Goal: Transaction & Acquisition: Purchase product/service

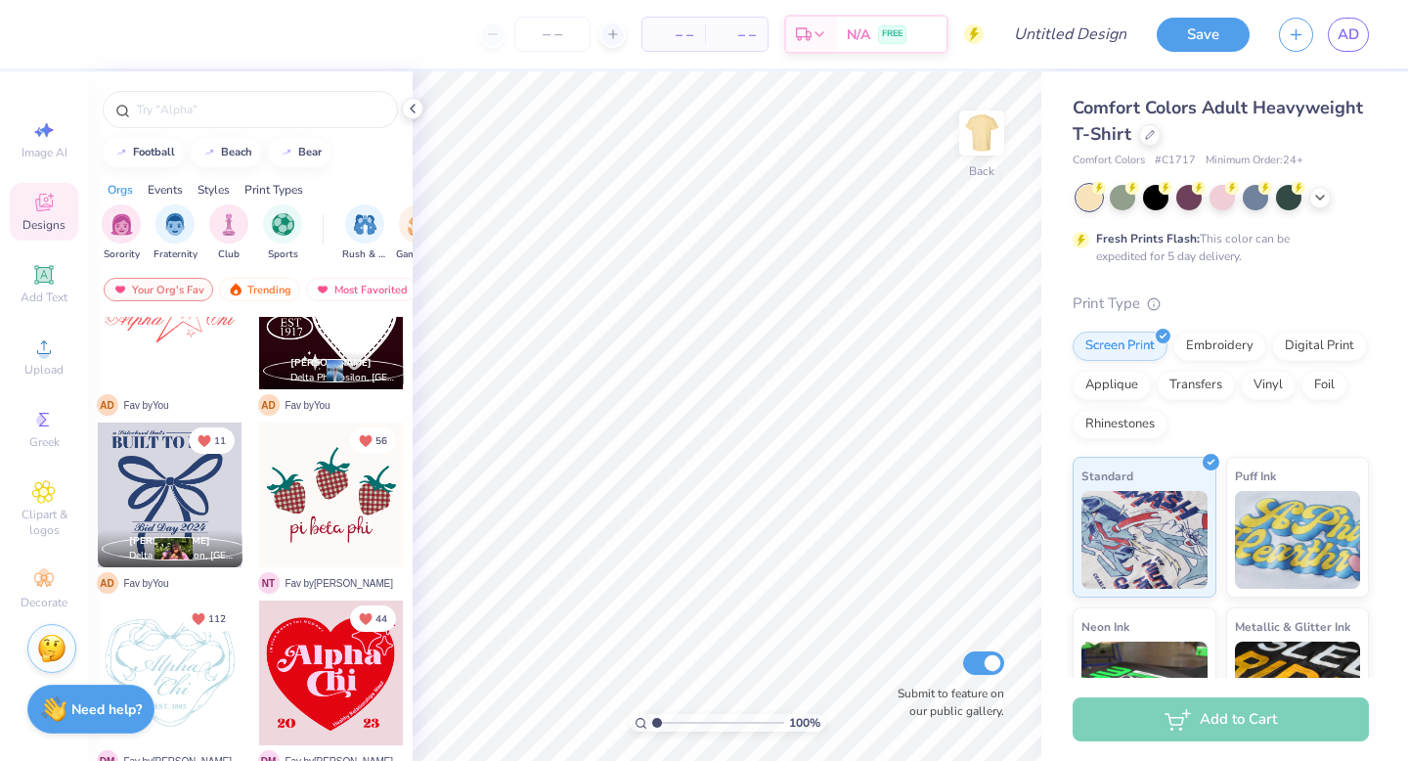
scroll to position [991, 0]
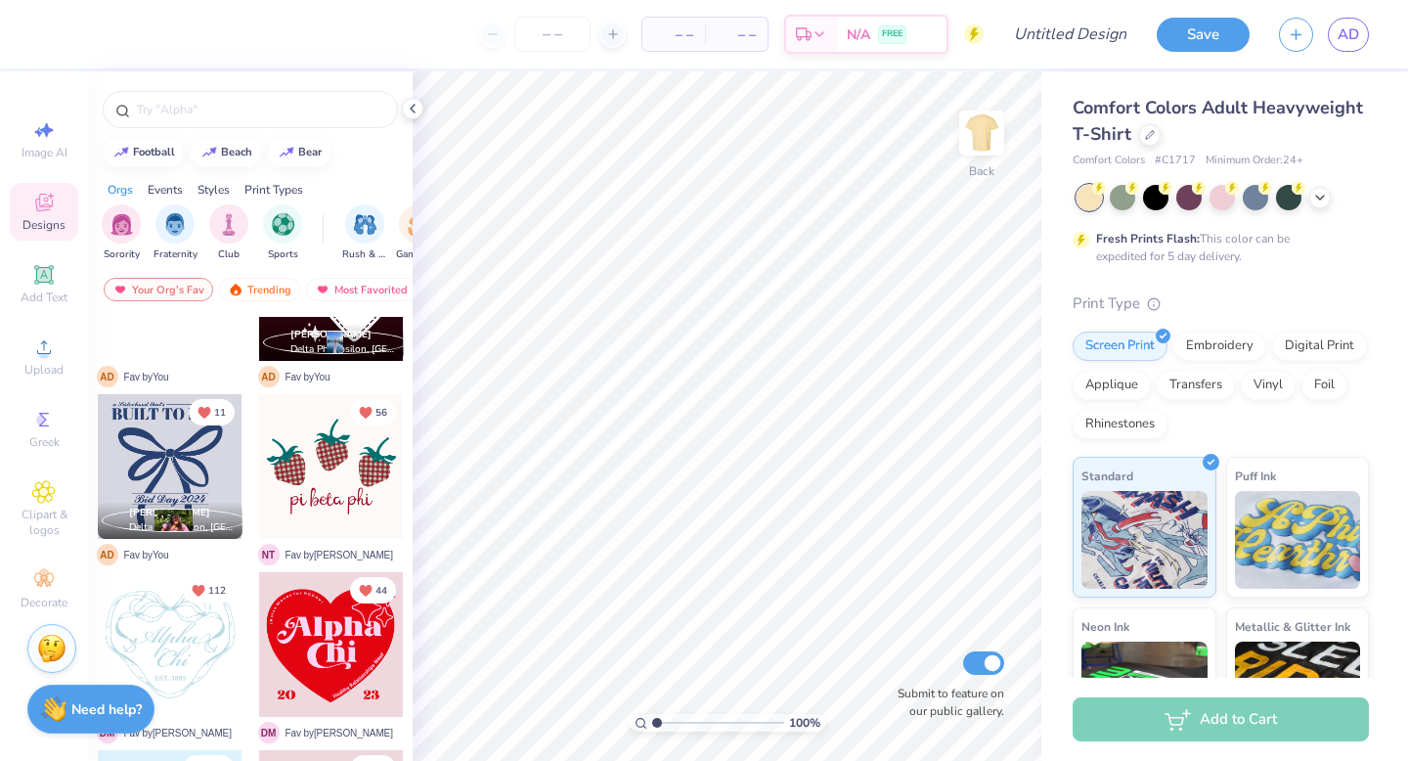
click at [158, 477] on div at bounding box center [170, 466] width 145 height 145
click at [993, 121] on img at bounding box center [981, 133] width 78 height 78
click at [152, 440] on div at bounding box center [170, 466] width 145 height 145
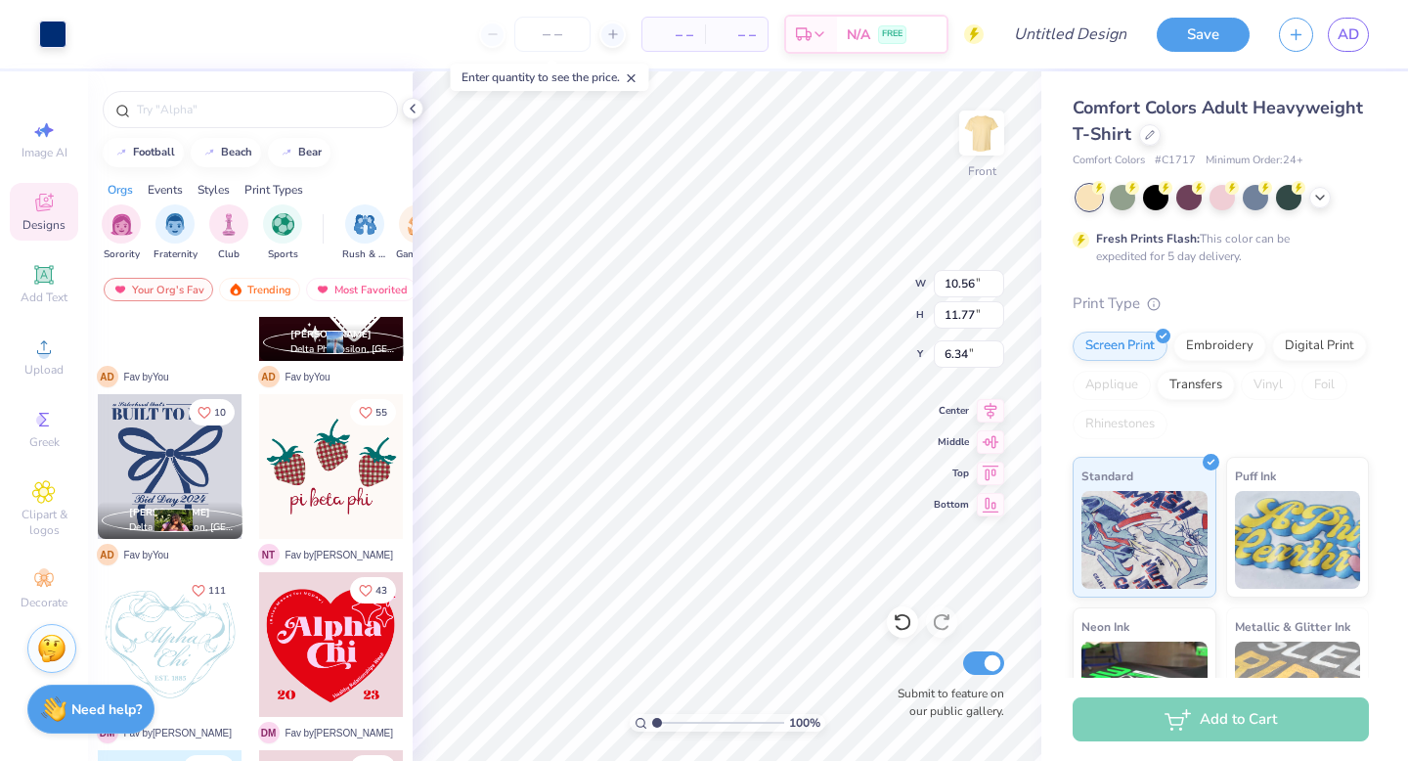
type input "6.34"
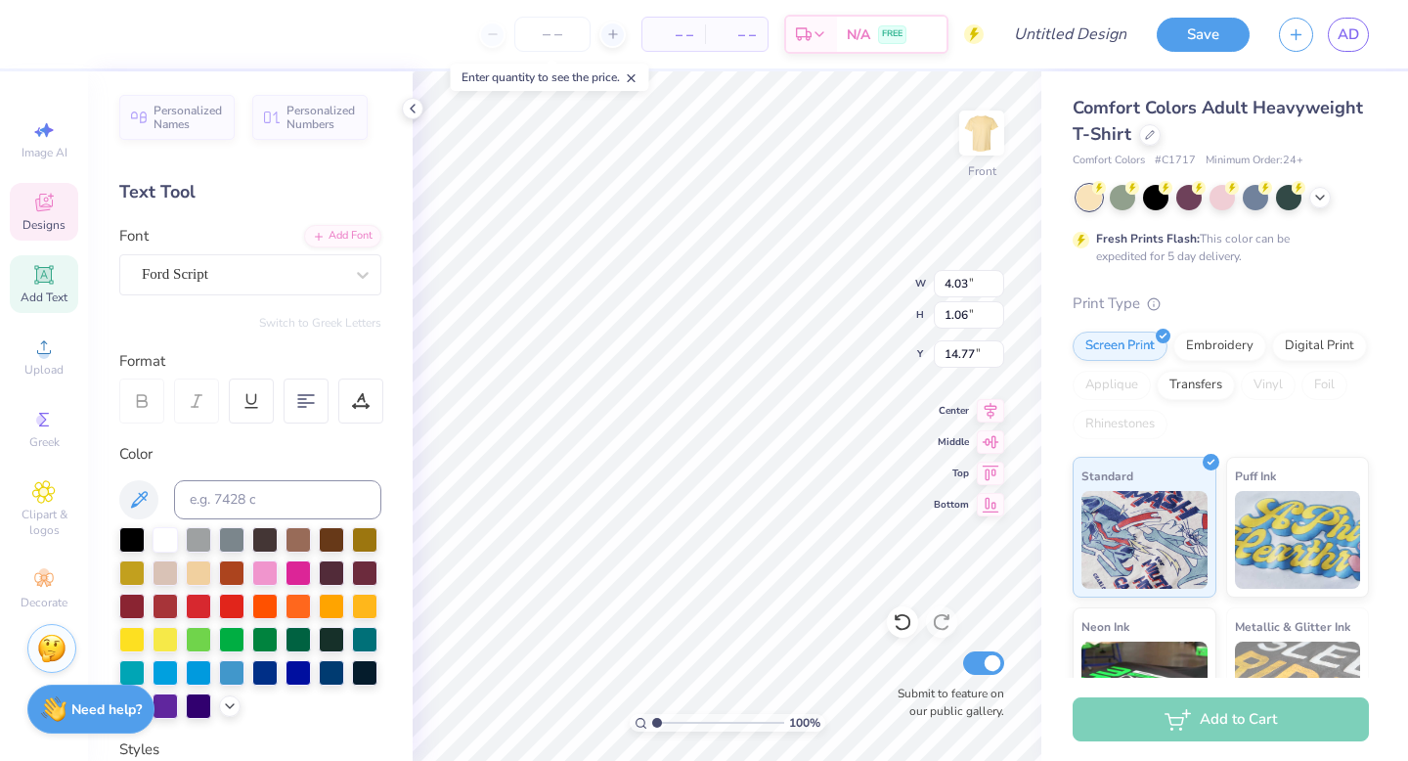
scroll to position [0, 2]
type textarea "Delta Phi"
type input "2.36"
type input "0.71"
type input "14.78"
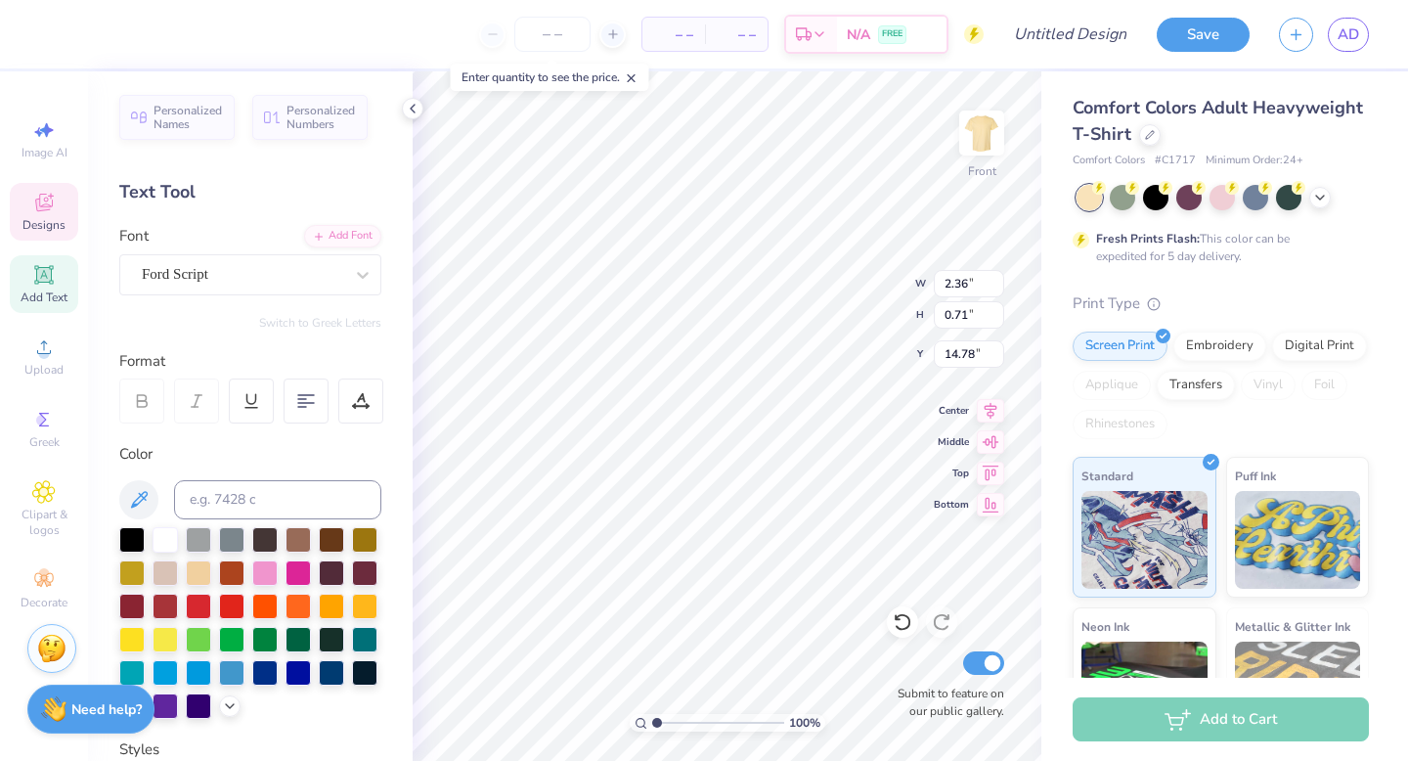
type input "4.50"
type input "0.72"
type input "14.95"
type textarea "Delta Phi Epsilon"
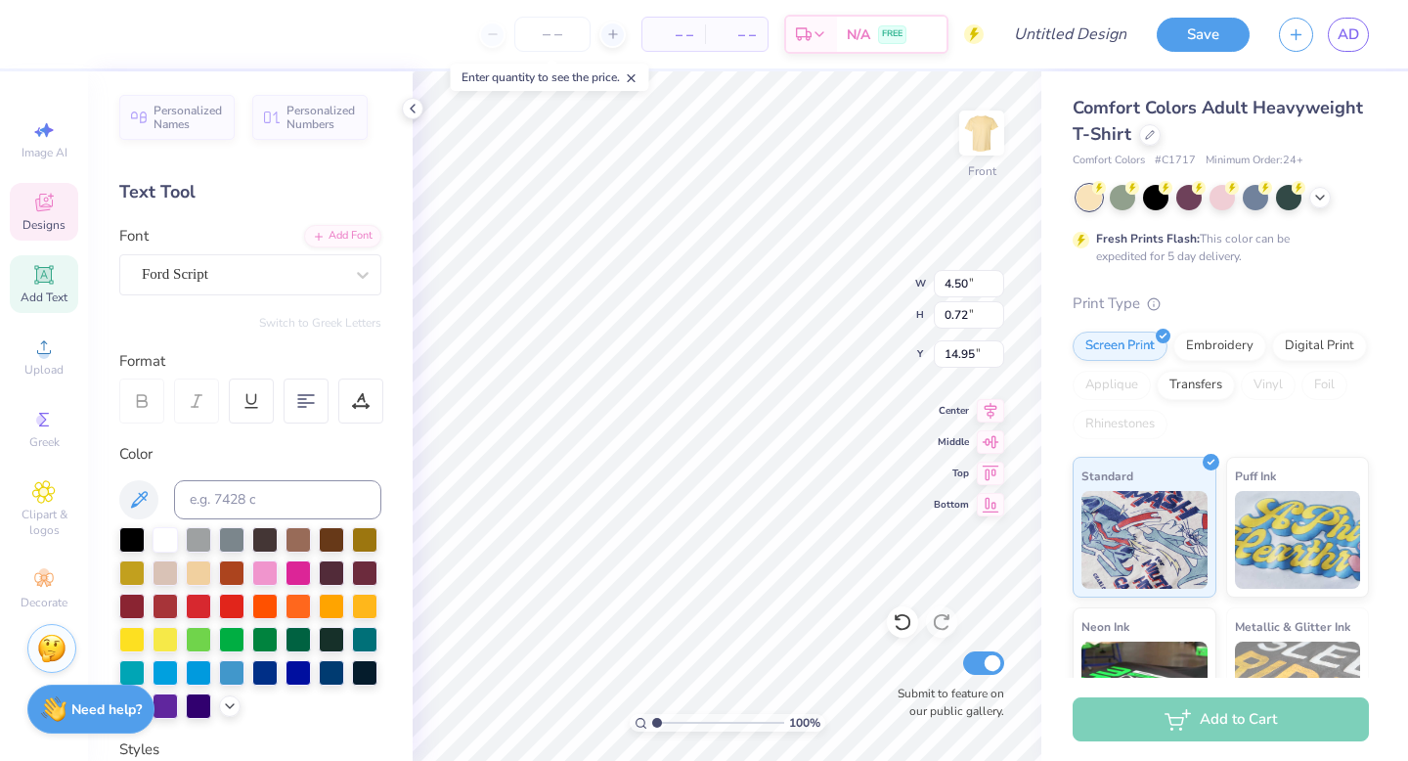
type input "9.45"
type input "9.70"
type input "8.41"
type input "14.69"
click at [1327, 197] on icon at bounding box center [1320, 196] width 16 height 16
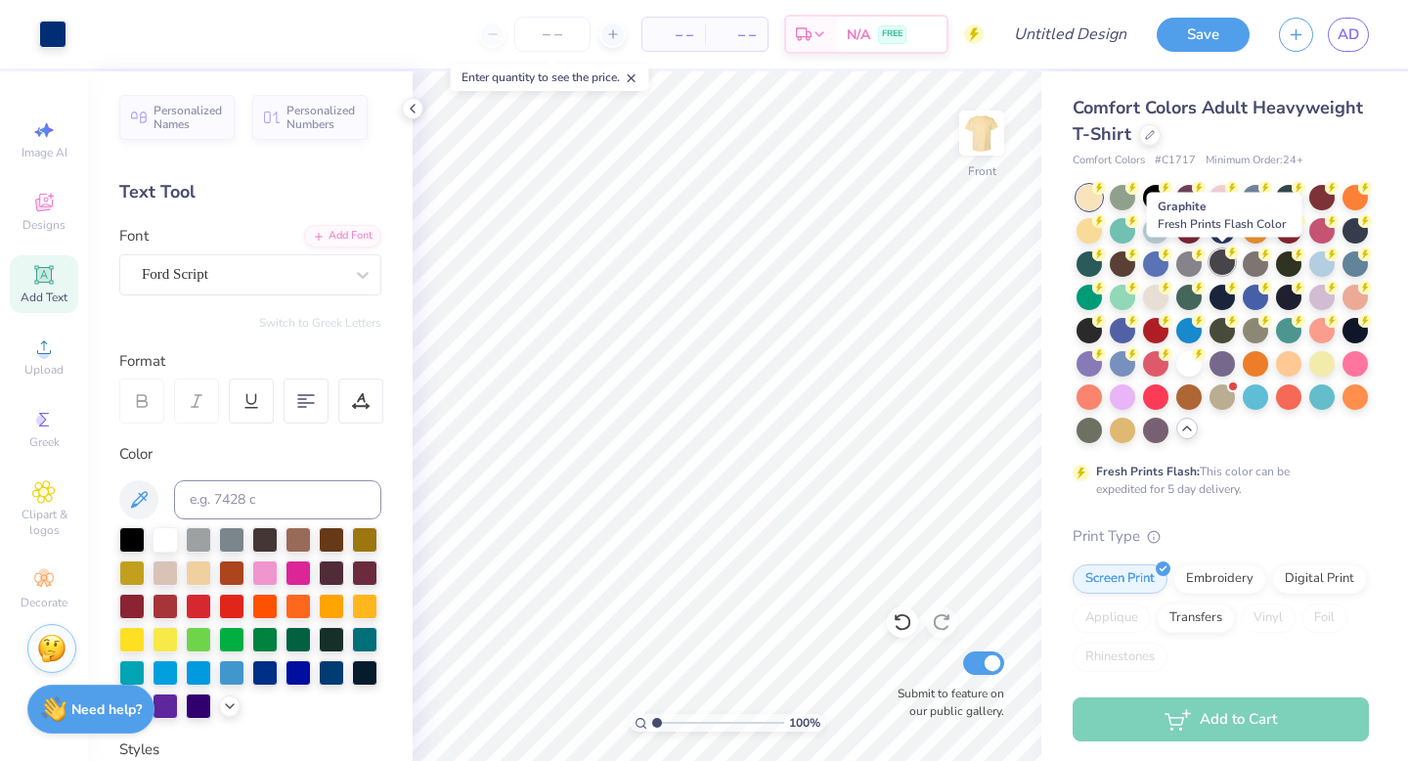
click at [1223, 269] on div at bounding box center [1221, 261] width 25 height 25
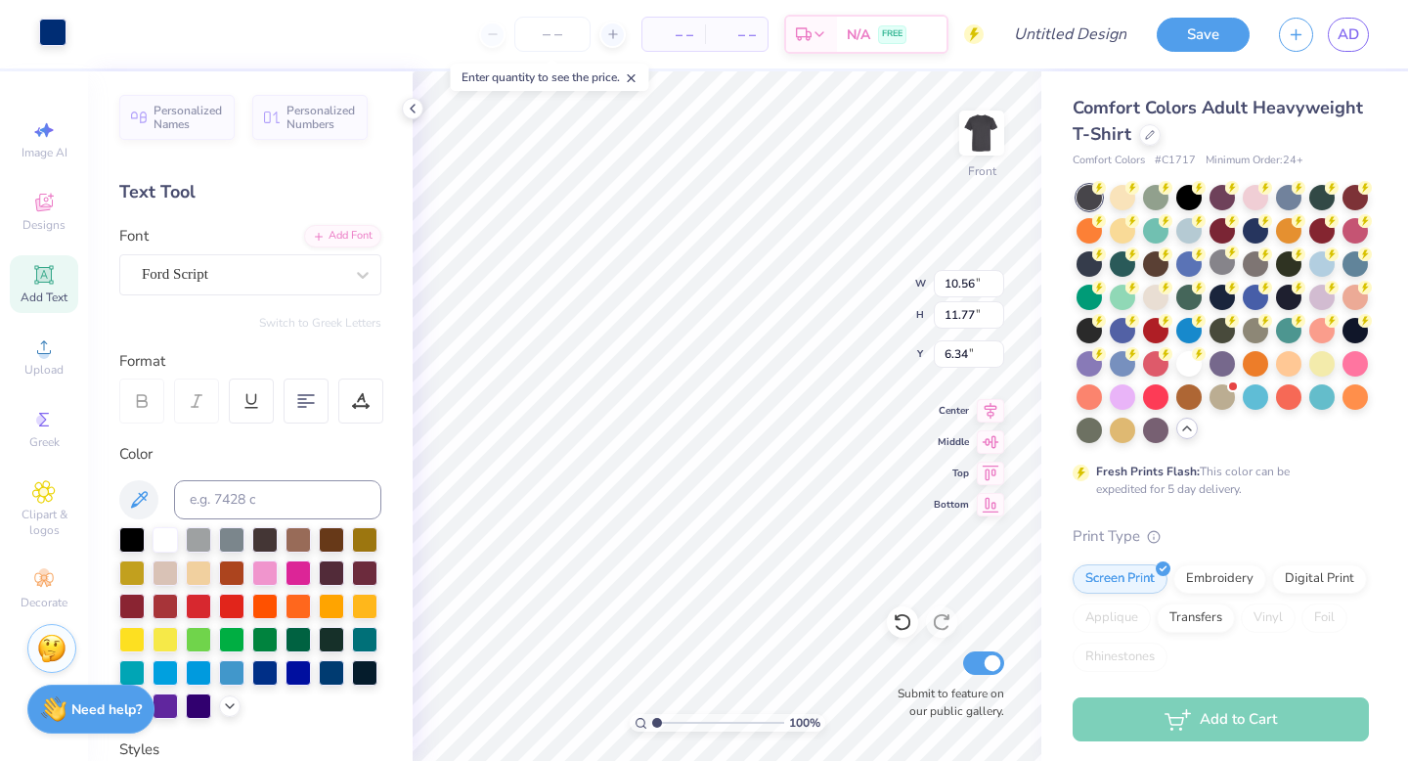
click at [39, 24] on div at bounding box center [52, 32] width 27 height 27
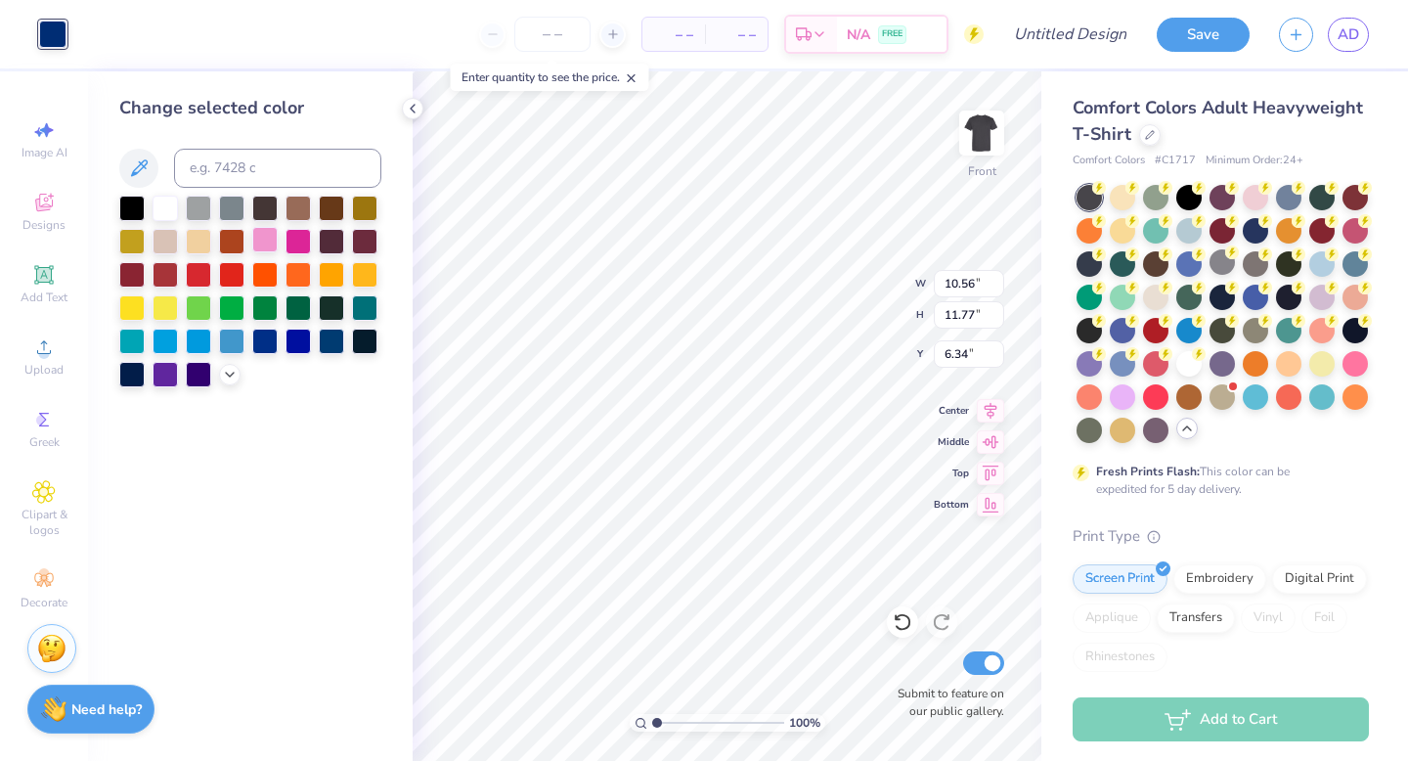
click at [269, 229] on div at bounding box center [264, 239] width 25 height 25
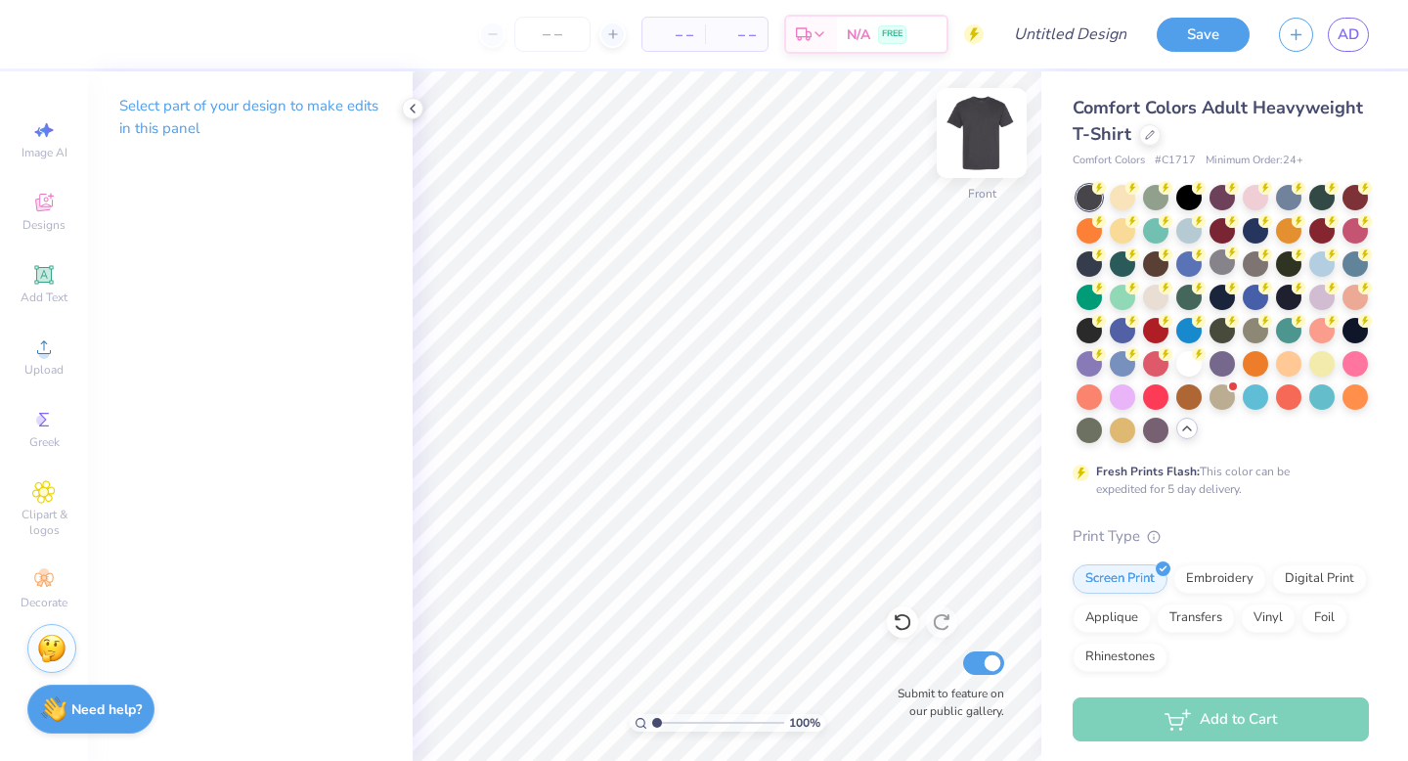
click at [994, 144] on img at bounding box center [981, 133] width 78 height 78
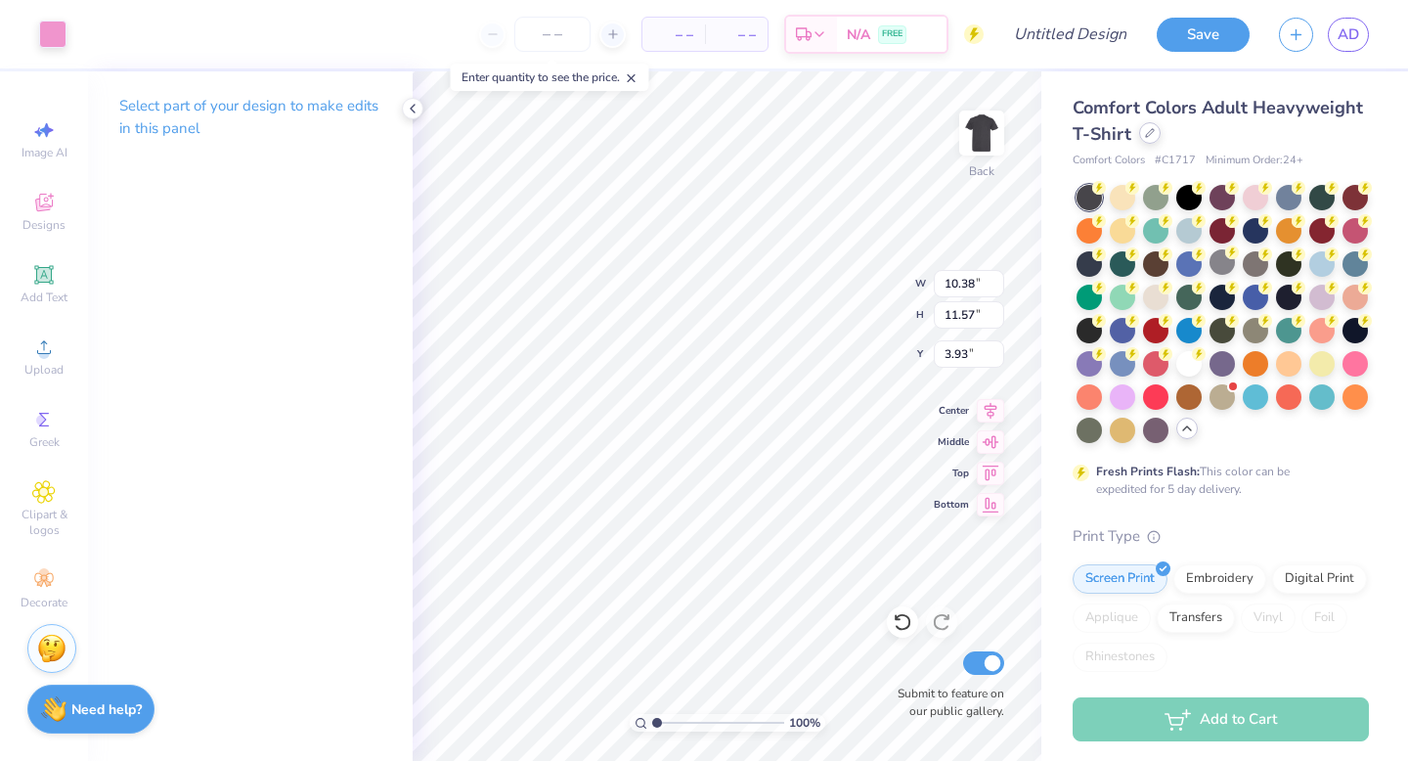
click at [1146, 143] on div at bounding box center [1150, 133] width 22 height 22
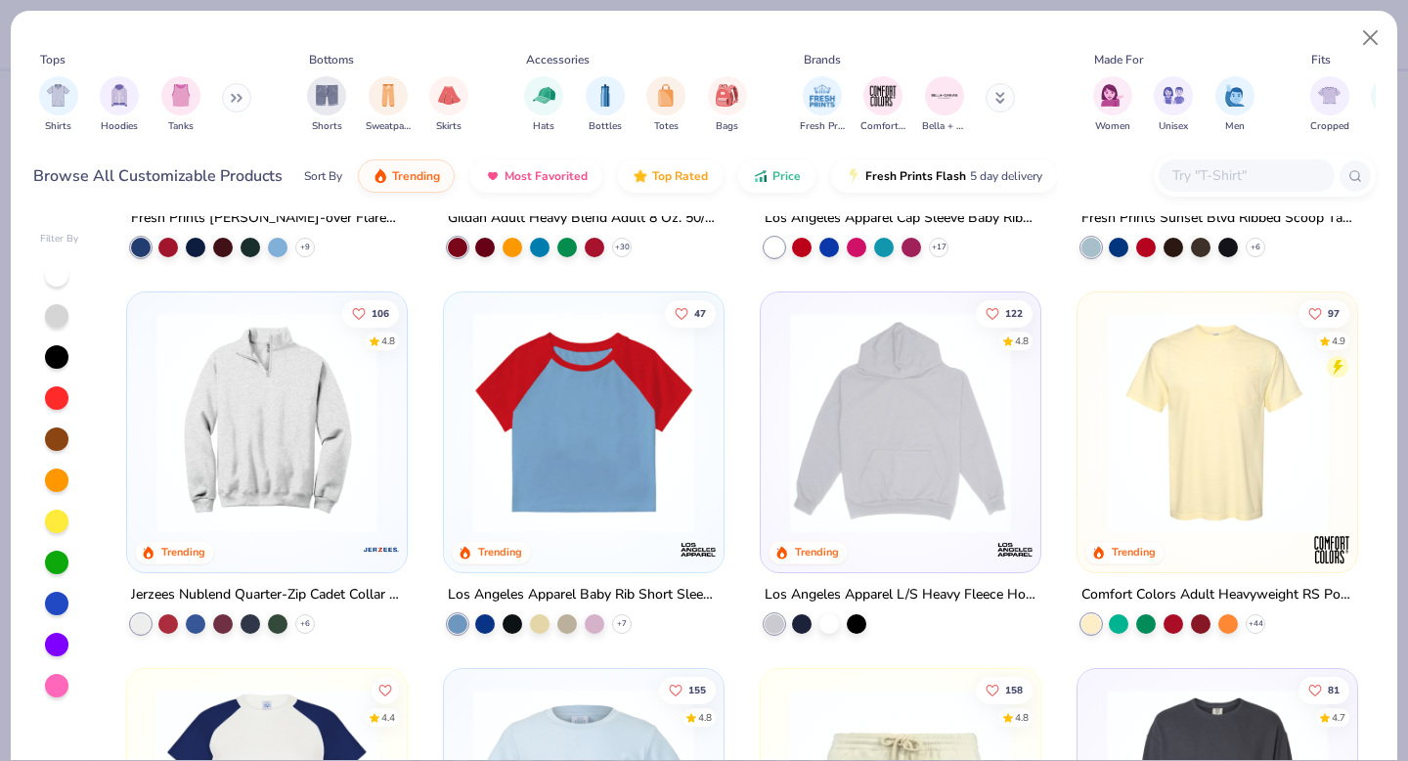
scroll to position [1817, 0]
click at [636, 415] on img at bounding box center [583, 421] width 241 height 221
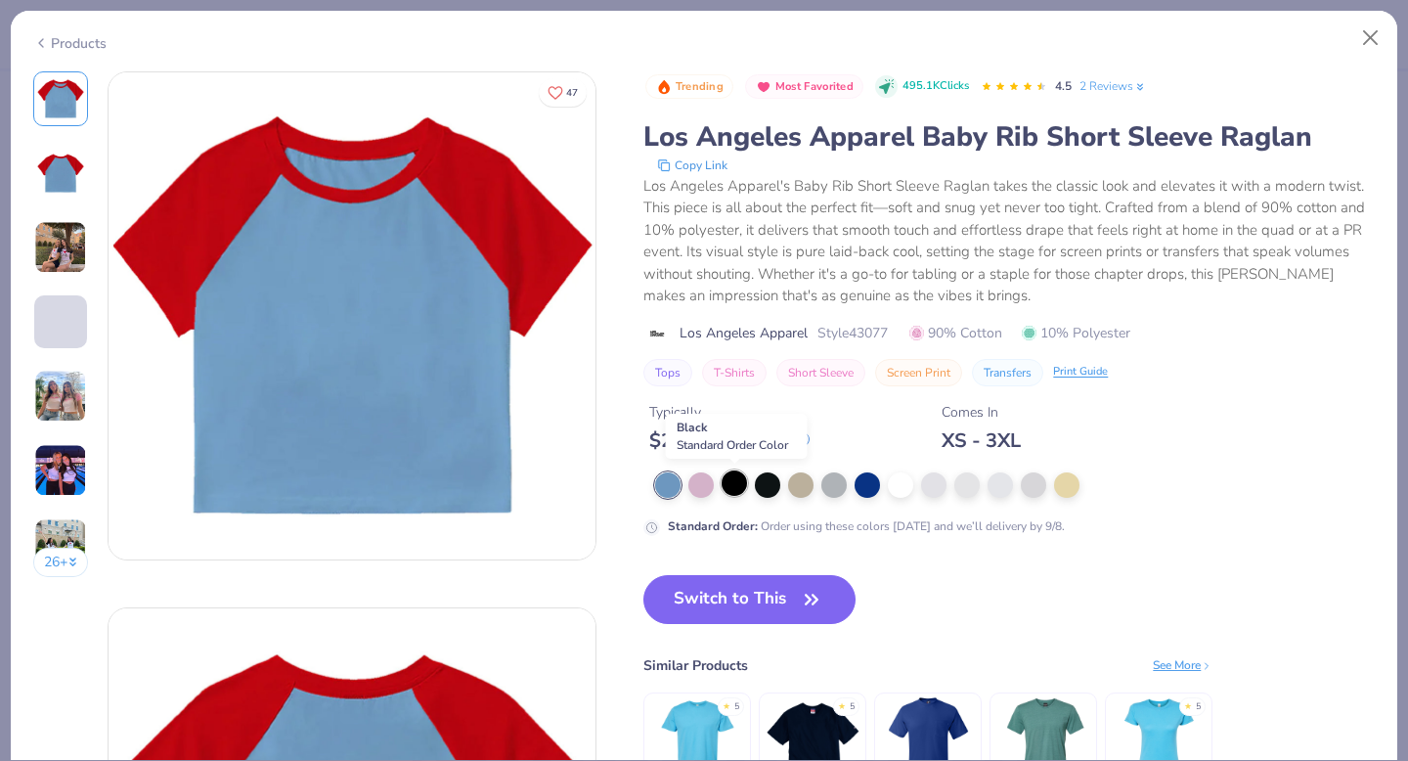
click at [731, 479] on div at bounding box center [734, 482] width 25 height 25
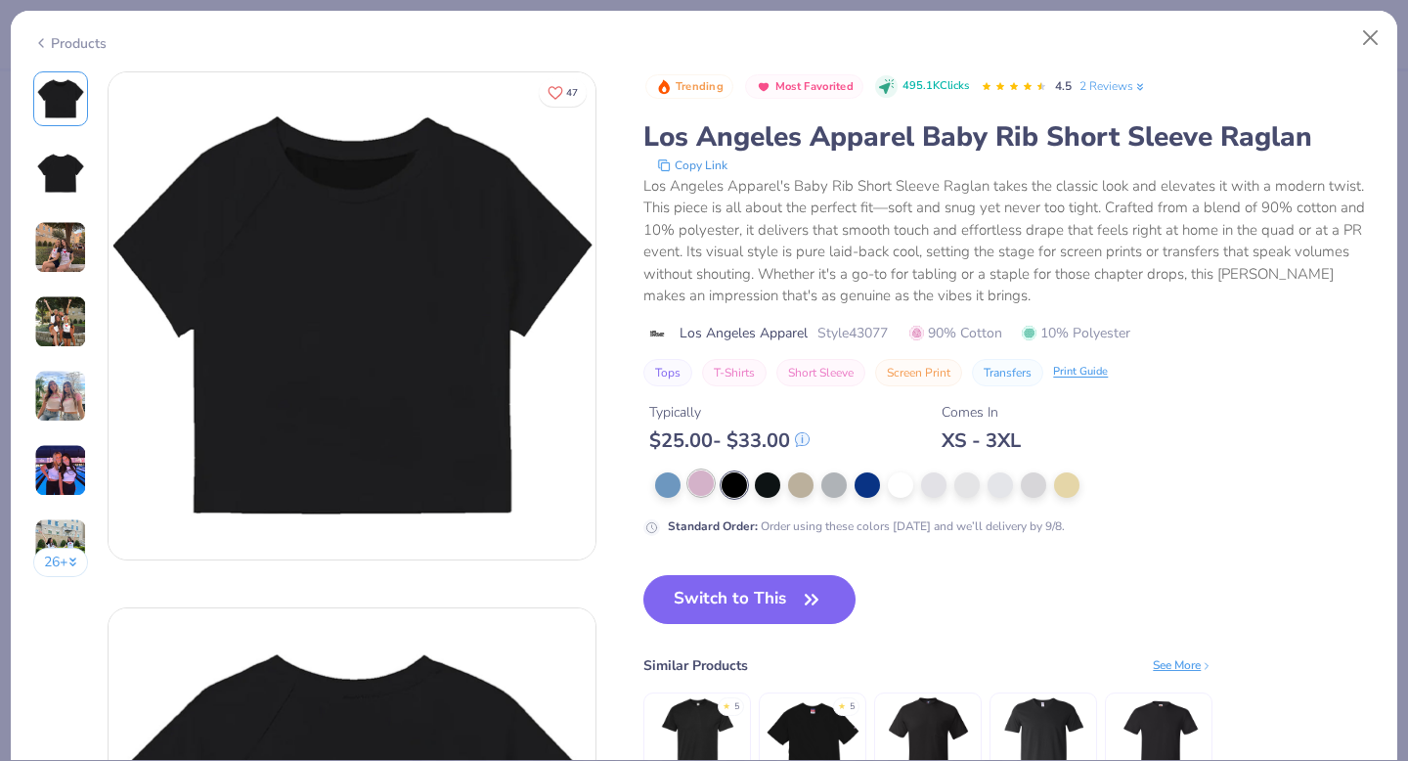
click at [709, 479] on div at bounding box center [700, 482] width 25 height 25
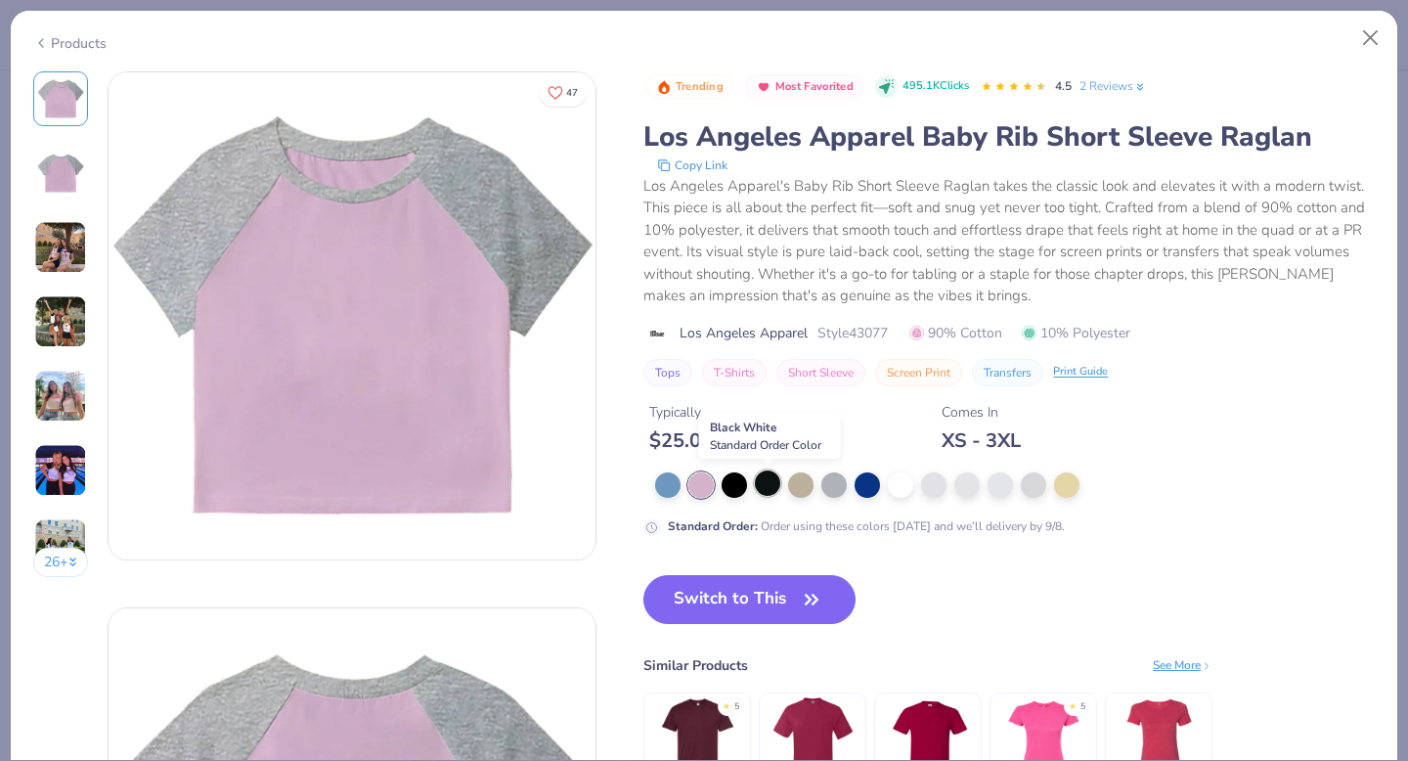
click at [769, 489] on div at bounding box center [767, 482] width 25 height 25
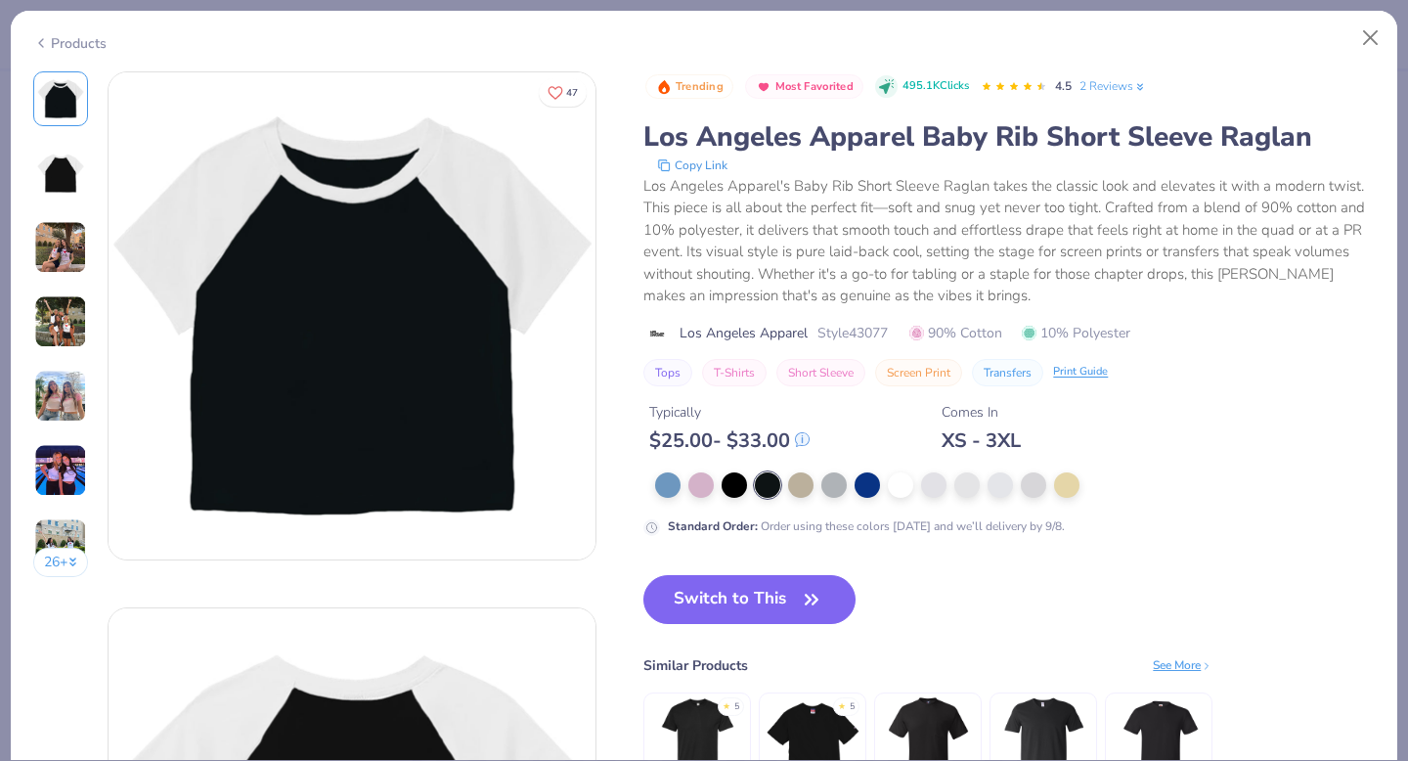
click at [66, 245] on img at bounding box center [60, 247] width 53 height 53
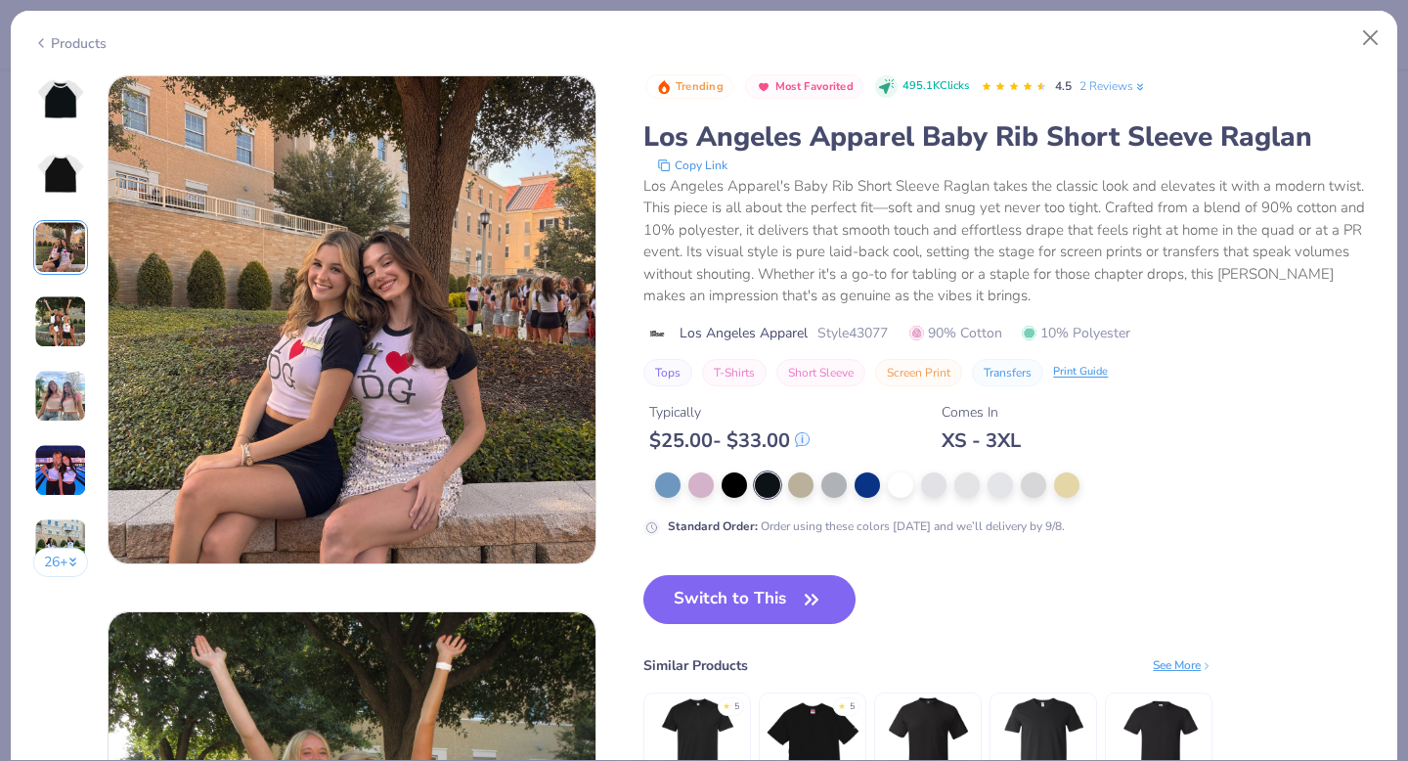
scroll to position [1072, 0]
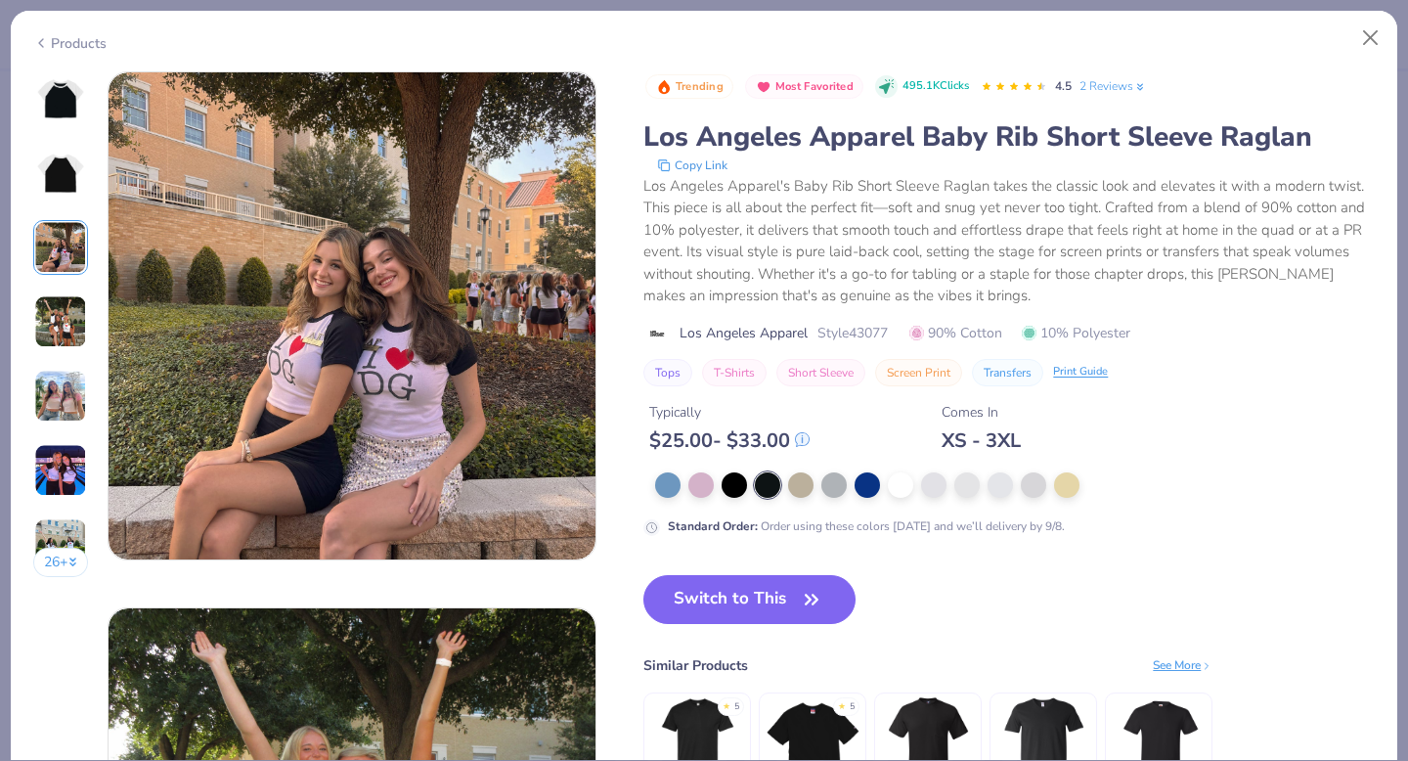
click at [63, 112] on img at bounding box center [60, 98] width 47 height 47
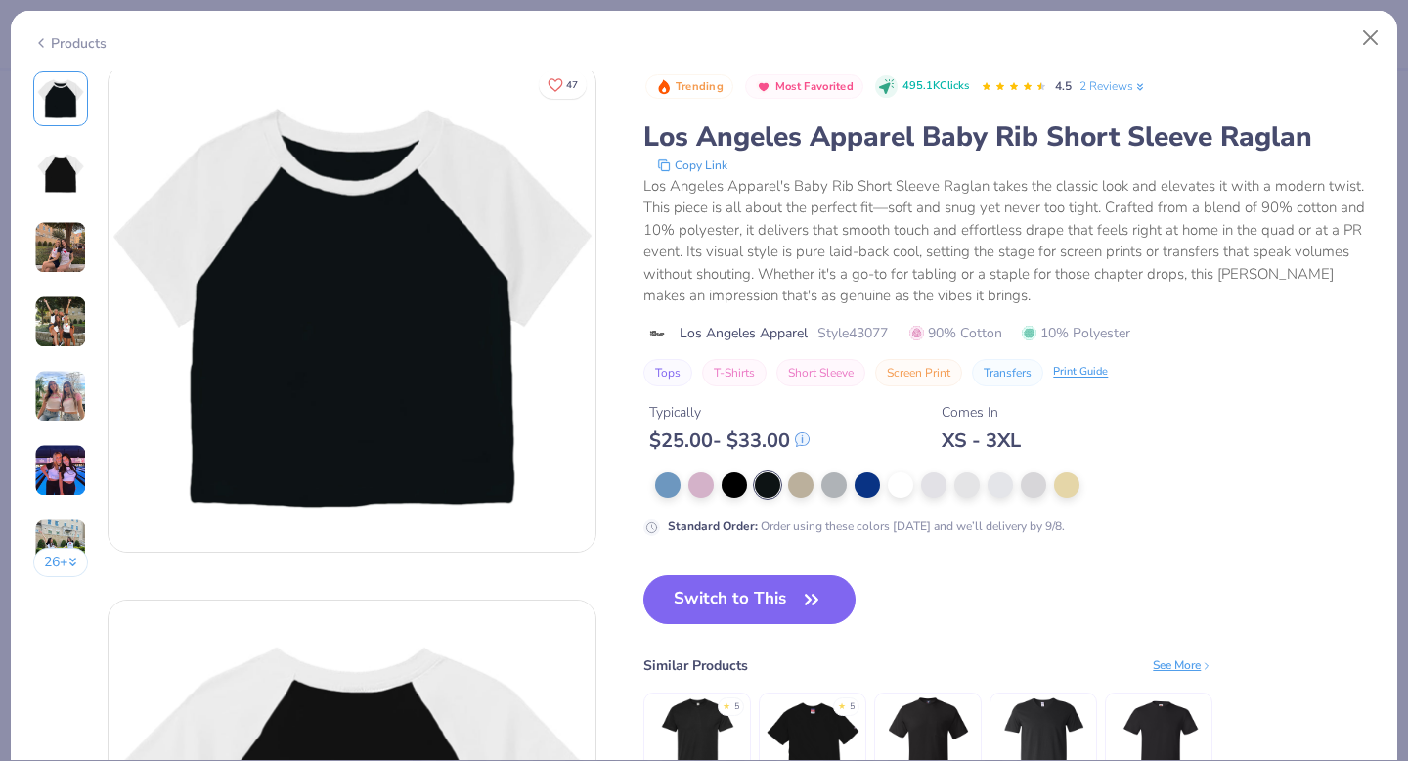
scroll to position [0, 0]
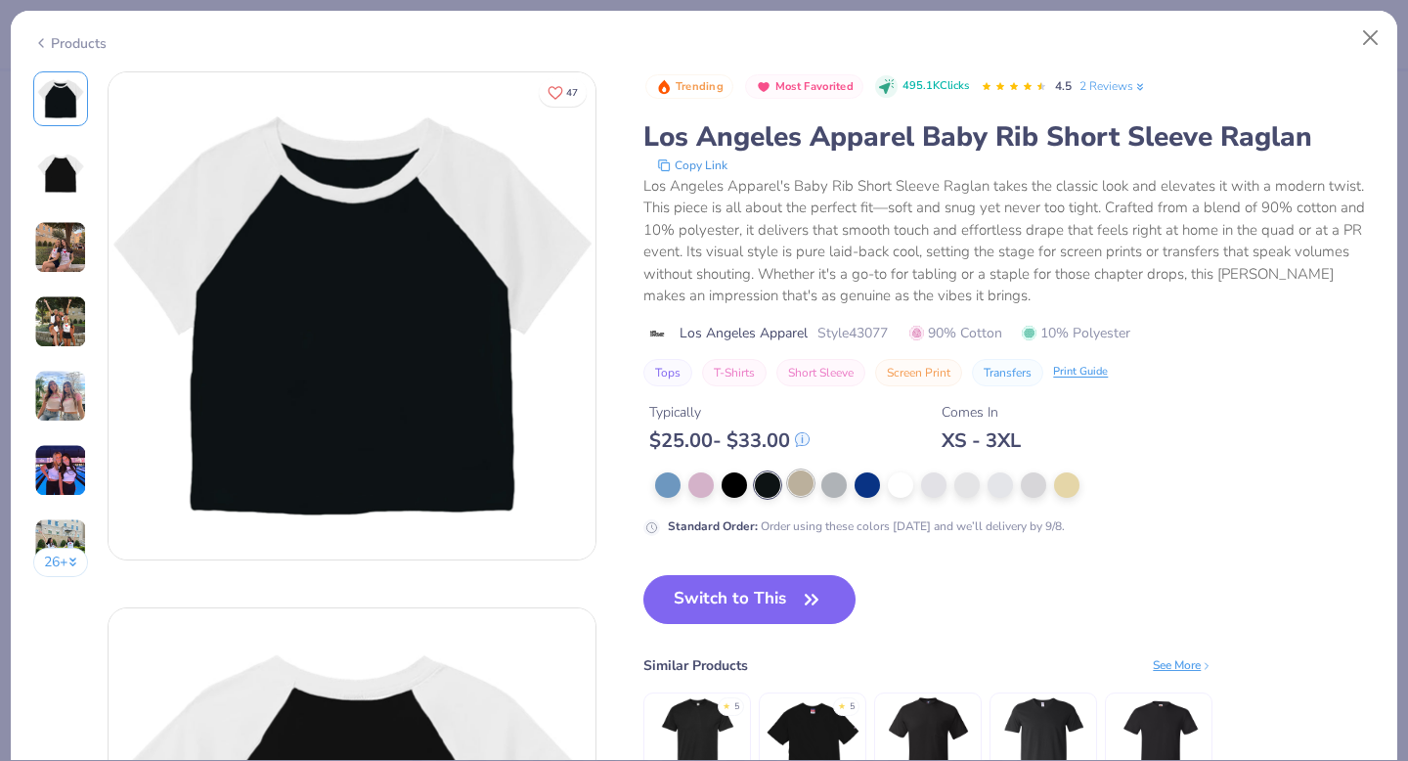
click at [796, 494] on div at bounding box center [800, 482] width 25 height 25
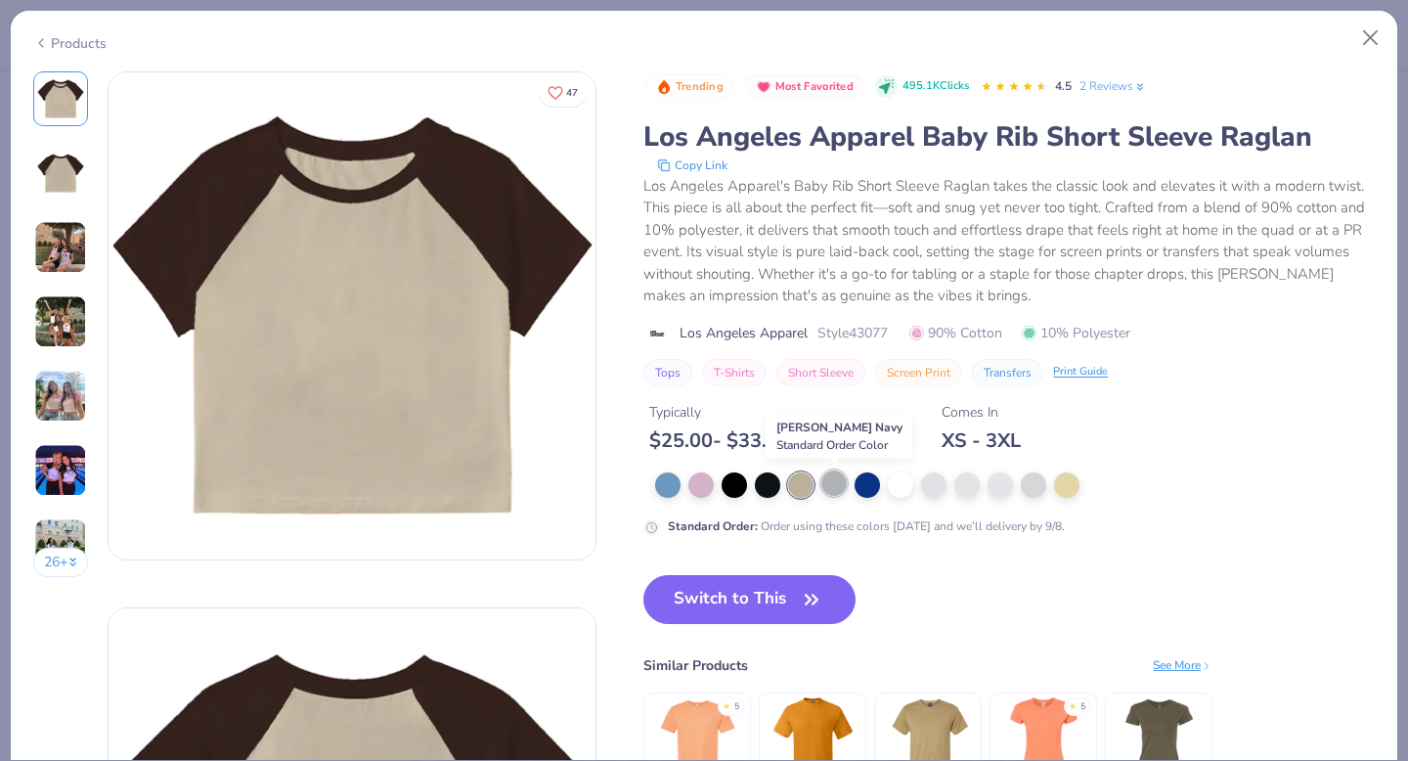
click at [836, 486] on div at bounding box center [833, 482] width 25 height 25
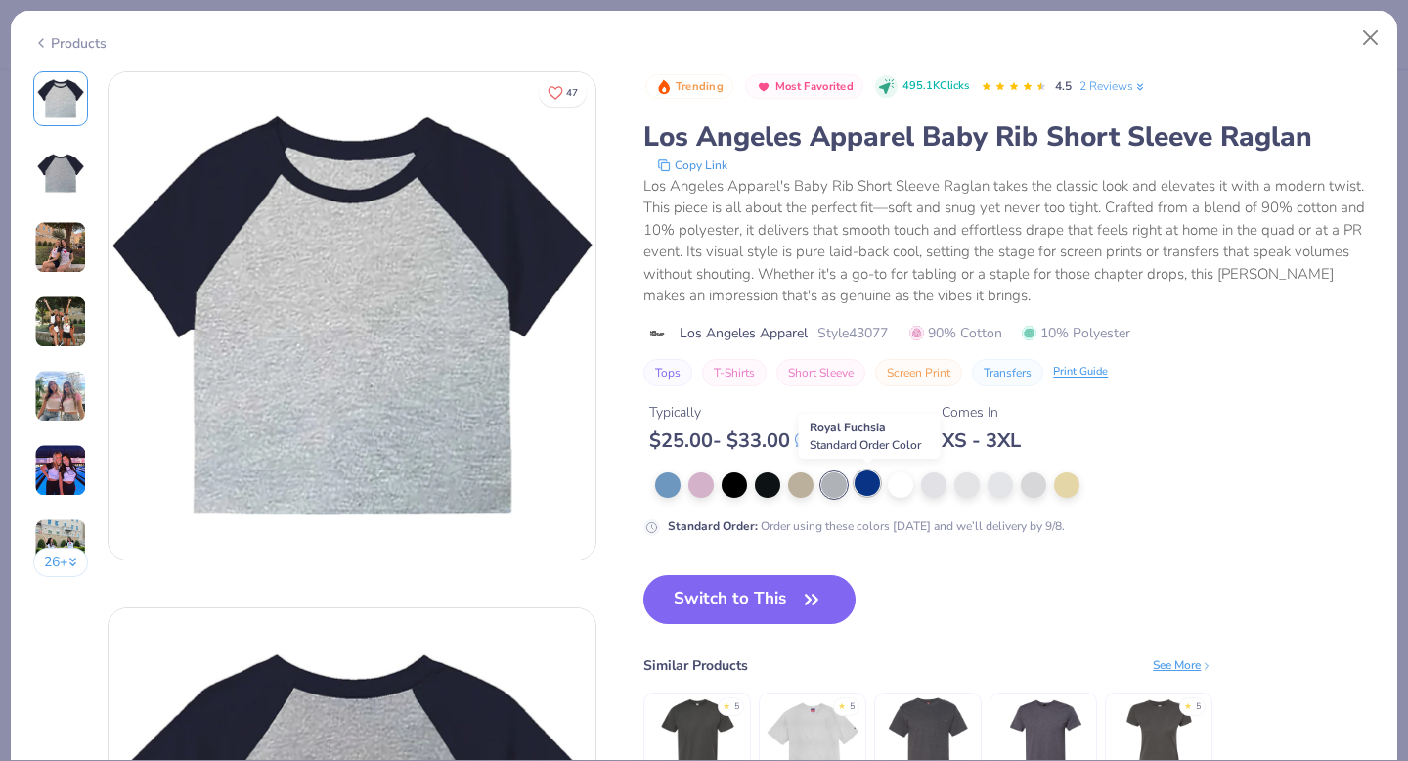
click at [878, 485] on div at bounding box center [867, 482] width 25 height 25
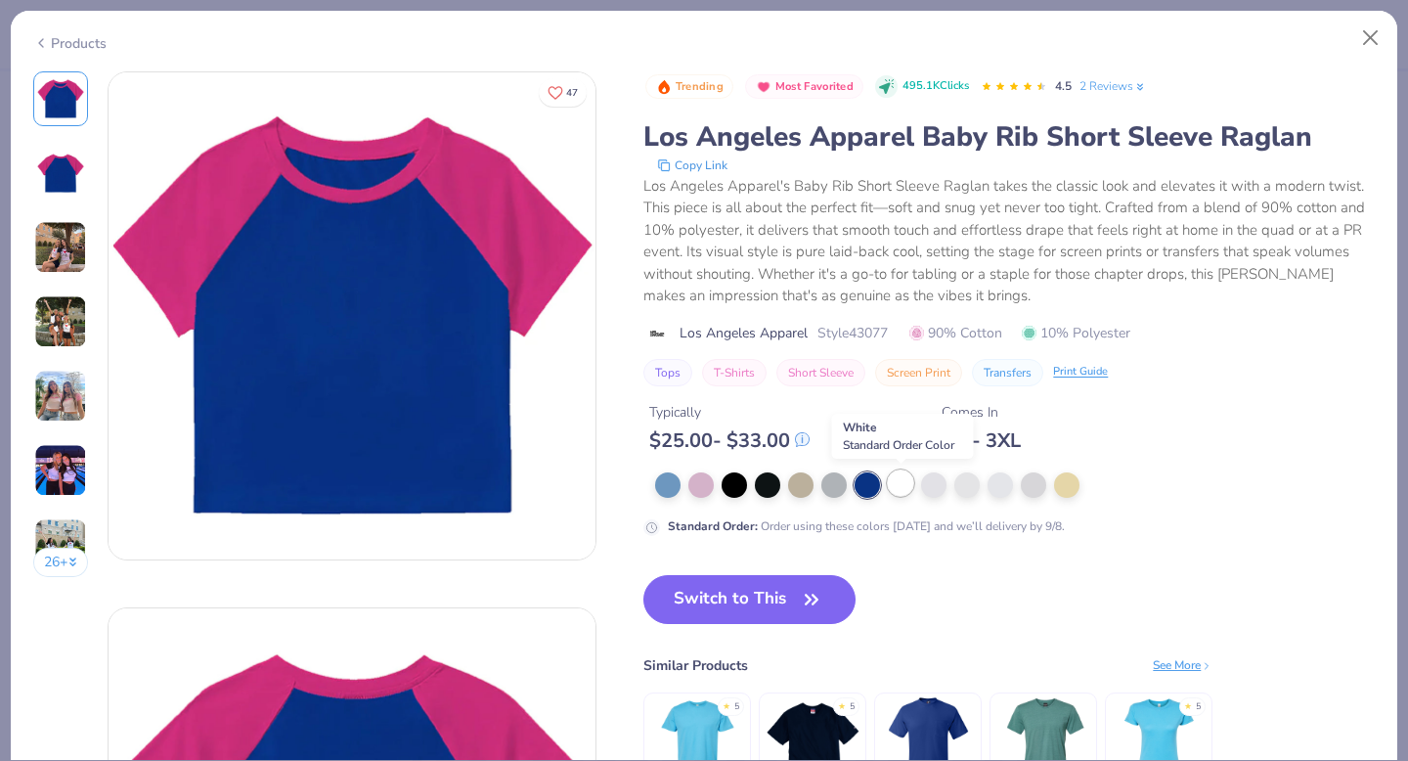
click at [901, 483] on div at bounding box center [900, 482] width 25 height 25
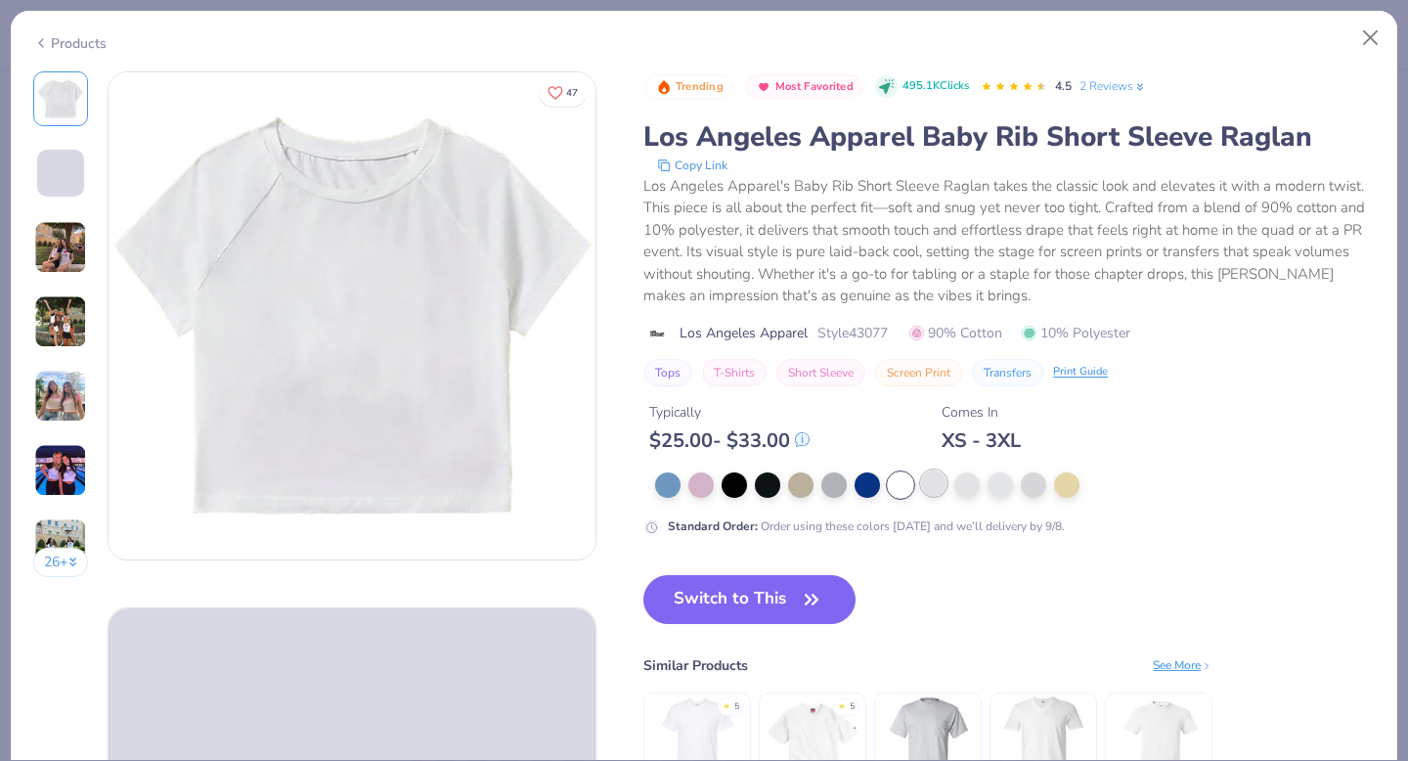
click at [931, 481] on div at bounding box center [933, 482] width 25 height 25
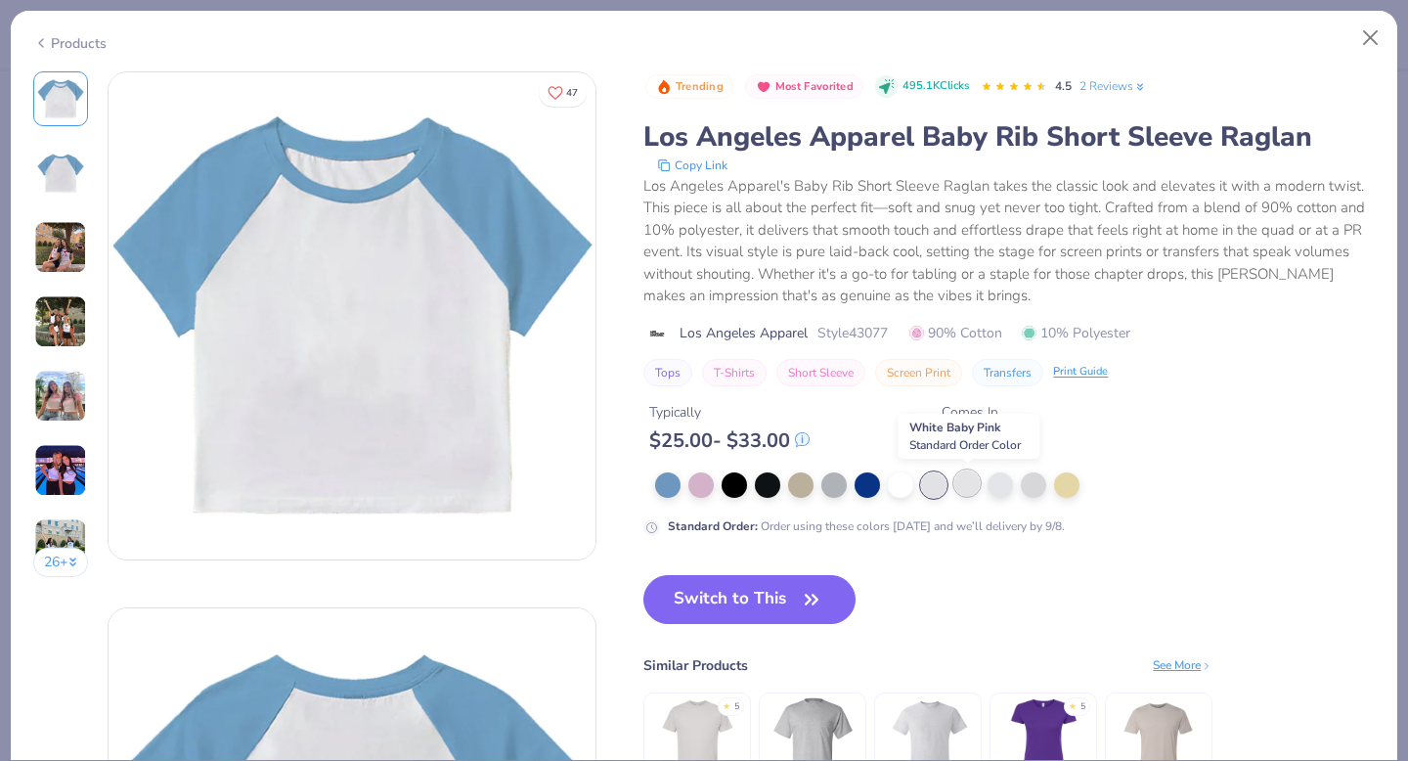
click at [962, 485] on div at bounding box center [966, 482] width 25 height 25
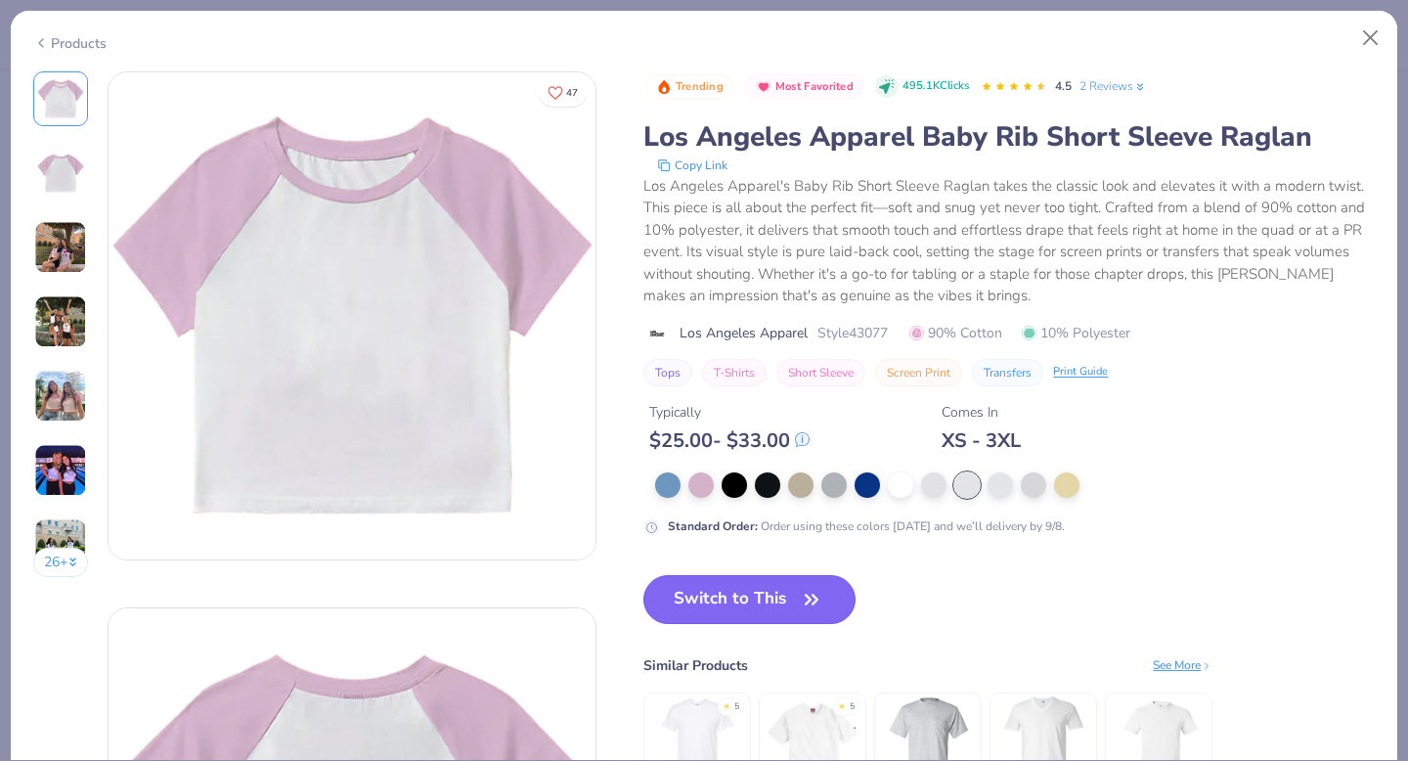
click at [793, 594] on button "Switch to This" at bounding box center [749, 599] width 212 height 49
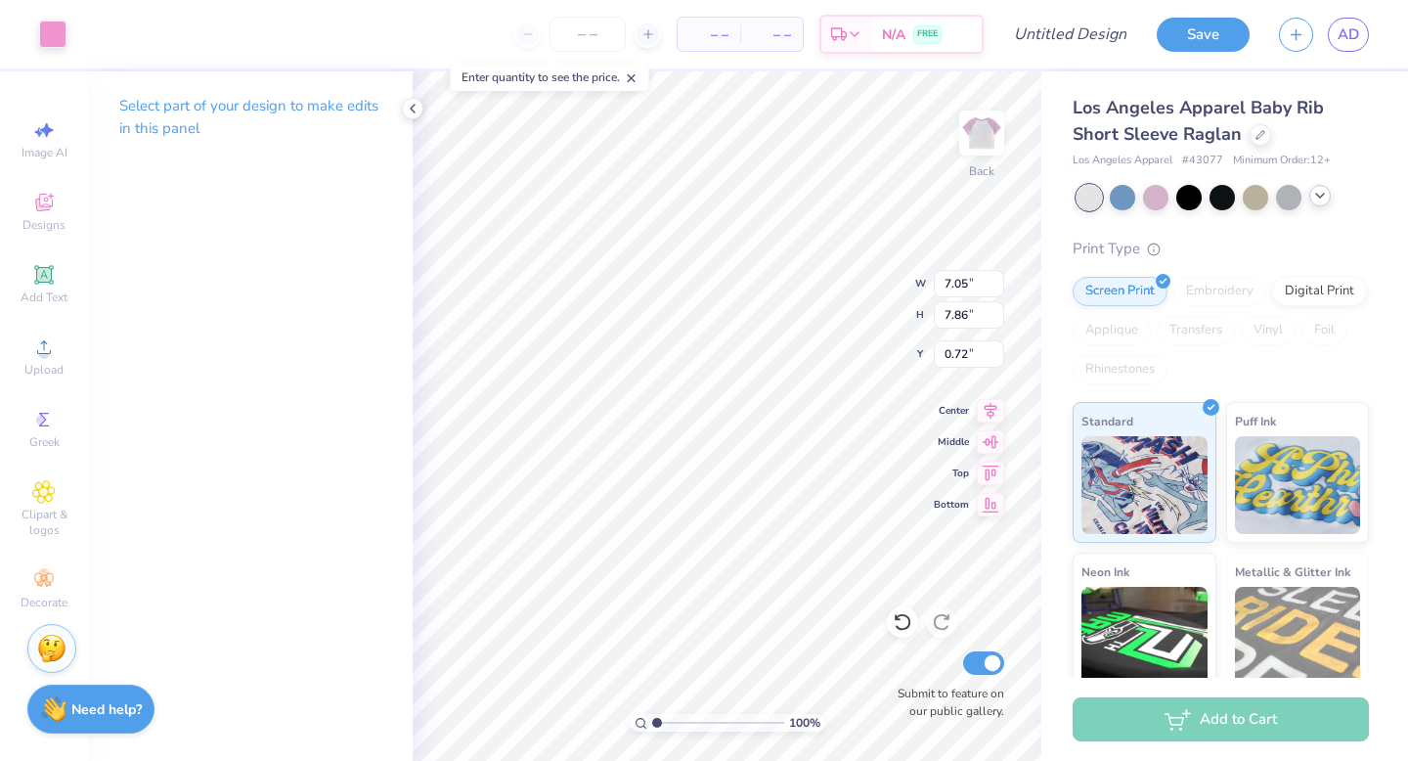
type input "1.89"
type input "5.39"
type input "5.53"
type input "3.24"
type input "0.50"
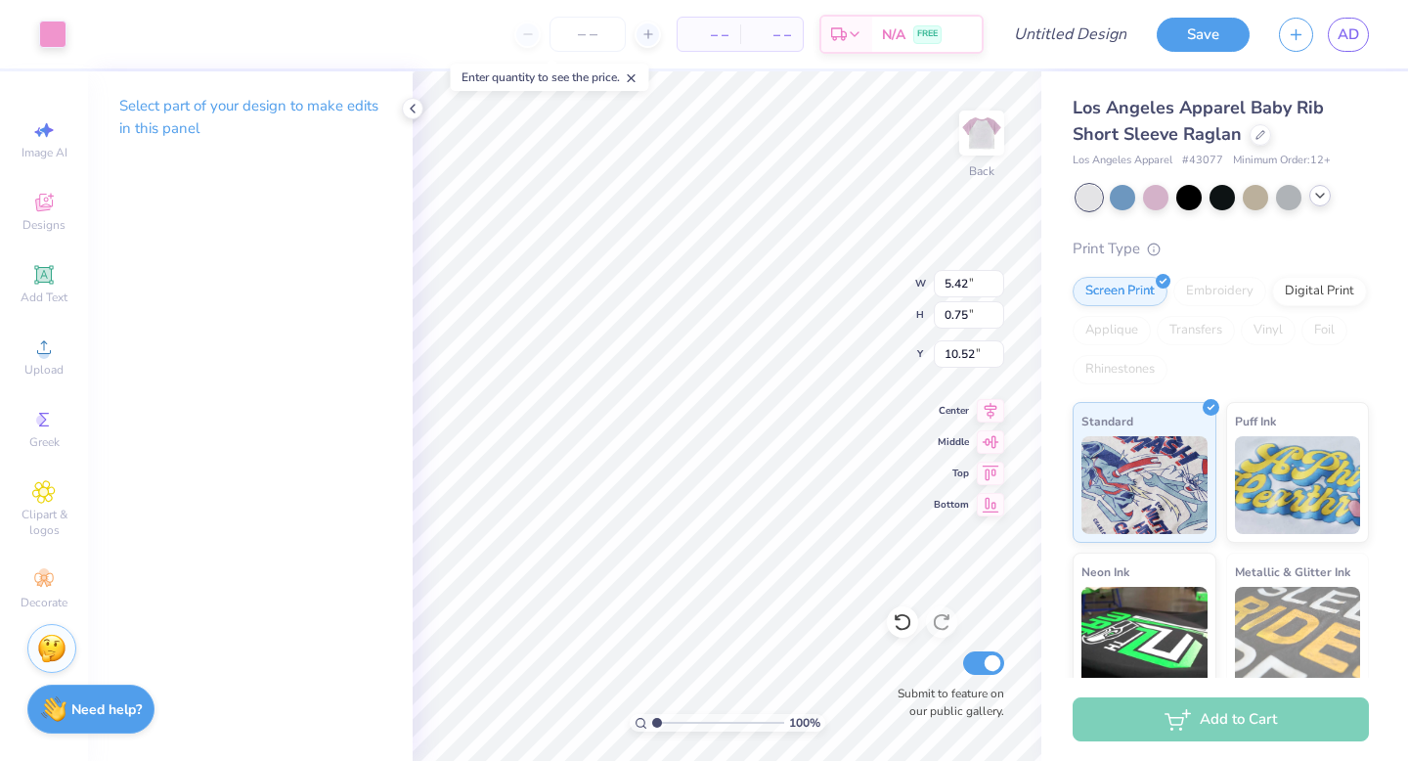
type input "10.52"
type input "5.39"
type input "5.53"
type input "3.18"
type input "9.96"
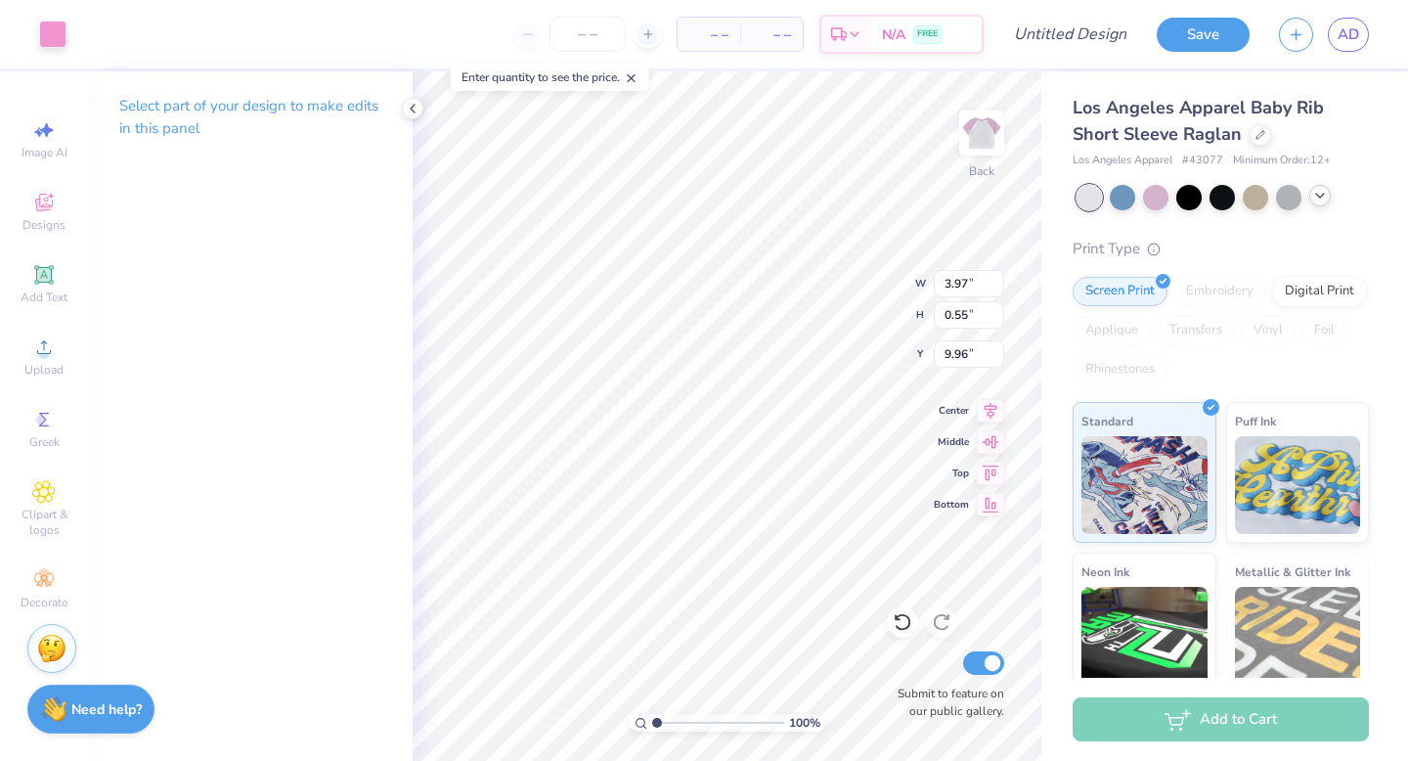
type input "3.97"
type input "0.55"
type input "6.72"
type input "3.20"
type input "5.22"
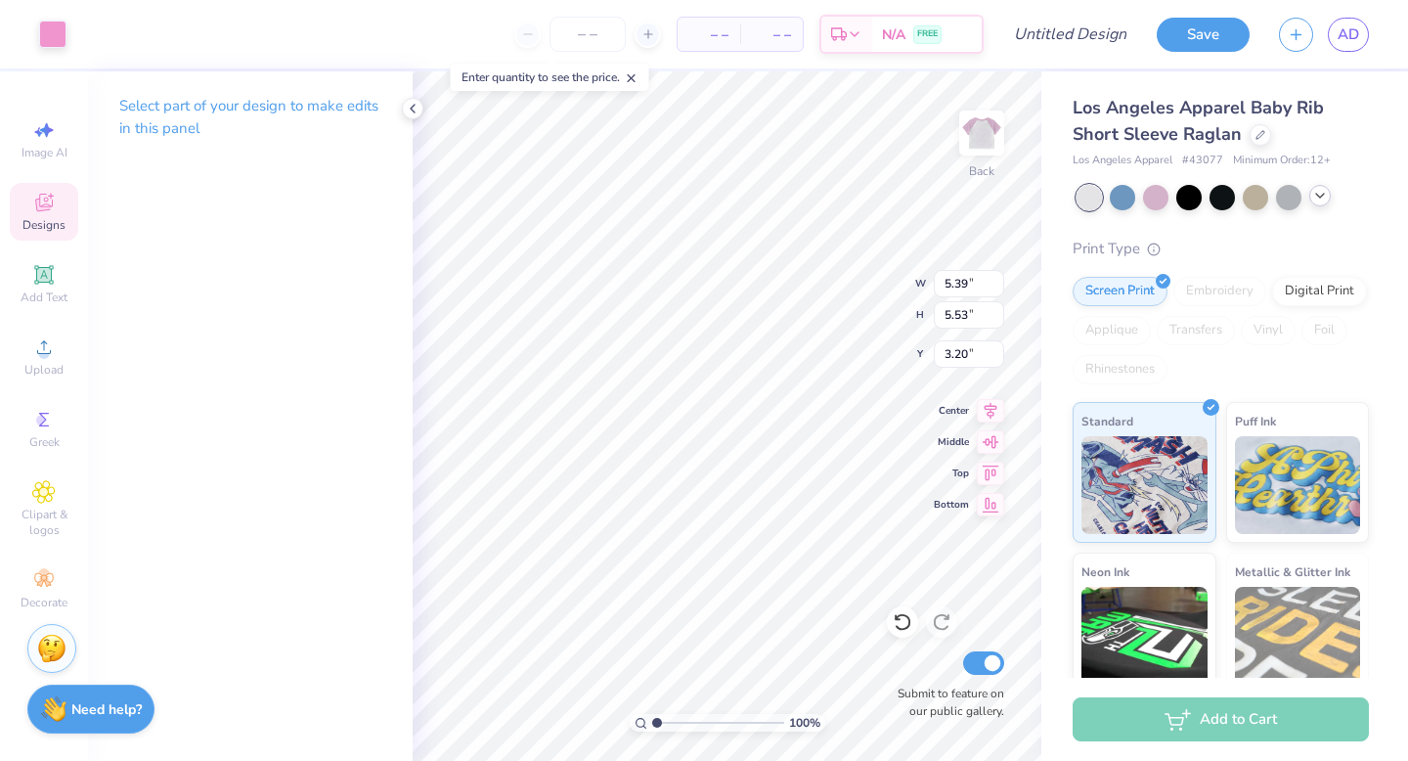
type input "5.36"
type input "3.24"
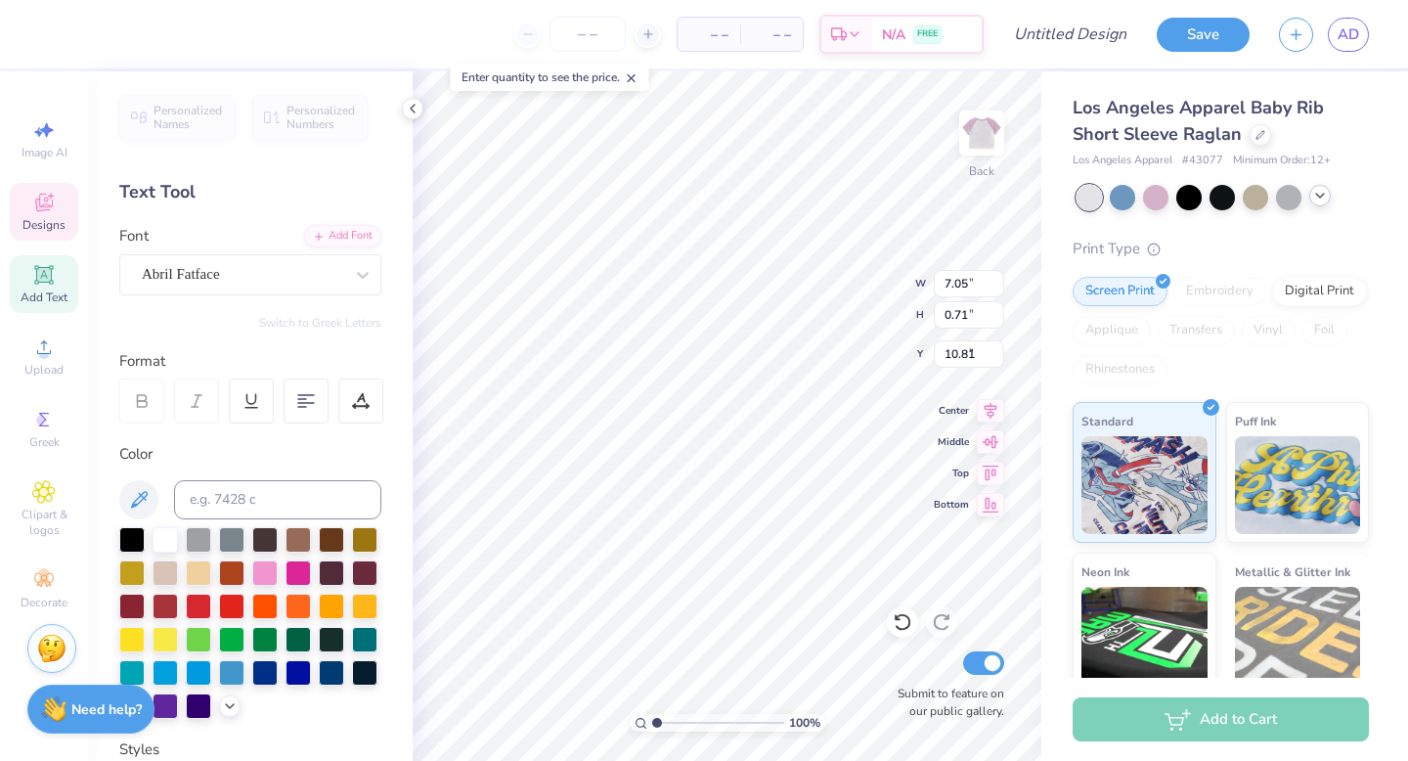
type input "2.29"
click at [1250, 197] on div at bounding box center [1255, 195] width 25 height 25
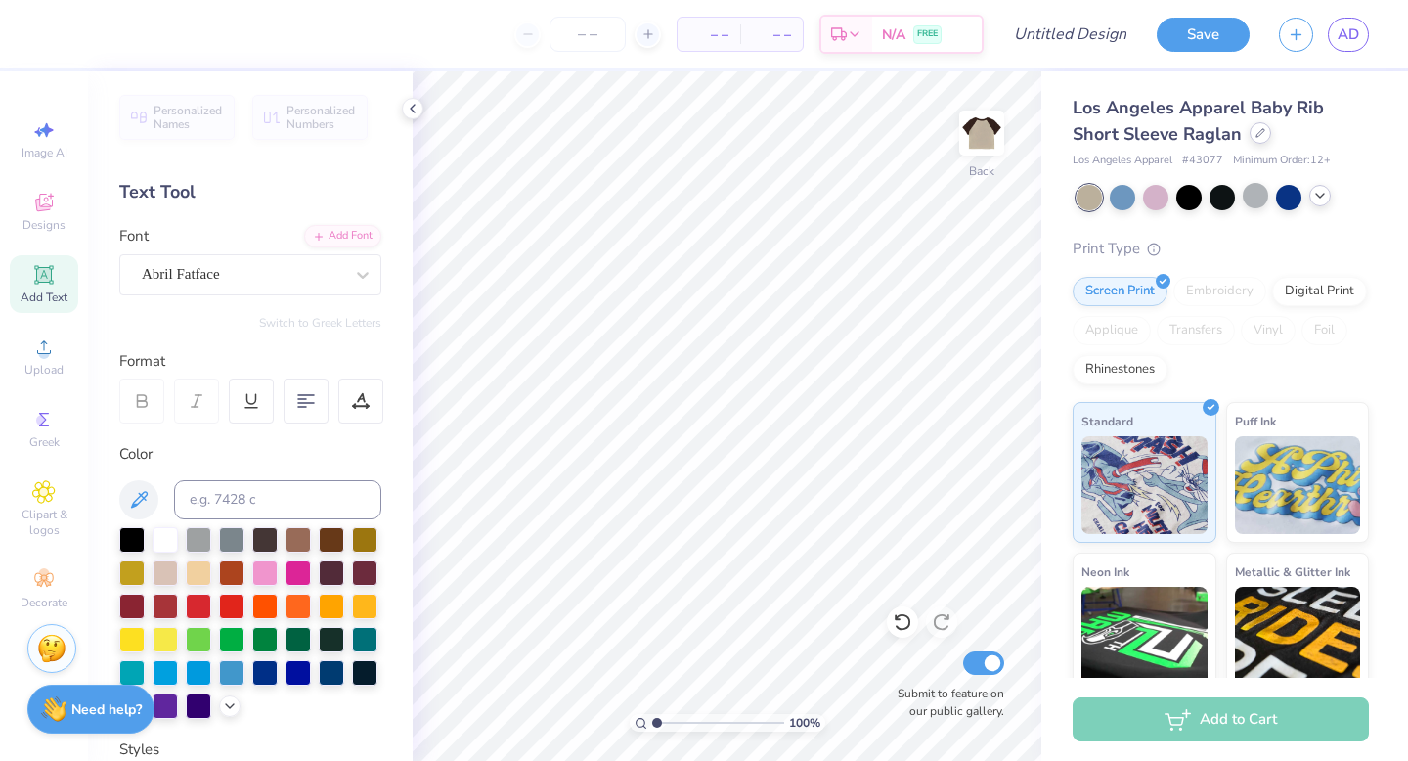
click at [1262, 138] on div at bounding box center [1260, 133] width 22 height 22
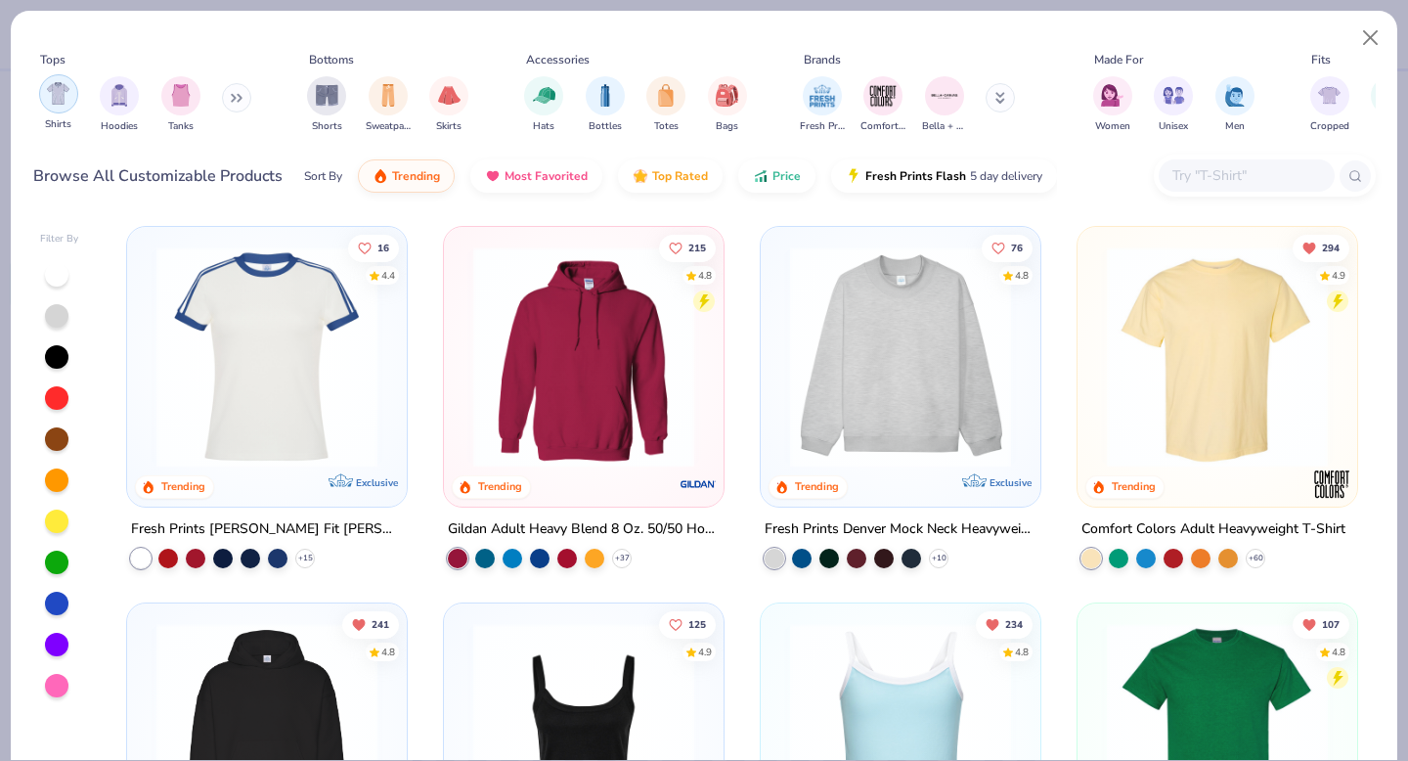
click at [59, 93] on img "filter for Shirts" at bounding box center [58, 93] width 22 height 22
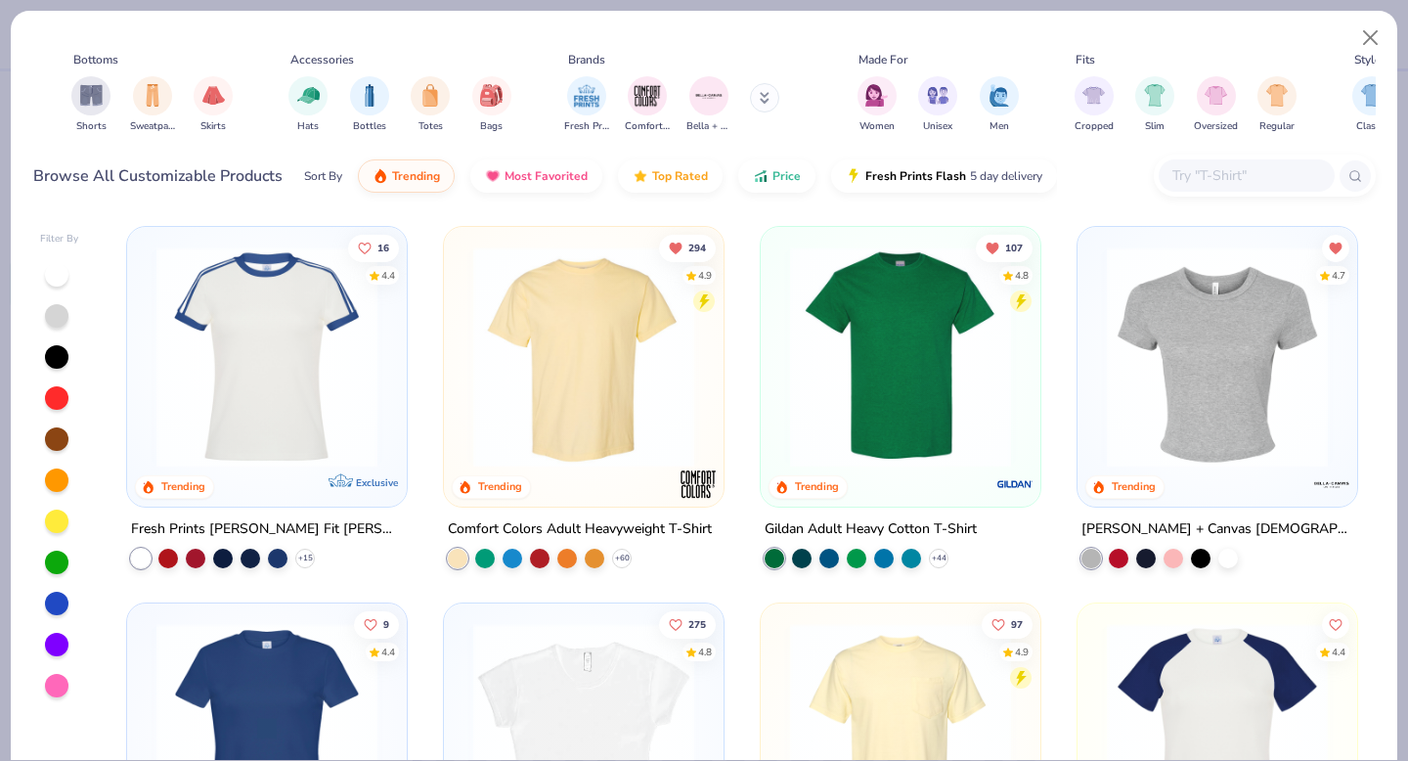
scroll to position [0, 241]
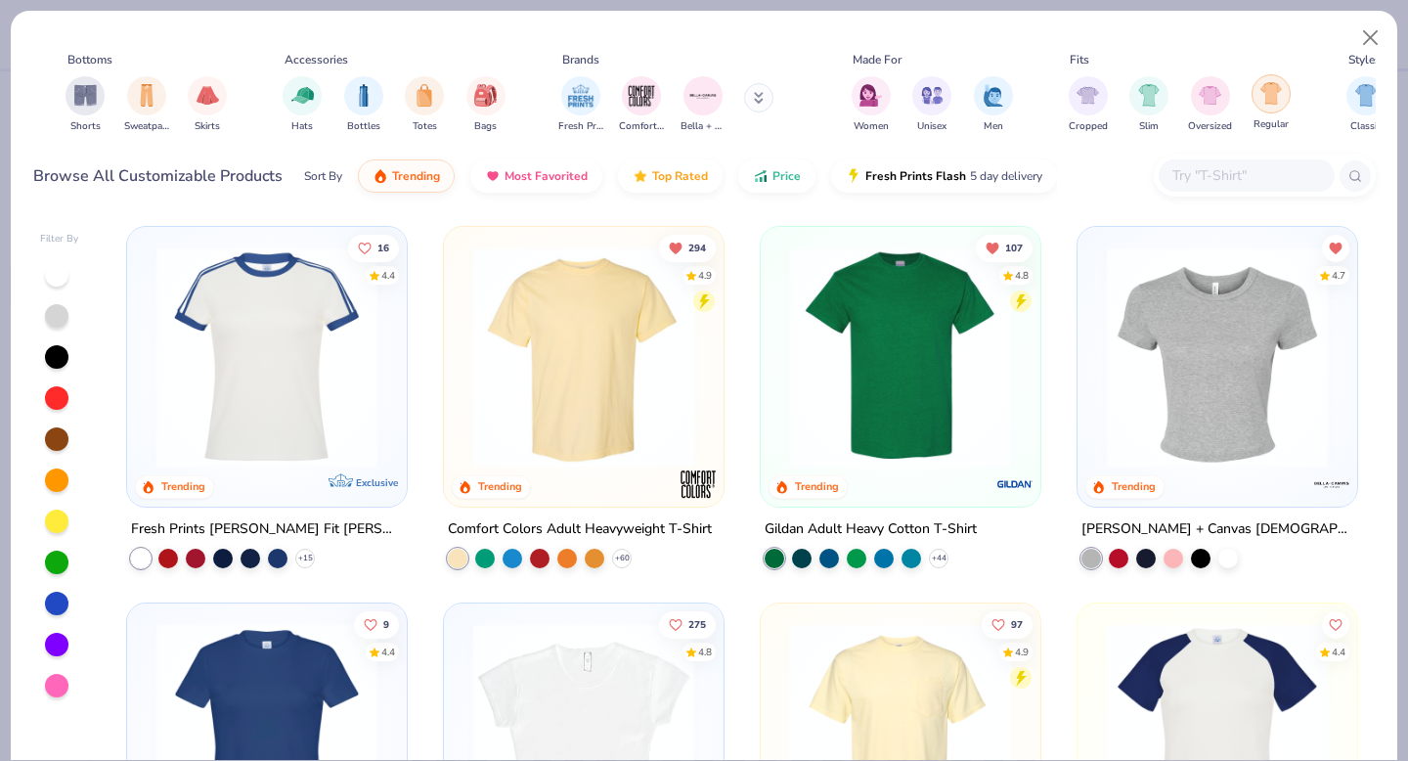
click at [1279, 109] on div "filter for Regular" at bounding box center [1270, 93] width 39 height 39
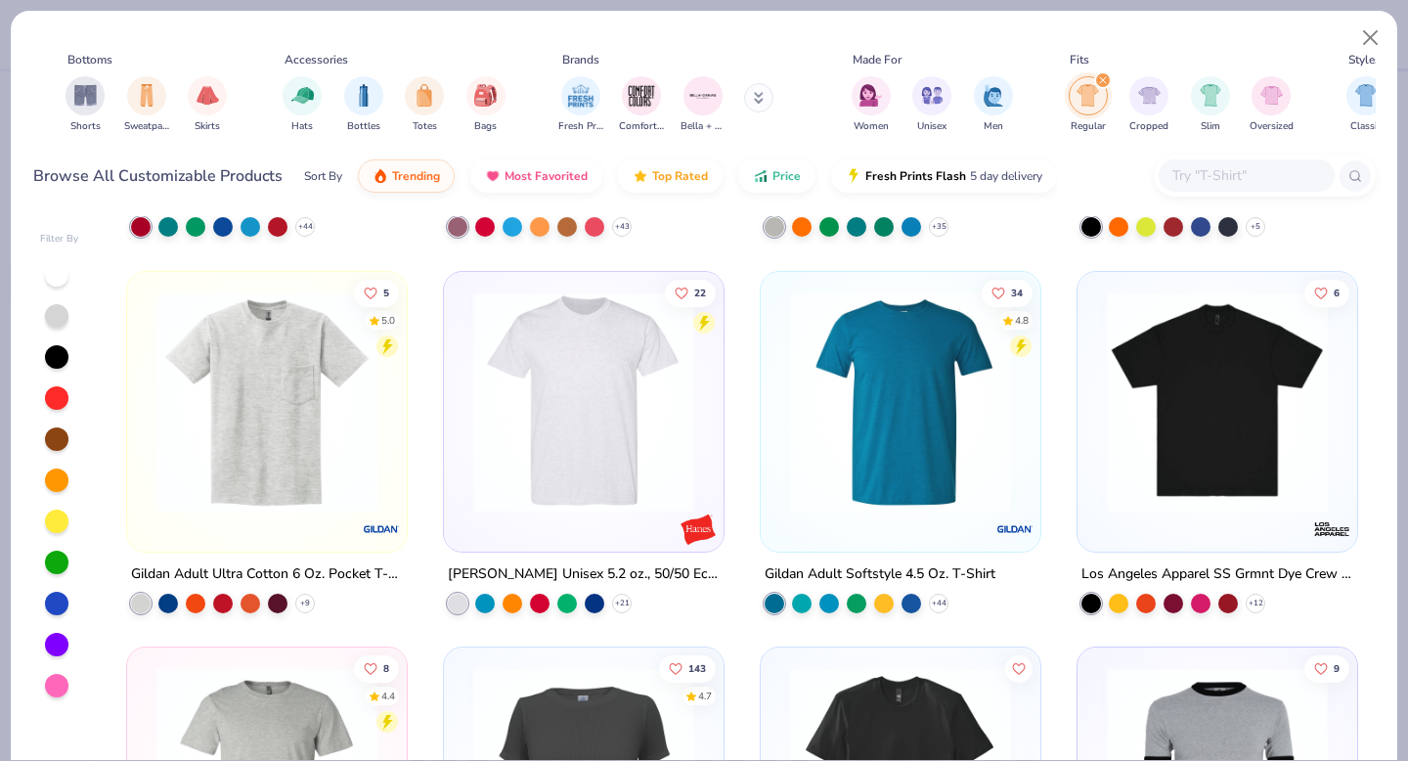
scroll to position [730, 0]
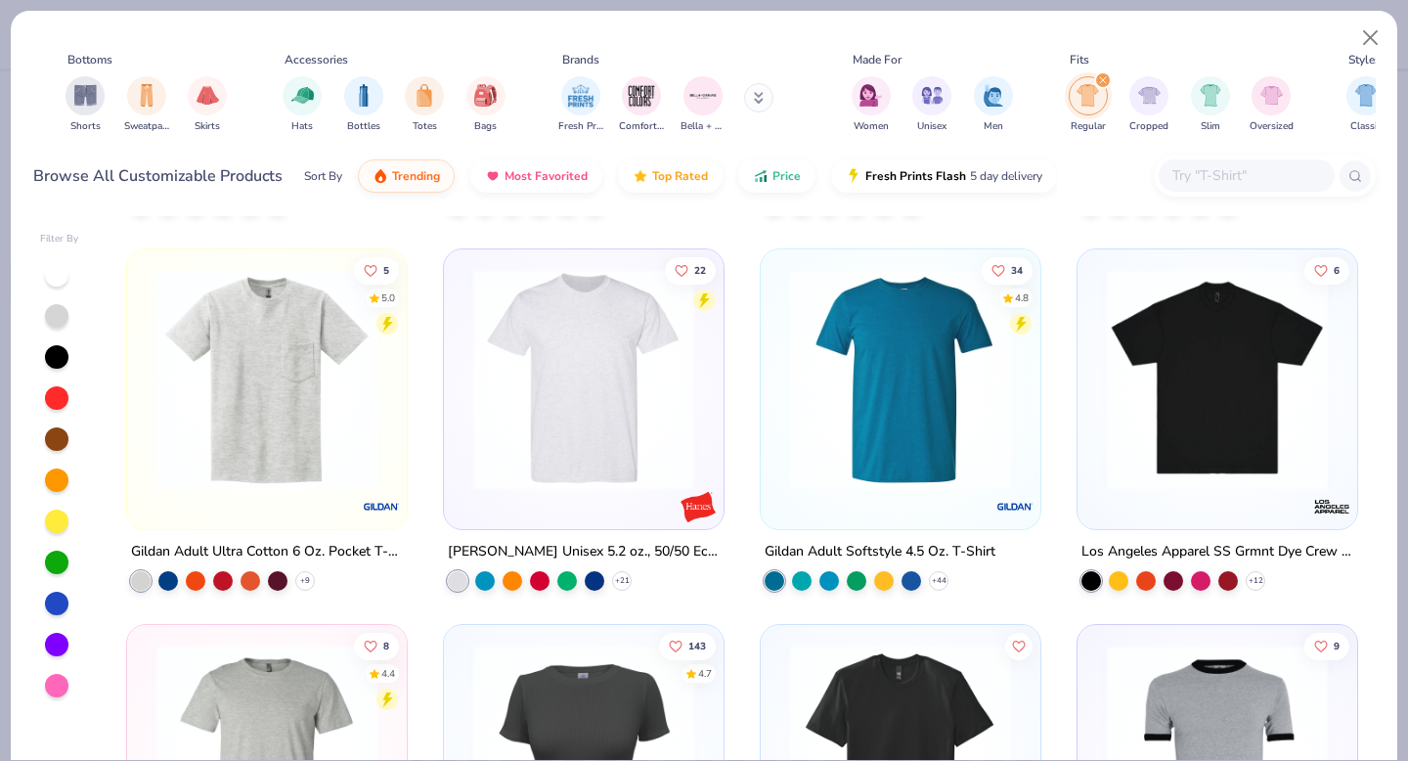
click at [1103, 75] on div "filter for Regular" at bounding box center [1103, 80] width 18 height 18
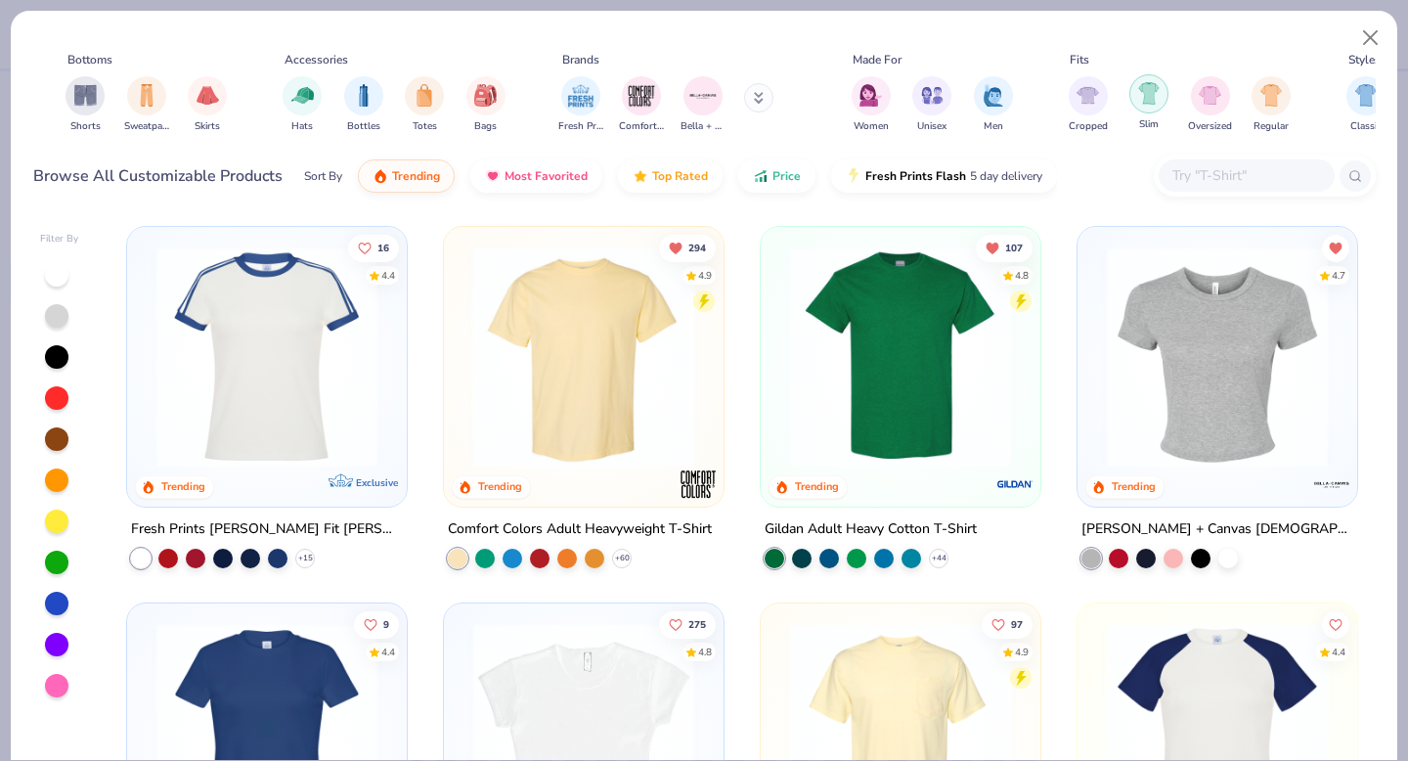
click at [1146, 95] on img "filter for Slim" at bounding box center [1149, 93] width 22 height 22
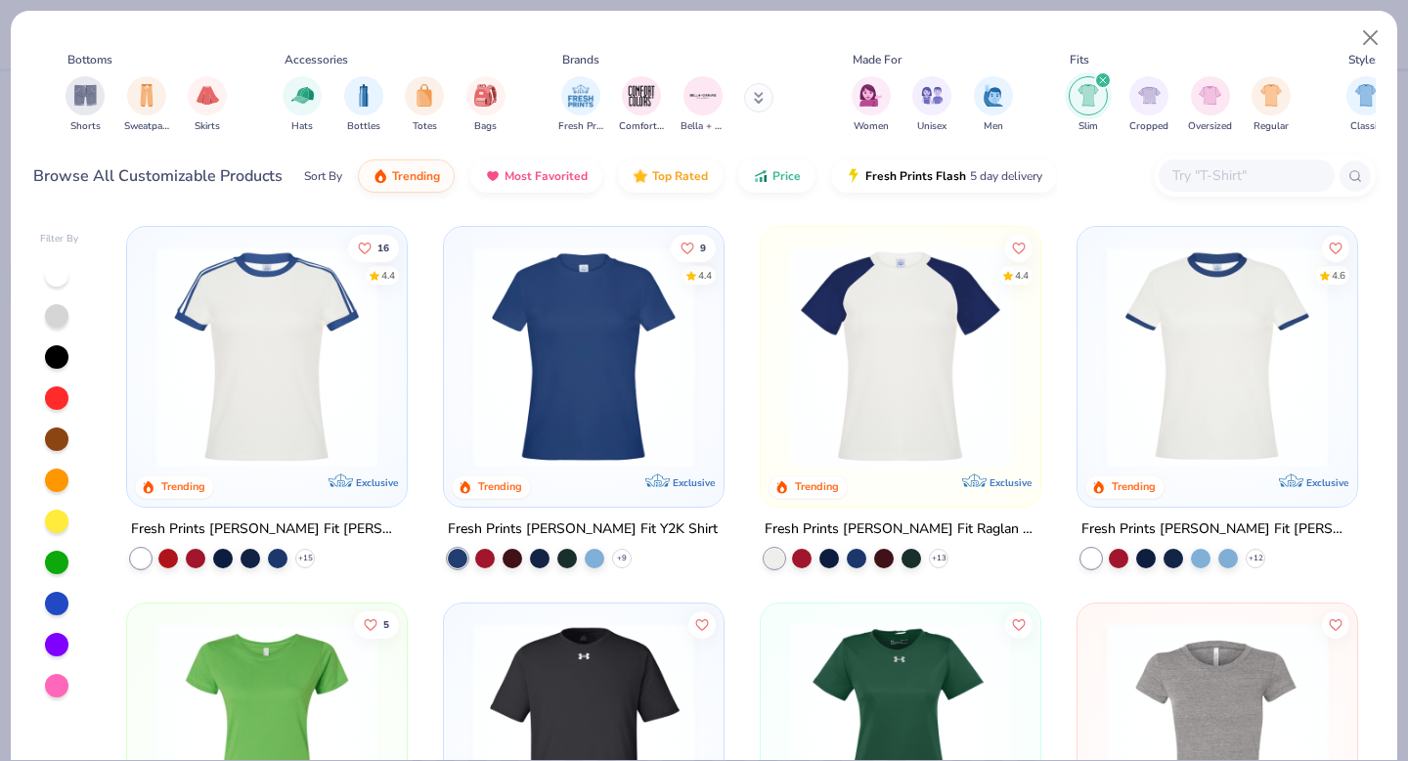
click at [301, 418] on img at bounding box center [267, 356] width 241 height 221
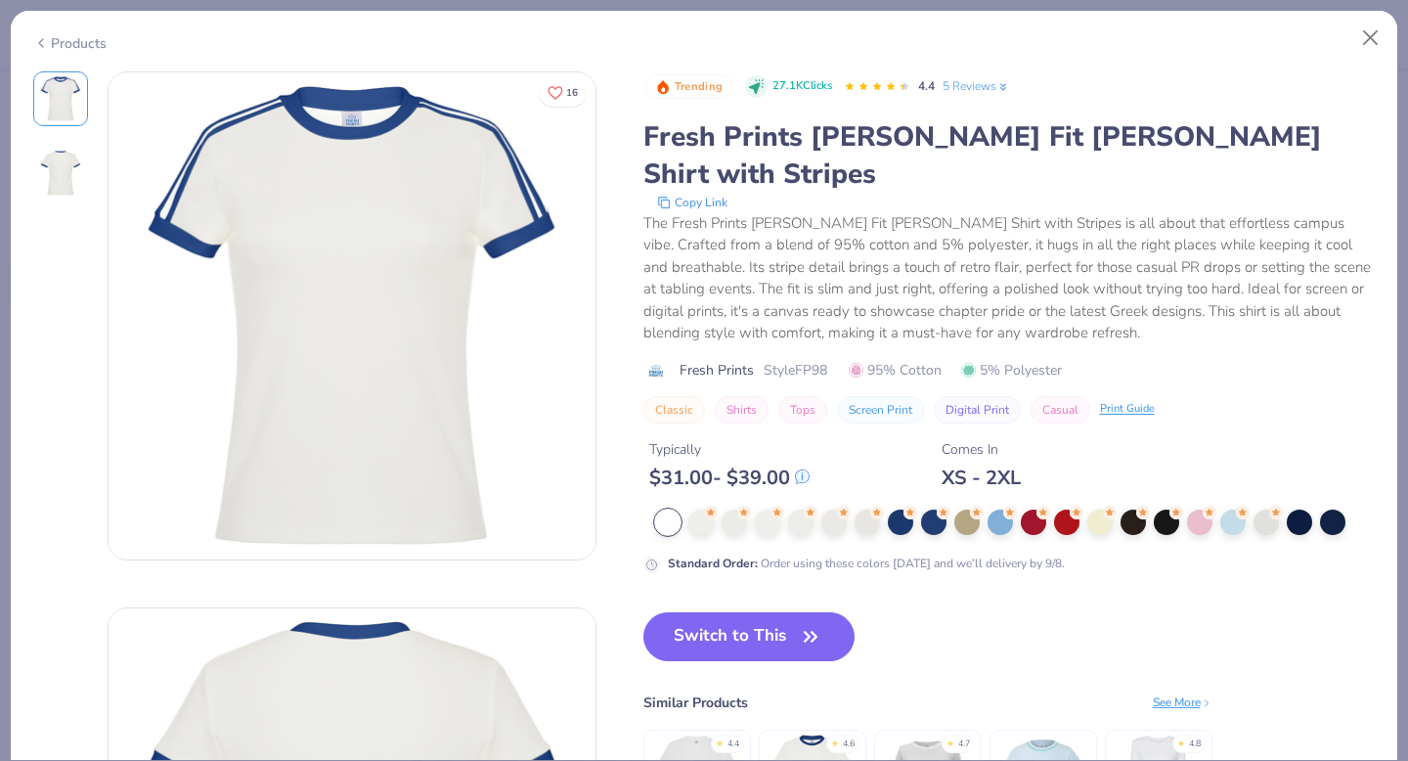
click at [34, 47] on icon at bounding box center [41, 42] width 16 height 23
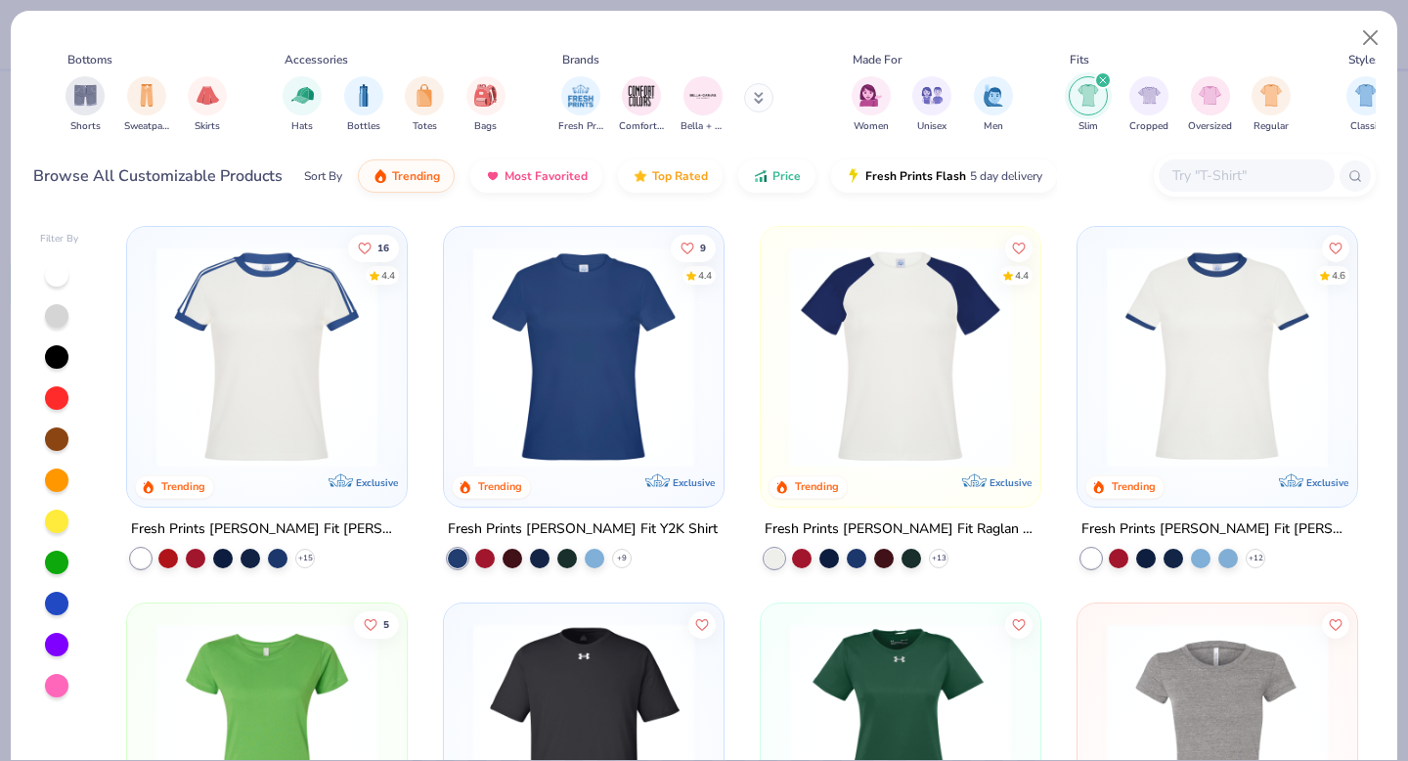
click at [1101, 76] on icon "filter for Slim" at bounding box center [1103, 80] width 8 height 8
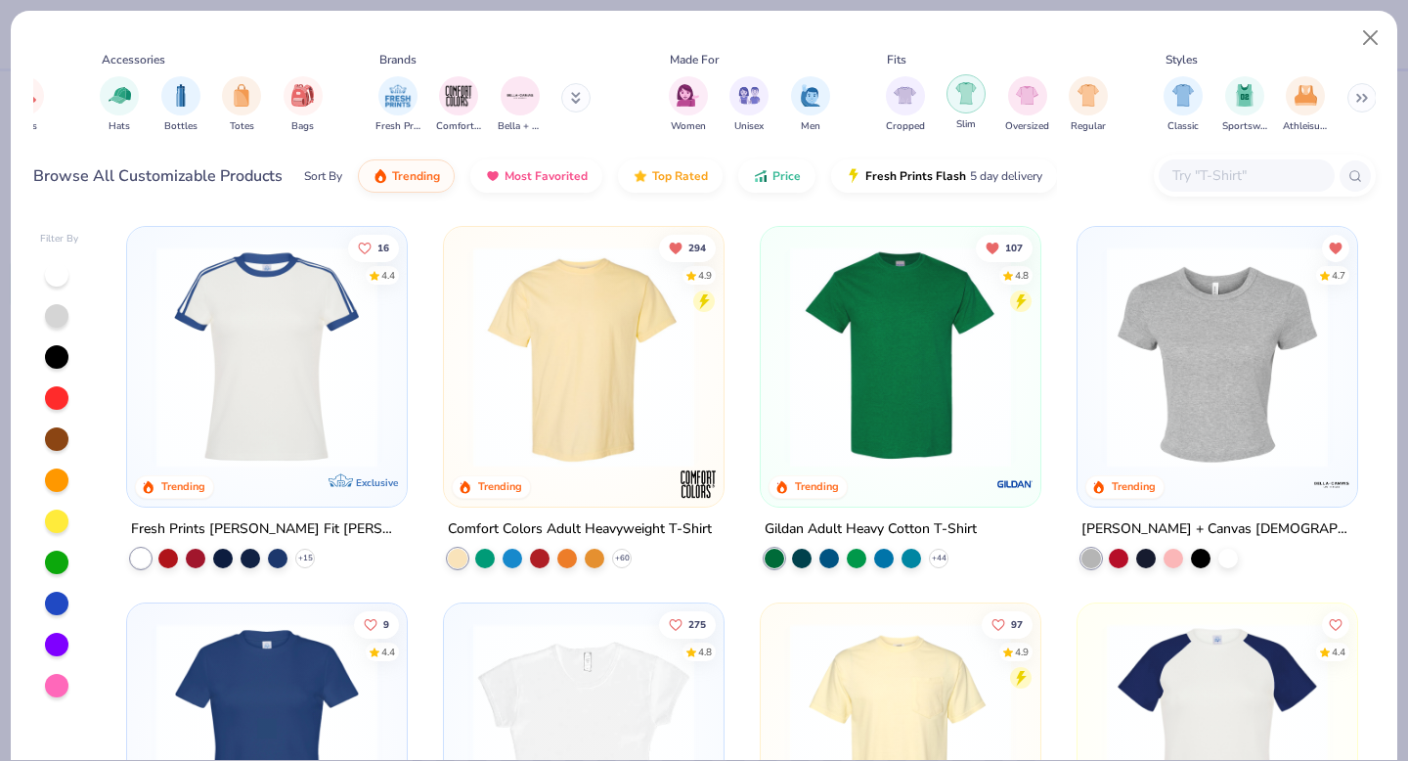
scroll to position [0, 442]
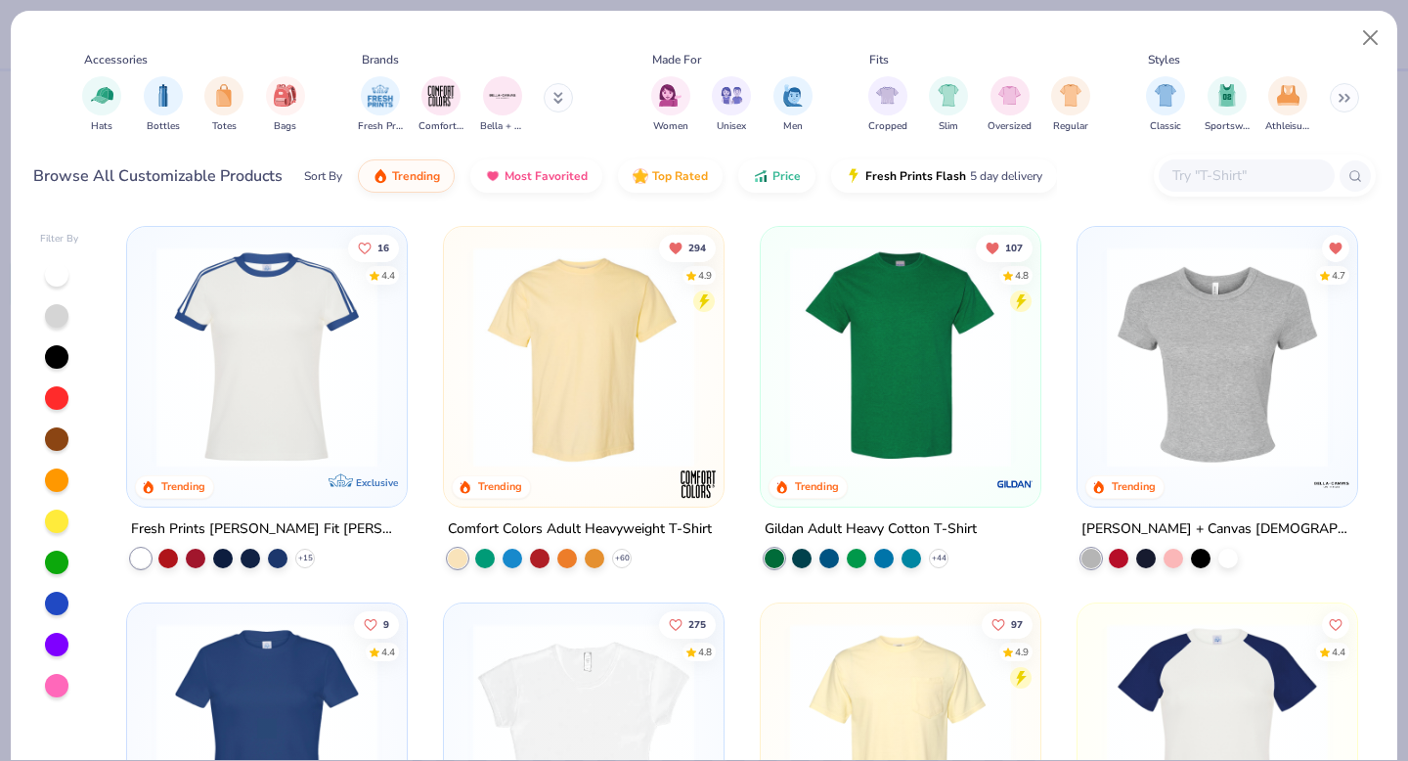
click at [1343, 97] on icon at bounding box center [1343, 98] width 12 height 10
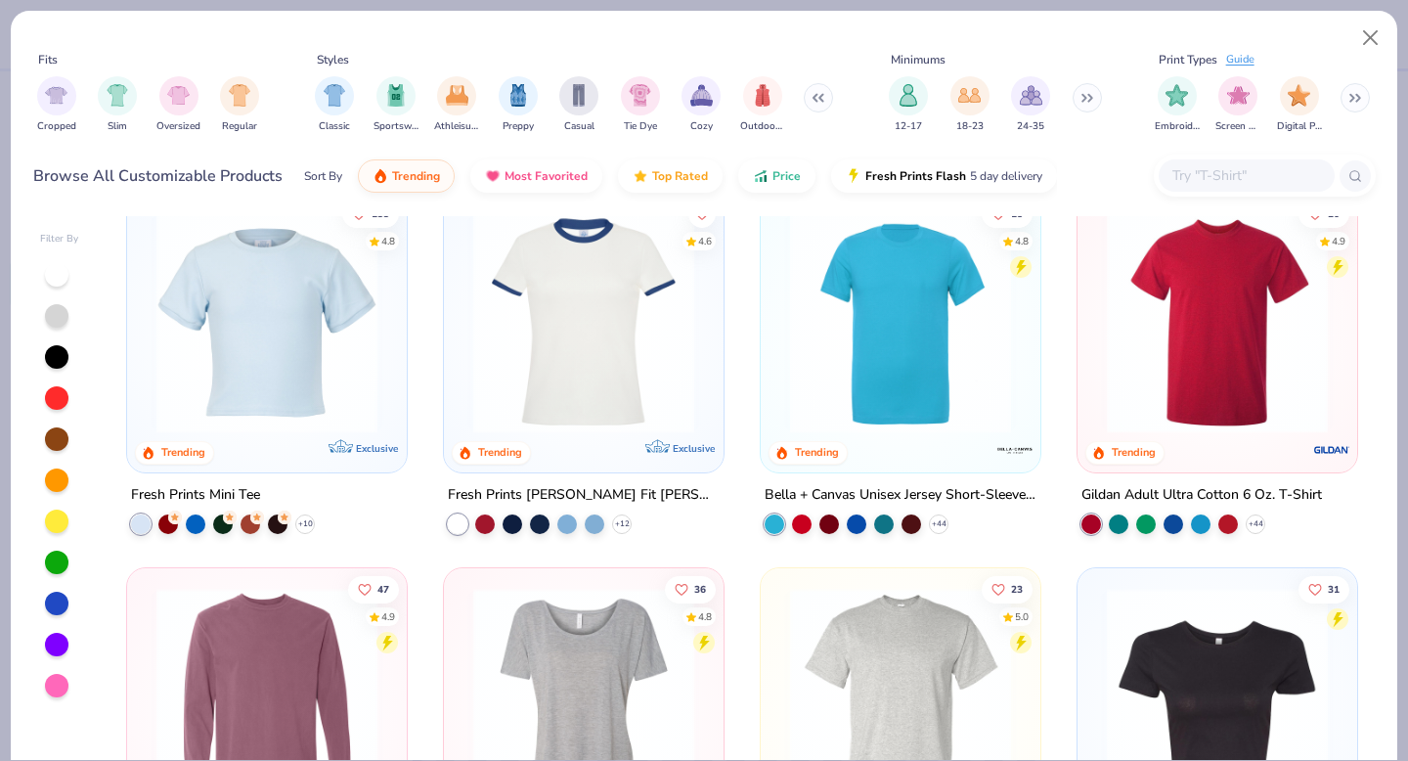
scroll to position [739, 0]
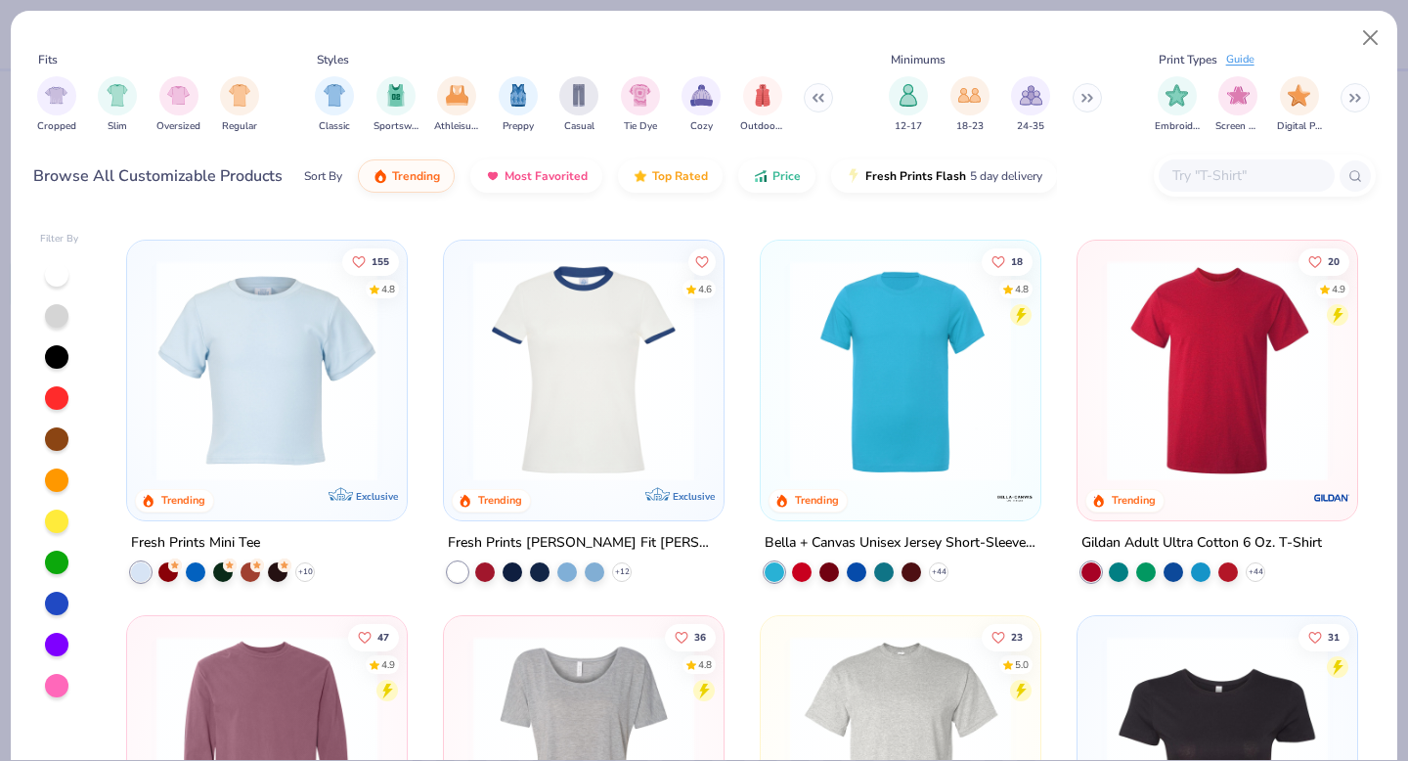
click at [372, 324] on img at bounding box center [267, 369] width 241 height 221
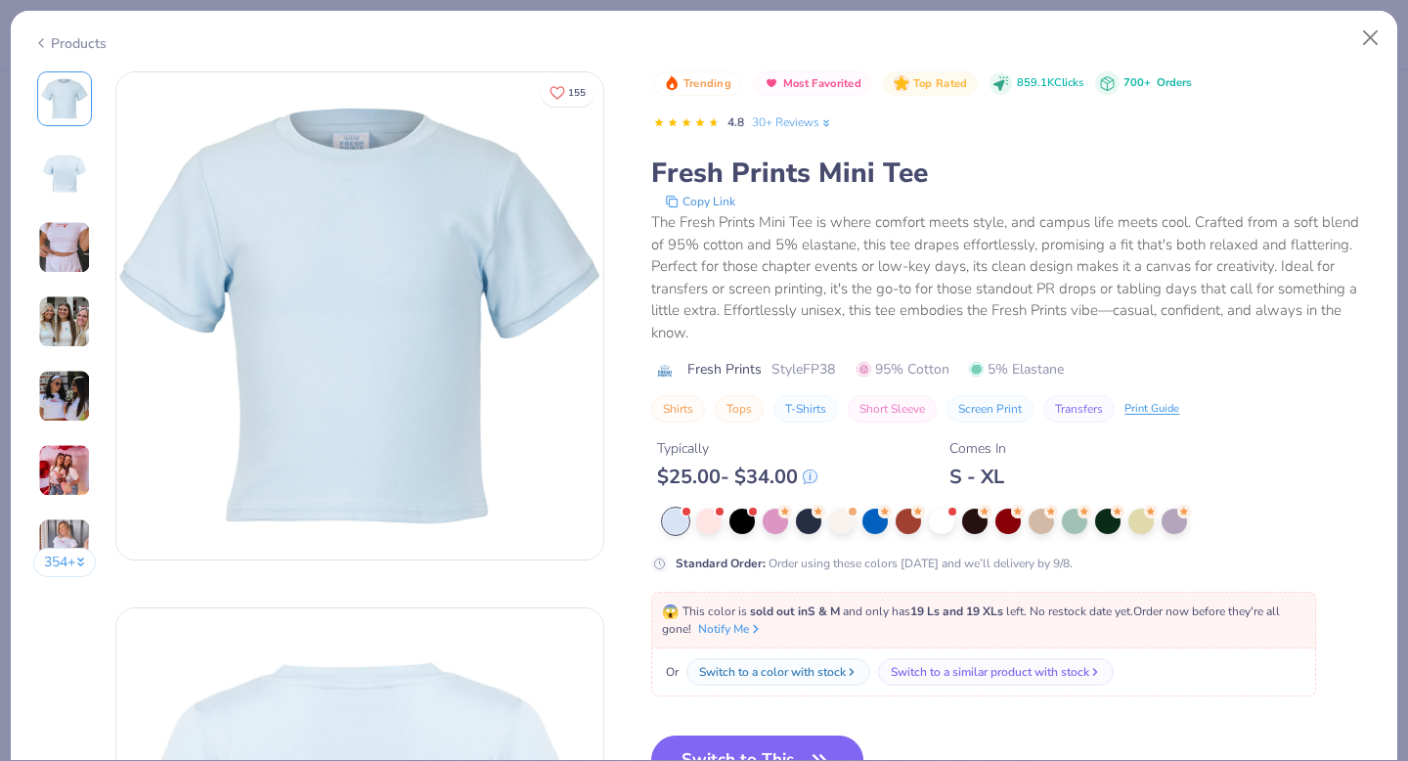
click at [75, 242] on img at bounding box center [64, 247] width 53 height 53
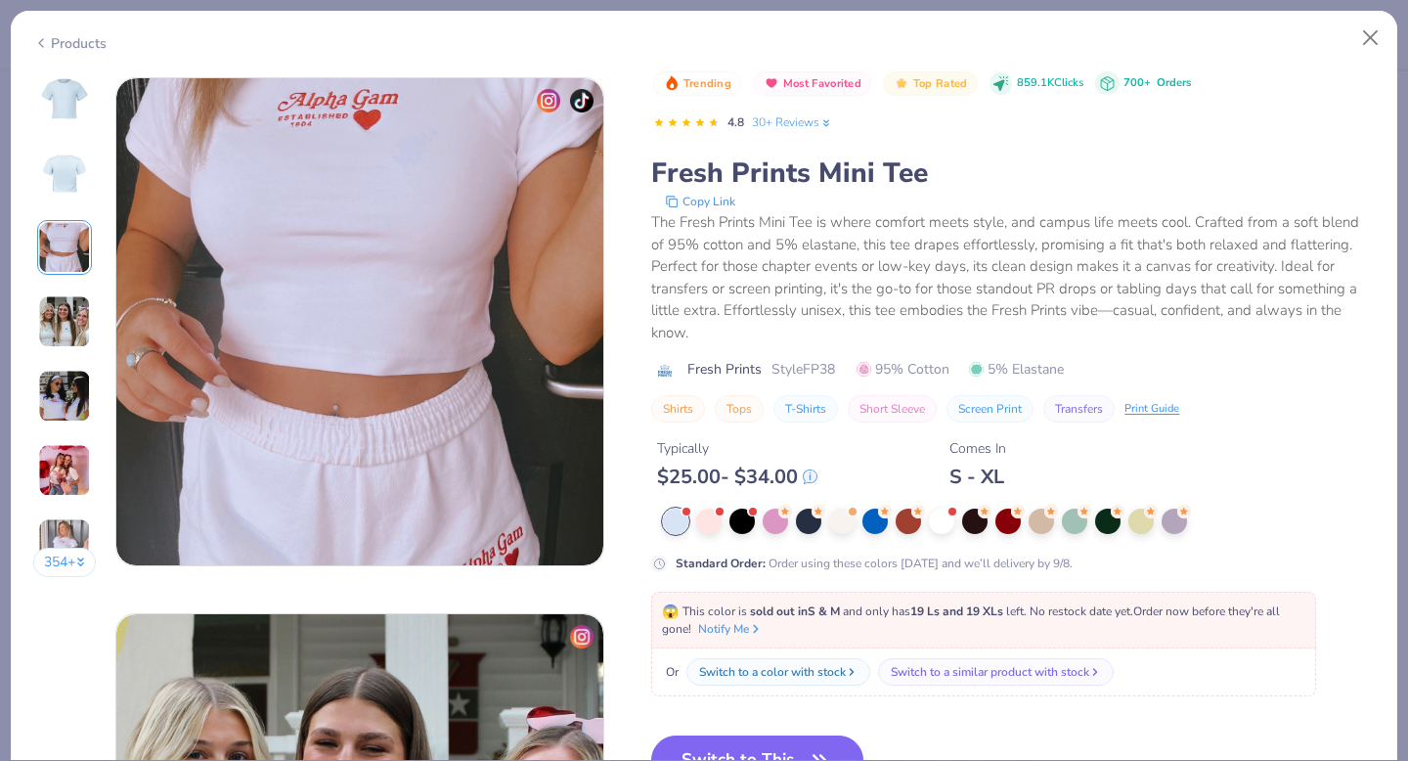
scroll to position [1072, 0]
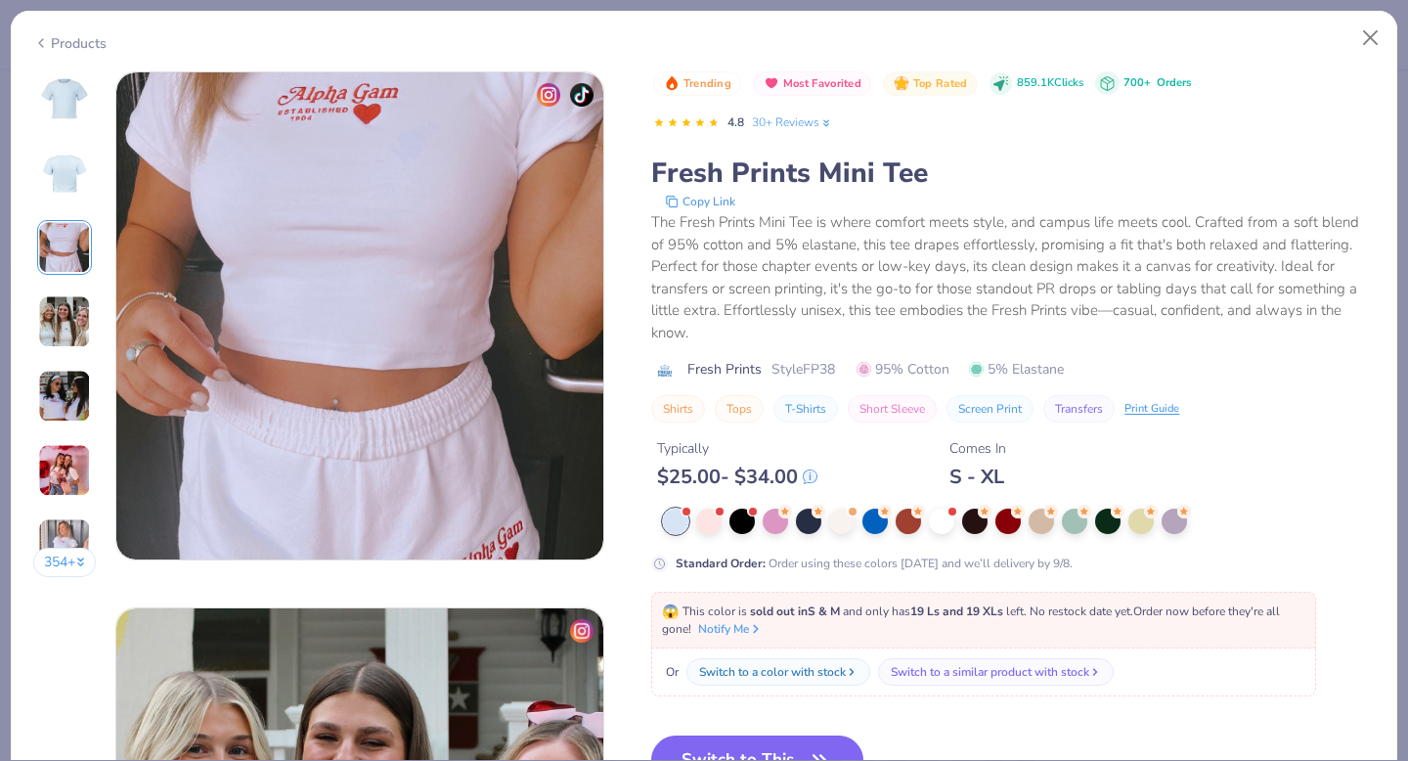
click at [84, 329] on img at bounding box center [64, 321] width 53 height 53
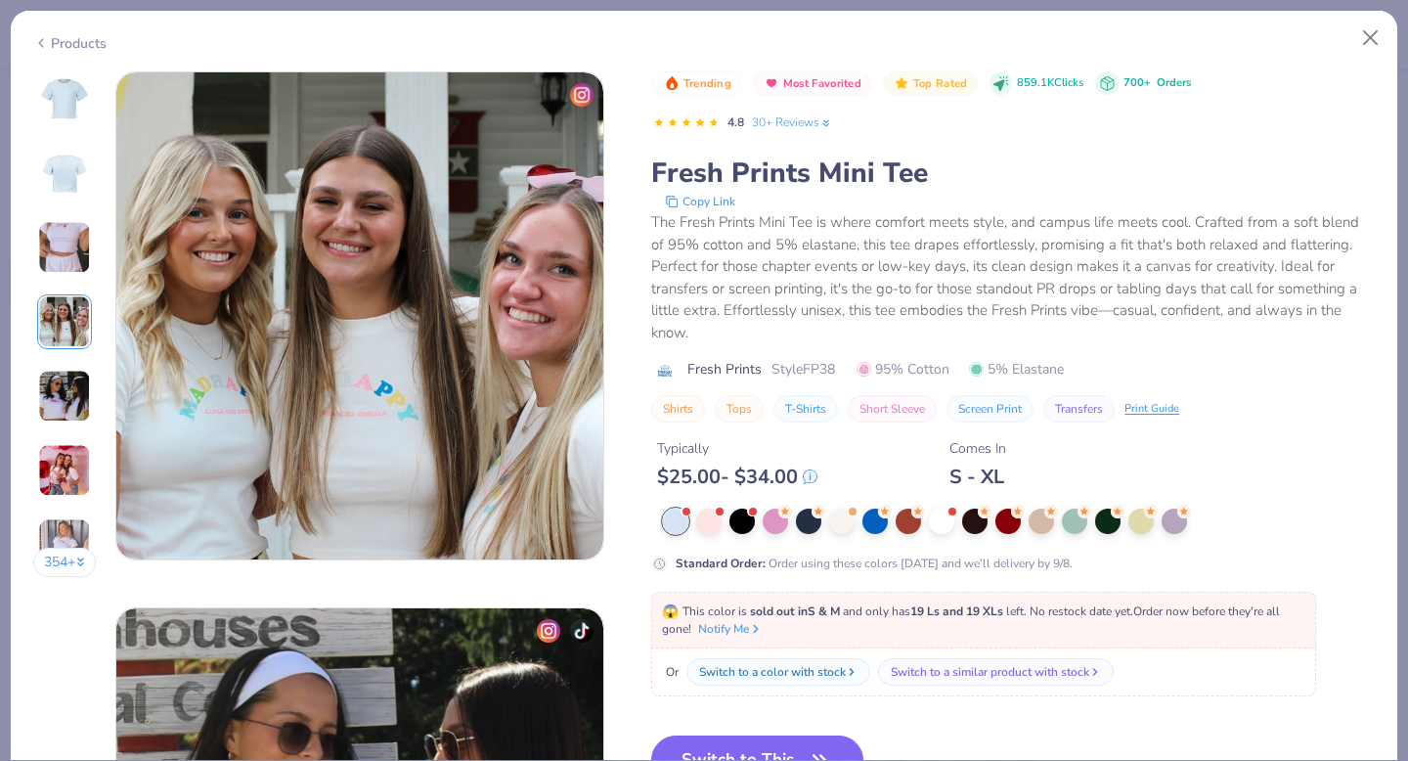
click at [81, 383] on img at bounding box center [64, 396] width 53 height 53
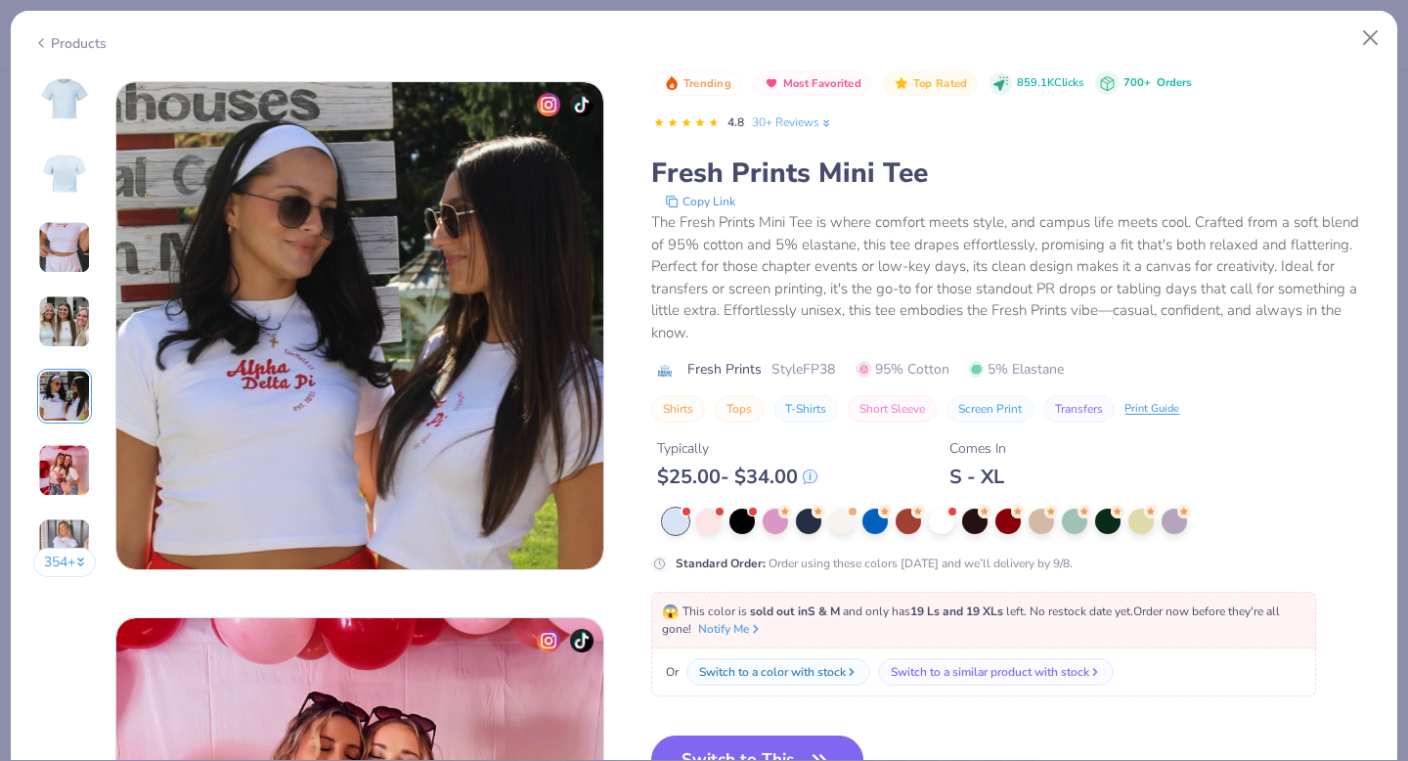
scroll to position [2143, 0]
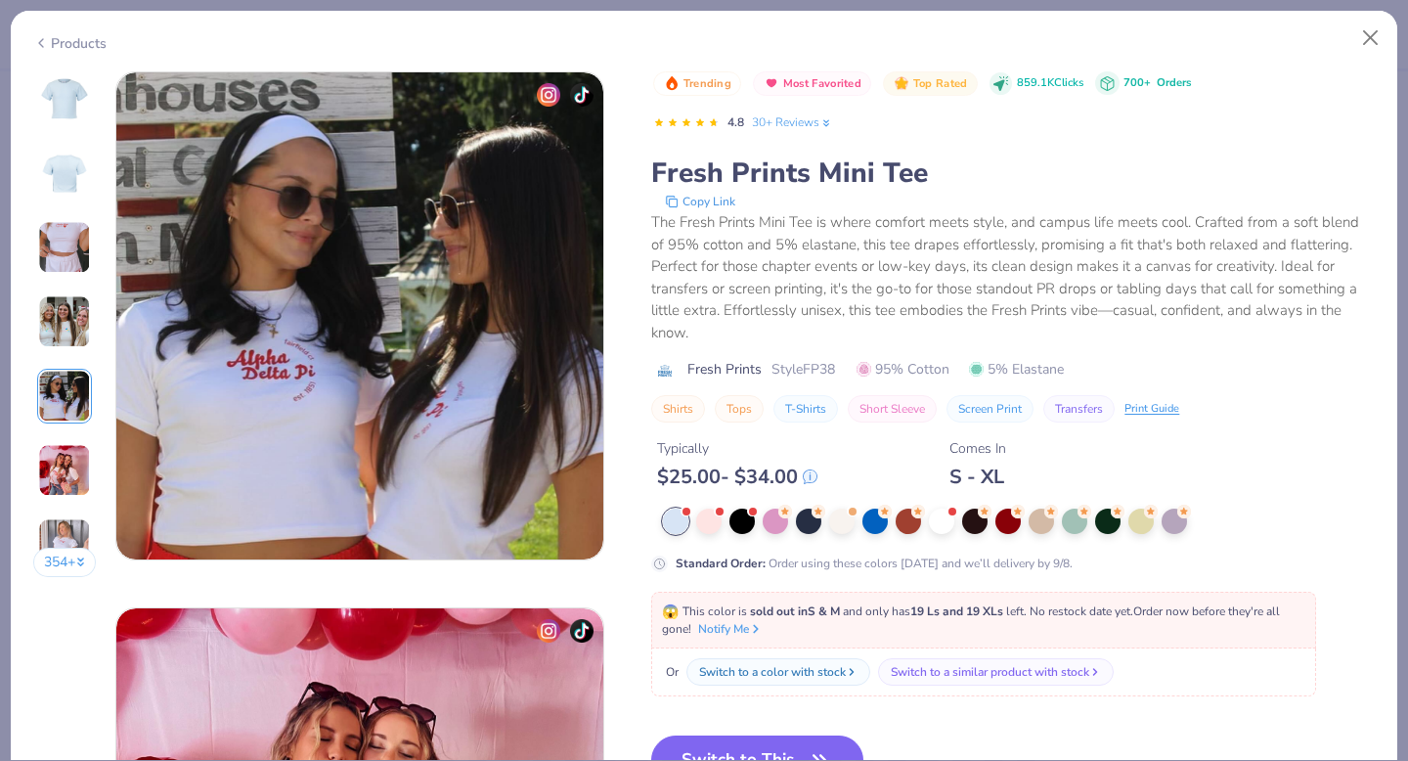
click at [83, 50] on div "Products" at bounding box center [704, 36] width 1386 height 51
click at [80, 33] on div "Products" at bounding box center [69, 43] width 73 height 21
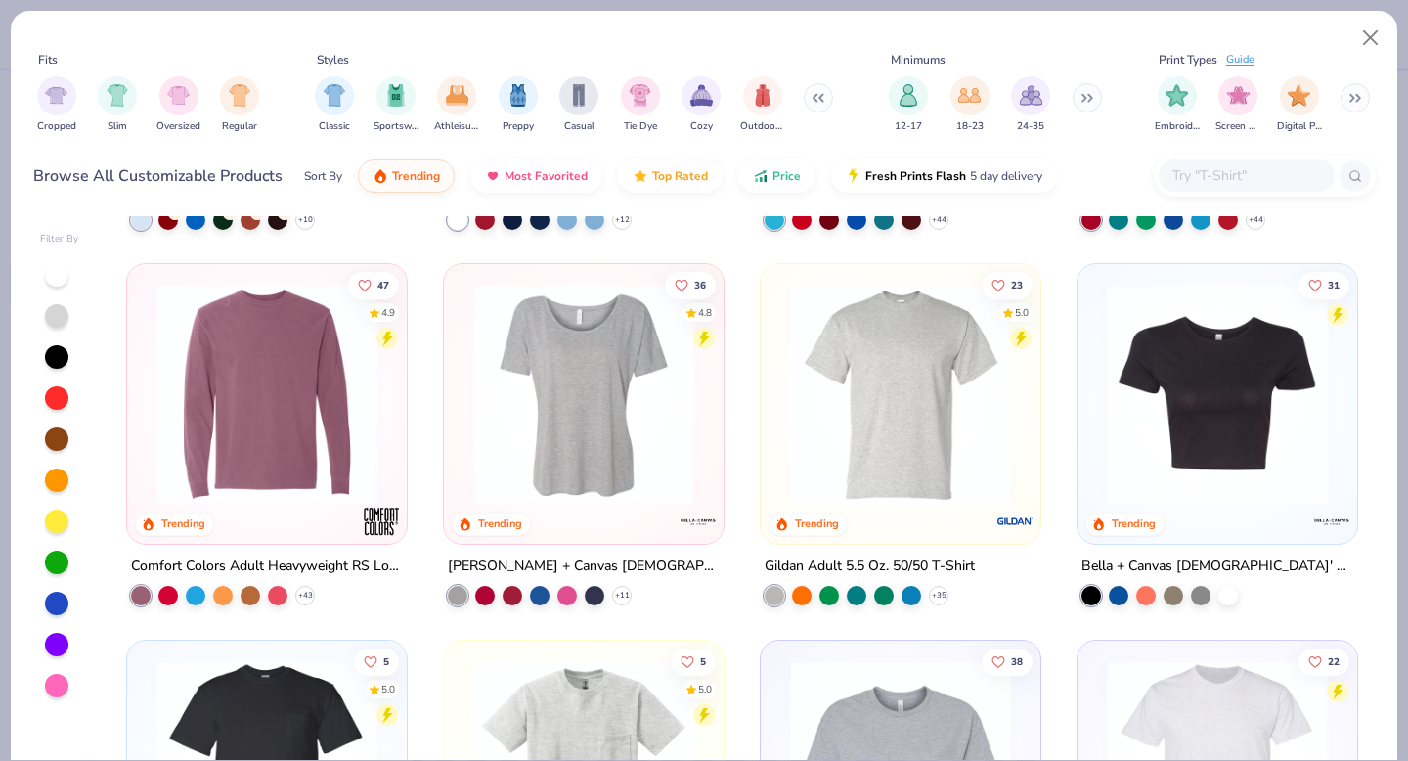
scroll to position [1092, 0]
click at [598, 369] on img at bounding box center [583, 393] width 241 height 221
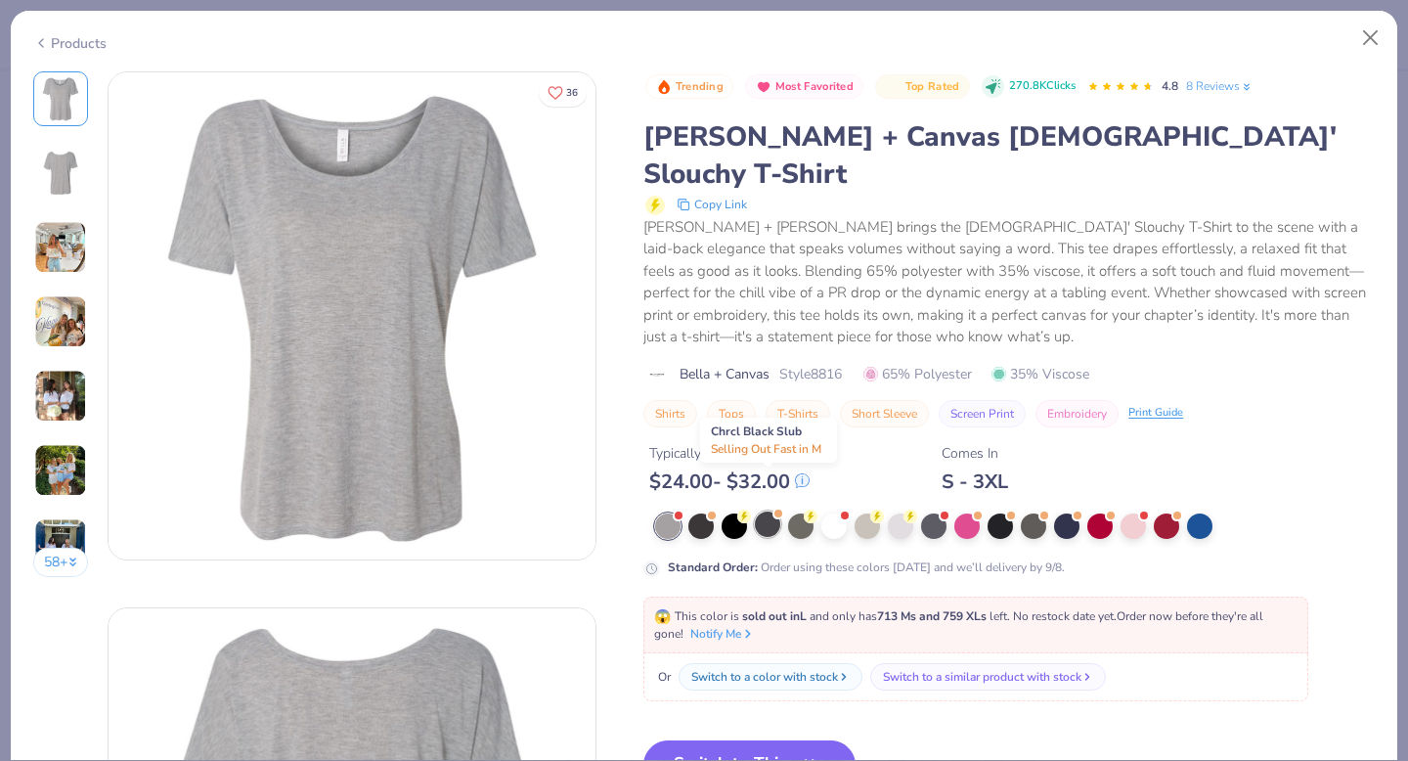
click at [768, 511] on div at bounding box center [767, 523] width 25 height 25
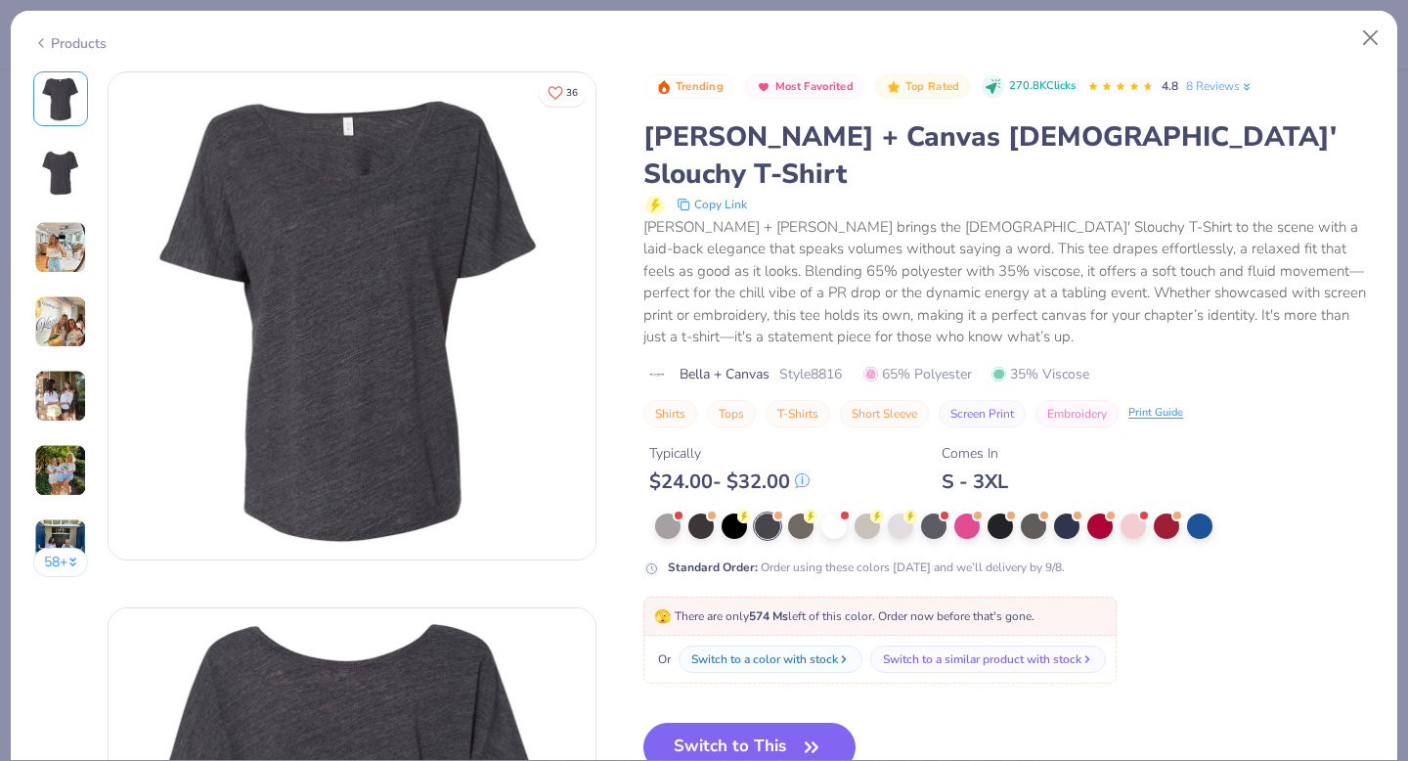
click at [85, 231] on img at bounding box center [60, 247] width 53 height 53
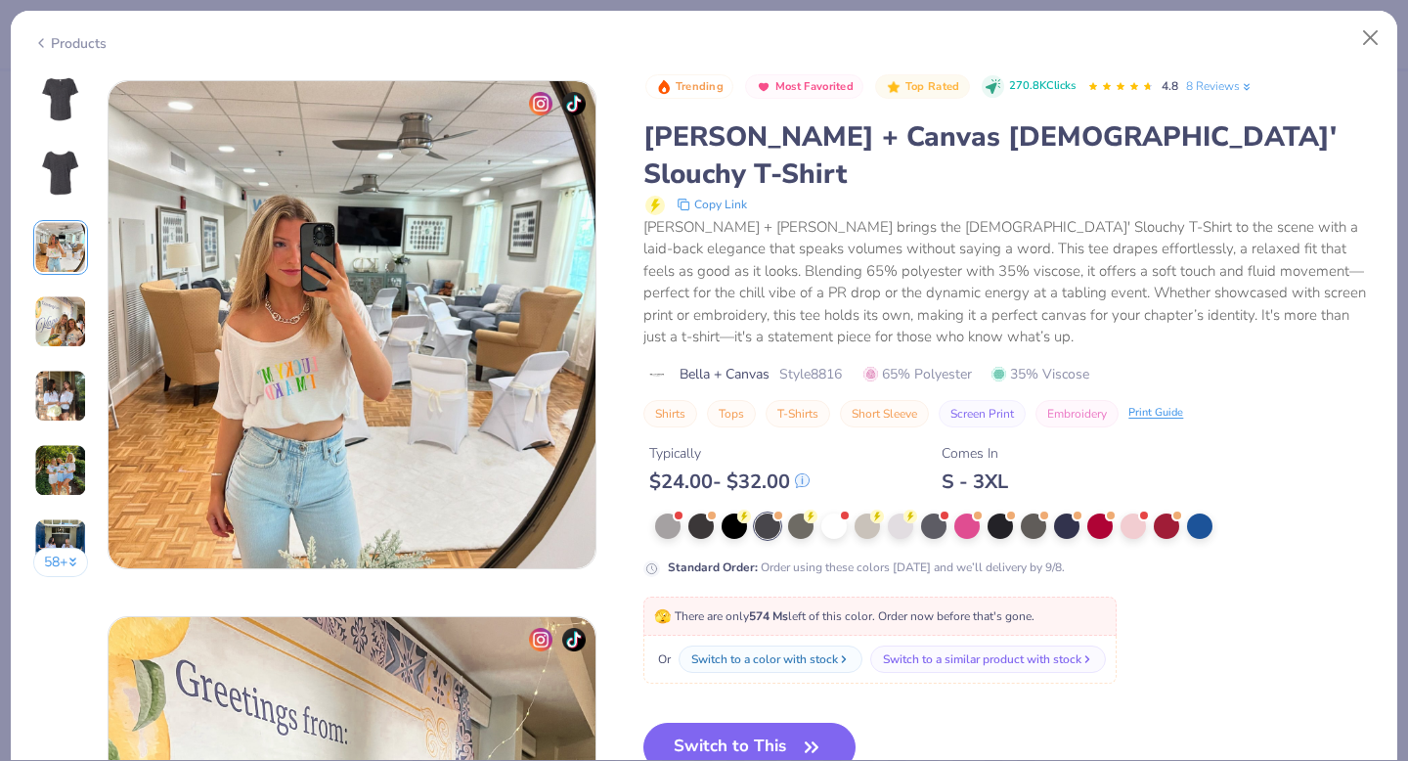
scroll to position [1072, 0]
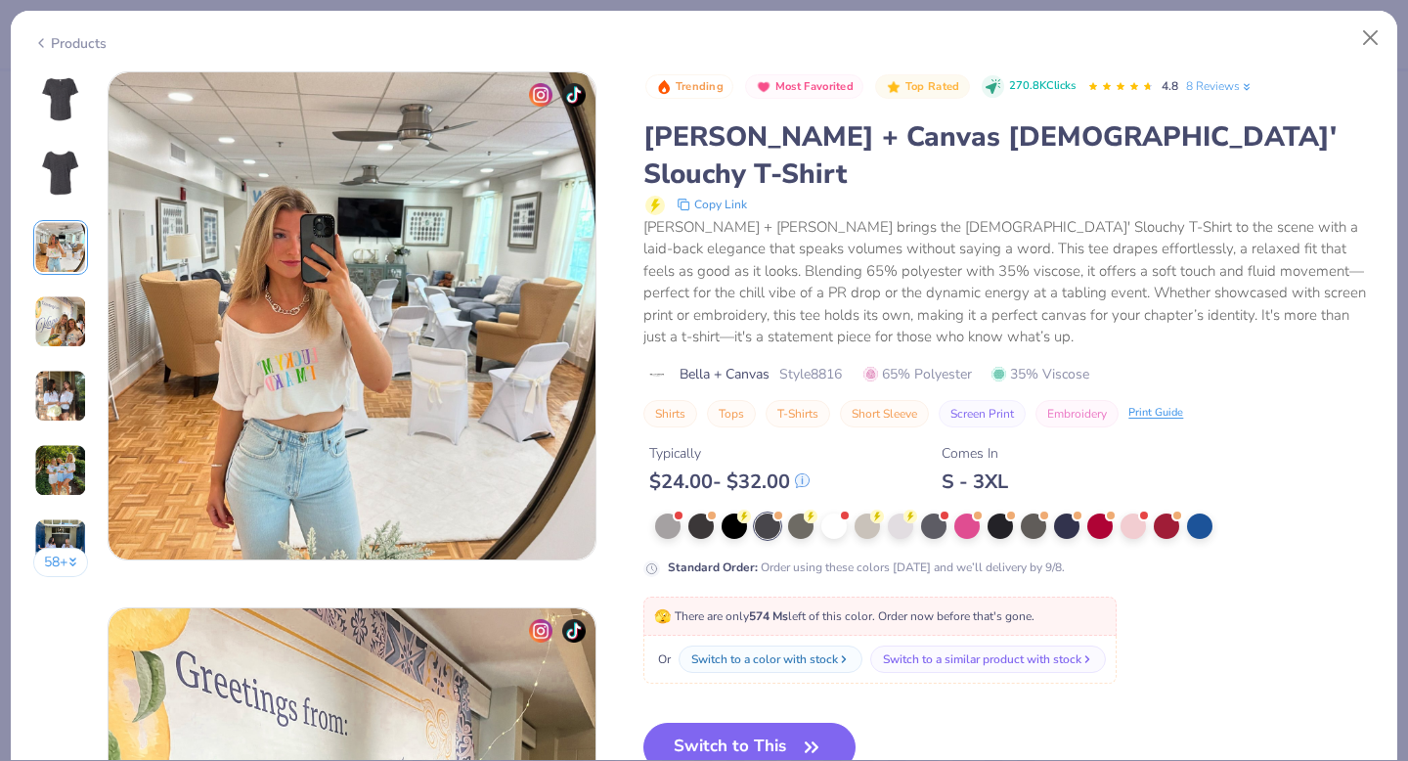
click at [80, 301] on img at bounding box center [60, 321] width 53 height 53
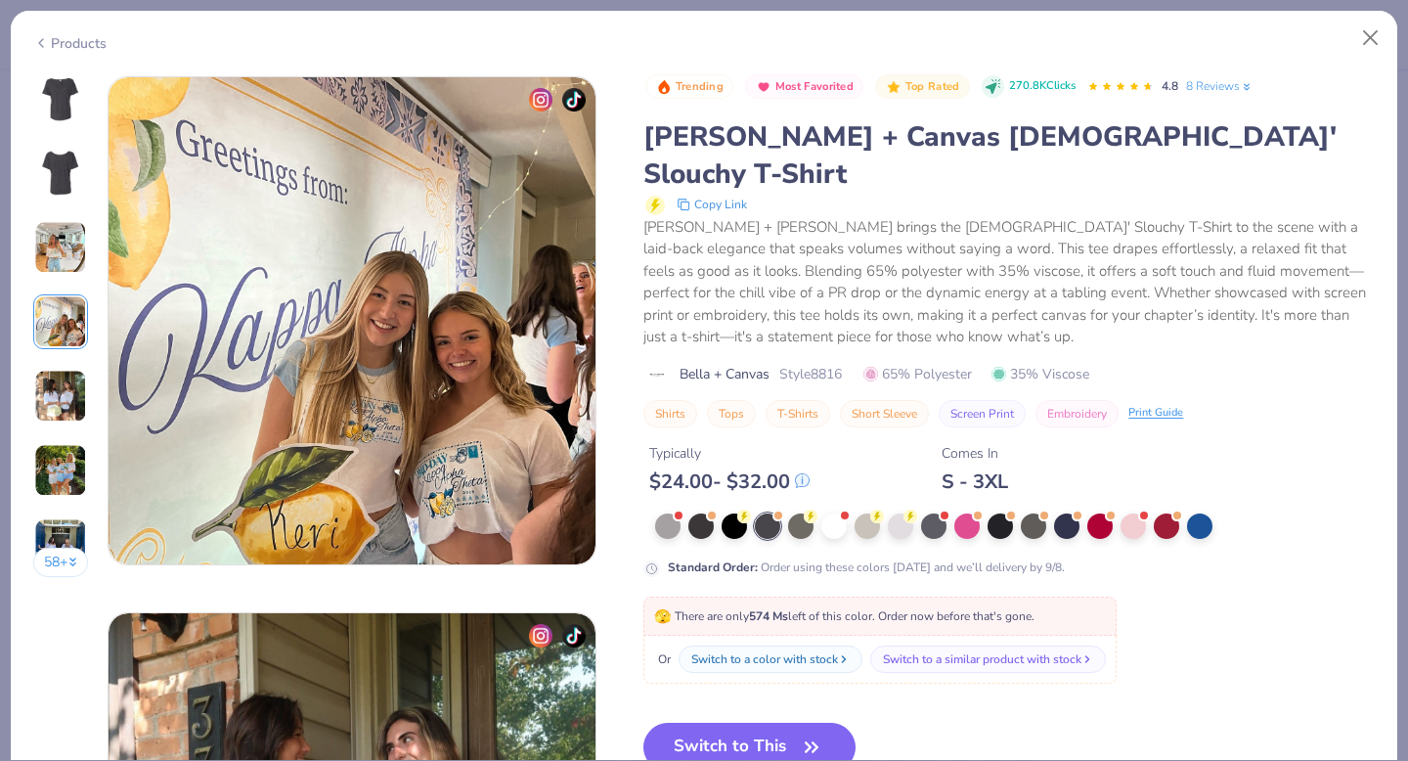
scroll to position [1607, 0]
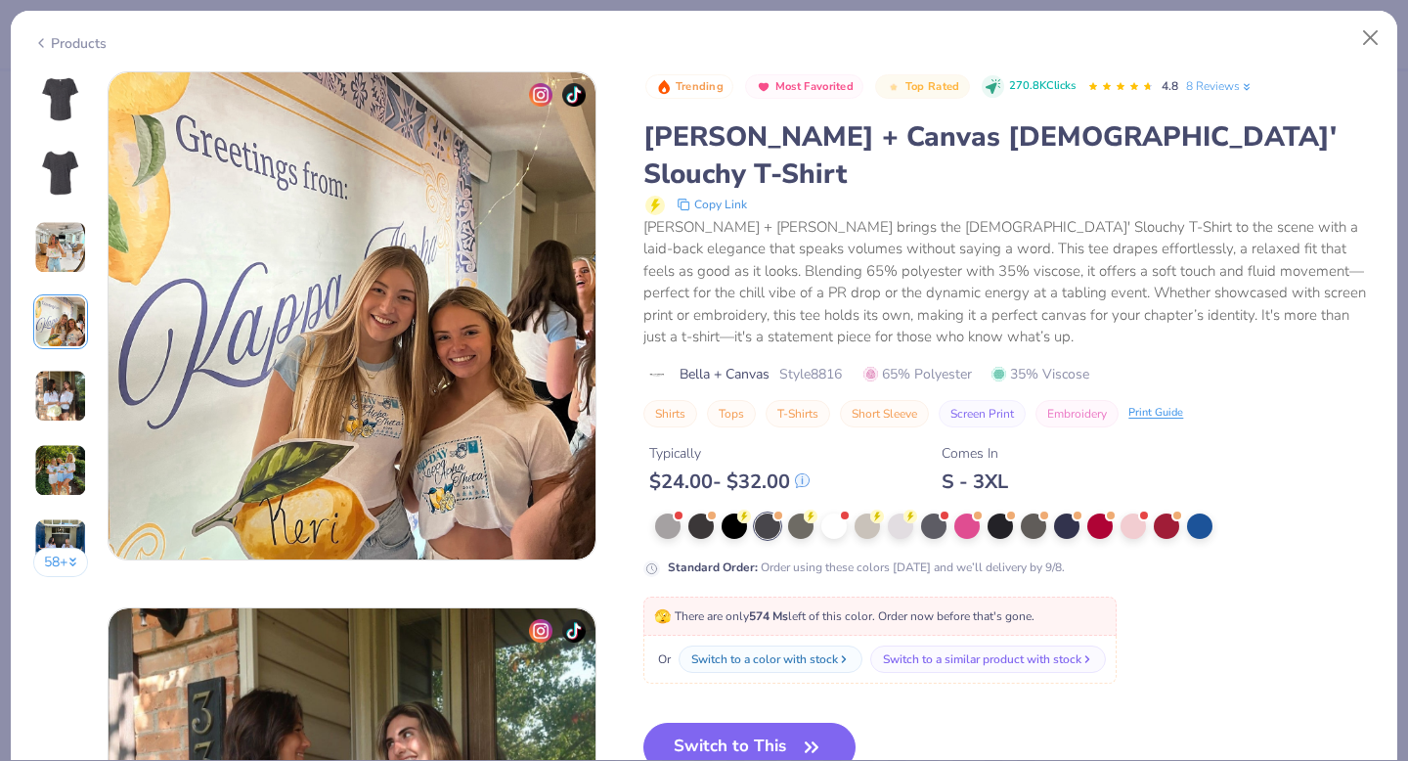
click at [83, 402] on img at bounding box center [60, 396] width 53 height 53
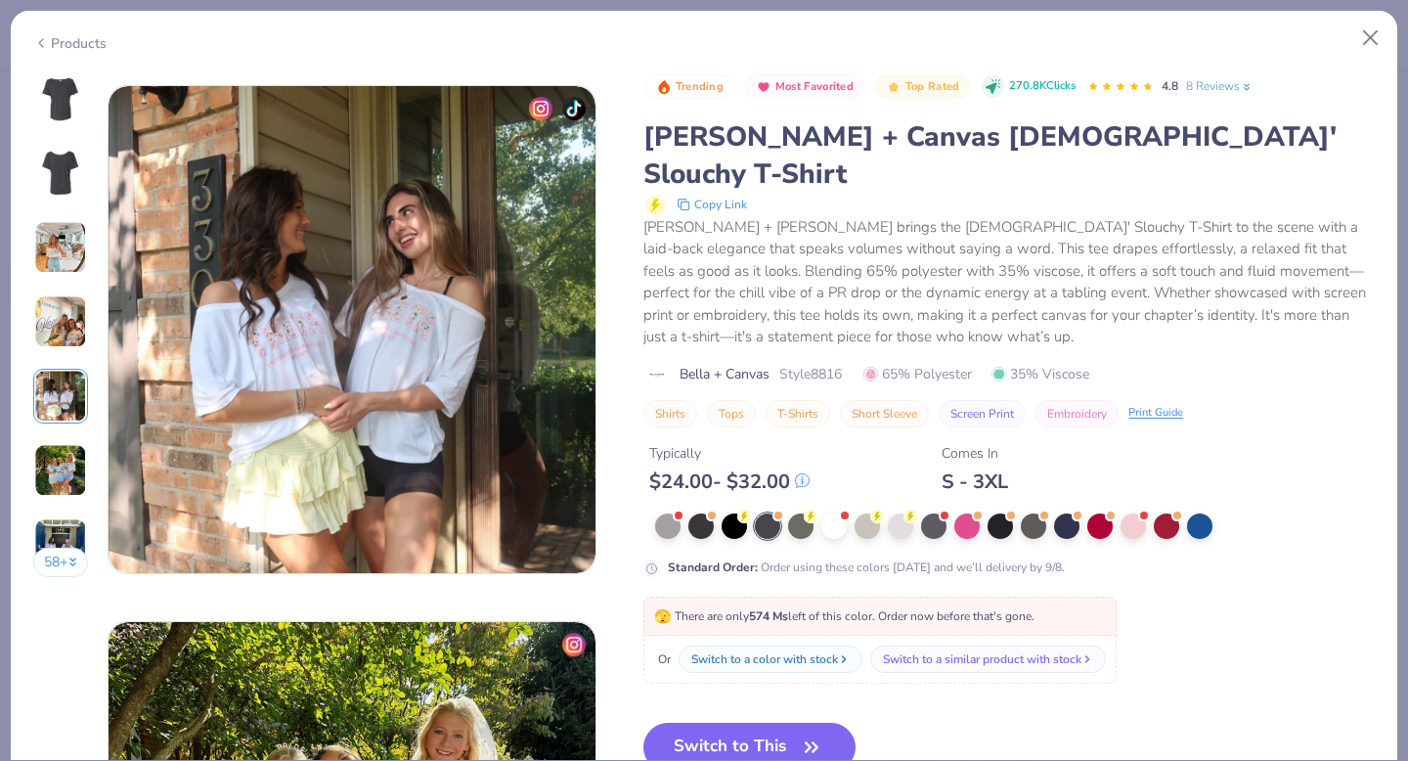
scroll to position [2143, 0]
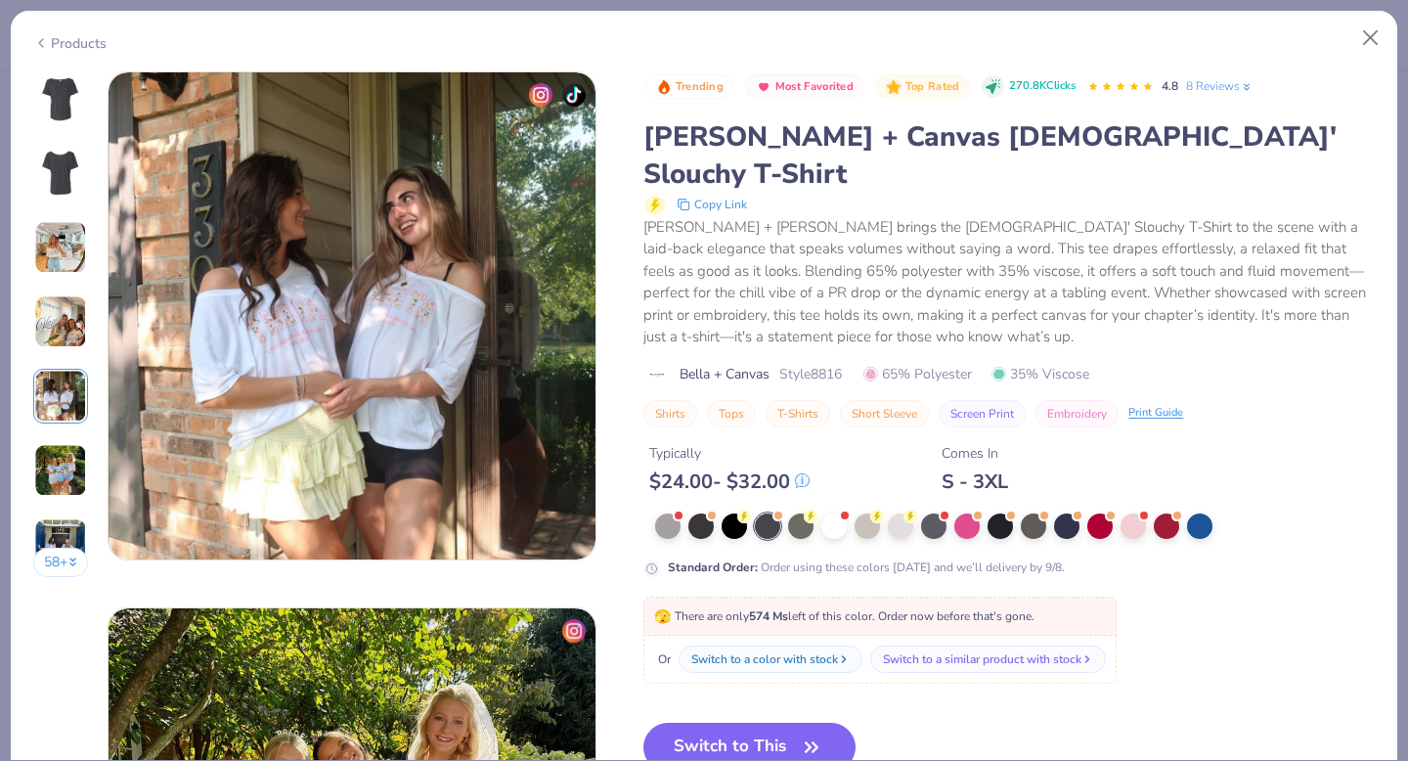
click at [82, 472] on img at bounding box center [60, 470] width 53 height 53
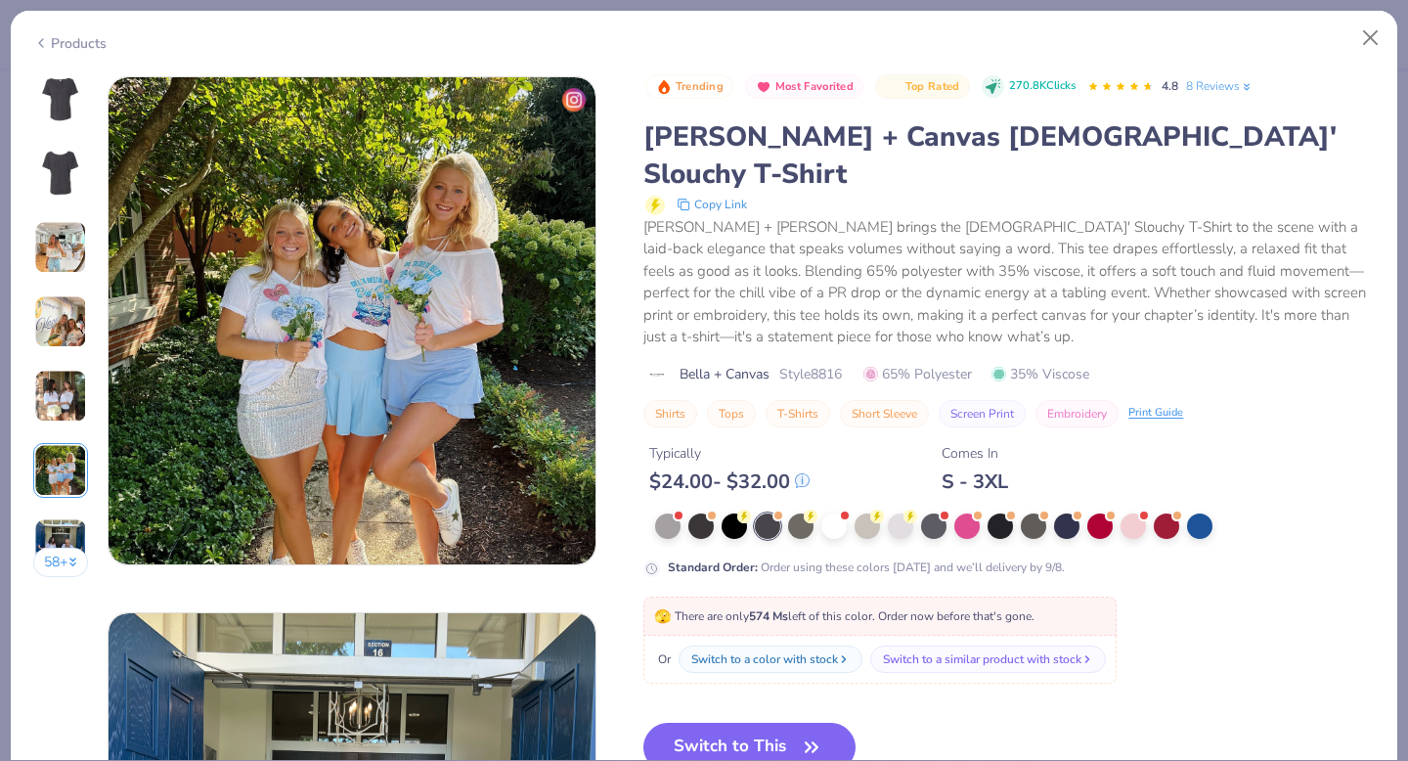
scroll to position [2679, 0]
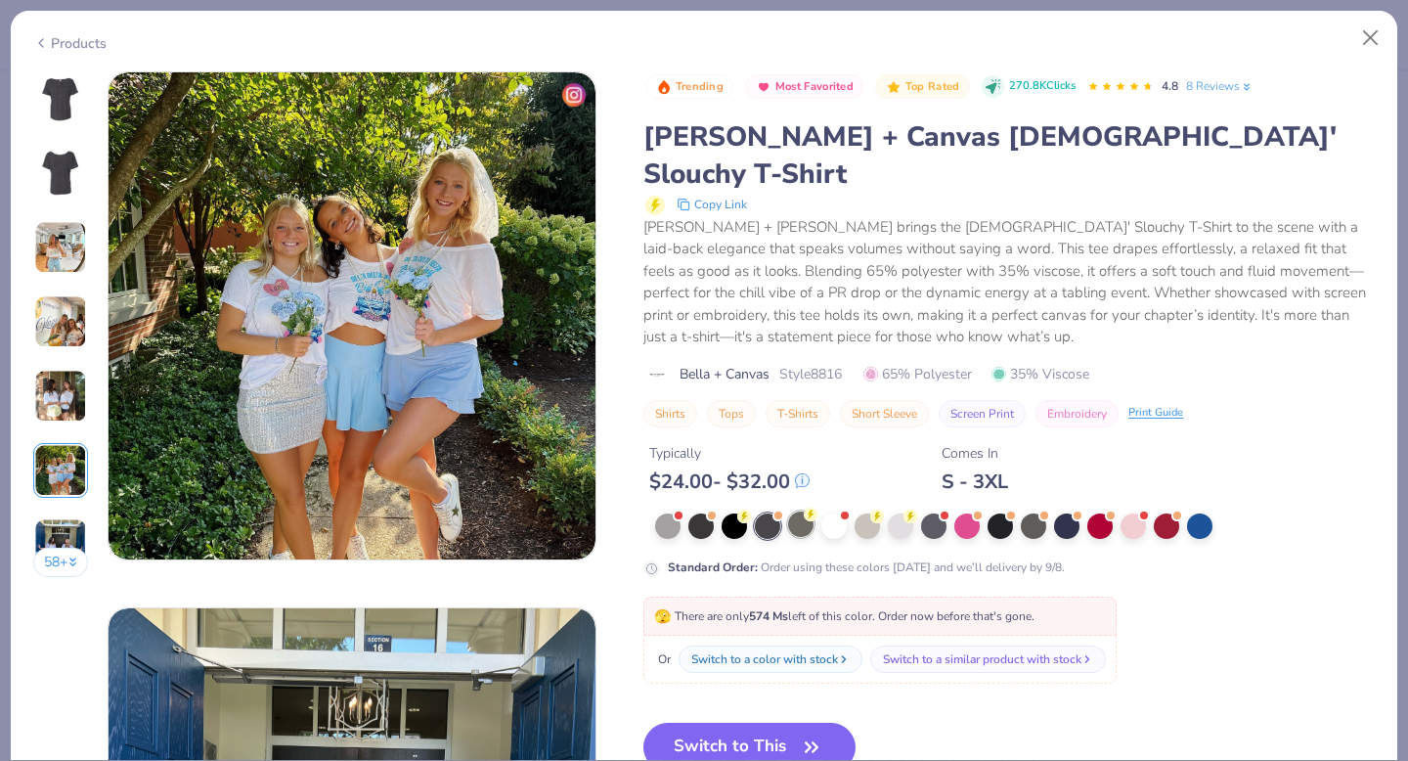
click at [796, 511] on div at bounding box center [800, 523] width 25 height 25
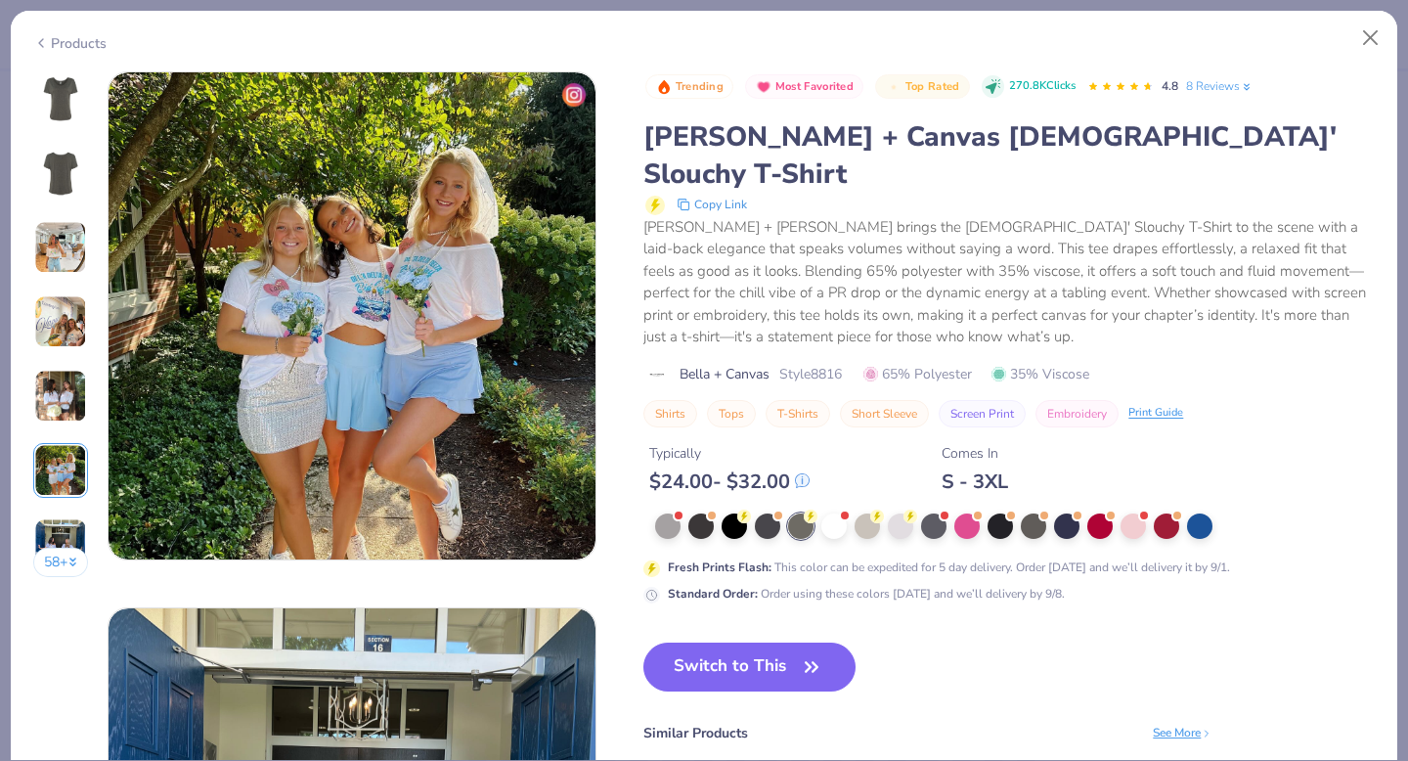
click at [1118, 513] on div at bounding box center [1015, 525] width 720 height 25
click at [1129, 511] on div at bounding box center [1132, 523] width 25 height 25
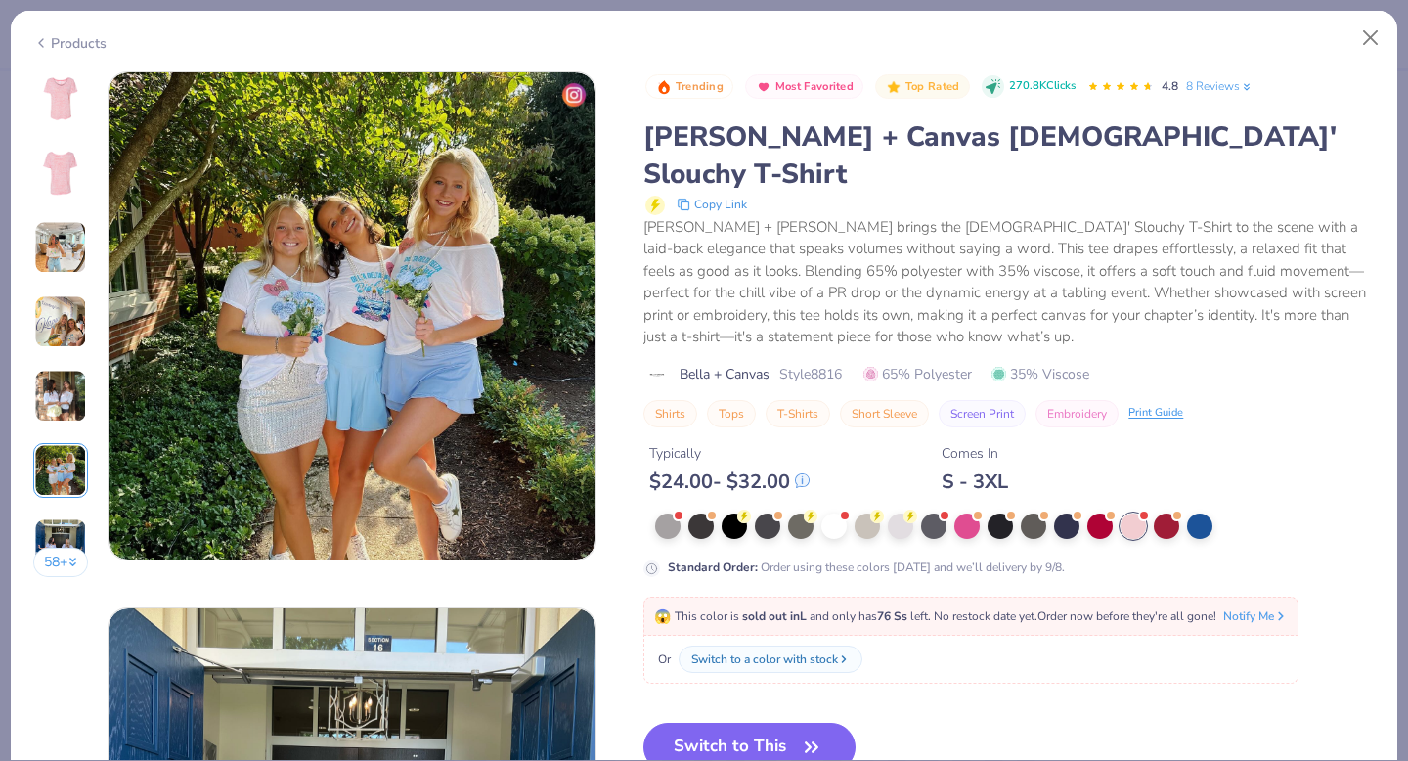
click at [40, 90] on img at bounding box center [60, 98] width 47 height 47
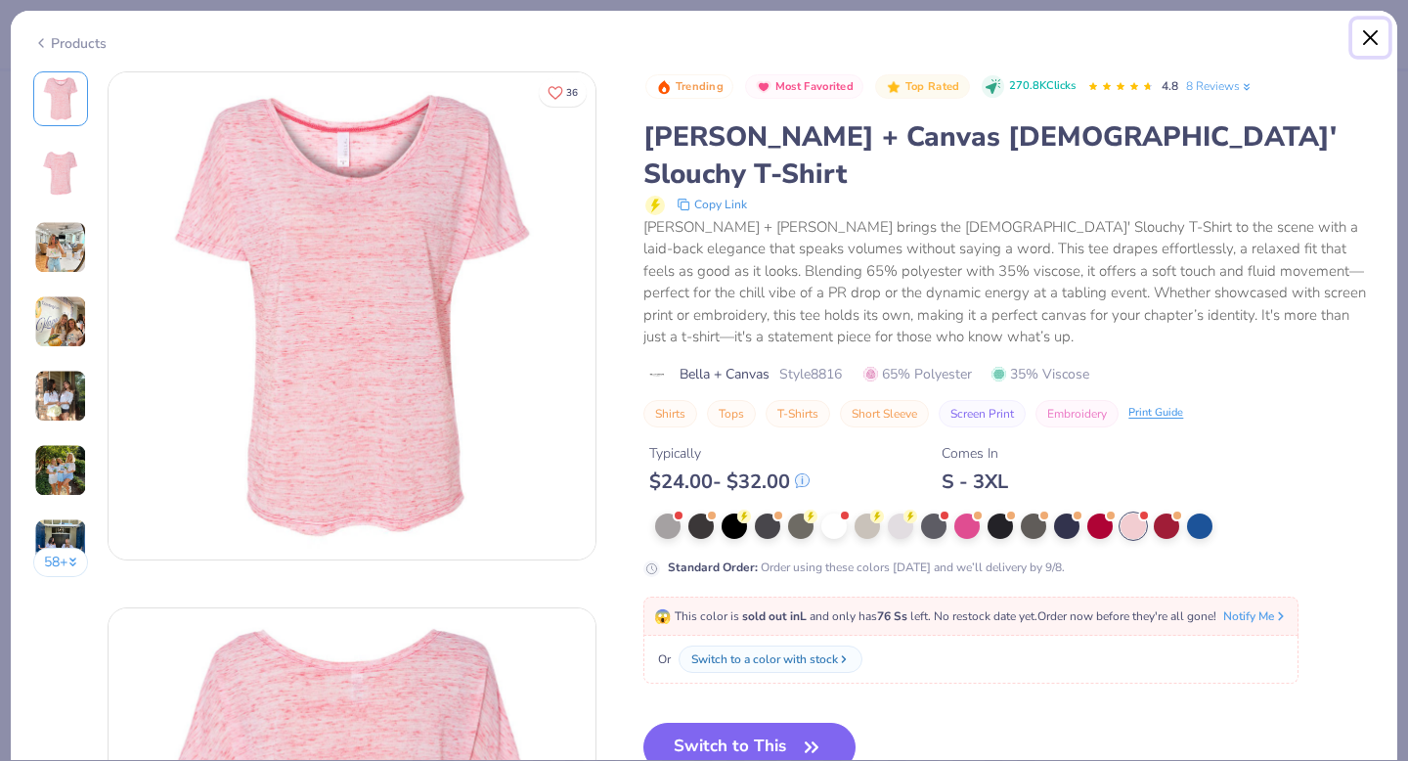
click at [1372, 41] on button "Close" at bounding box center [1370, 38] width 37 height 37
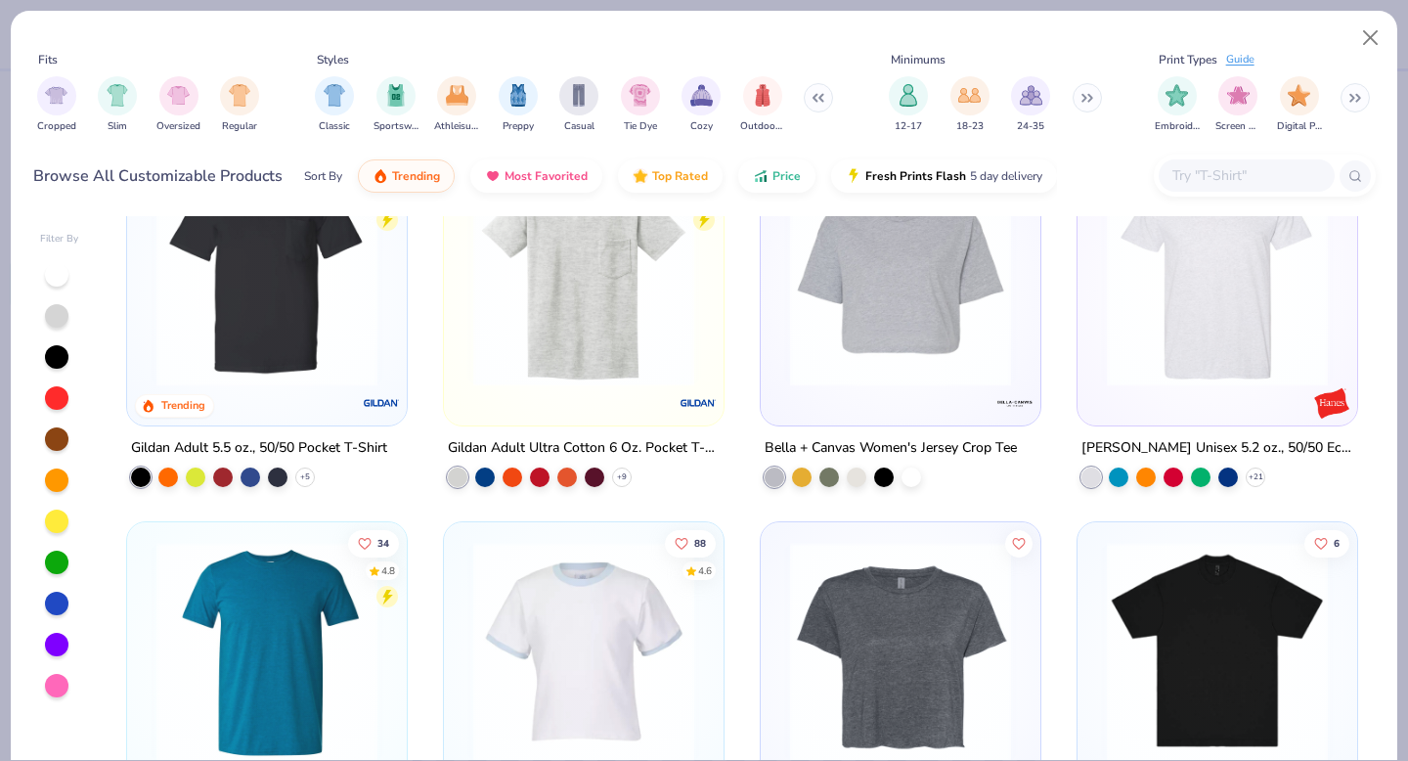
scroll to position [1576, 0]
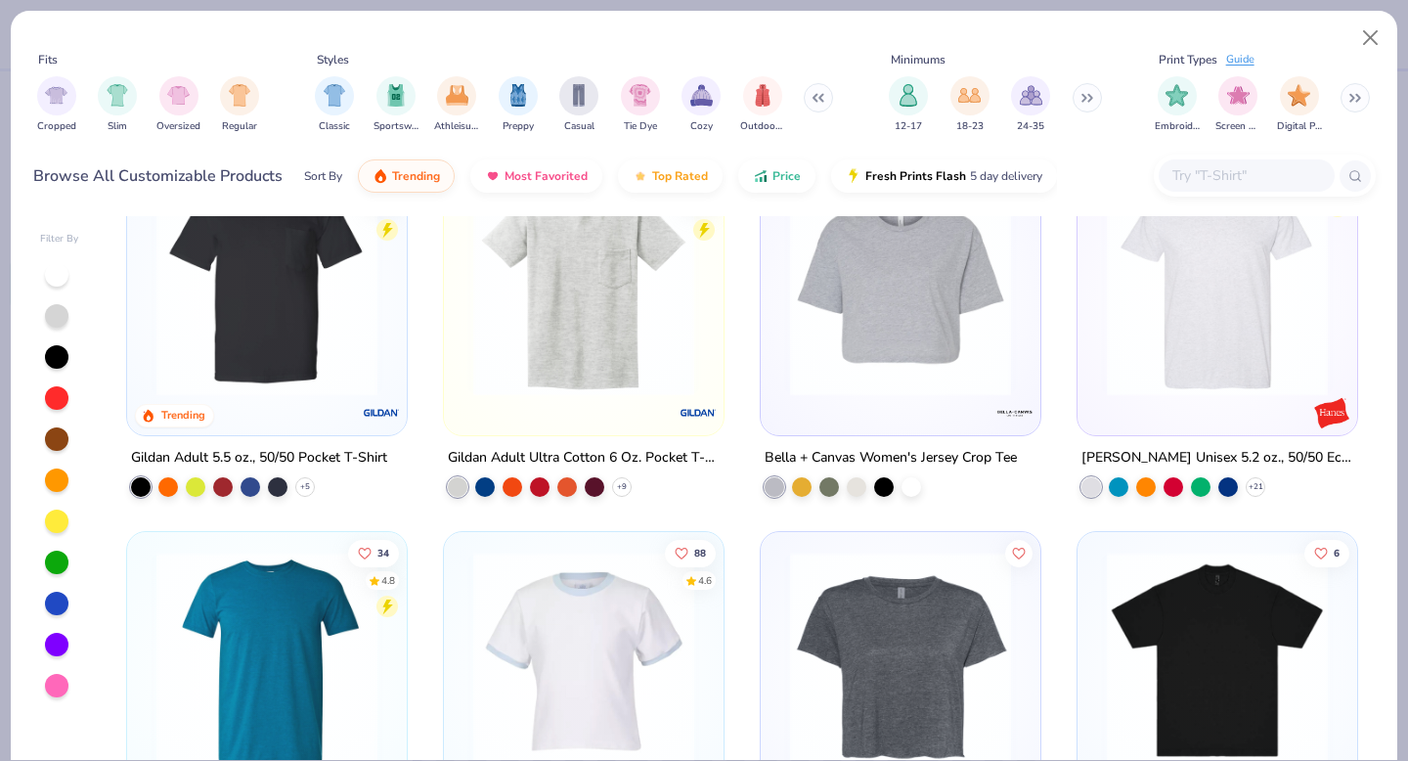
click at [966, 324] on img at bounding box center [900, 285] width 241 height 221
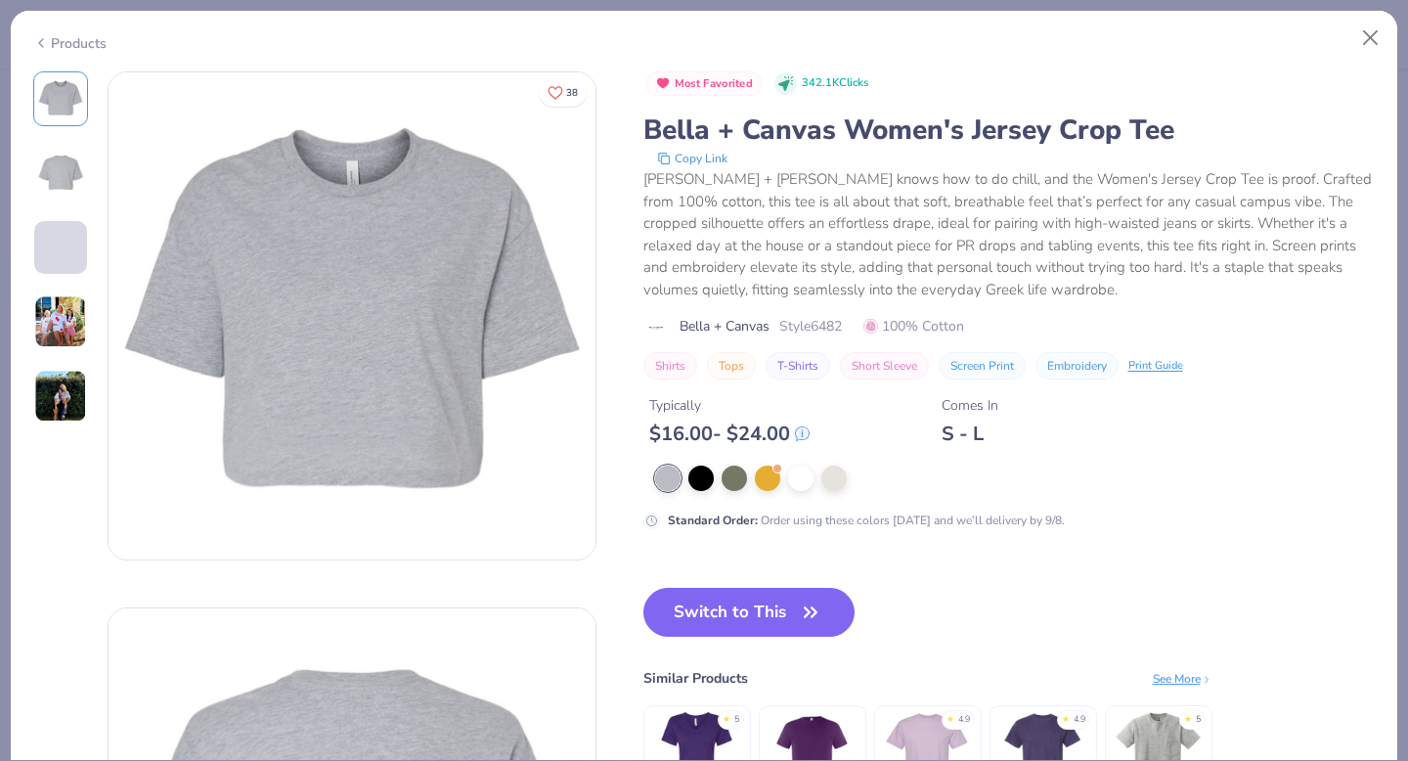
click at [60, 338] on img at bounding box center [60, 321] width 53 height 53
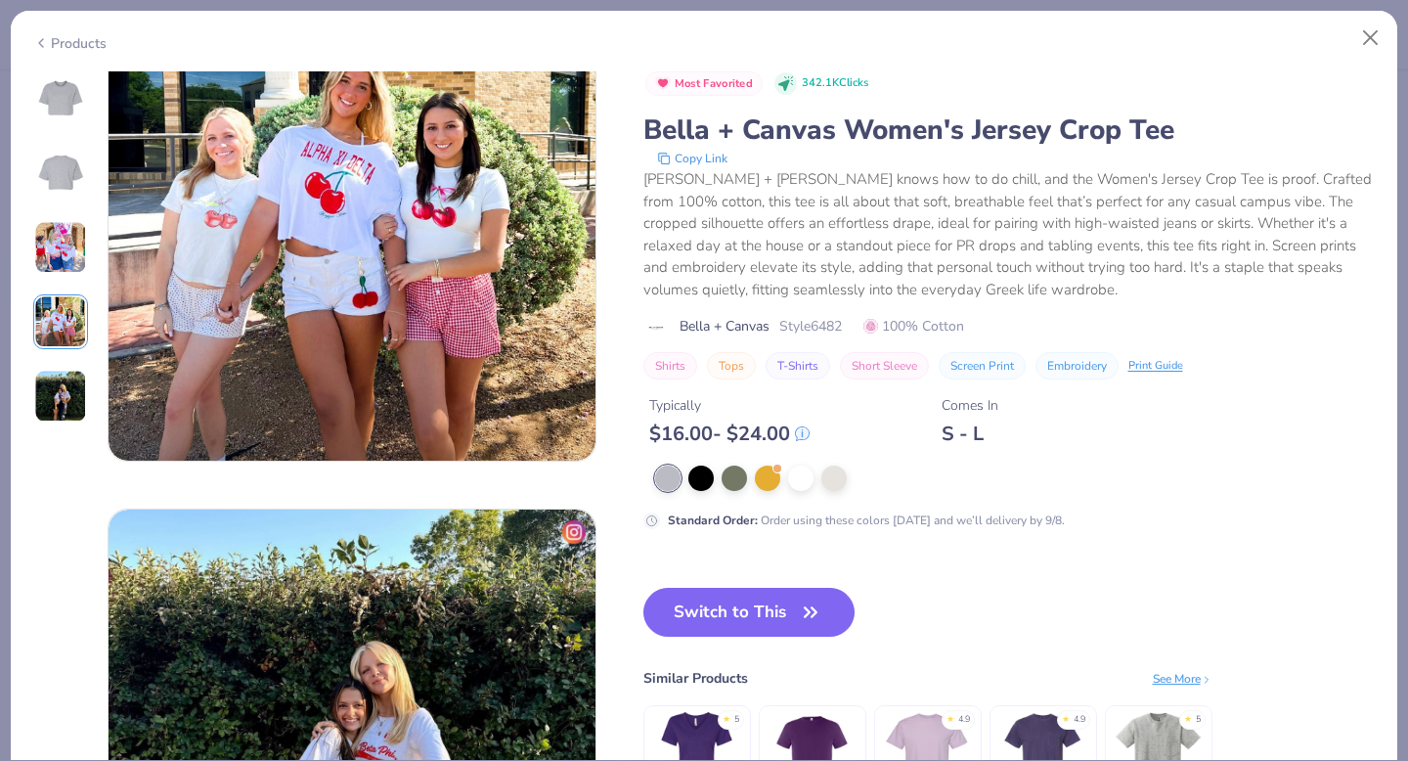
scroll to position [1537, 0]
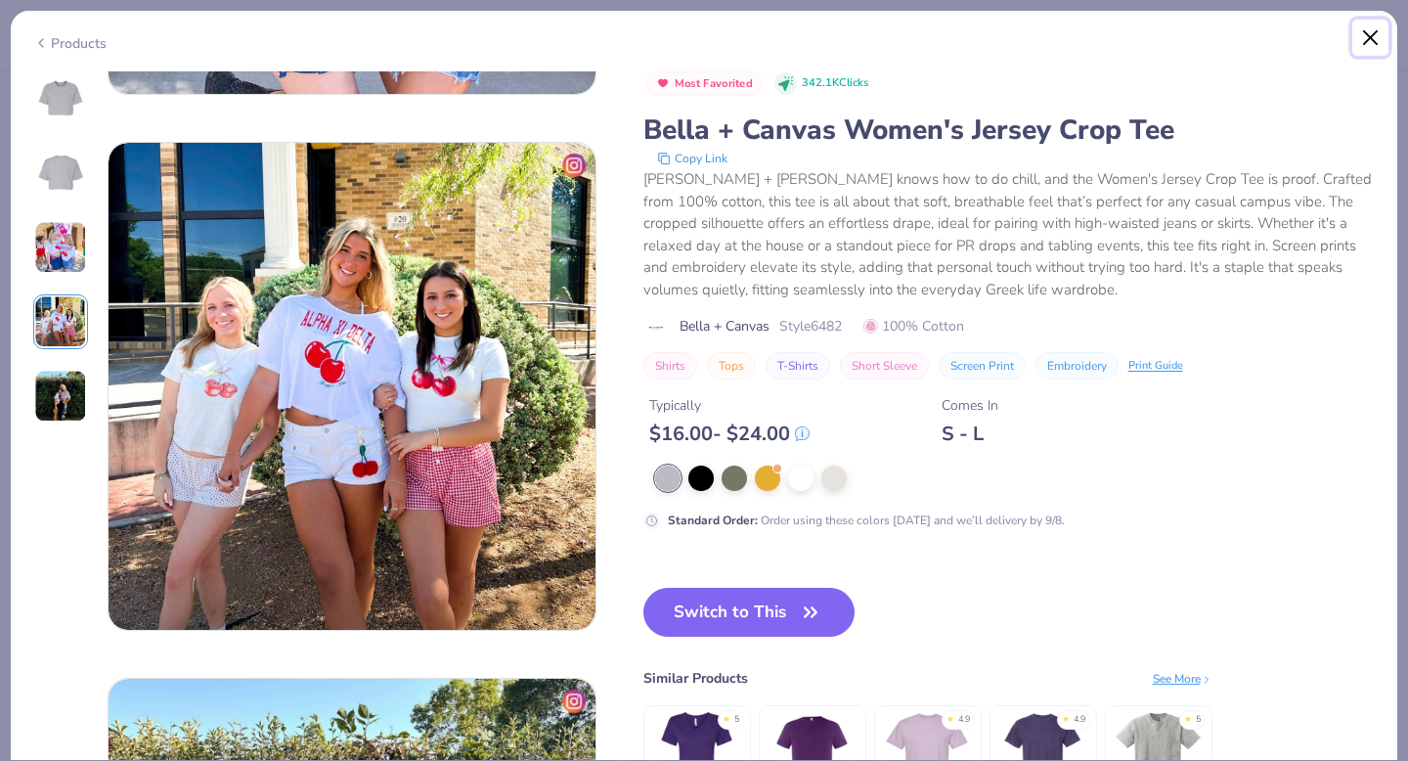
click at [1379, 28] on button "Close" at bounding box center [1370, 38] width 37 height 37
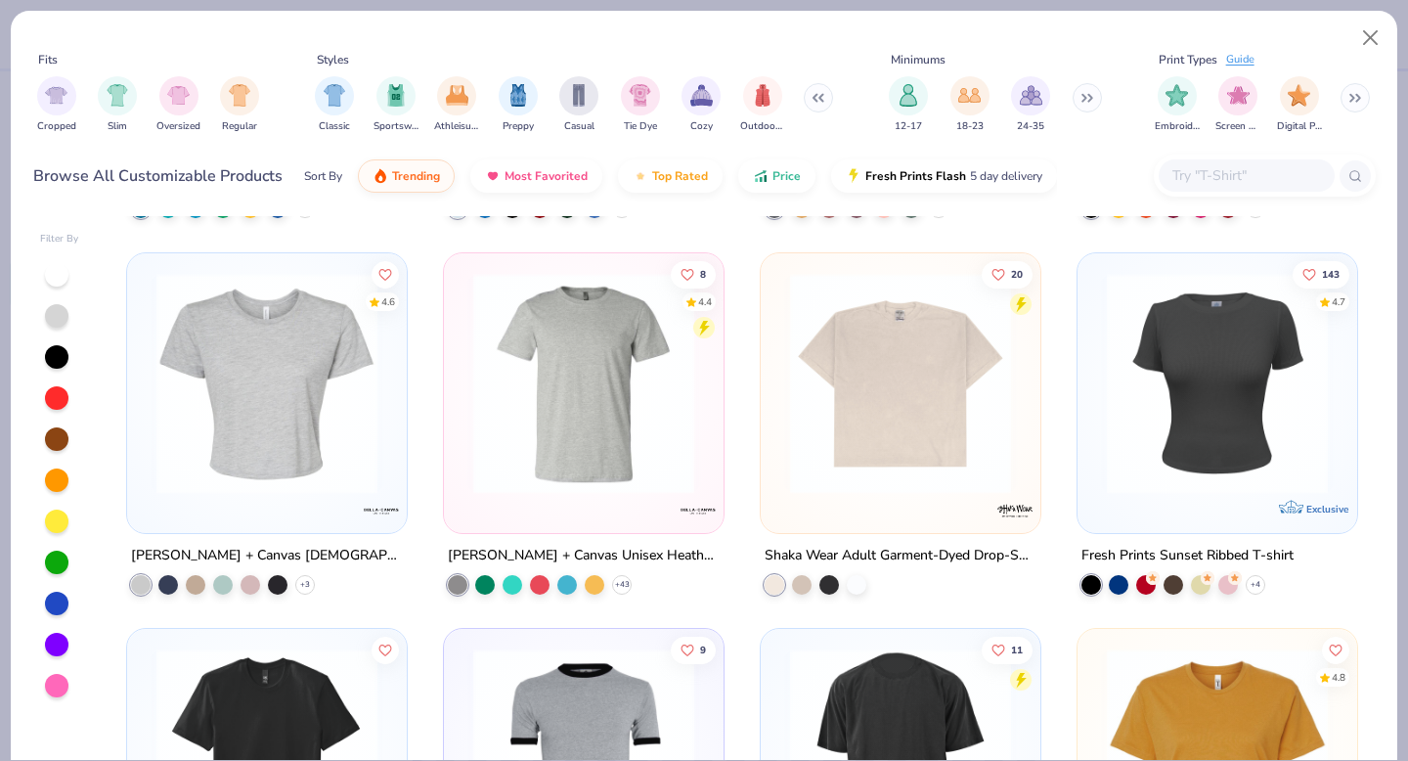
scroll to position [2233, 0]
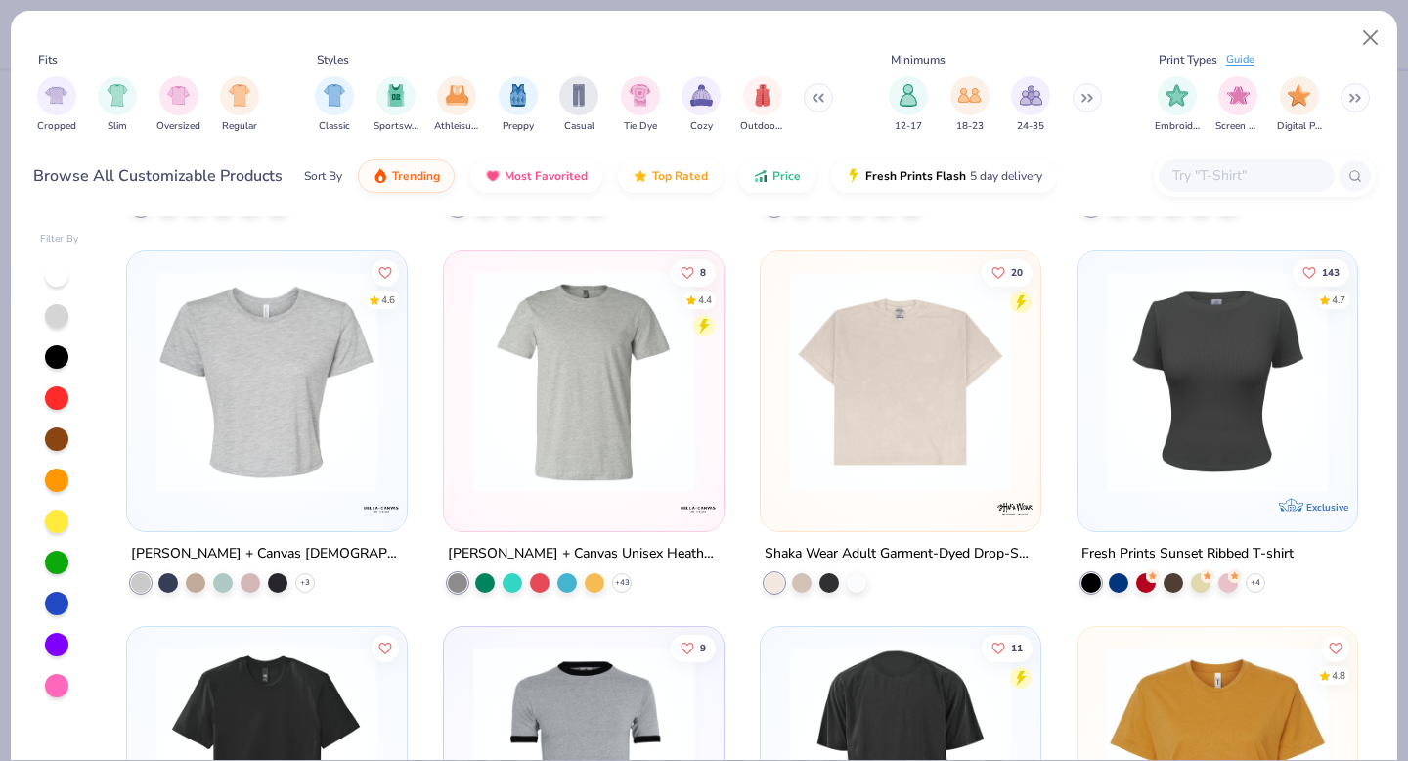
click at [364, 442] on img at bounding box center [267, 380] width 241 height 221
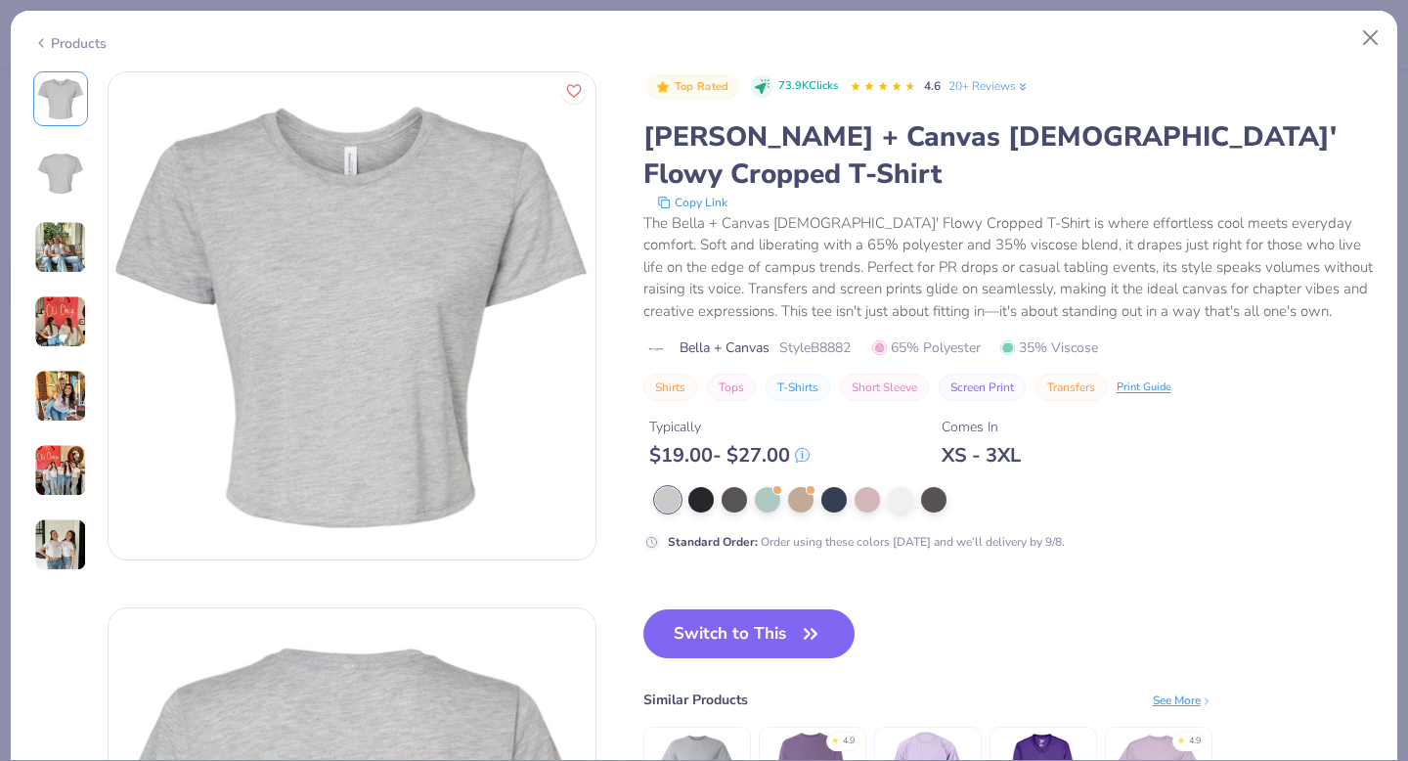
click at [58, 250] on img at bounding box center [60, 247] width 53 height 53
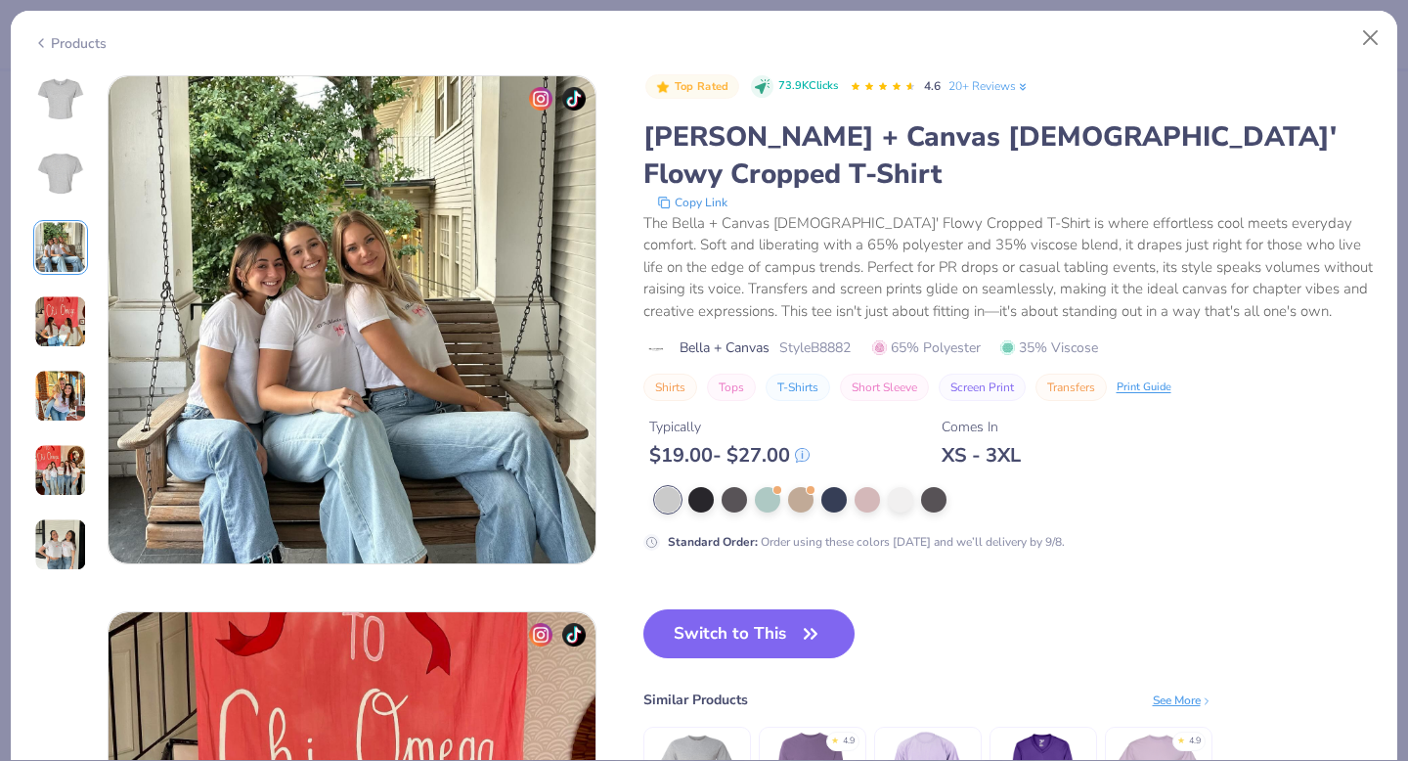
scroll to position [1072, 0]
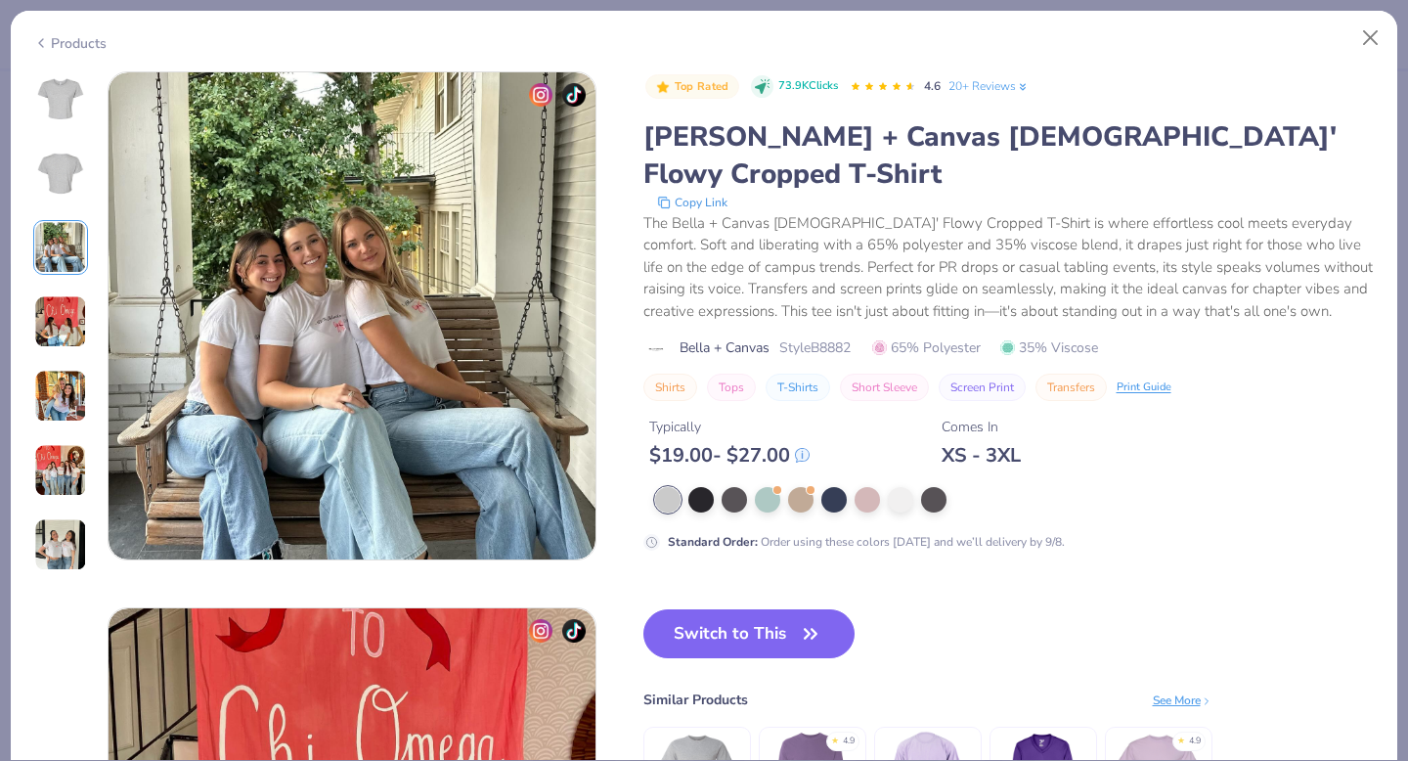
click at [60, 327] on img at bounding box center [60, 321] width 53 height 53
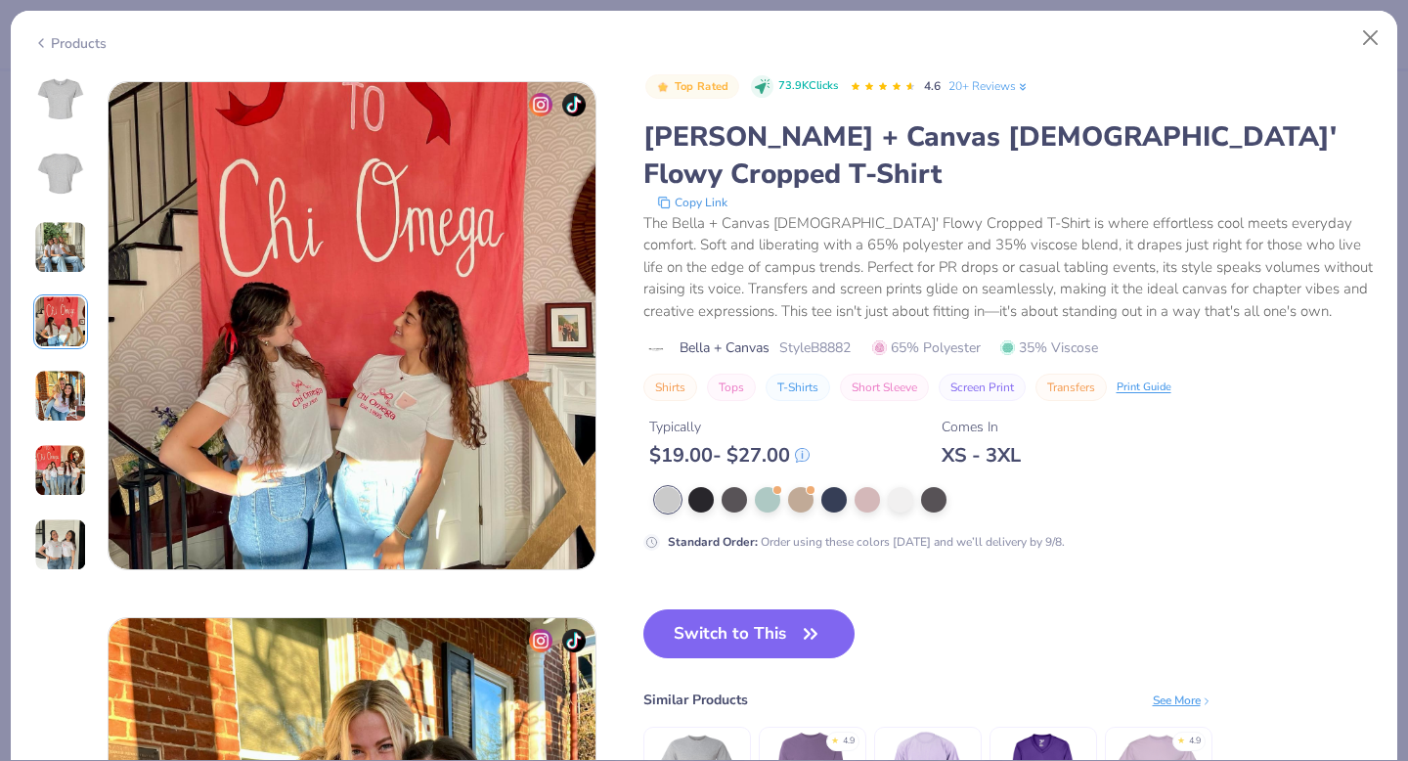
scroll to position [1607, 0]
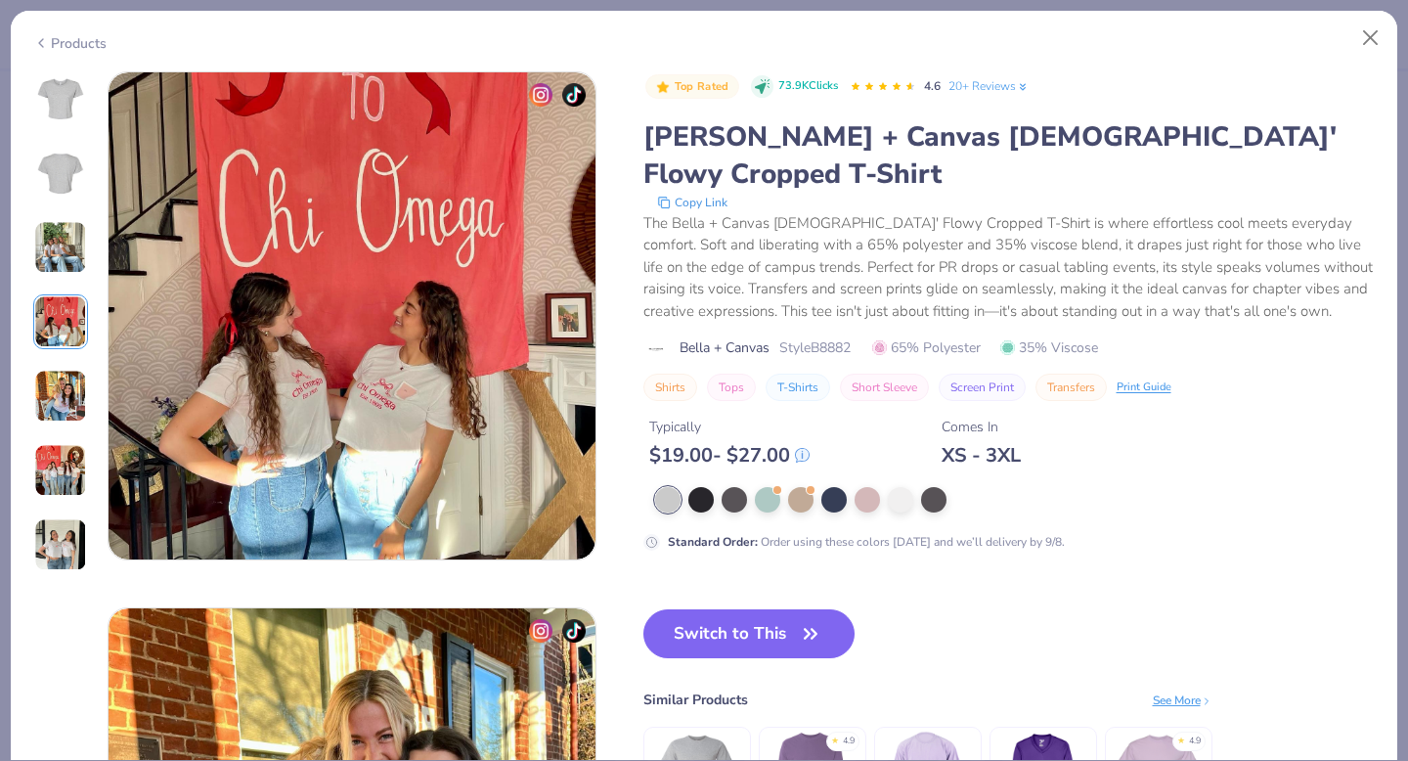
click at [70, 457] on img at bounding box center [60, 470] width 53 height 53
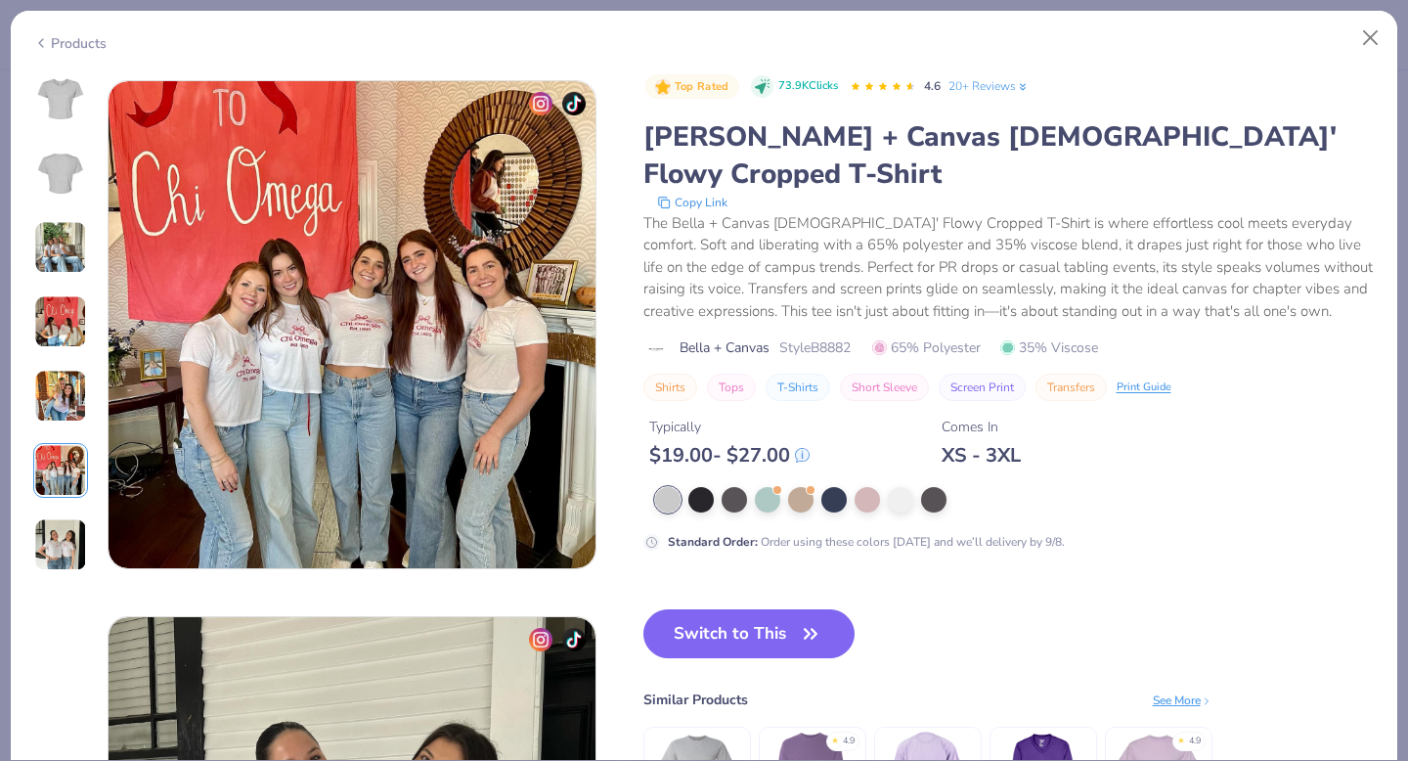
scroll to position [2679, 0]
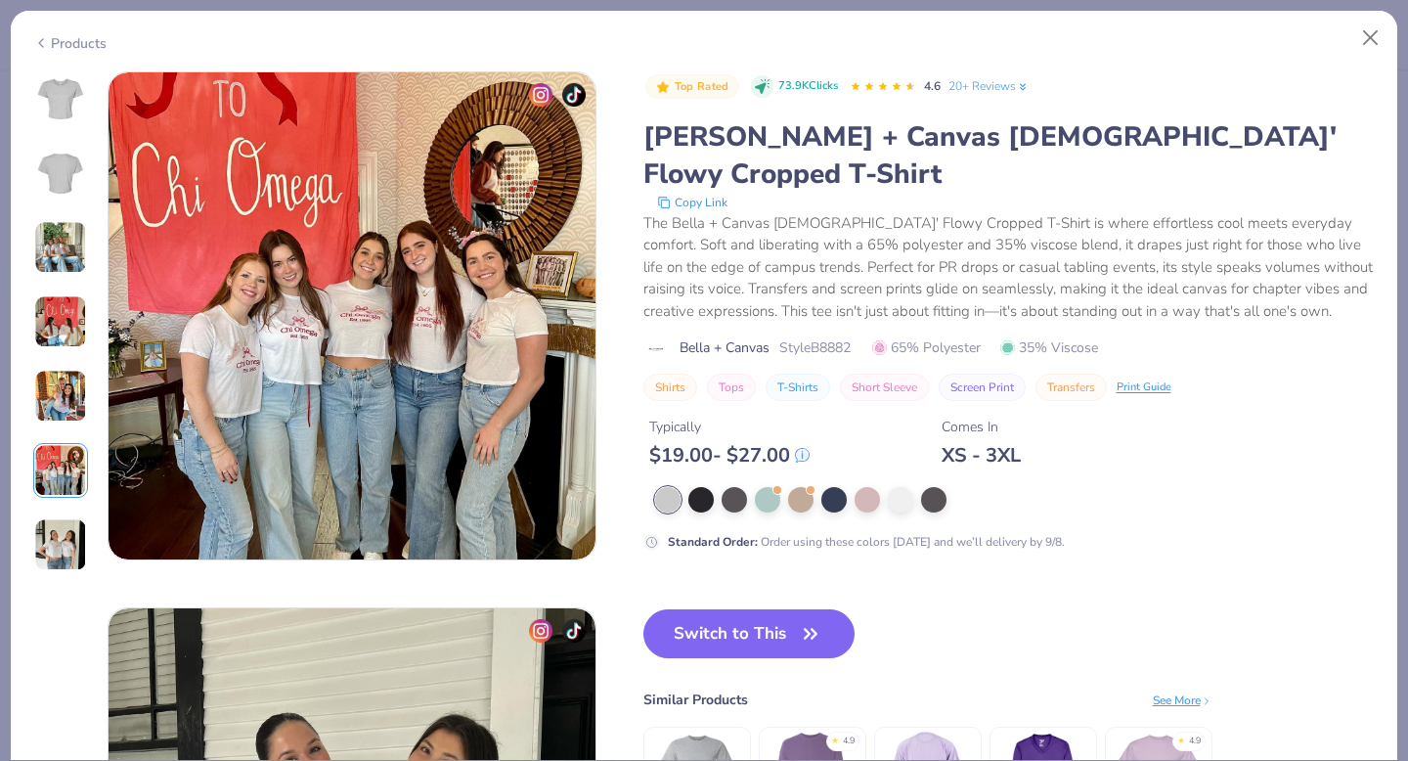
click at [68, 539] on img at bounding box center [60, 544] width 53 height 53
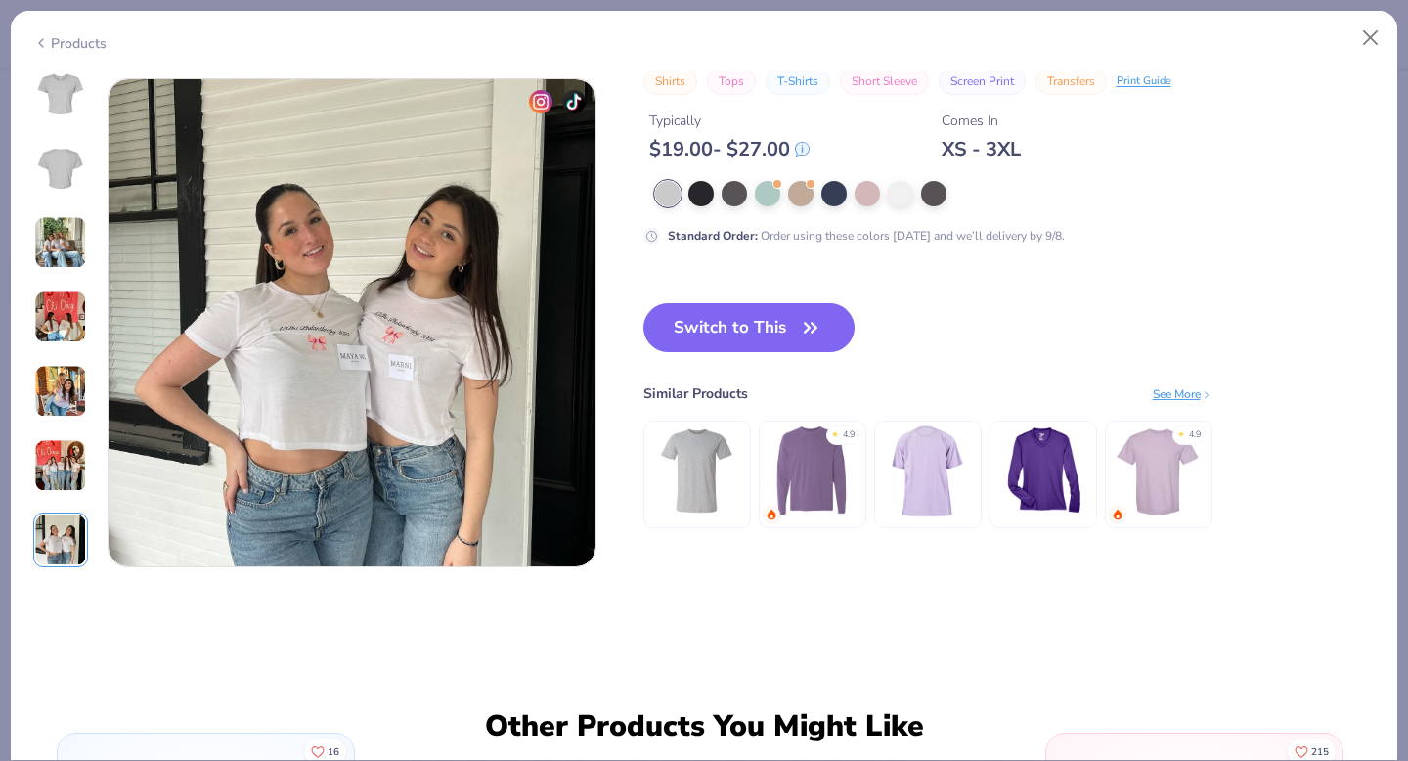
scroll to position [3215, 0]
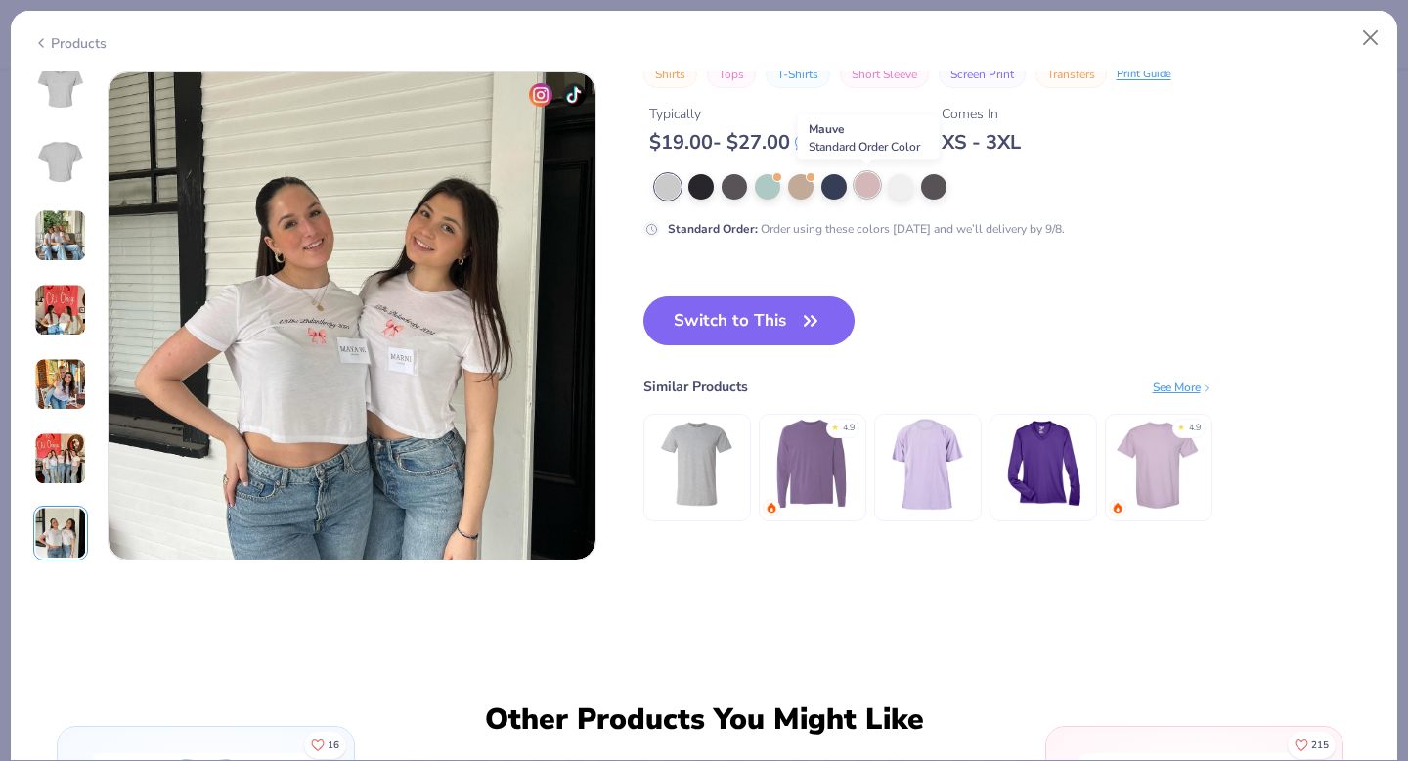
click at [878, 189] on div at bounding box center [867, 184] width 25 height 25
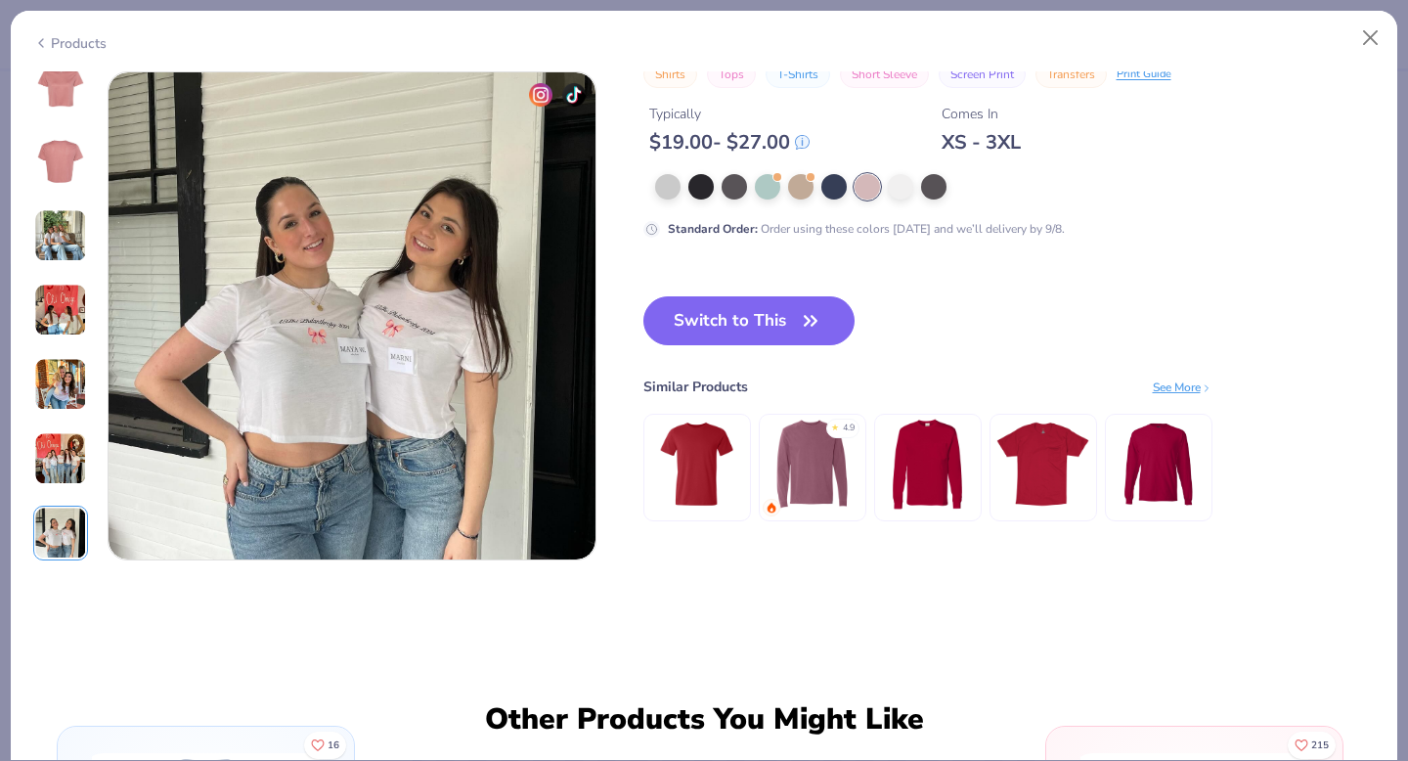
click at [69, 100] on img at bounding box center [60, 87] width 47 height 47
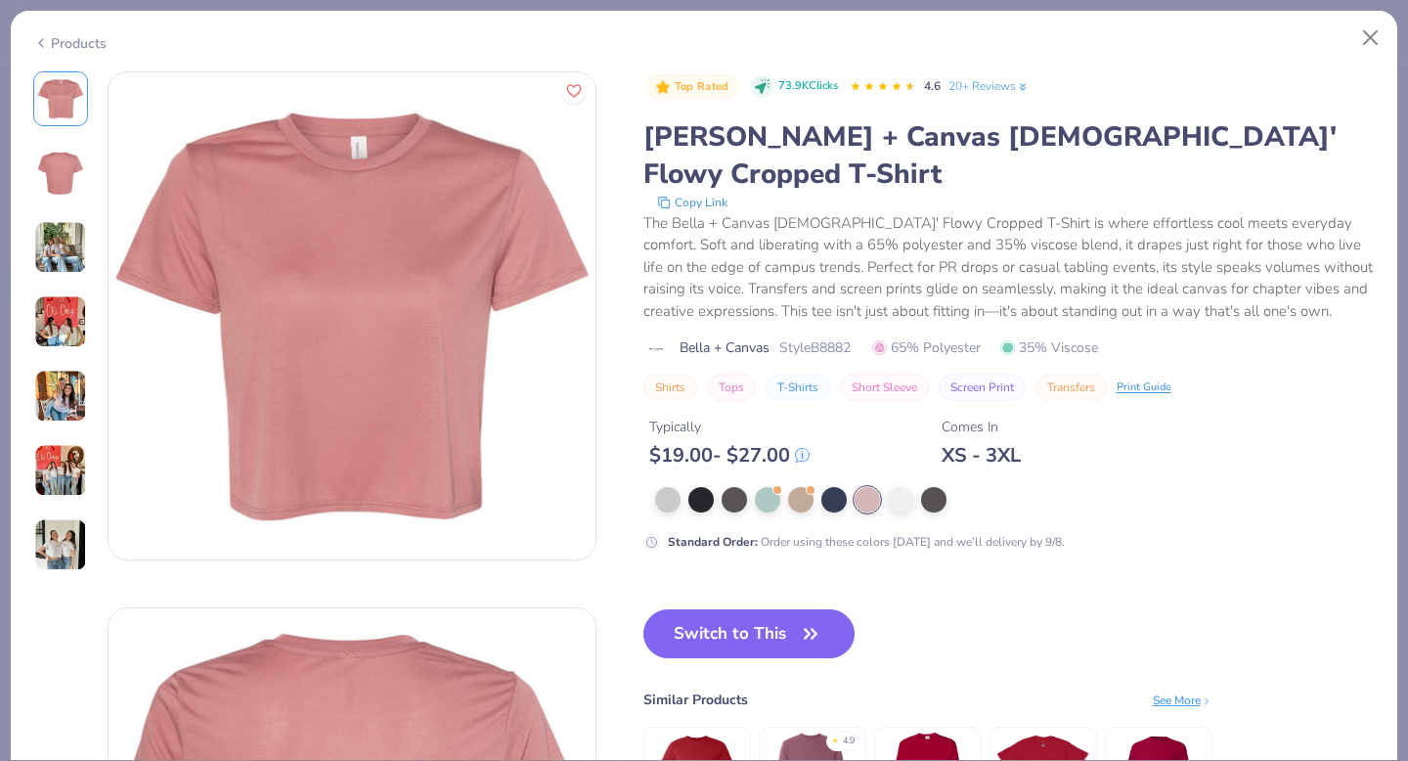
click at [801, 440] on div "Top Rated 73.9K Clicks 4.6 20+ Reviews [PERSON_NAME] + Canvas [DEMOGRAPHIC_DATA…" at bounding box center [1009, 311] width 732 height 480
click at [801, 485] on div at bounding box center [800, 497] width 25 height 25
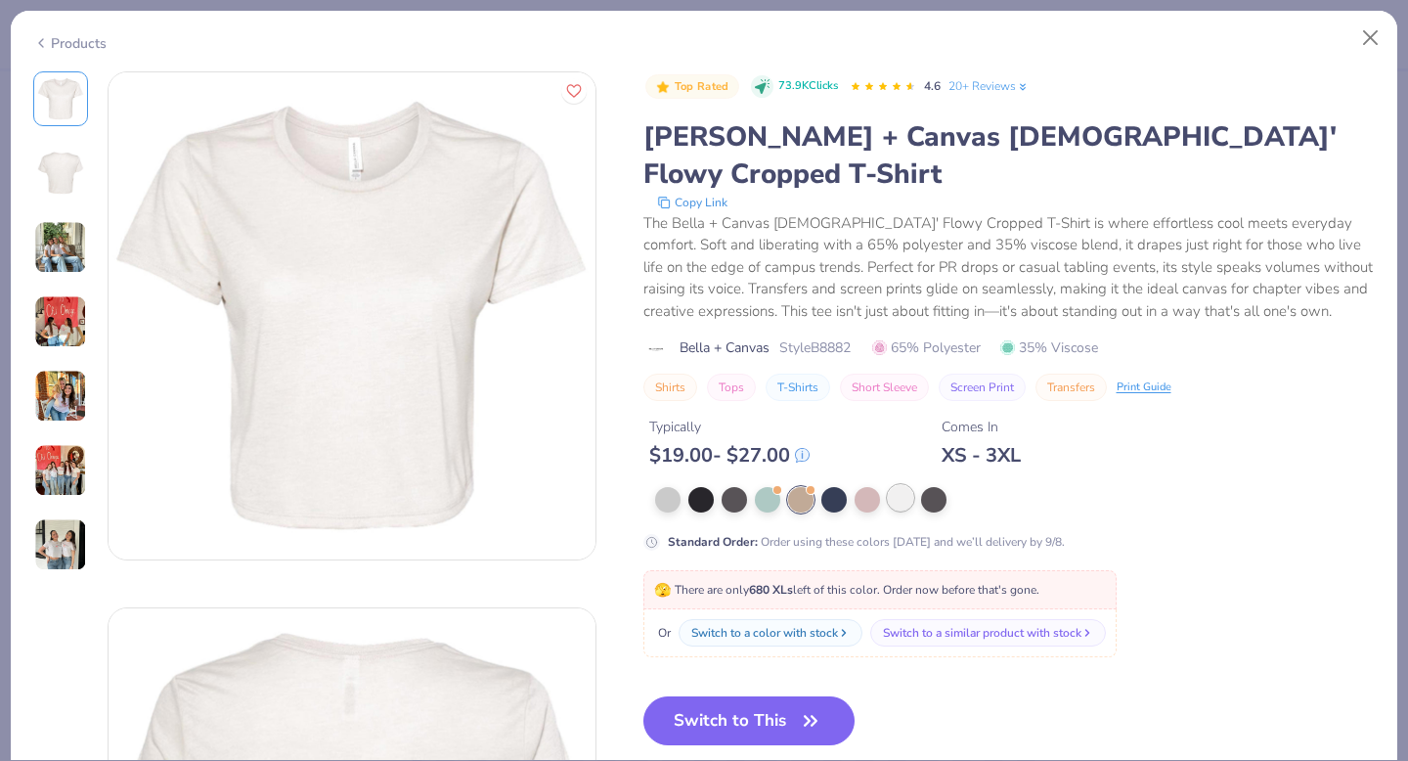
click at [899, 485] on div at bounding box center [900, 497] width 25 height 25
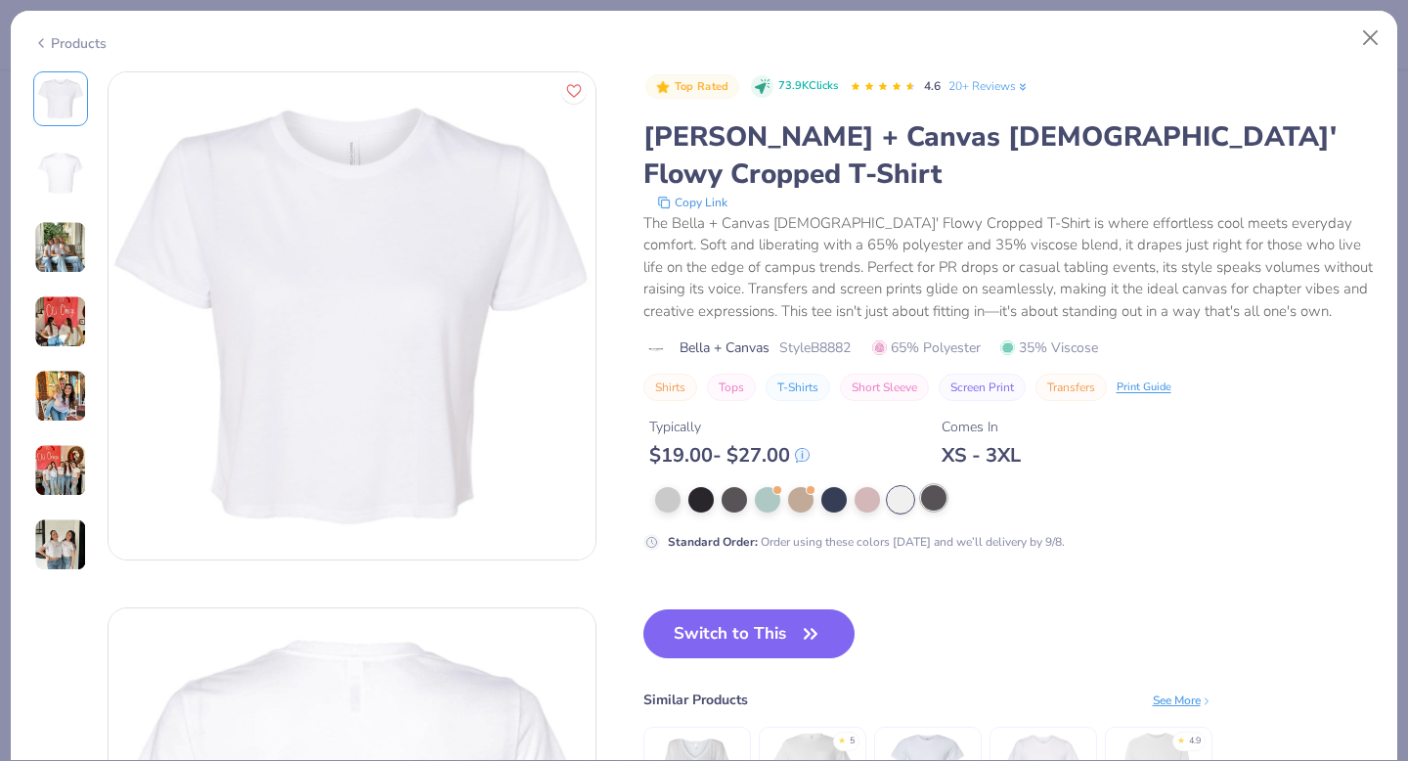
click at [931, 485] on div at bounding box center [933, 497] width 25 height 25
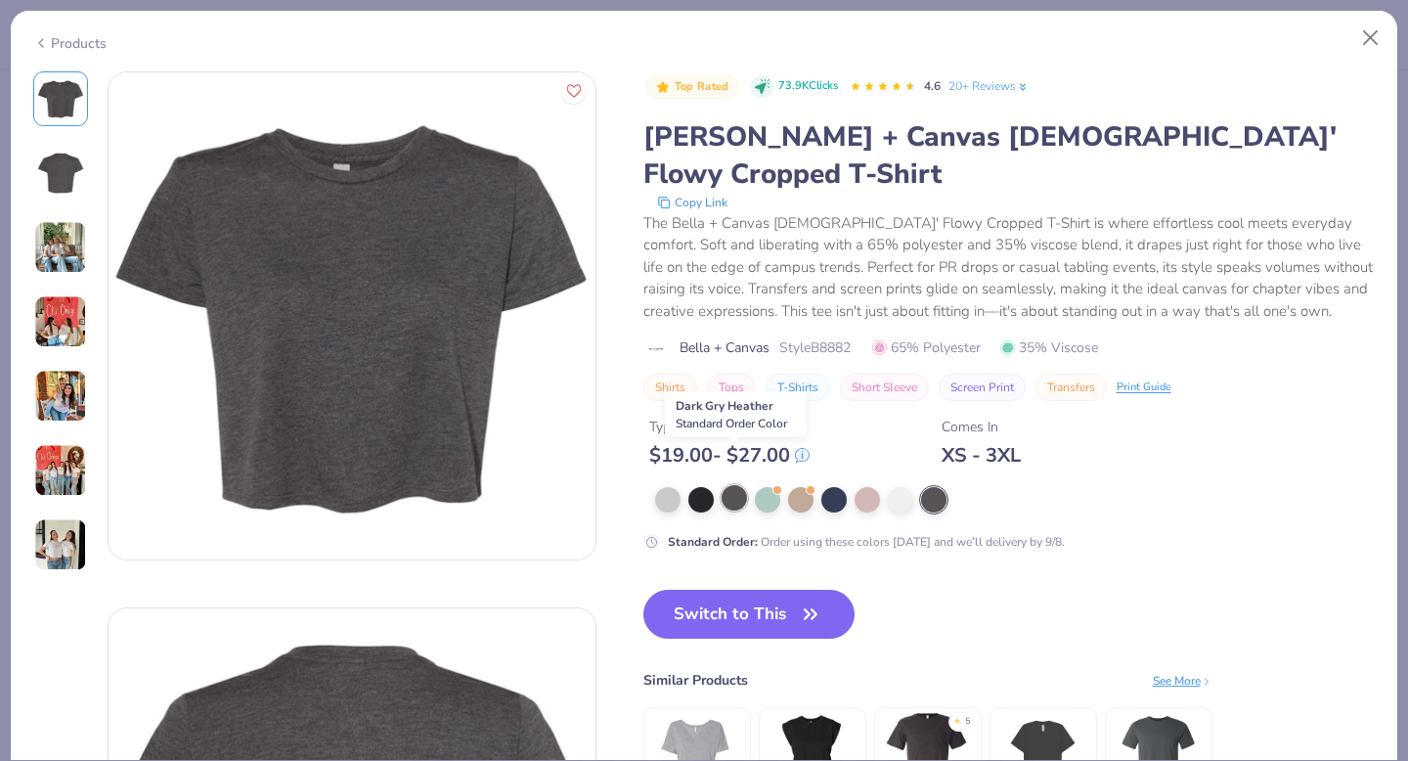
click at [739, 485] on div at bounding box center [734, 497] width 25 height 25
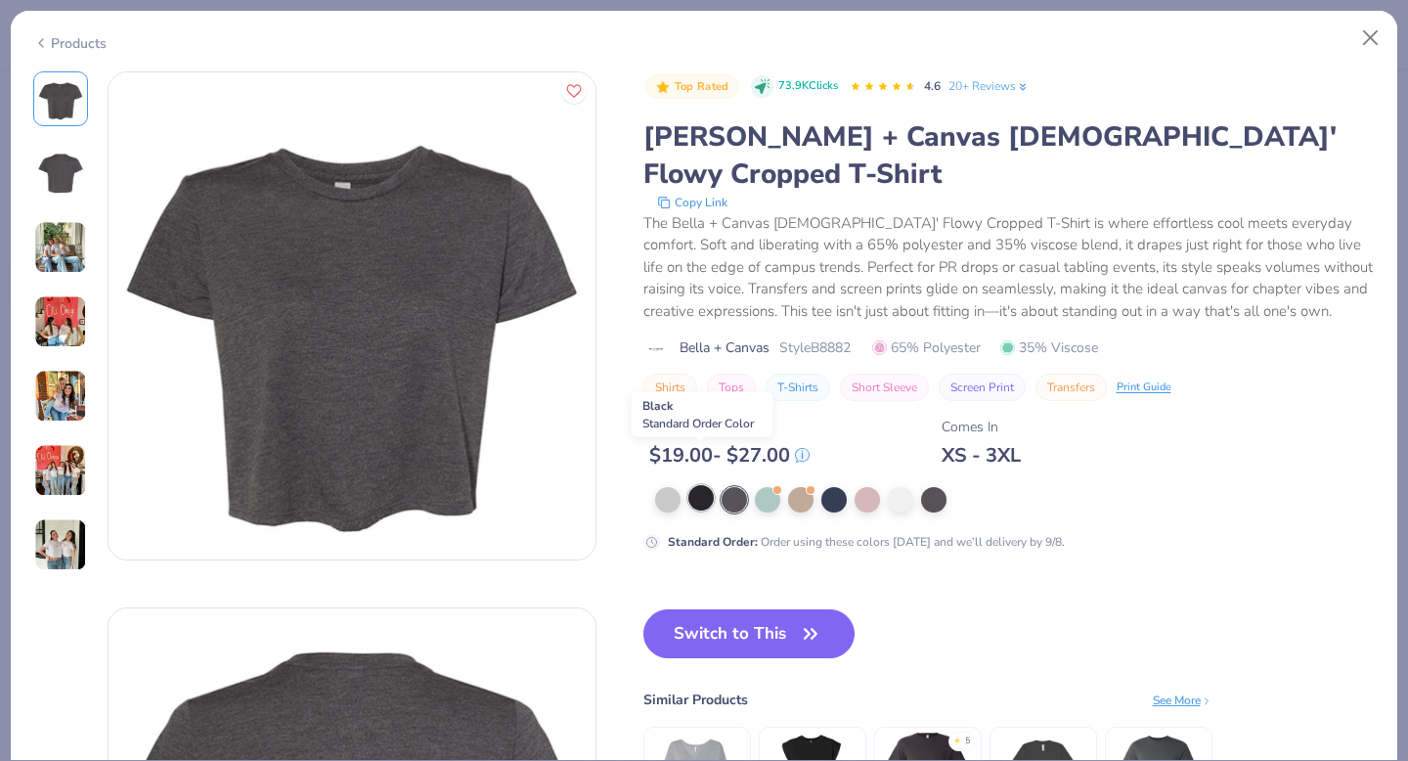
click at [704, 485] on div at bounding box center [700, 497] width 25 height 25
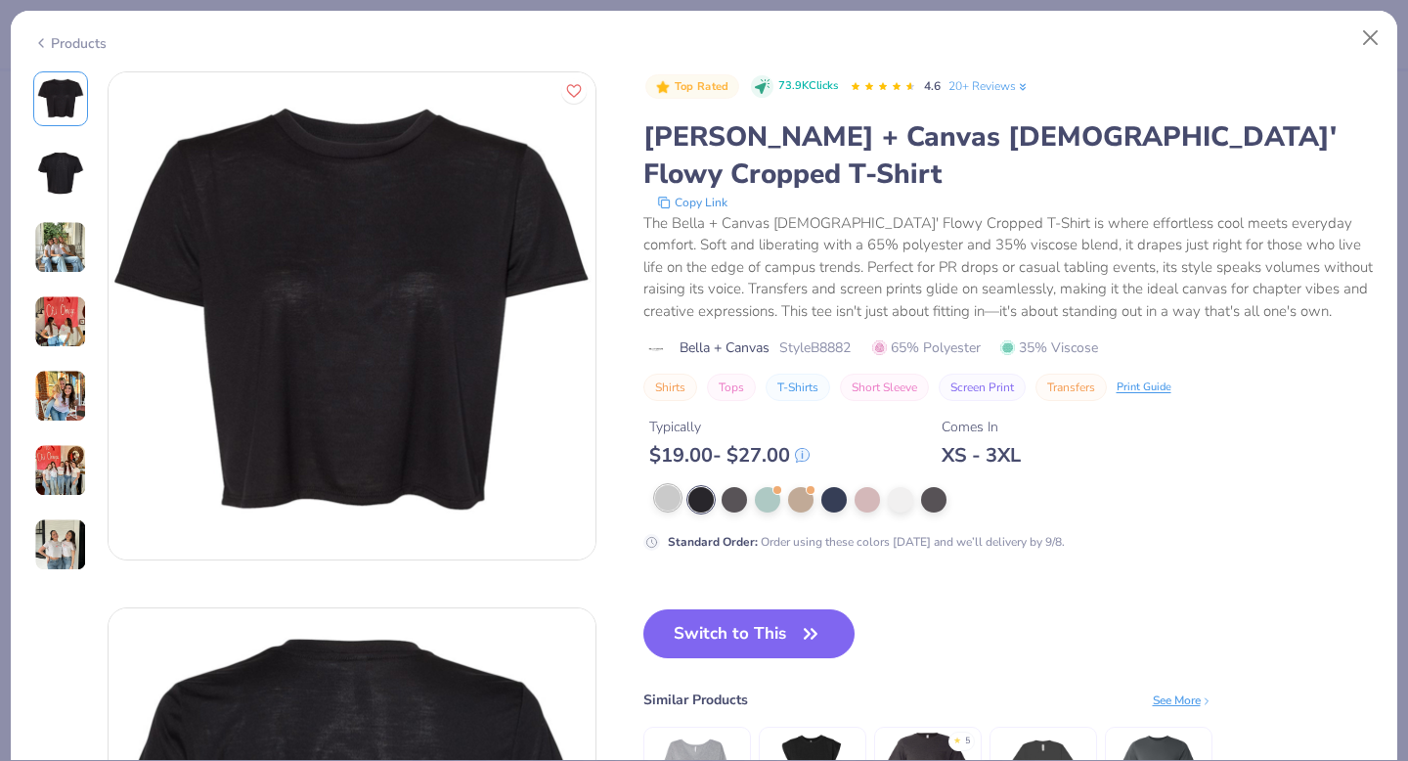
click at [667, 485] on div at bounding box center [667, 497] width 25 height 25
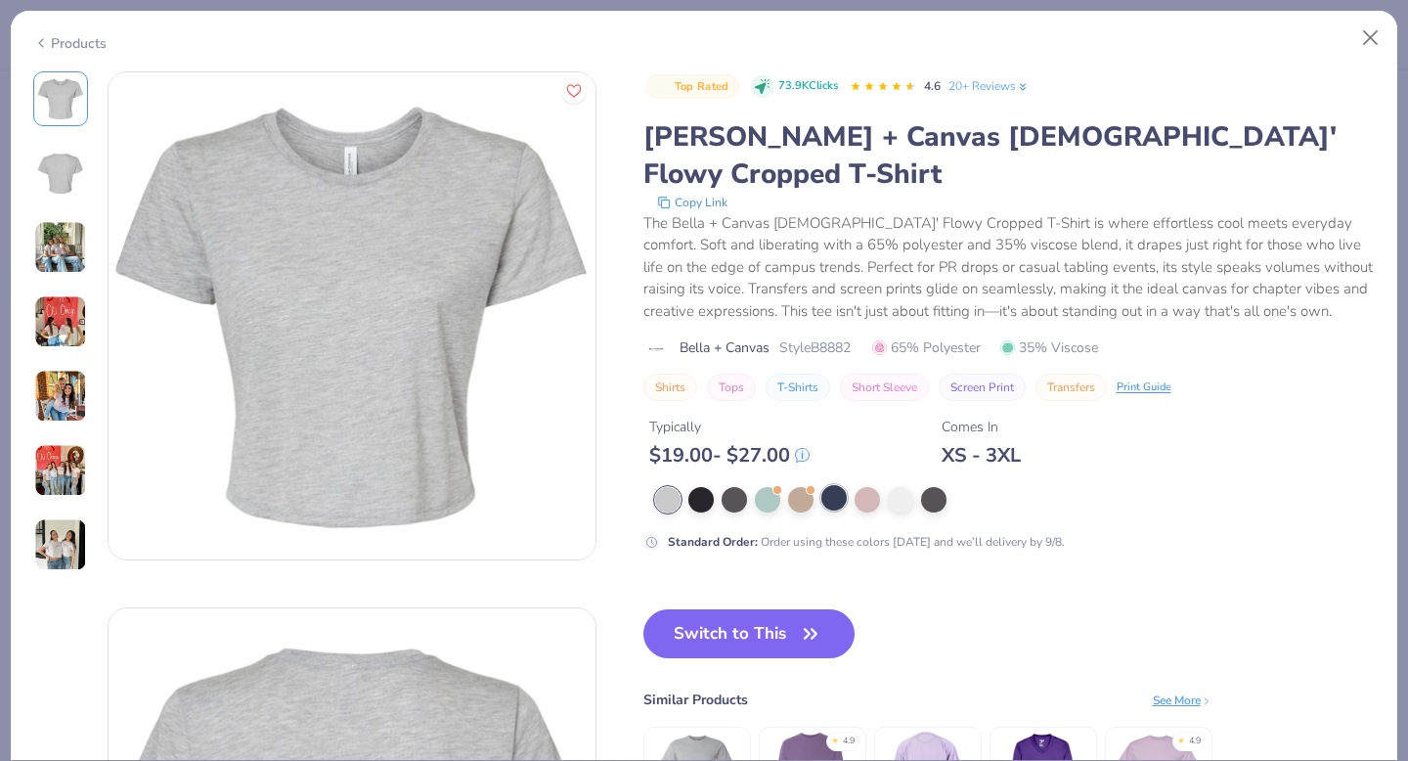
click at [830, 485] on div at bounding box center [833, 497] width 25 height 25
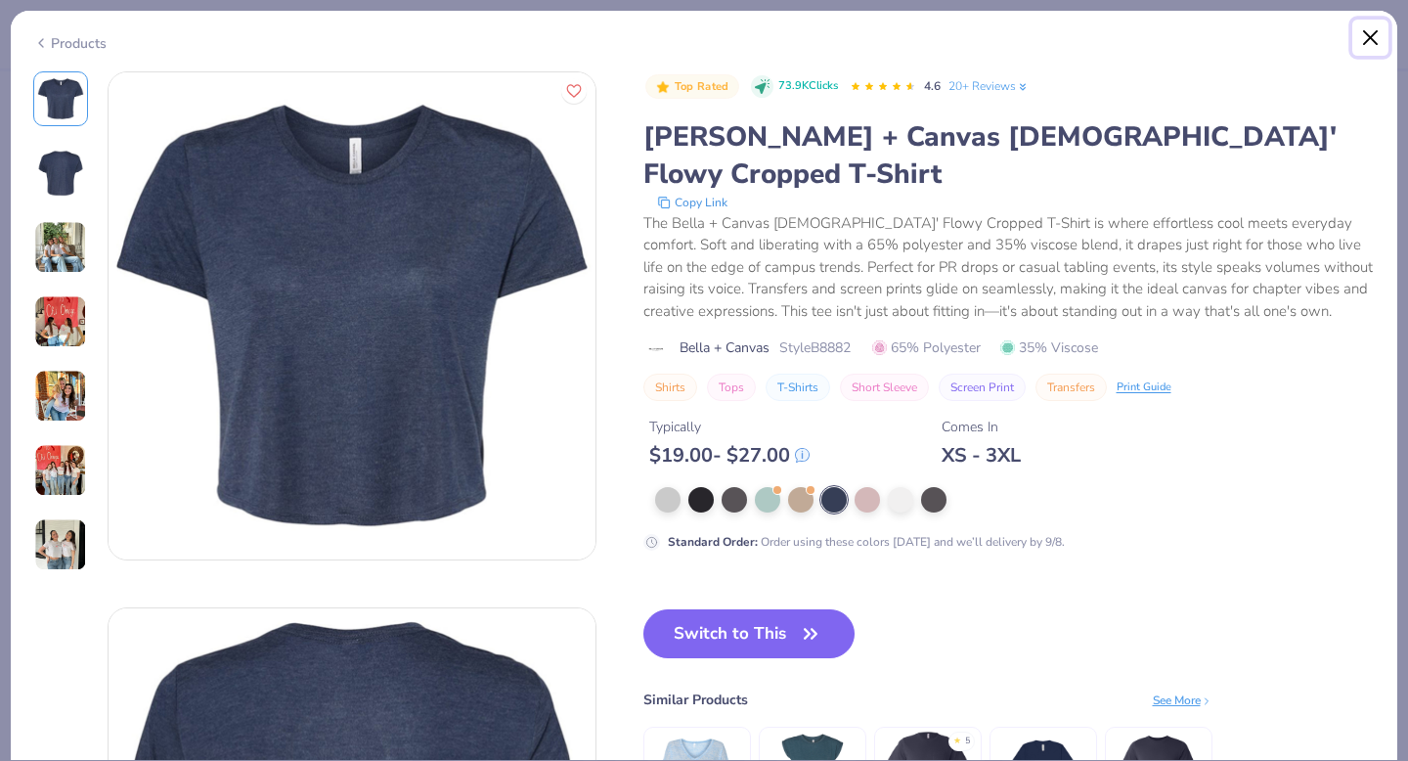
click at [1370, 31] on button "Close" at bounding box center [1370, 38] width 37 height 37
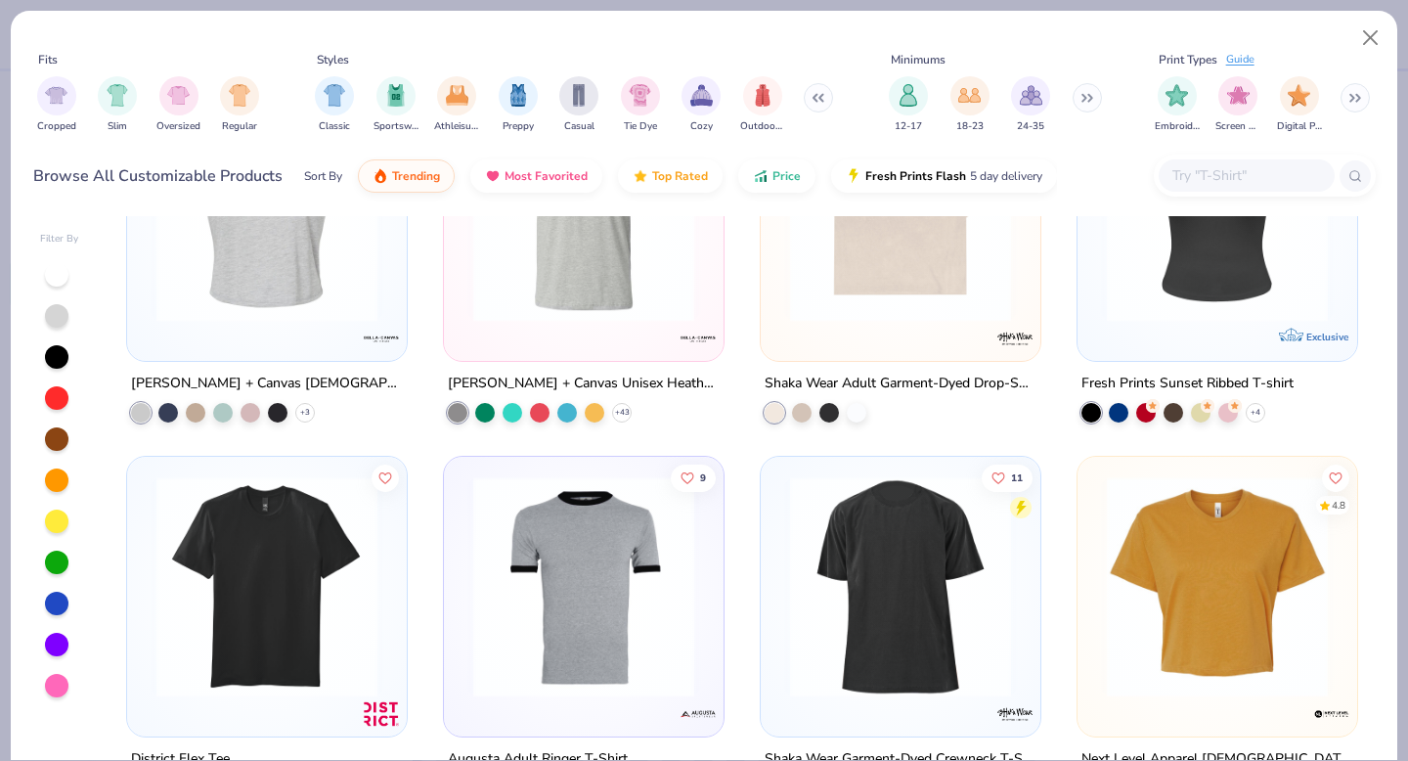
scroll to position [2297, 0]
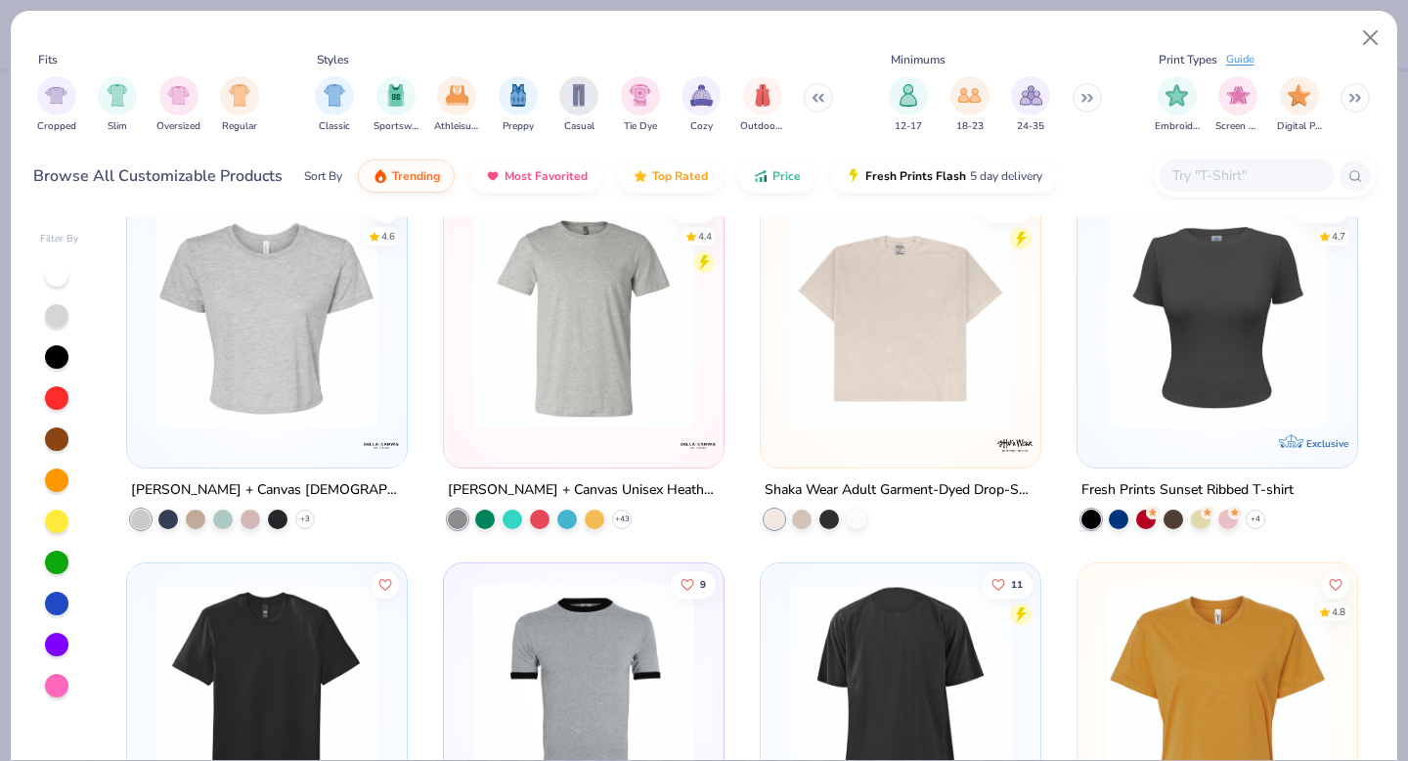
click at [1191, 331] on img at bounding box center [1217, 316] width 241 height 221
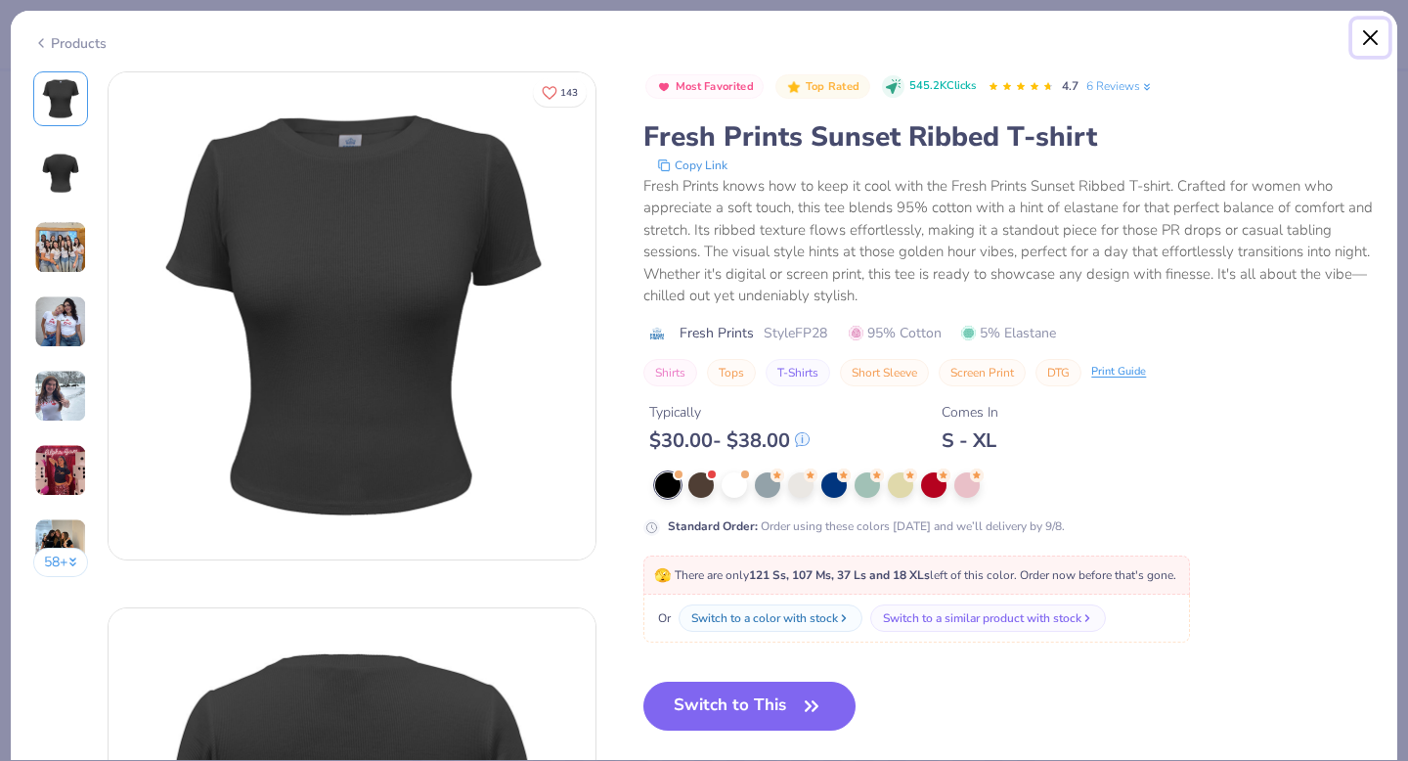
click at [1373, 47] on button "Close" at bounding box center [1370, 38] width 37 height 37
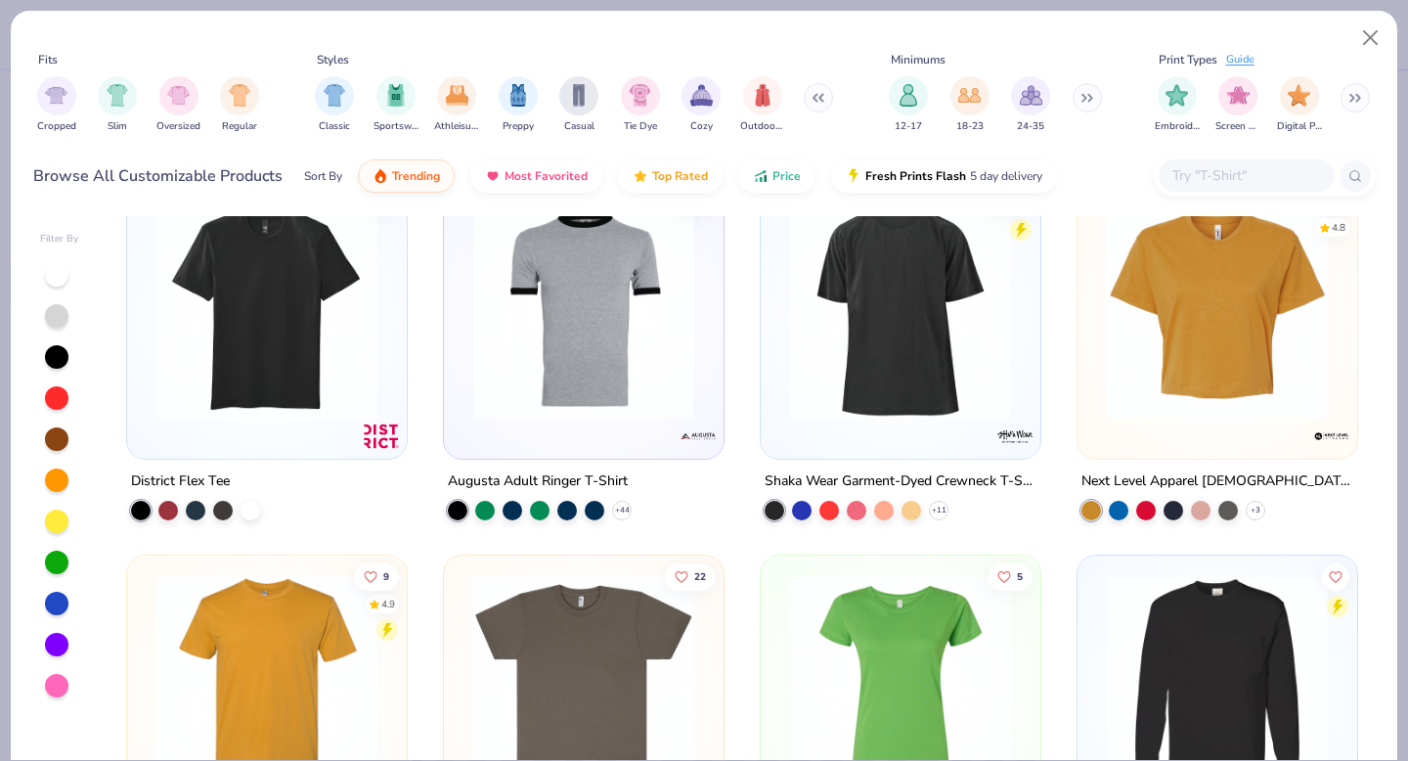
scroll to position [2683, 0]
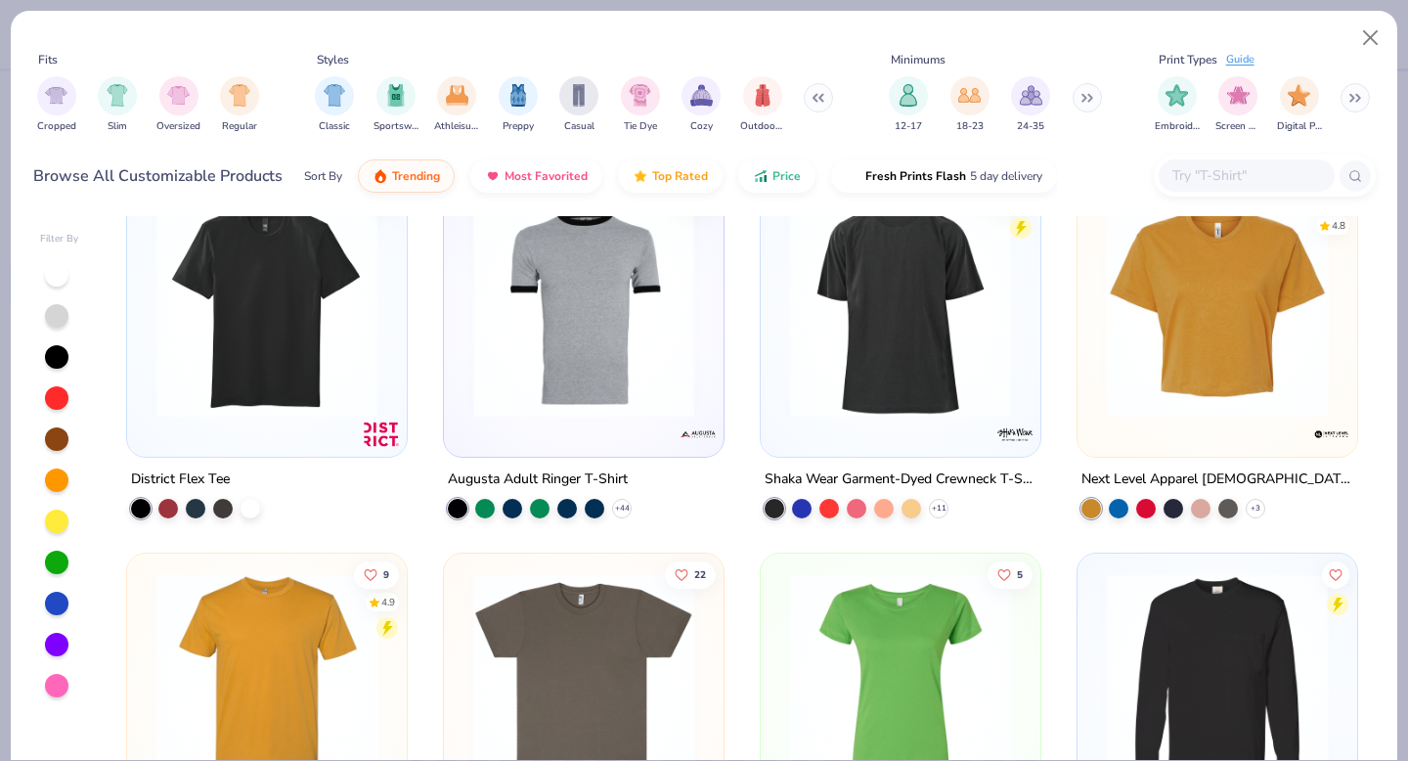
click at [1120, 377] on img at bounding box center [1217, 307] width 241 height 221
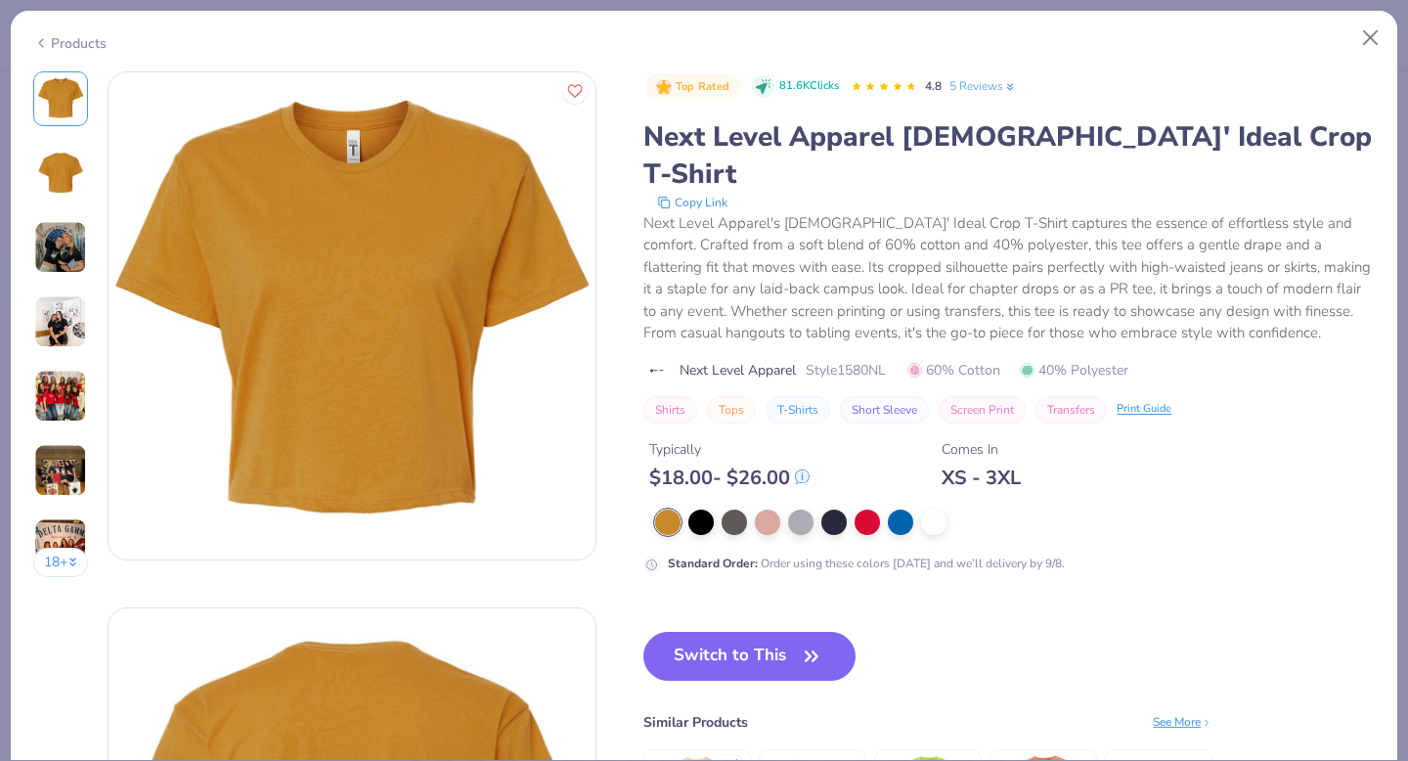
click at [62, 260] on img at bounding box center [60, 247] width 53 height 53
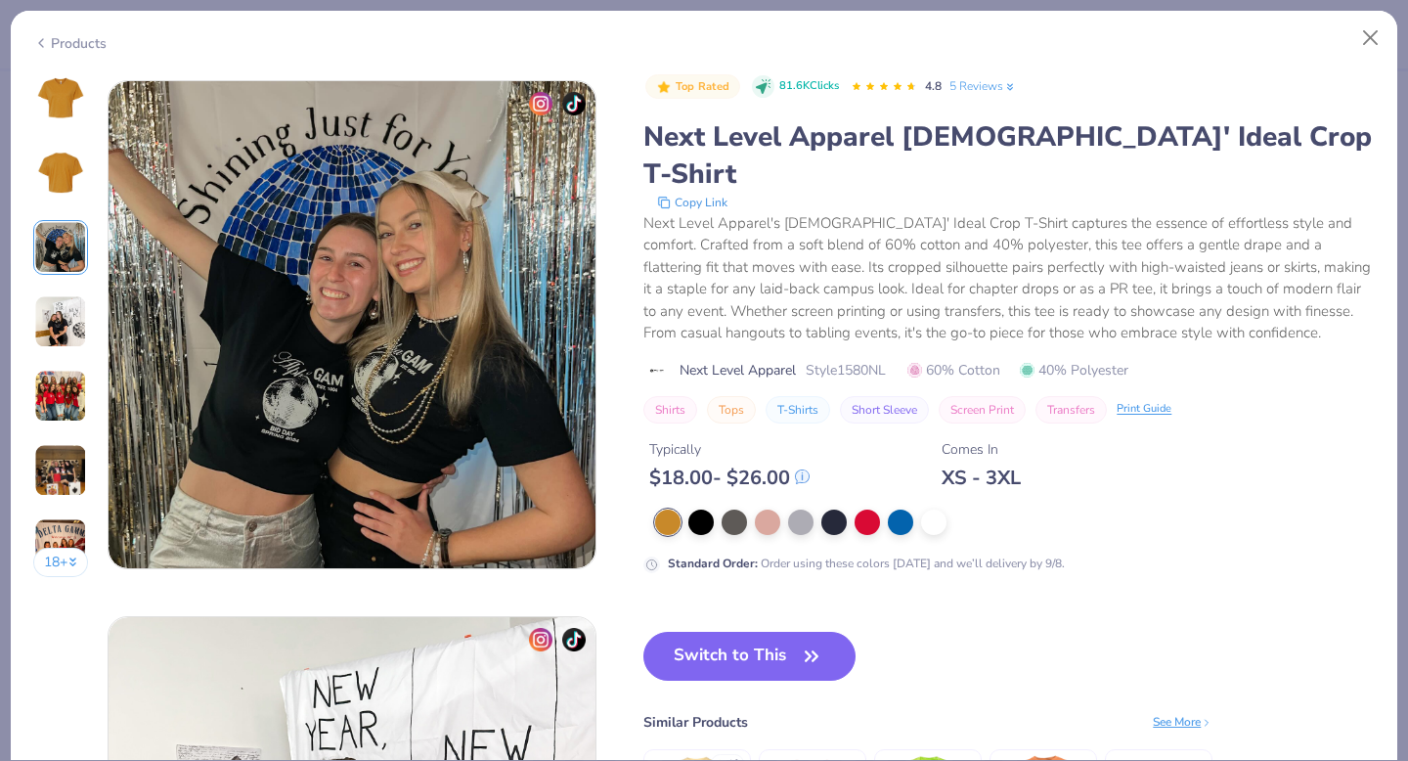
scroll to position [1072, 0]
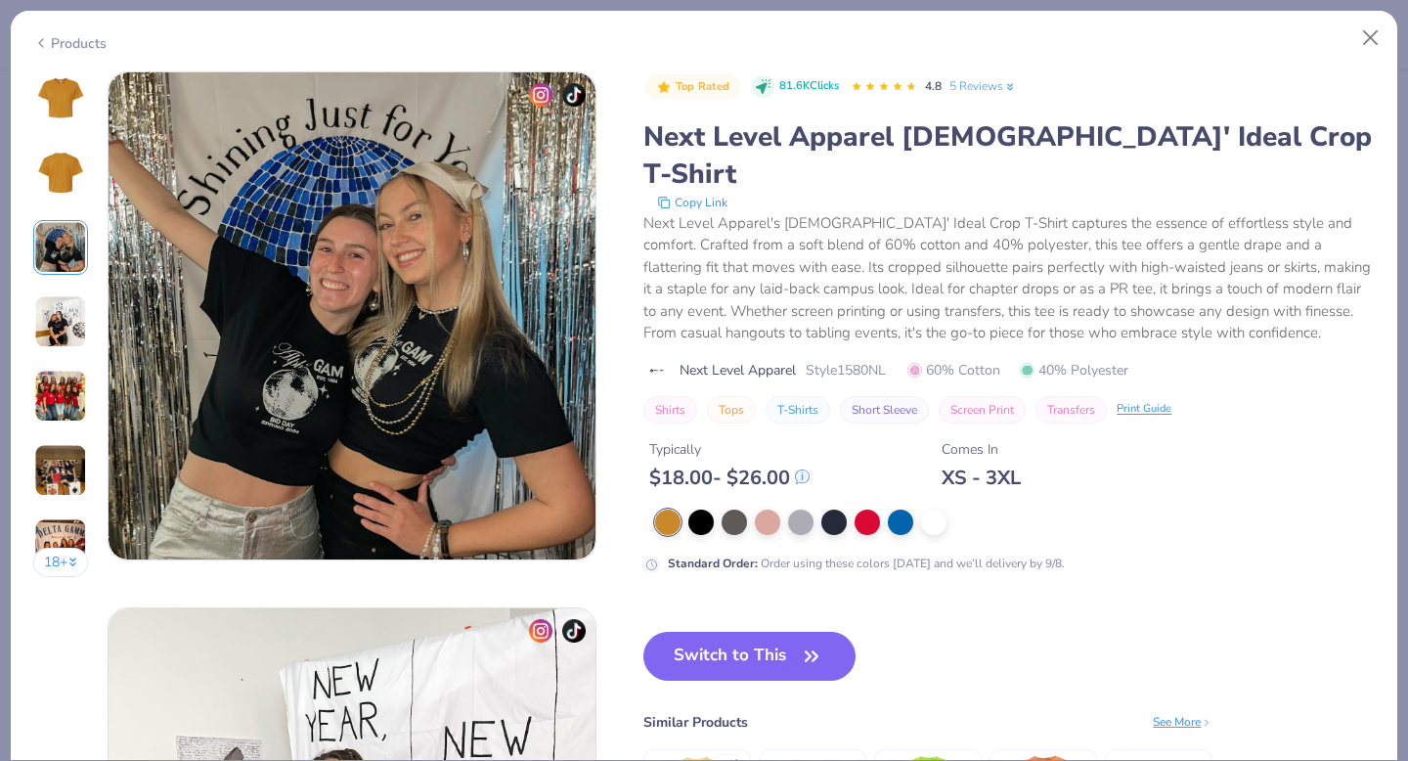
click at [63, 337] on img at bounding box center [60, 321] width 53 height 53
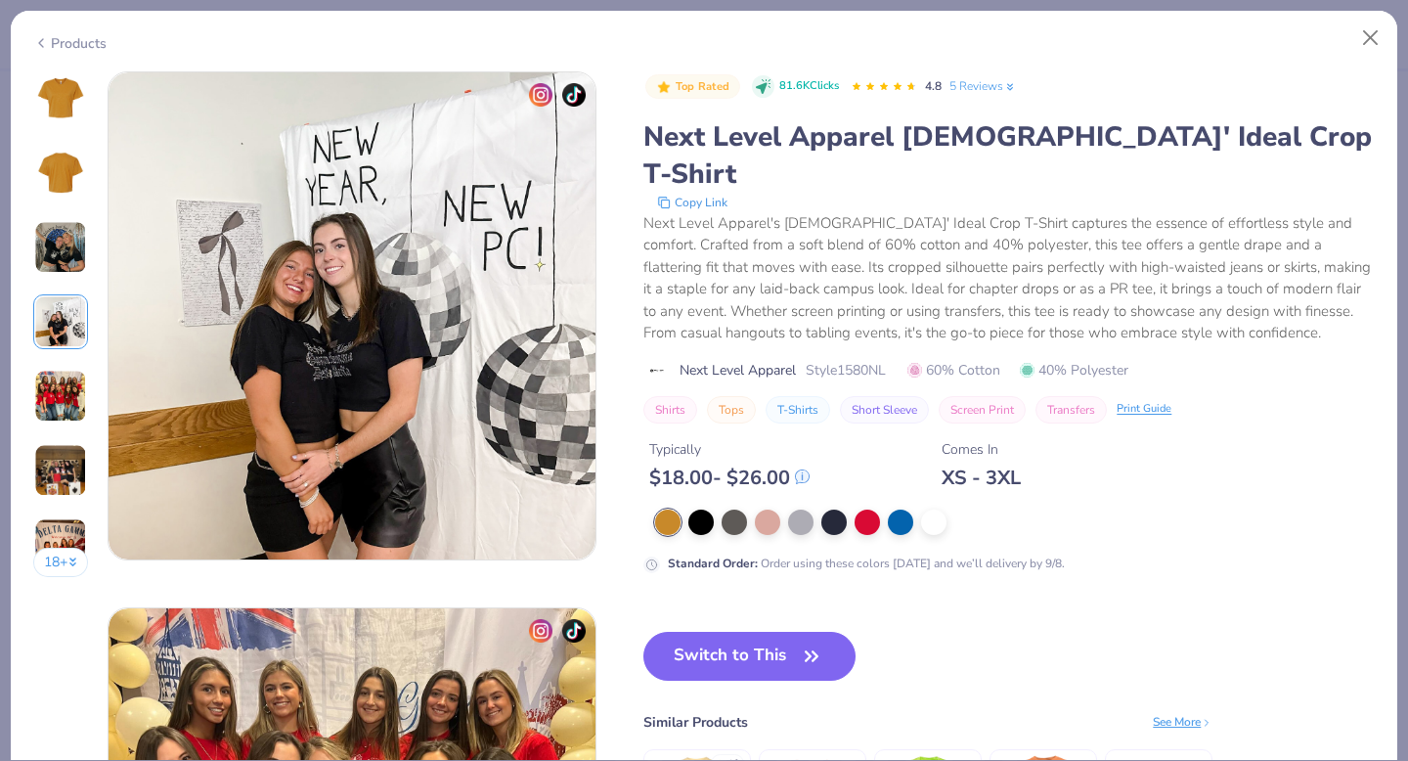
click at [64, 402] on img at bounding box center [60, 396] width 53 height 53
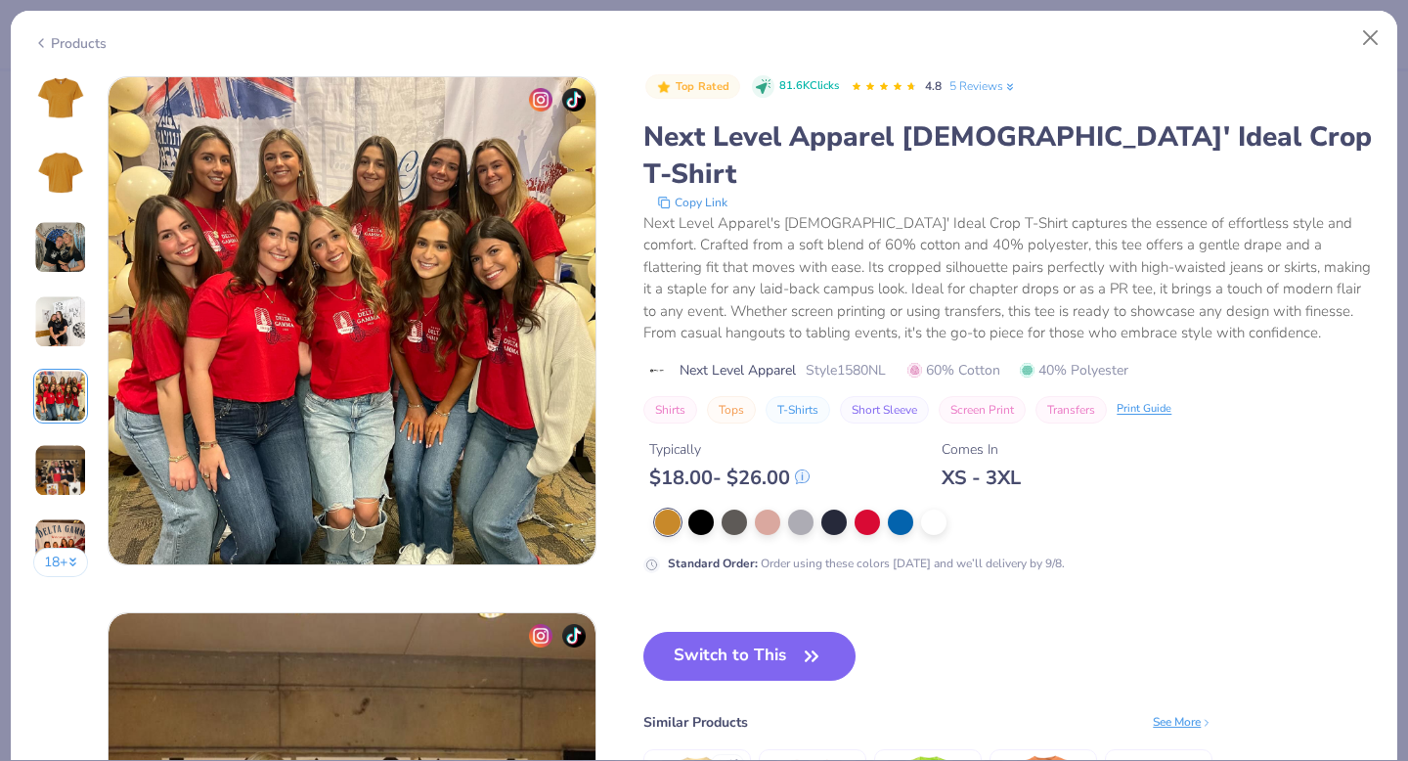
scroll to position [2143, 0]
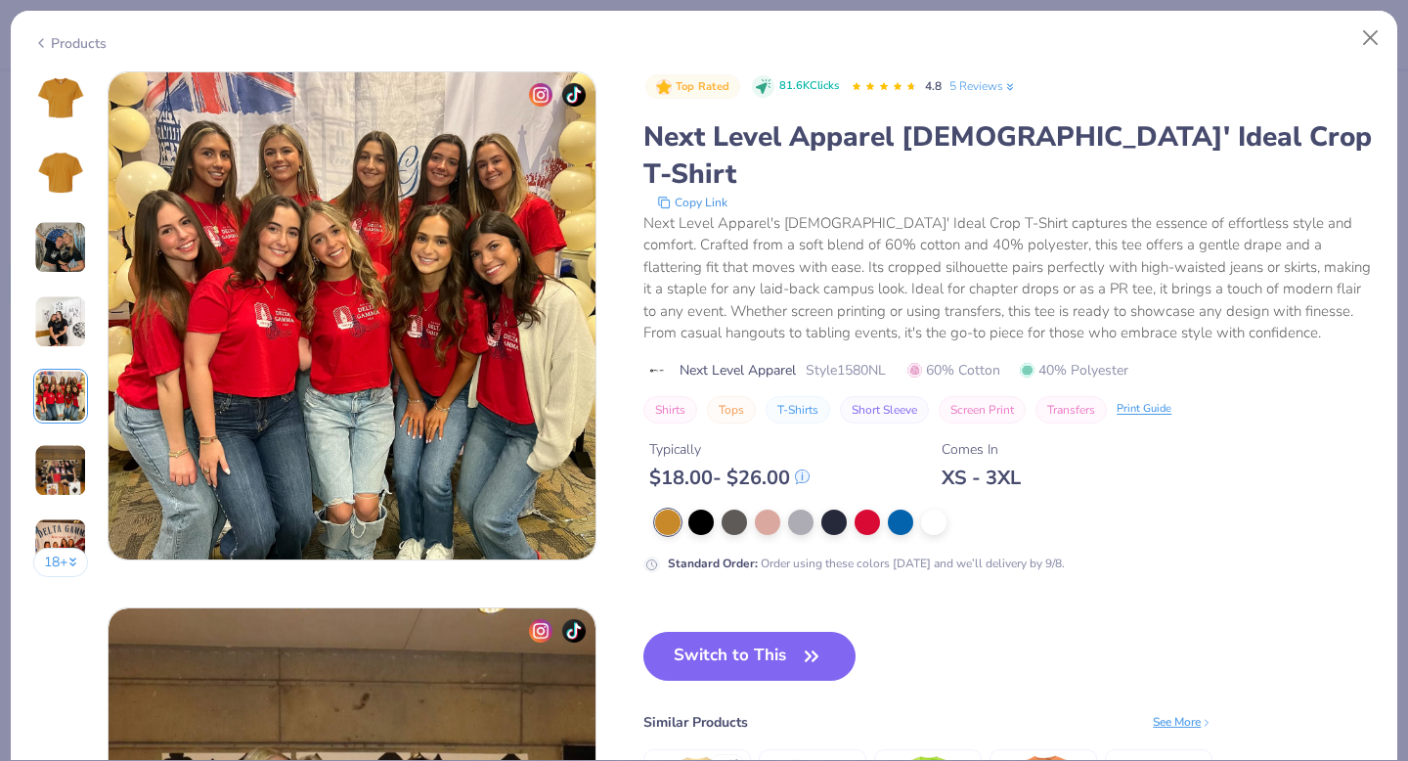
click at [60, 454] on img at bounding box center [60, 470] width 53 height 53
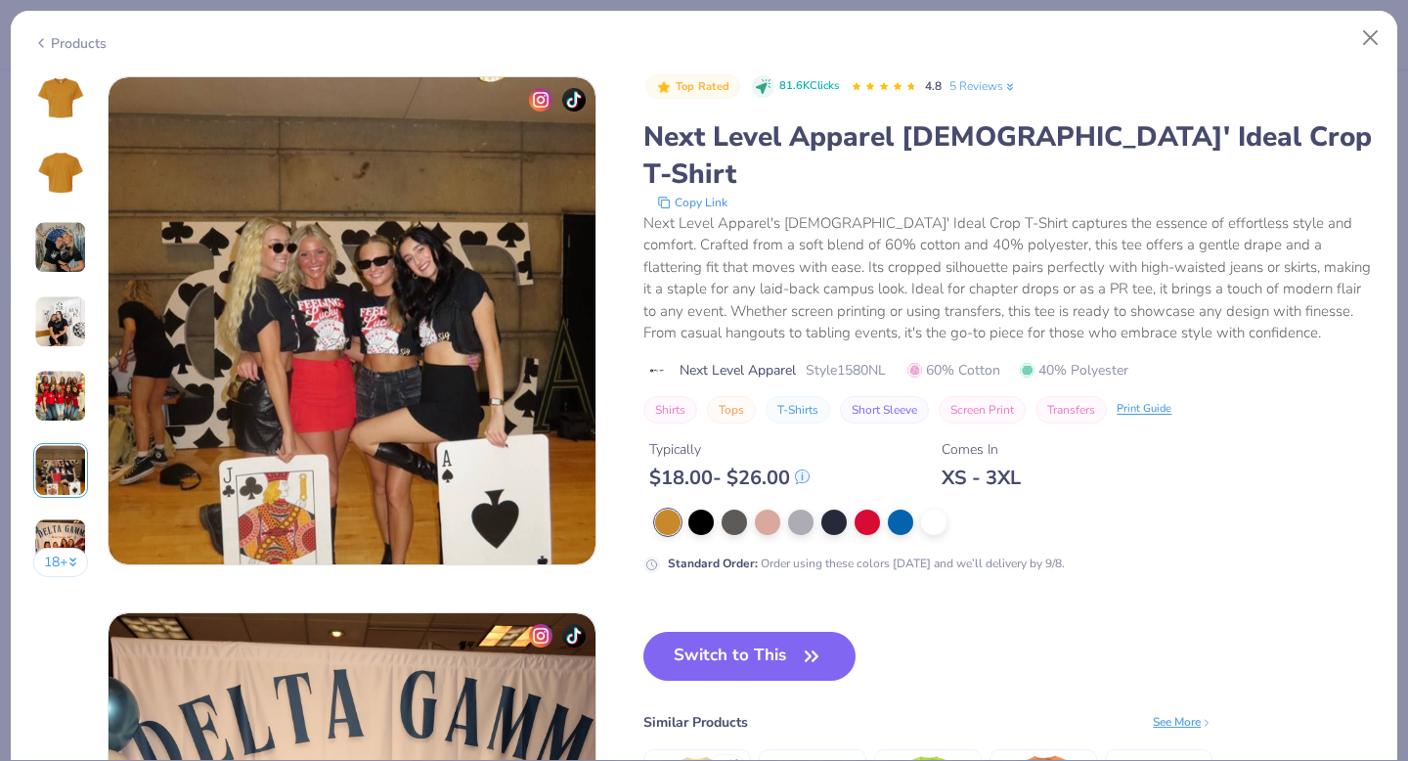
scroll to position [2679, 0]
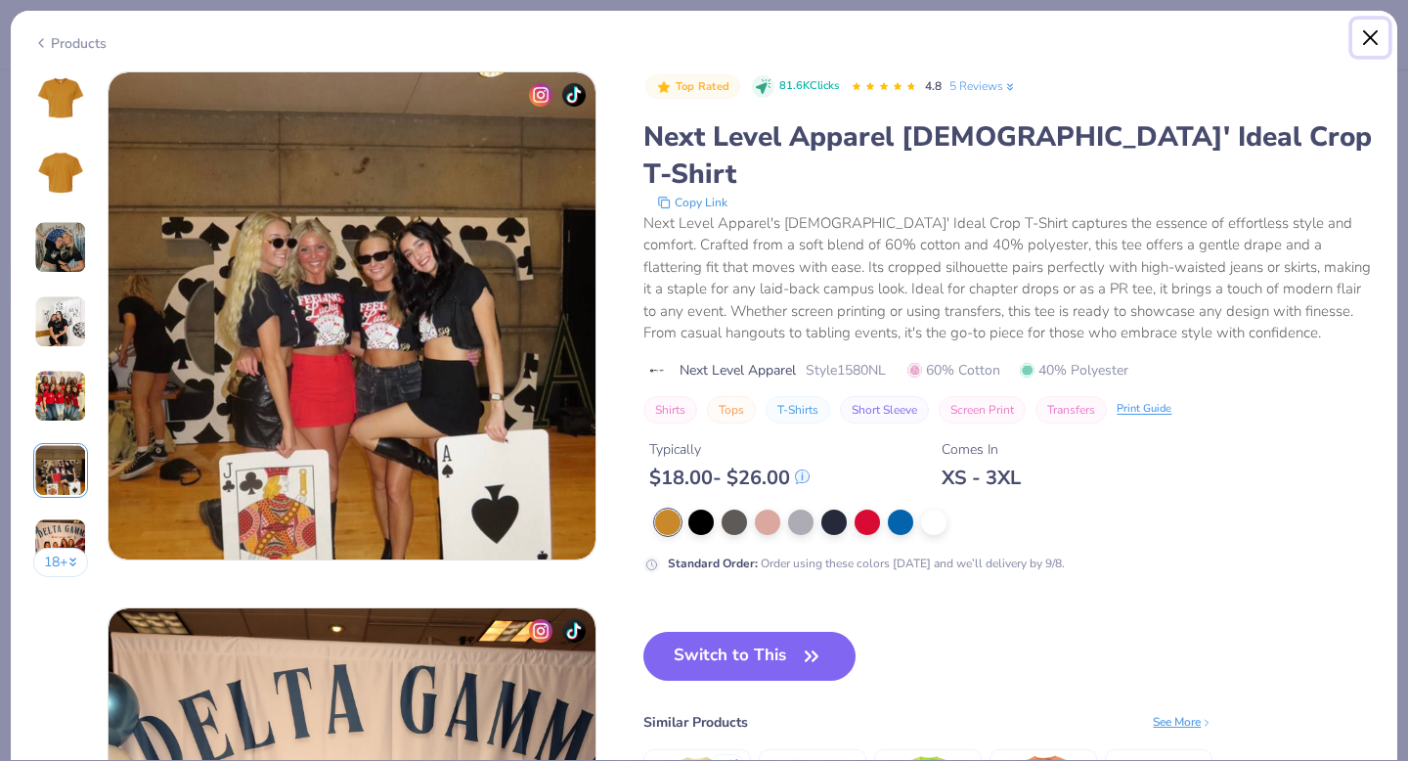
click at [1374, 33] on button "Close" at bounding box center [1370, 38] width 37 height 37
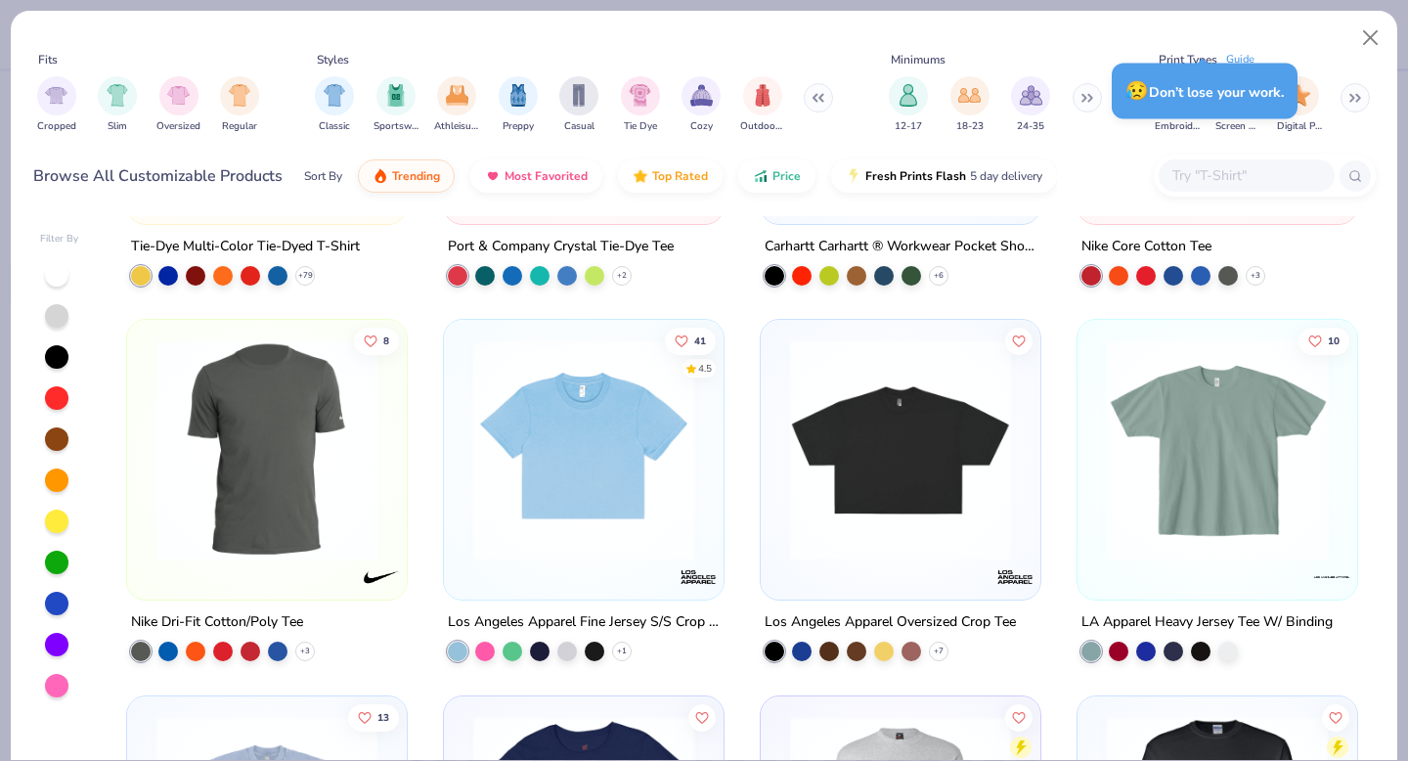
scroll to position [5547, 0]
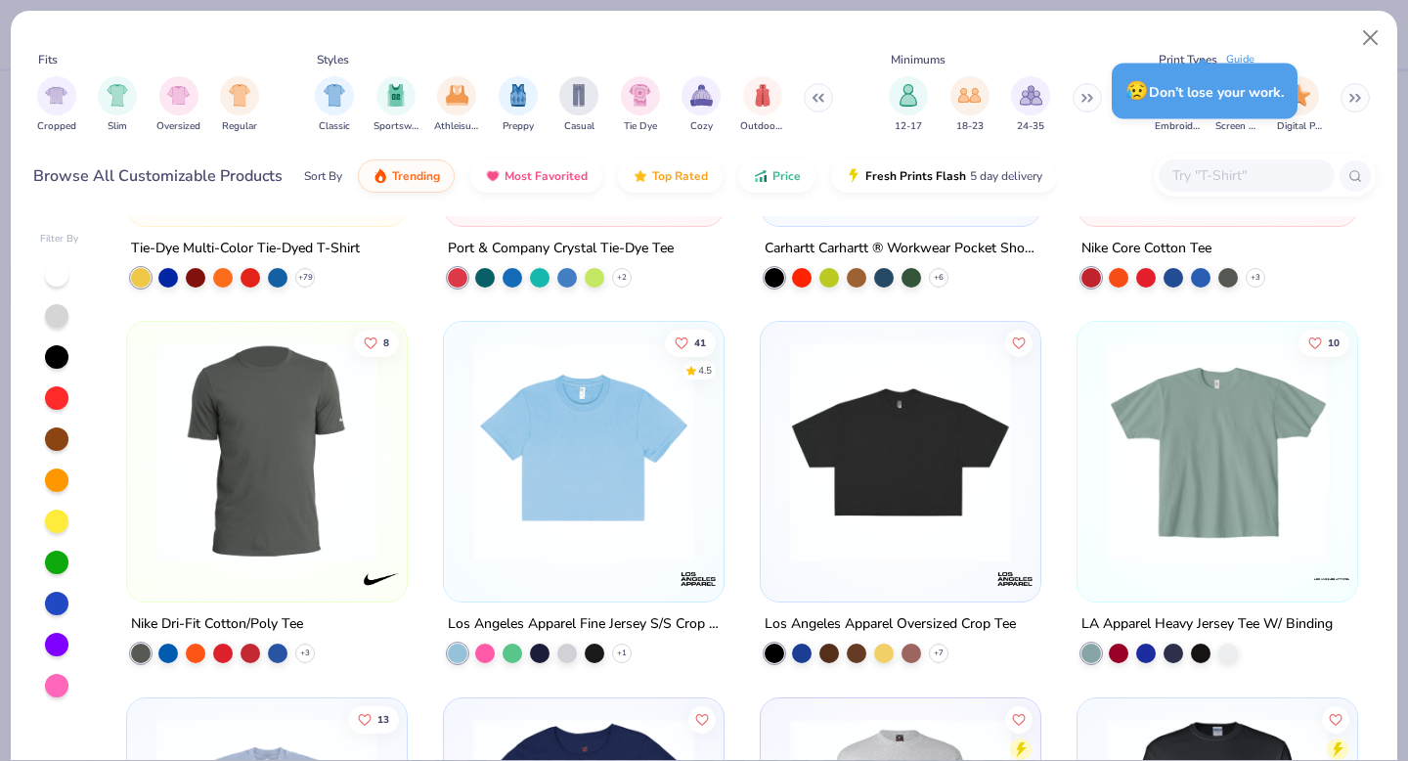
click at [1254, 472] on img at bounding box center [1217, 451] width 241 height 221
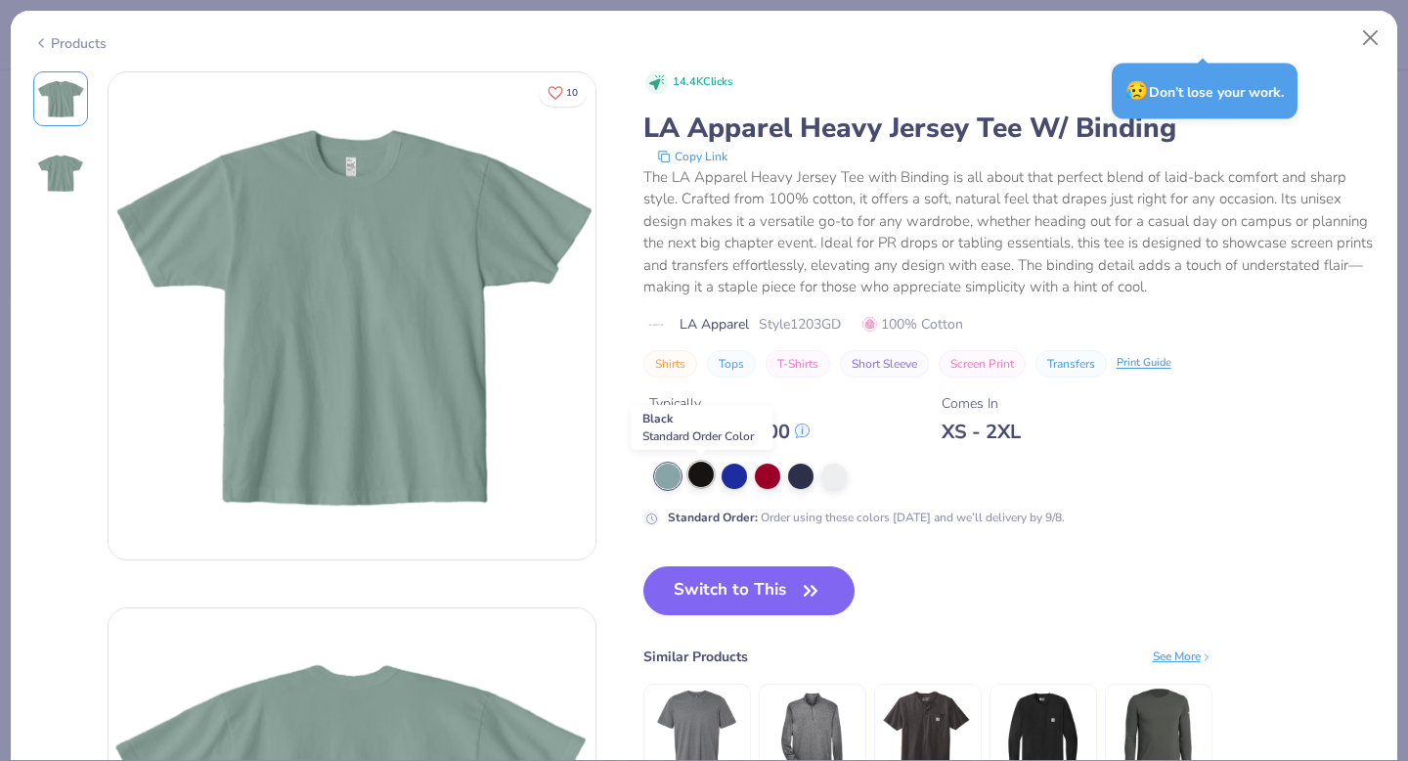
click at [706, 476] on div at bounding box center [700, 473] width 25 height 25
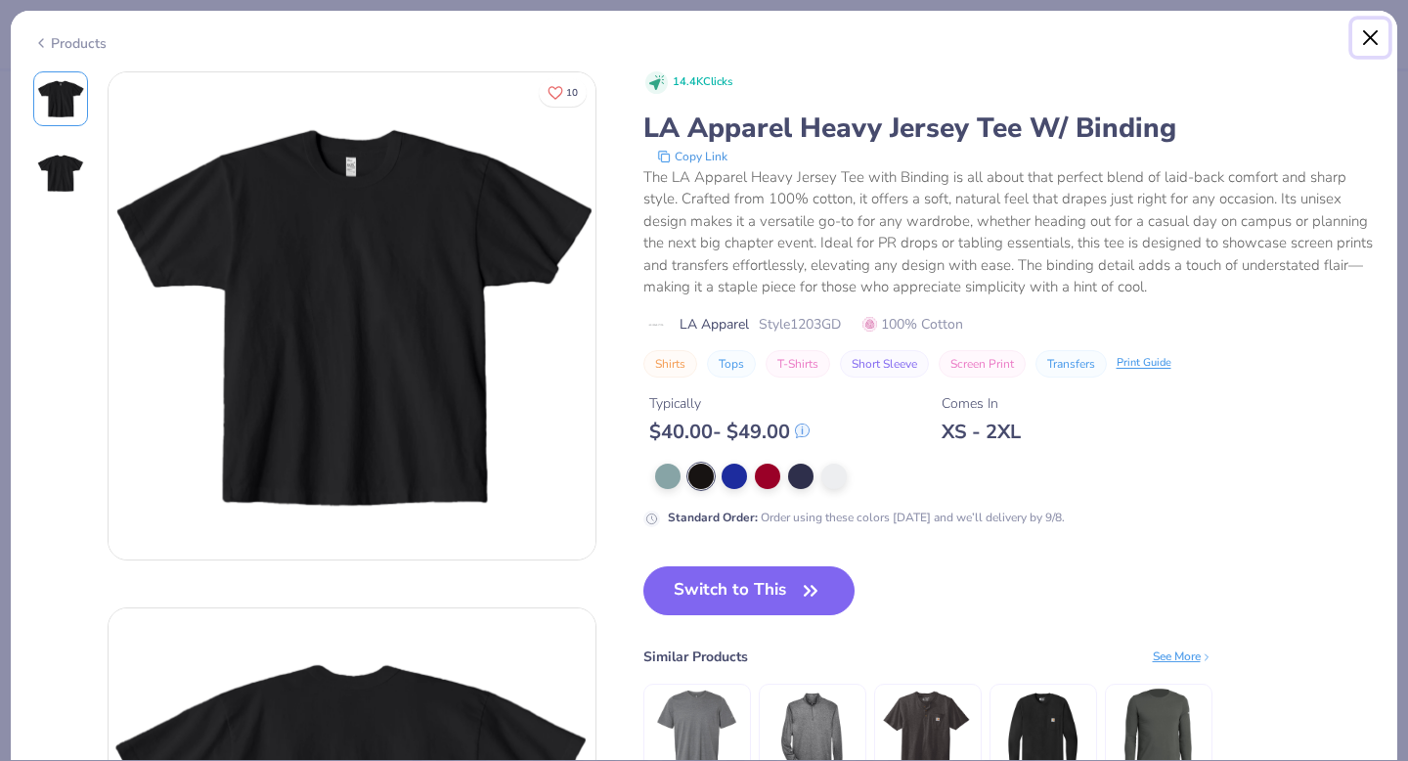
click at [1371, 33] on button "Close" at bounding box center [1370, 38] width 37 height 37
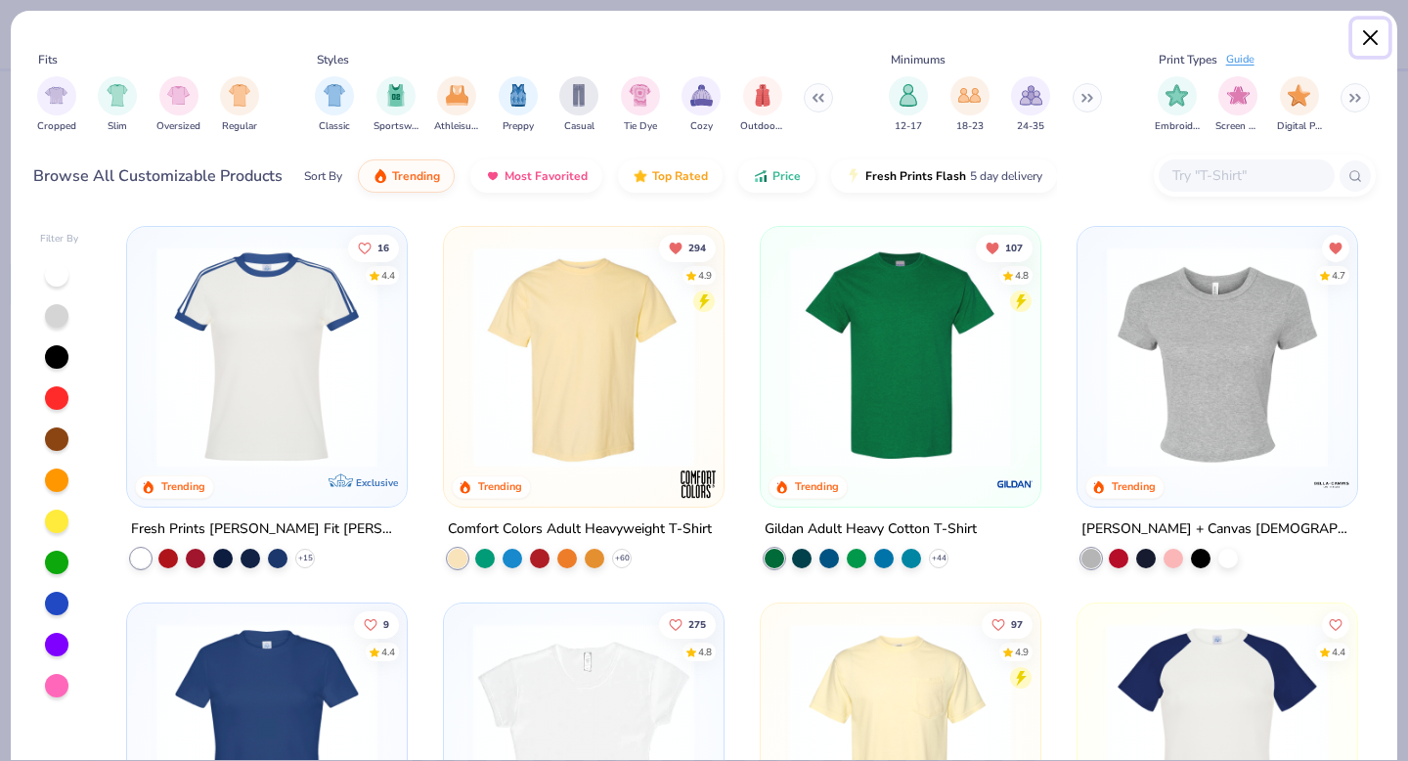
click at [1379, 42] on button "Close" at bounding box center [1370, 38] width 37 height 37
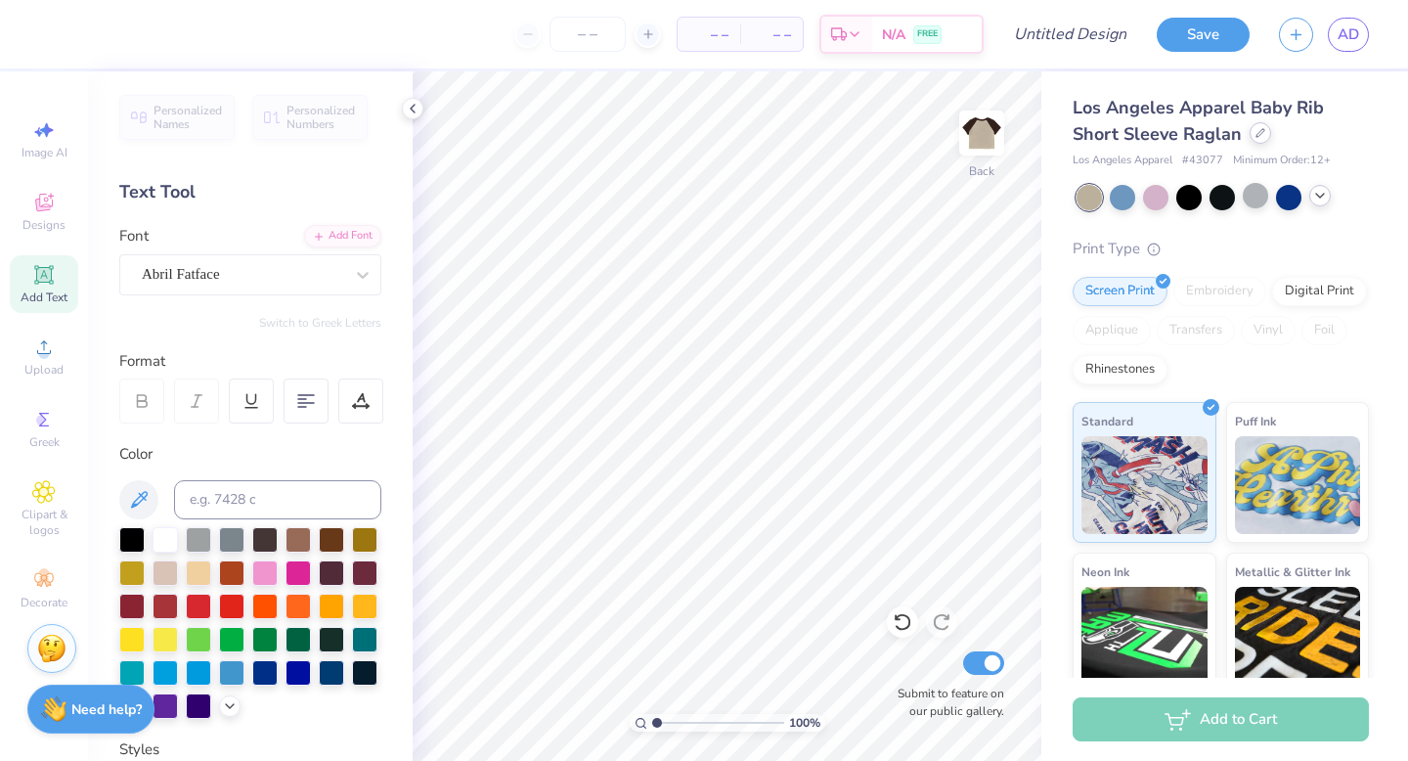
click at [1256, 136] on icon at bounding box center [1260, 133] width 8 height 8
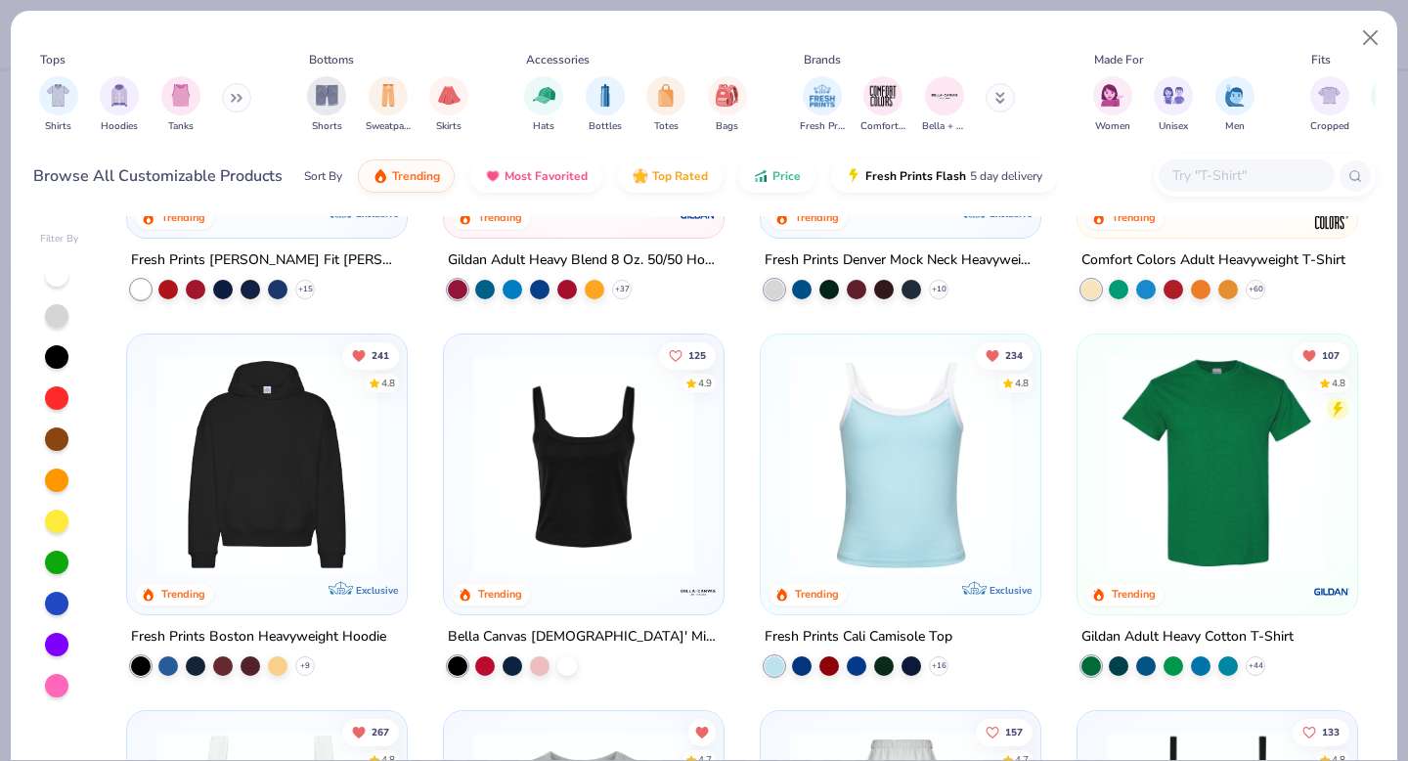
scroll to position [271, 0]
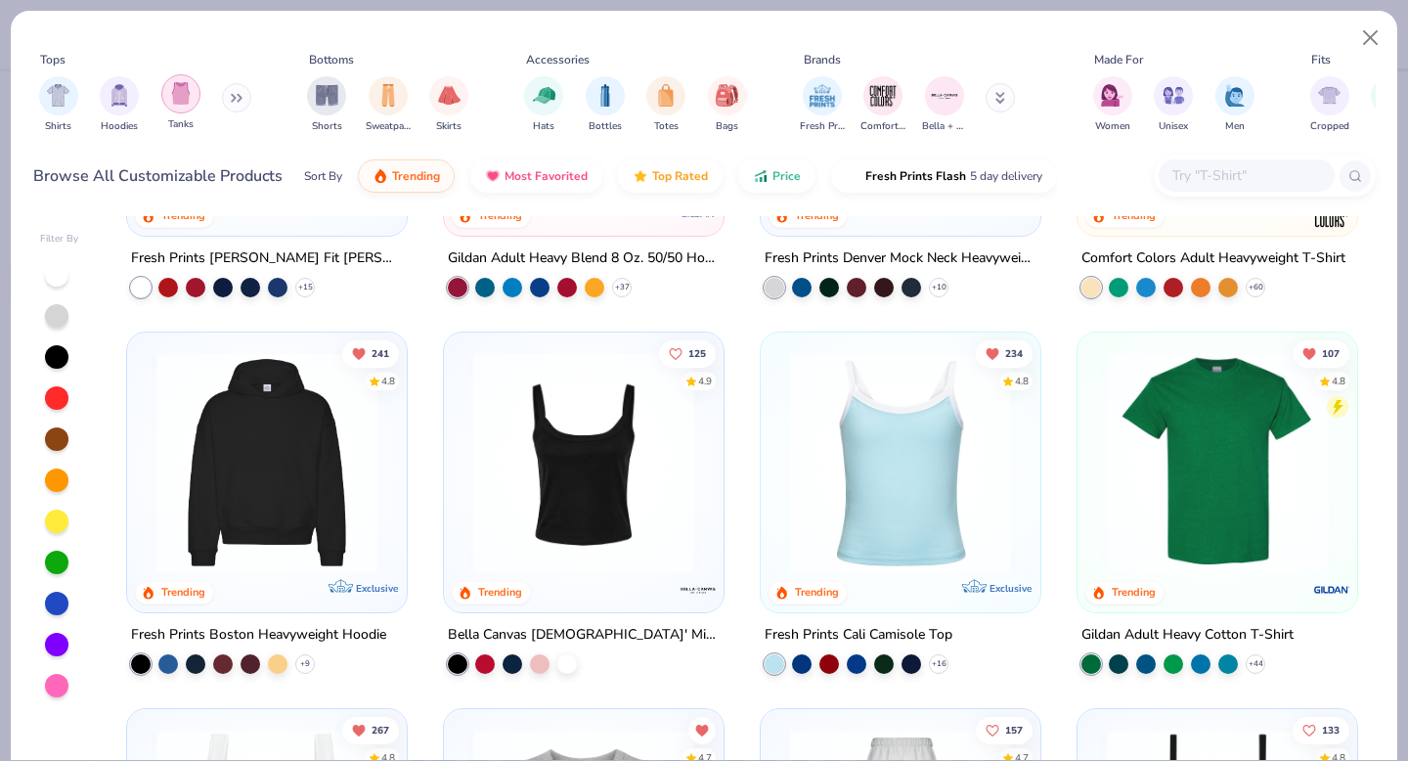
click at [191, 96] on div "filter for Tanks" at bounding box center [180, 93] width 39 height 39
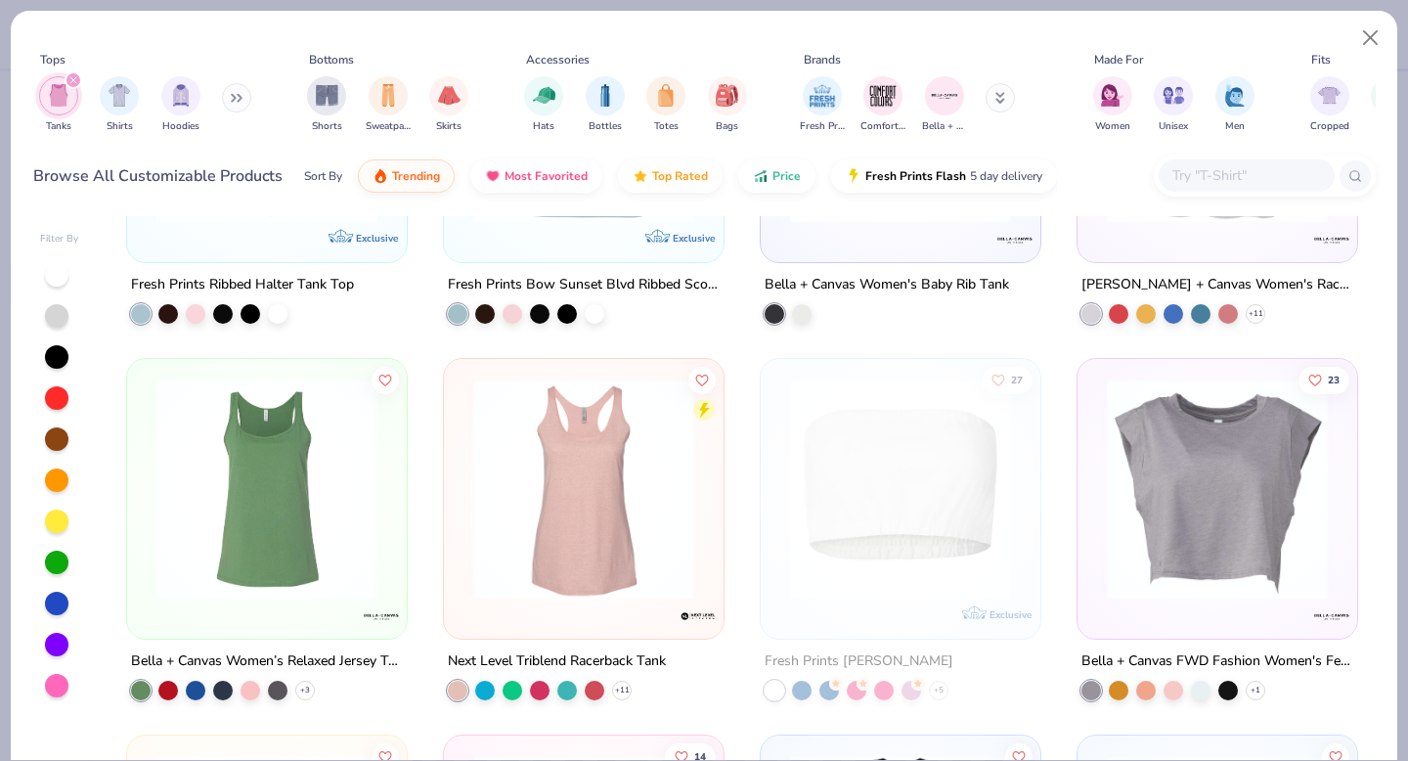
scroll to position [1762, 0]
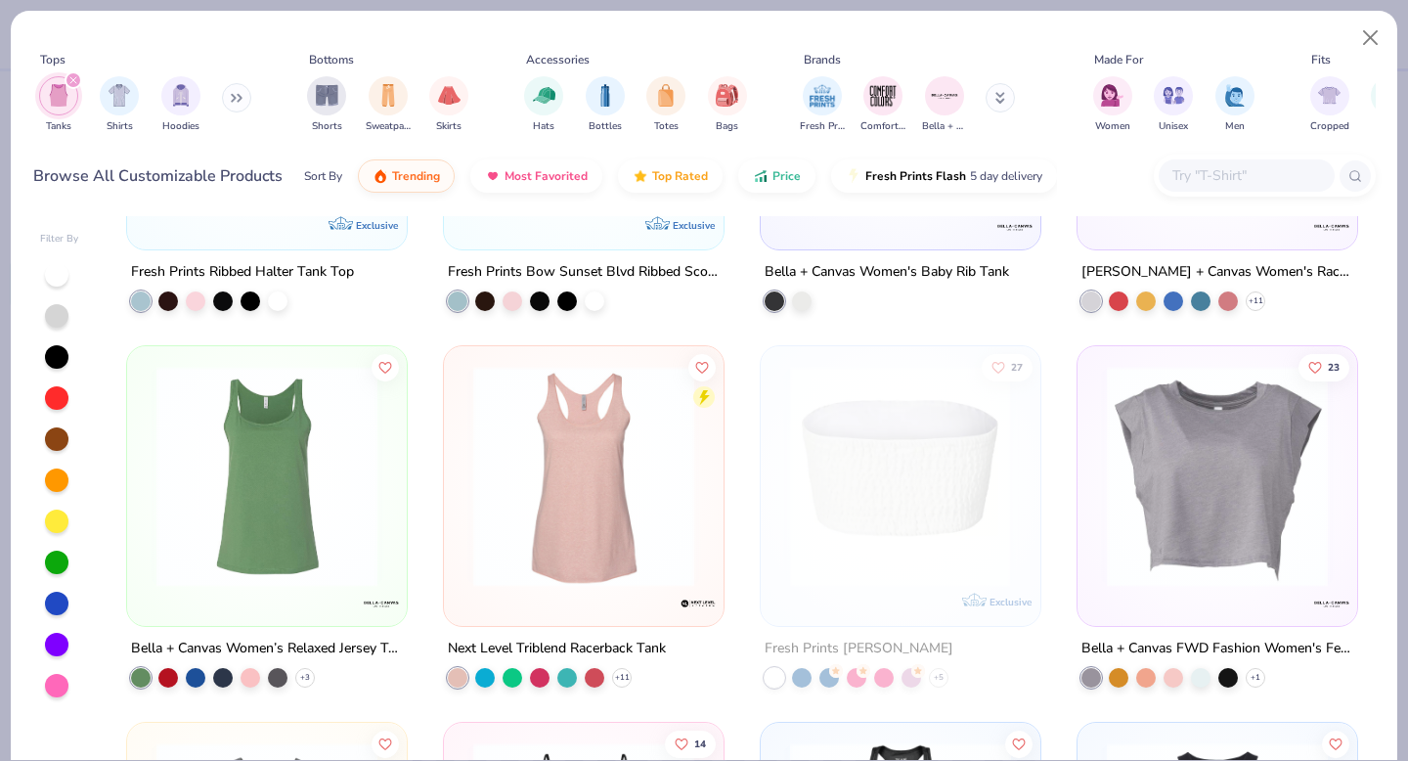
click at [1156, 495] on img at bounding box center [1217, 476] width 241 height 221
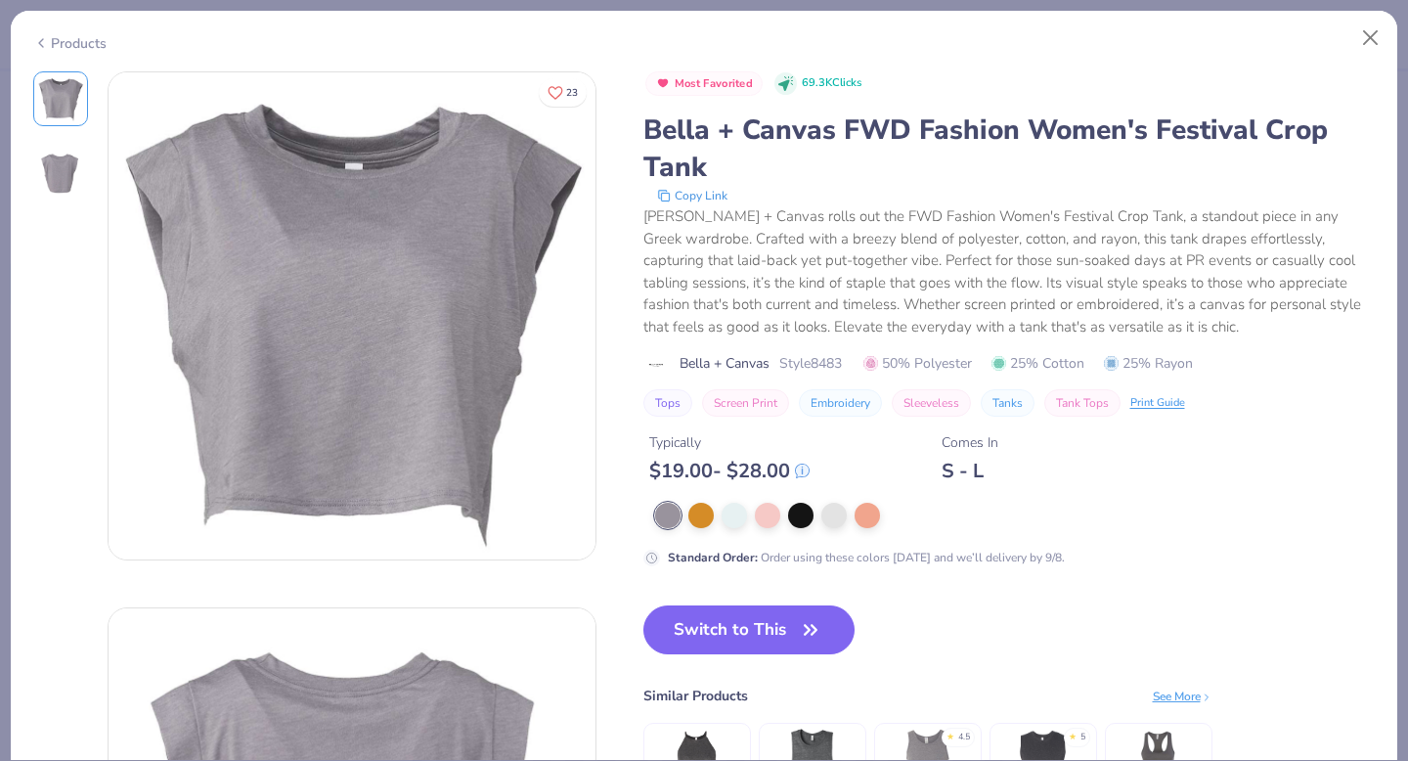
click at [69, 172] on img at bounding box center [60, 173] width 47 height 47
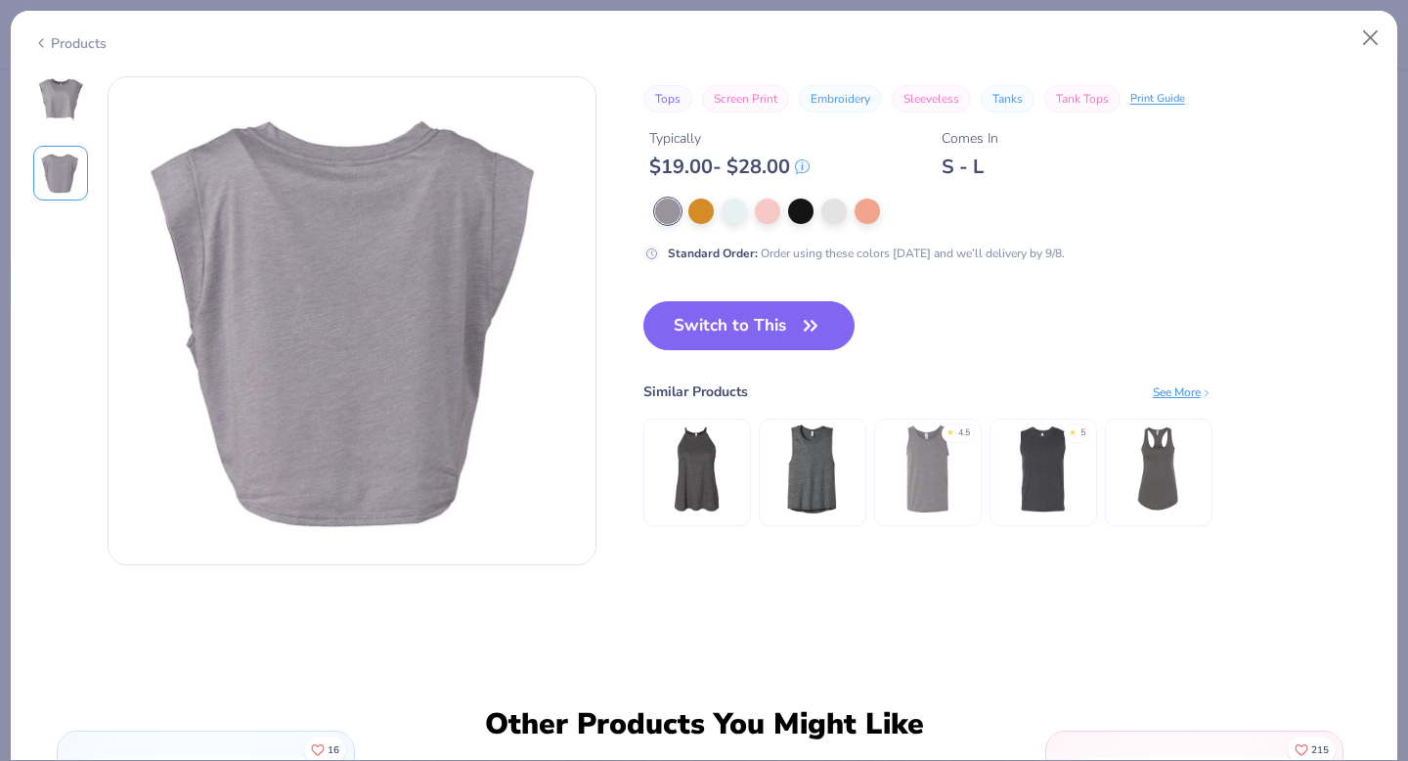
scroll to position [536, 0]
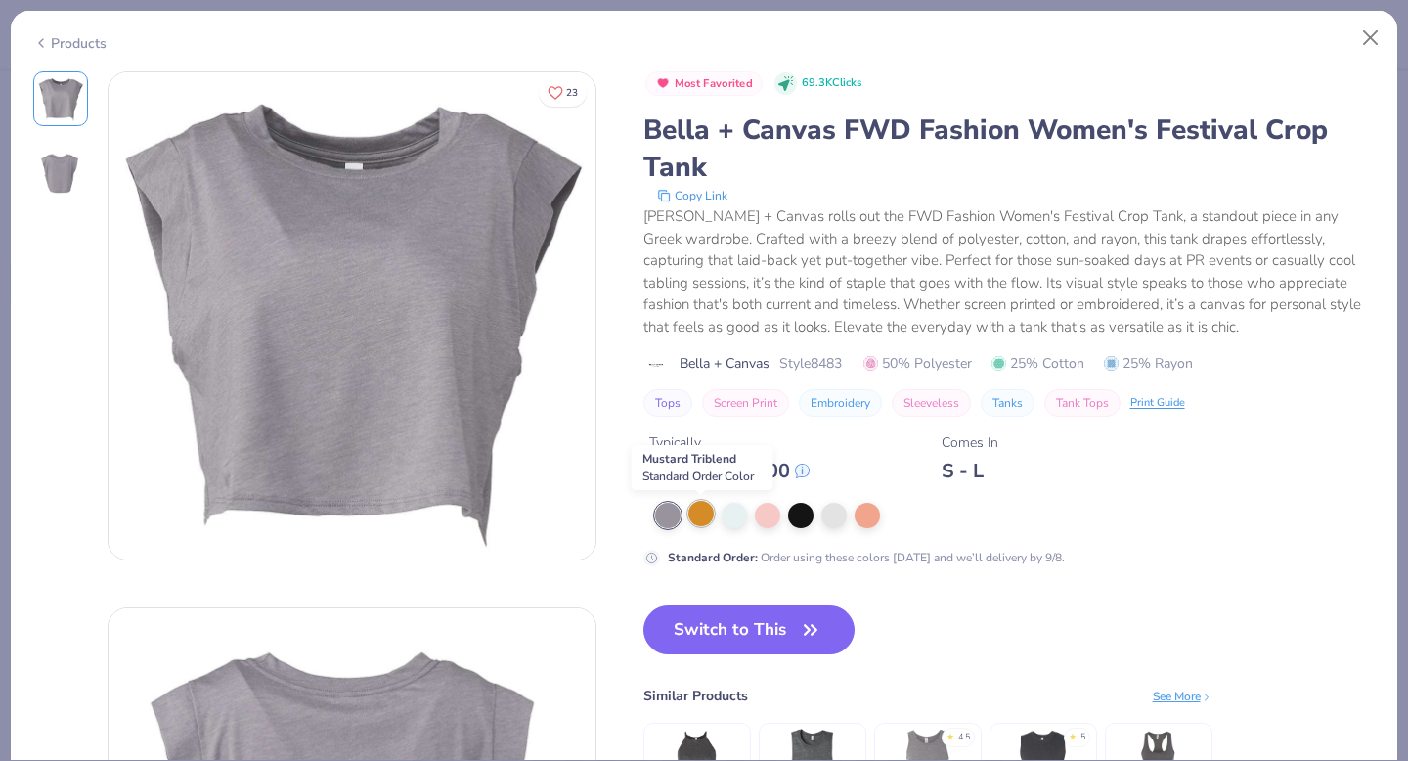
click at [706, 515] on div at bounding box center [700, 513] width 25 height 25
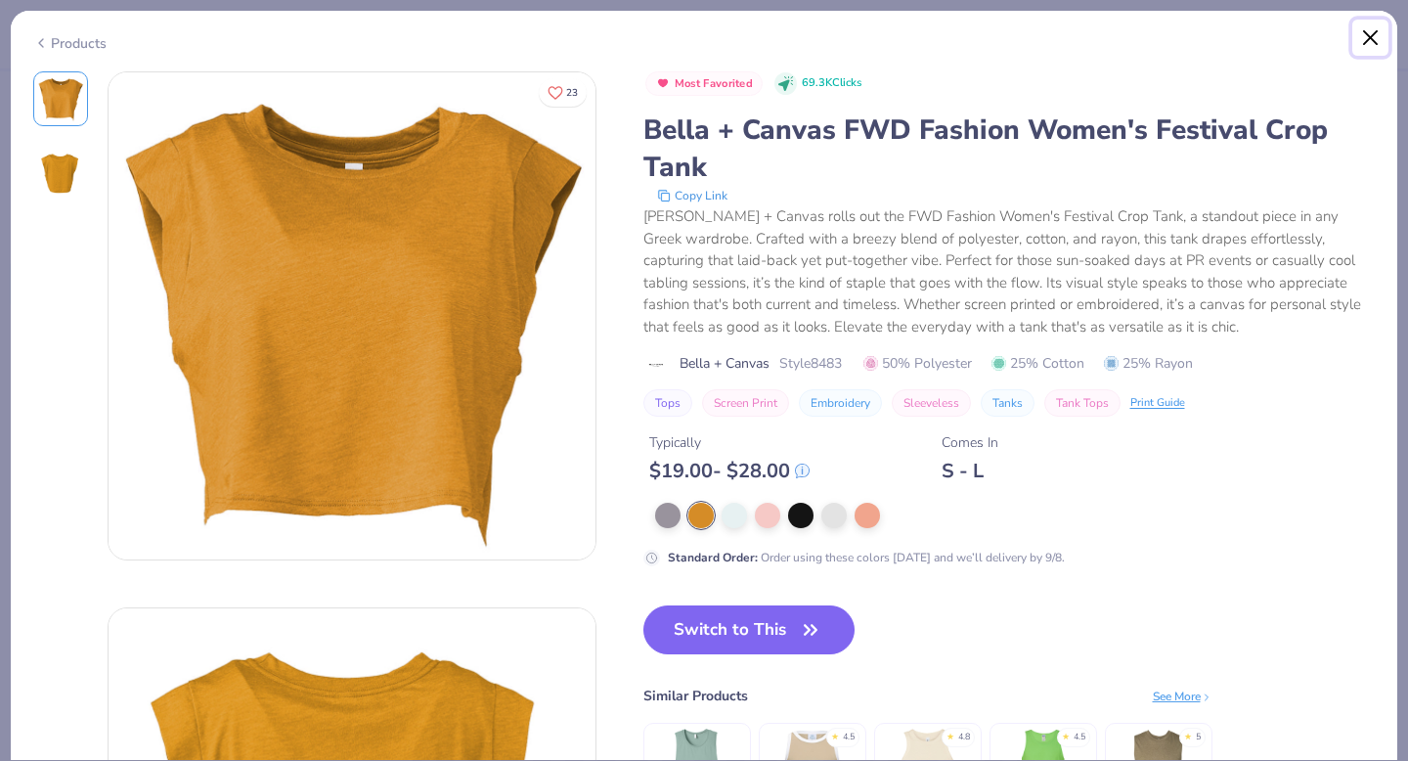
click at [1374, 41] on button "Close" at bounding box center [1370, 38] width 37 height 37
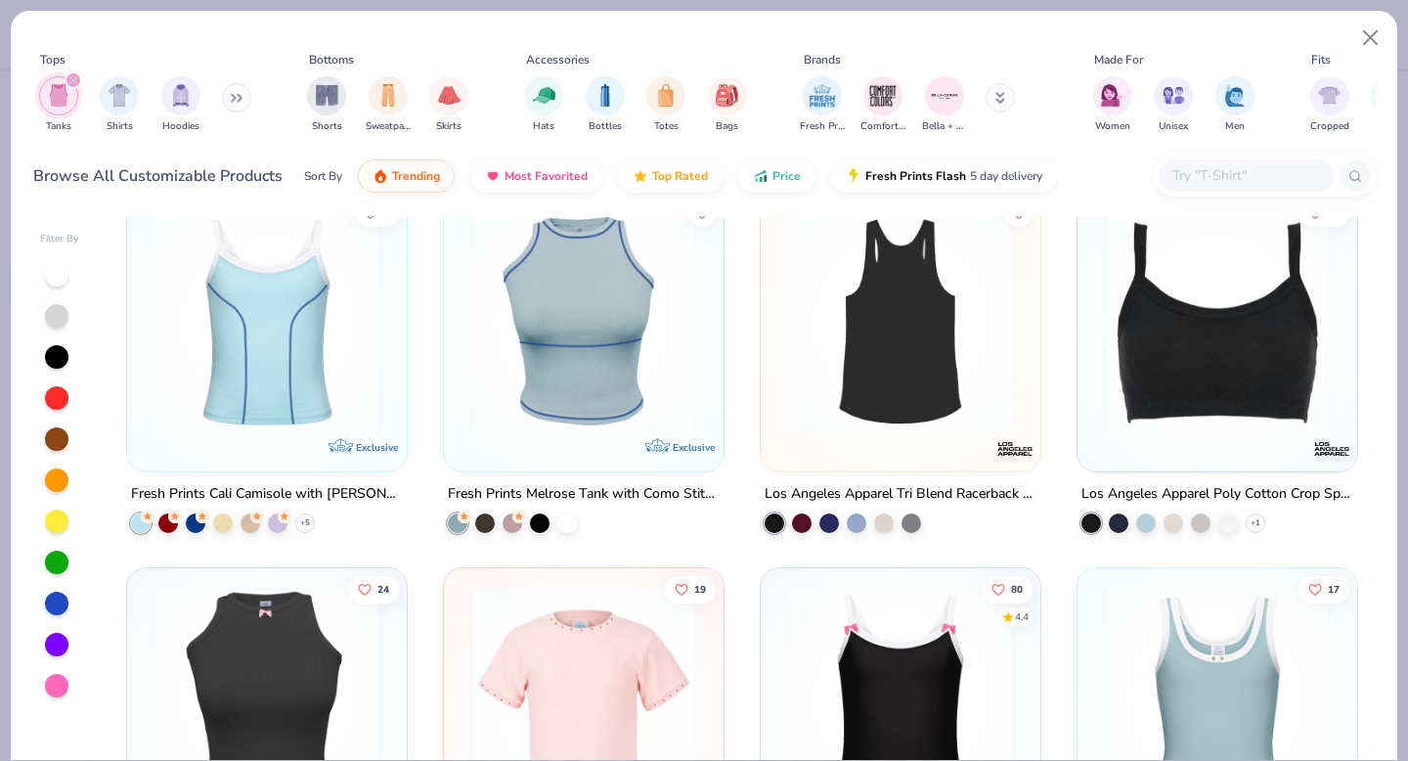
scroll to position [2437, 0]
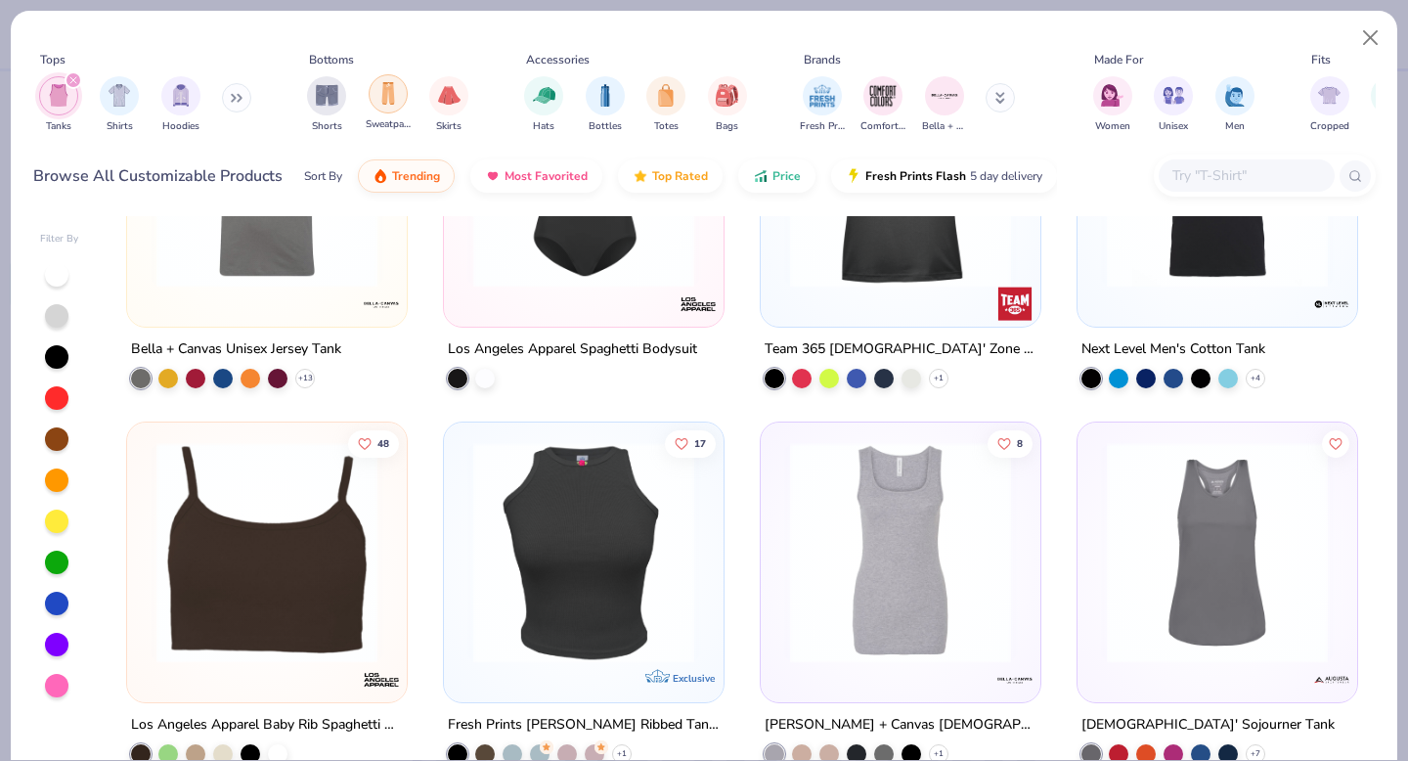
click at [401, 96] on div "filter for Sweatpants" at bounding box center [388, 93] width 39 height 39
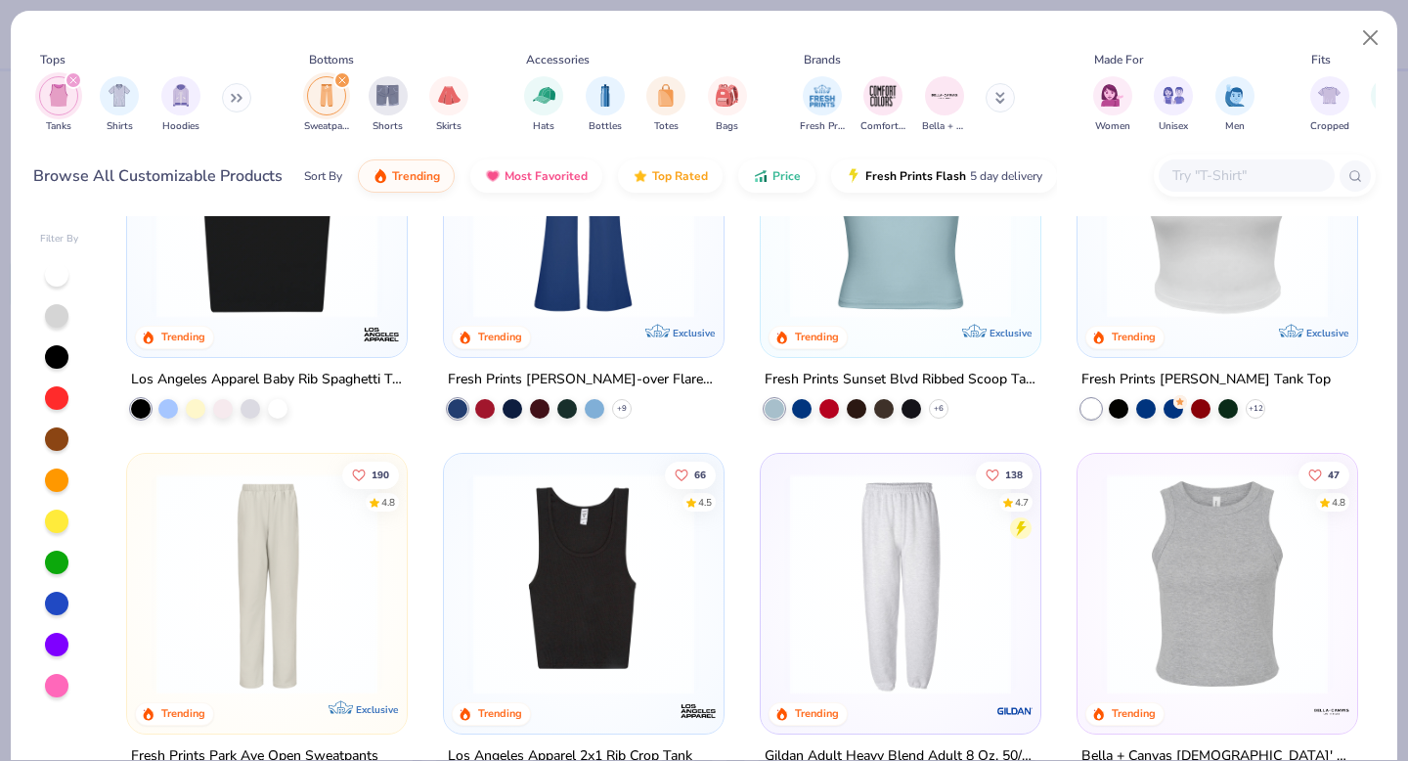
scroll to position [485, 0]
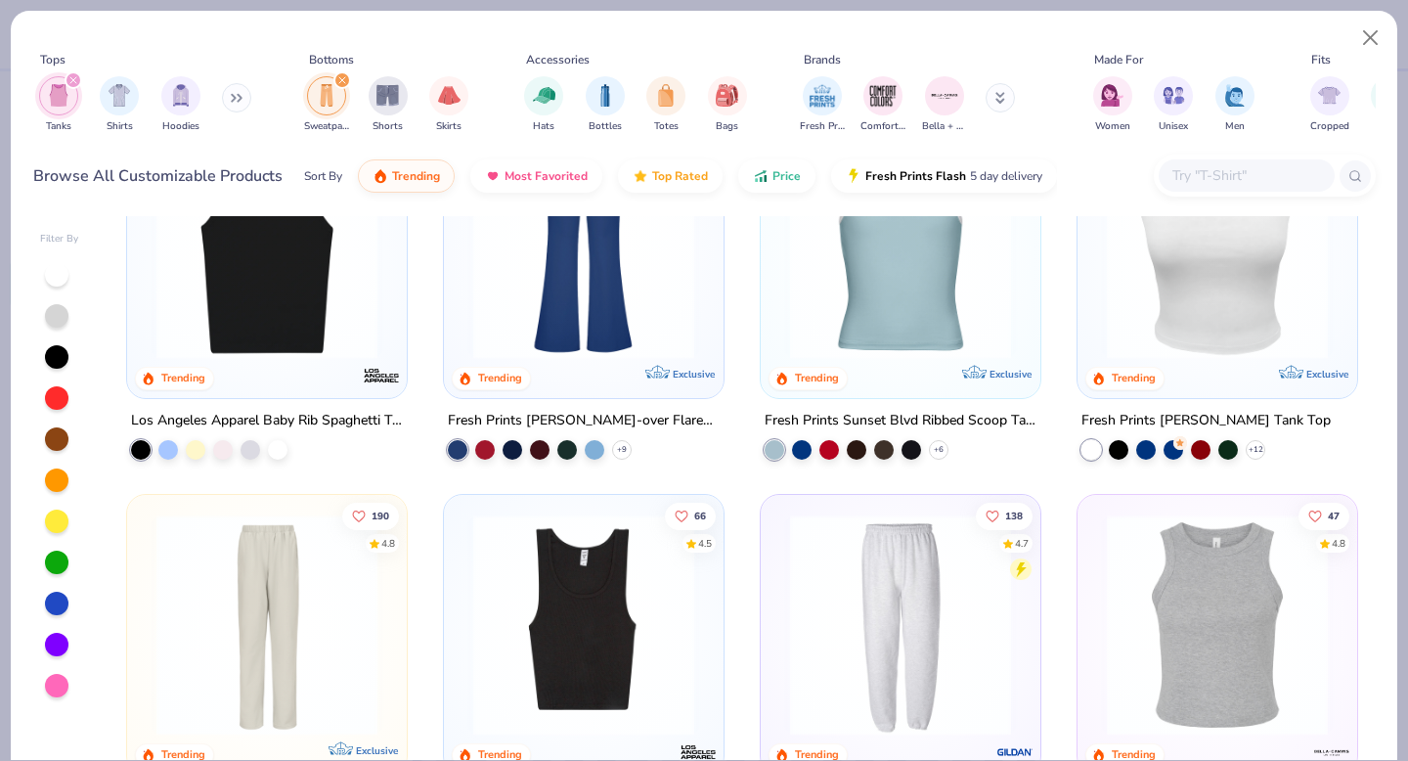
click at [72, 80] on icon "filter for Tanks" at bounding box center [73, 80] width 6 height 6
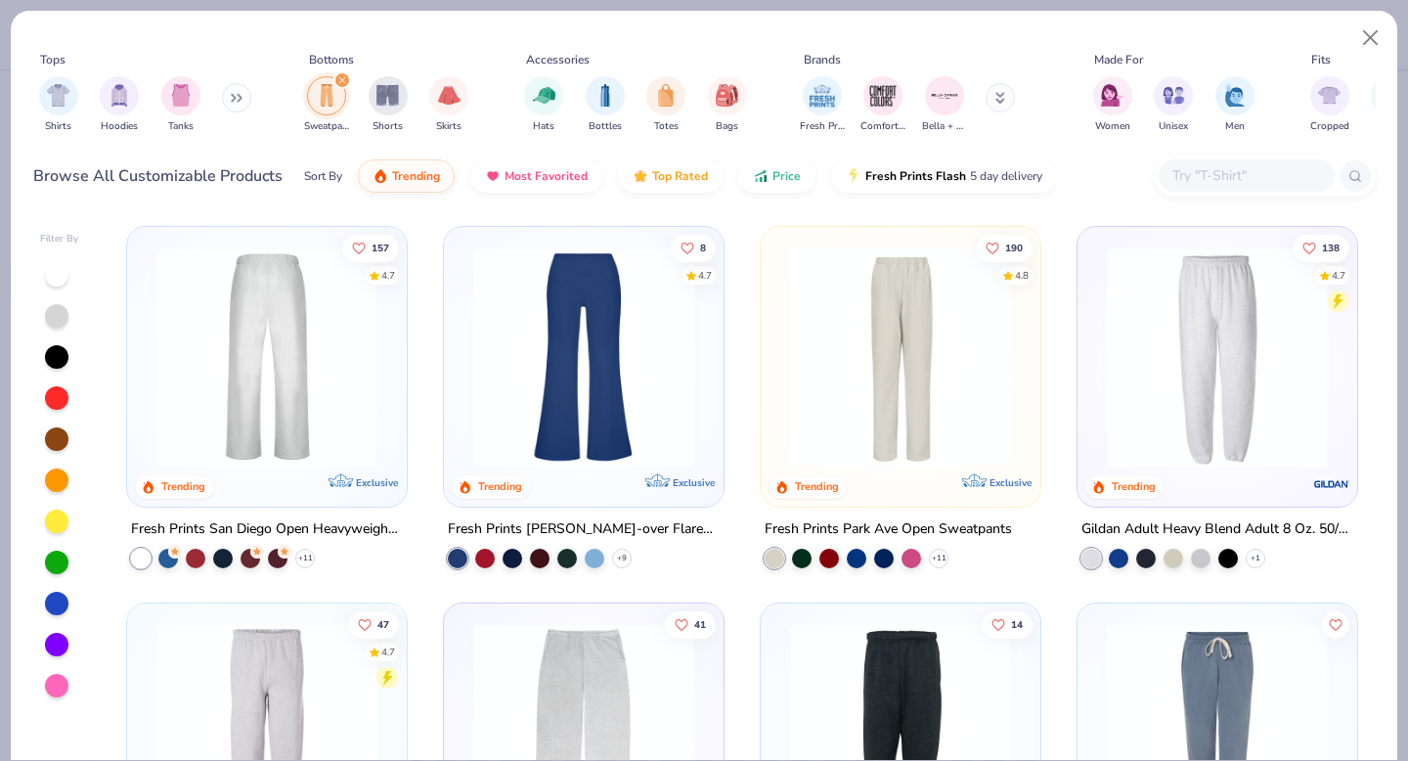
click at [354, 380] on img at bounding box center [267, 356] width 241 height 221
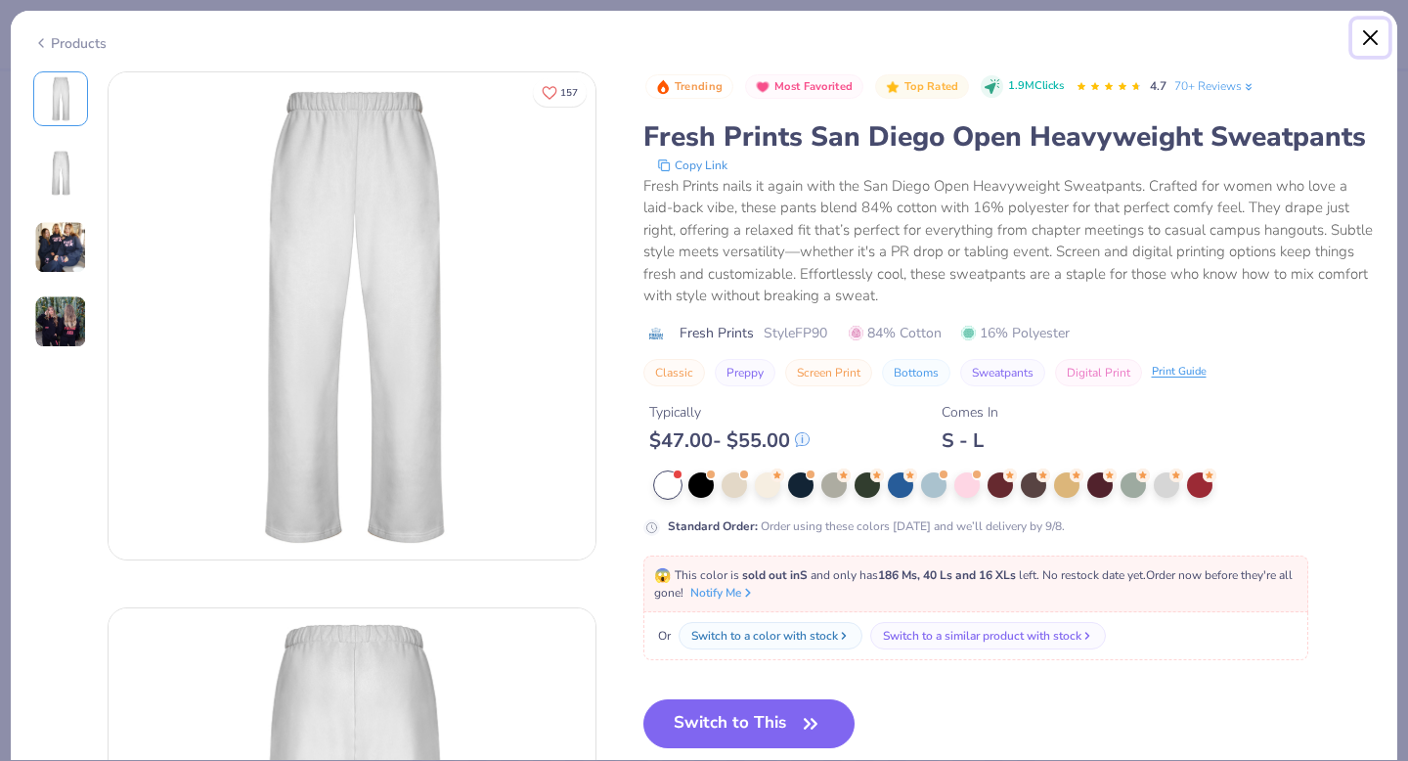
click at [1370, 39] on button "Close" at bounding box center [1370, 38] width 37 height 37
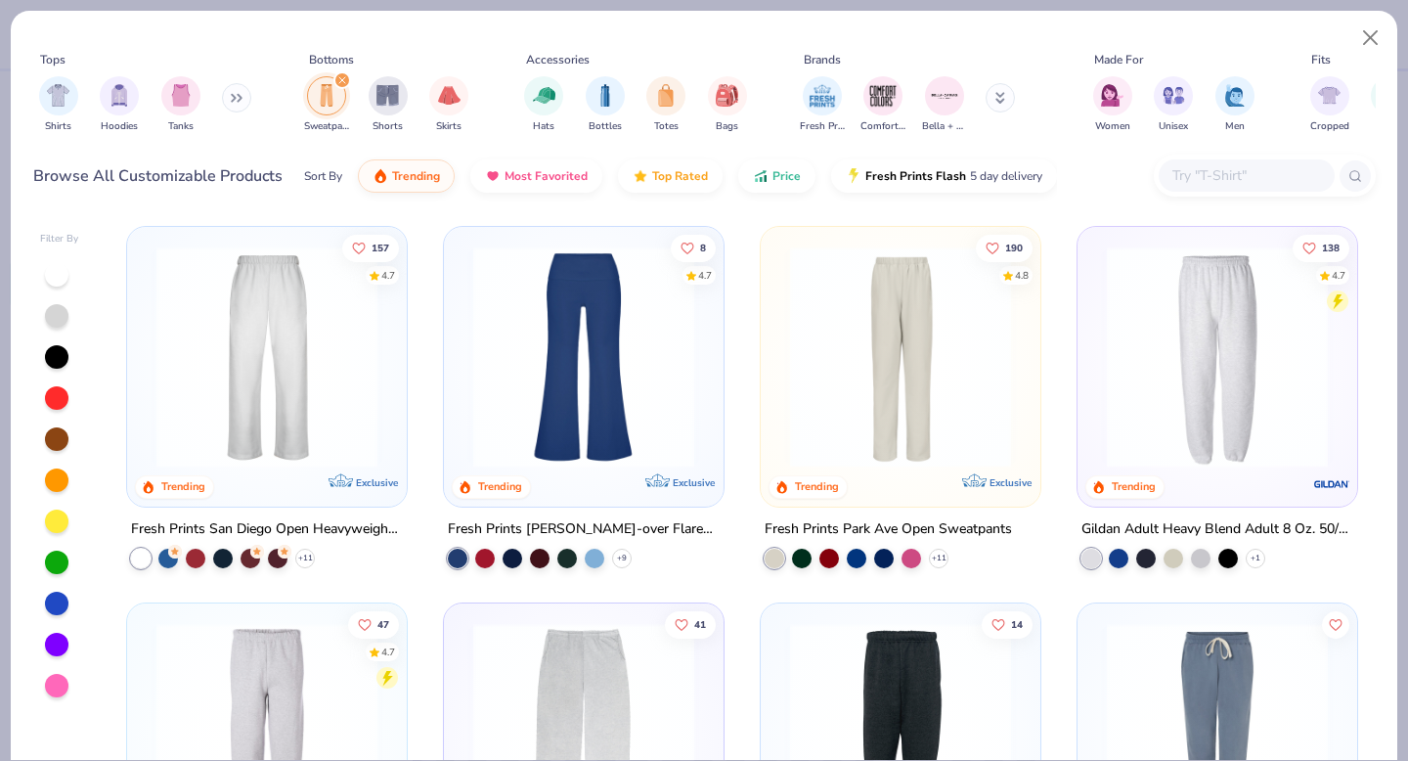
click at [915, 403] on img at bounding box center [900, 356] width 241 height 221
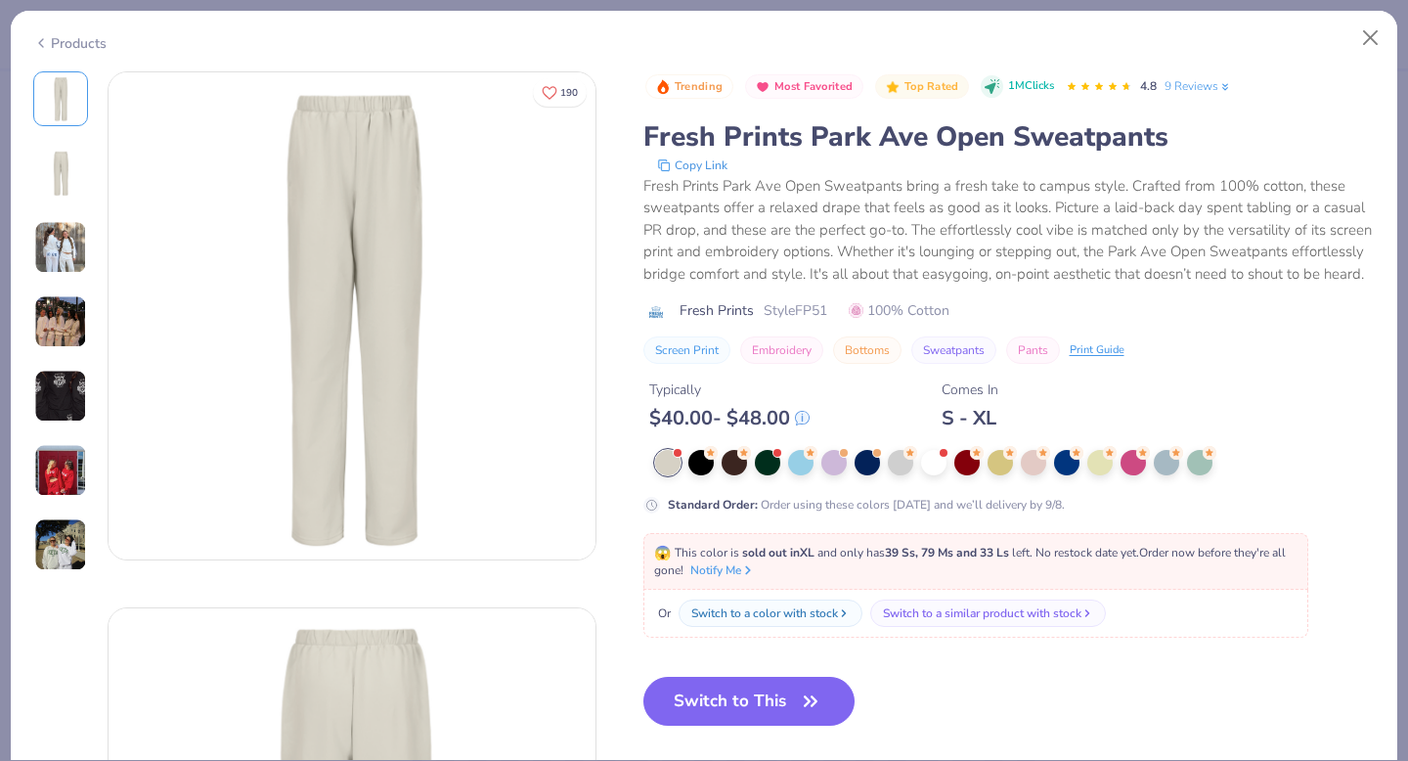
click at [49, 246] on img at bounding box center [60, 247] width 53 height 53
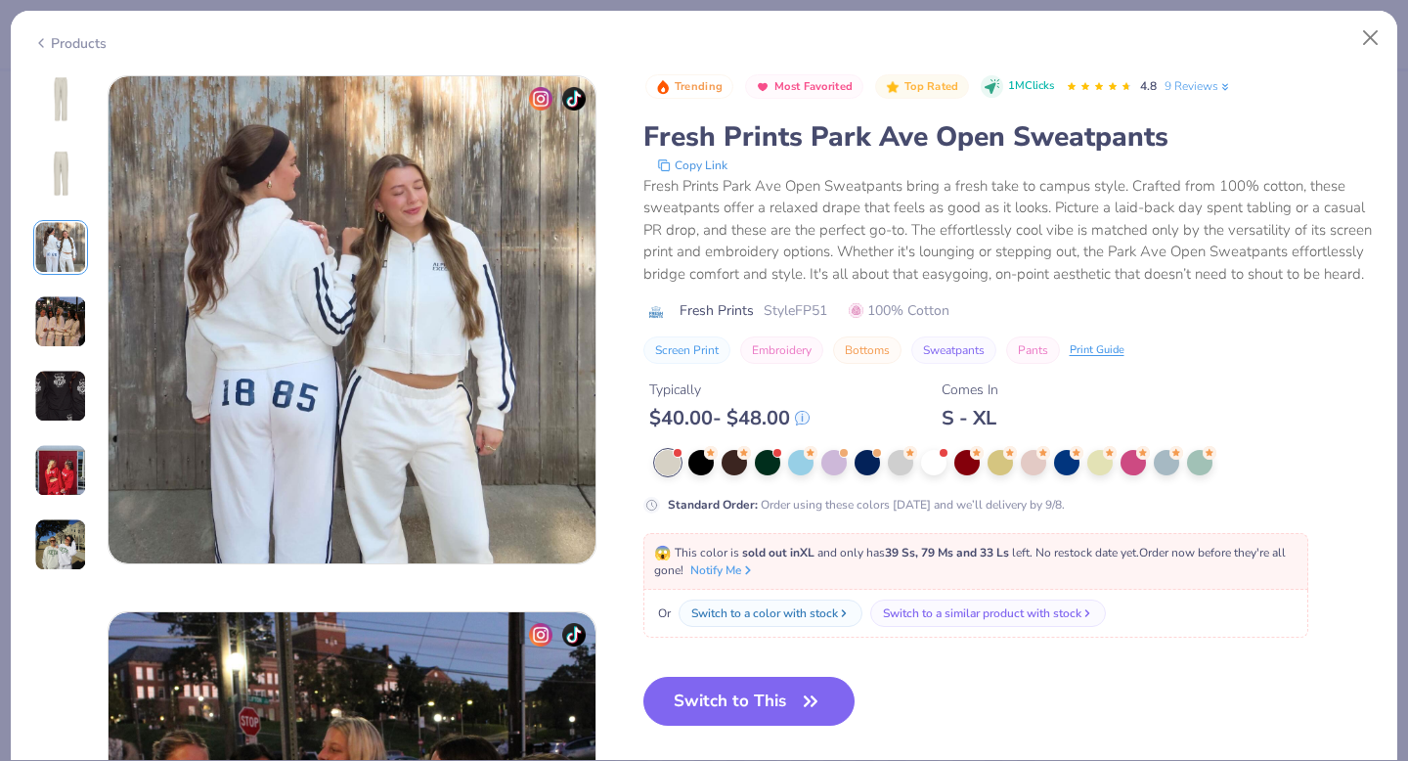
scroll to position [1072, 0]
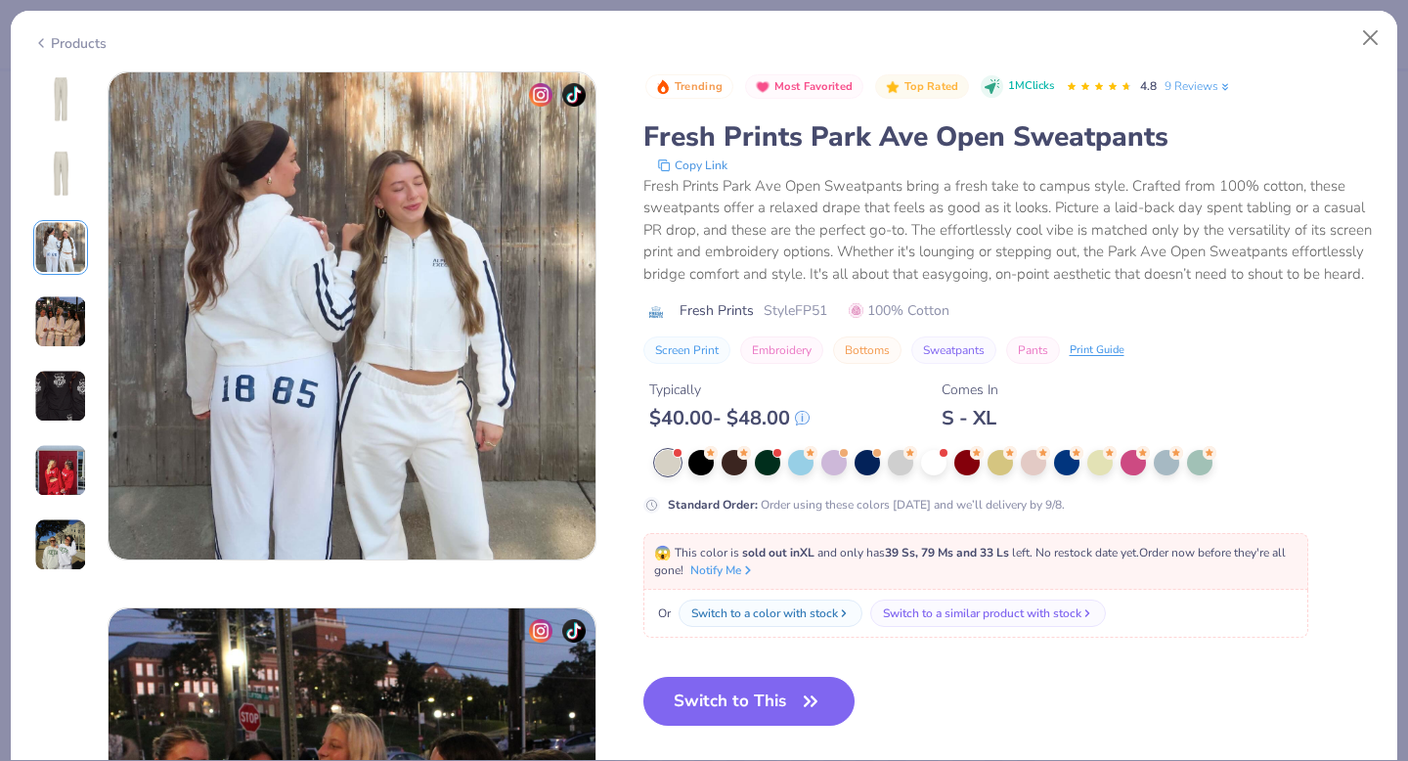
click at [58, 314] on img at bounding box center [60, 321] width 53 height 53
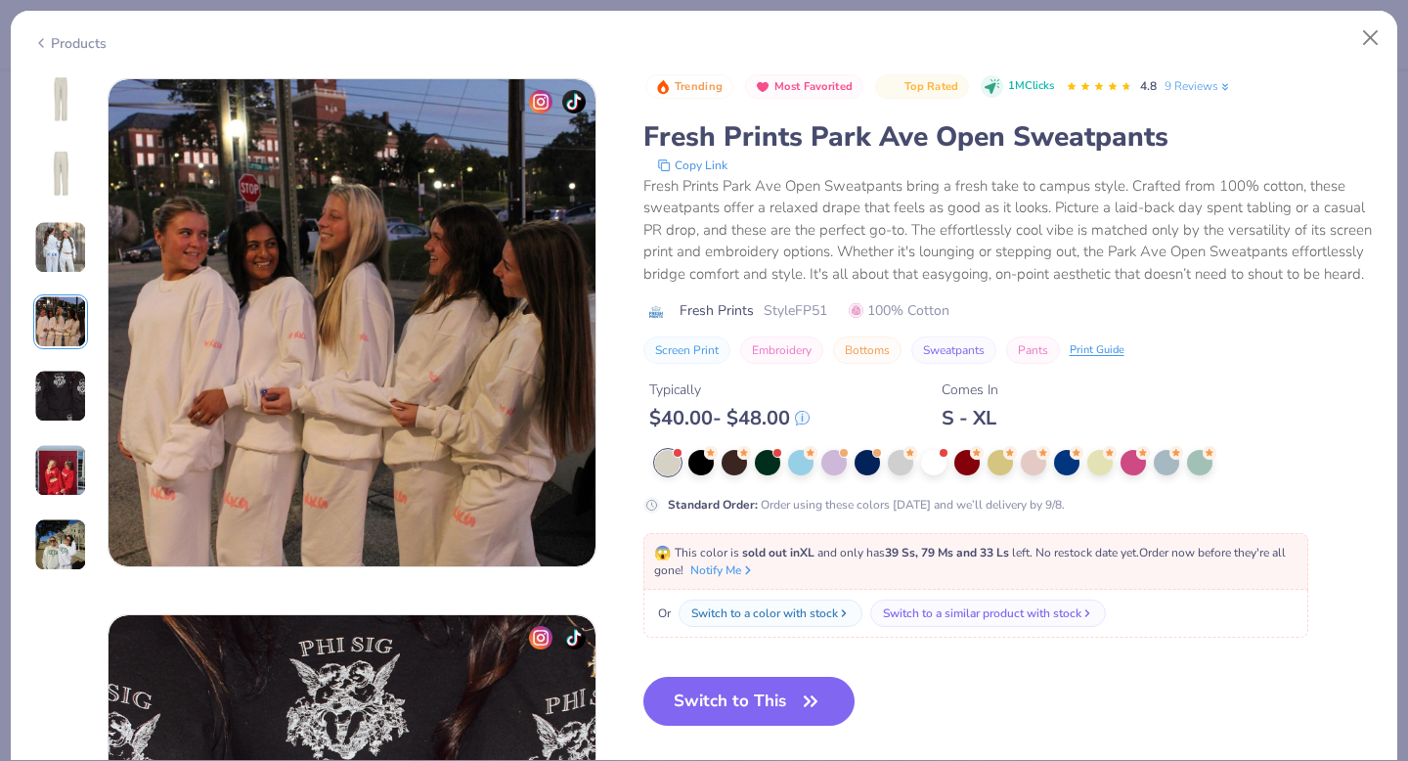
scroll to position [1607, 0]
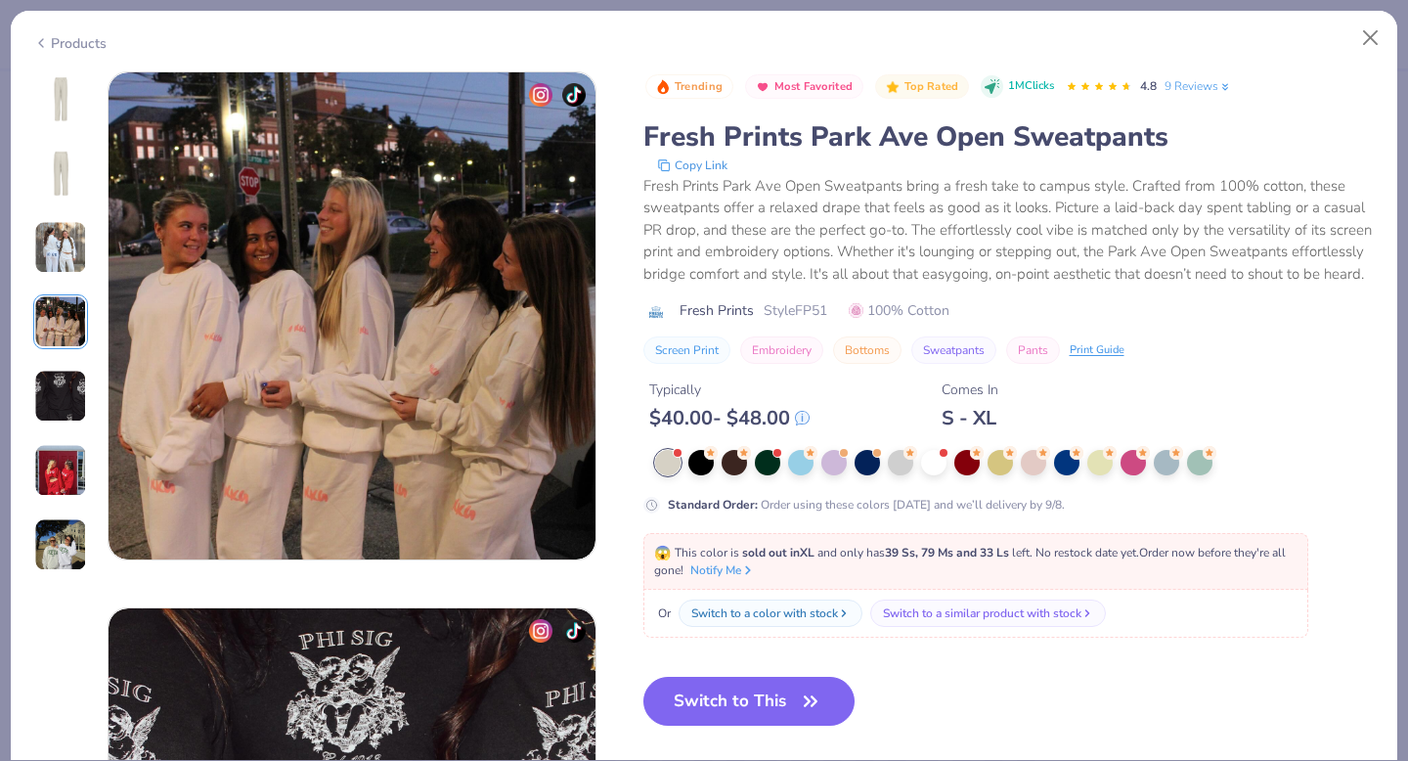
click at [63, 391] on img at bounding box center [60, 396] width 53 height 53
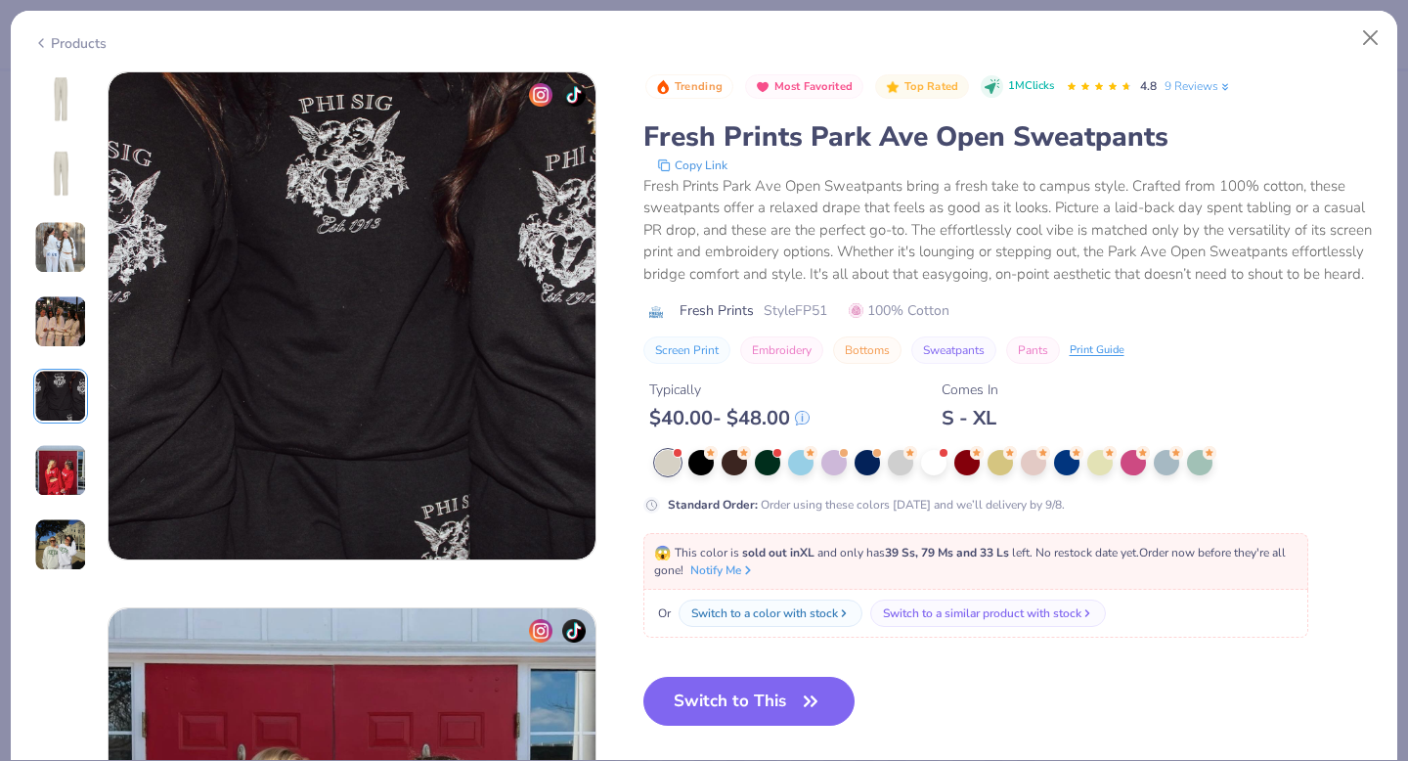
click at [65, 446] on img at bounding box center [60, 470] width 53 height 53
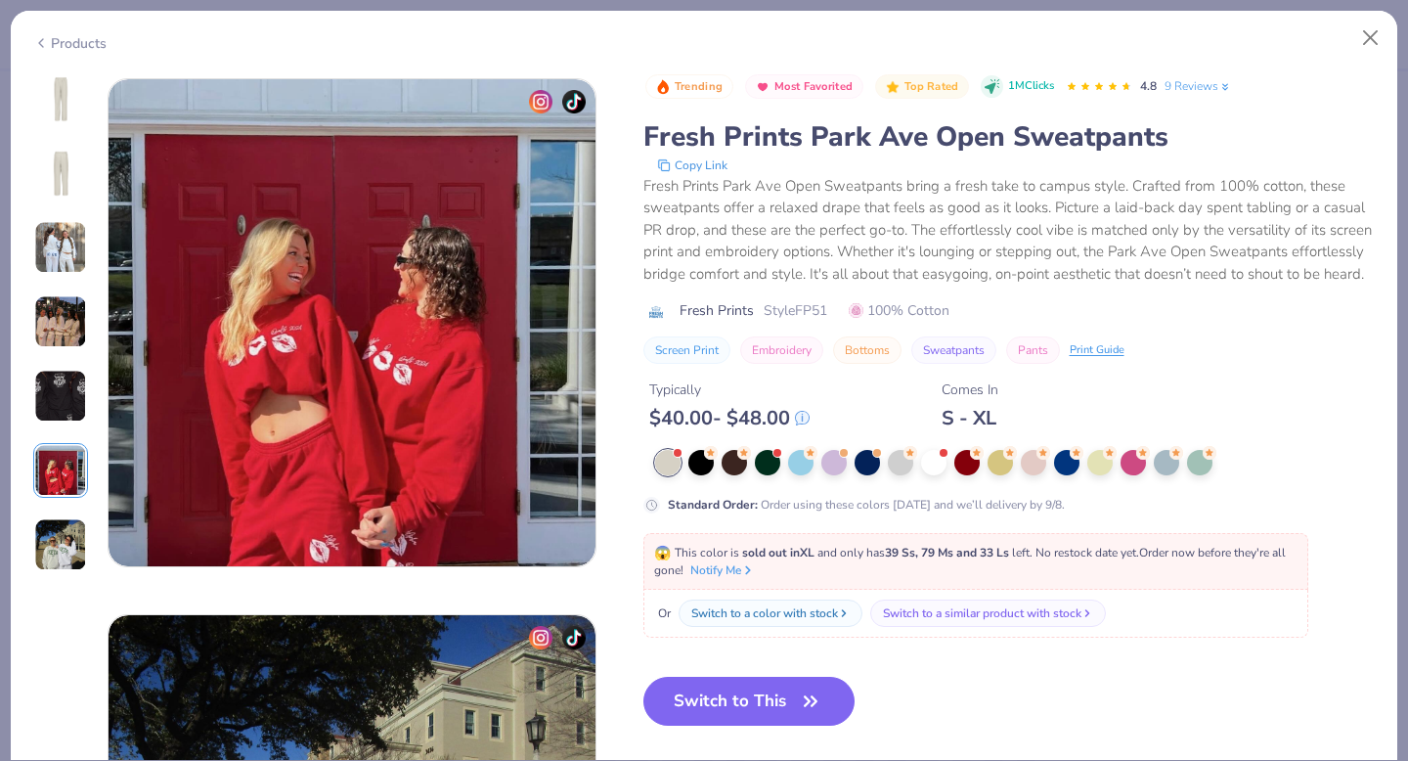
scroll to position [2679, 0]
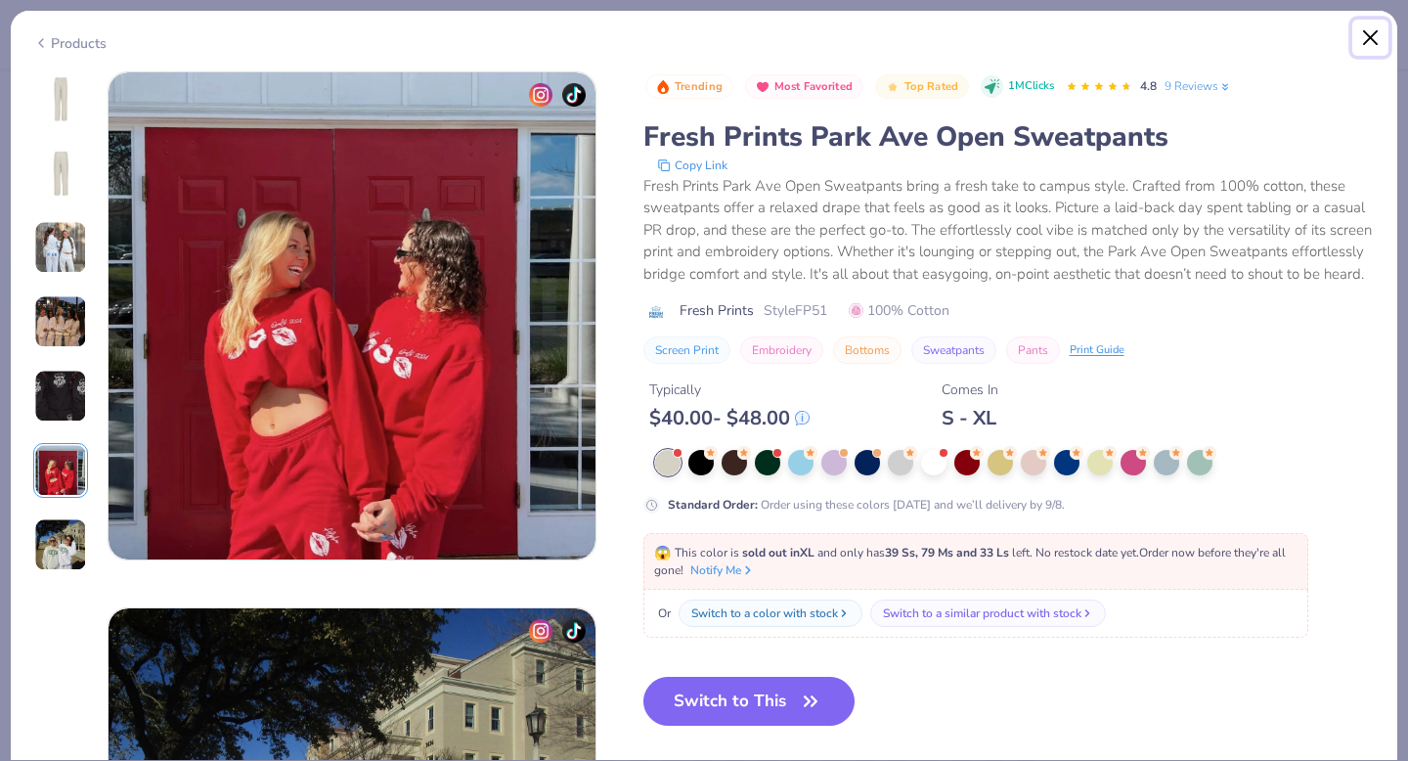
click at [1375, 31] on button "Close" at bounding box center [1370, 38] width 37 height 37
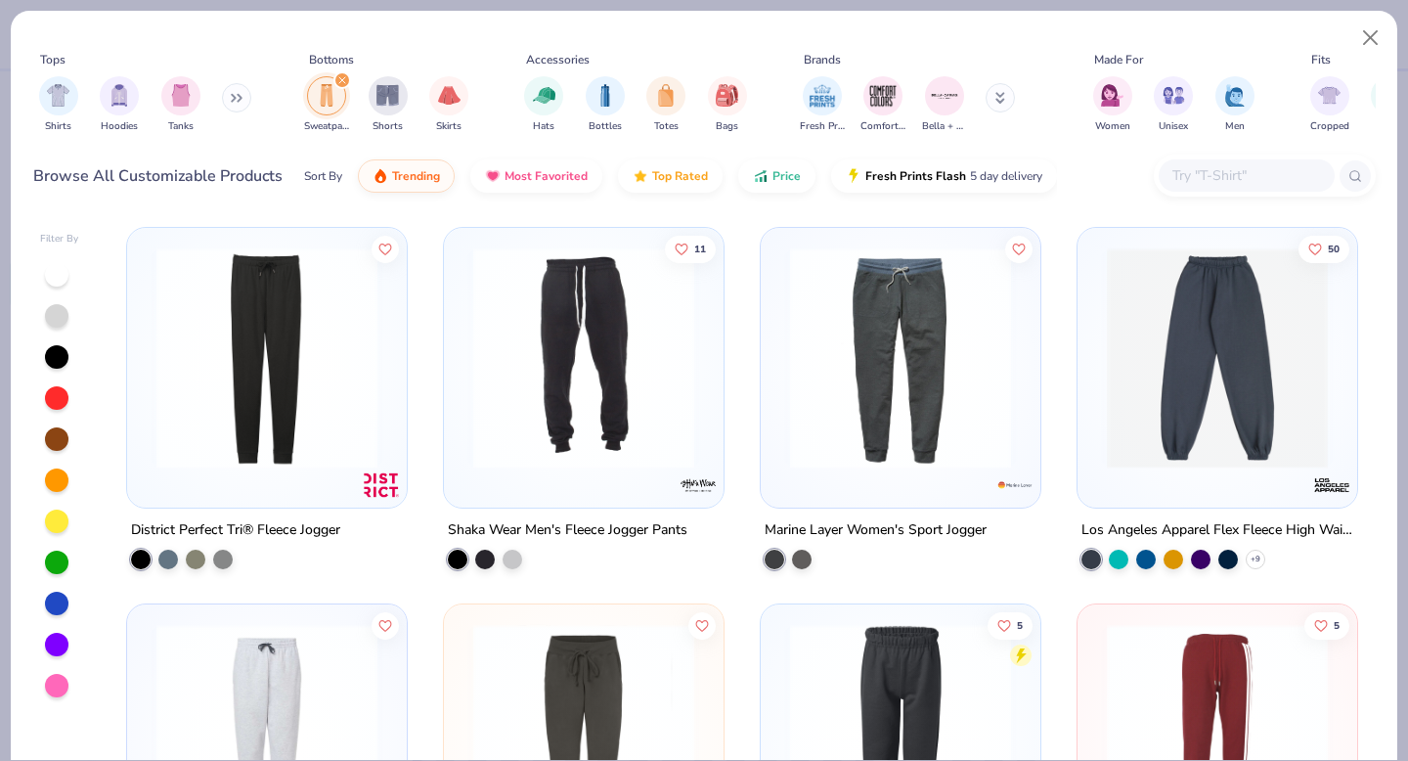
scroll to position [1282, 0]
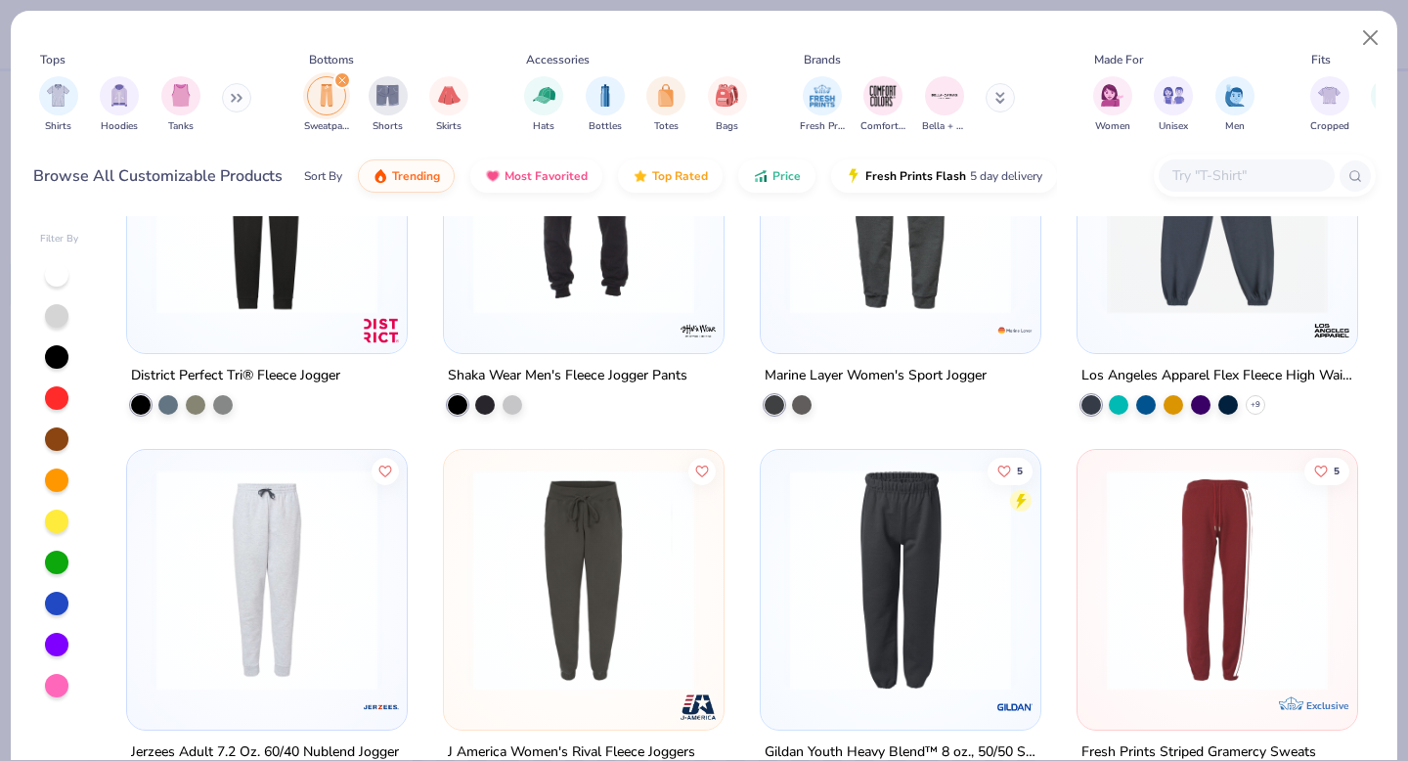
click at [341, 78] on icon "filter for Sweatpants" at bounding box center [342, 80] width 8 height 8
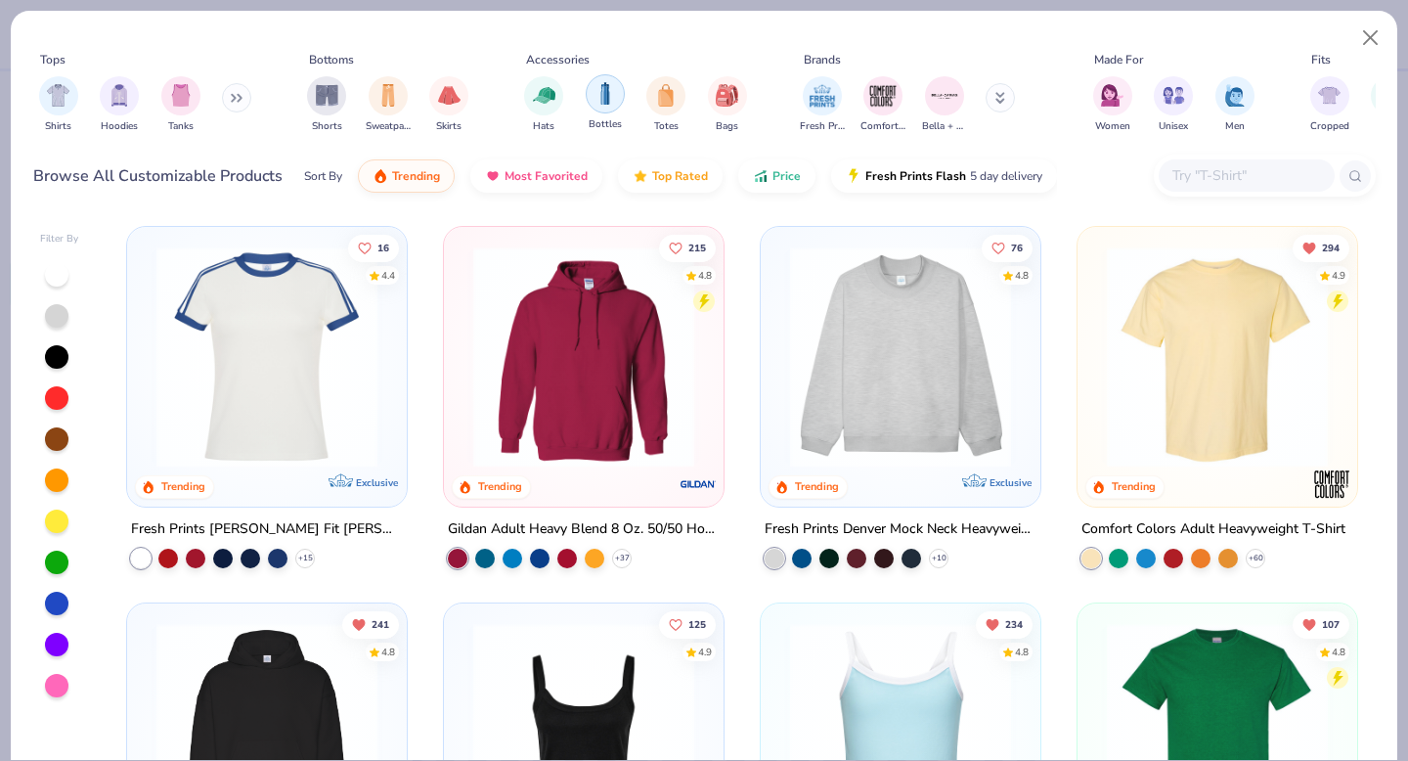
click at [607, 96] on img "filter for Bottles" at bounding box center [605, 93] width 22 height 22
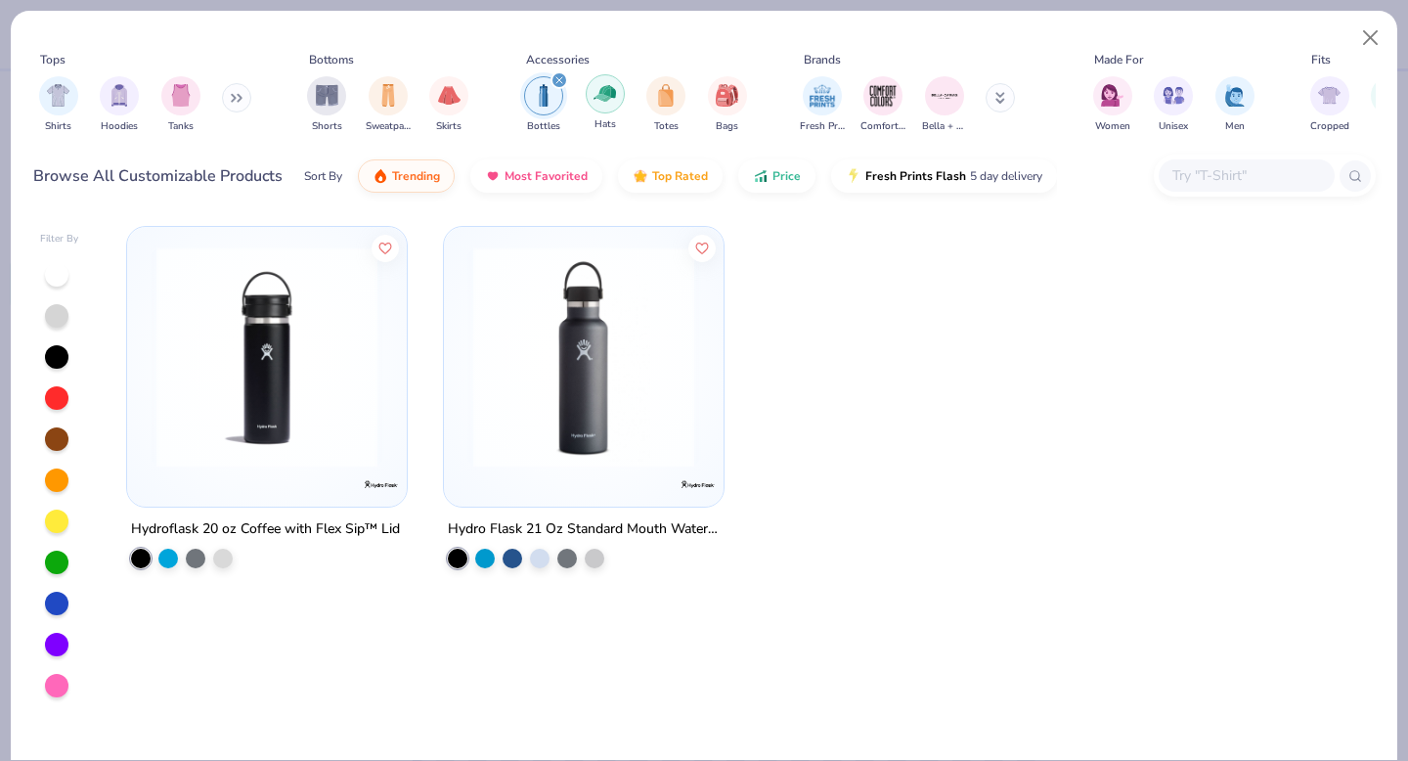
click at [607, 103] on img "filter for Hats" at bounding box center [604, 93] width 22 height 22
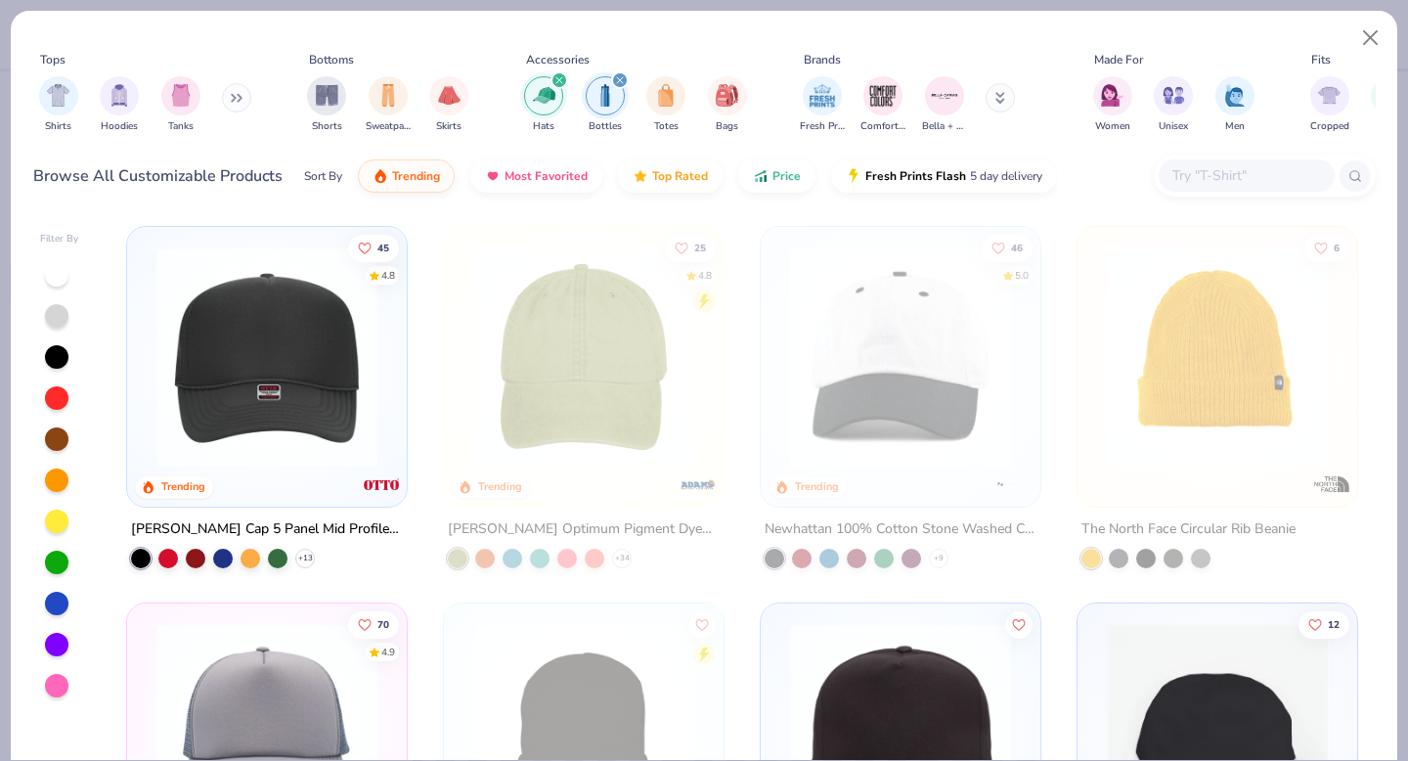
click at [560, 78] on icon "filter for Hats" at bounding box center [559, 80] width 6 height 6
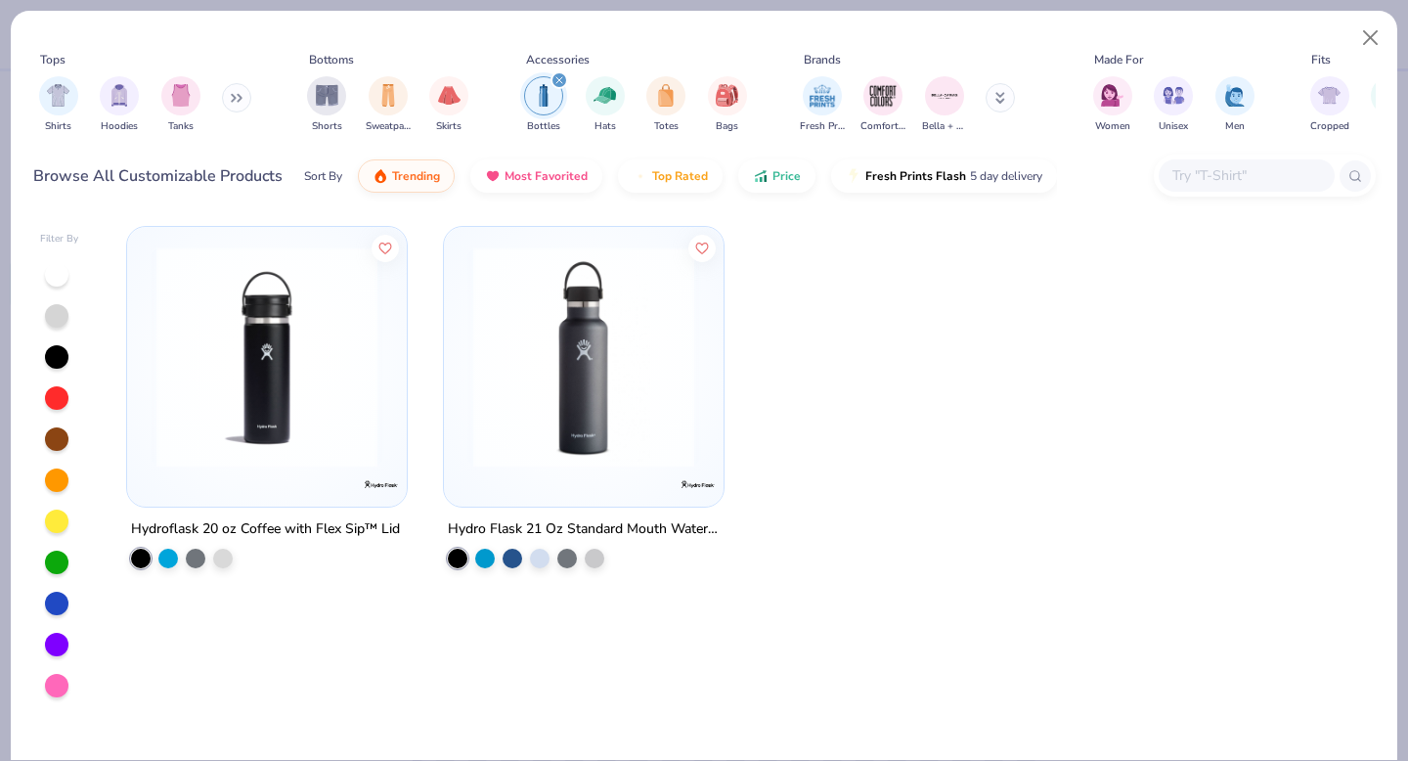
click at [562, 78] on div "filter for Bottles" at bounding box center [559, 80] width 18 height 18
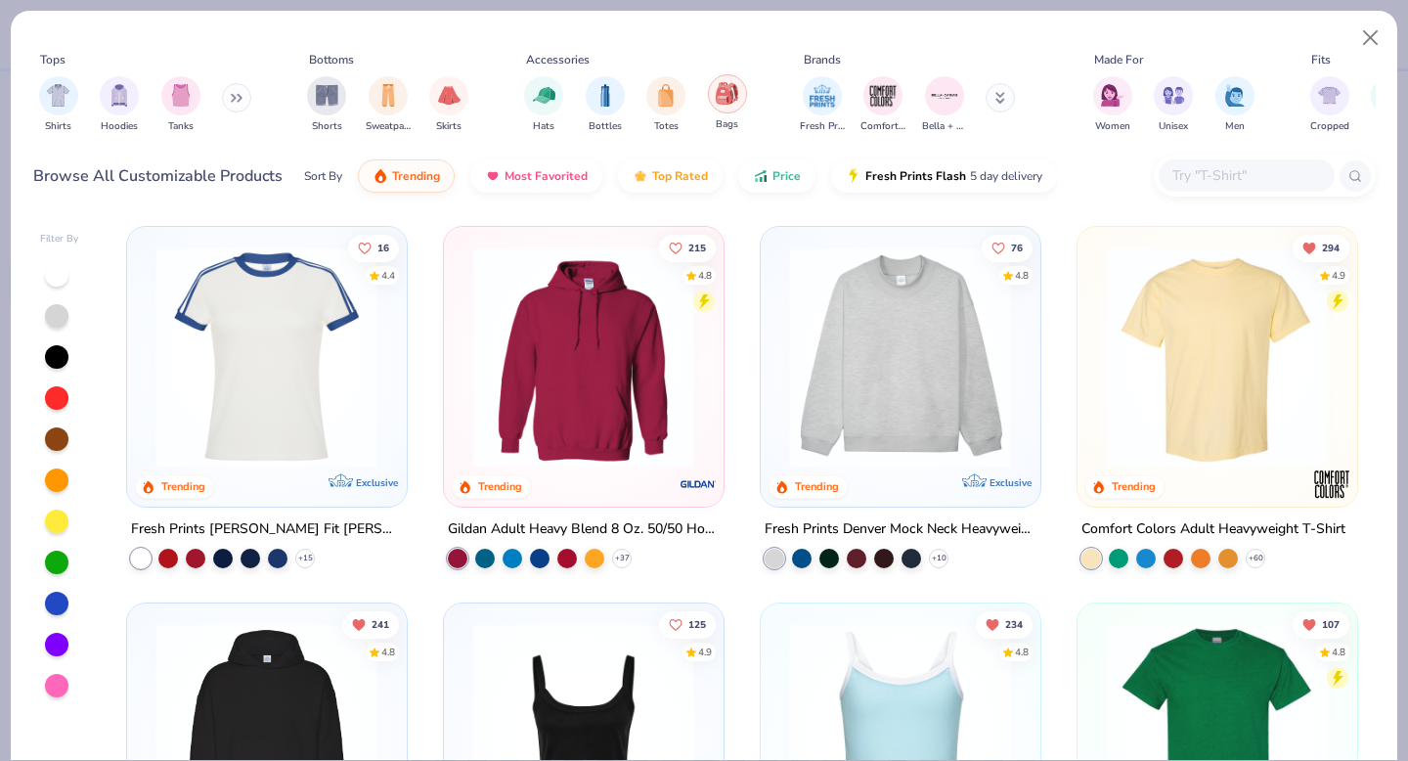
click at [729, 97] on img "filter for Bags" at bounding box center [727, 93] width 22 height 22
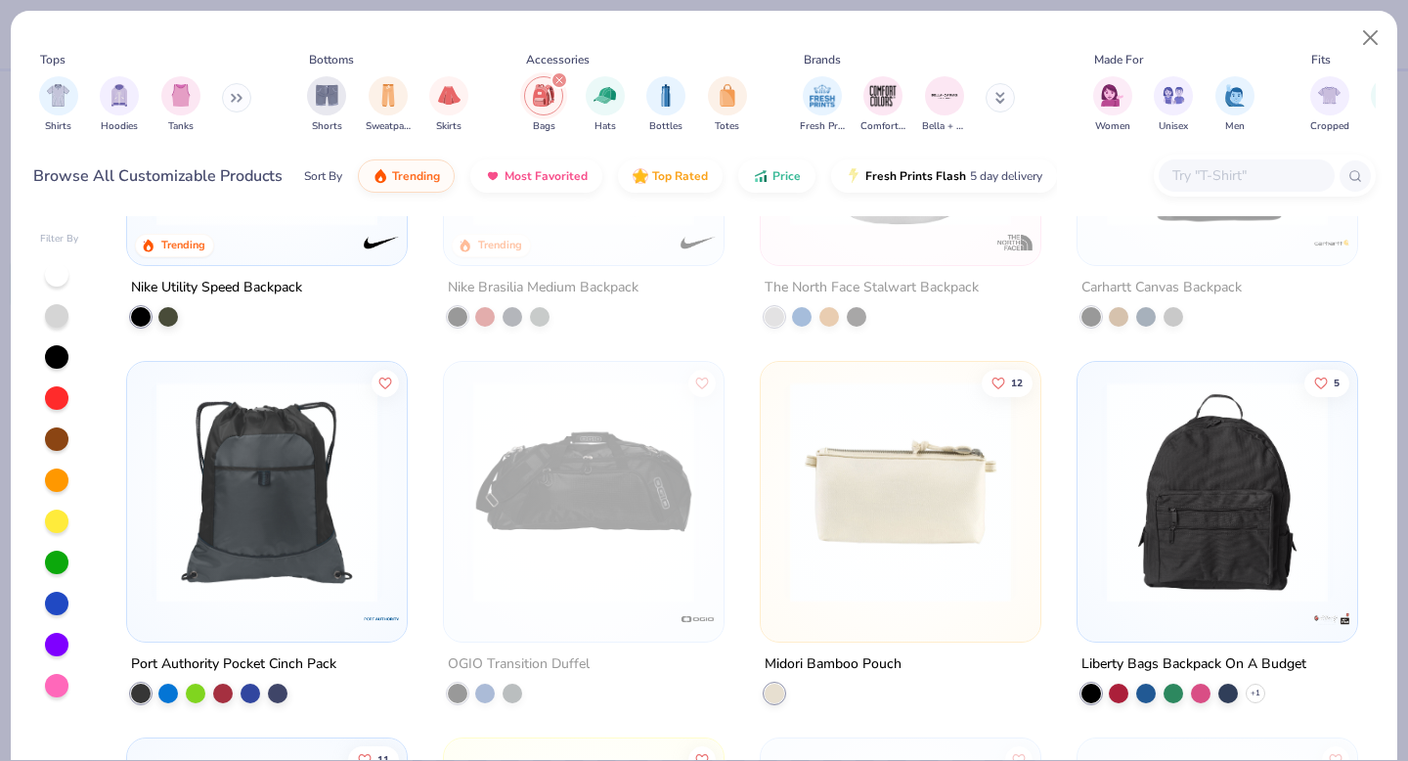
scroll to position [307, 0]
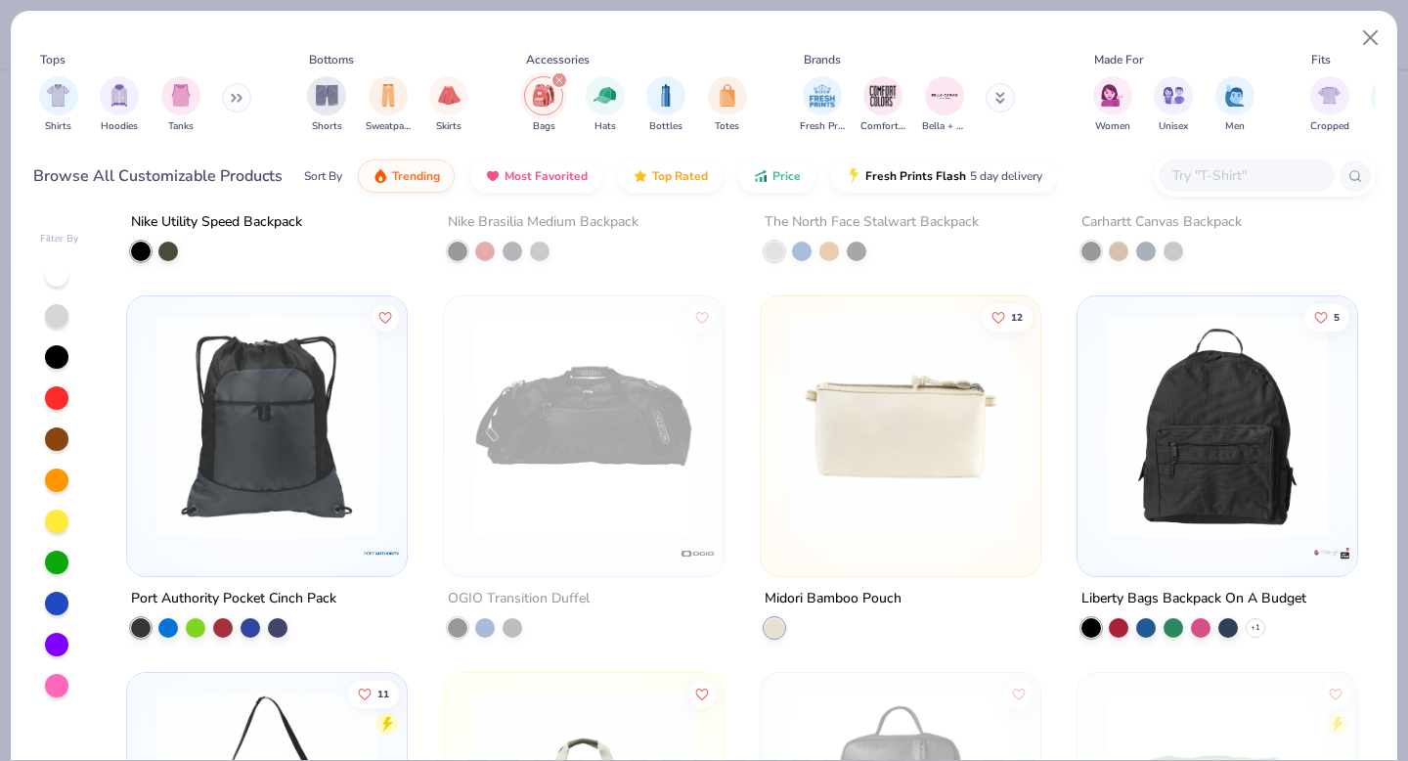
click at [905, 483] on img at bounding box center [900, 426] width 241 height 221
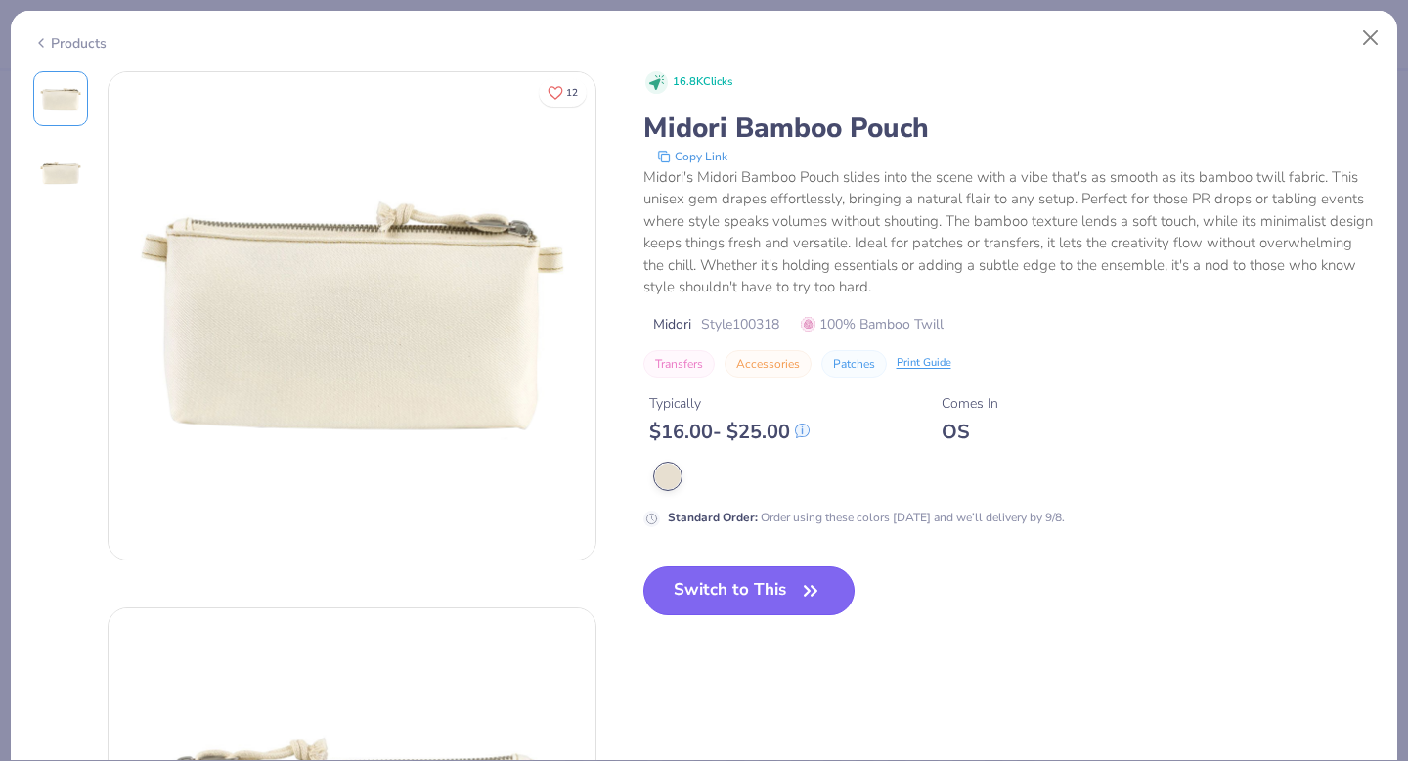
click at [750, 593] on button "Switch to This" at bounding box center [749, 590] width 212 height 49
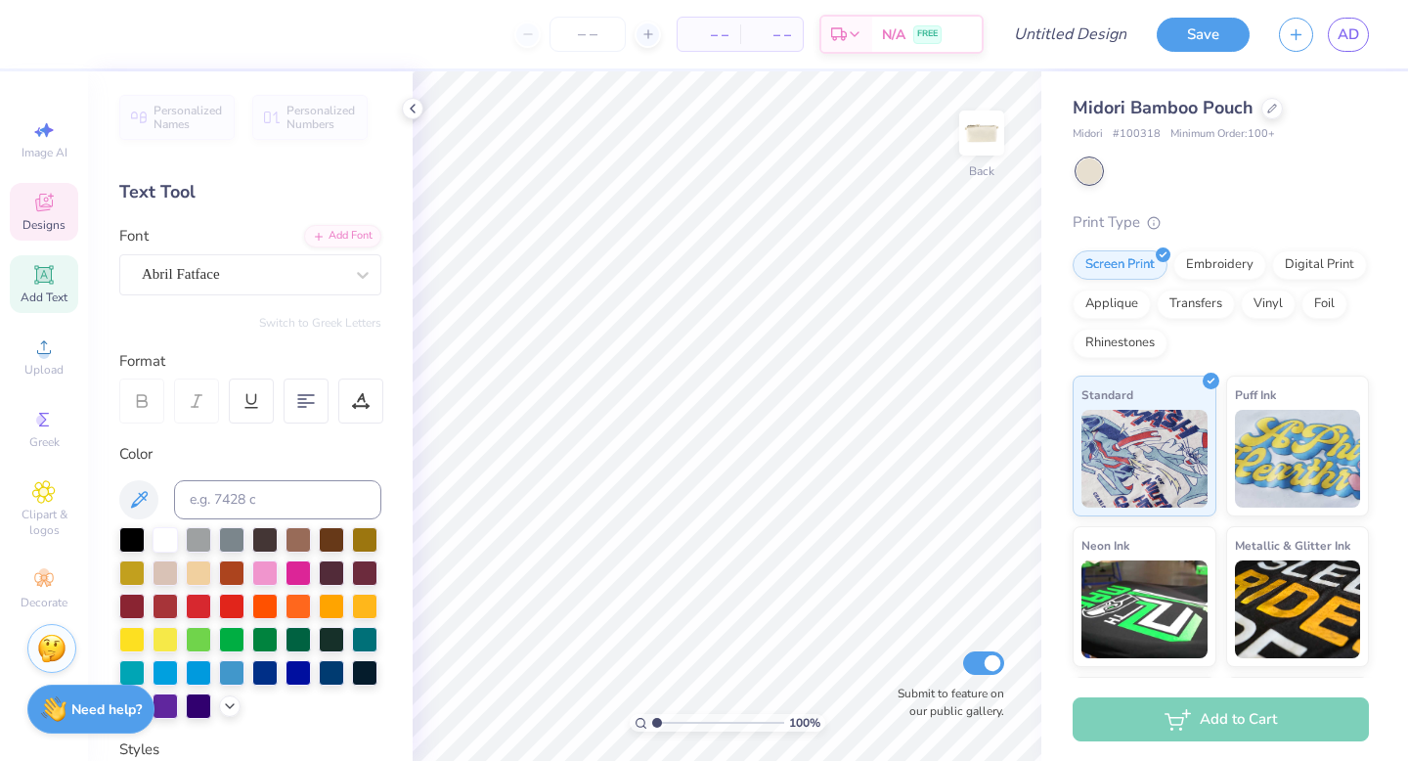
click at [37, 209] on icon at bounding box center [44, 203] width 18 height 18
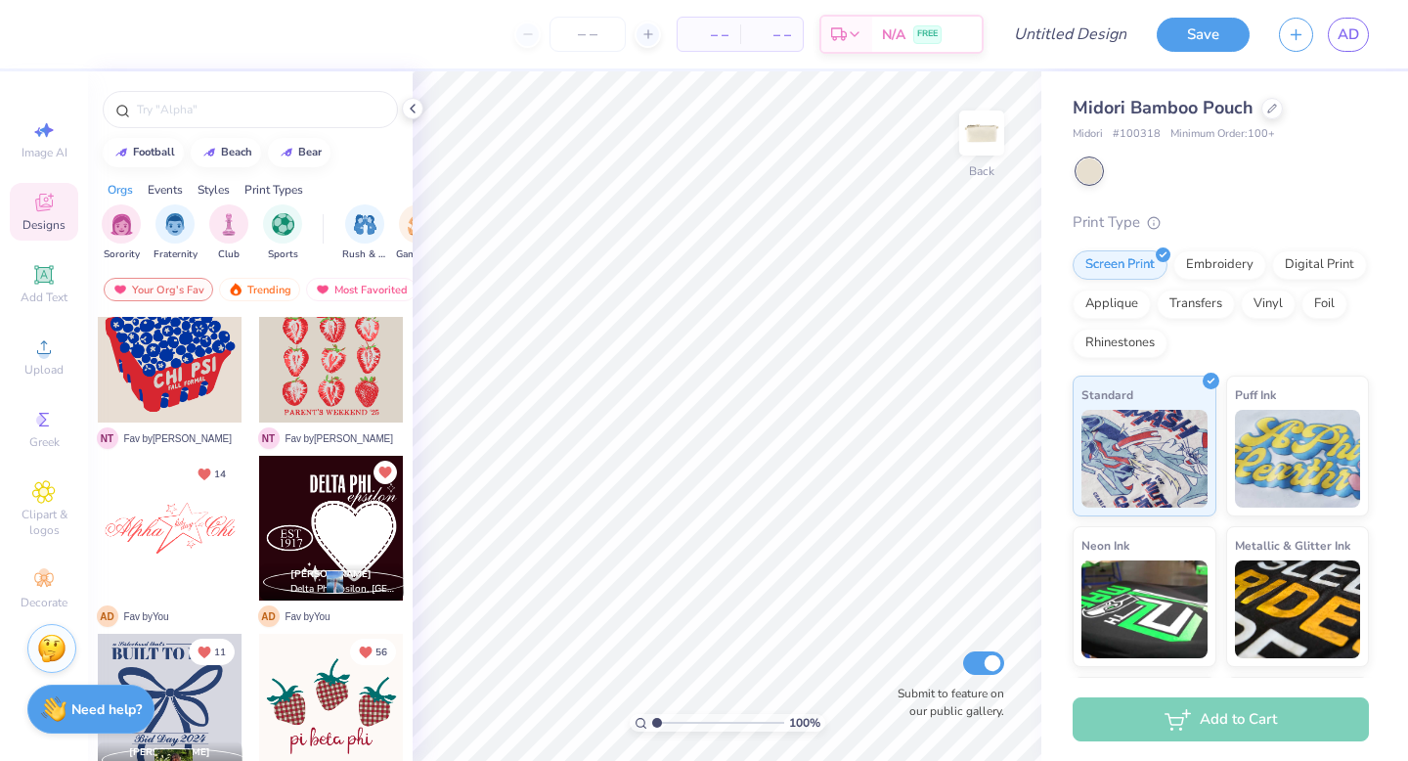
scroll to position [753, 0]
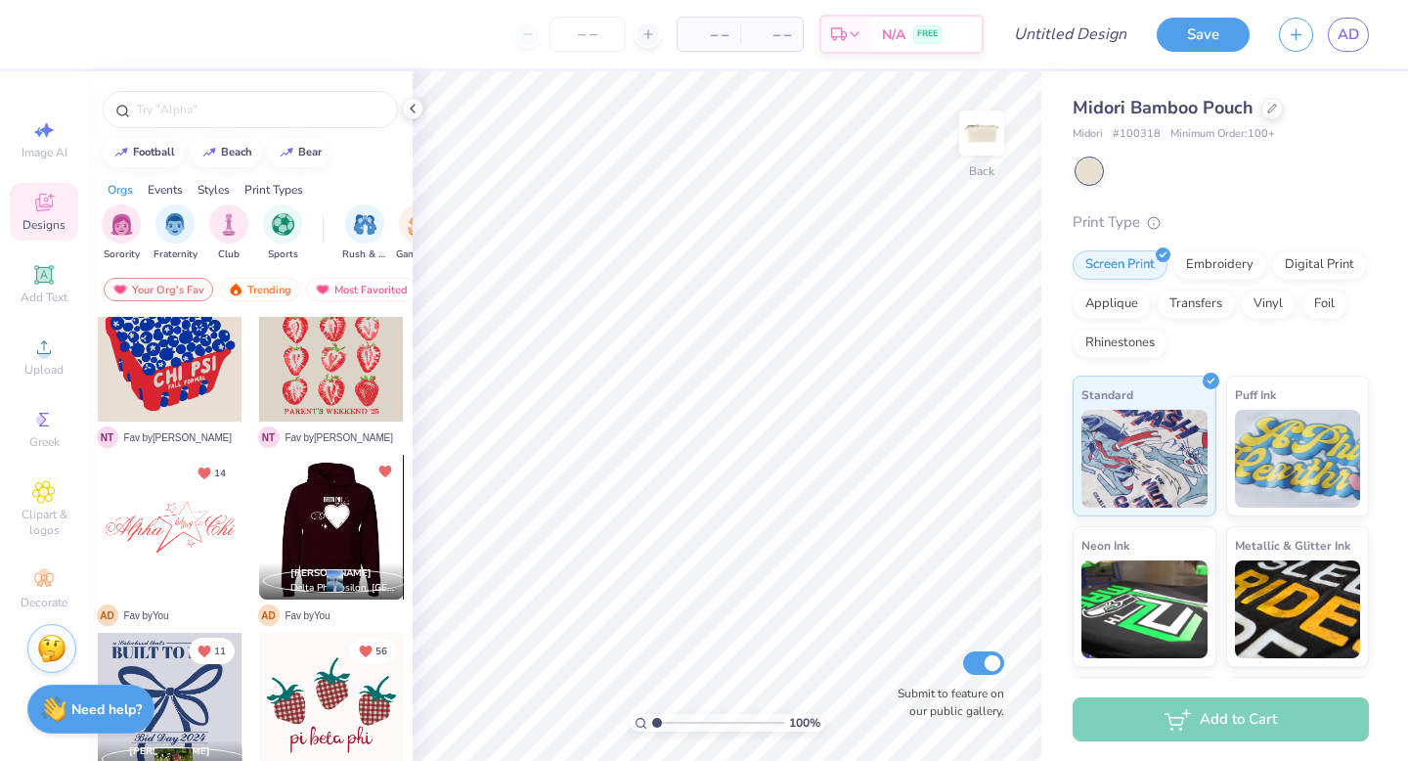
click at [374, 527] on div at bounding box center [330, 527] width 145 height 145
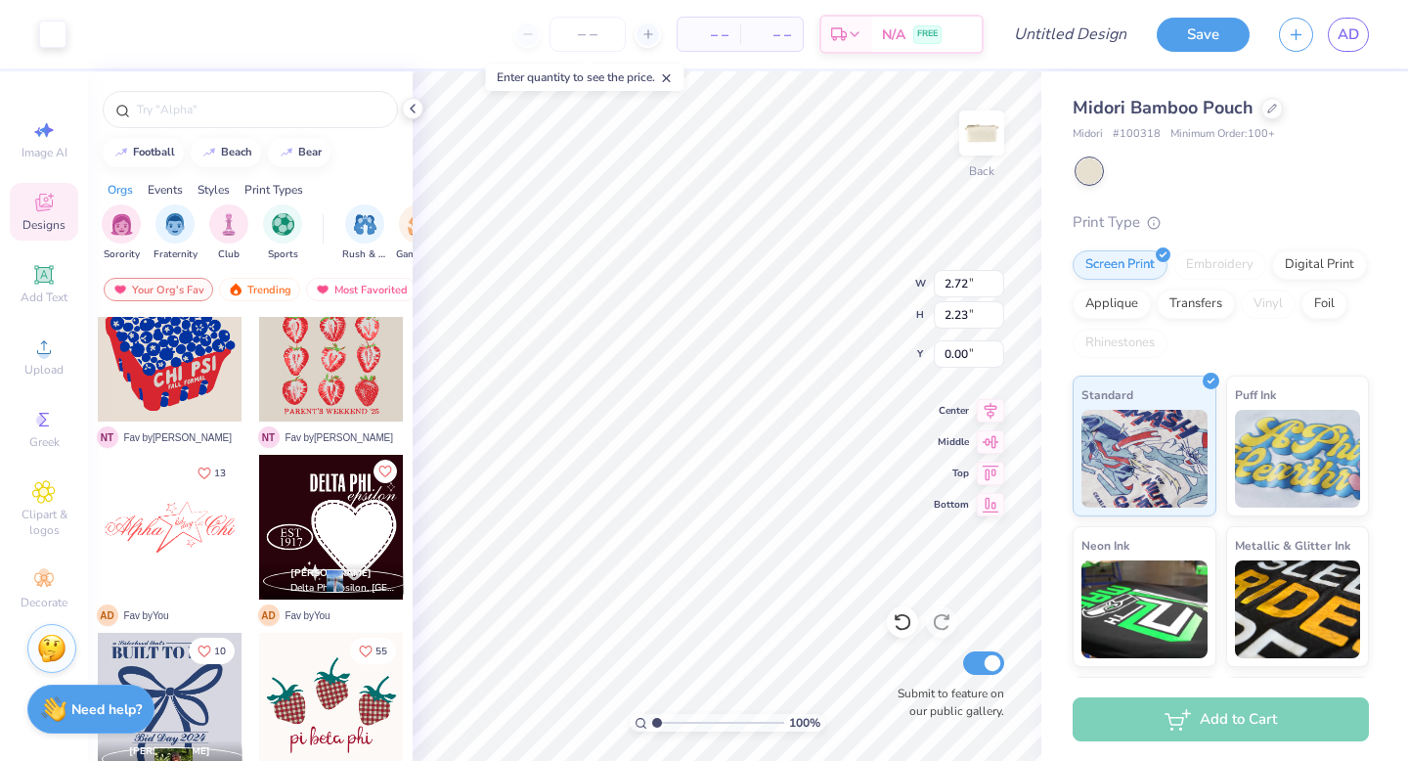
type input "0.00"
type input "3.00"
type input "2.47"
click at [56, 21] on div at bounding box center [52, 32] width 27 height 27
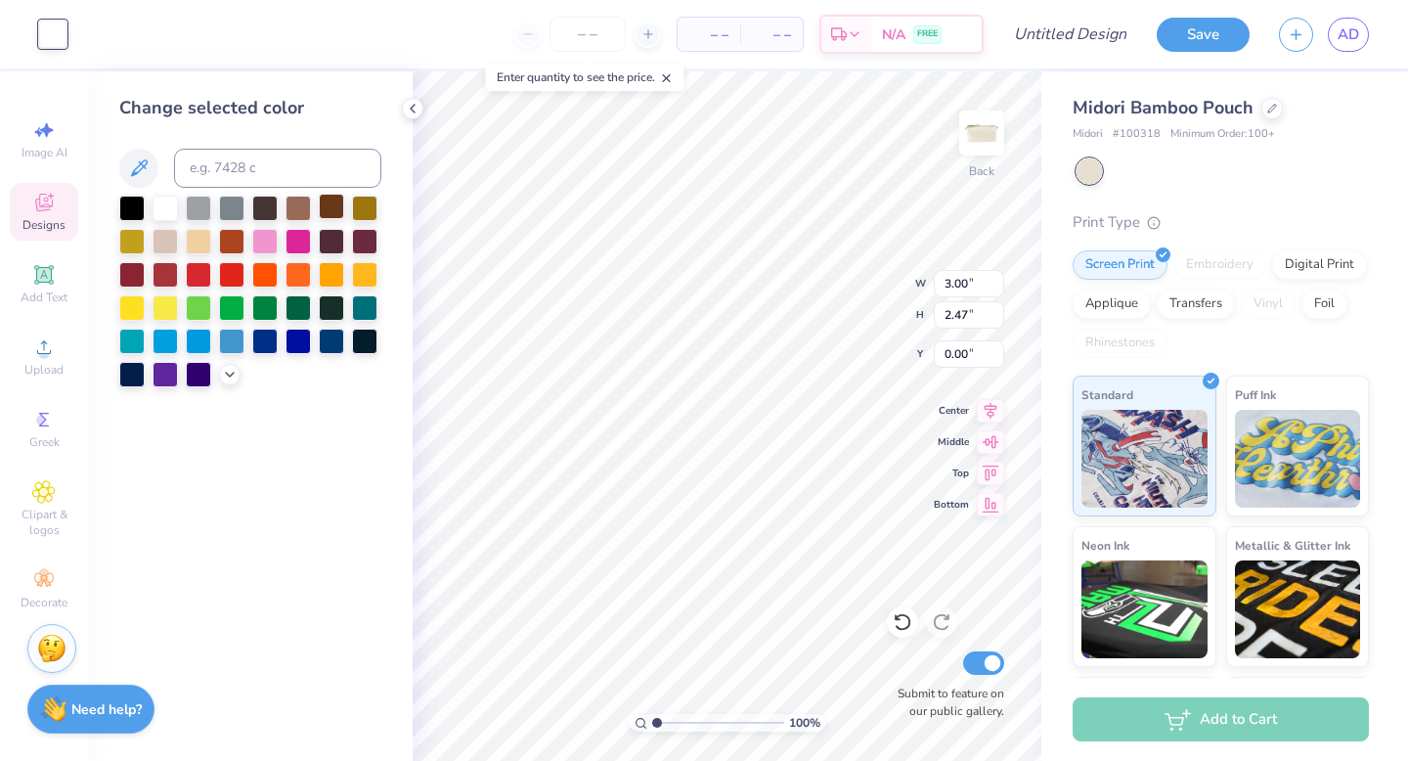
click at [334, 202] on div at bounding box center [331, 206] width 25 height 25
click at [307, 231] on div at bounding box center [297, 239] width 25 height 25
click at [229, 373] on polyline at bounding box center [230, 373] width 8 height 4
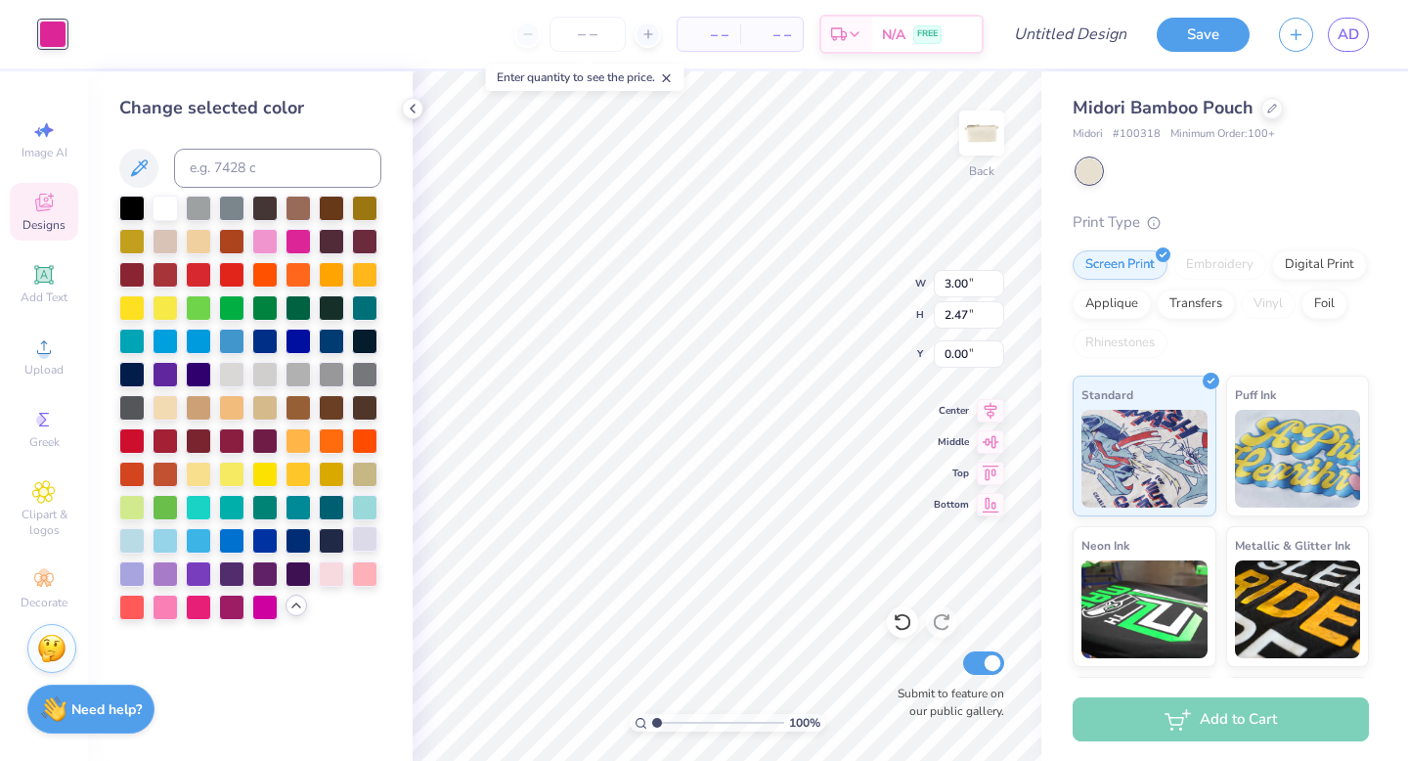
click at [359, 542] on div at bounding box center [364, 538] width 25 height 25
click at [125, 564] on div at bounding box center [131, 571] width 25 height 25
click at [146, 152] on button at bounding box center [138, 168] width 39 height 39
click at [169, 569] on div at bounding box center [165, 571] width 25 height 25
click at [204, 571] on div at bounding box center [198, 573] width 25 height 25
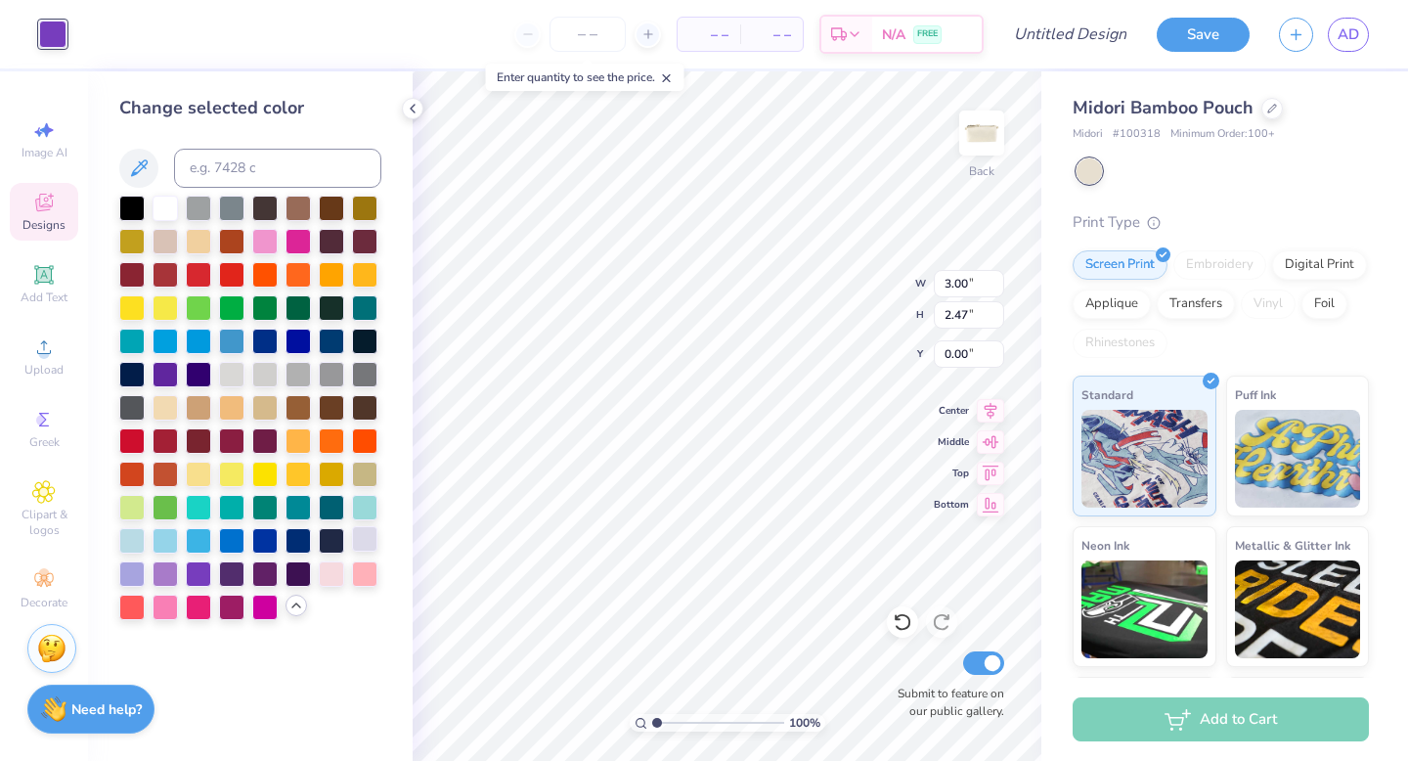
click at [364, 536] on div at bounding box center [364, 538] width 25 height 25
click at [337, 575] on div at bounding box center [331, 571] width 25 height 25
click at [206, 605] on div at bounding box center [198, 604] width 25 height 25
click at [159, 614] on div at bounding box center [165, 604] width 25 height 25
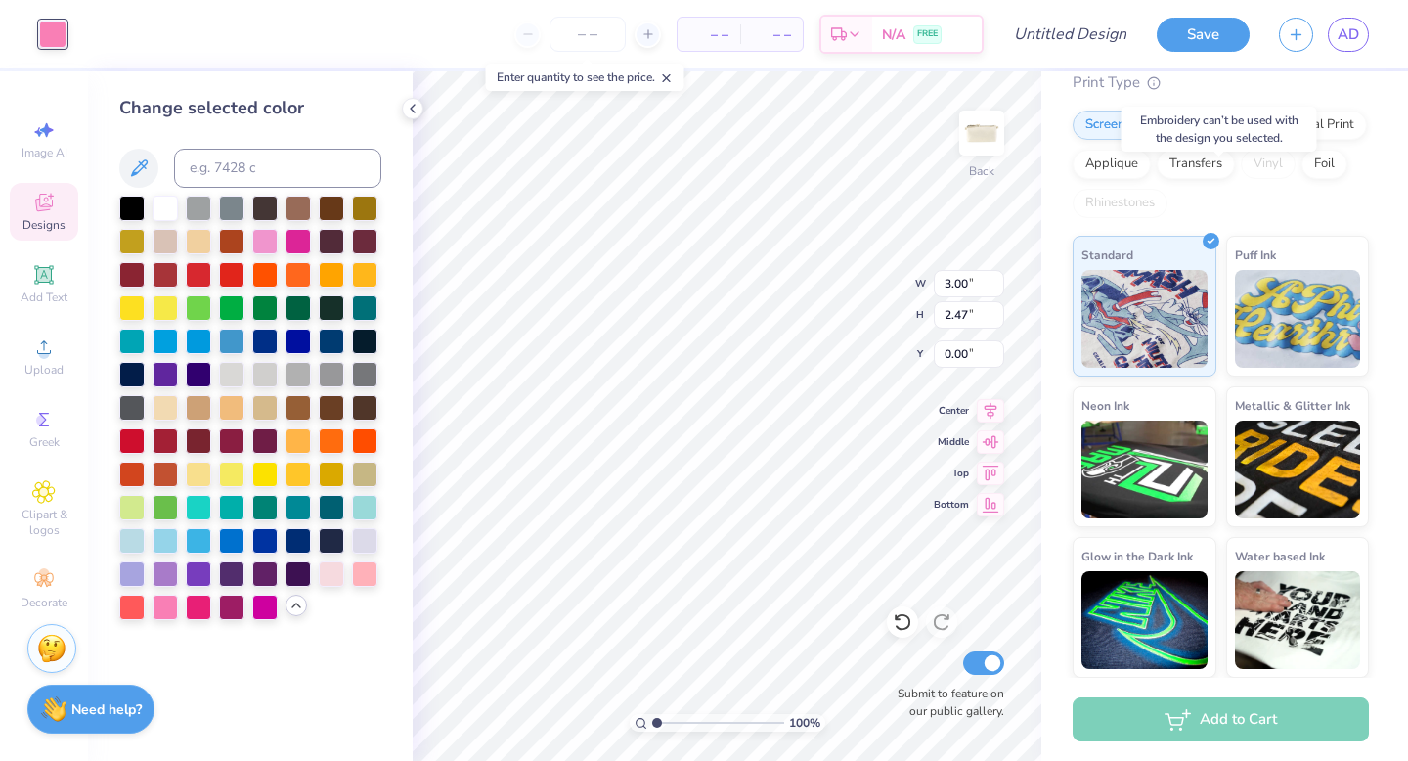
scroll to position [0, 0]
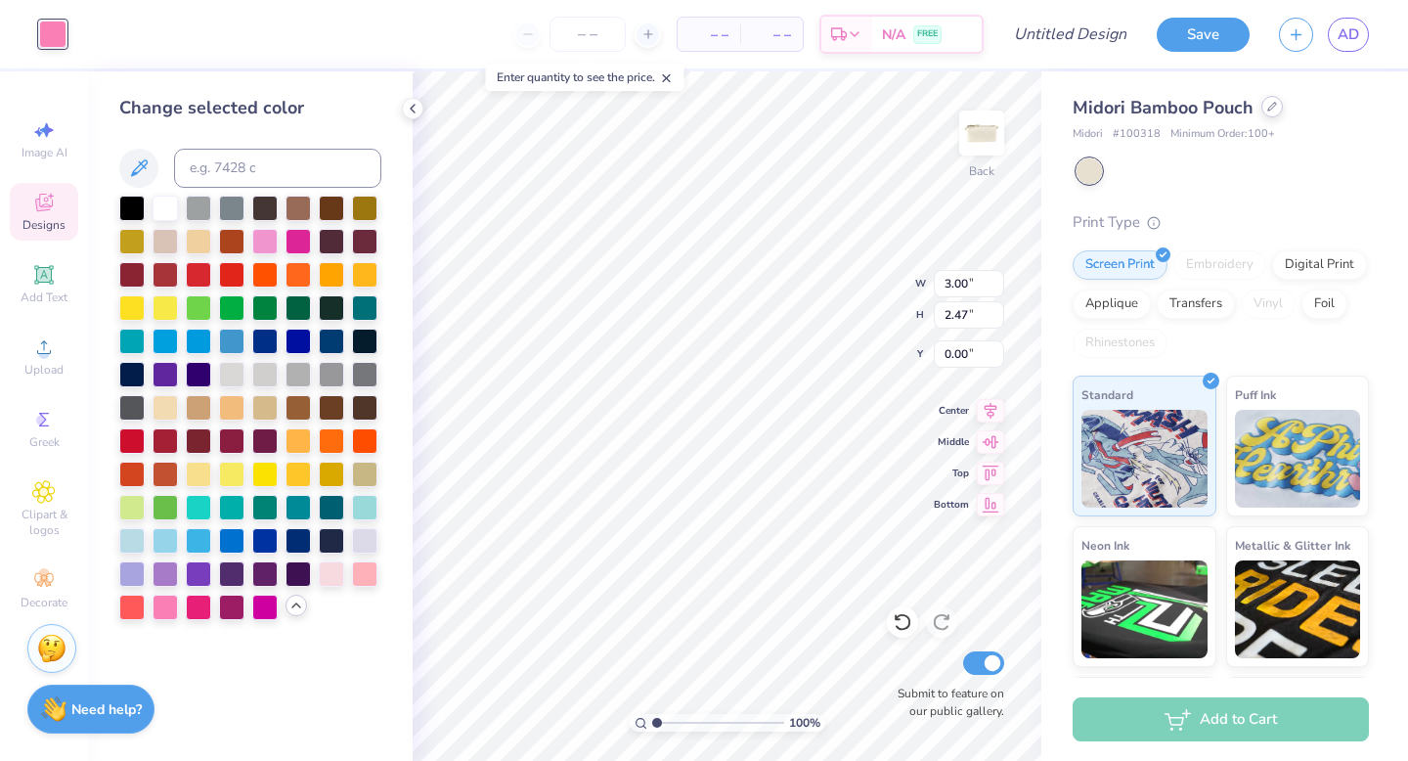
click at [1269, 111] on div at bounding box center [1272, 107] width 22 height 22
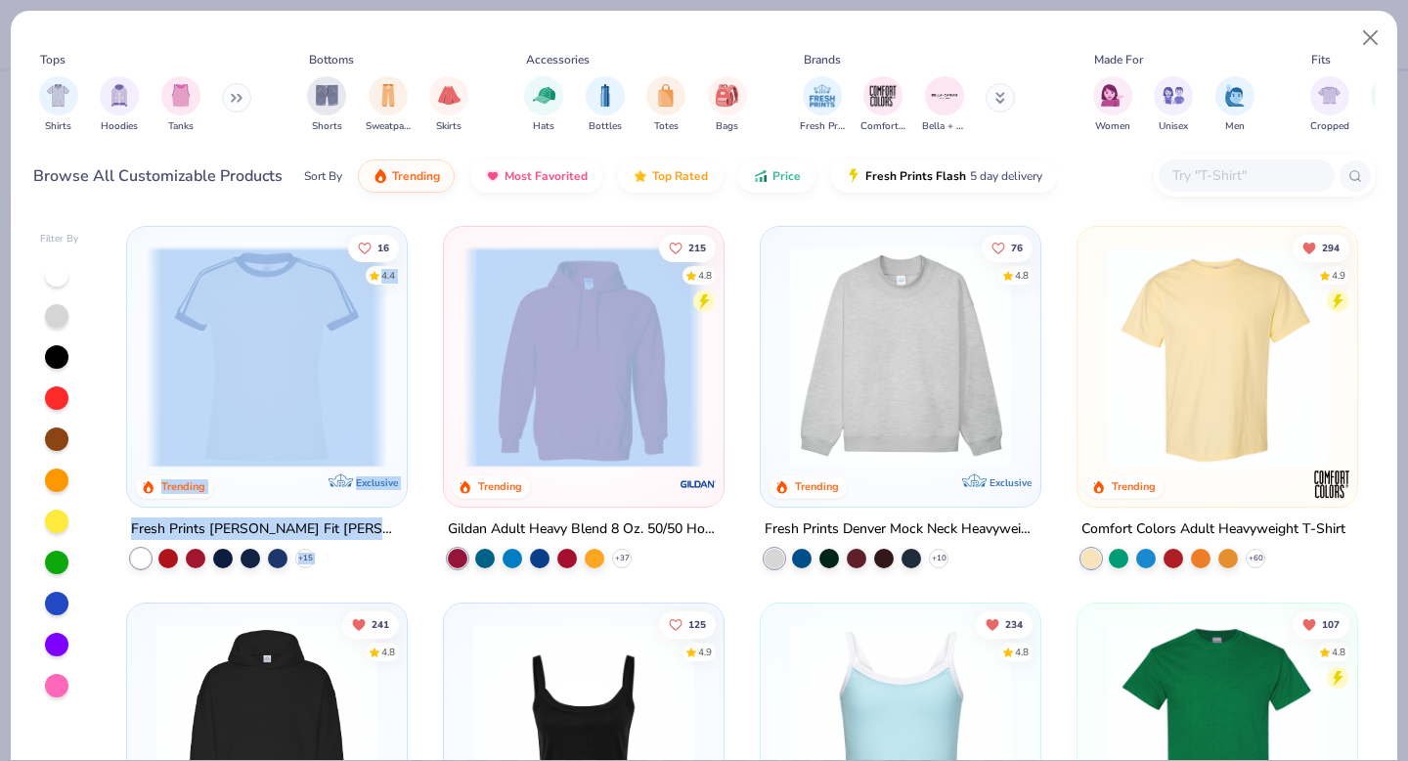
drag, startPoint x: 1045, startPoint y: 355, endPoint x: 513, endPoint y: 216, distance: 549.7
click at [513, 216] on div "16 4.4 Trending Exclusive Fresh Prints Simone Slim Fit Ringer Shirt with Stripe…" at bounding box center [742, 488] width 1267 height 544
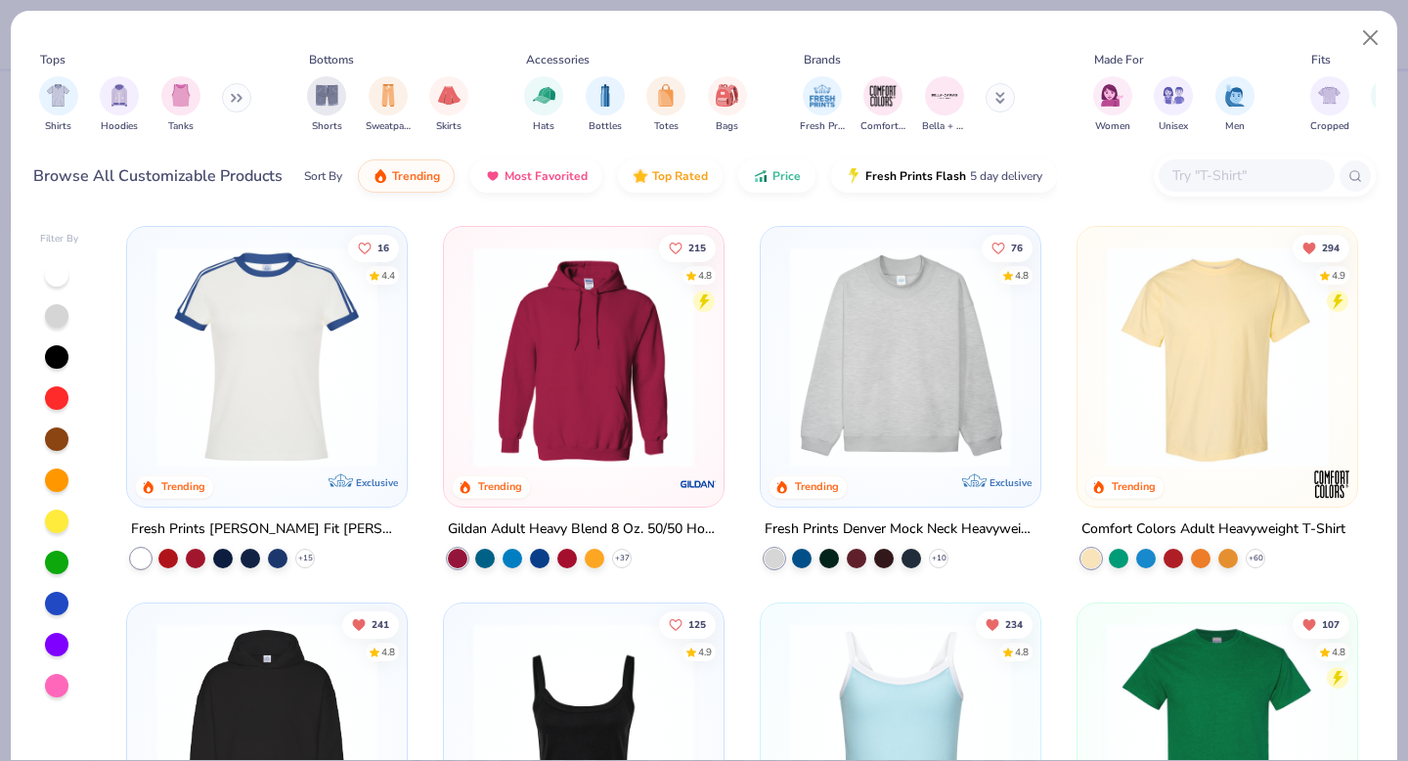
click at [221, 103] on div "Shirts Hoodies Tanks" at bounding box center [145, 104] width 225 height 72
click at [227, 102] on button at bounding box center [236, 97] width 29 height 29
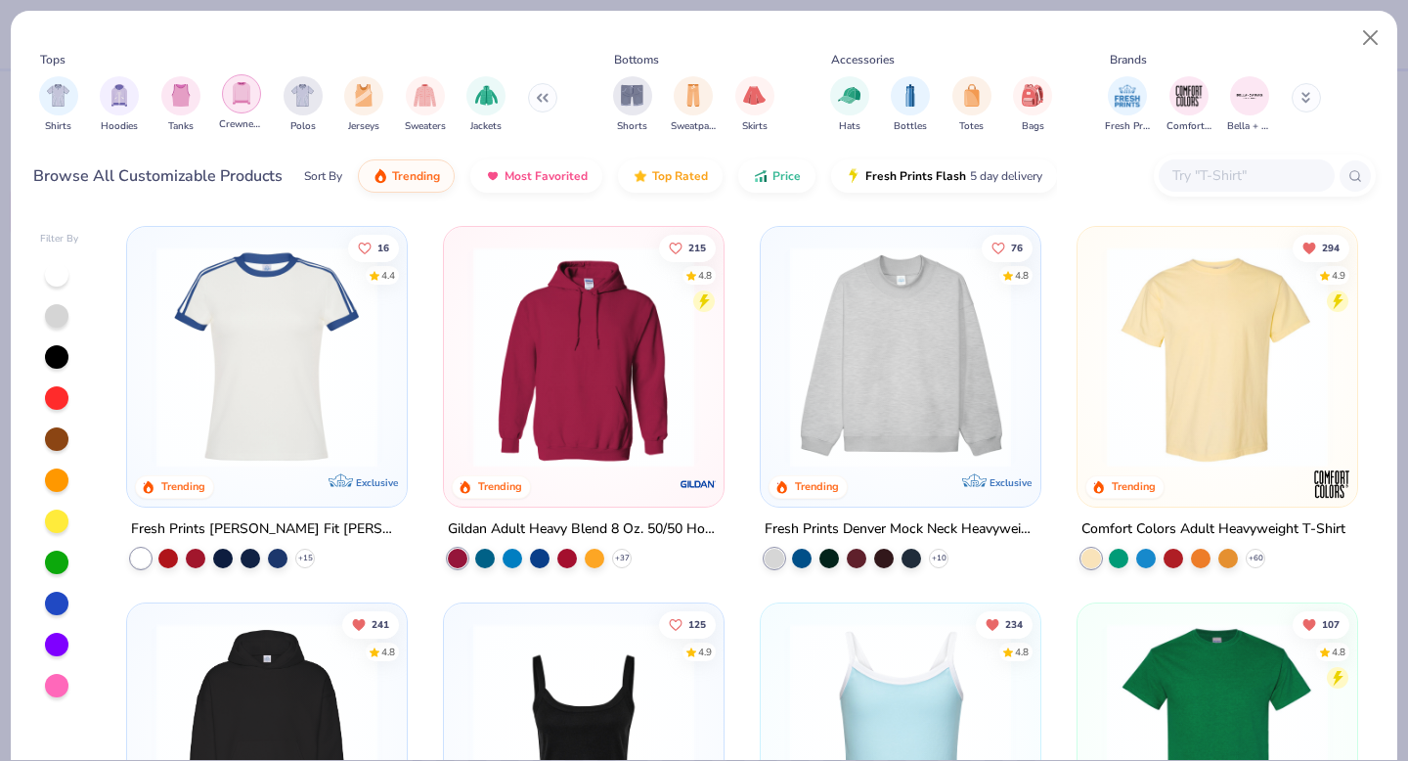
click at [259, 101] on div "filter for Crewnecks" at bounding box center [241, 93] width 39 height 39
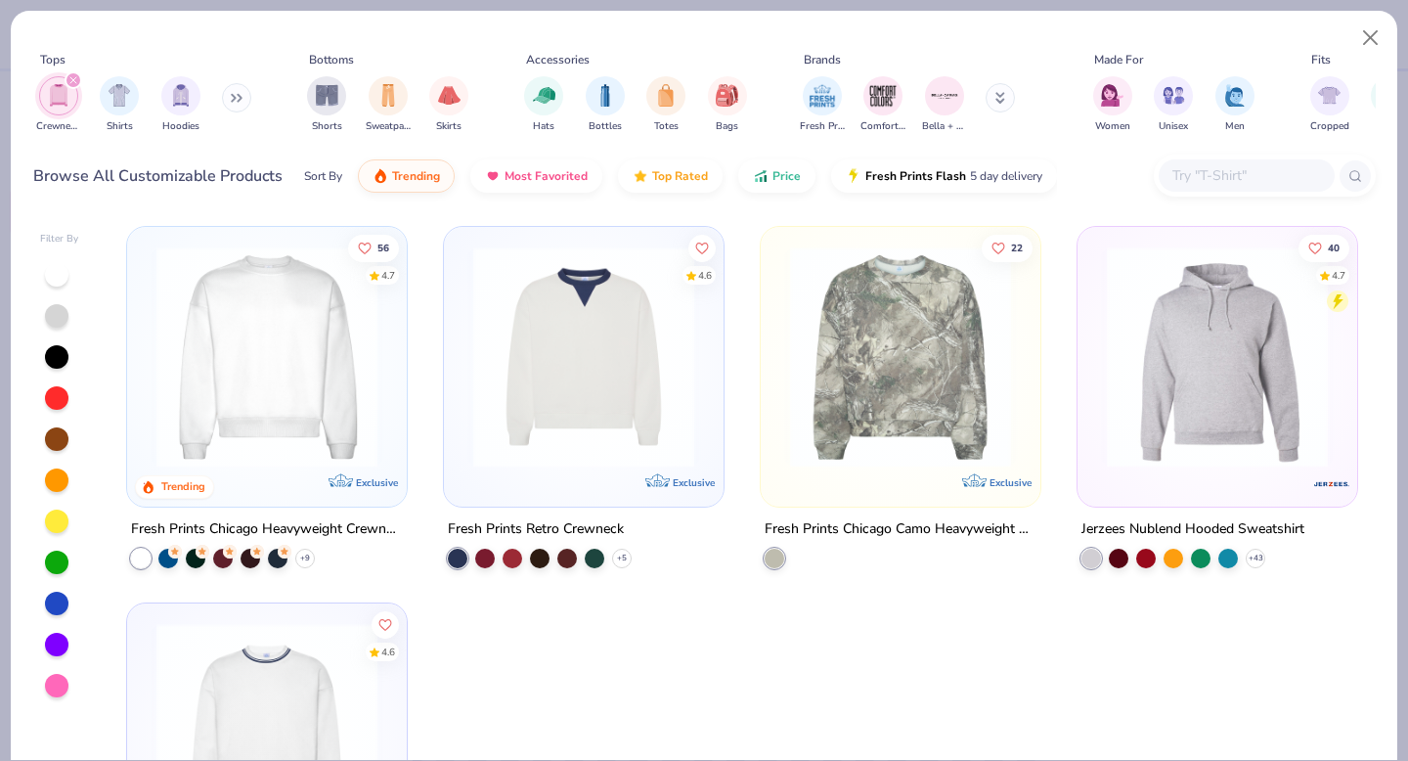
click at [278, 422] on img at bounding box center [267, 356] width 241 height 221
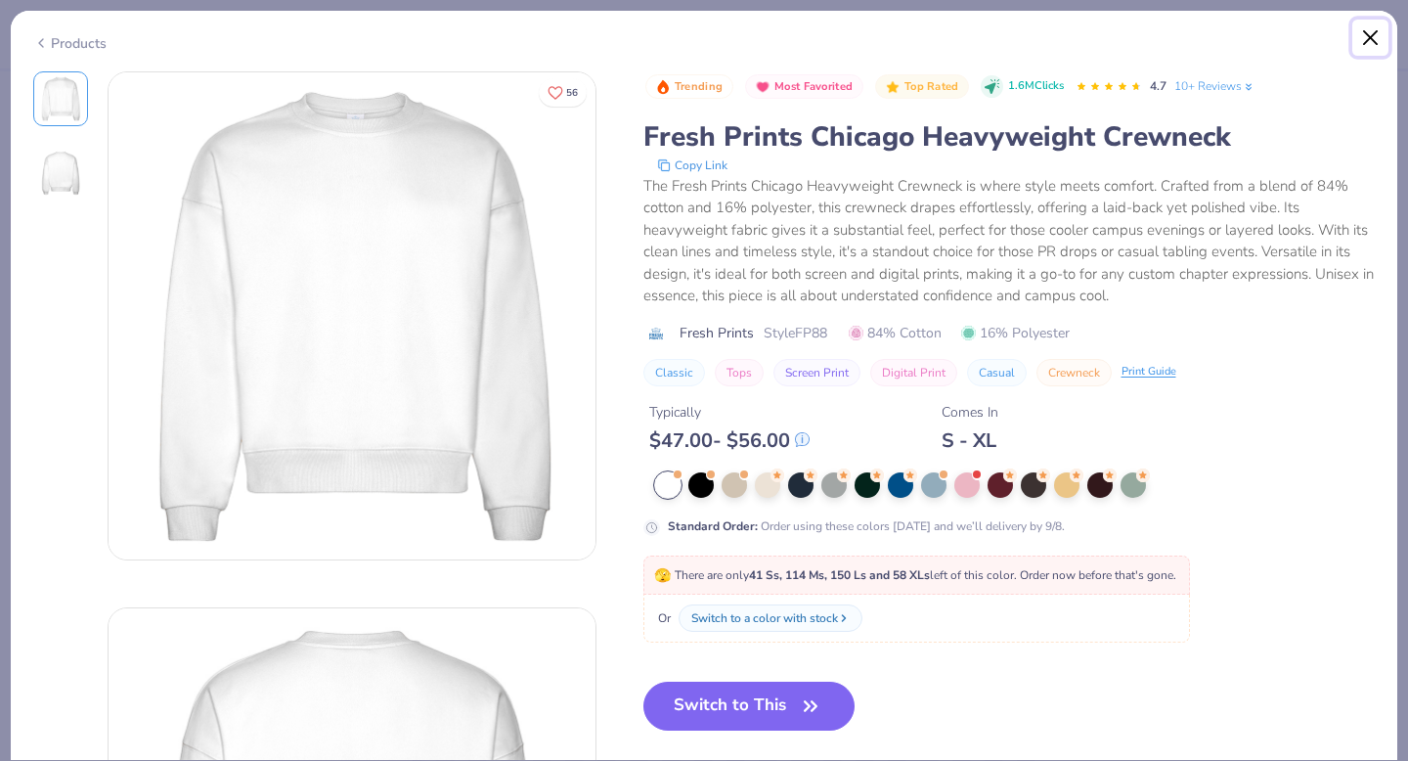
click at [1371, 40] on button "Close" at bounding box center [1370, 38] width 37 height 37
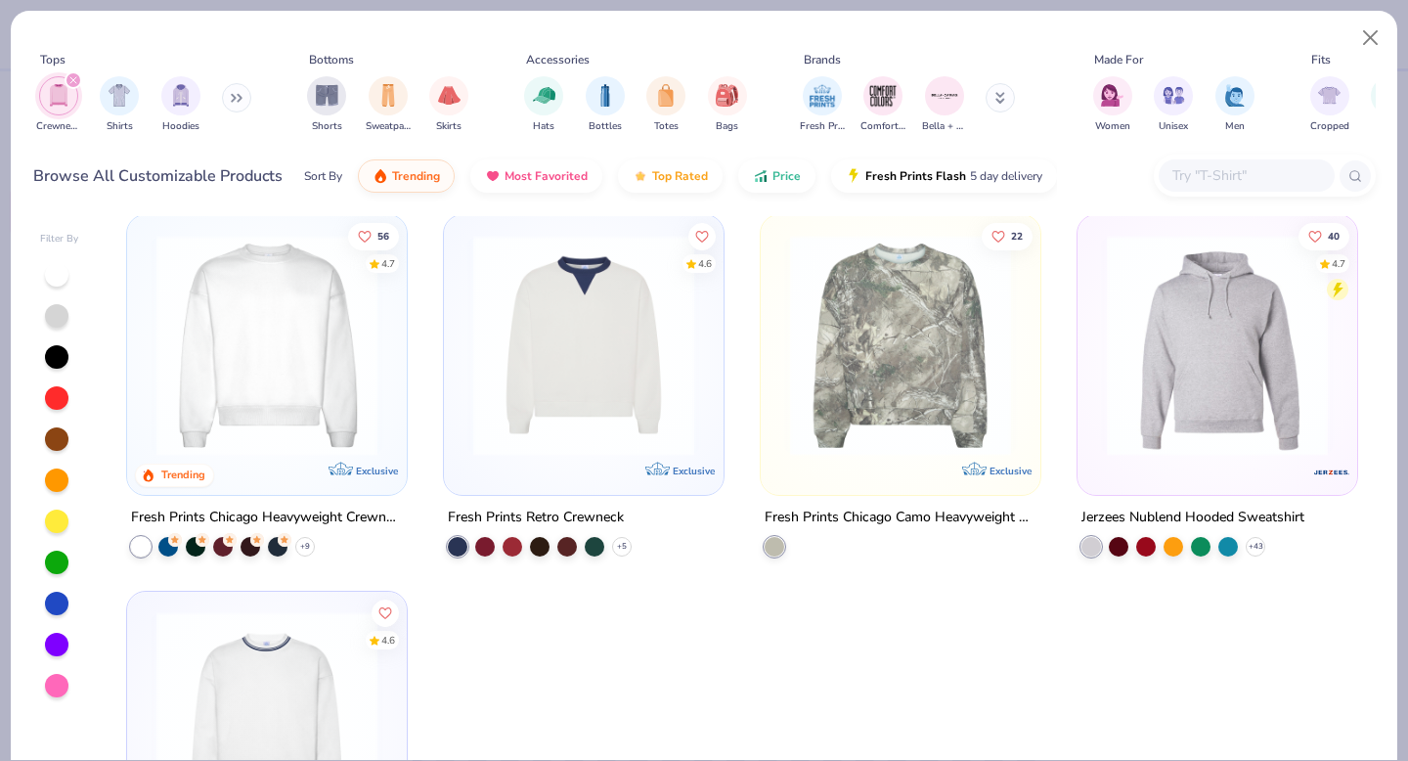
scroll to position [15, 0]
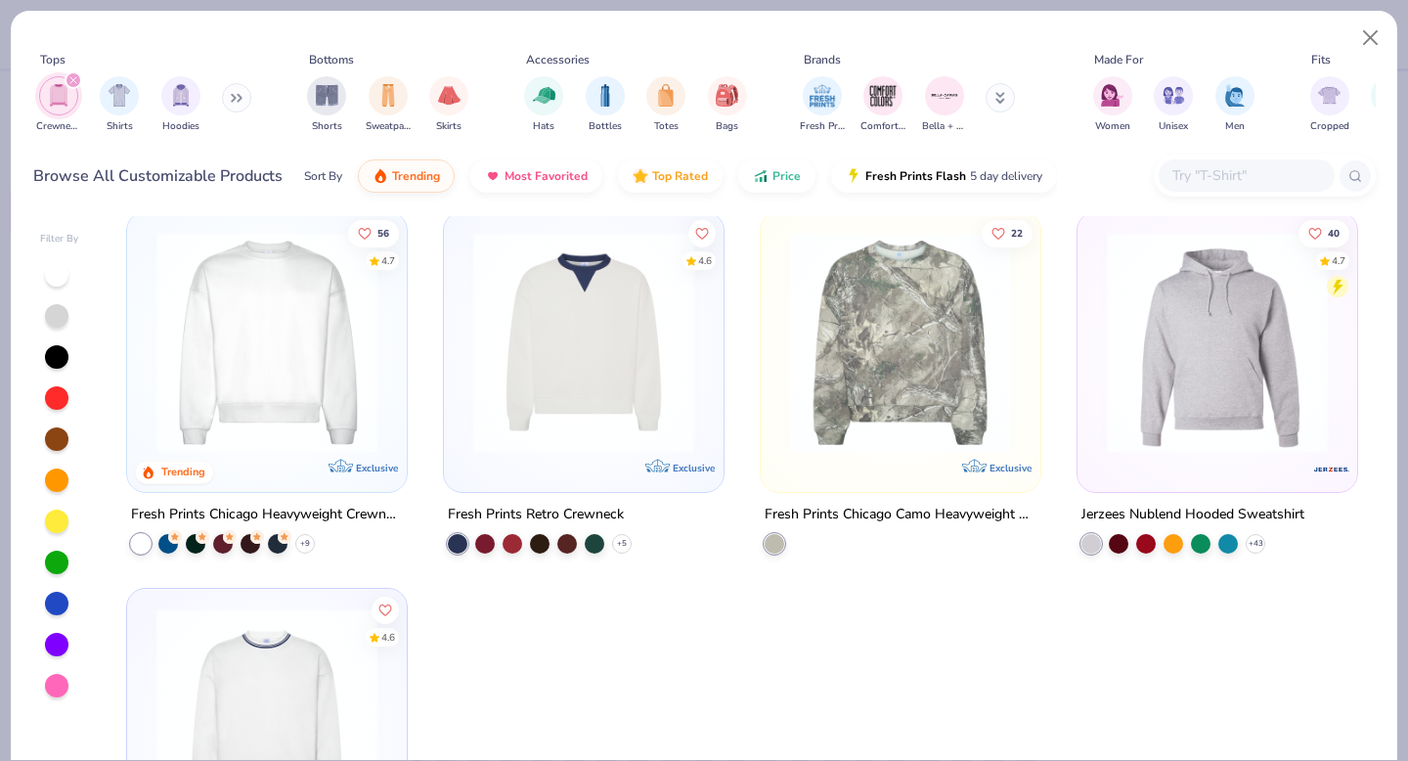
click at [69, 82] on icon "filter for Crewnecks" at bounding box center [73, 80] width 8 height 8
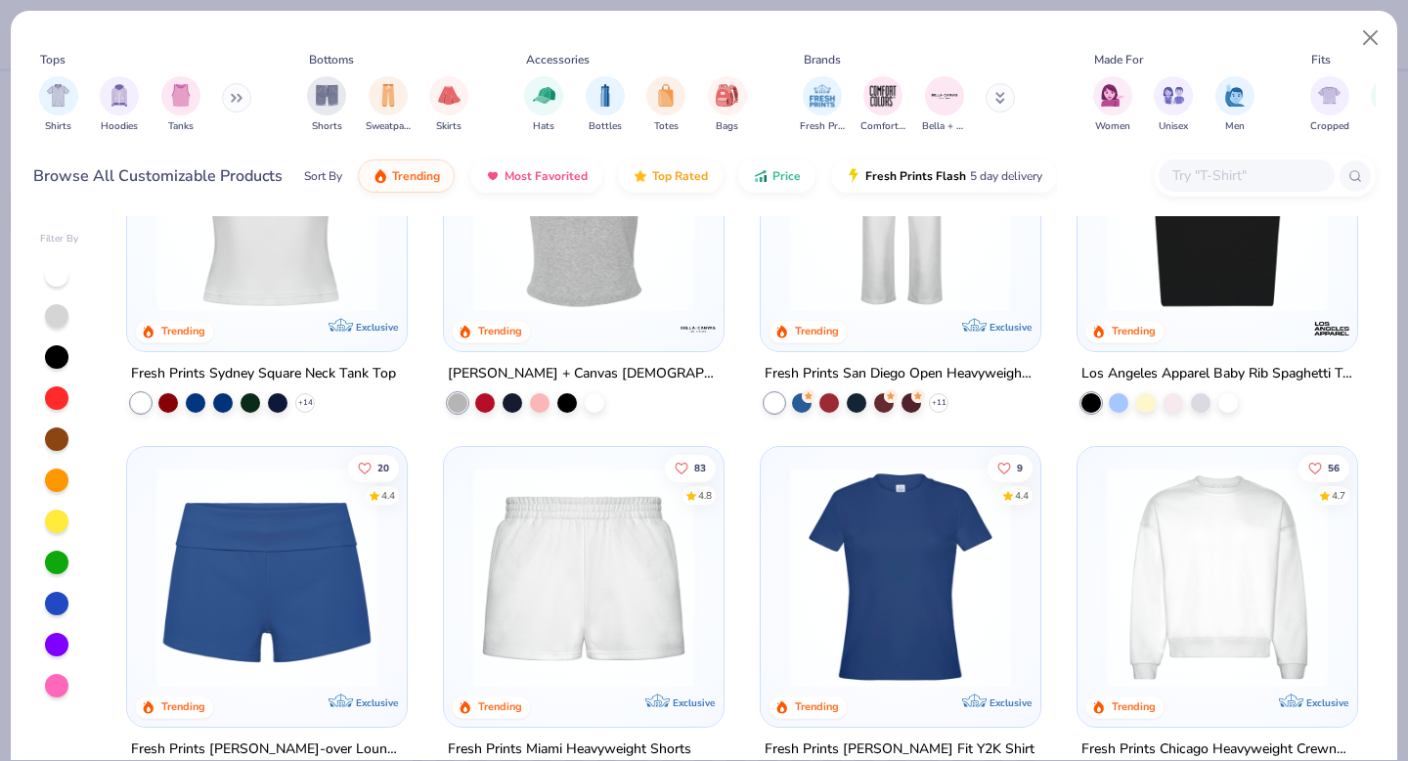
scroll to position [908, 0]
click at [939, 91] on img "filter for Bella + Canvas" at bounding box center [944, 93] width 29 height 29
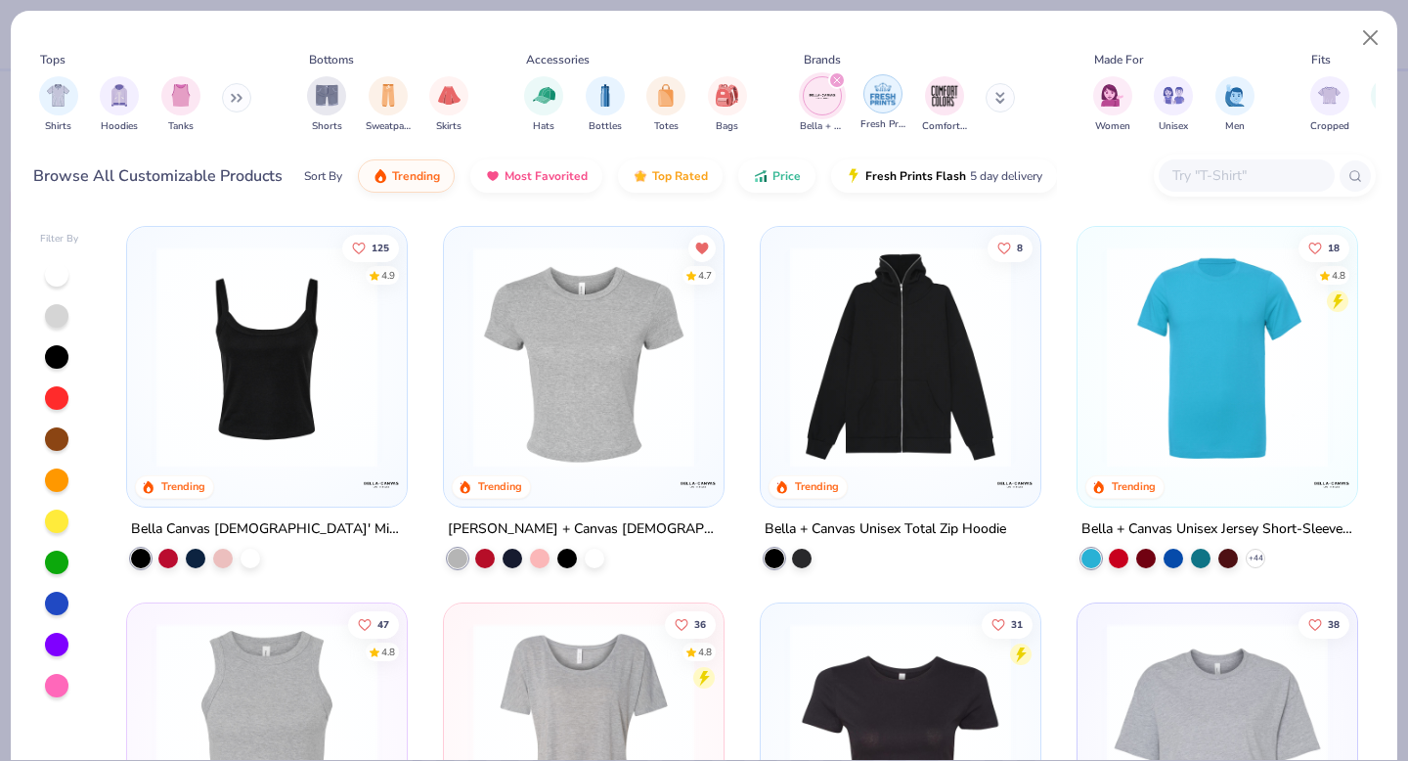
click at [885, 94] on img "filter for Fresh Prints" at bounding box center [882, 93] width 29 height 29
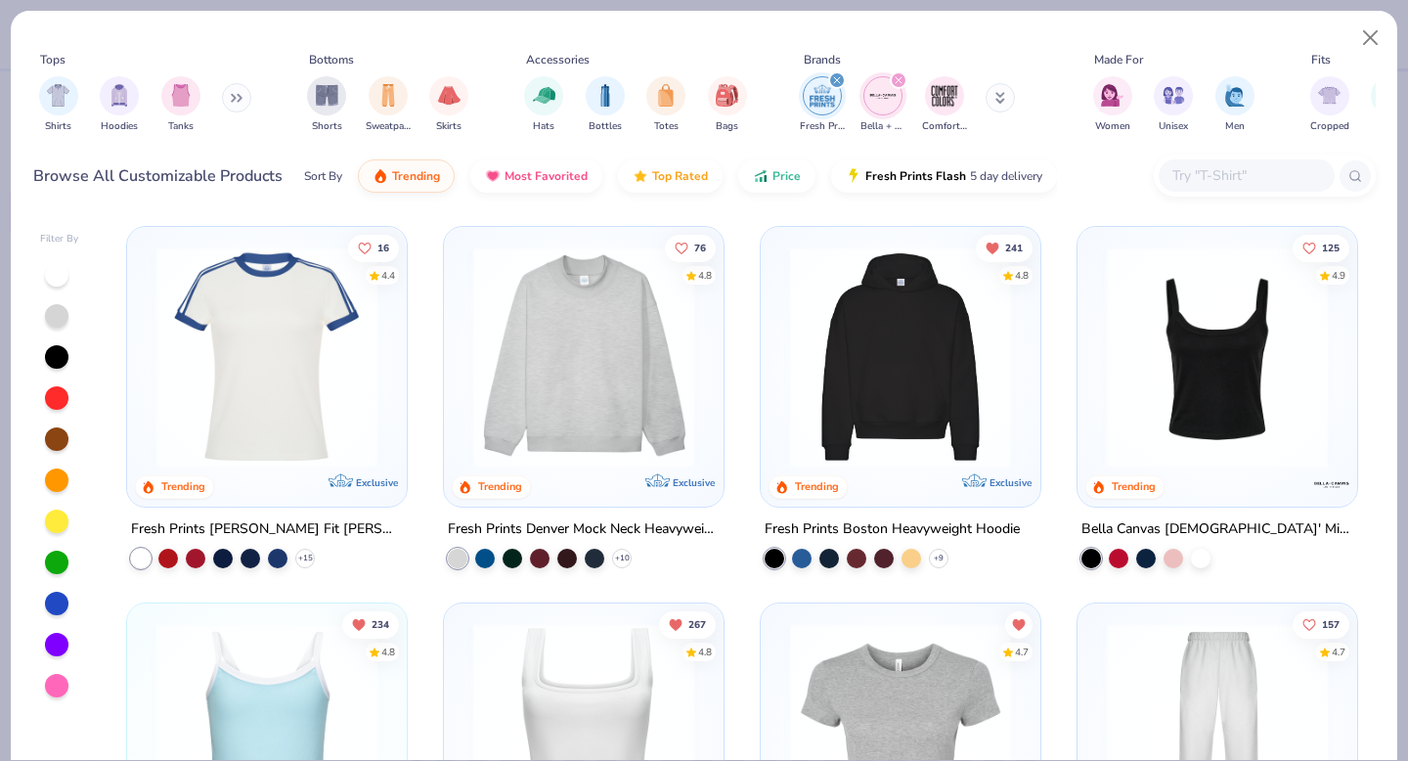
click at [835, 80] on icon "filter for Fresh Prints" at bounding box center [837, 80] width 6 height 6
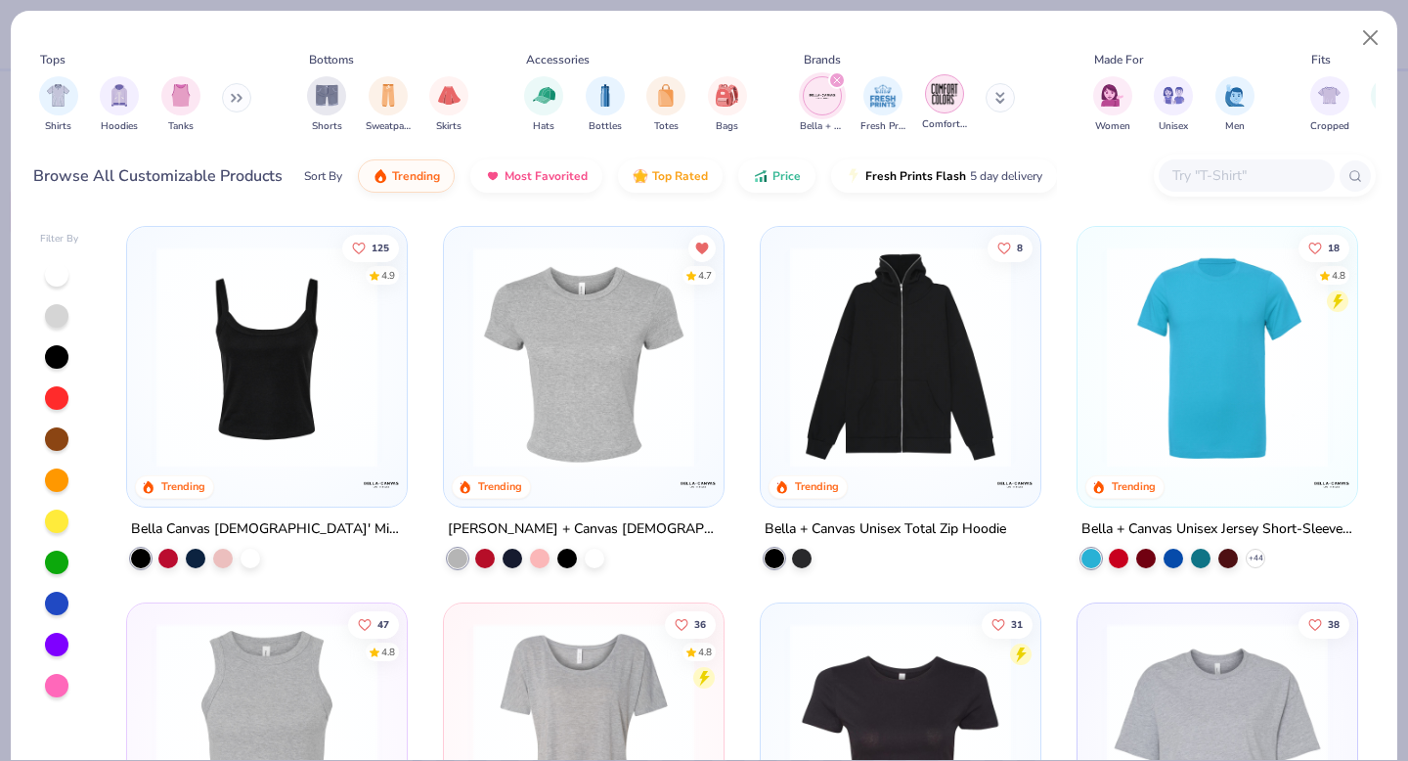
click at [942, 102] on img "filter for Comfort Colors" at bounding box center [944, 93] width 29 height 29
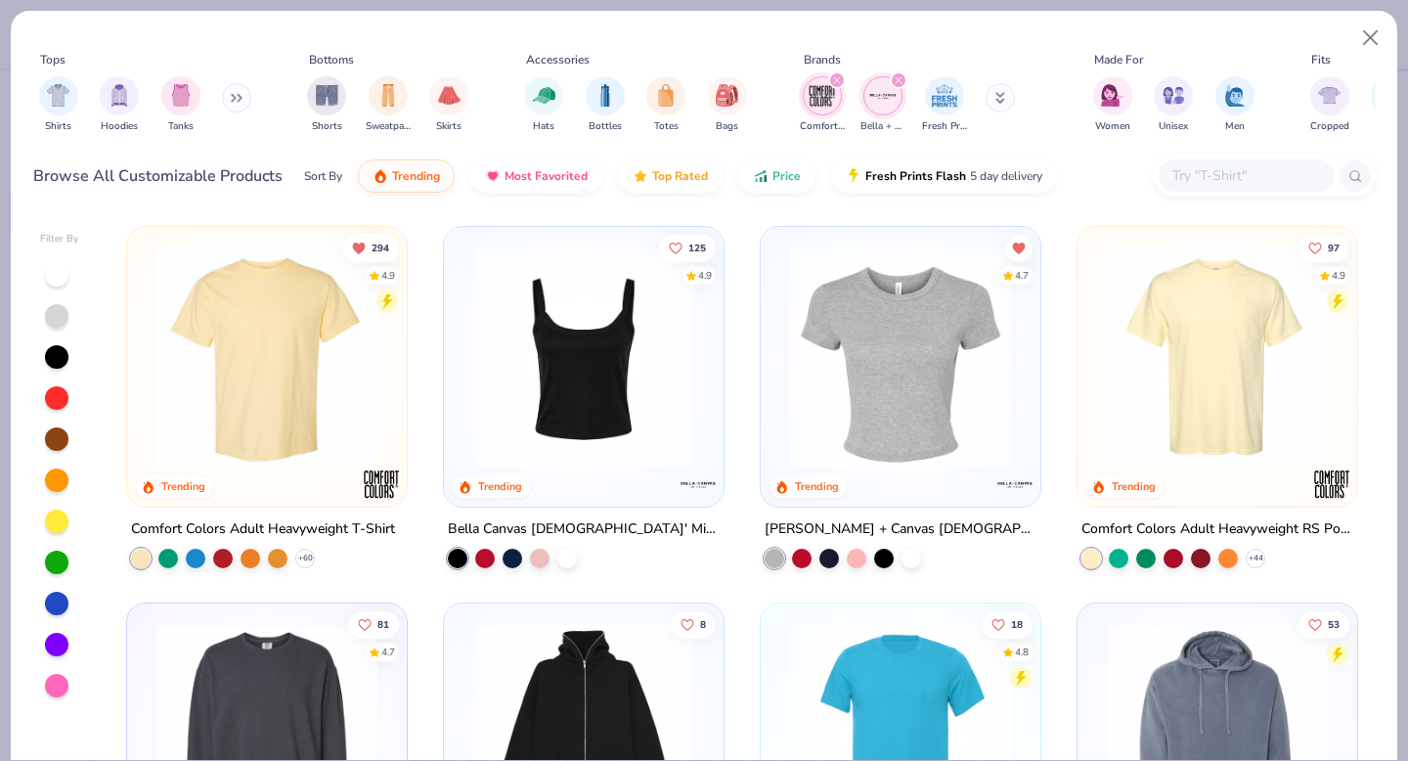
click at [994, 93] on button at bounding box center [1000, 97] width 29 height 29
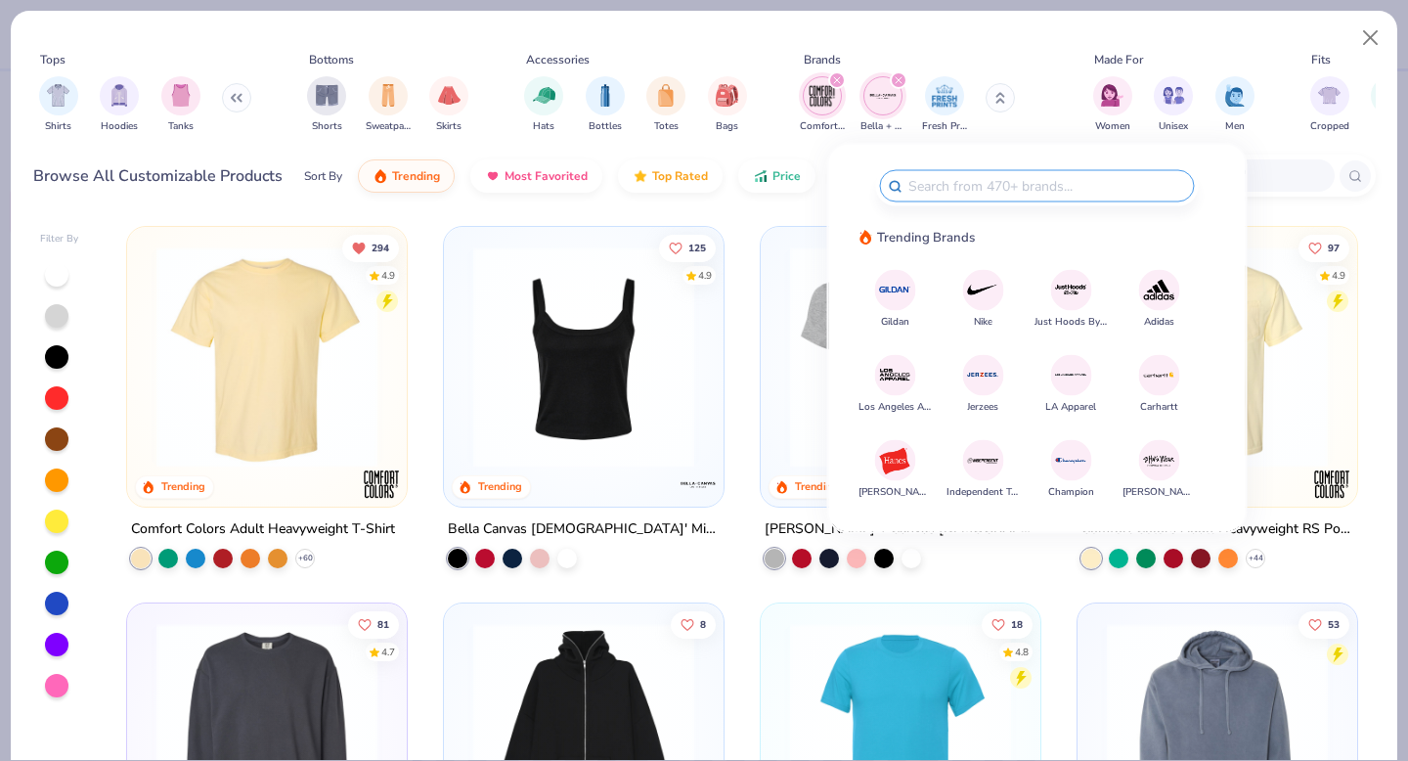
click at [898, 286] on img at bounding box center [895, 290] width 34 height 34
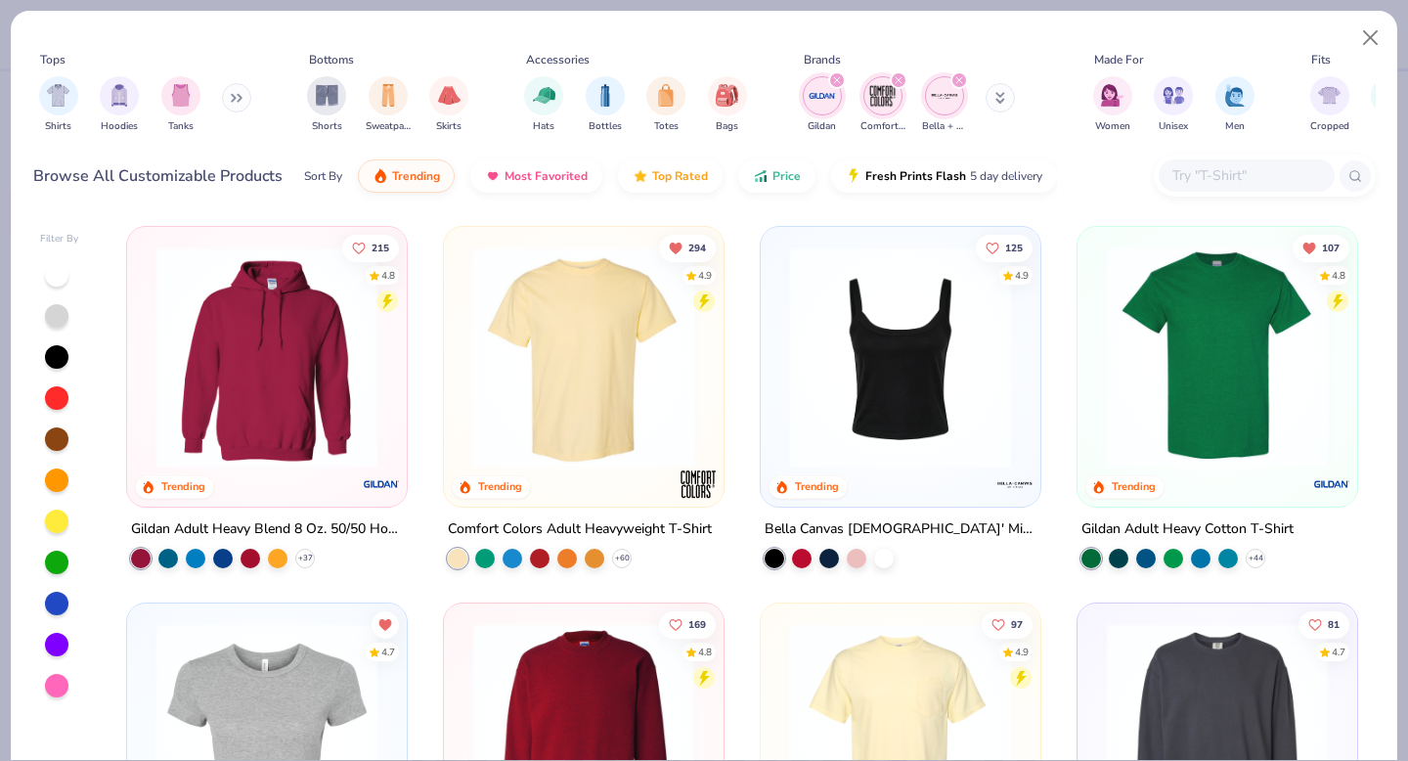
click at [1008, 98] on button at bounding box center [1000, 97] width 29 height 29
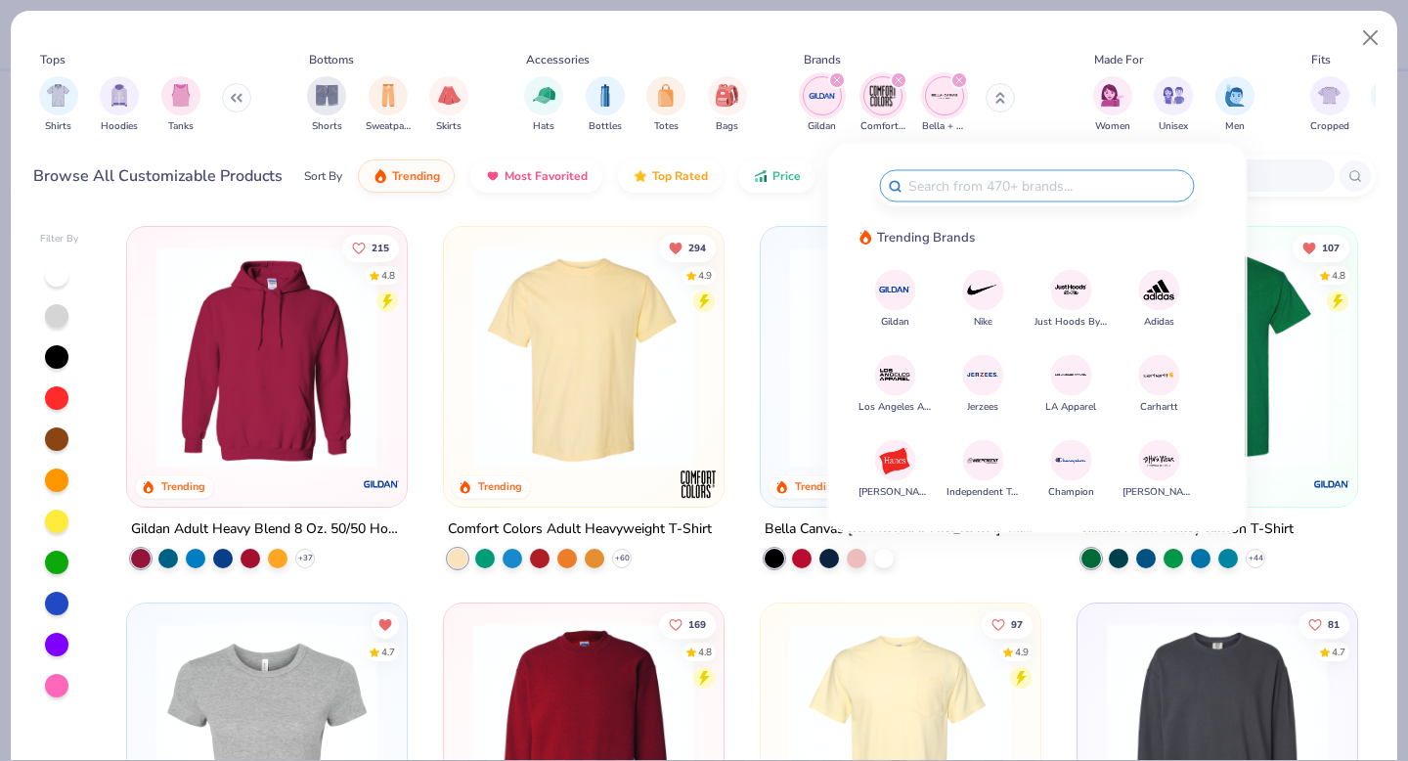
click at [895, 471] on img at bounding box center [895, 460] width 34 height 34
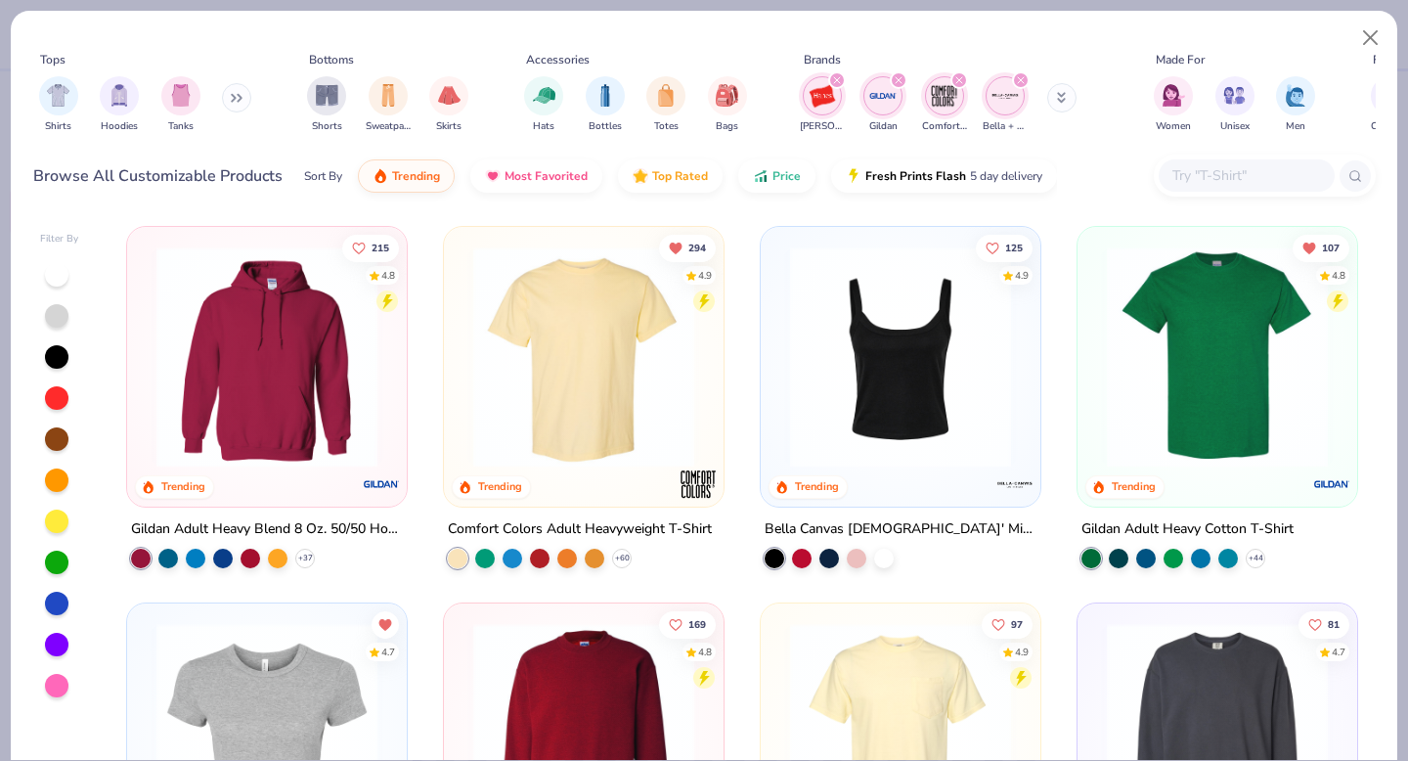
click at [1066, 97] on button at bounding box center [1061, 97] width 29 height 29
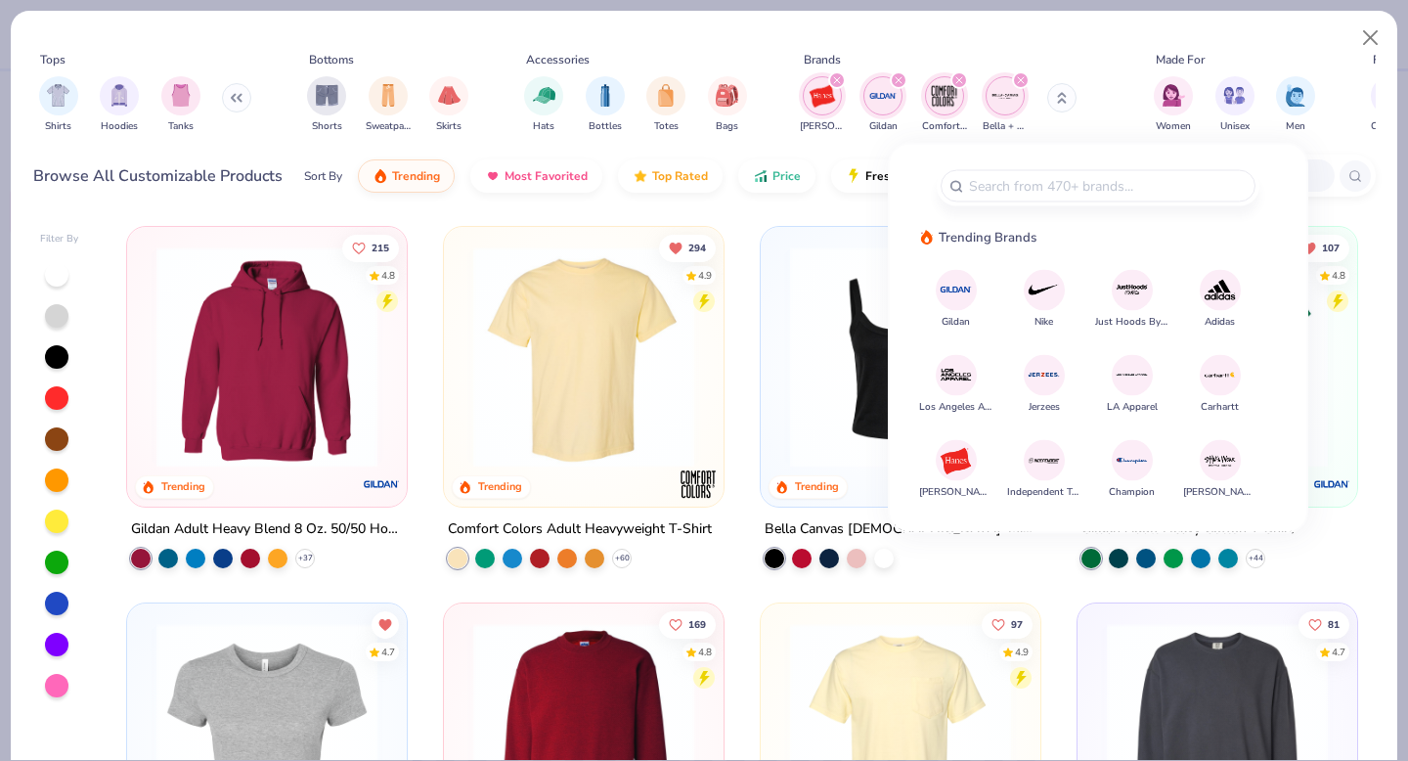
click at [958, 377] on img at bounding box center [956, 375] width 34 height 34
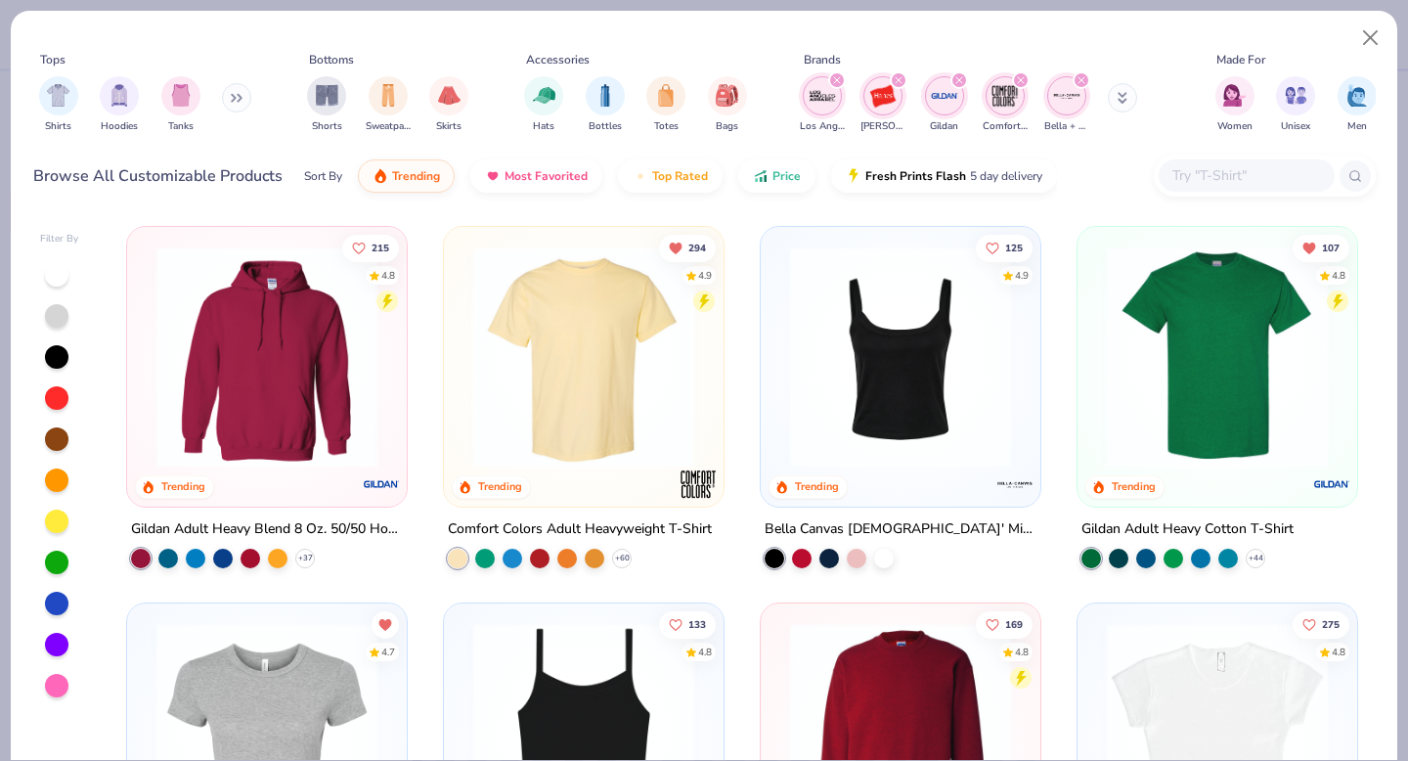
click at [1121, 96] on icon at bounding box center [1123, 98] width 10 height 12
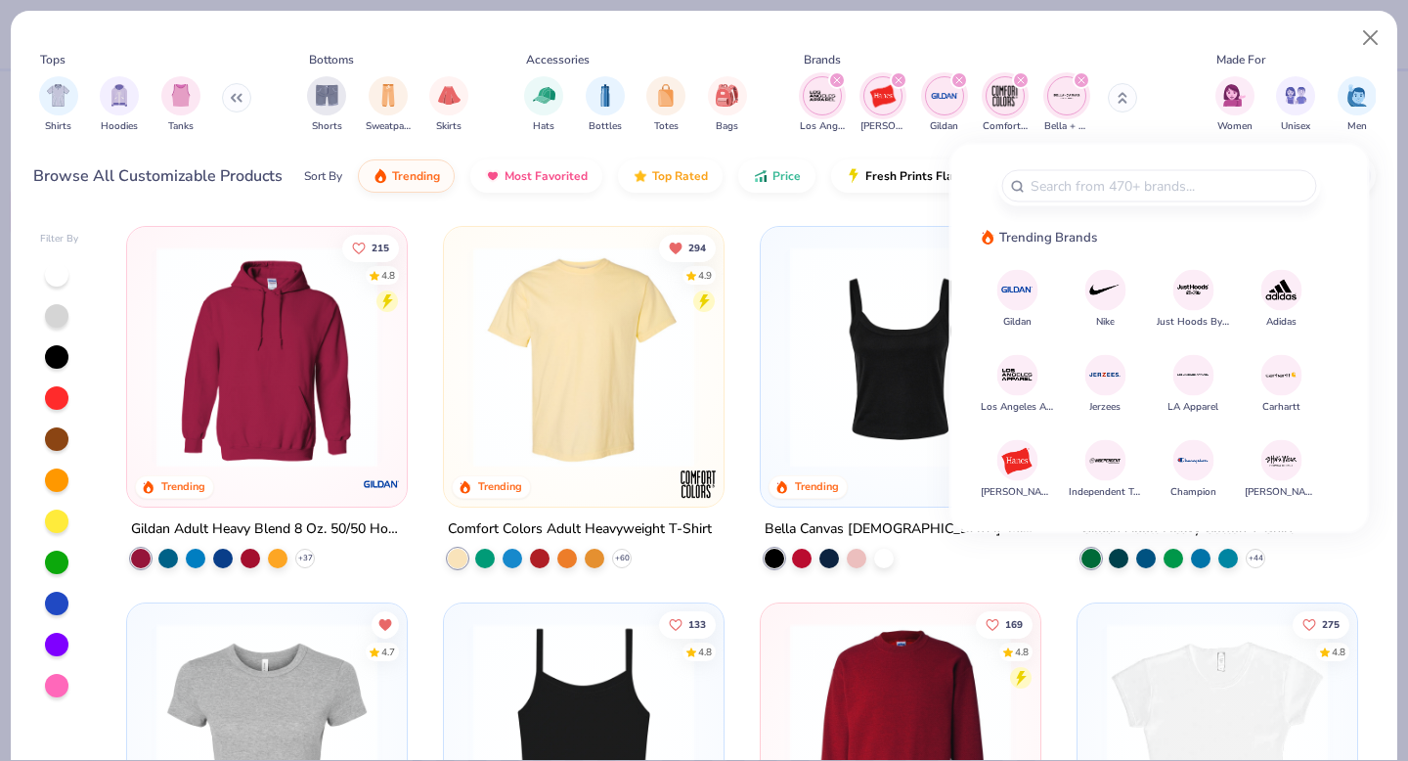
click at [1196, 370] on img at bounding box center [1193, 375] width 34 height 34
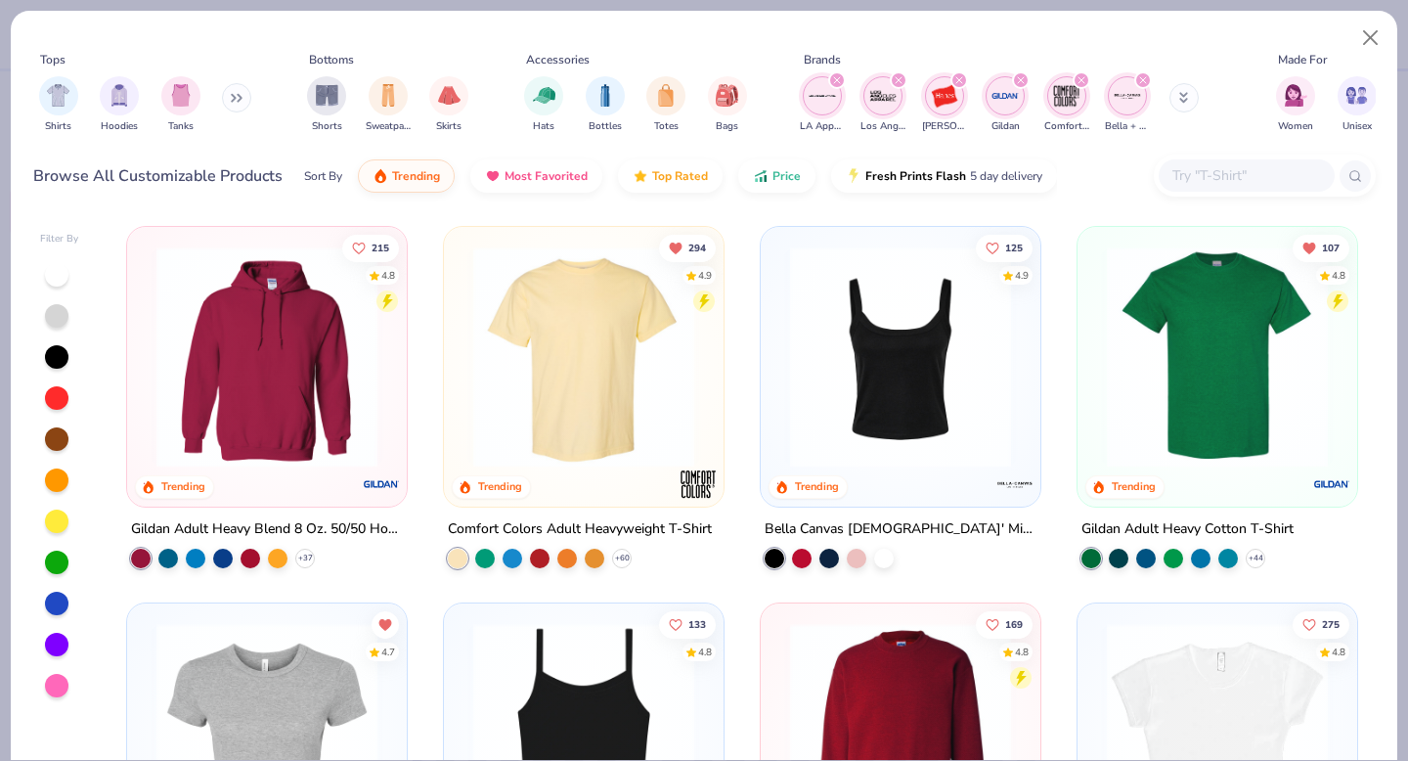
click at [1171, 97] on button at bounding box center [1183, 97] width 29 height 29
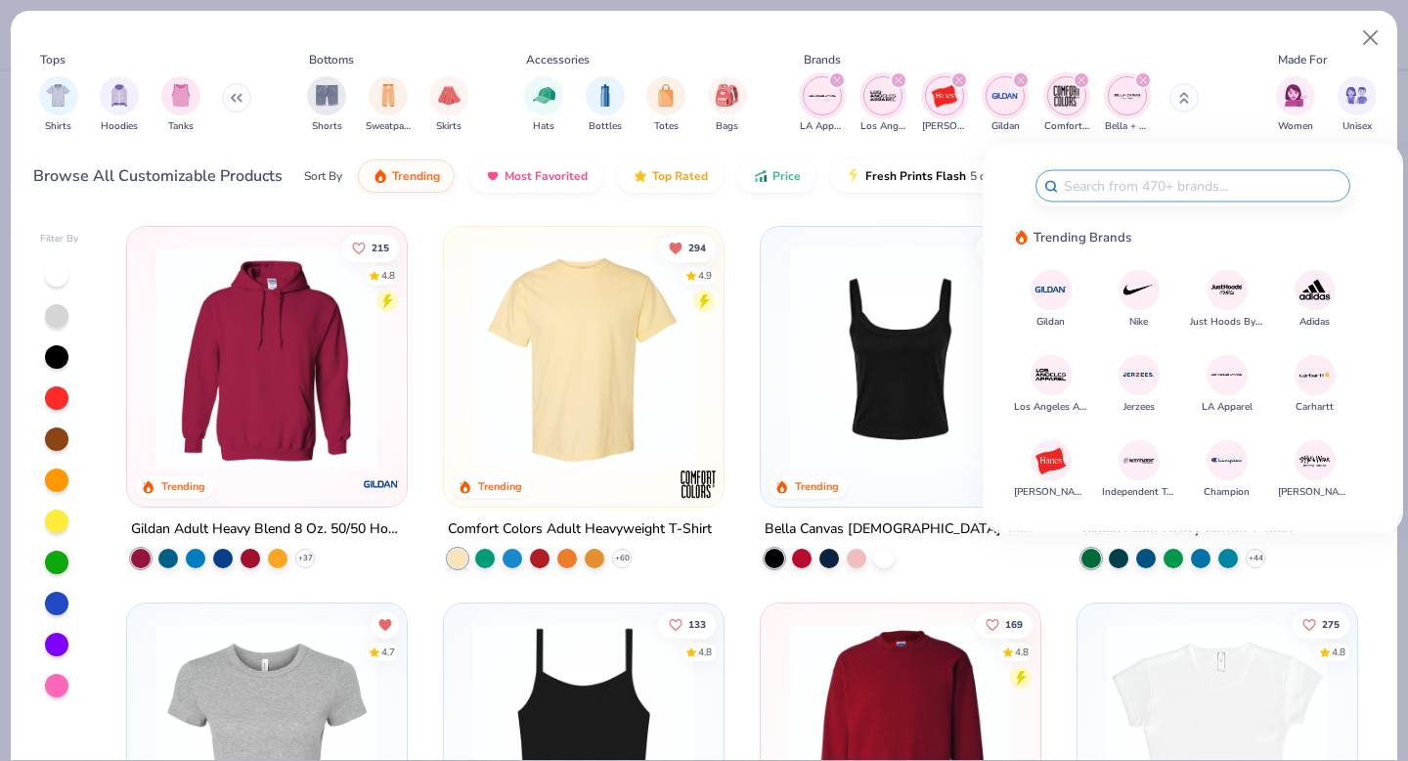
click at [1224, 462] on img at bounding box center [1226, 460] width 34 height 34
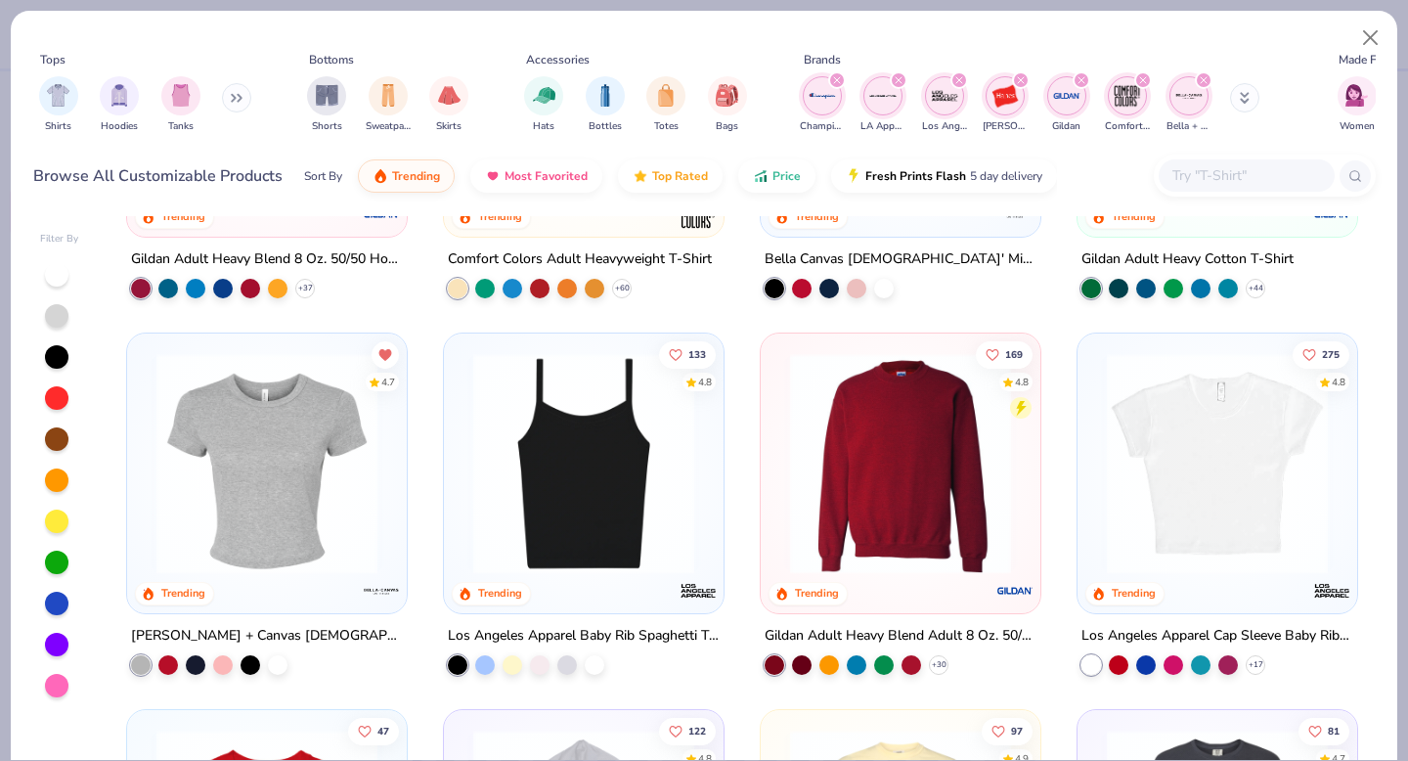
scroll to position [276, 0]
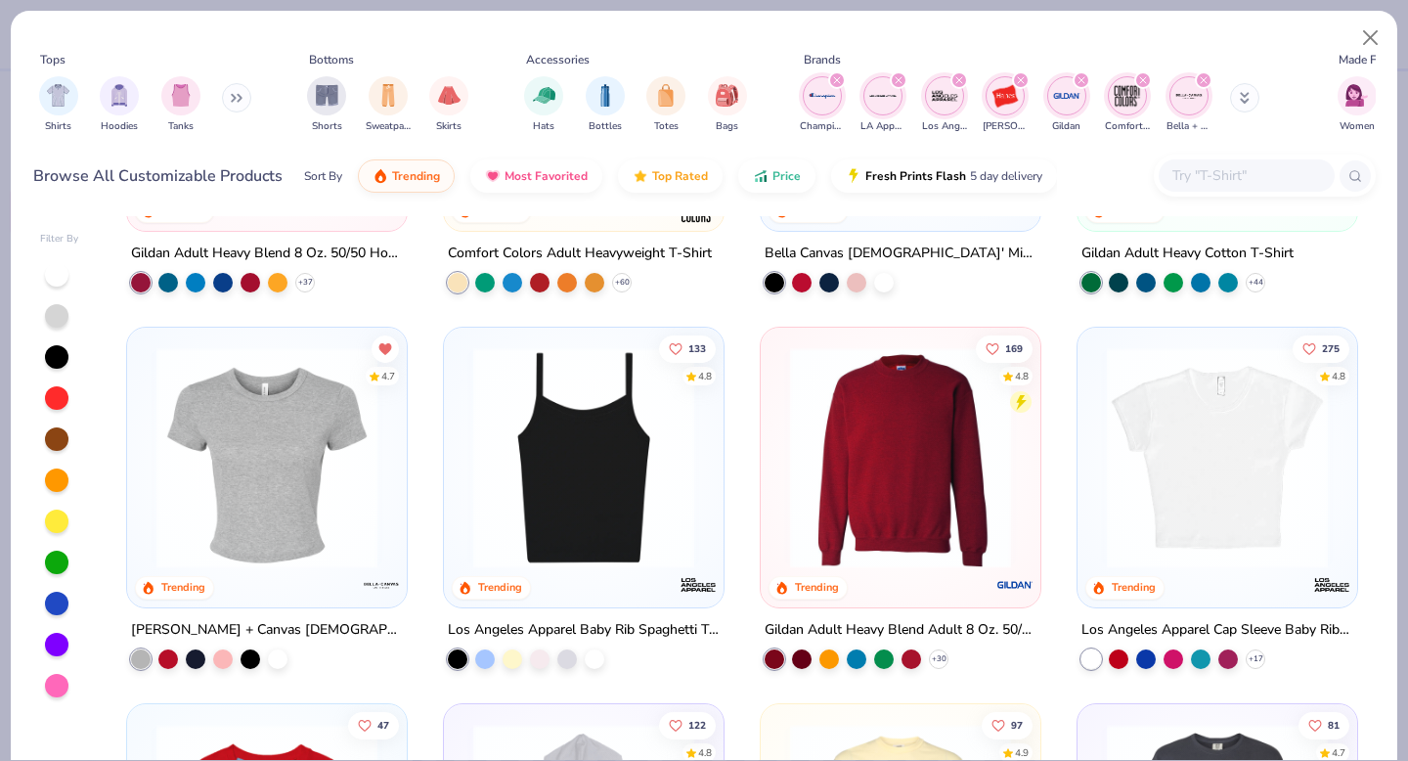
click at [1351, 433] on div "275 4.8 Trending" at bounding box center [1217, 468] width 280 height 280
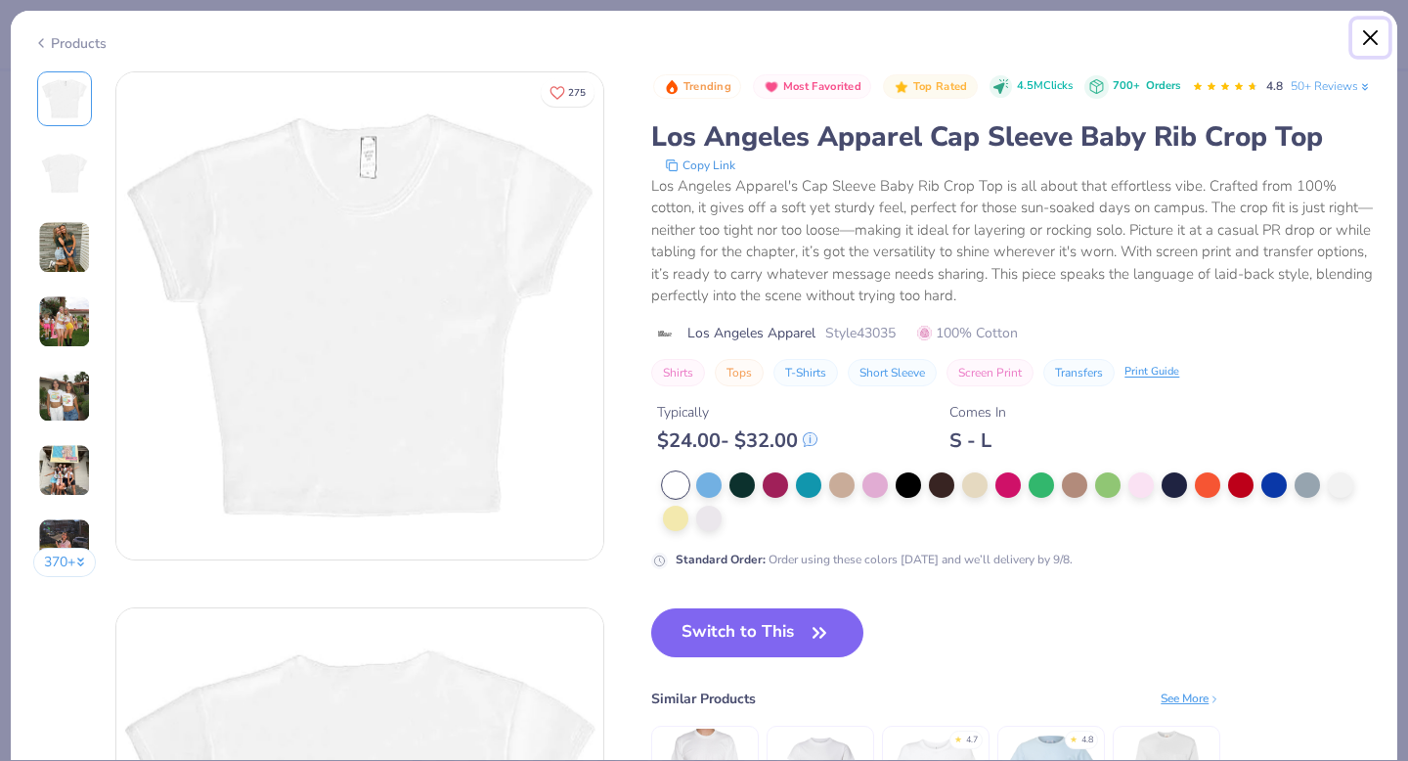
click at [1368, 35] on button "Close" at bounding box center [1370, 38] width 37 height 37
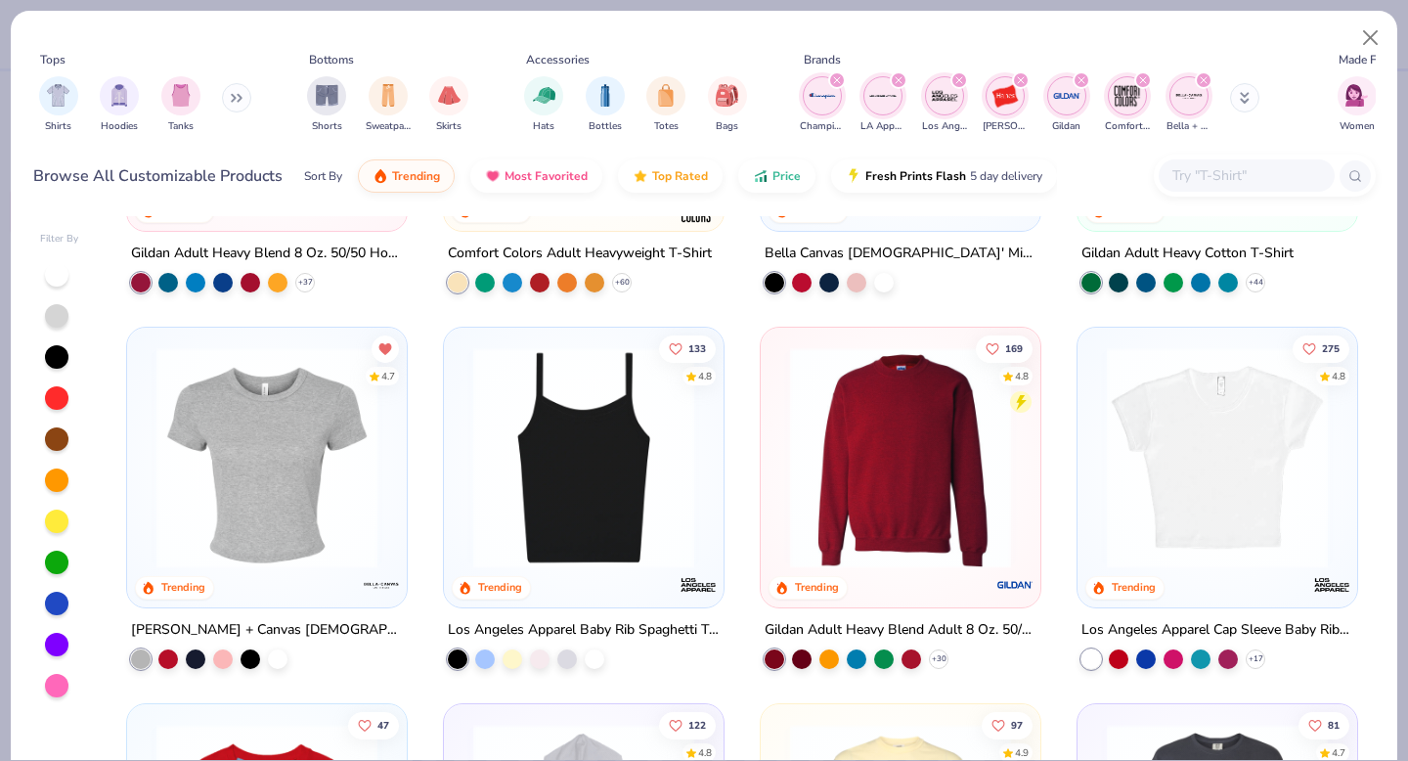
click at [958, 81] on icon "filter for Los Angeles Apparel" at bounding box center [959, 80] width 8 height 8
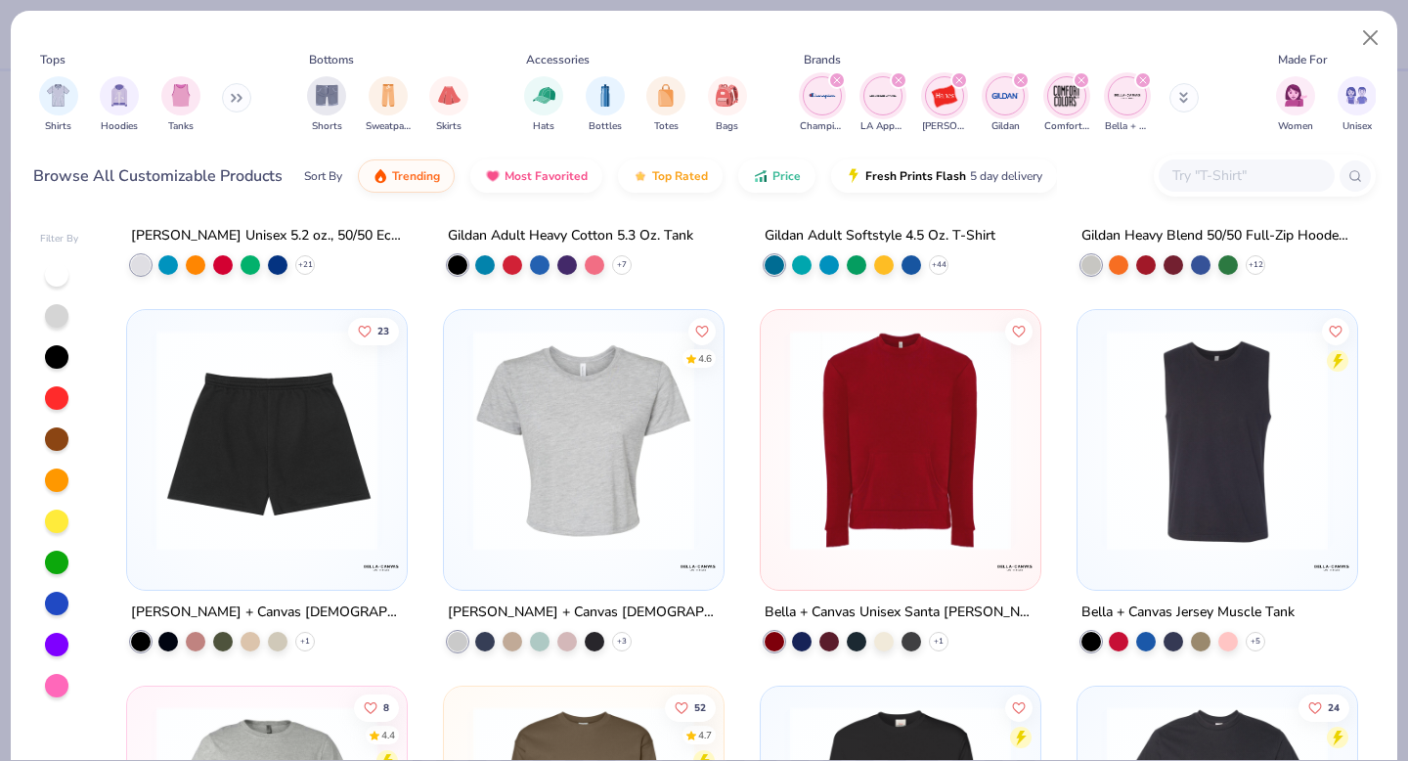
scroll to position [2932, 0]
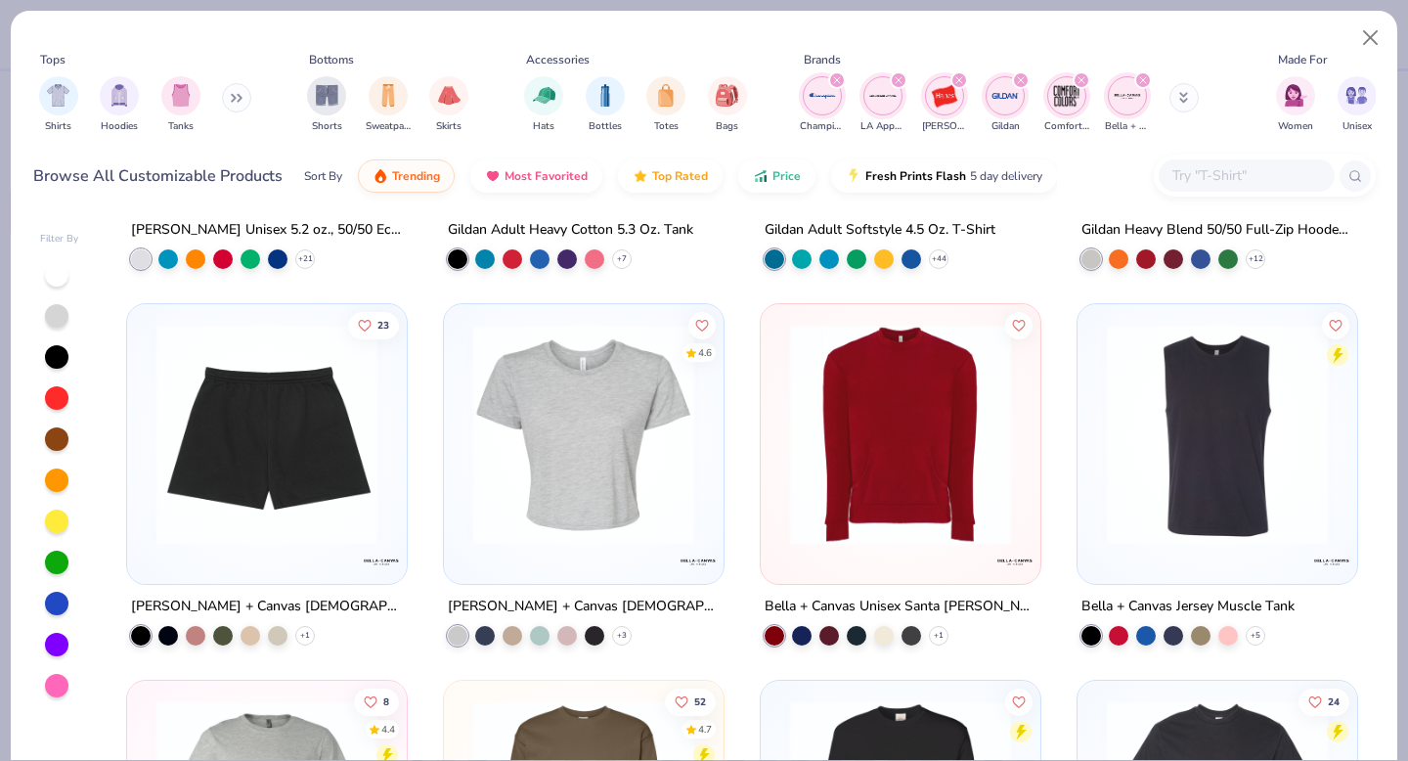
click at [221, 434] on img at bounding box center [267, 434] width 241 height 221
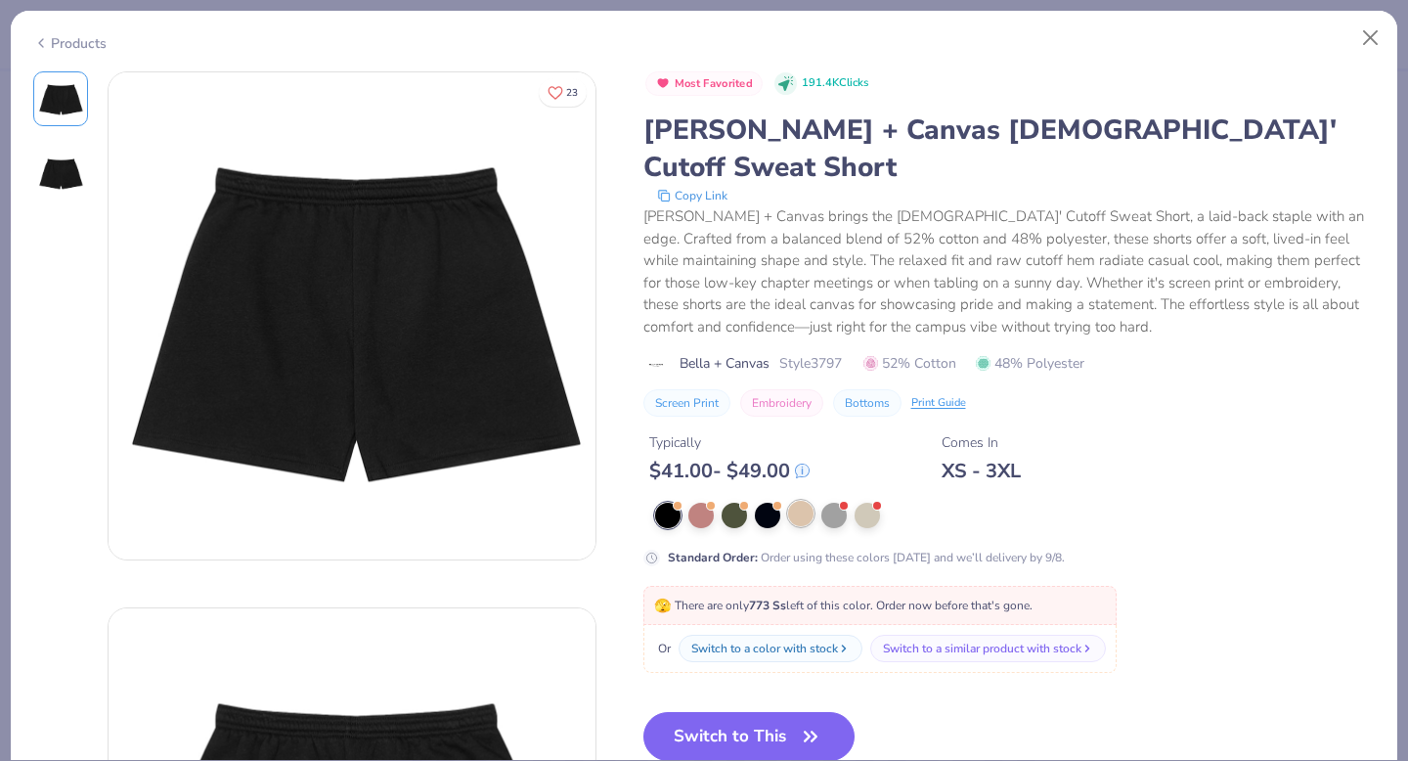
click at [806, 501] on div at bounding box center [800, 513] width 25 height 25
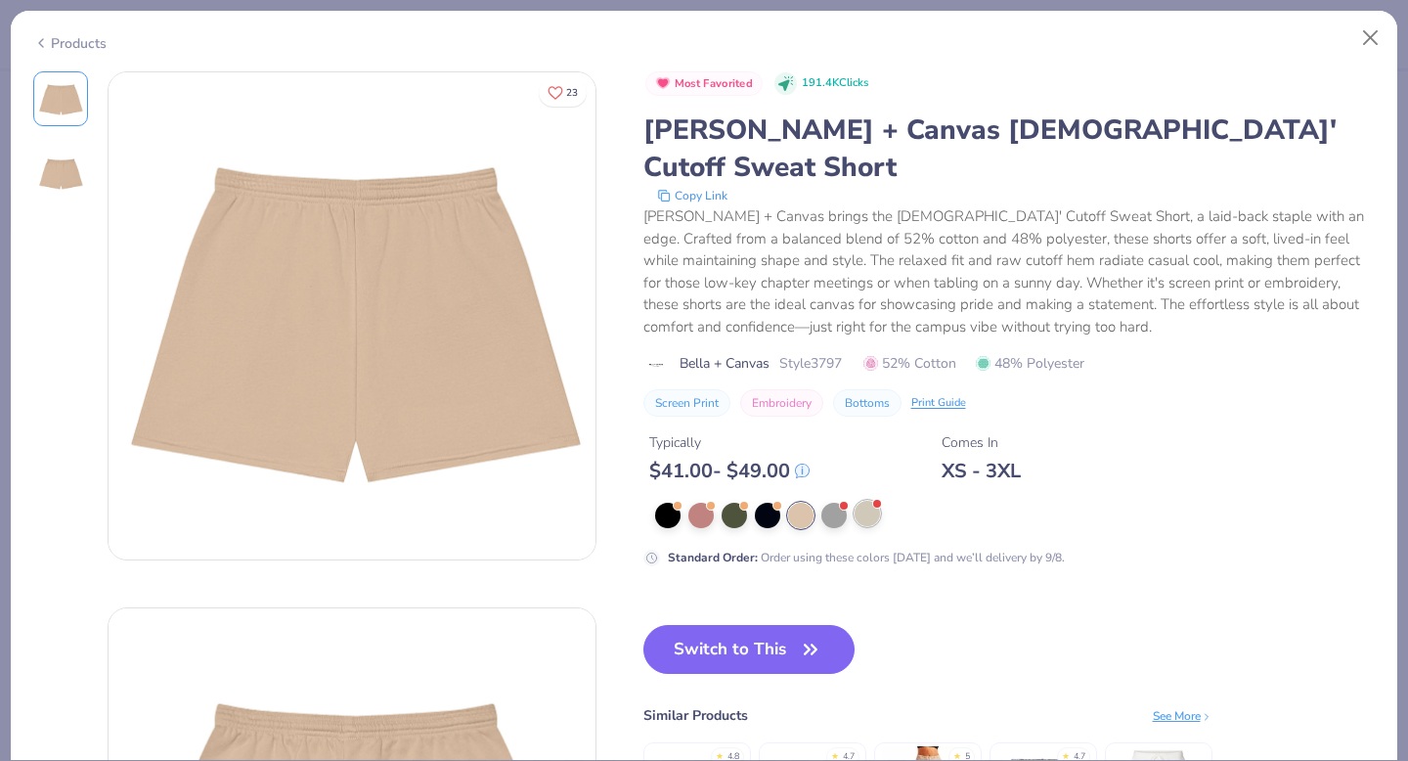
click at [855, 501] on div at bounding box center [867, 513] width 25 height 25
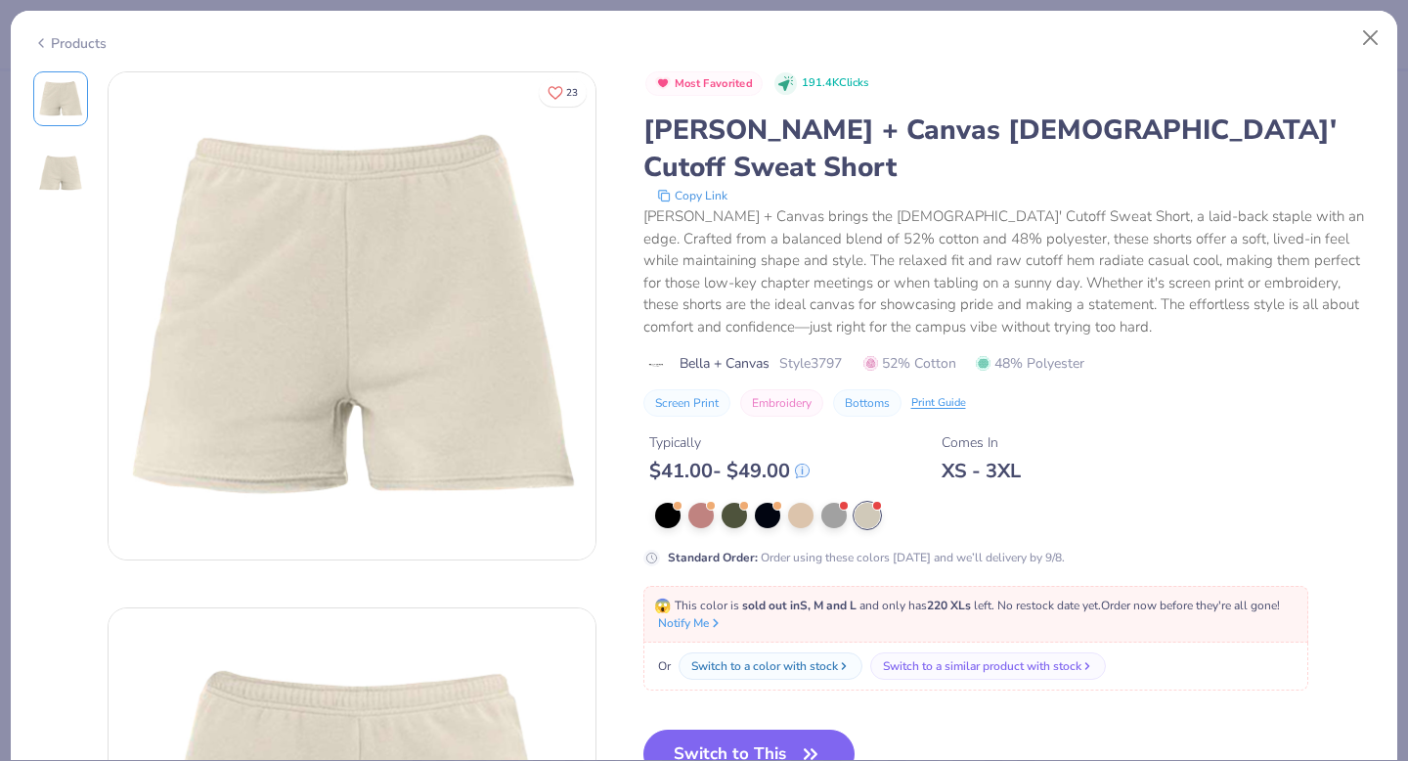
click at [716, 503] on div at bounding box center [1015, 515] width 721 height 25
click at [708, 501] on div at bounding box center [700, 513] width 25 height 25
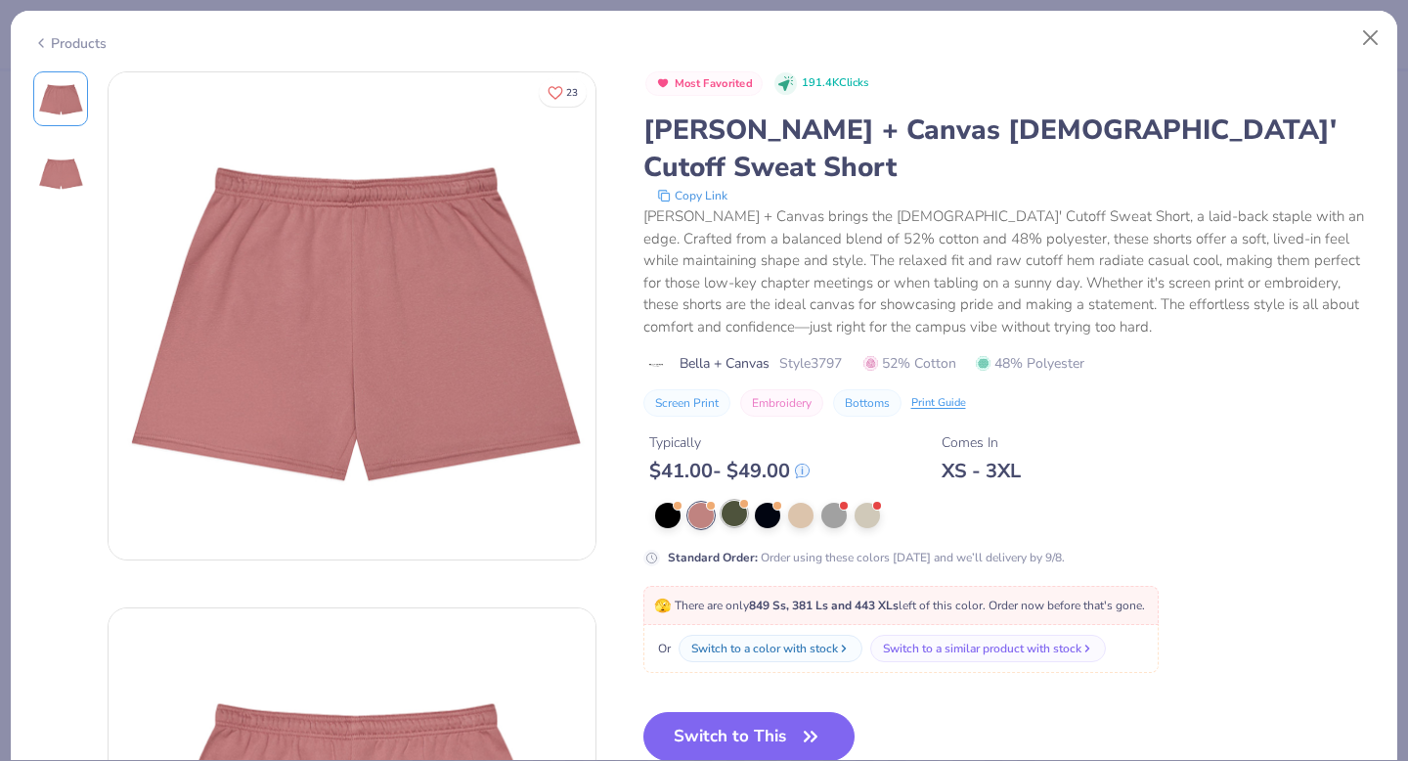
click at [743, 501] on div at bounding box center [734, 513] width 25 height 25
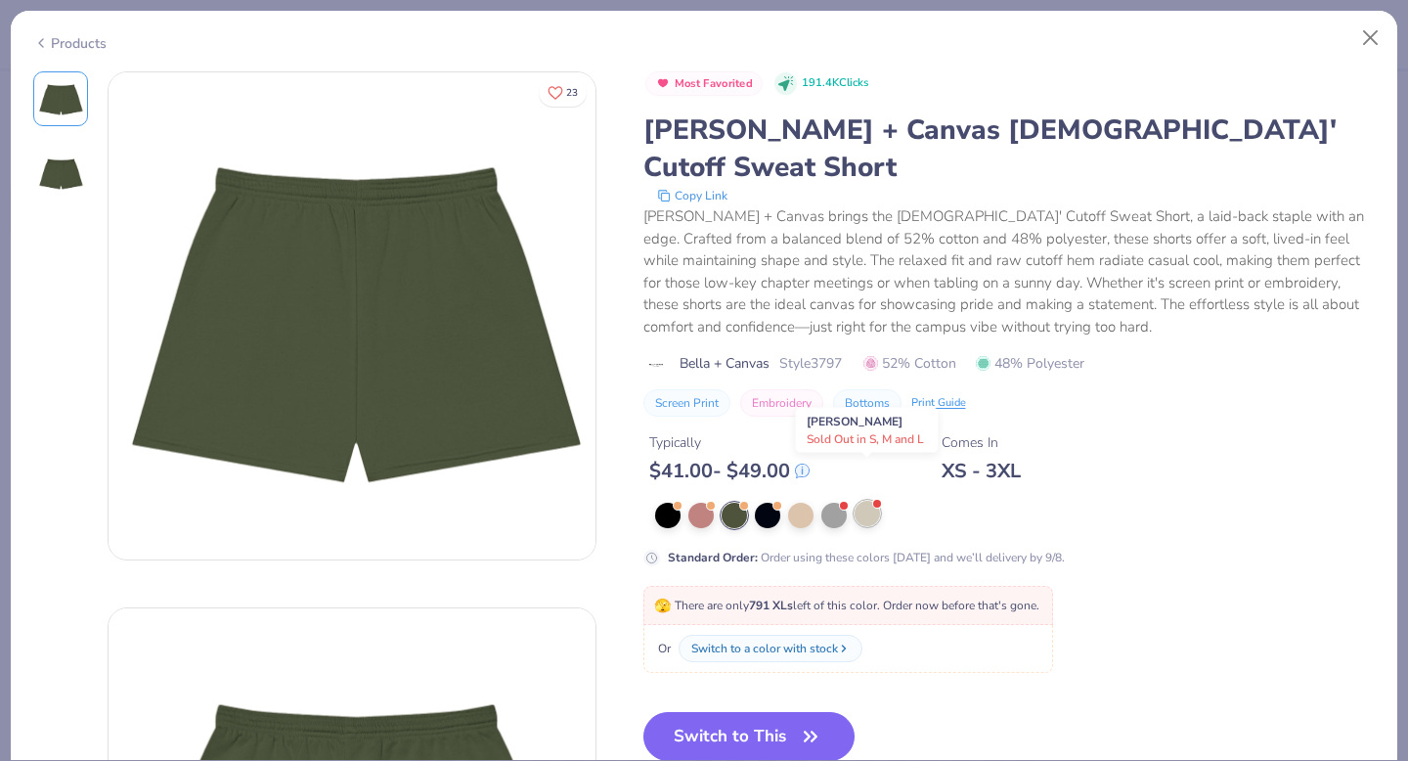
click at [872, 501] on div at bounding box center [867, 513] width 25 height 25
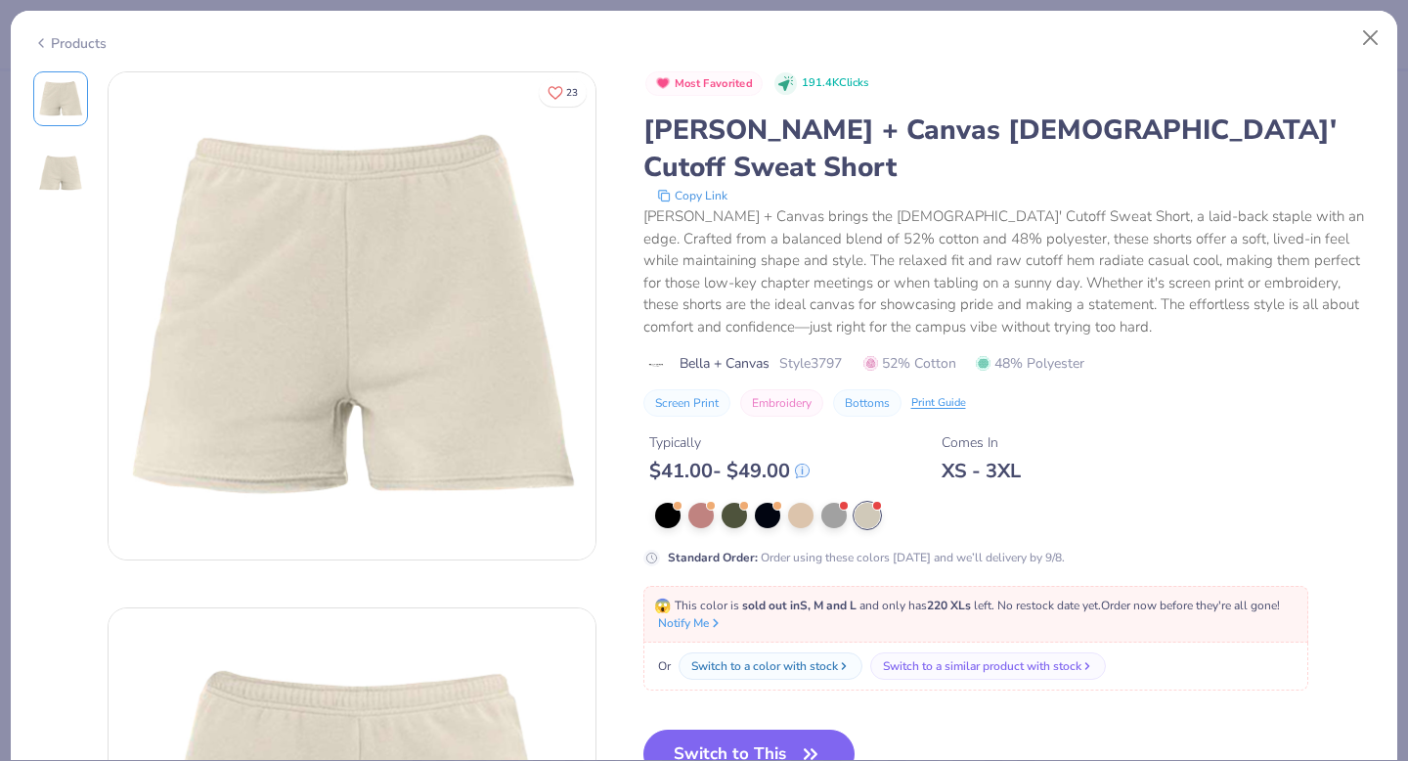
click at [662, 461] on div "Most Favorited 191.4K Clicks Bella + Canvas Ladies' Cutoff Sweat Short Copy Lin…" at bounding box center [1009, 319] width 732 height 496
click at [670, 501] on div at bounding box center [667, 513] width 25 height 25
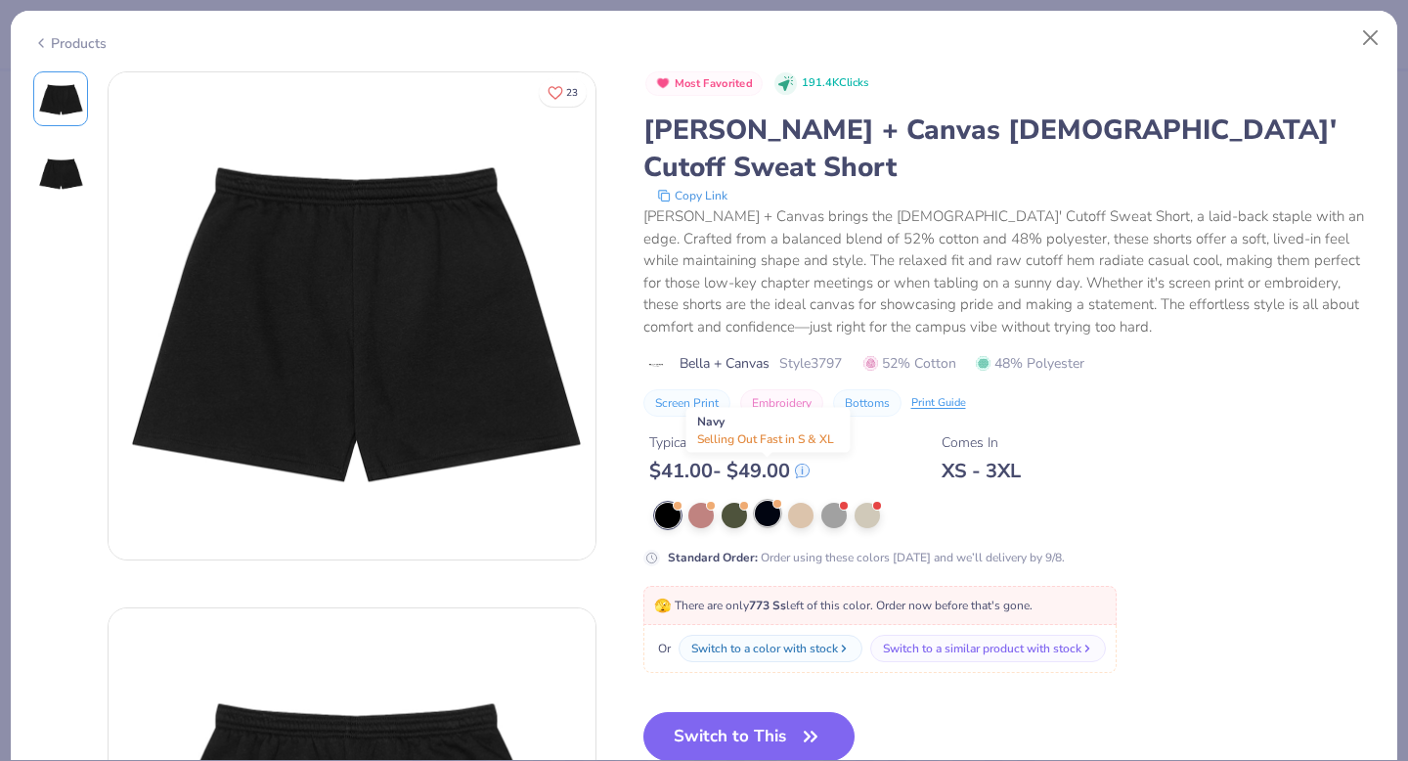
click at [771, 501] on div at bounding box center [767, 513] width 25 height 25
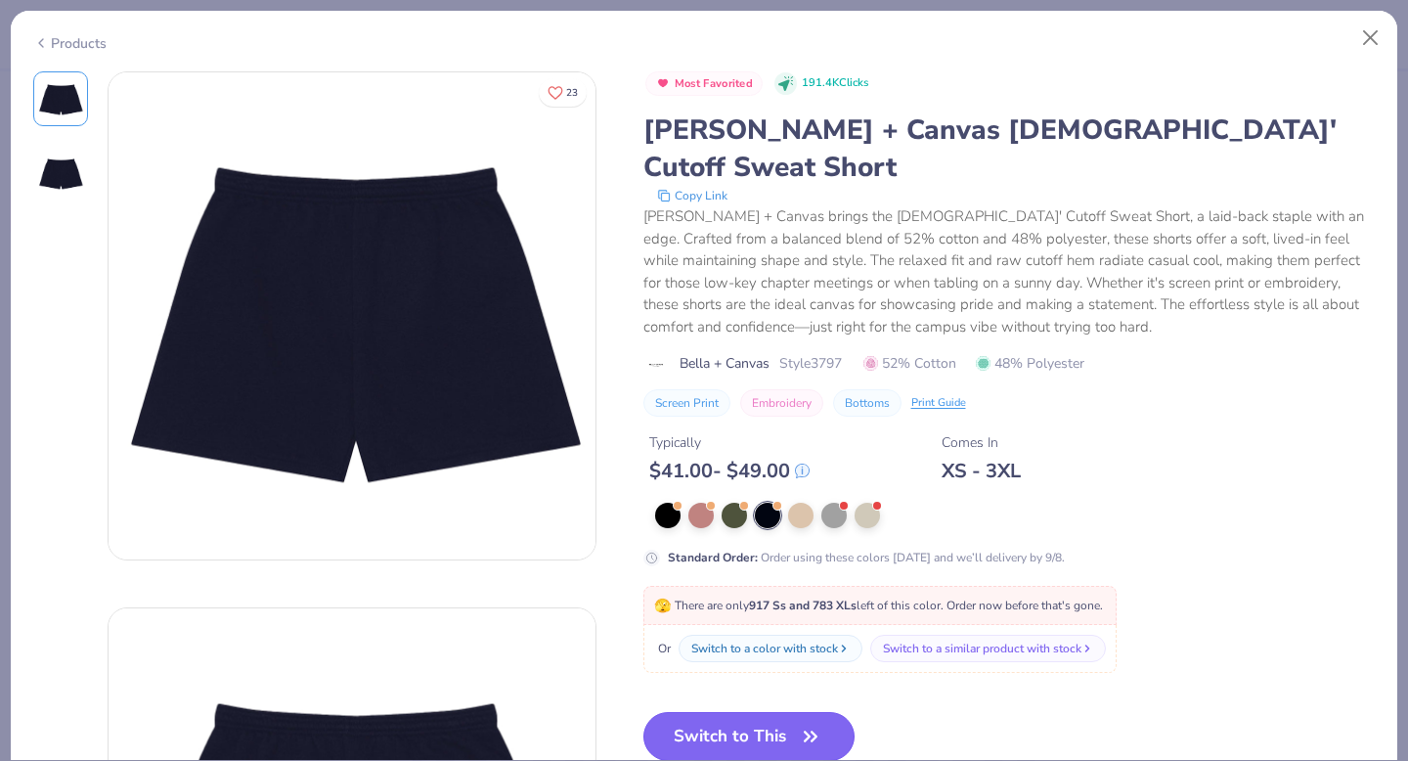
click at [802, 723] on icon "button" at bounding box center [810, 736] width 27 height 27
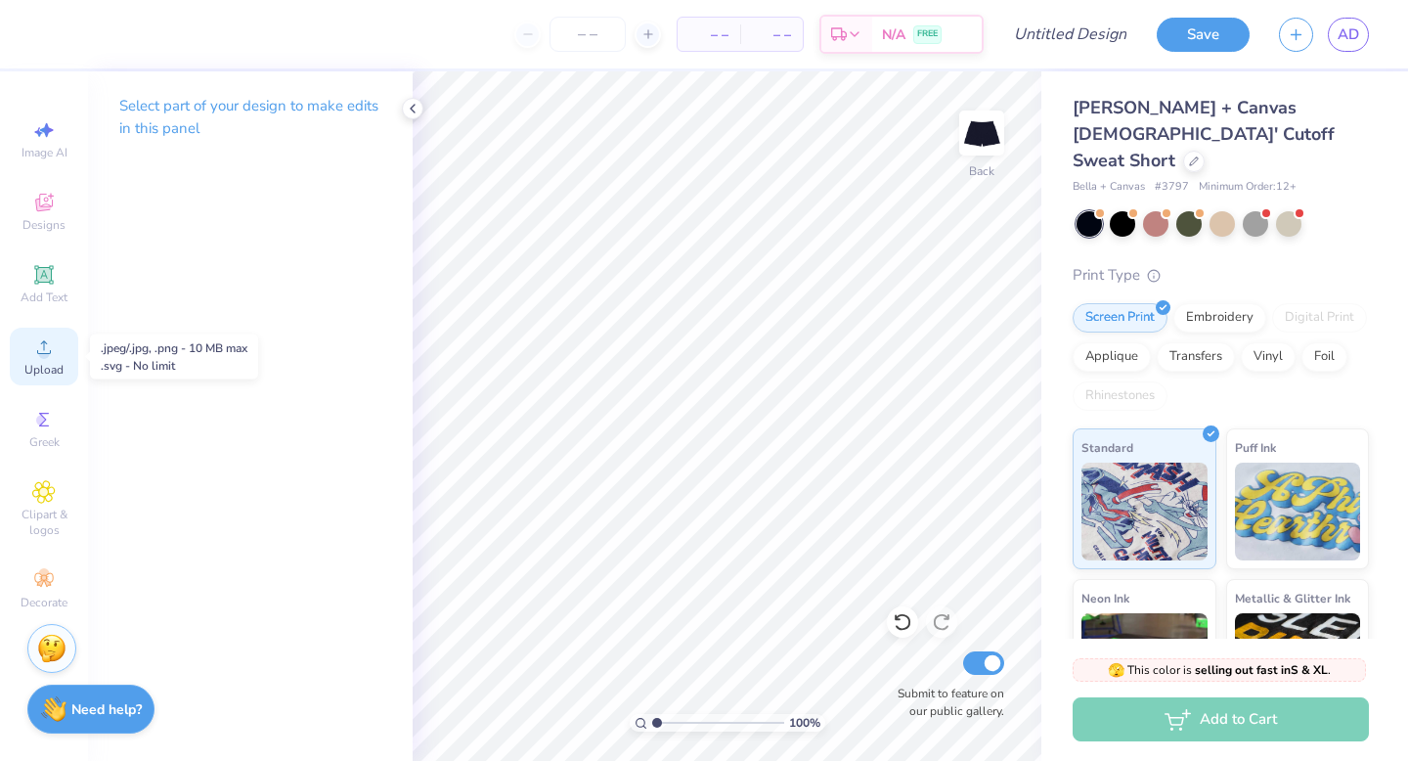
click at [46, 364] on span "Upload" at bounding box center [43, 370] width 39 height 16
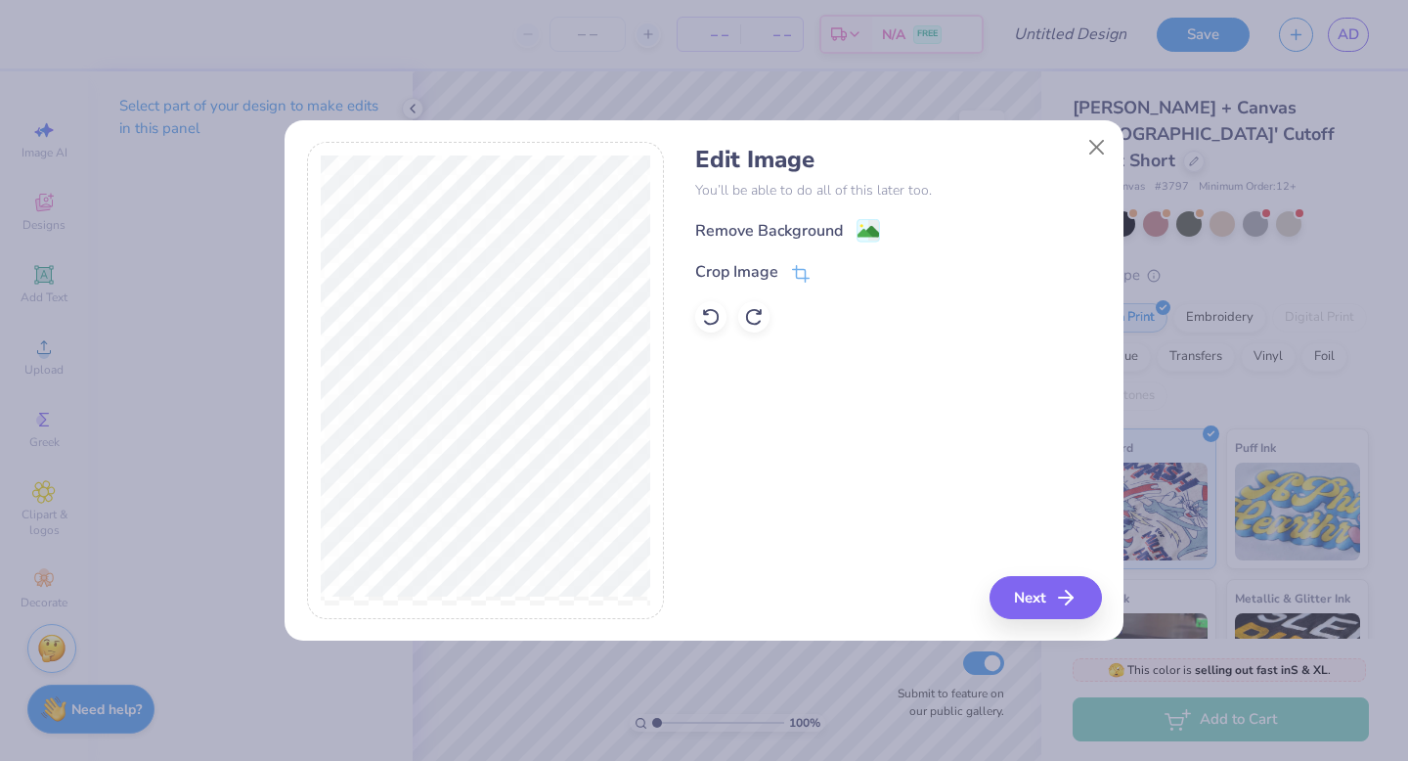
click at [882, 219] on div "Remove Background" at bounding box center [898, 230] width 406 height 24
click at [857, 227] on image at bounding box center [868, 234] width 22 height 22
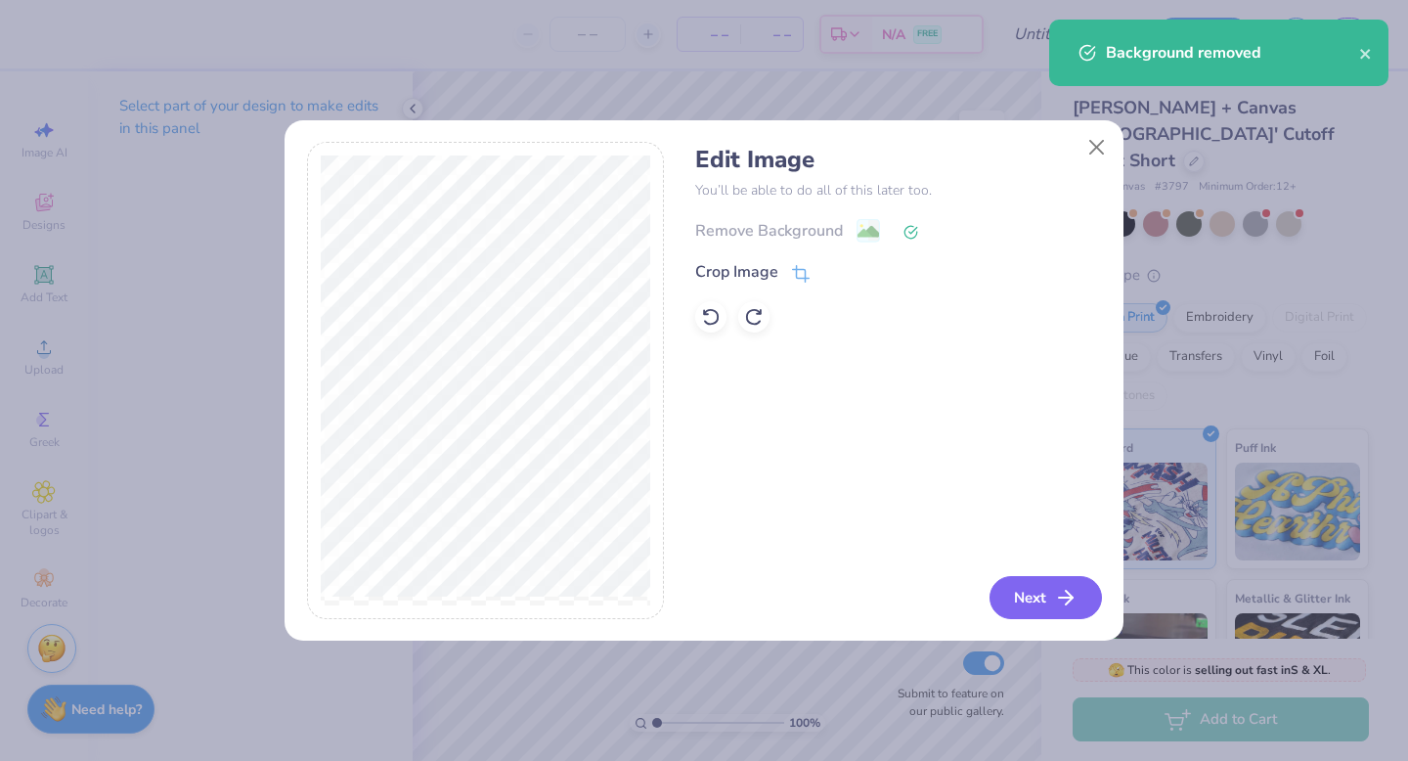
click at [1043, 611] on button "Next" at bounding box center [1045, 597] width 112 height 43
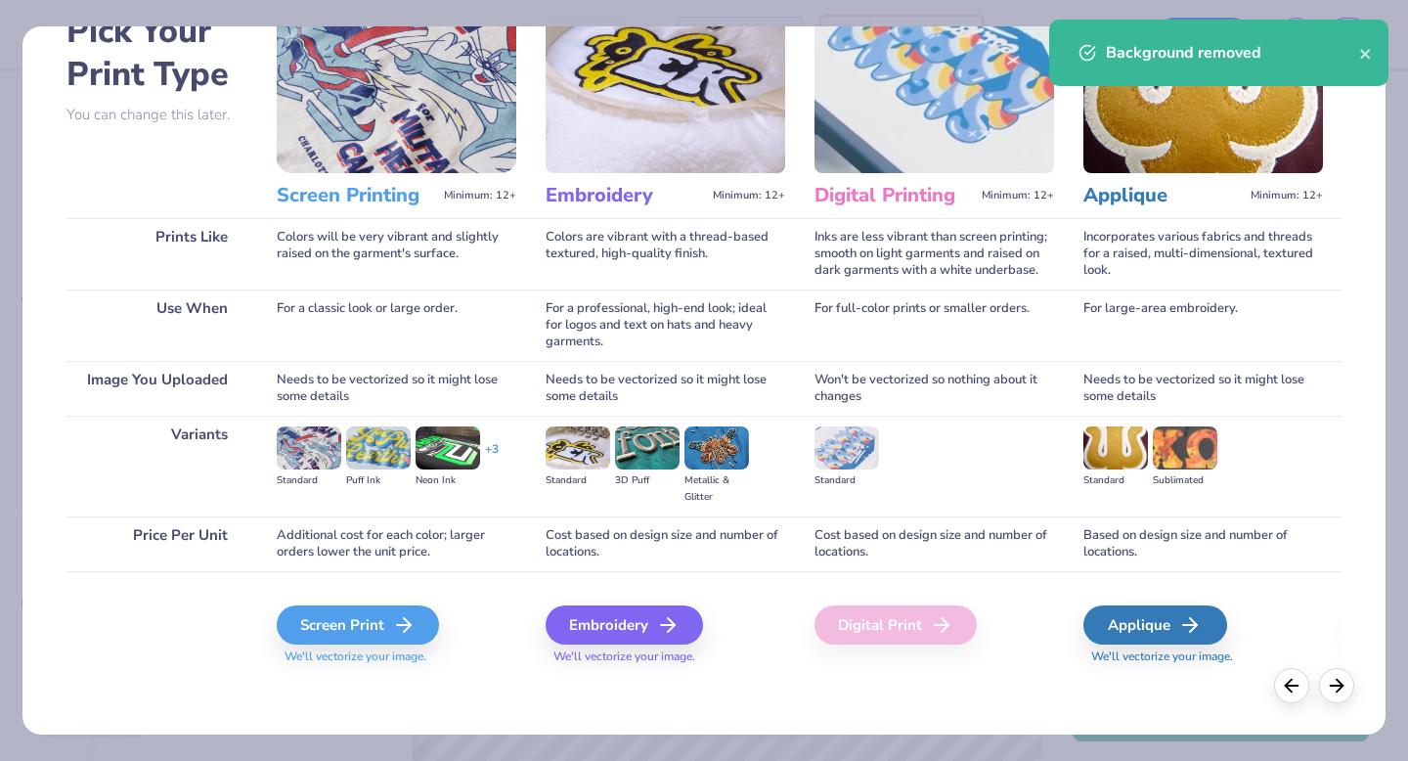
scroll to position [115, 0]
click at [416, 630] on icon at bounding box center [409, 625] width 23 height 23
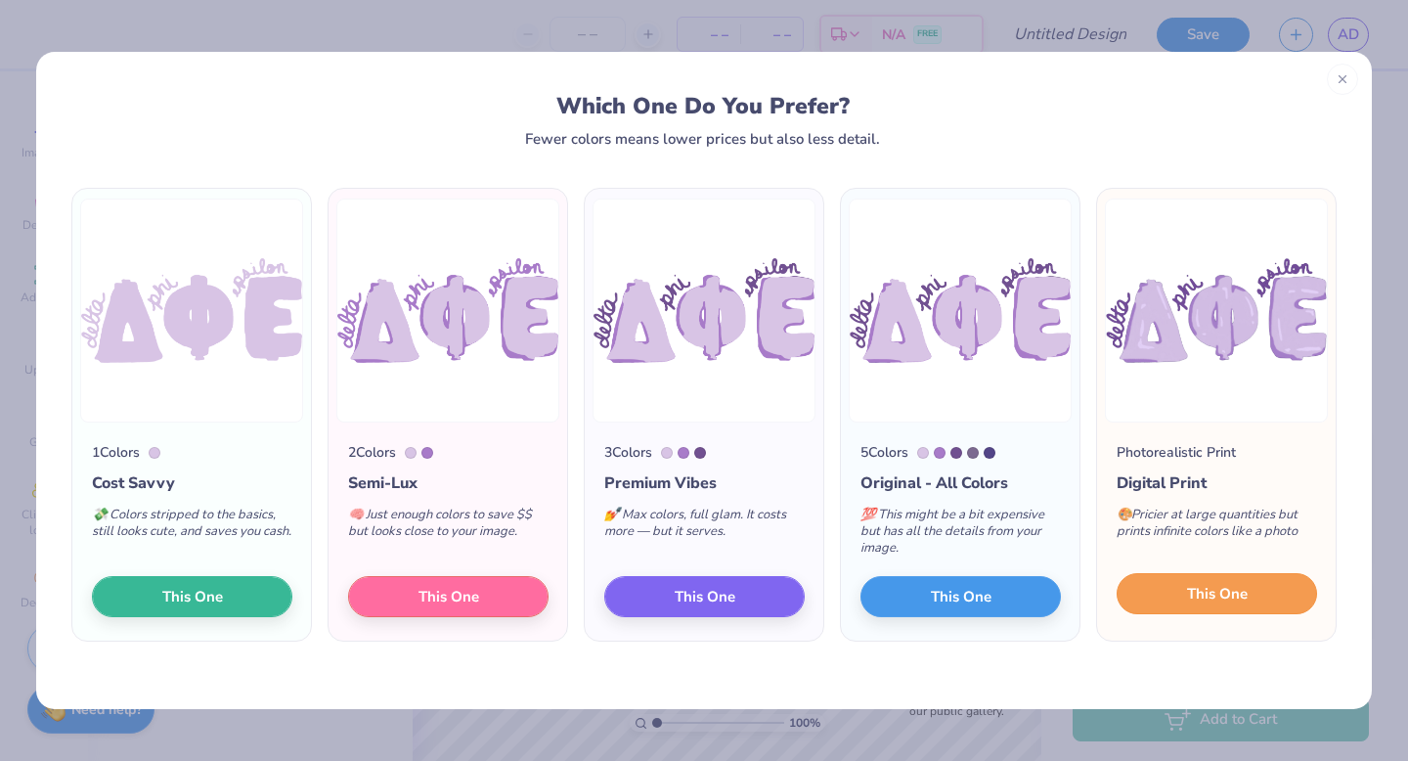
click at [1262, 585] on button "This One" at bounding box center [1217, 593] width 200 height 41
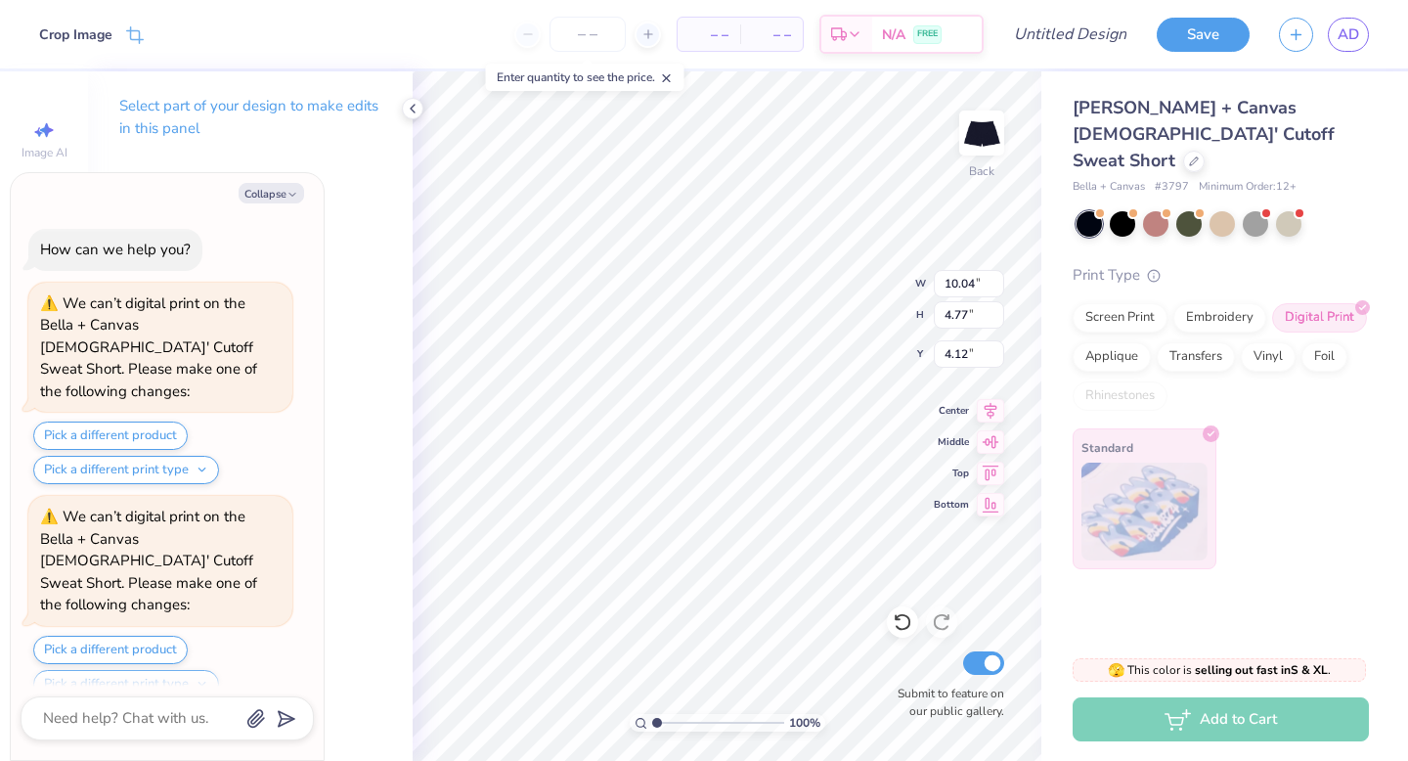
scroll to position [174, 0]
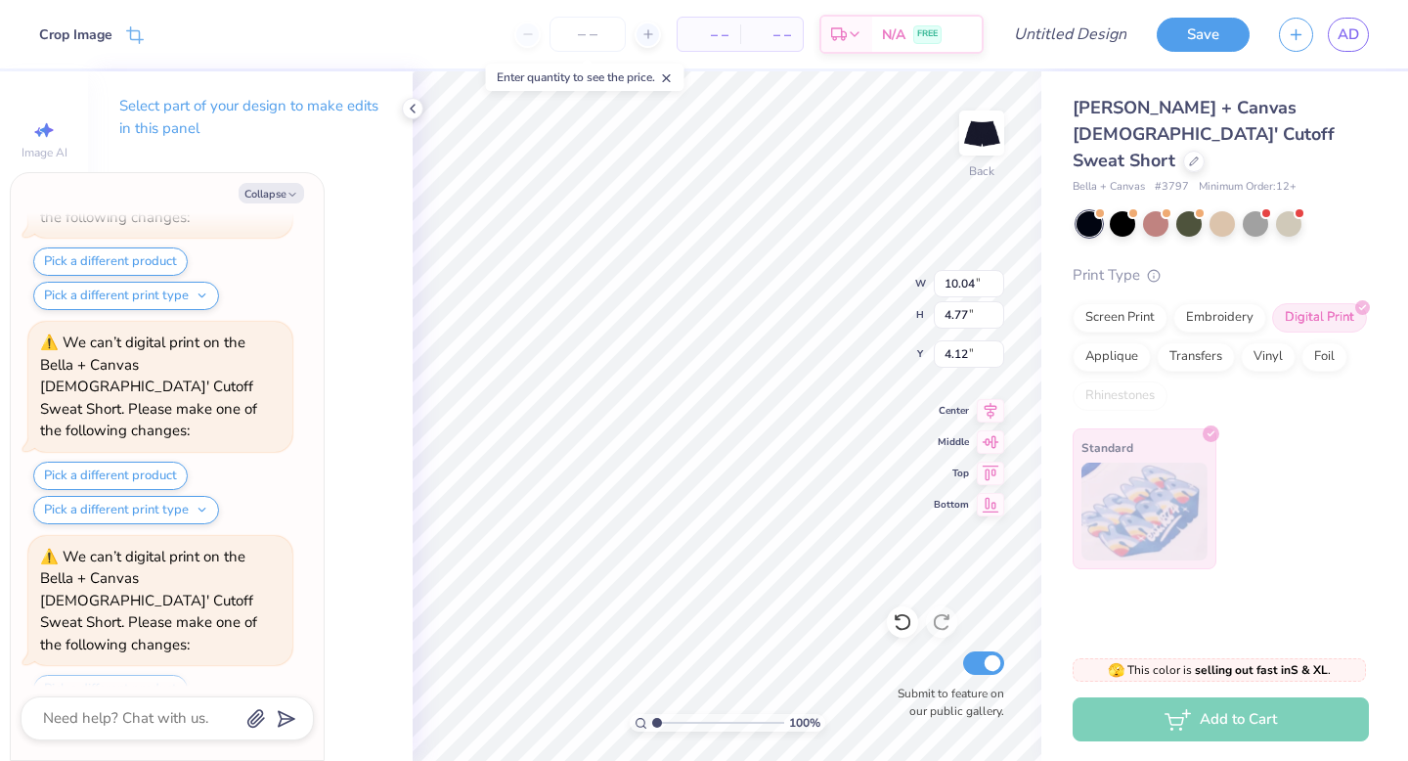
type textarea "x"
type input "6.15"
type input "2.92"
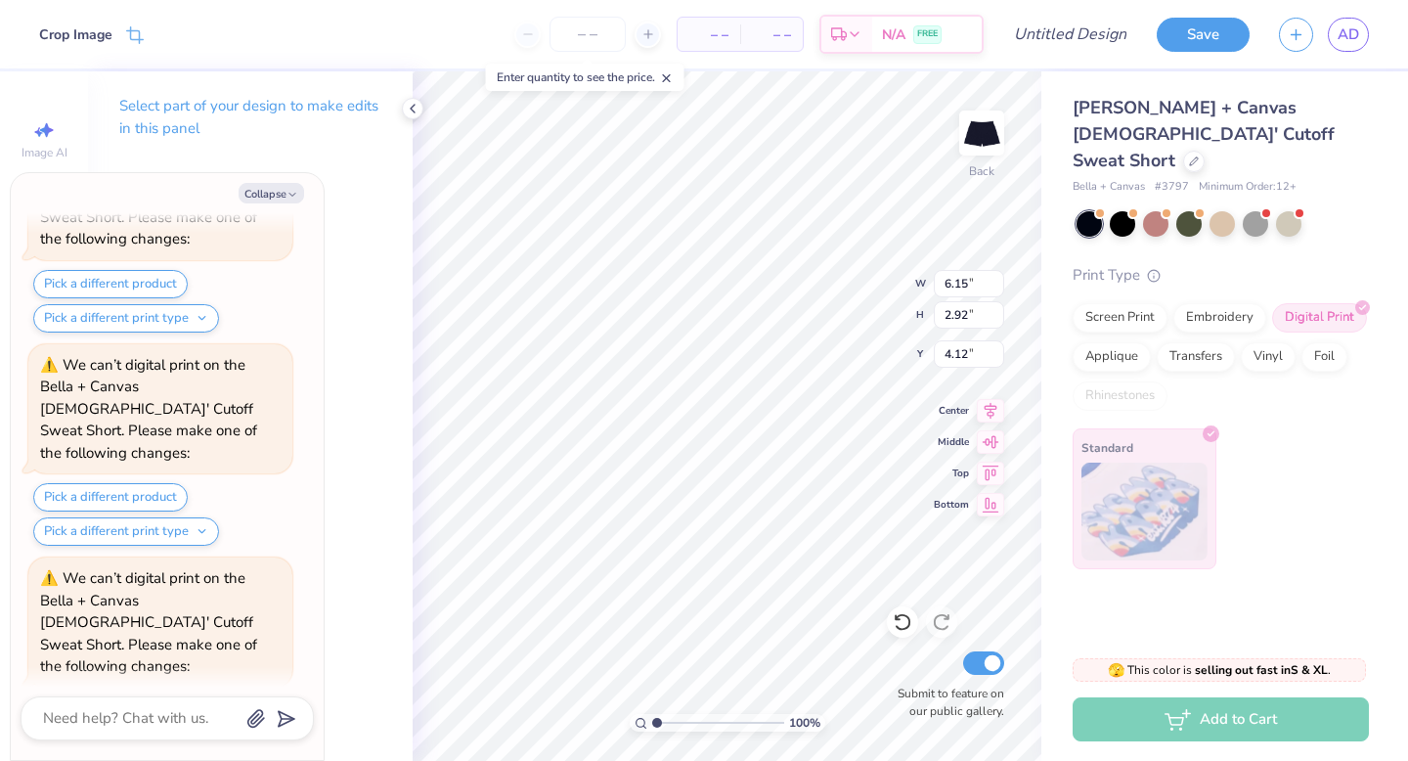
type textarea "x"
type input "8.78"
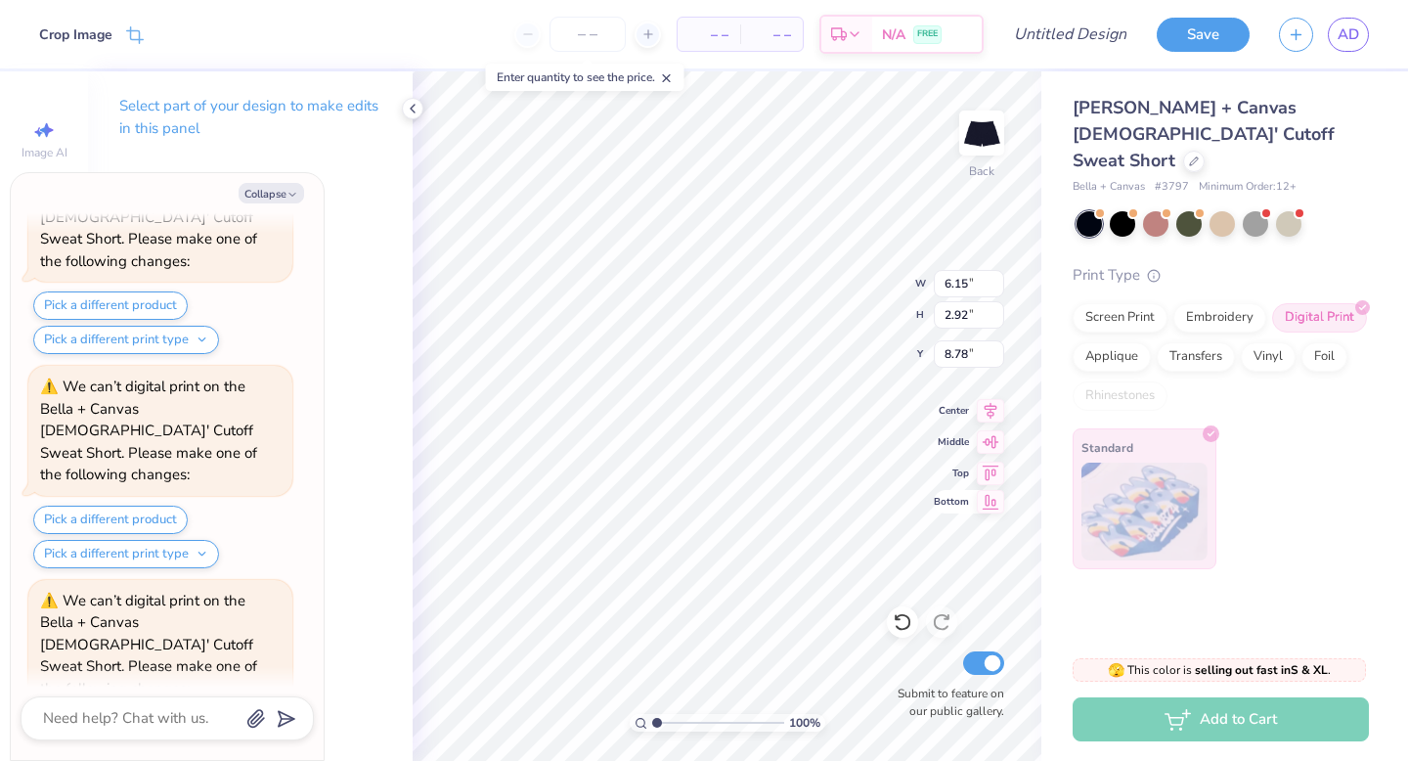
type textarea "x"
type input "6.18"
type input "3.74"
type input "8.42"
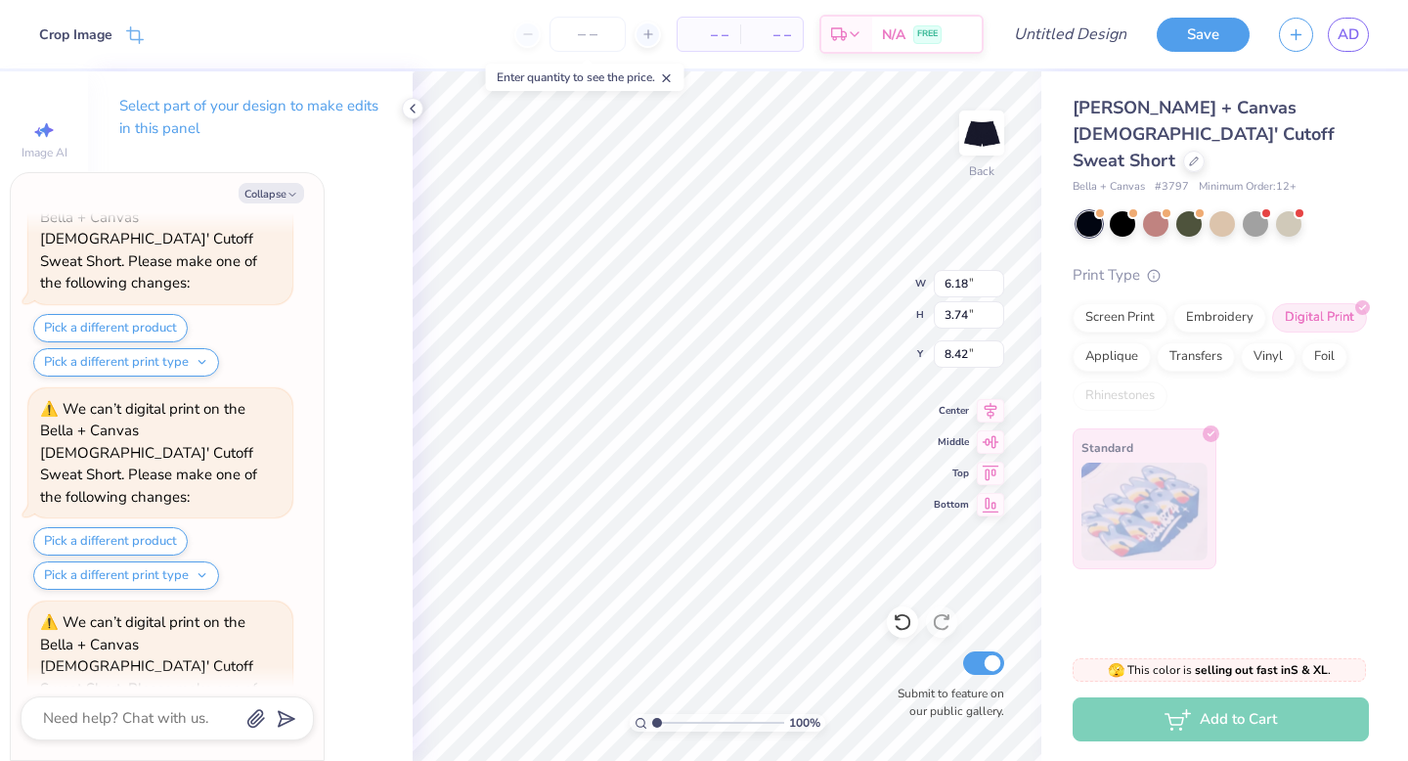
type textarea "x"
type input "8.36"
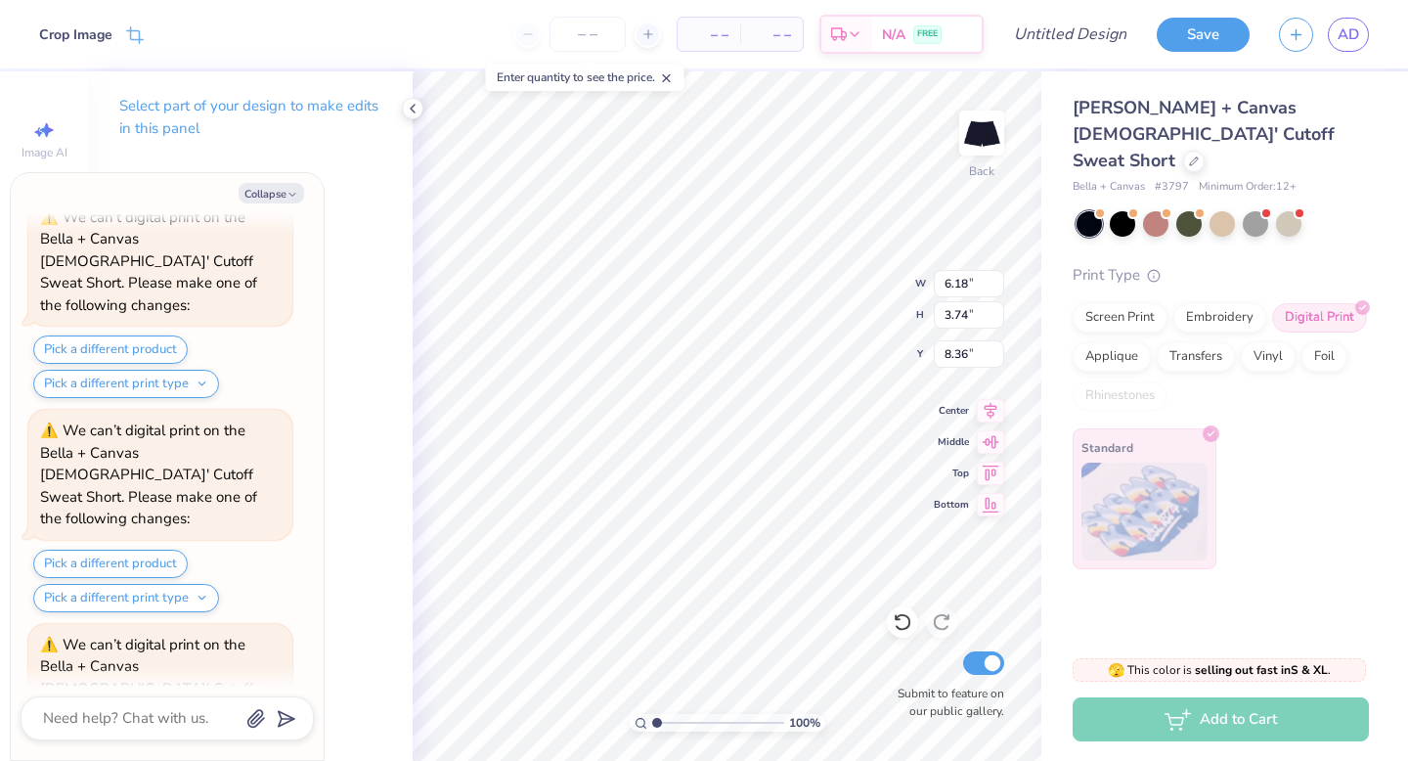
type textarea "x"
type input "8.46"
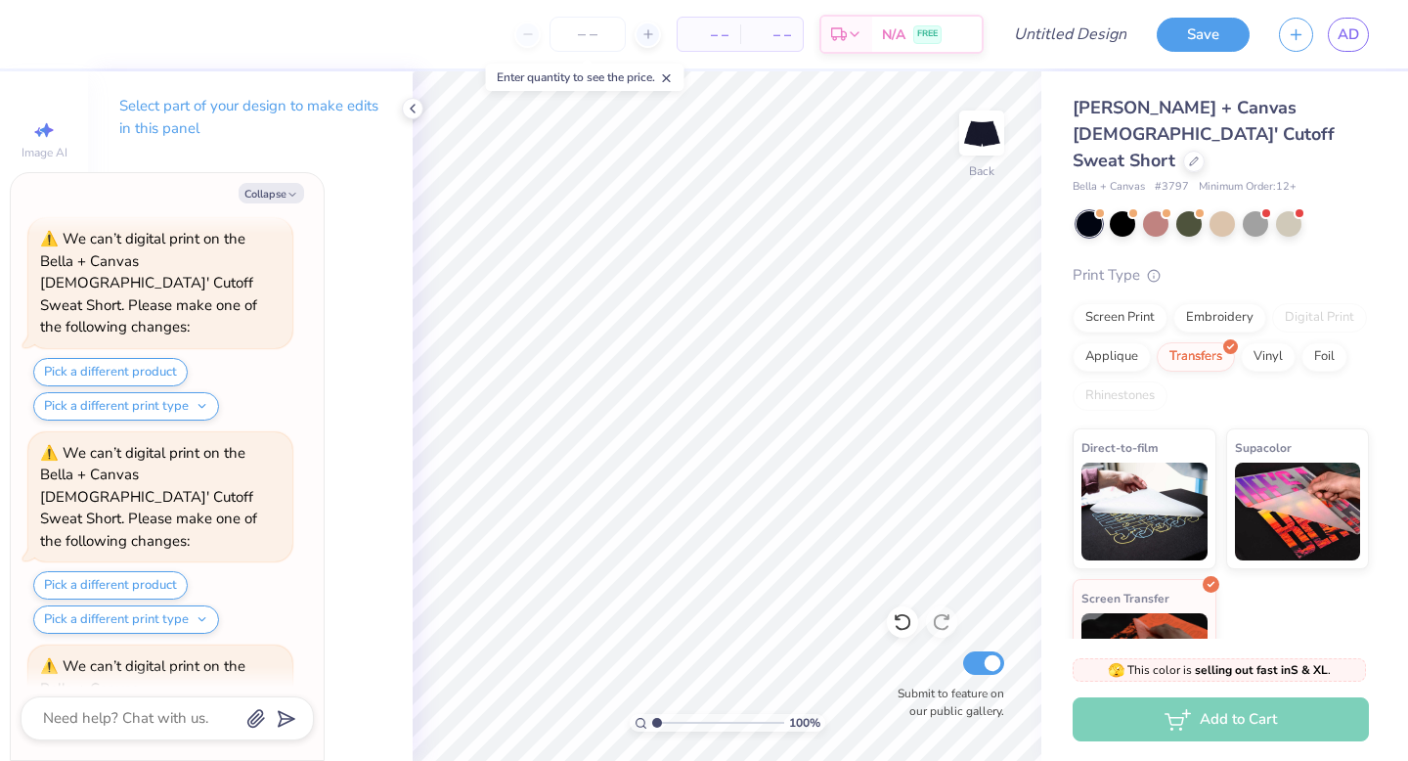
type textarea "x"
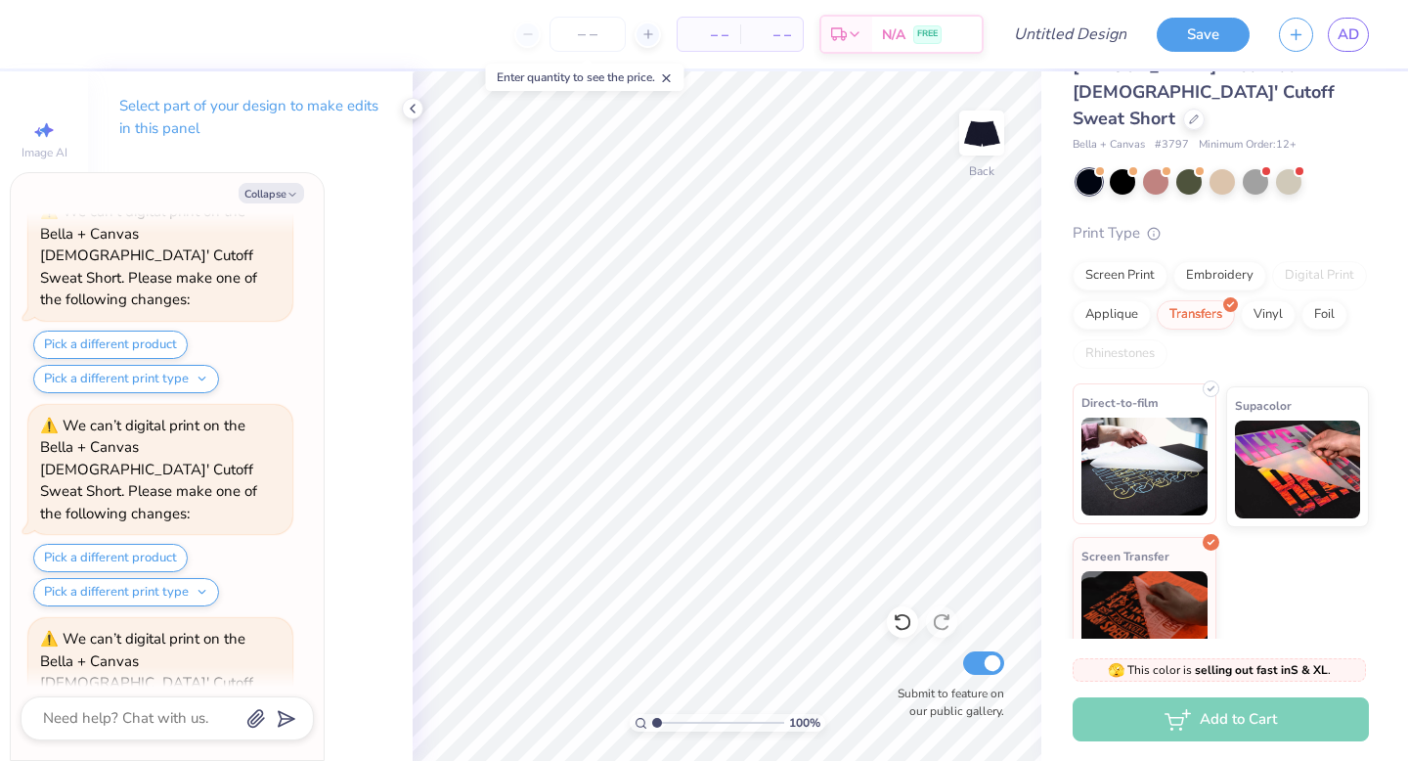
scroll to position [55, 0]
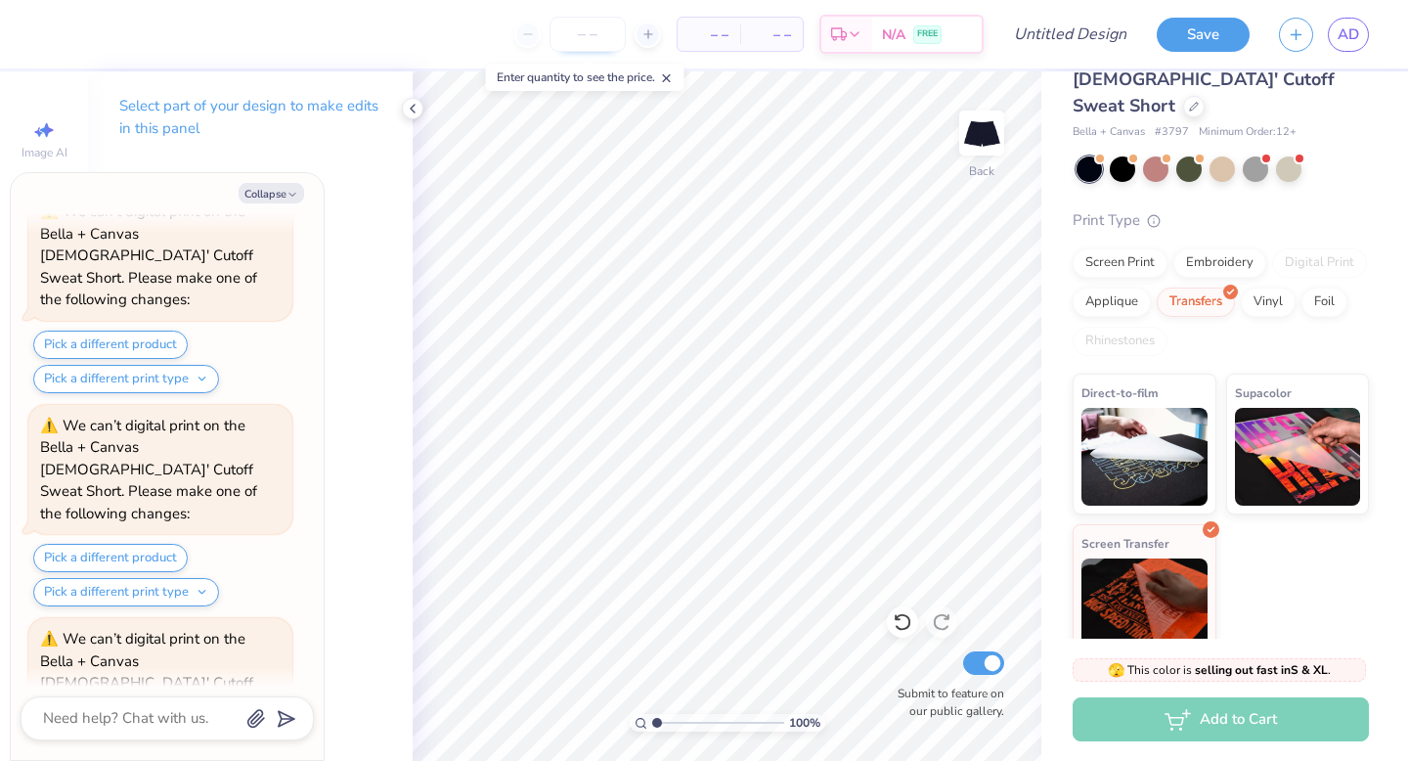
click at [587, 38] on input "number" at bounding box center [587, 34] width 76 height 35
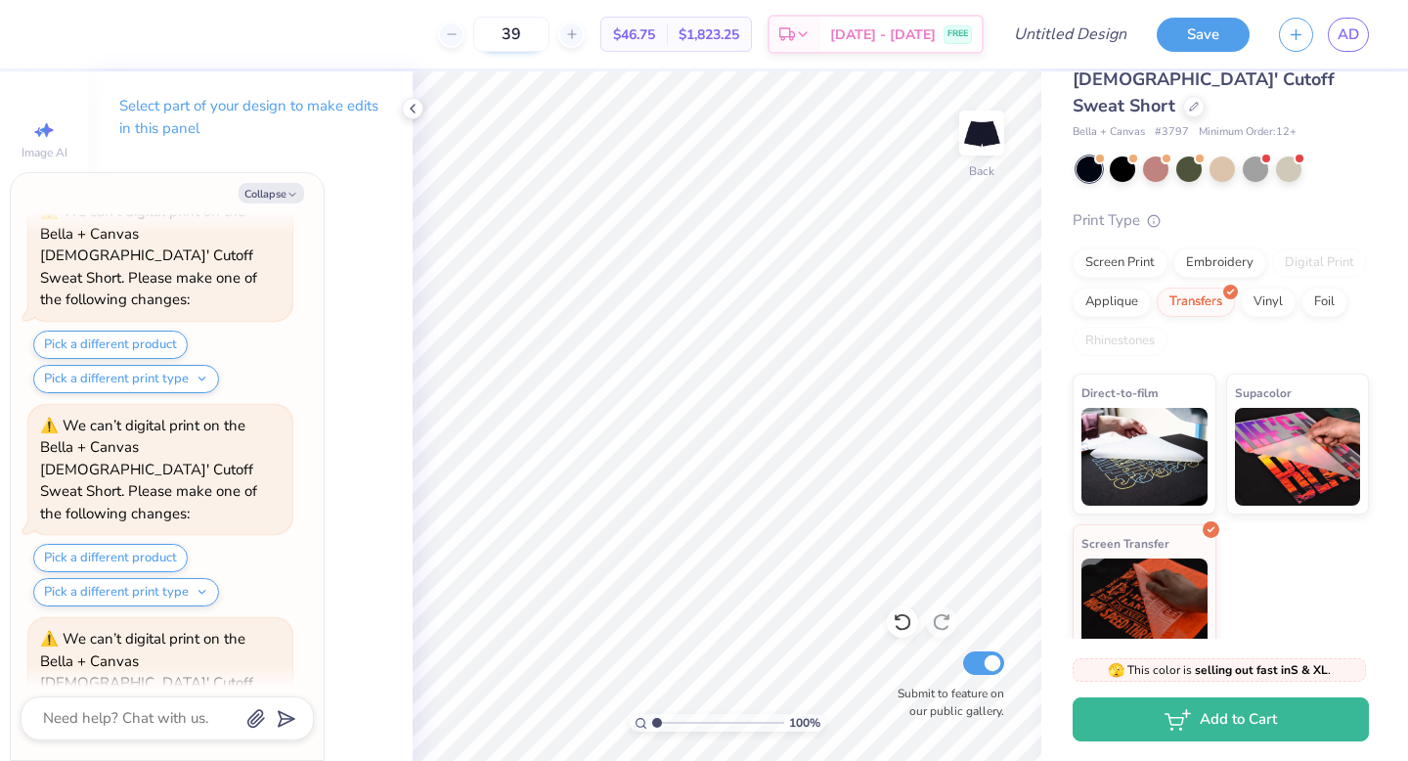
type input "3"
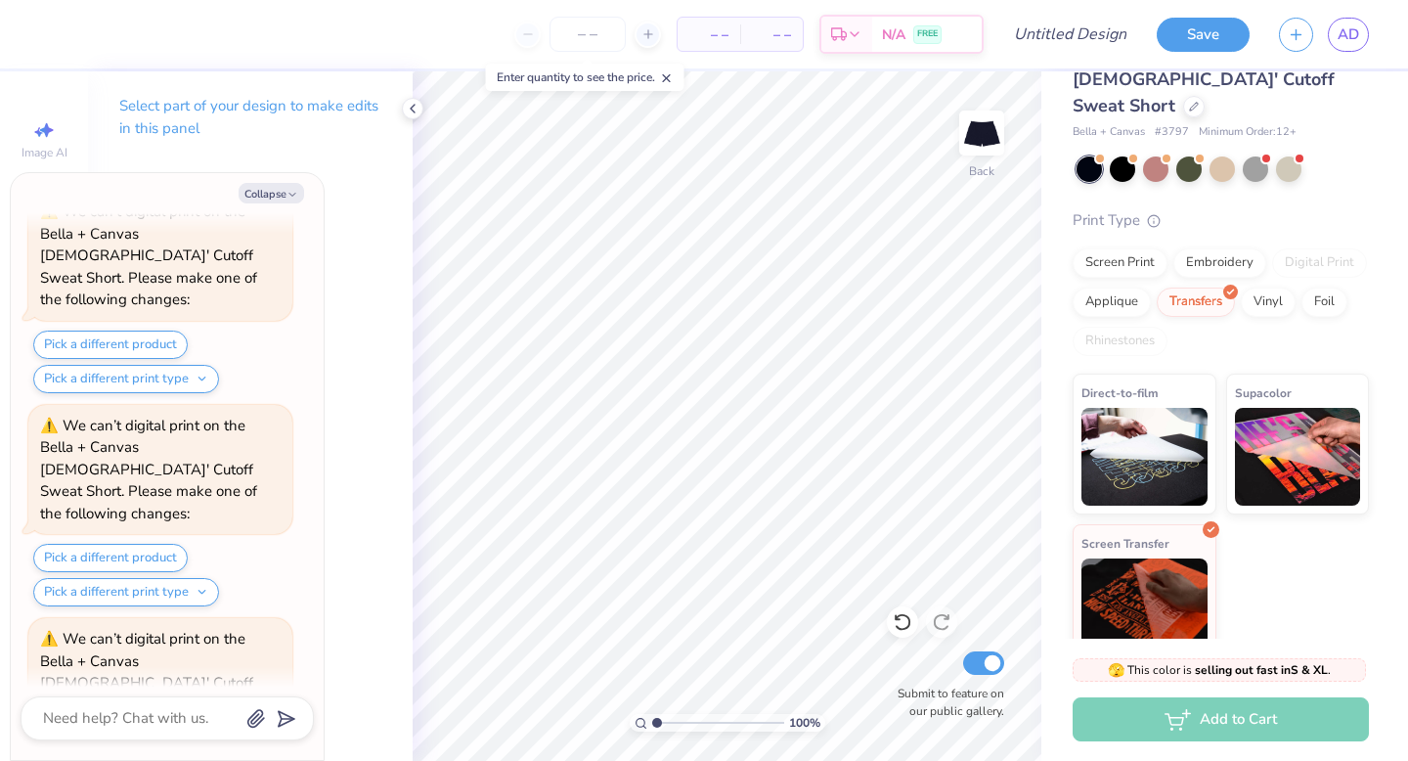
click at [399, 115] on div "Select part of your design to make edits in this panel" at bounding box center [250, 124] width 325 height 107
click at [415, 107] on icon at bounding box center [413, 109] width 16 height 16
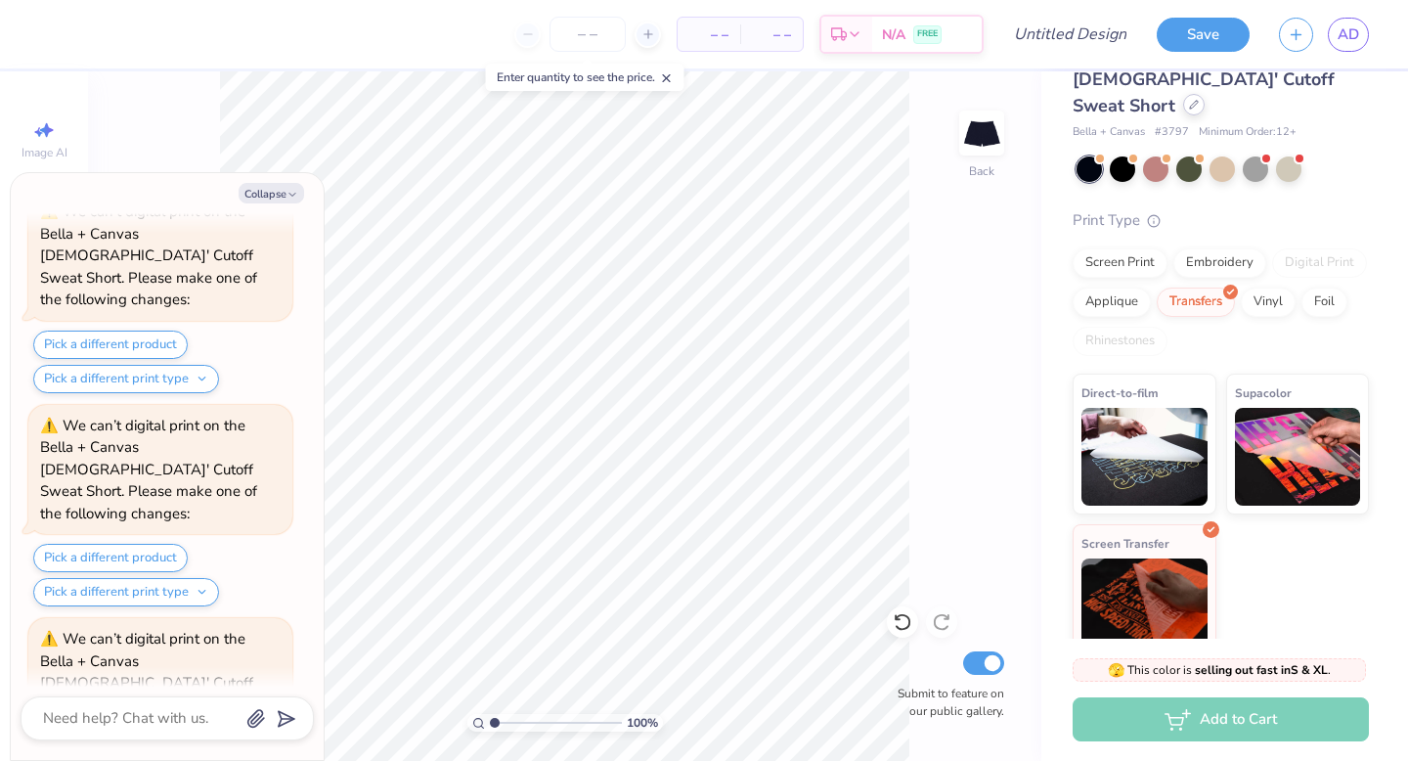
click at [1189, 100] on icon at bounding box center [1194, 105] width 10 height 10
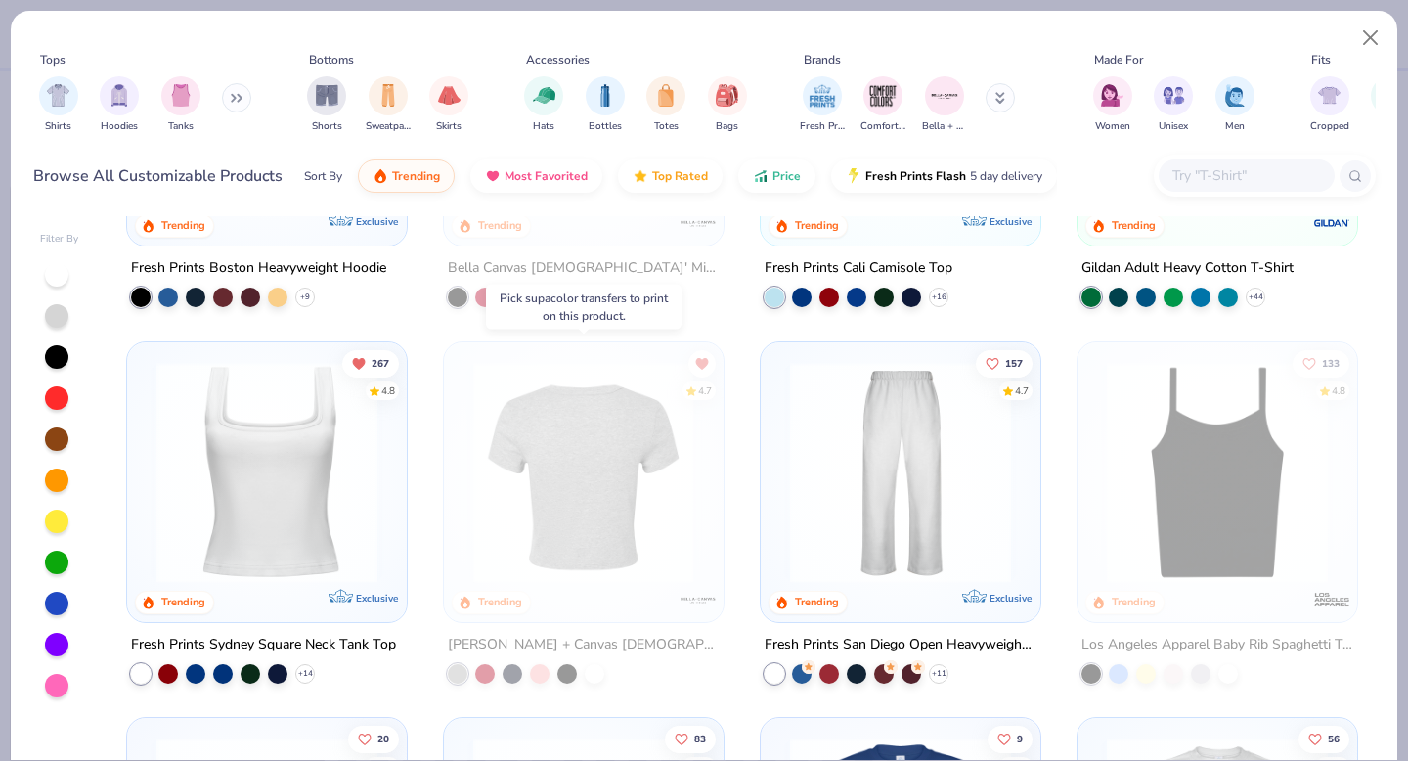
scroll to position [633, 0]
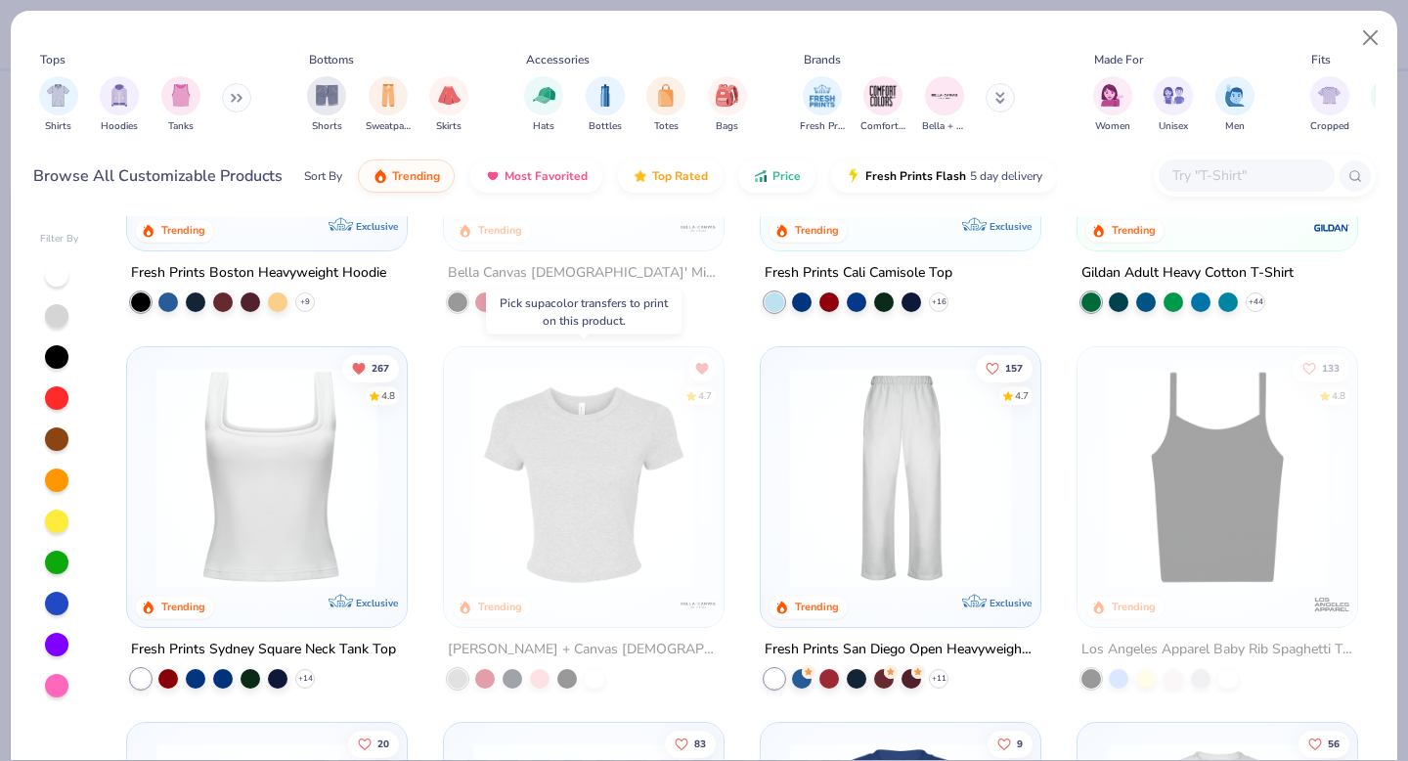
click at [616, 456] on img at bounding box center [583, 476] width 241 height 221
click at [1378, 32] on button "Close" at bounding box center [1370, 38] width 37 height 37
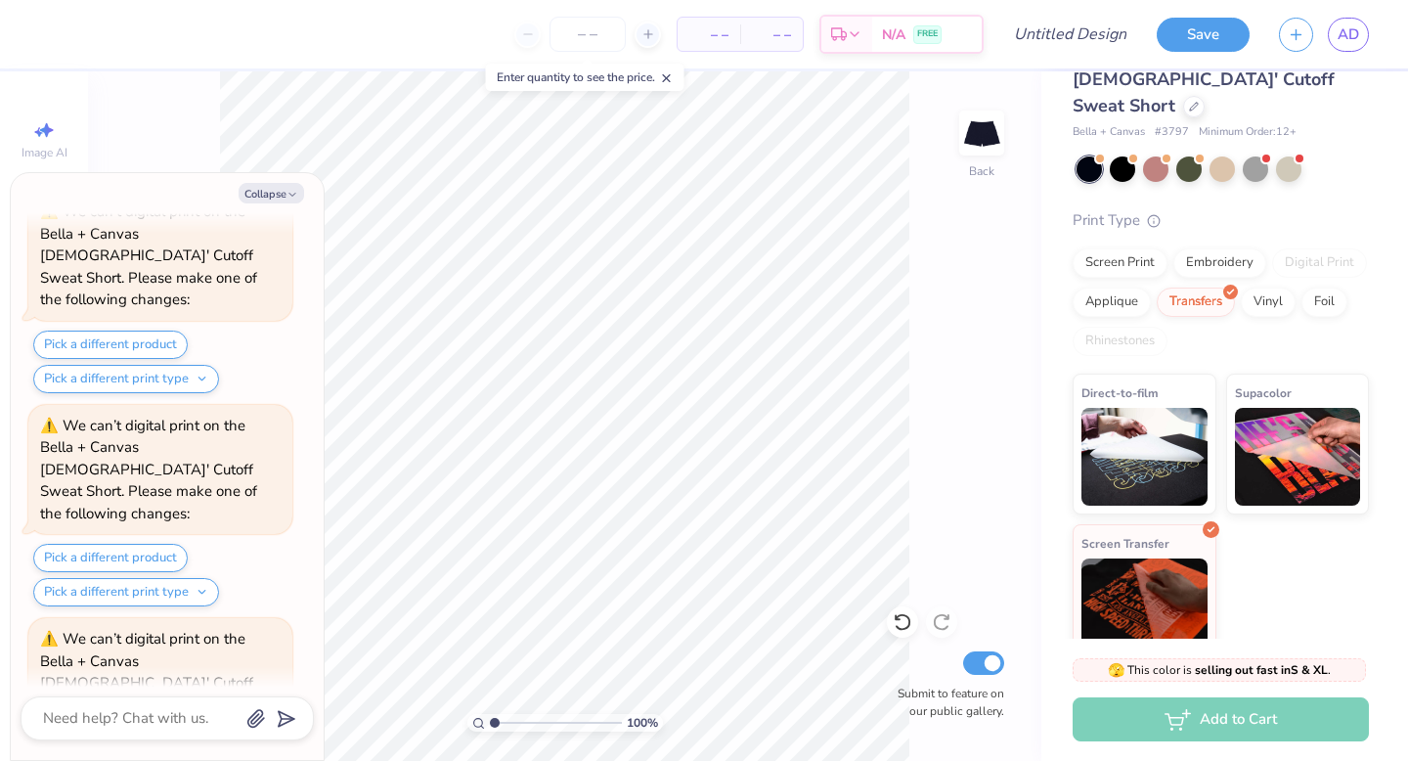
scroll to position [53, 0]
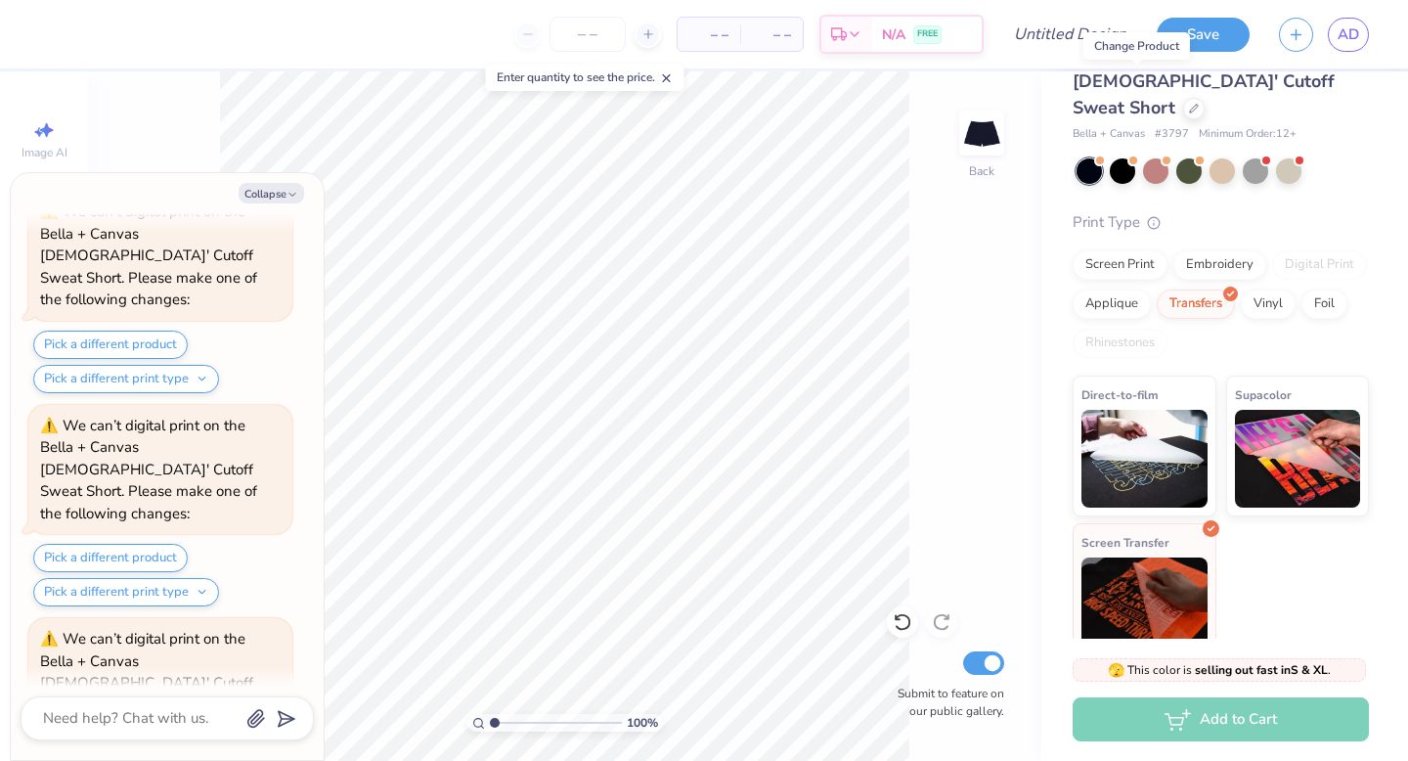
click at [1210, 545] on div "Screen Transfer" at bounding box center [1145, 593] width 144 height 141
click at [1146, 247] on div "Screen Print" at bounding box center [1120, 261] width 95 height 29
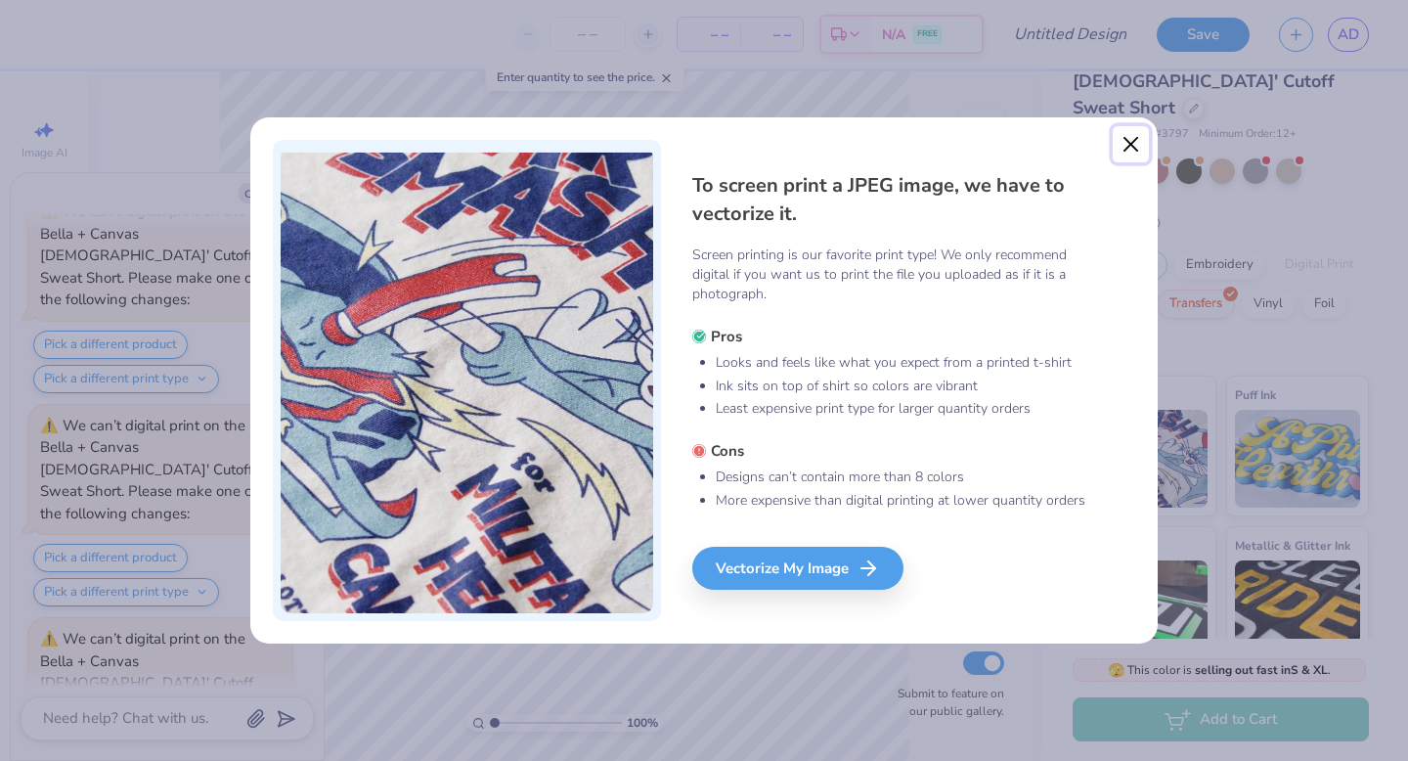
click at [1136, 149] on button "Close" at bounding box center [1131, 144] width 37 height 37
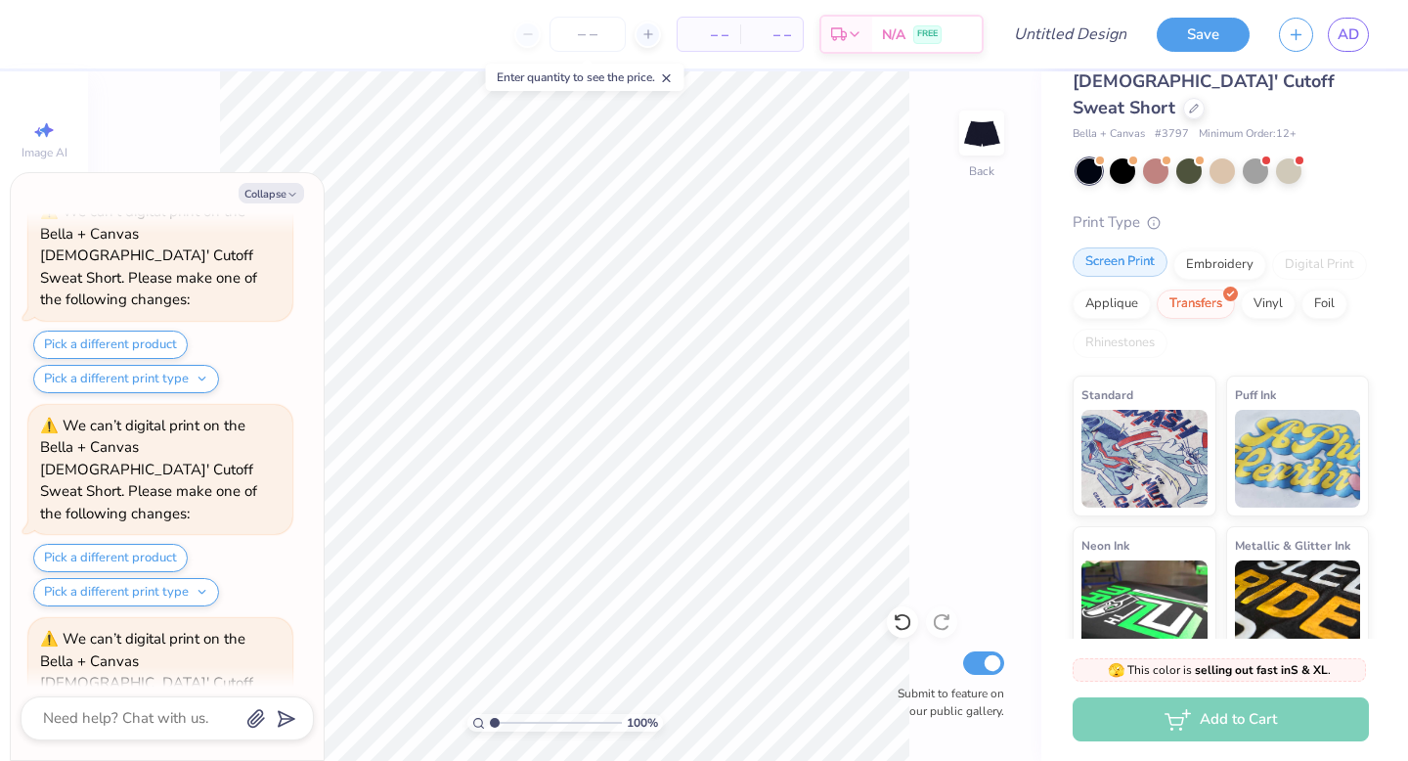
click at [1137, 247] on div "Screen Print" at bounding box center [1120, 261] width 95 height 29
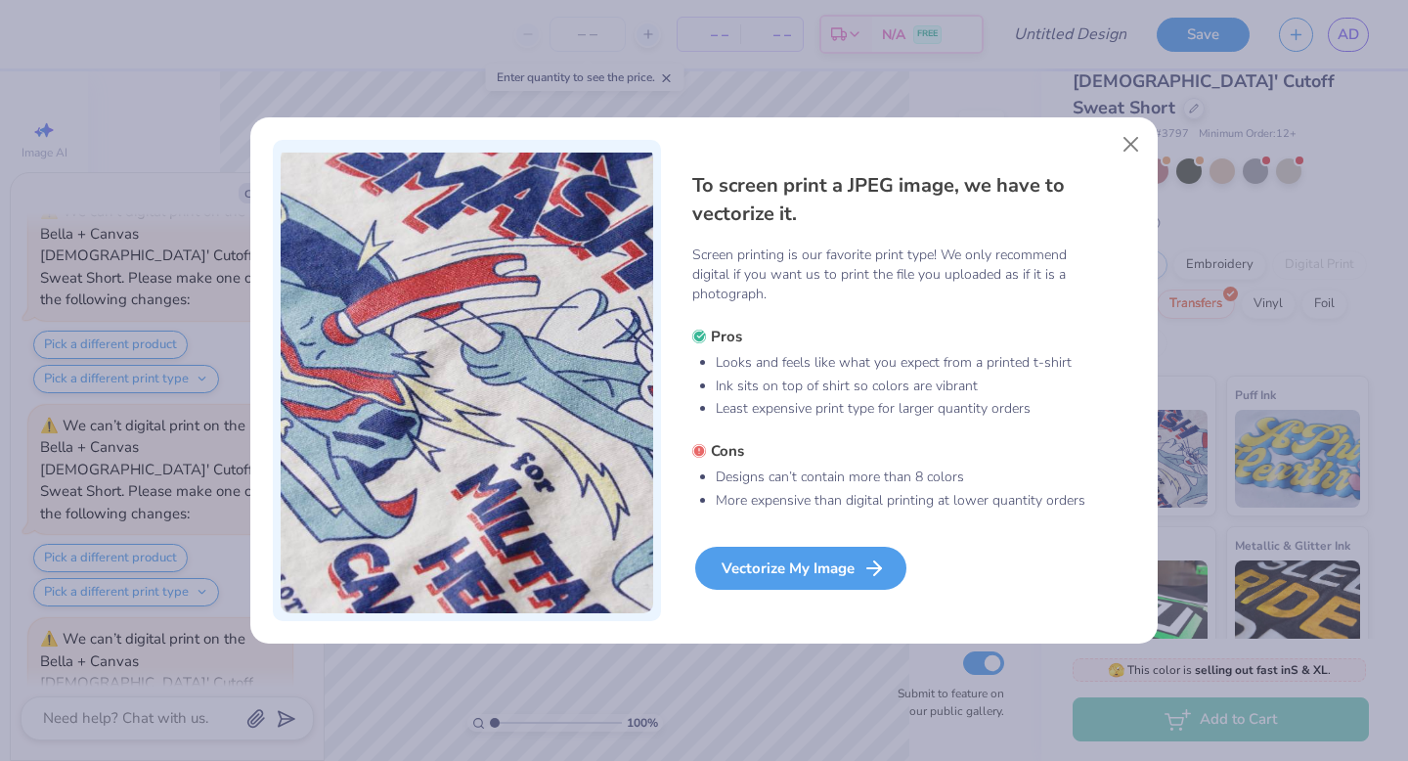
click at [824, 563] on div "Vectorize My Image" at bounding box center [800, 568] width 211 height 43
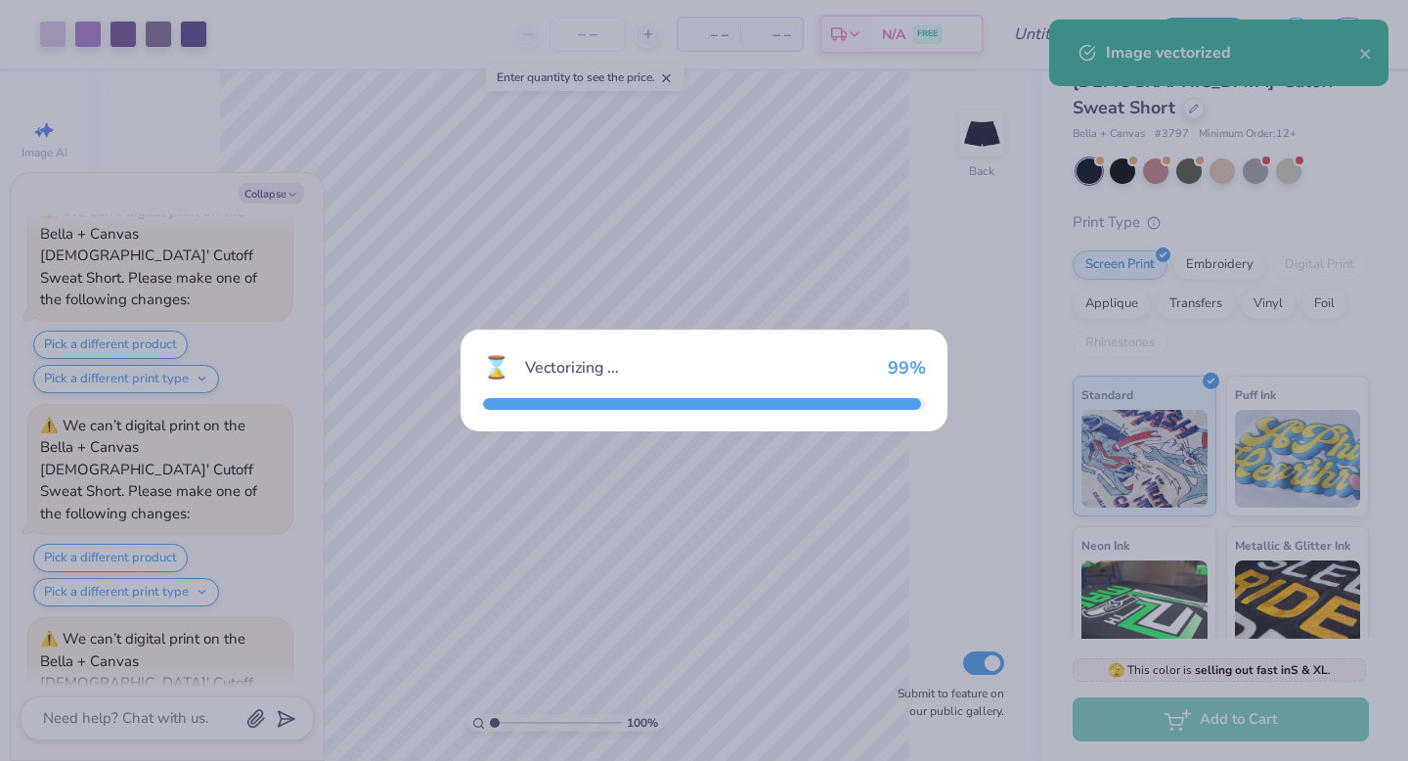
type textarea "x"
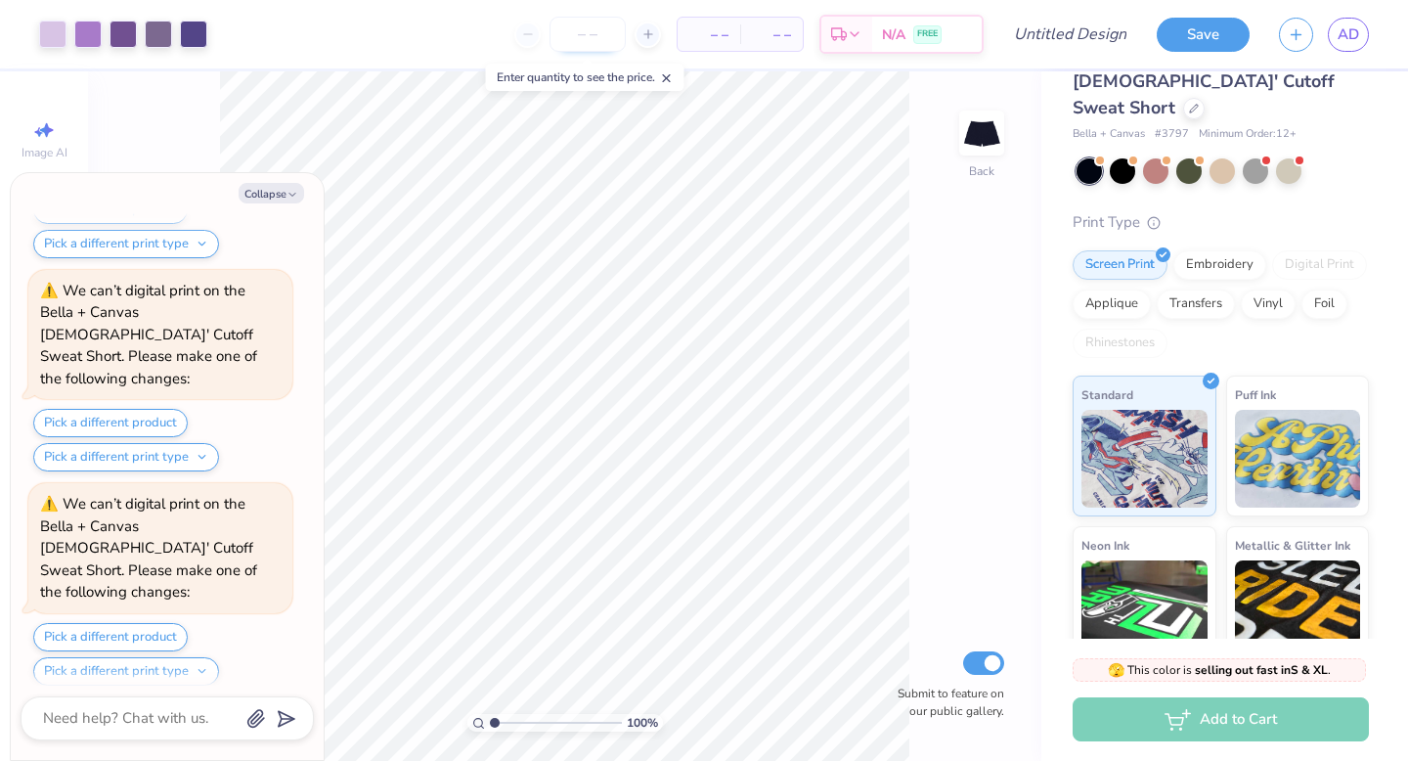
click at [569, 27] on input "number" at bounding box center [587, 34] width 76 height 35
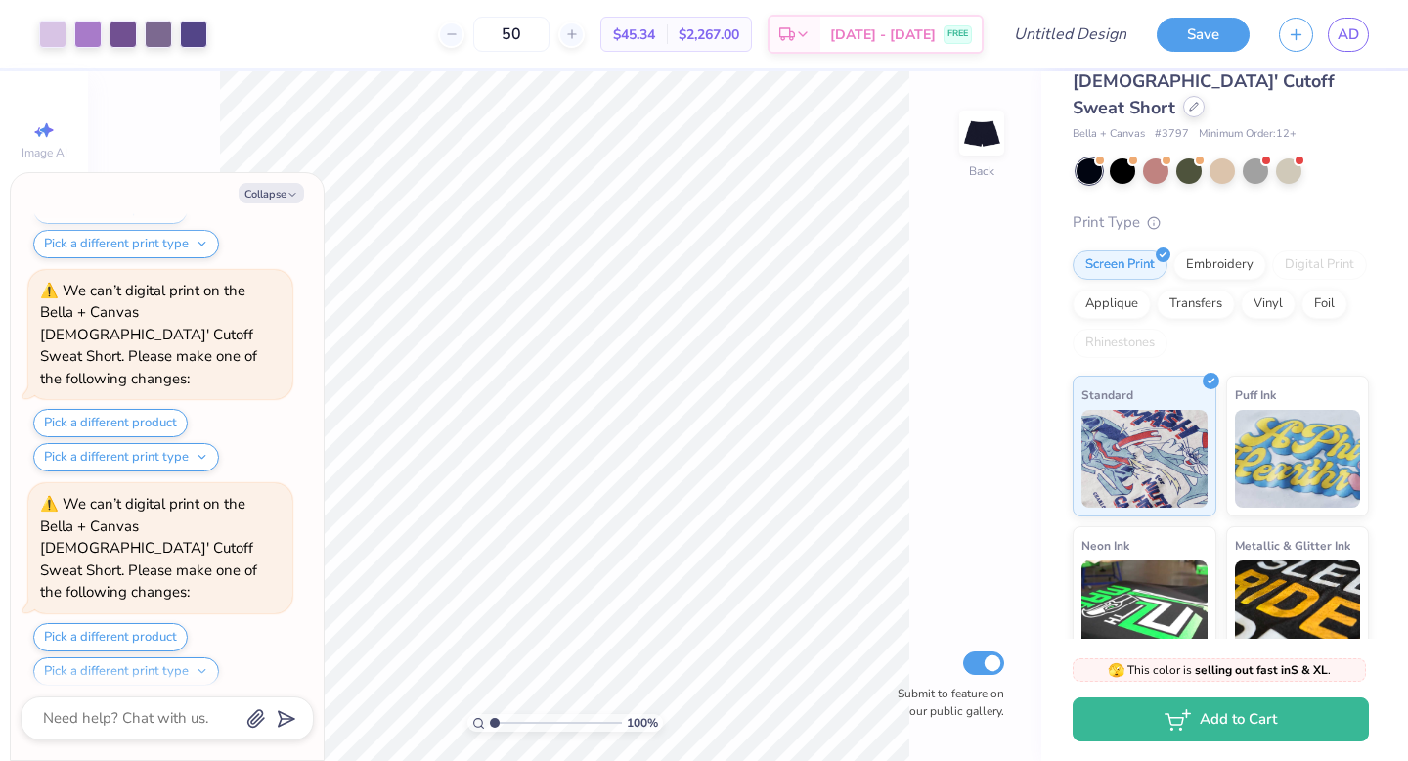
type input "50"
click at [1189, 102] on icon at bounding box center [1194, 107] width 10 height 10
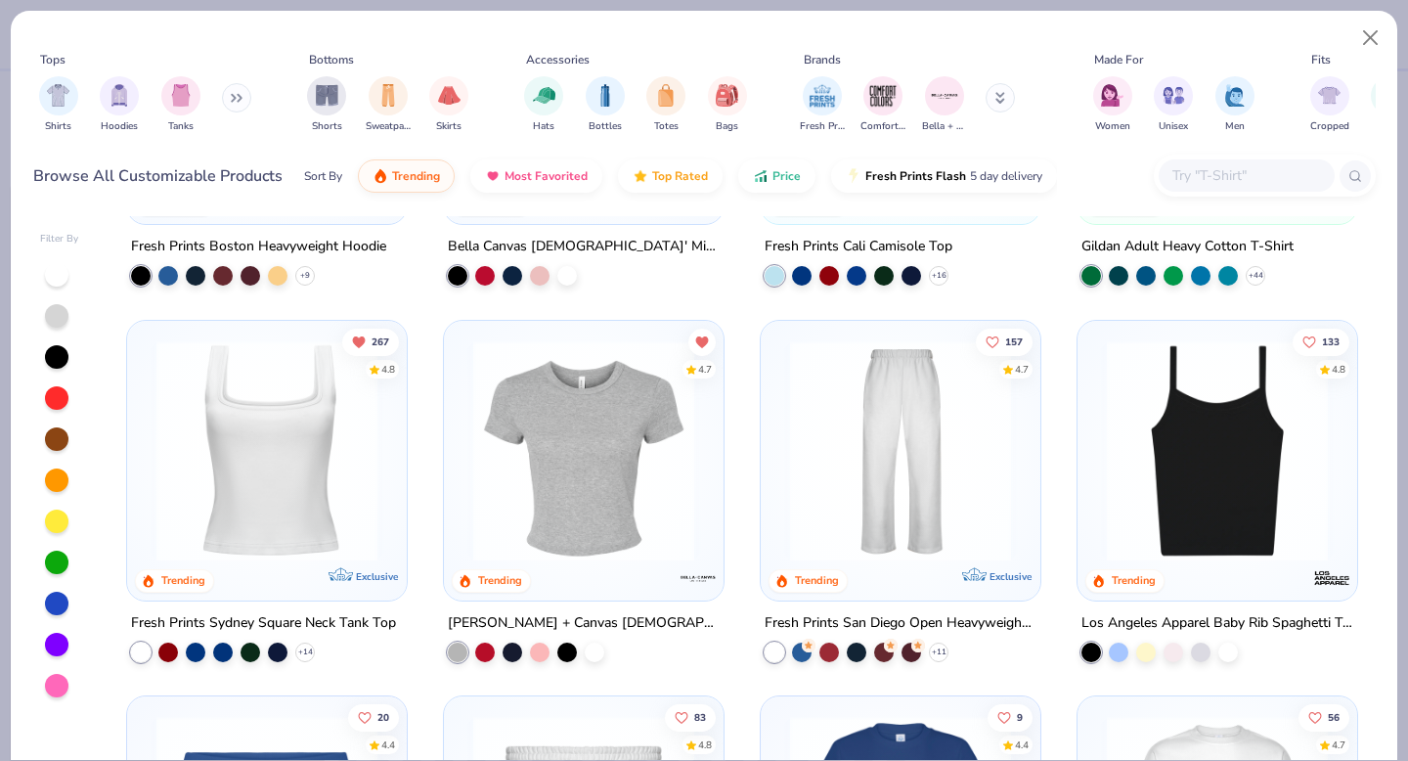
scroll to position [663, 0]
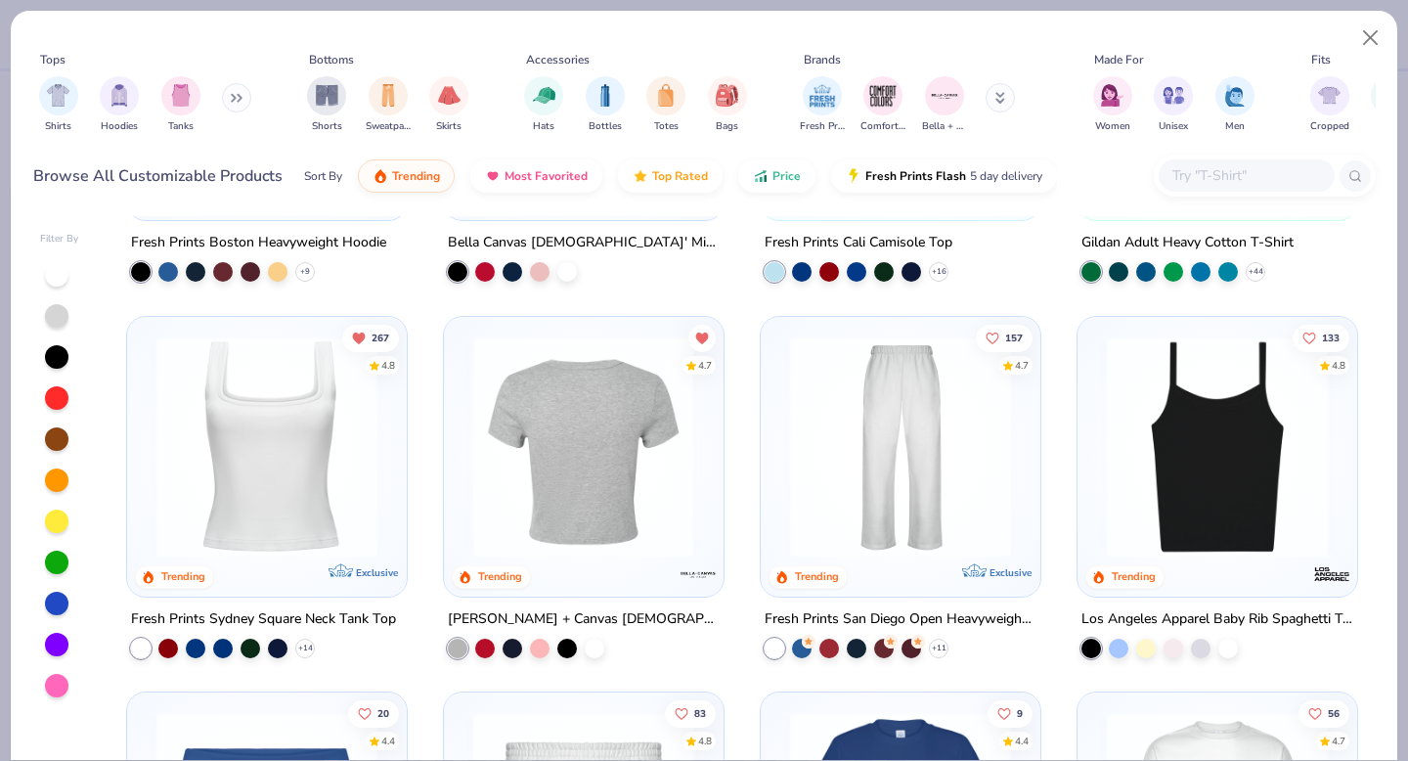
click at [585, 463] on img at bounding box center [583, 445] width 241 height 221
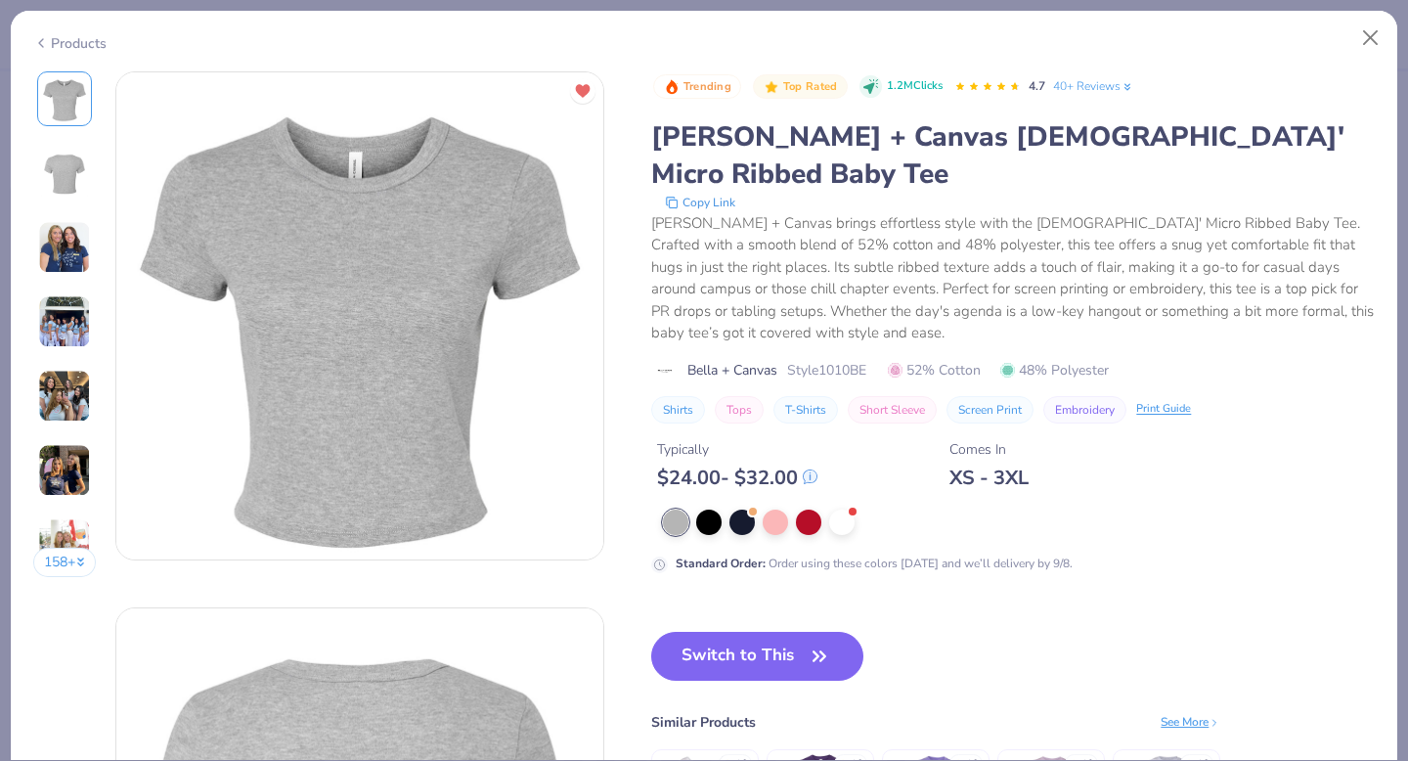
click at [66, 254] on img at bounding box center [64, 247] width 53 height 53
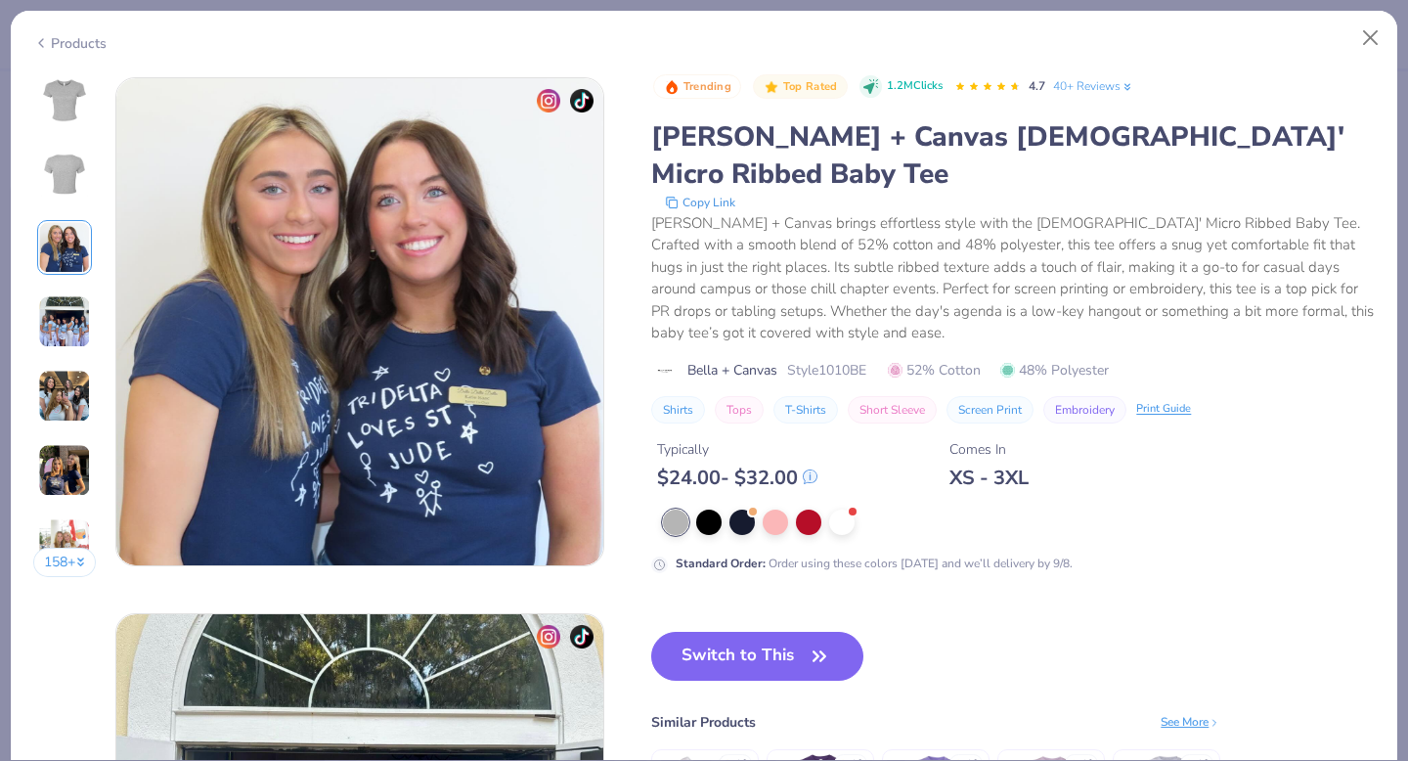
scroll to position [1072, 0]
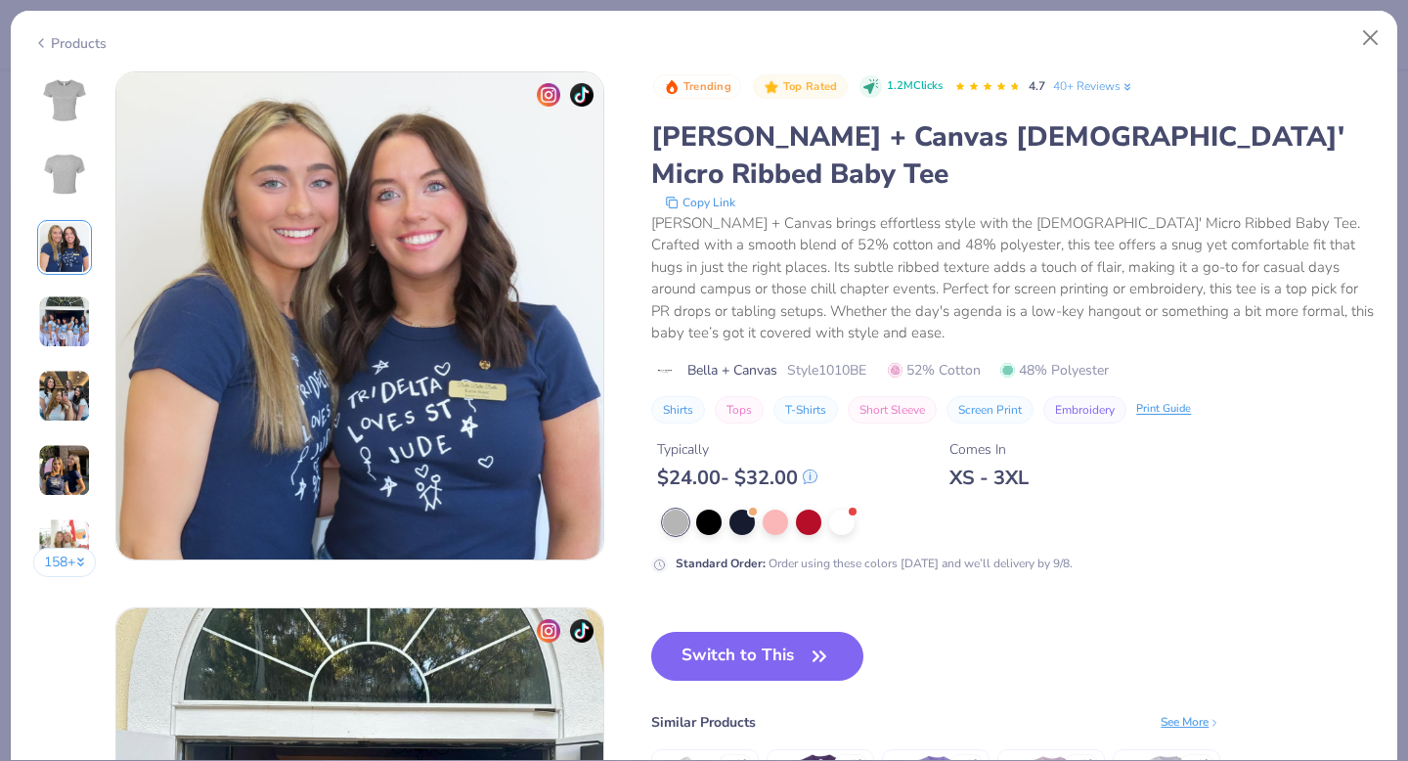
click at [67, 311] on img at bounding box center [64, 321] width 53 height 53
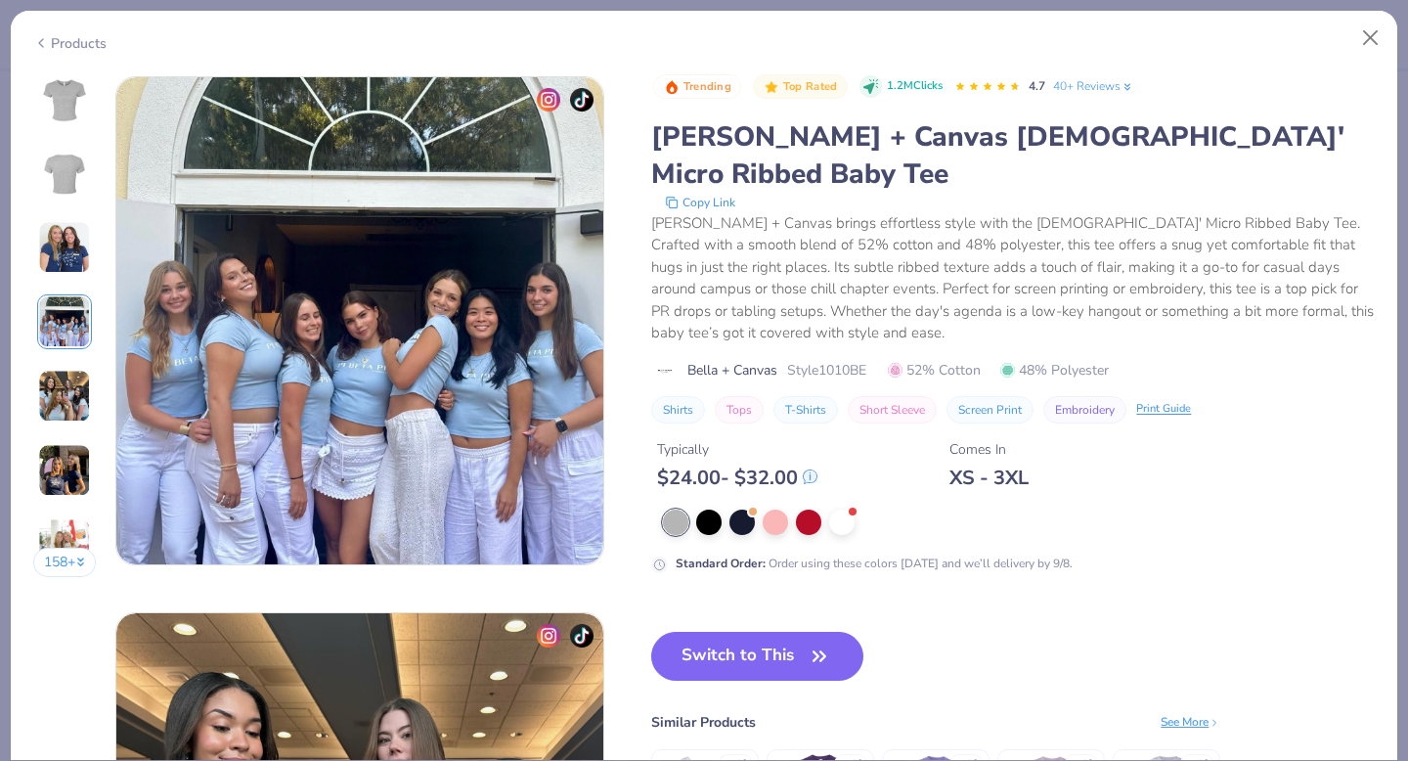
scroll to position [1607, 0]
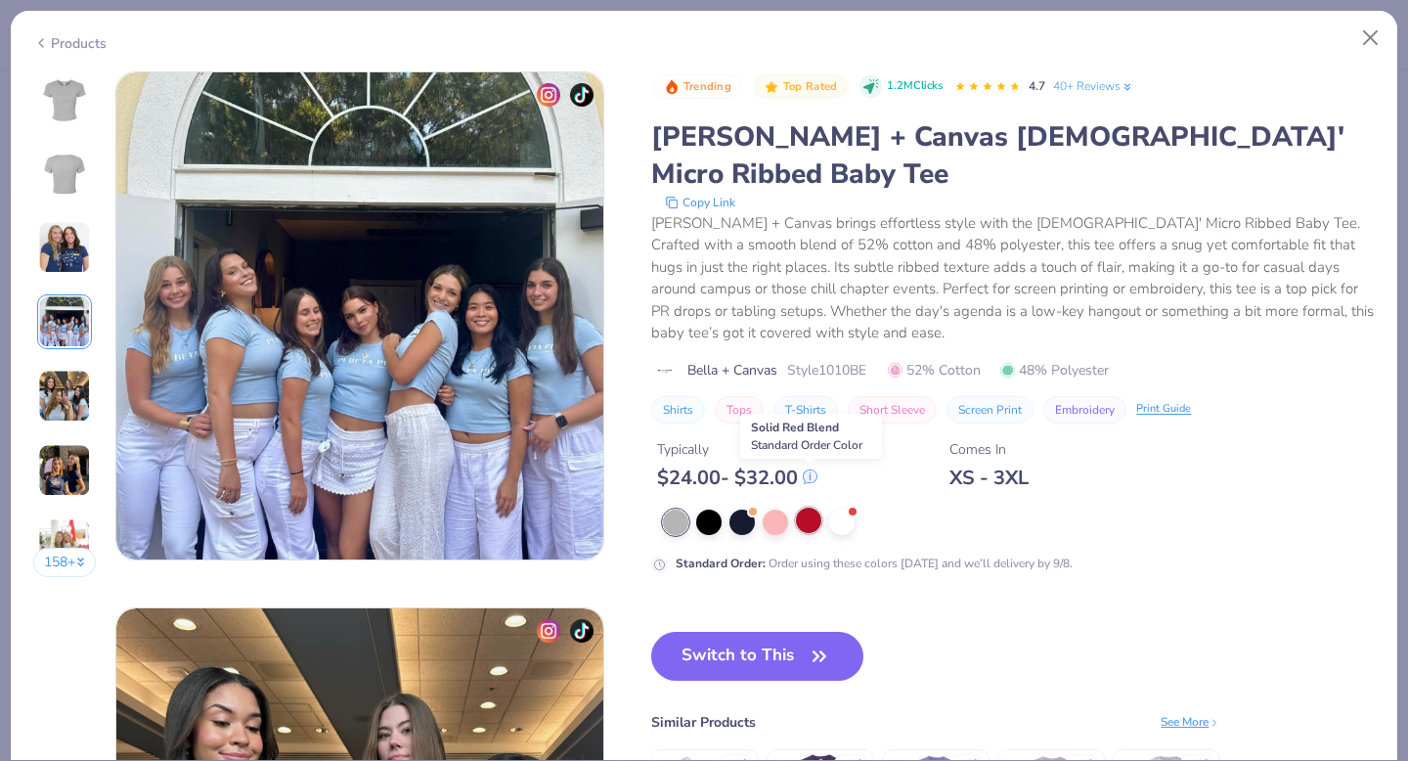
click at [806, 507] on div at bounding box center [808, 519] width 25 height 25
click at [774, 507] on div at bounding box center [775, 519] width 25 height 25
click at [789, 632] on button "Switch to This" at bounding box center [757, 656] width 212 height 49
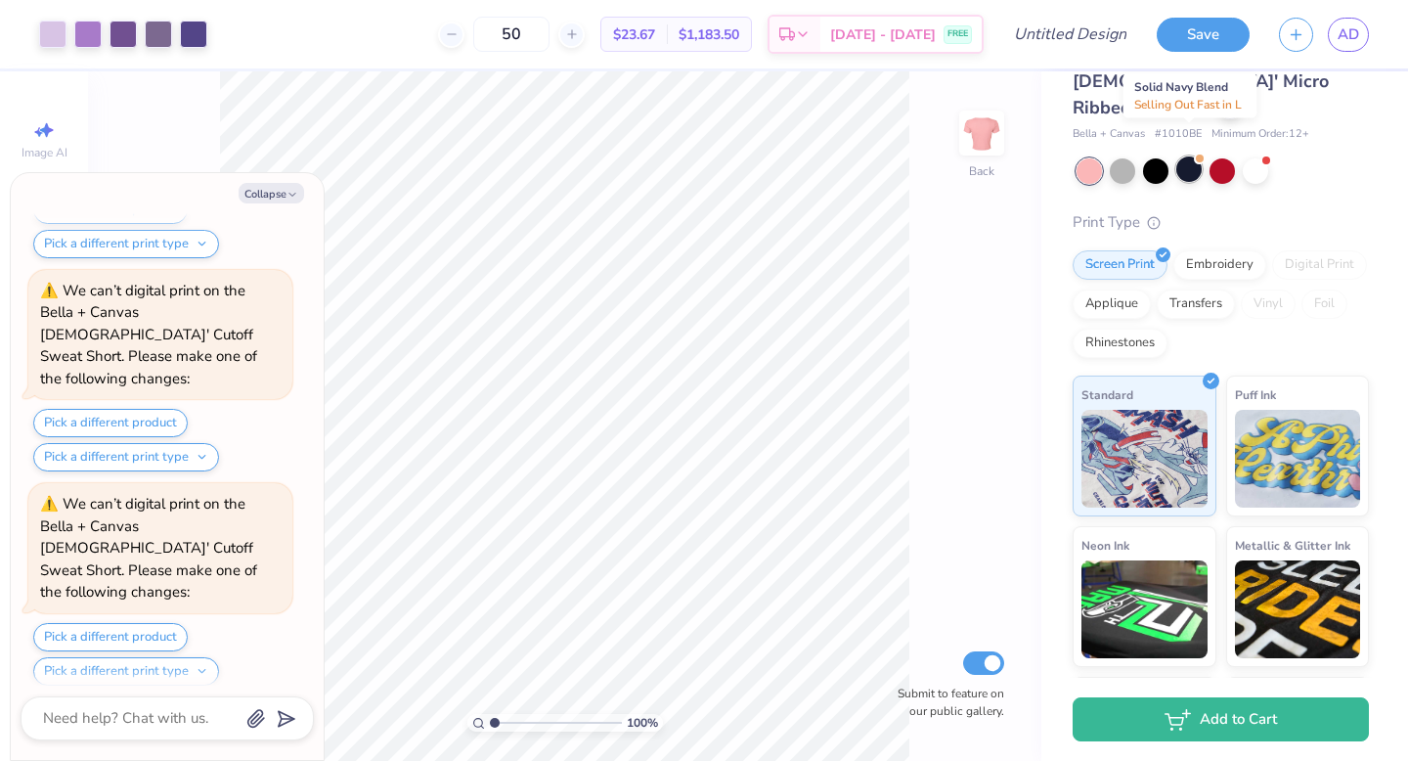
click at [1189, 156] on div at bounding box center [1188, 168] width 25 height 25
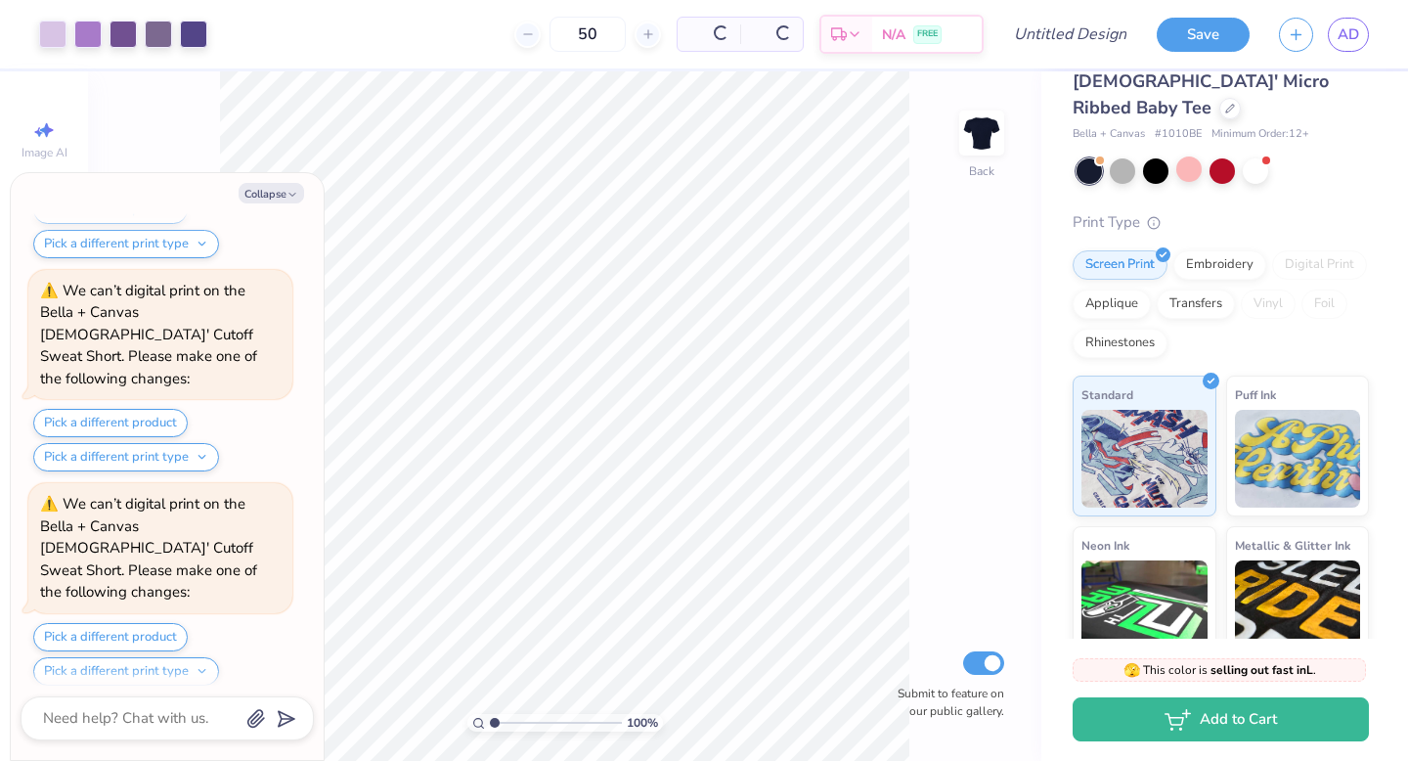
scroll to position [1558, 0]
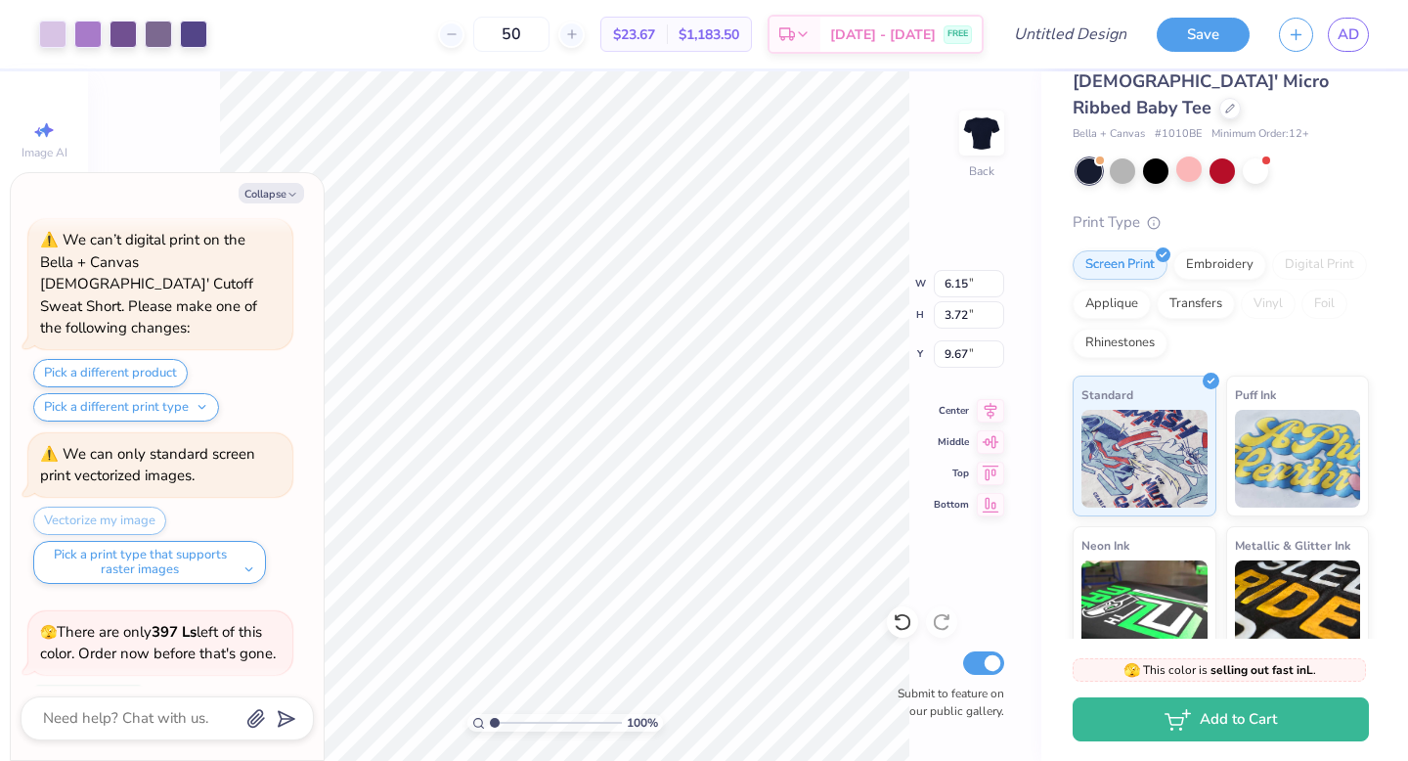
type textarea "x"
type input "5.09"
type textarea "x"
type input "6.13"
type input "2.94"
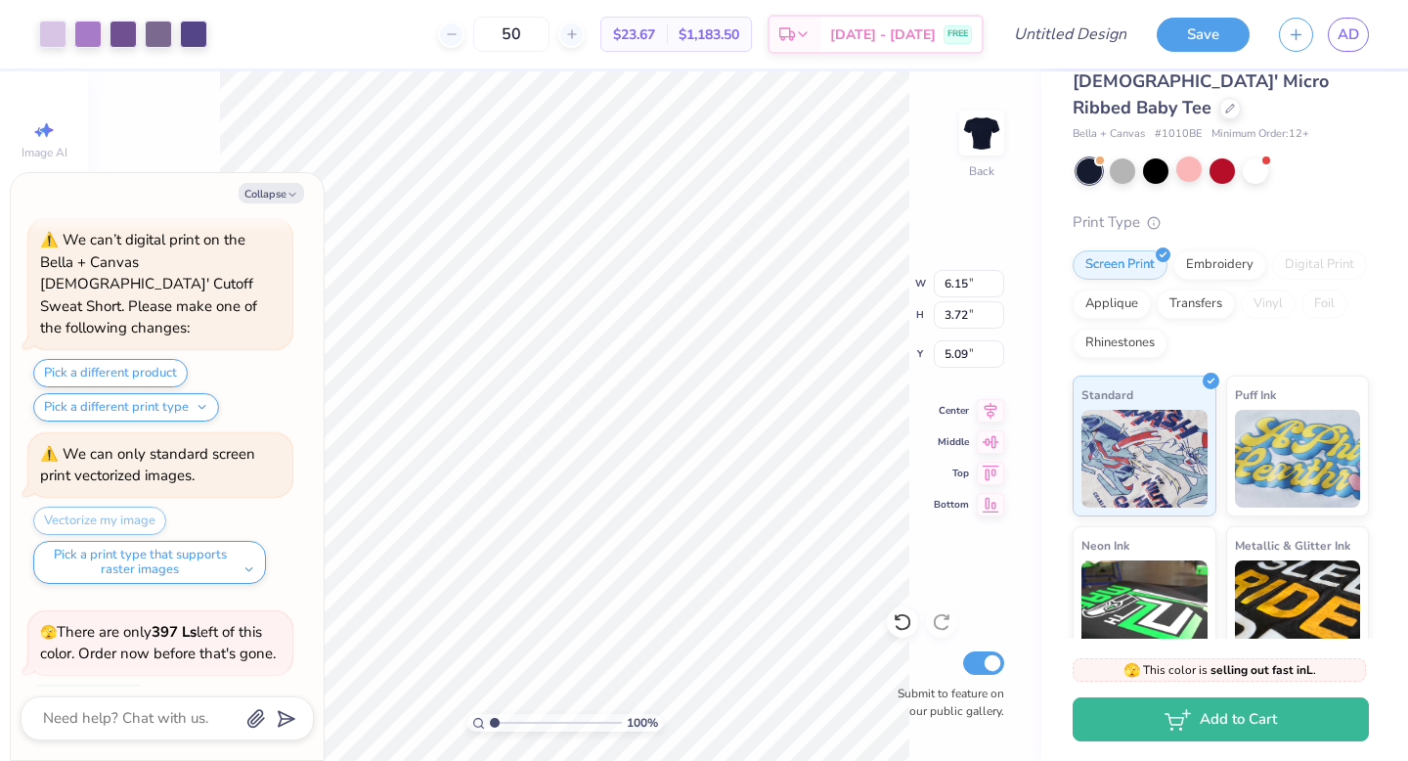
type input "5.43"
type textarea "x"
type input "3.73"
type textarea "x"
type input "8.65"
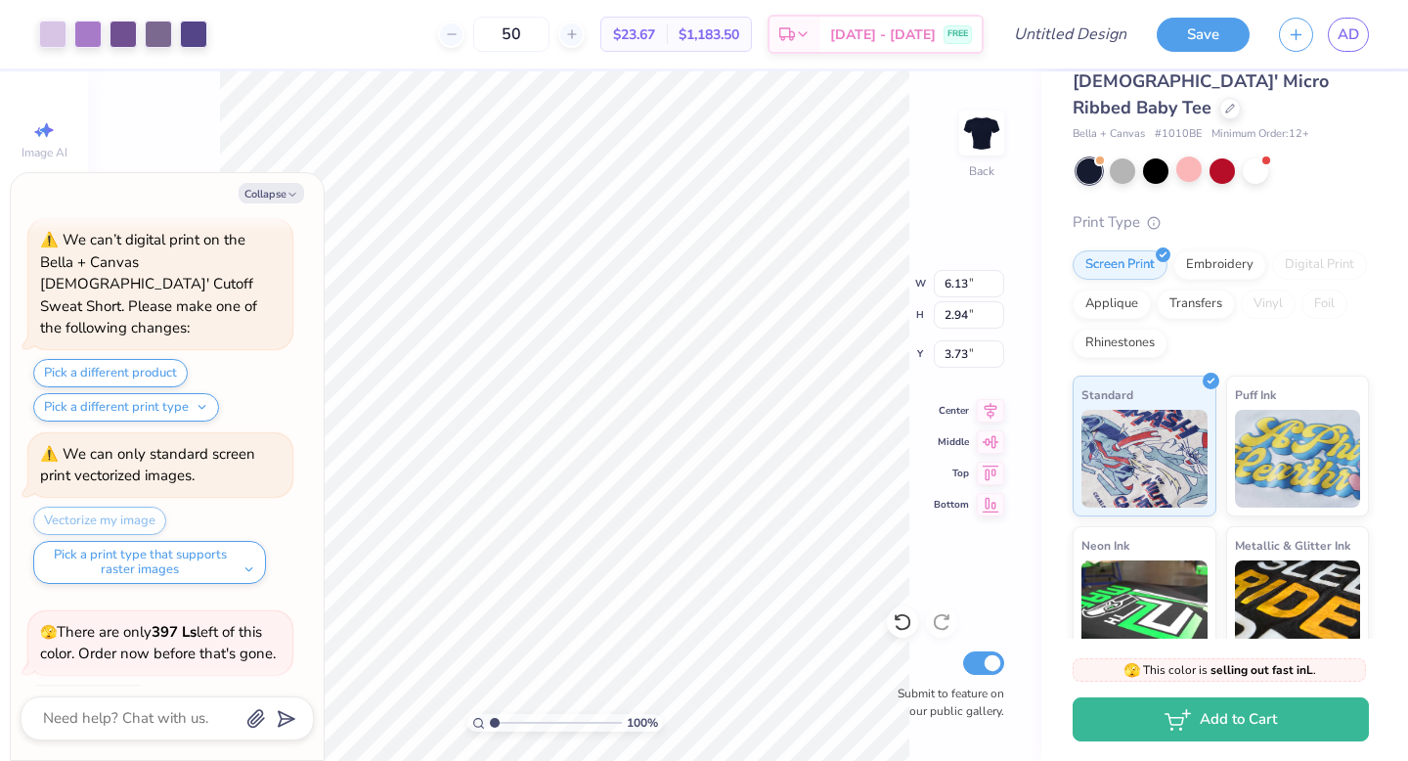
type input "4.14"
type input "3.71"
type textarea "x"
type input "3.68"
type textarea "x"
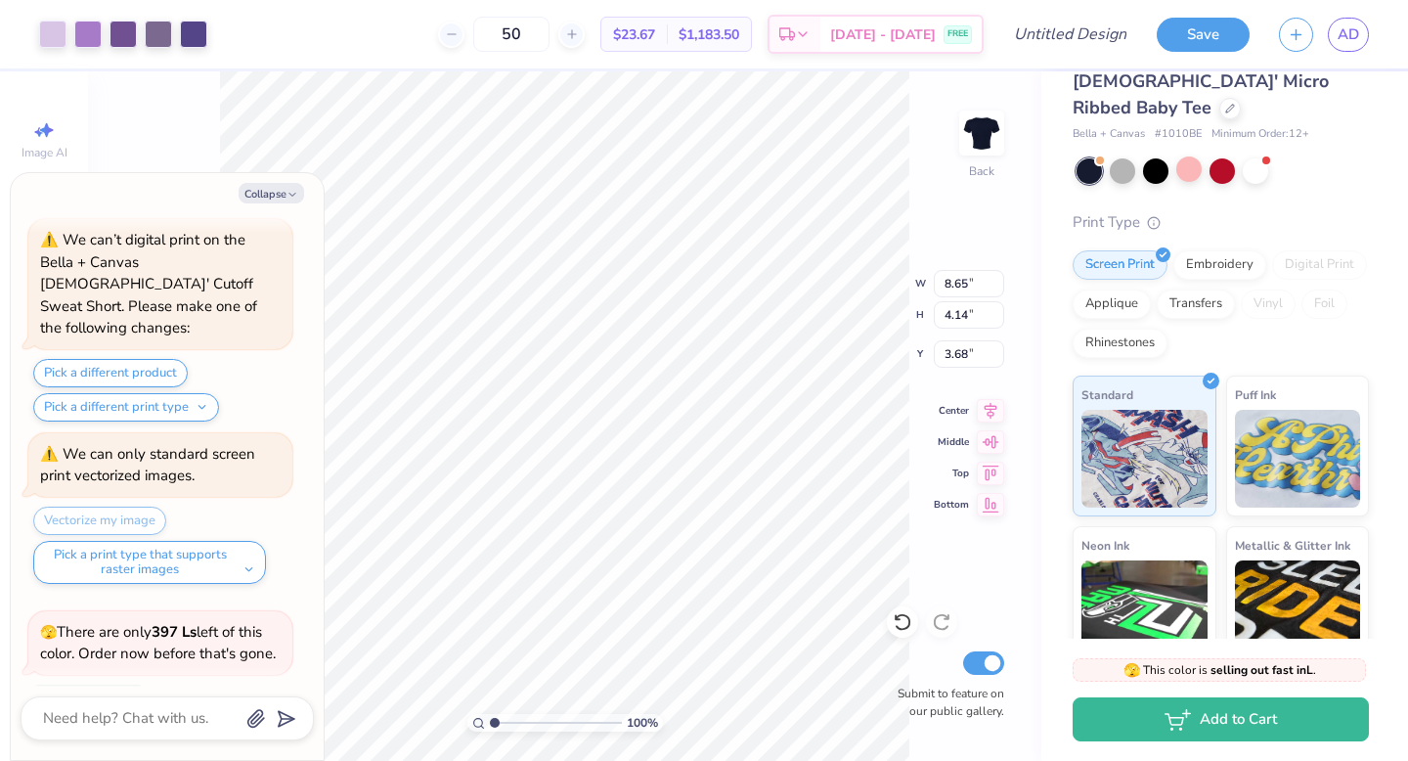
type input "8.64"
type input "4.07"
type input "3.72"
type textarea "x"
type input "3.71"
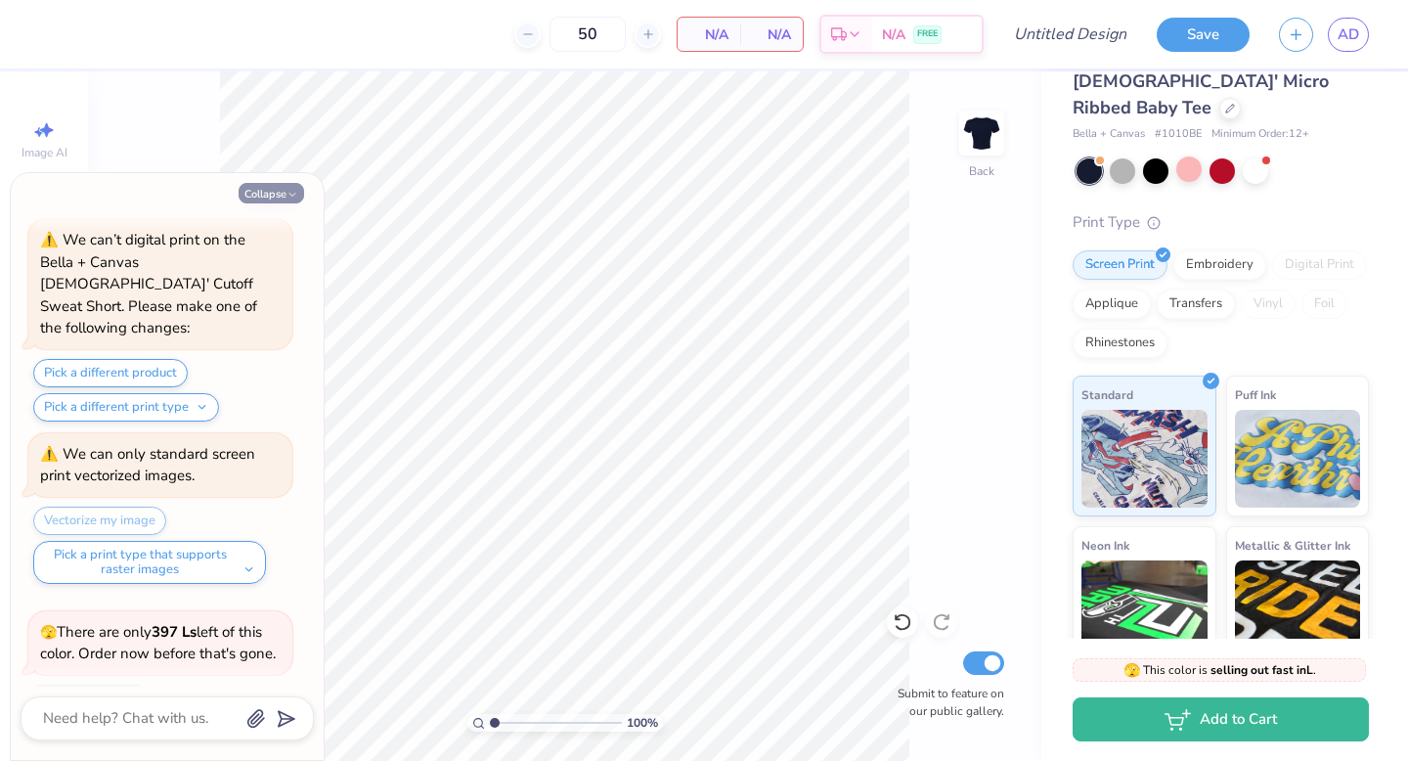
click at [288, 191] on icon "button" at bounding box center [292, 195] width 12 height 12
type textarea "x"
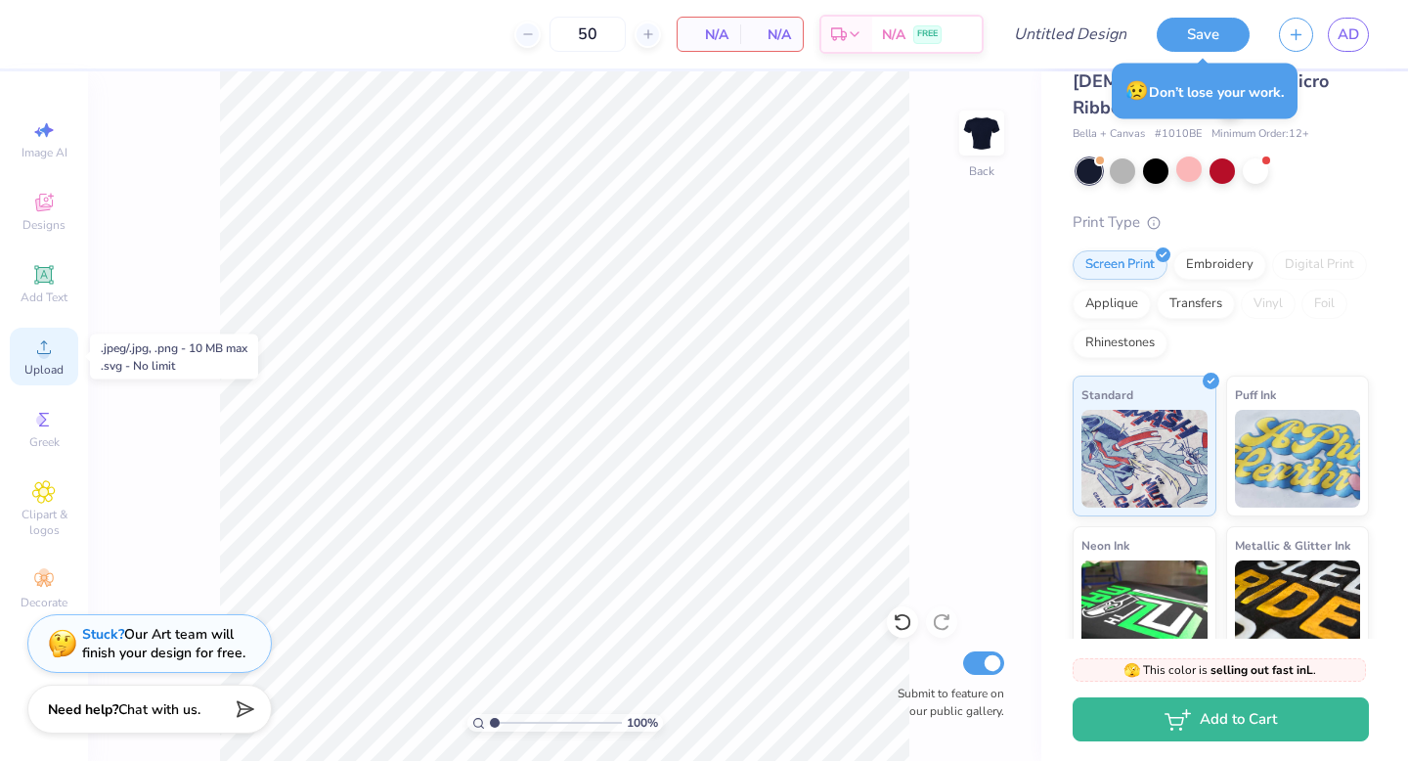
click at [49, 340] on icon at bounding box center [43, 346] width 23 height 23
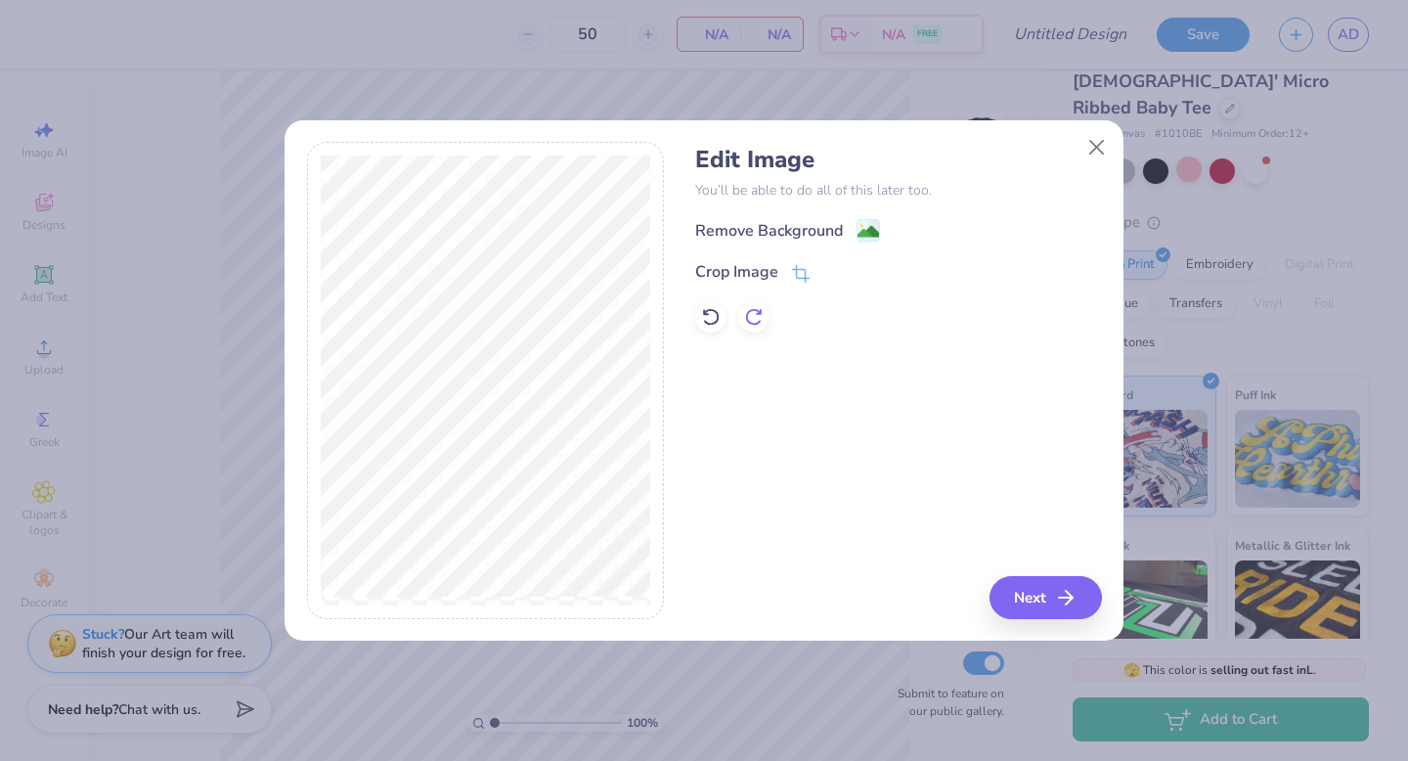
click at [756, 321] on icon at bounding box center [754, 317] width 20 height 20
click at [876, 233] on image at bounding box center [868, 234] width 22 height 22
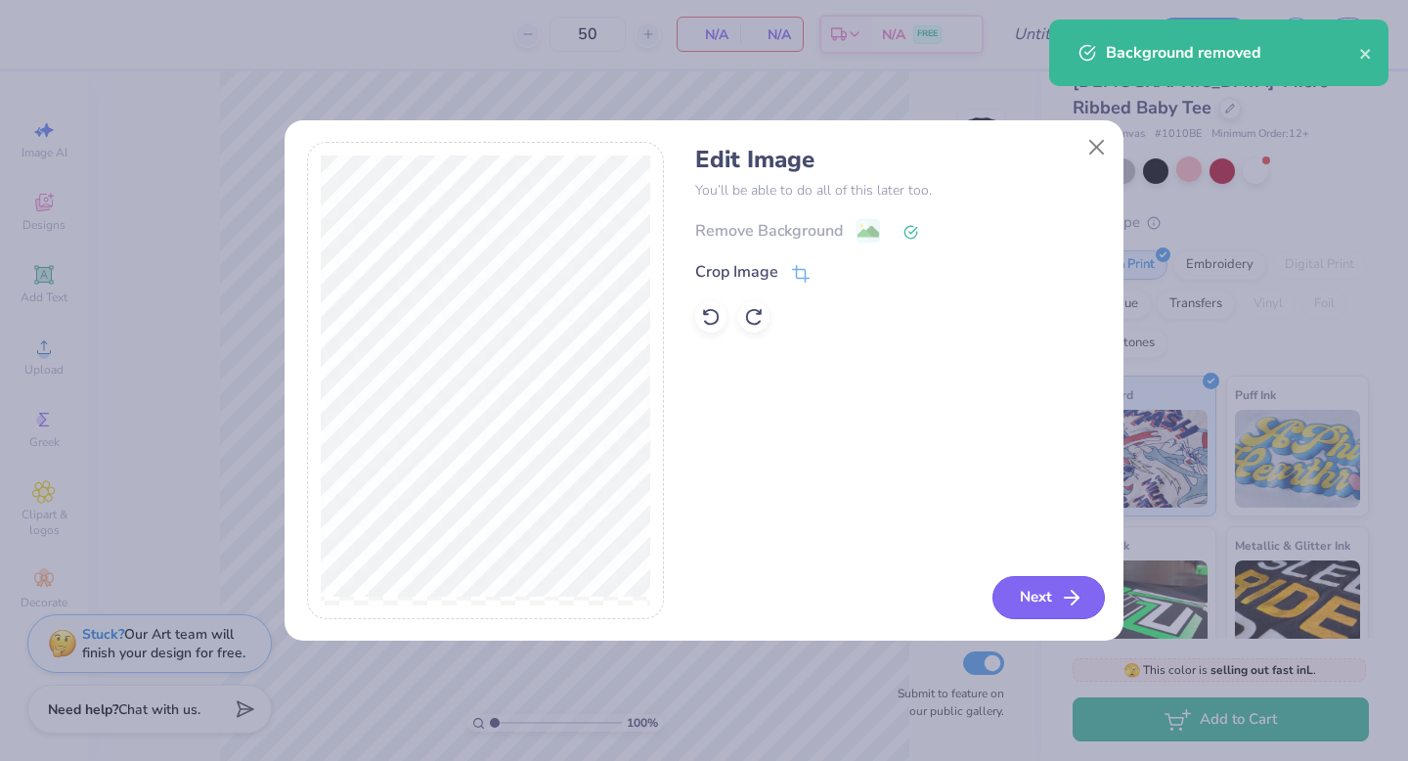
click at [1021, 602] on button "Next" at bounding box center [1048, 597] width 112 height 43
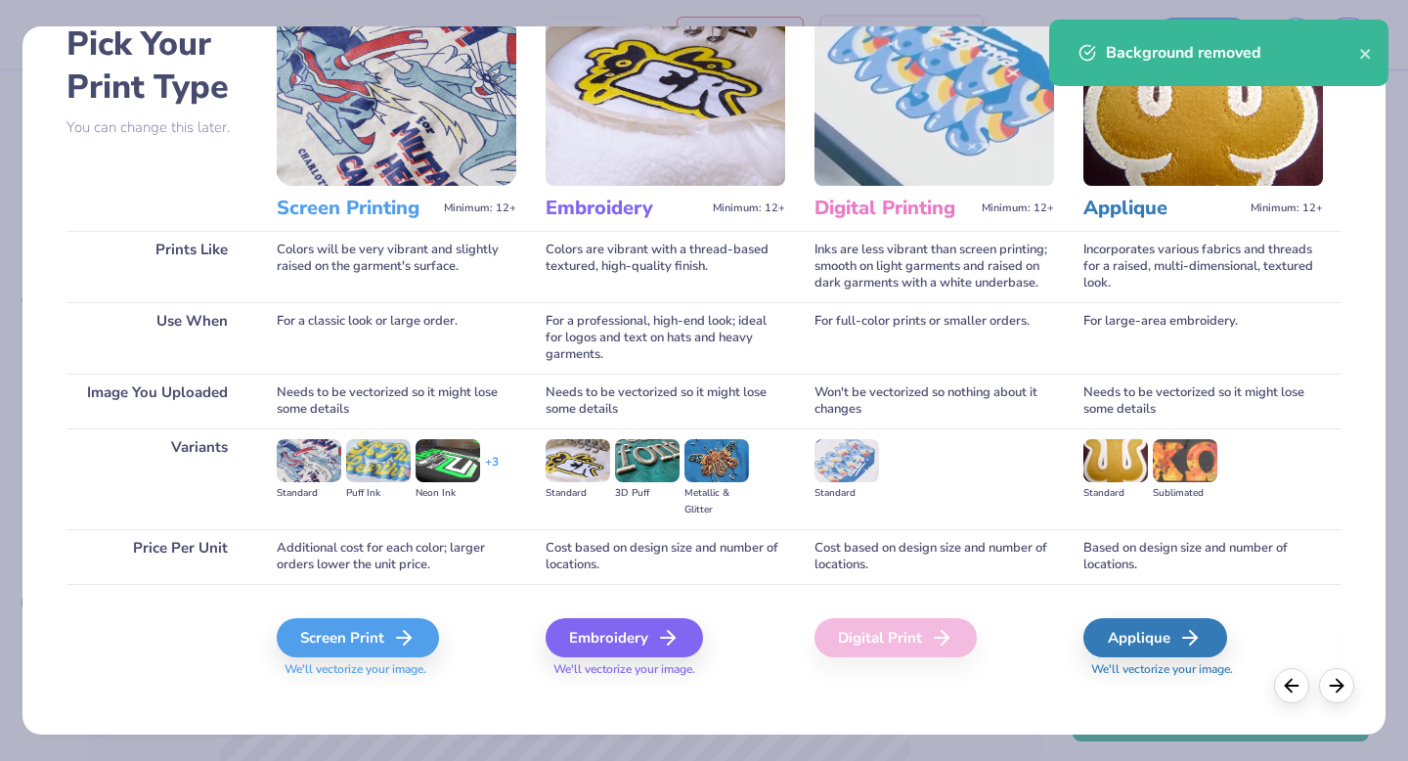
scroll to position [116, 0]
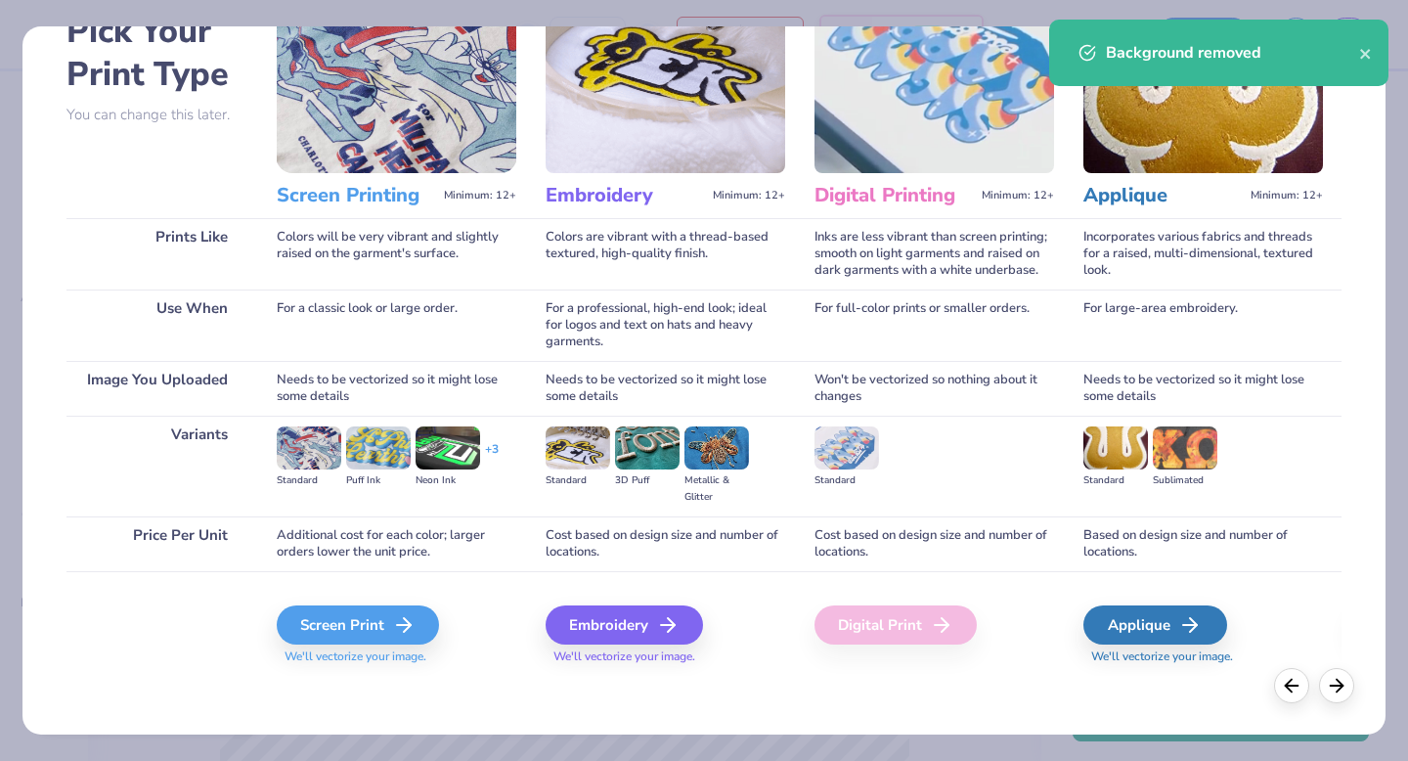
drag, startPoint x: 988, startPoint y: 512, endPoint x: 624, endPoint y: 600, distance: 375.1
click at [972, 515] on div "Standard" at bounding box center [934, 466] width 240 height 101
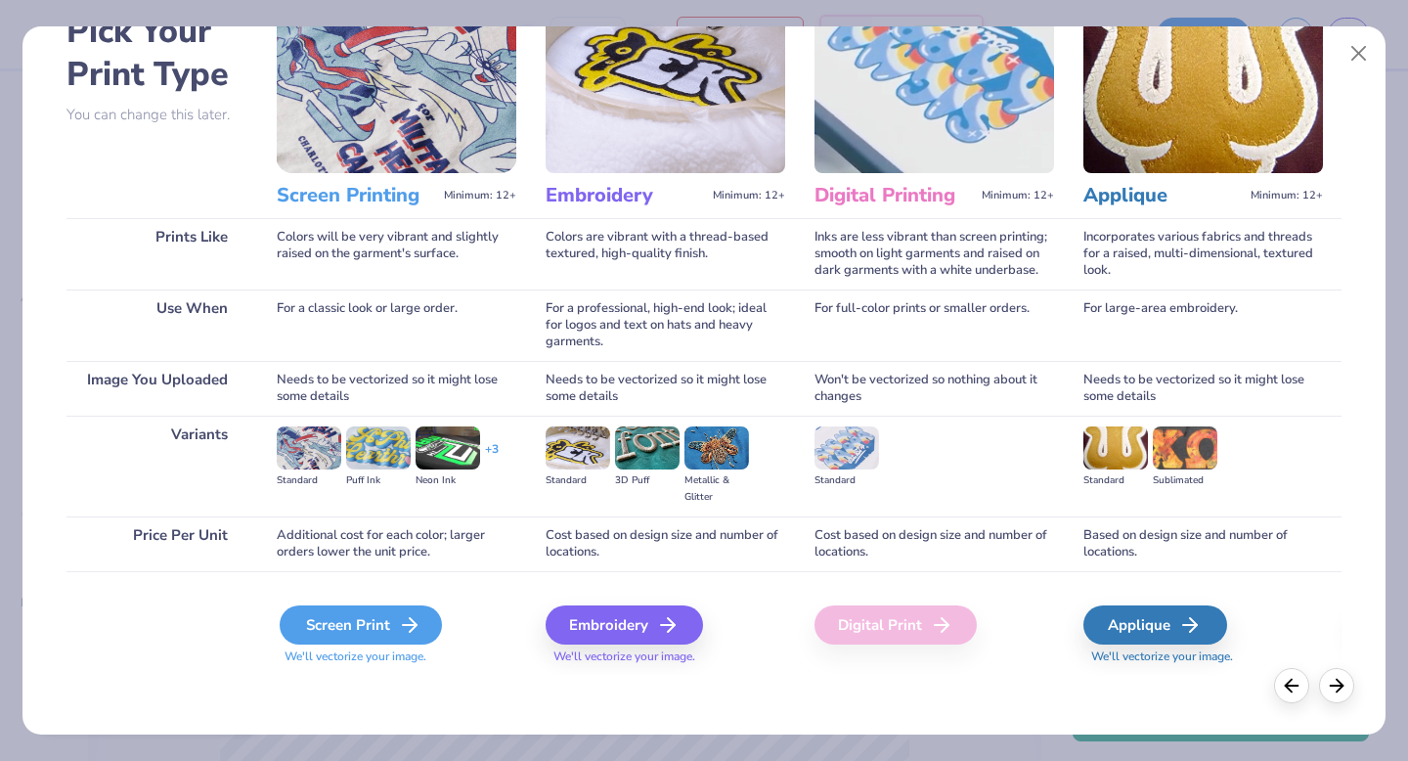
click at [412, 625] on icon at bounding box center [409, 624] width 23 height 23
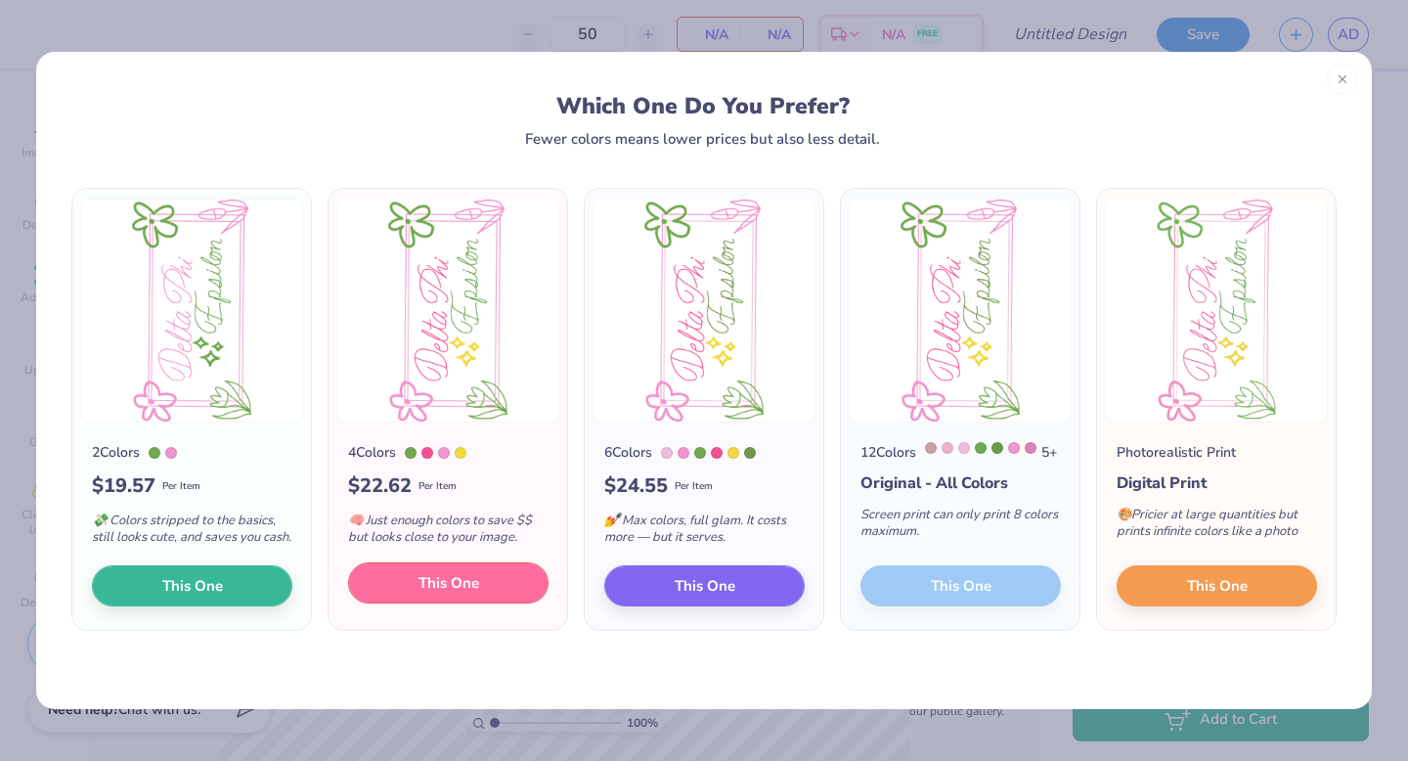
click at [459, 594] on span "This One" at bounding box center [448, 583] width 61 height 22
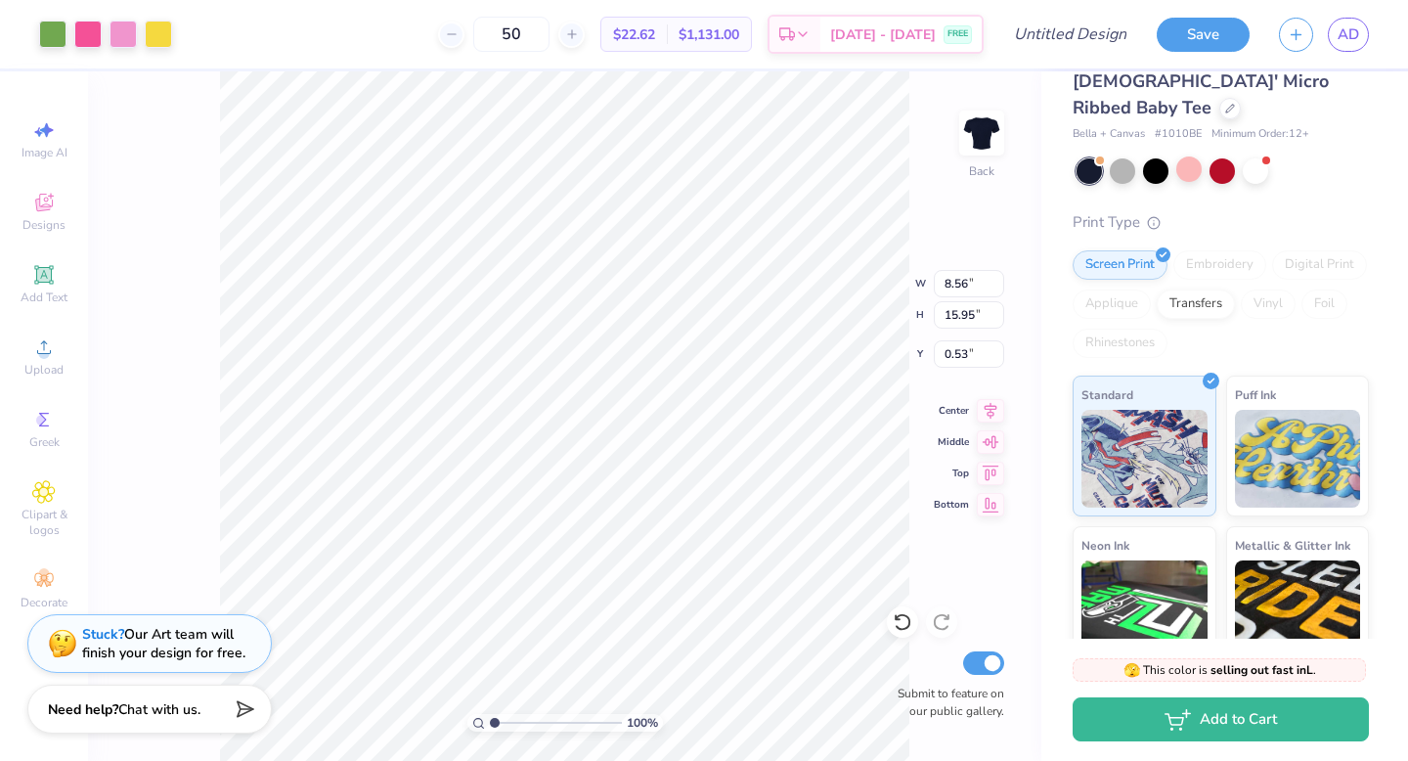
type input "8.50"
type input "15.93"
type input "0.54"
type input "5.45"
type input "10.22"
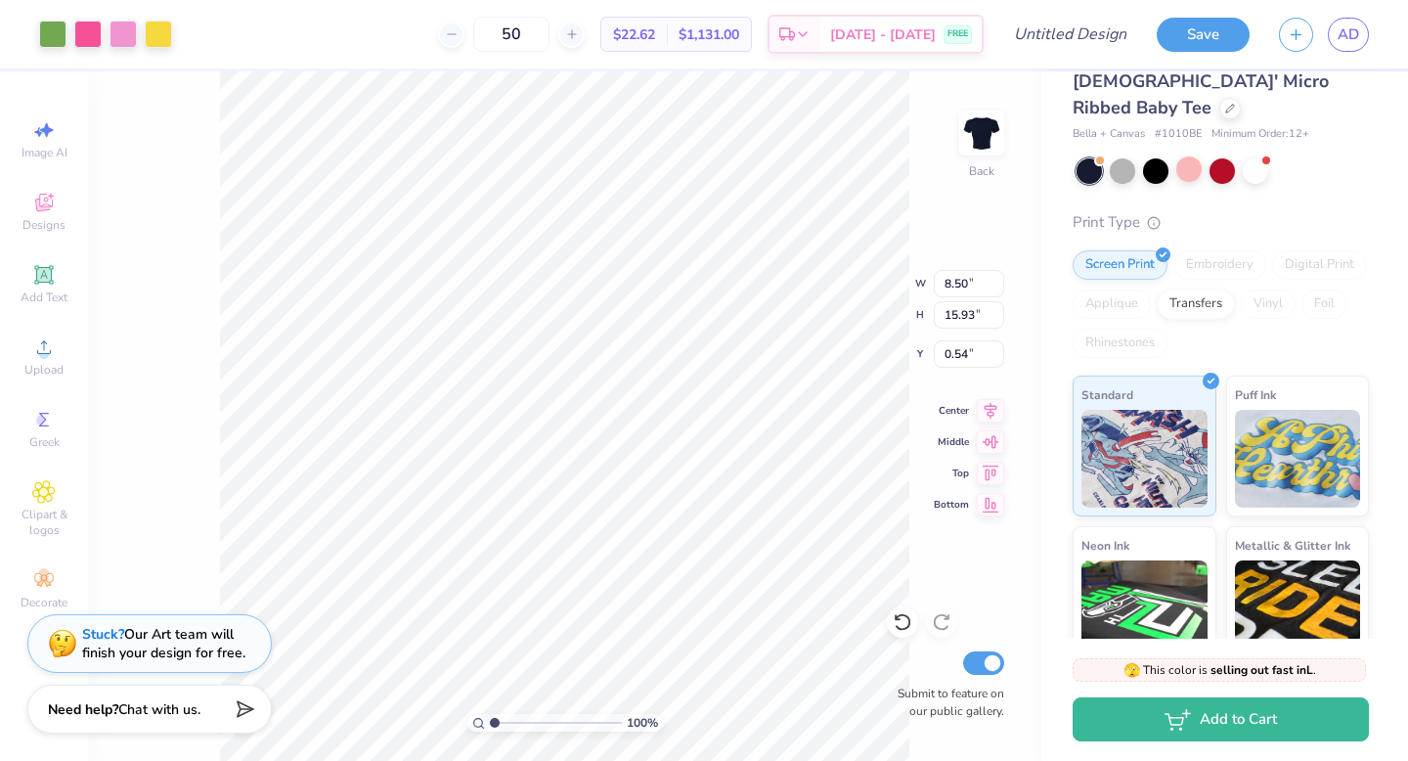
type input "6.24"
type input "5.43"
type input "10.18"
type input "6.32"
type input "5.77"
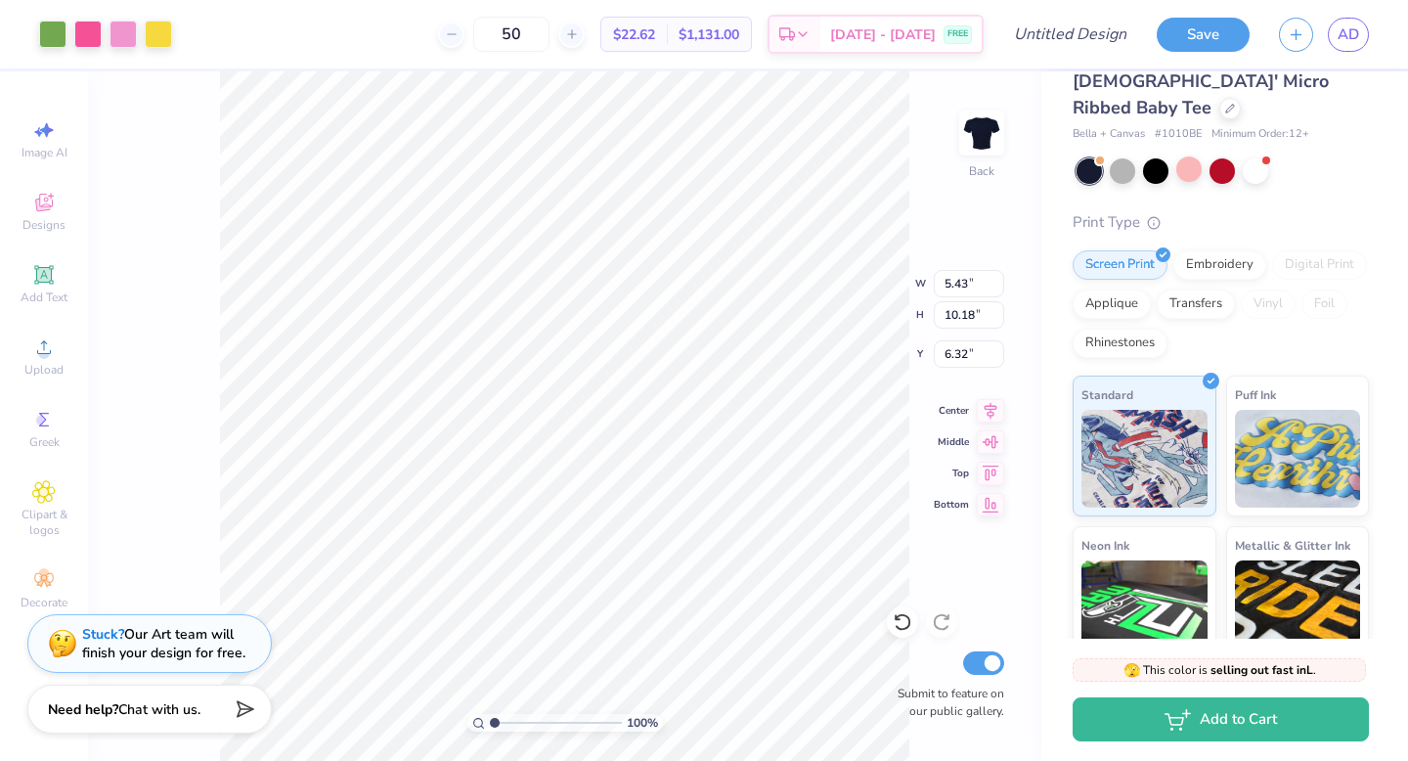
type input "10.23"
type input "6.27"
type input "10.21"
type input "5.42"
type input "3.37"
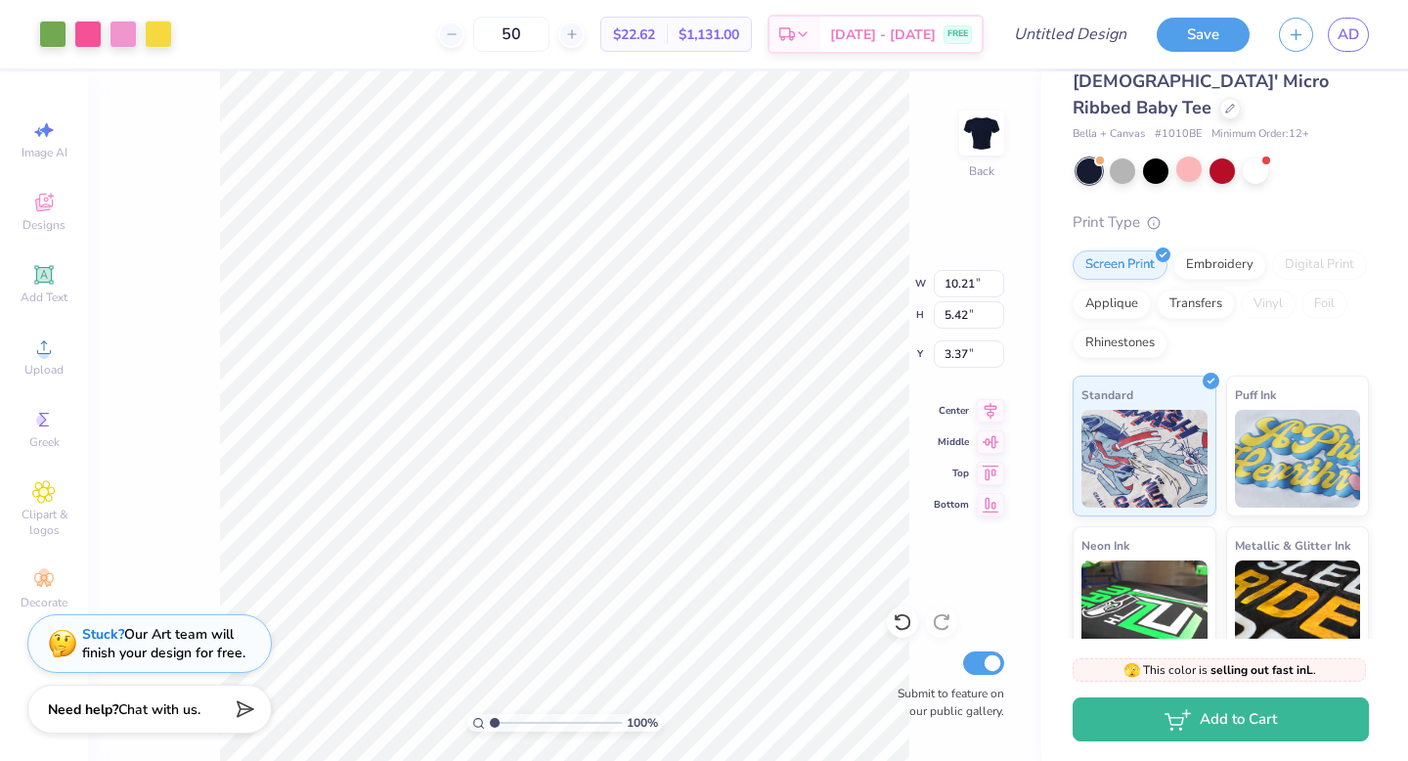
type input "10.23"
type input "5.48"
type input "3.35"
type input "3.00"
click at [1249, 156] on div at bounding box center [1255, 168] width 25 height 25
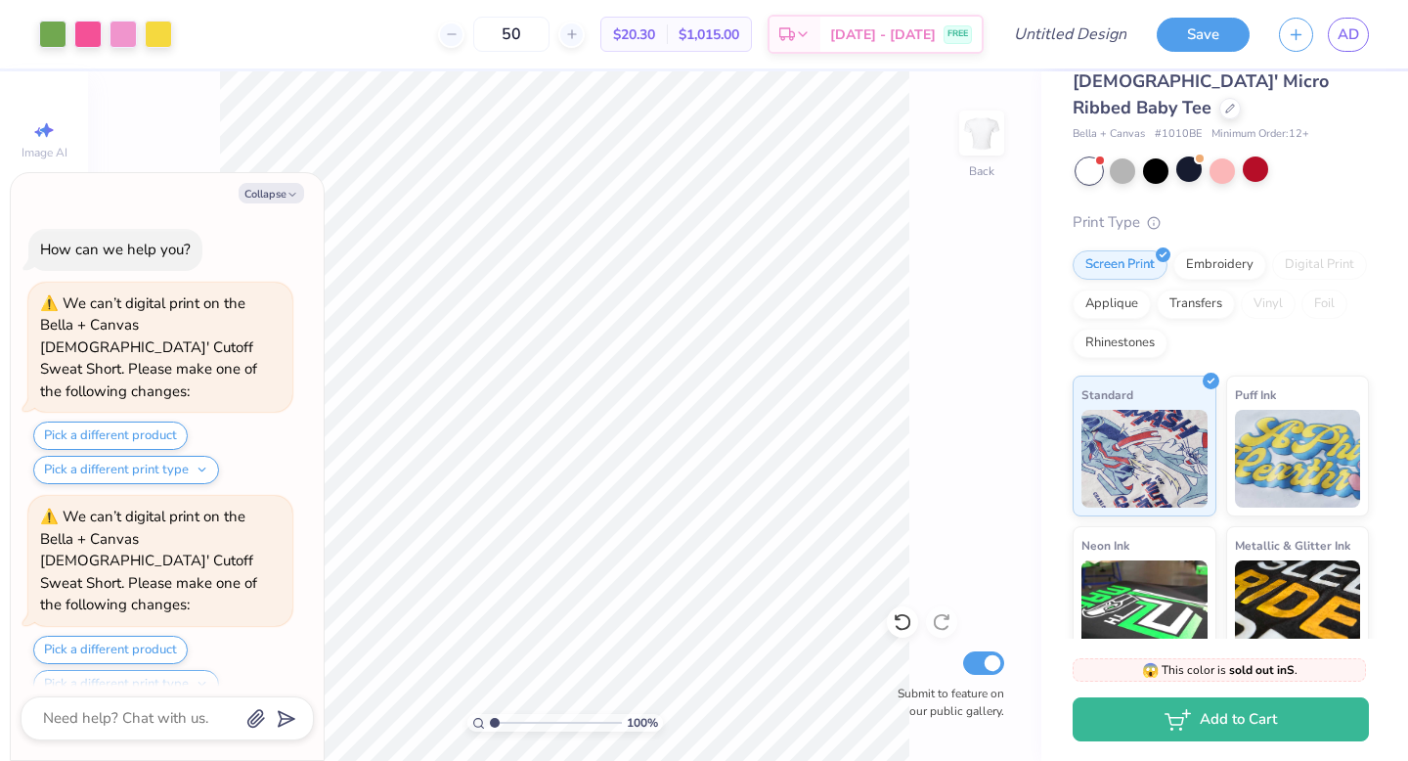
scroll to position [1844, 0]
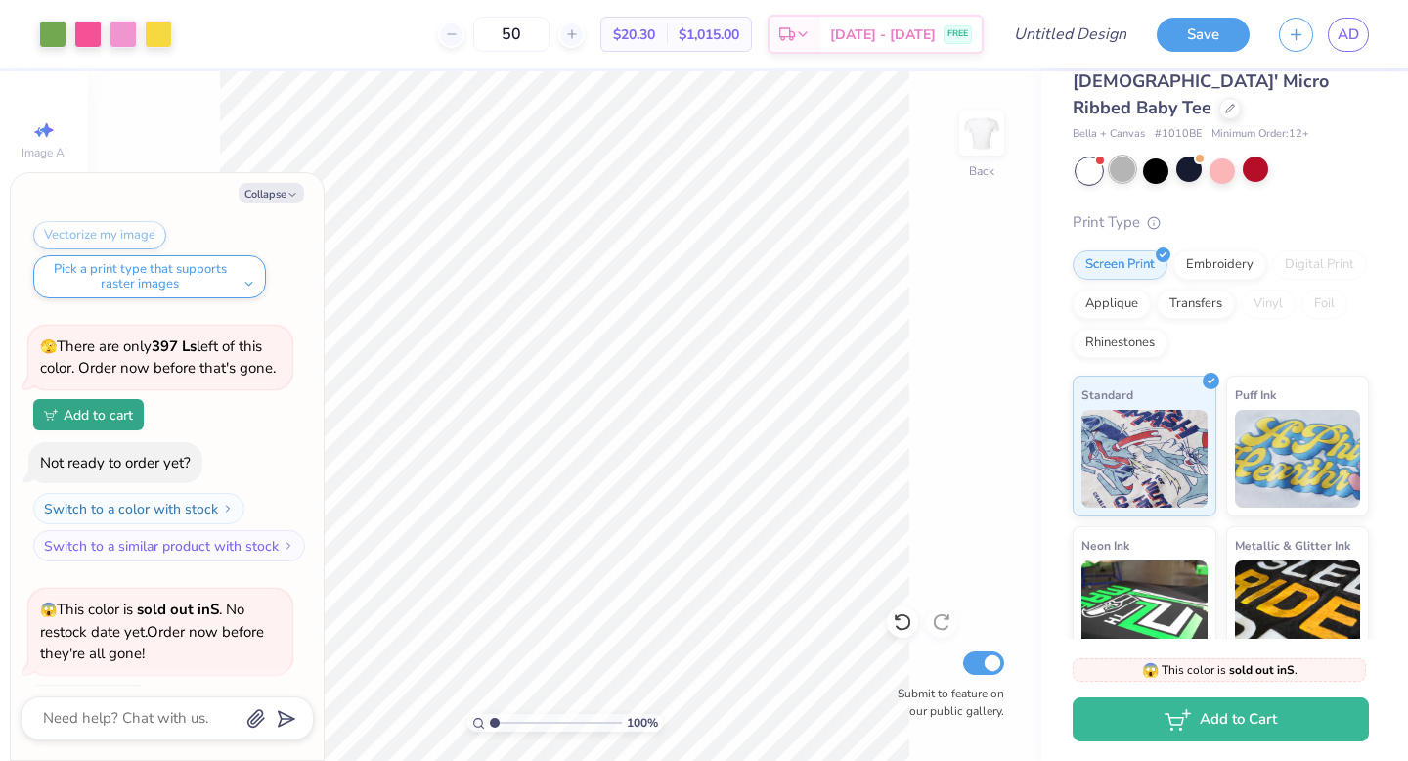
click at [1118, 156] on div at bounding box center [1122, 168] width 25 height 25
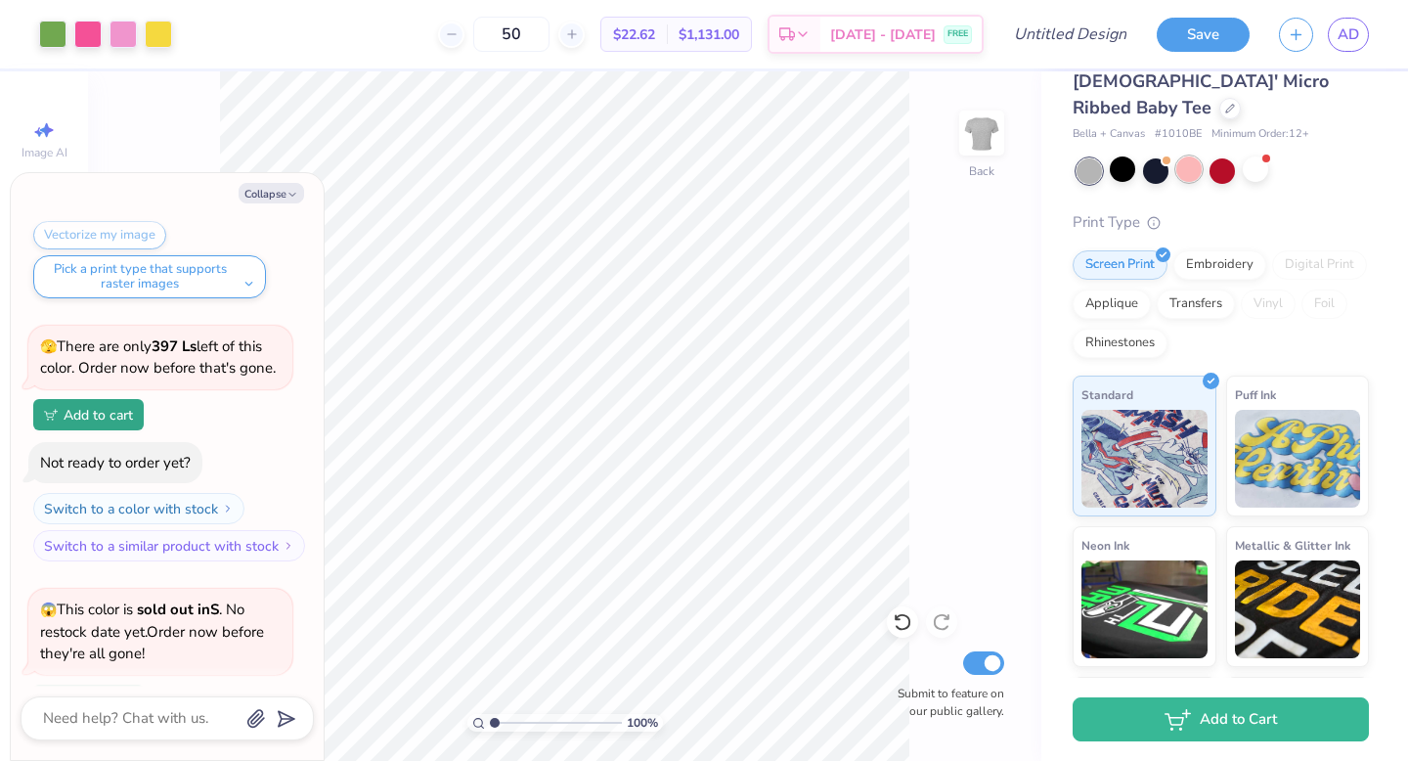
click at [1201, 156] on div at bounding box center [1188, 168] width 25 height 25
click at [1132, 156] on div at bounding box center [1122, 168] width 25 height 25
click at [43, 44] on div at bounding box center [52, 32] width 27 height 27
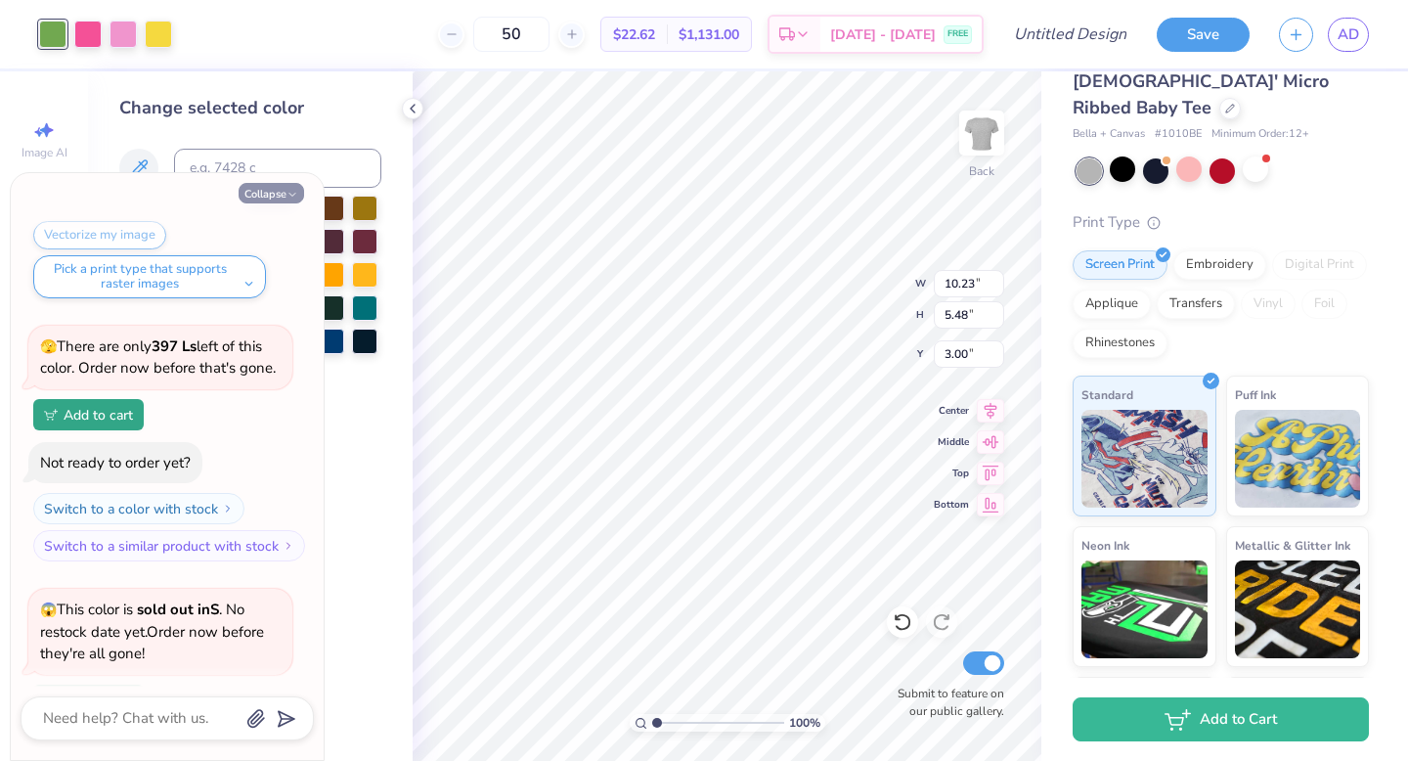
click at [281, 201] on button "Collapse" at bounding box center [272, 193] width 66 height 21
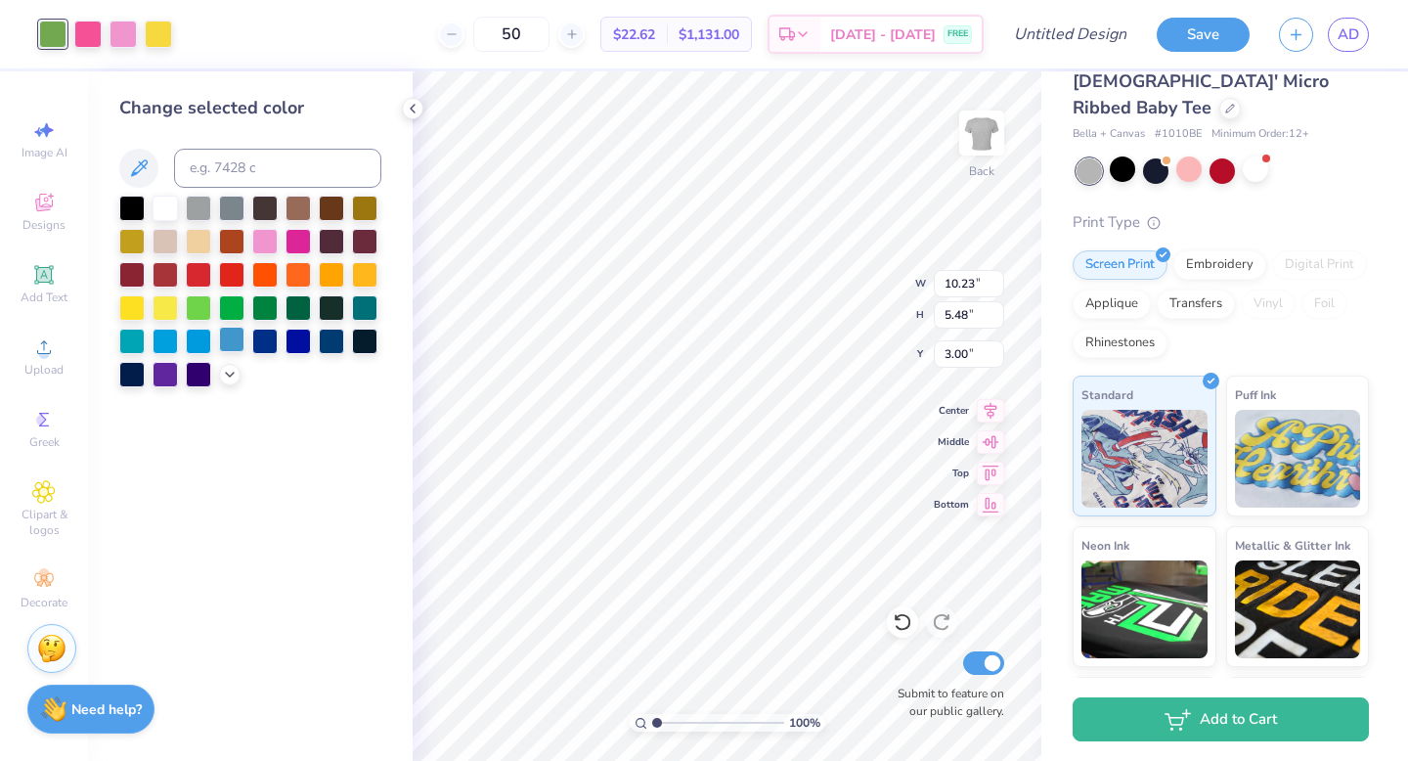
click at [233, 346] on div at bounding box center [231, 339] width 25 height 25
click at [262, 344] on div at bounding box center [264, 339] width 25 height 25
click at [120, 42] on div at bounding box center [123, 32] width 27 height 27
click at [302, 234] on div at bounding box center [297, 239] width 25 height 25
click at [82, 31] on div at bounding box center [87, 32] width 27 height 27
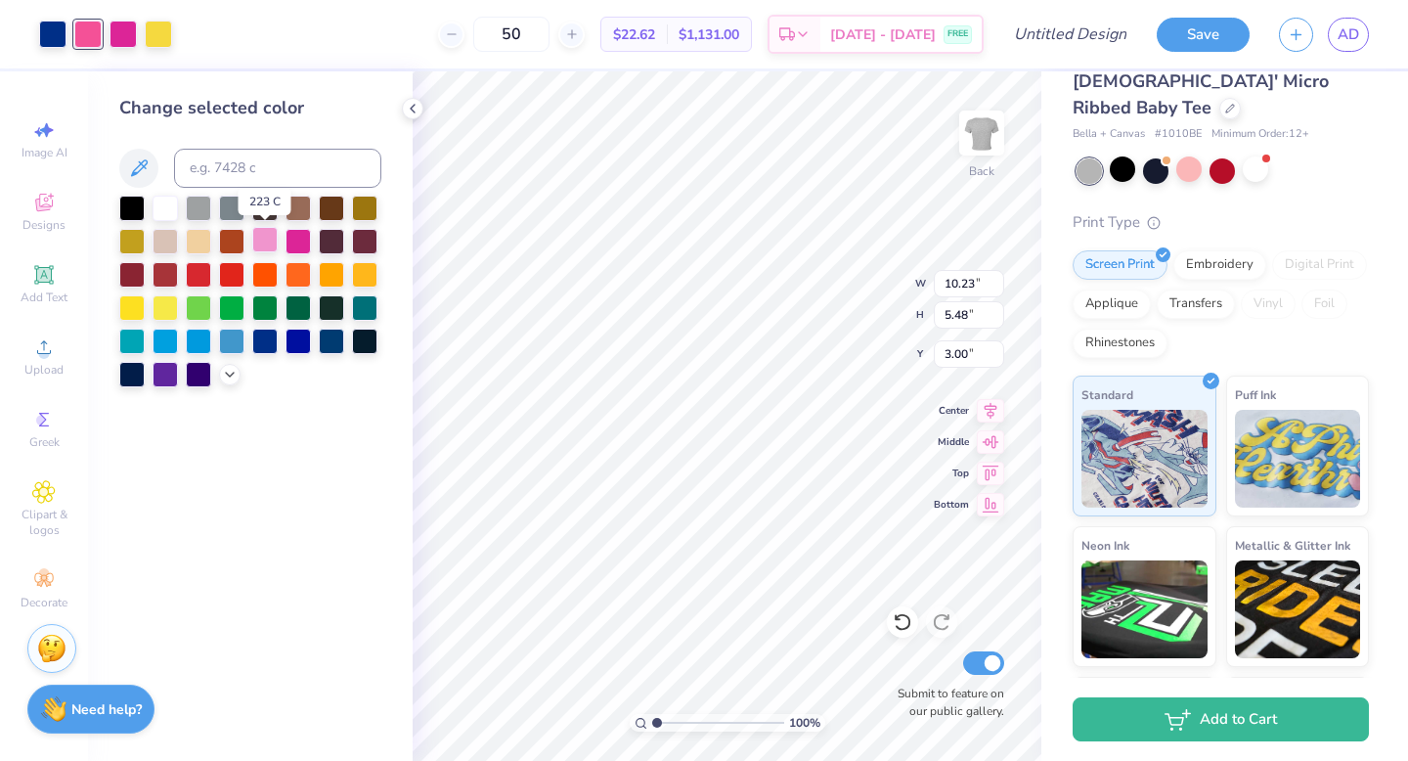
click at [267, 243] on div at bounding box center [264, 239] width 25 height 25
click at [234, 370] on icon at bounding box center [230, 373] width 16 height 16
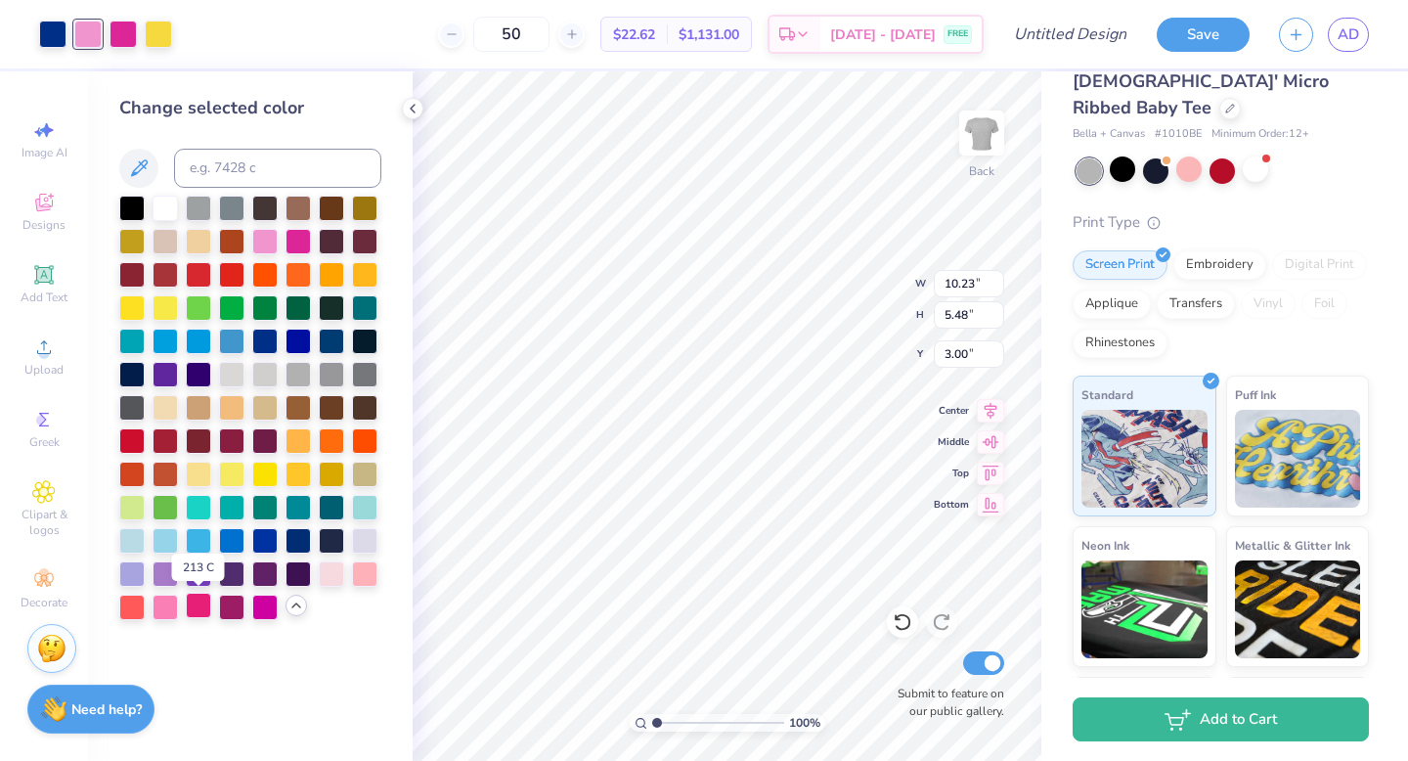
click at [207, 611] on div at bounding box center [198, 604] width 25 height 25
click at [266, 605] on div at bounding box center [264, 604] width 25 height 25
click at [162, 38] on div at bounding box center [158, 32] width 27 height 27
click at [171, 209] on div at bounding box center [165, 206] width 25 height 25
click at [341, 583] on div at bounding box center [331, 571] width 25 height 25
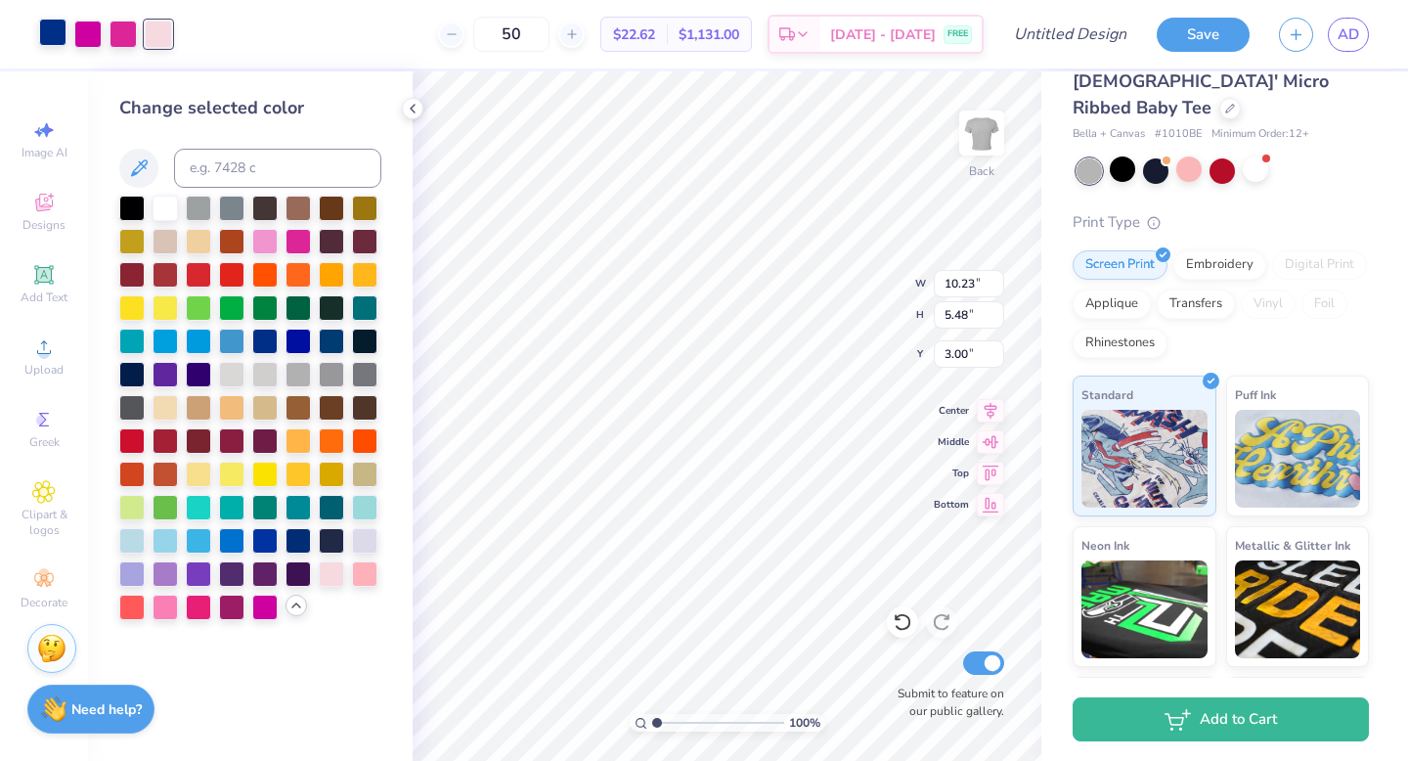
click at [57, 36] on div at bounding box center [52, 32] width 27 height 27
click at [240, 609] on div at bounding box center [231, 604] width 25 height 25
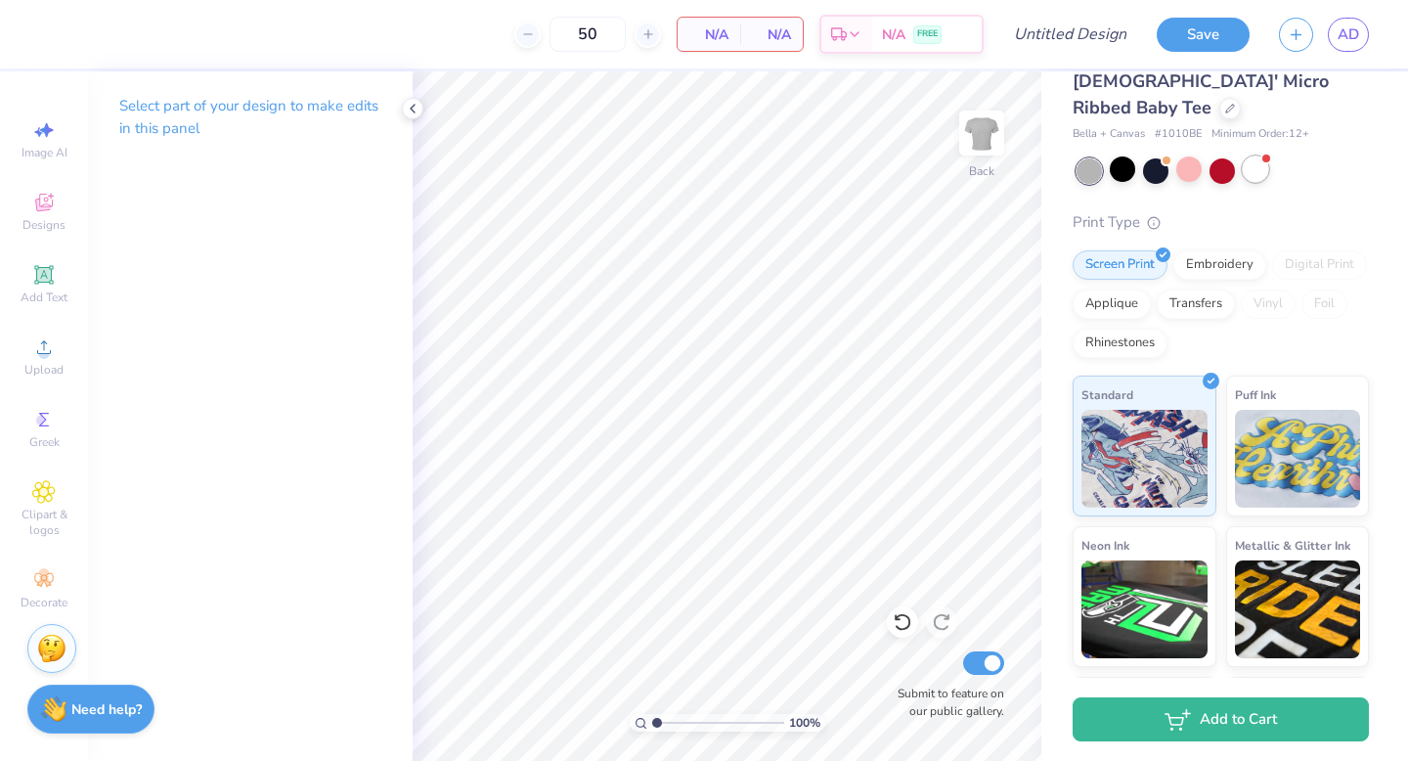
click at [1258, 156] on div at bounding box center [1255, 168] width 25 height 25
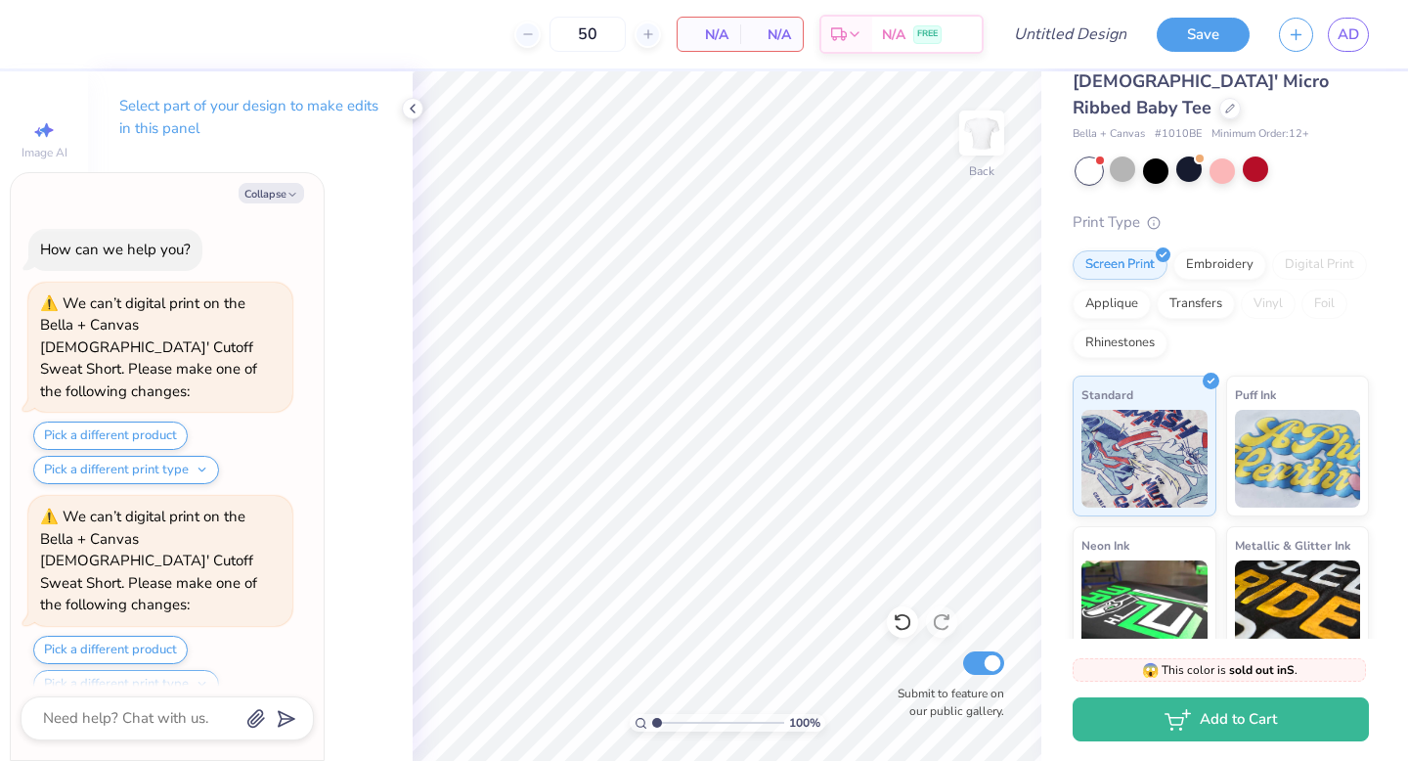
scroll to position [2129, 0]
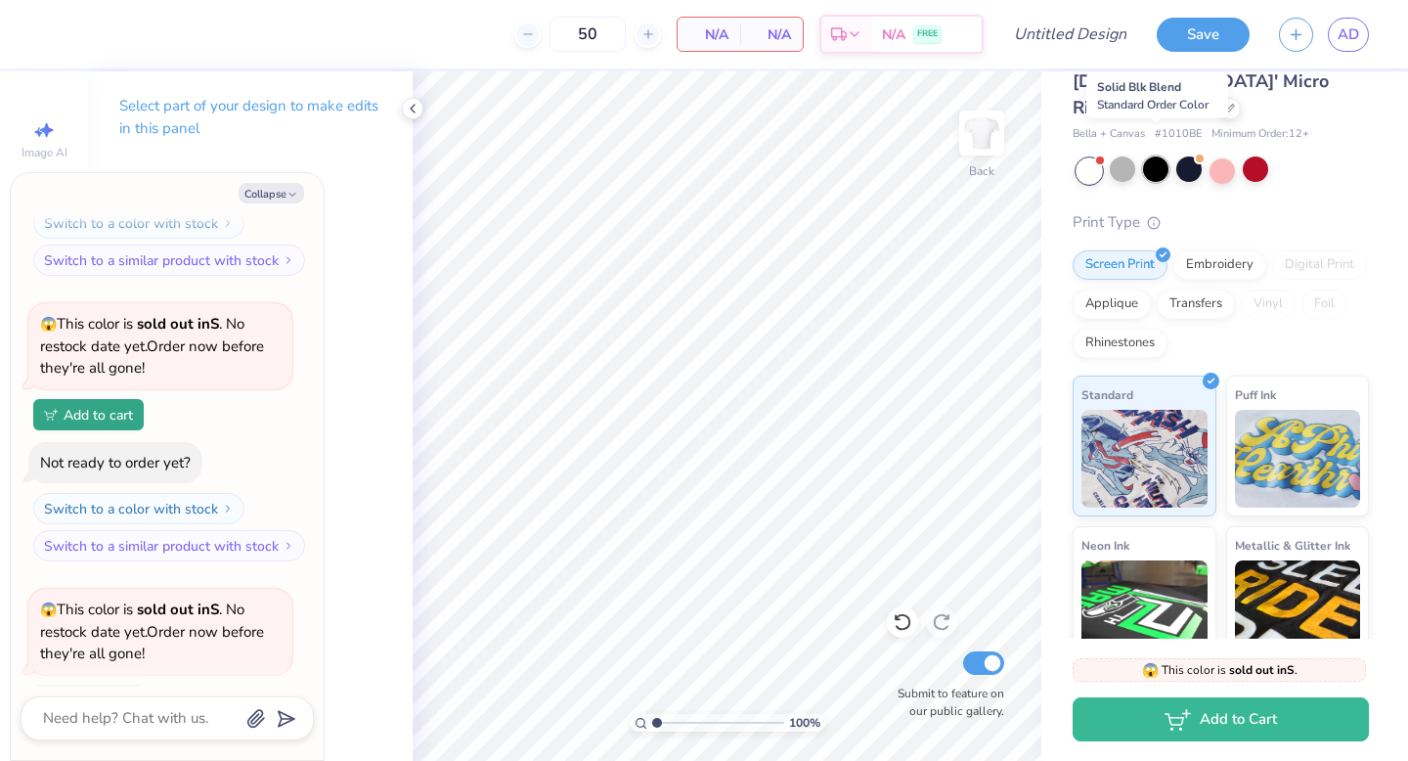
click at [1164, 156] on div at bounding box center [1155, 168] width 25 height 25
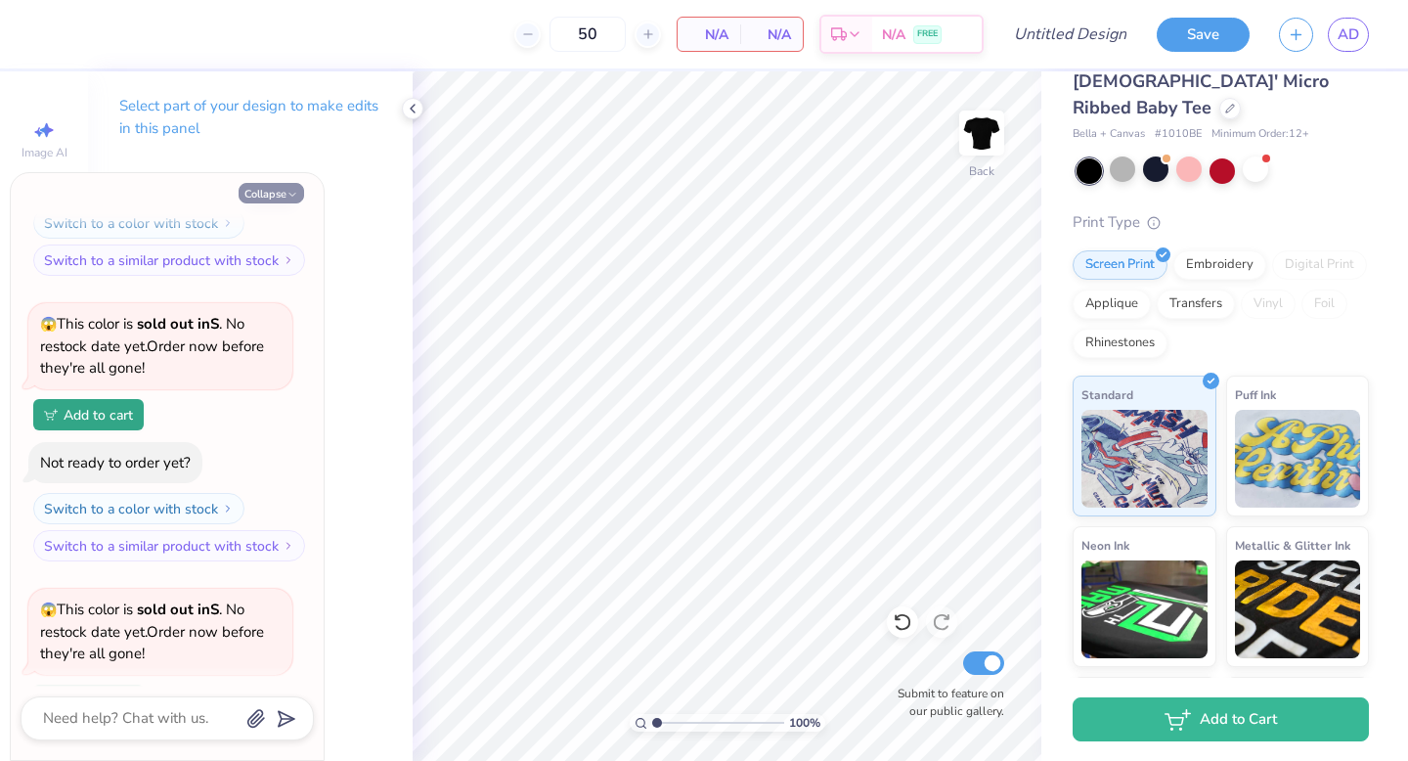
click at [288, 193] on icon "button" at bounding box center [292, 195] width 12 height 12
type textarea "x"
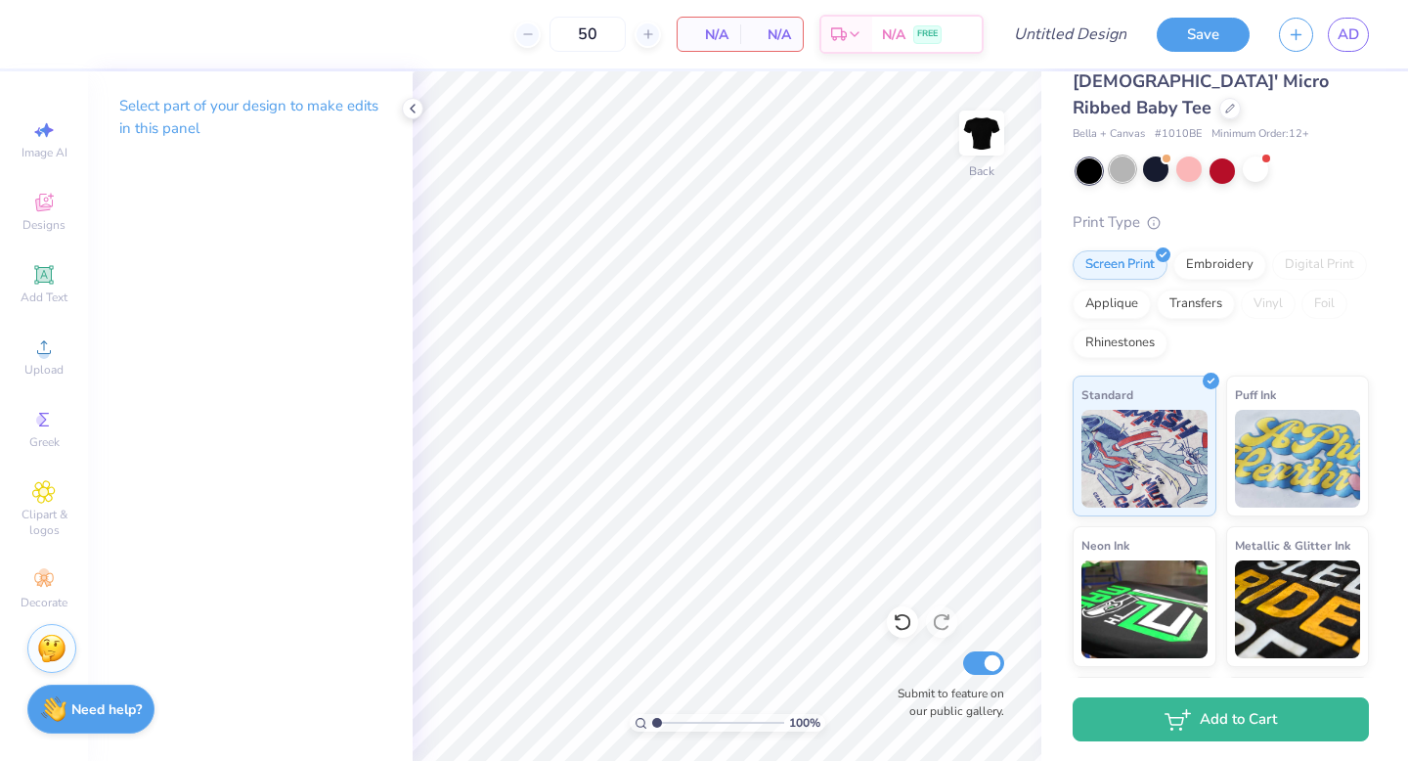
click at [1127, 156] on div at bounding box center [1122, 168] width 25 height 25
click at [57, 345] on div "Upload" at bounding box center [44, 357] width 68 height 58
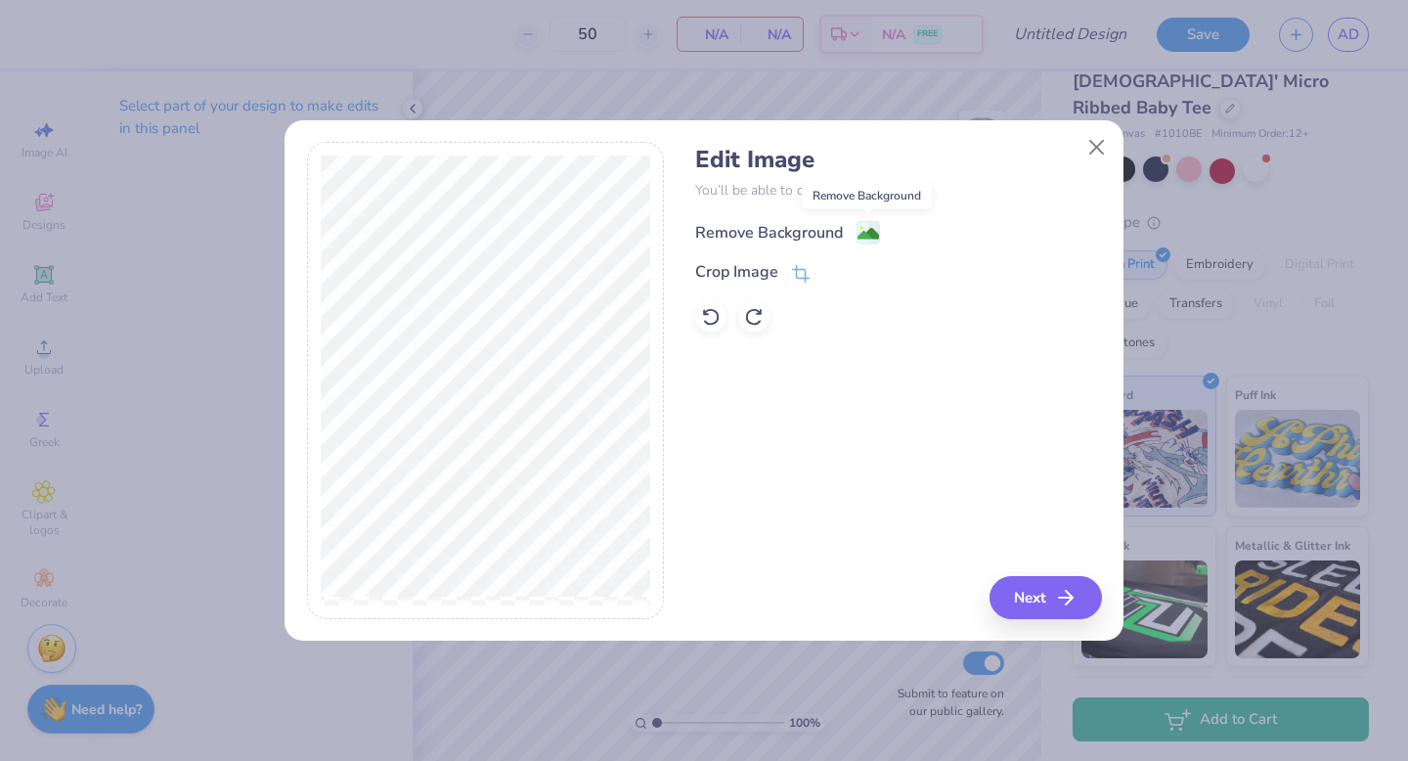
click at [863, 223] on image at bounding box center [868, 234] width 22 height 22
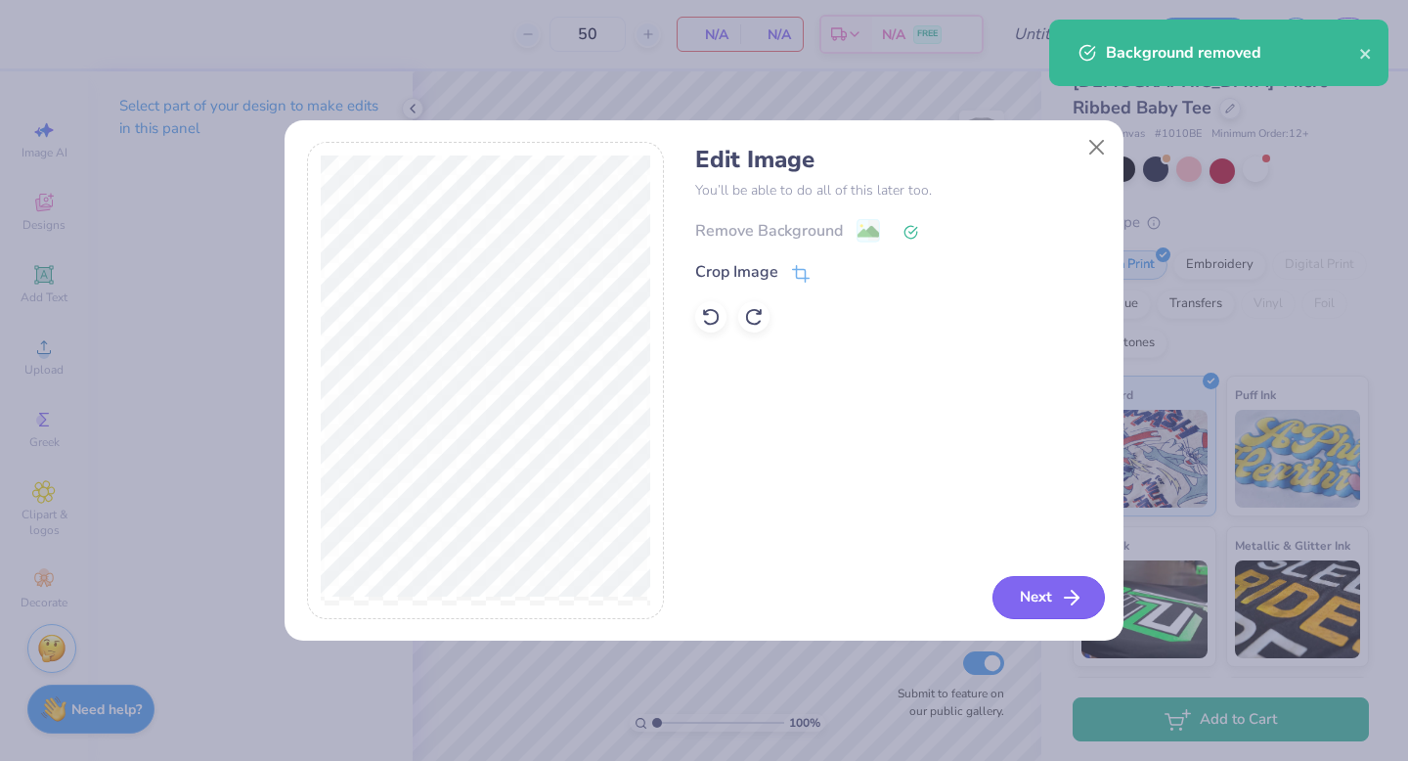
click at [1038, 584] on button "Next" at bounding box center [1048, 597] width 112 height 43
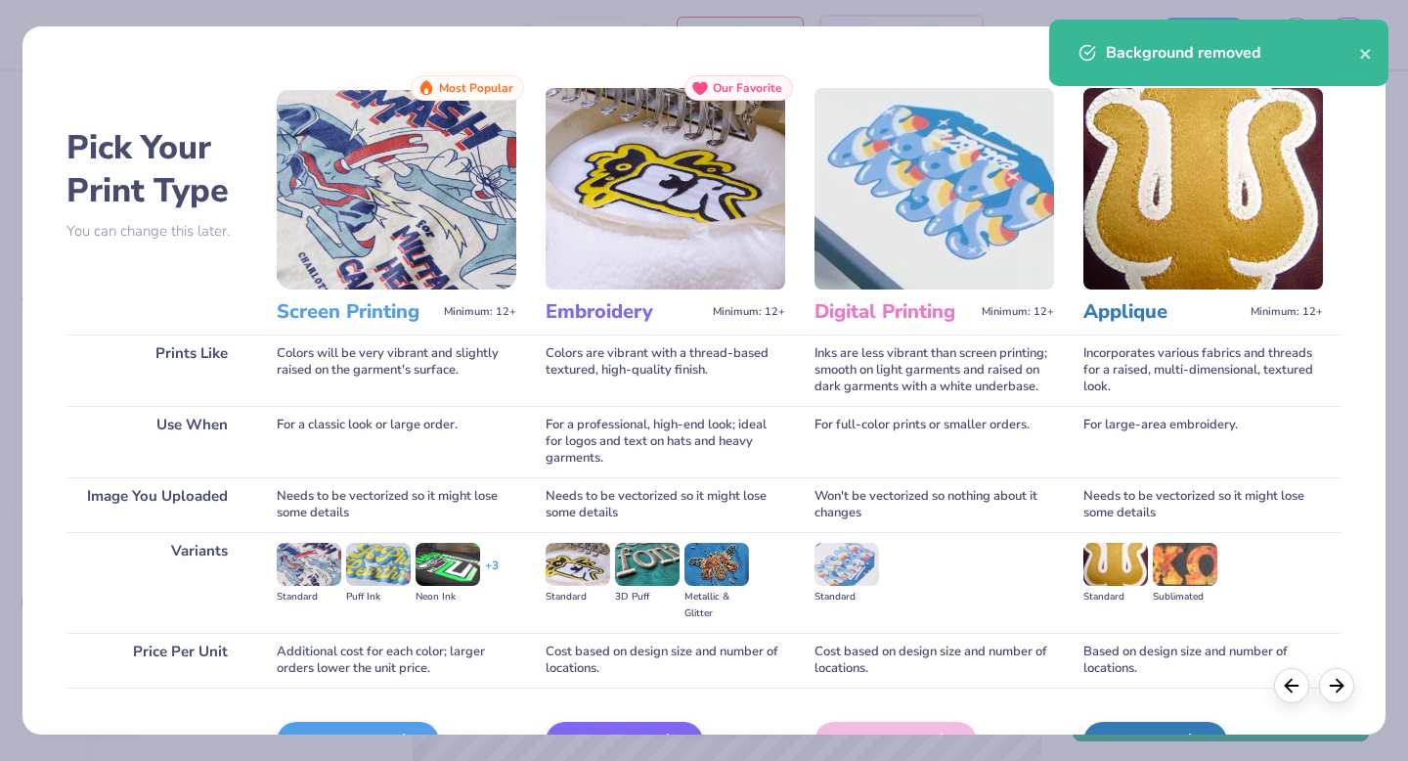
scroll to position [116, 0]
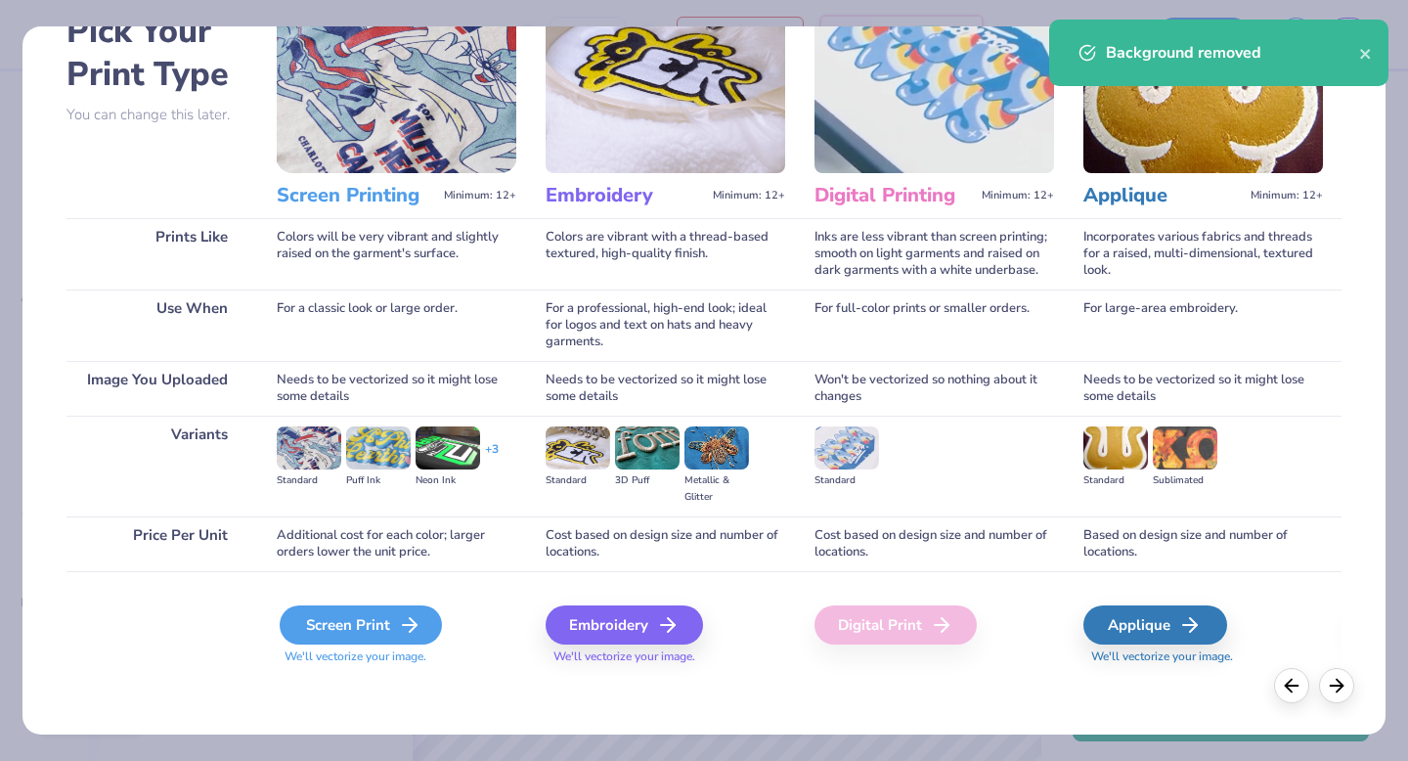
click at [370, 615] on div "Screen Print" at bounding box center [361, 624] width 162 height 39
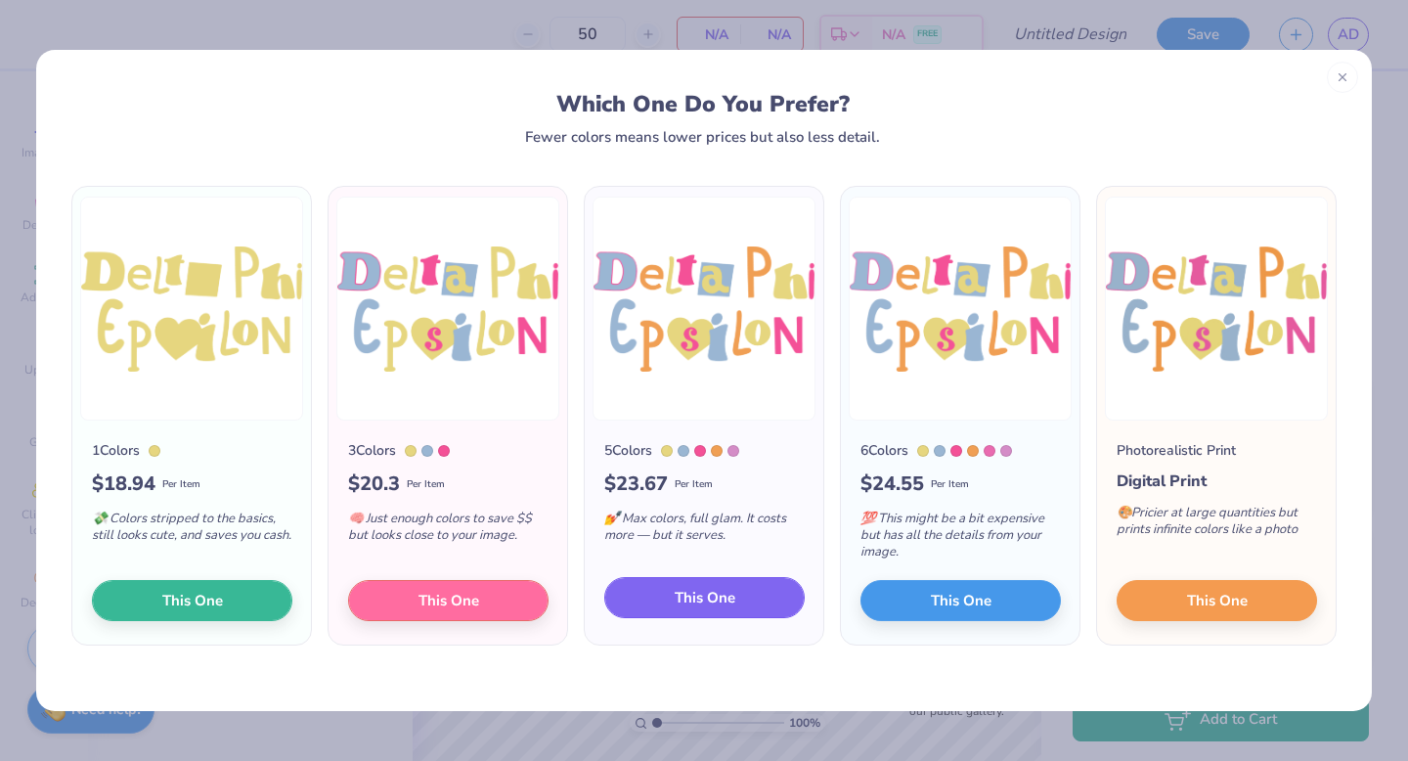
click at [700, 597] on span "This One" at bounding box center [705, 598] width 61 height 22
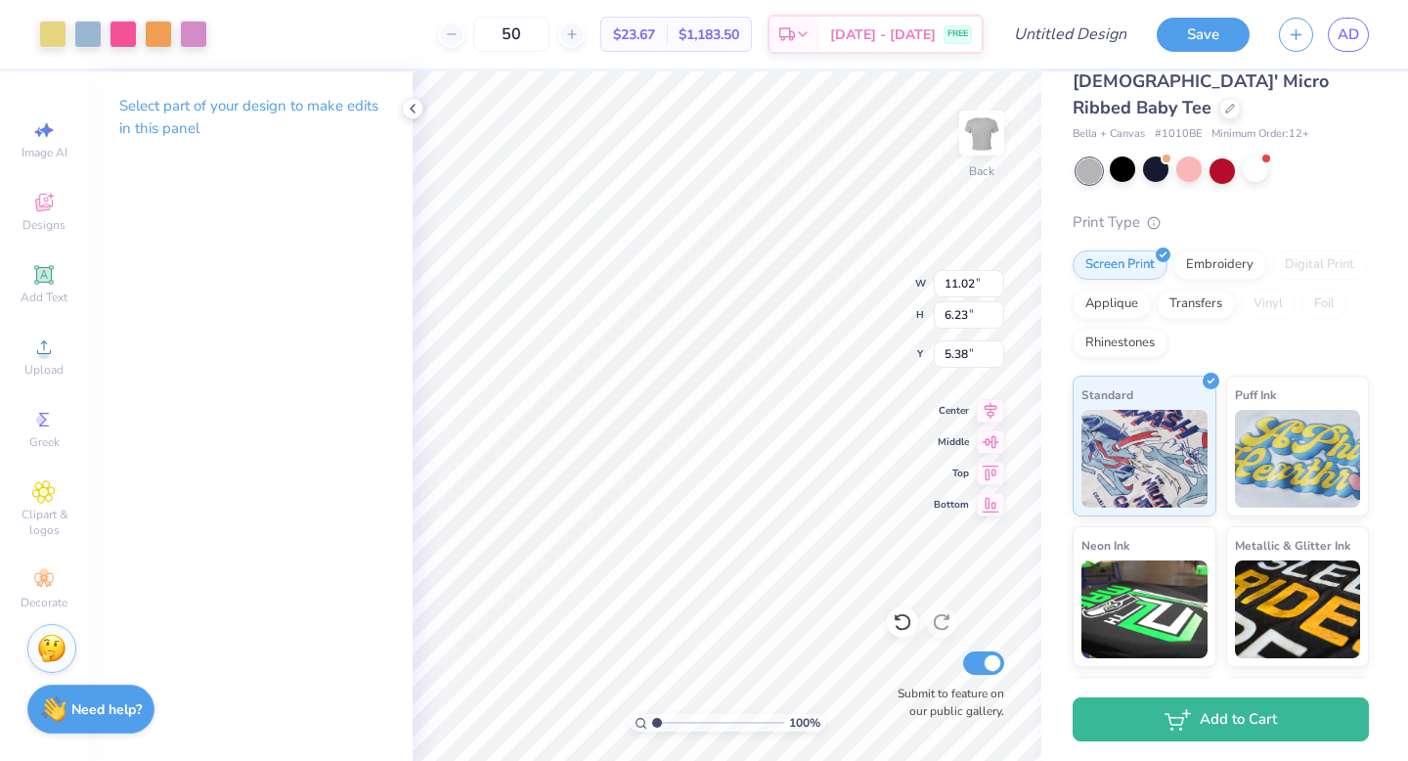
type input "6.99"
type input "3.95"
type input "3.64"
type input "8.51"
type input "4.82"
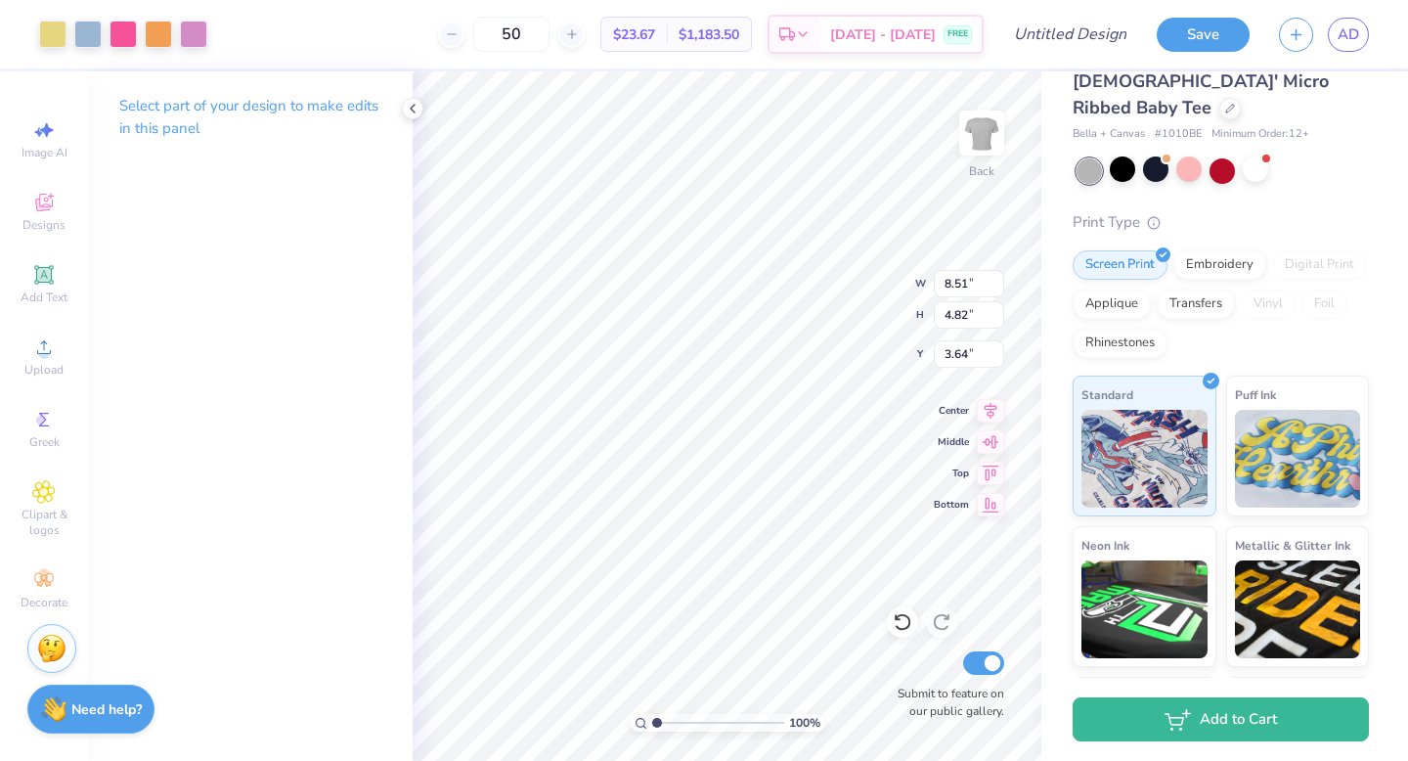
type input "3.41"
click at [1168, 156] on div at bounding box center [1155, 168] width 25 height 25
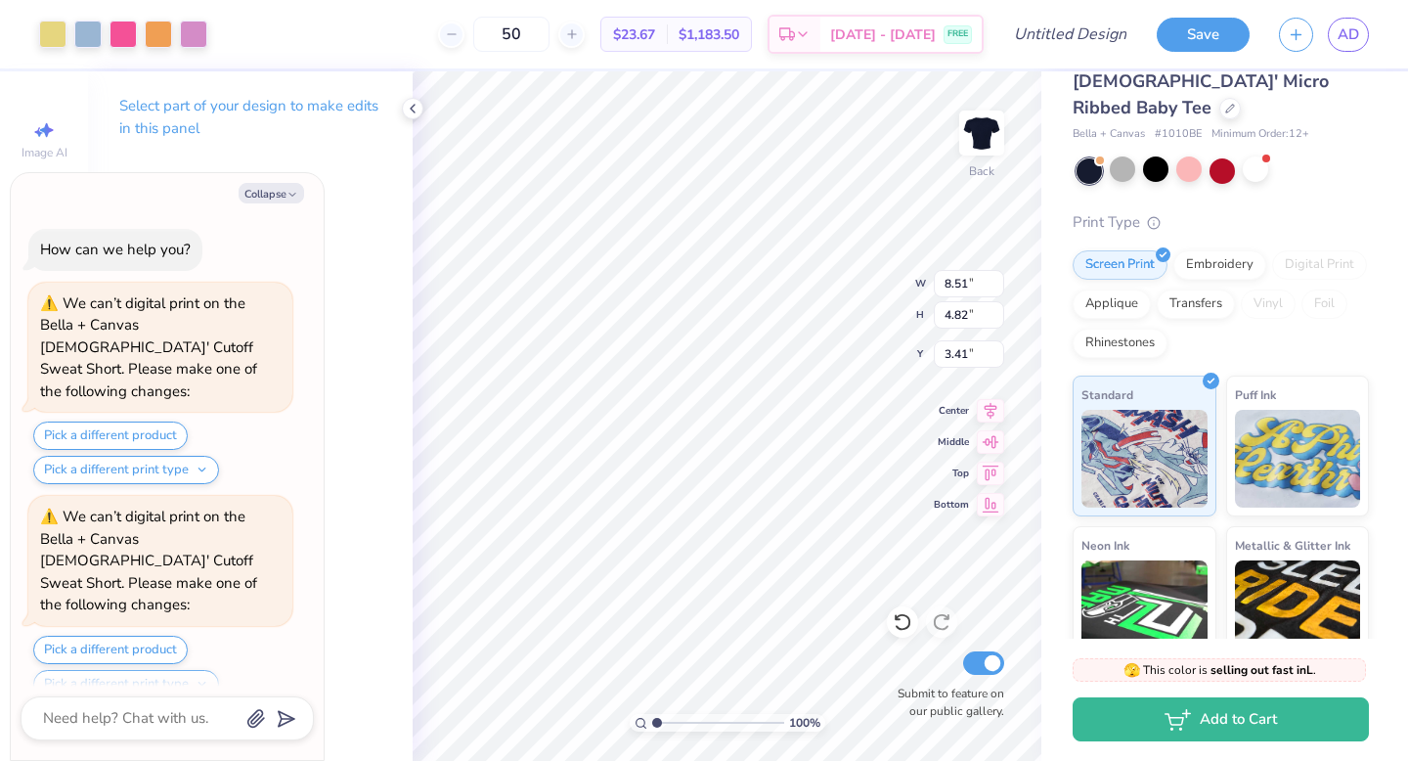
scroll to position [2392, 0]
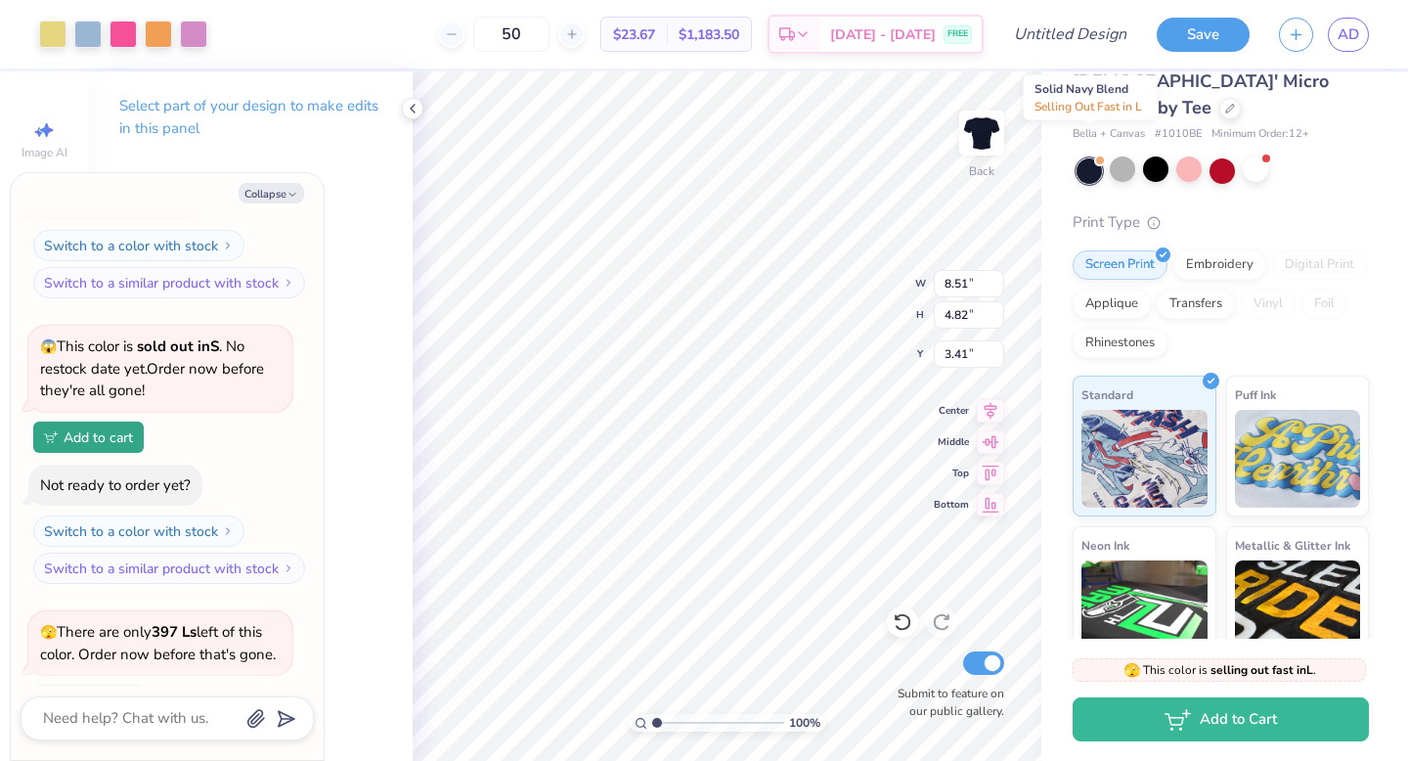
click at [1094, 158] on div at bounding box center [1088, 170] width 25 height 25
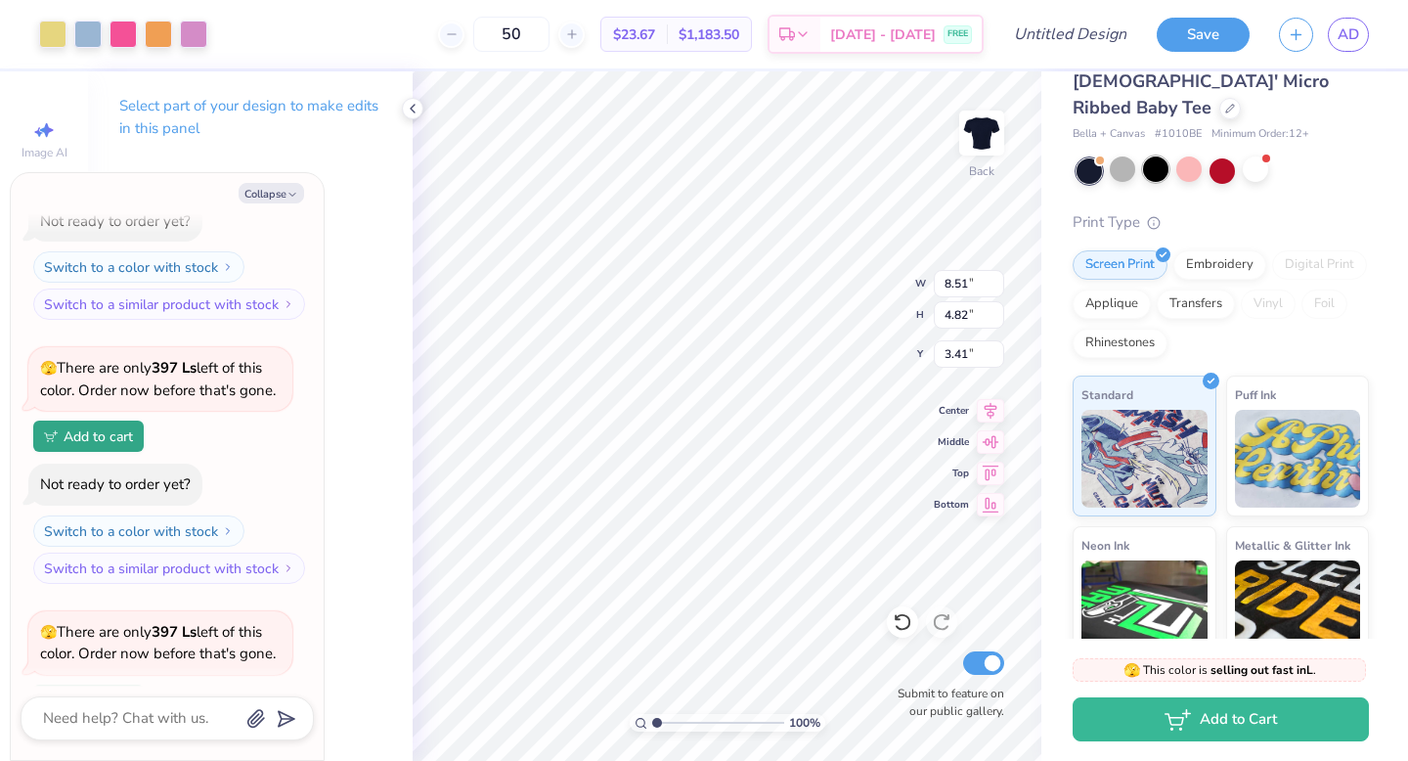
click at [1153, 156] on div at bounding box center [1155, 168] width 25 height 25
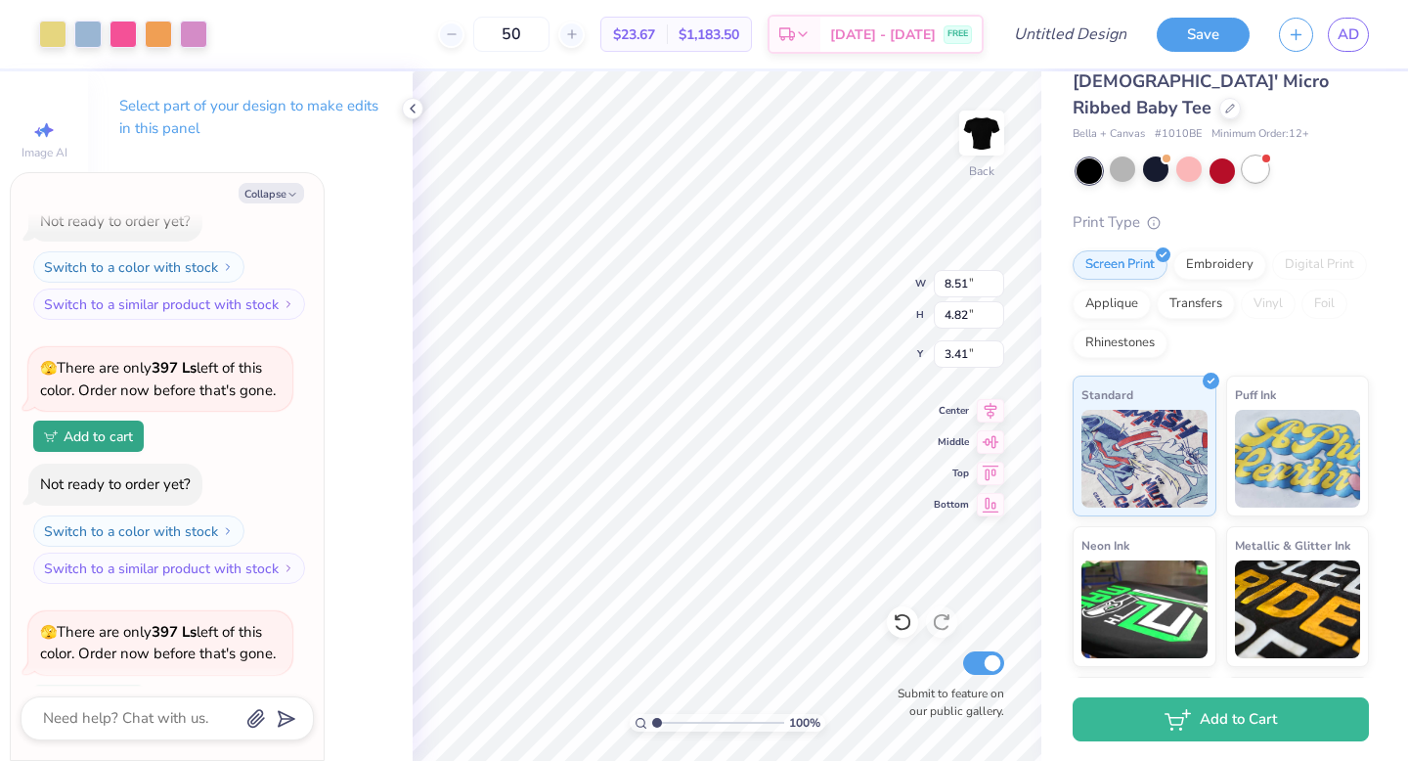
click at [1255, 156] on div at bounding box center [1255, 168] width 25 height 25
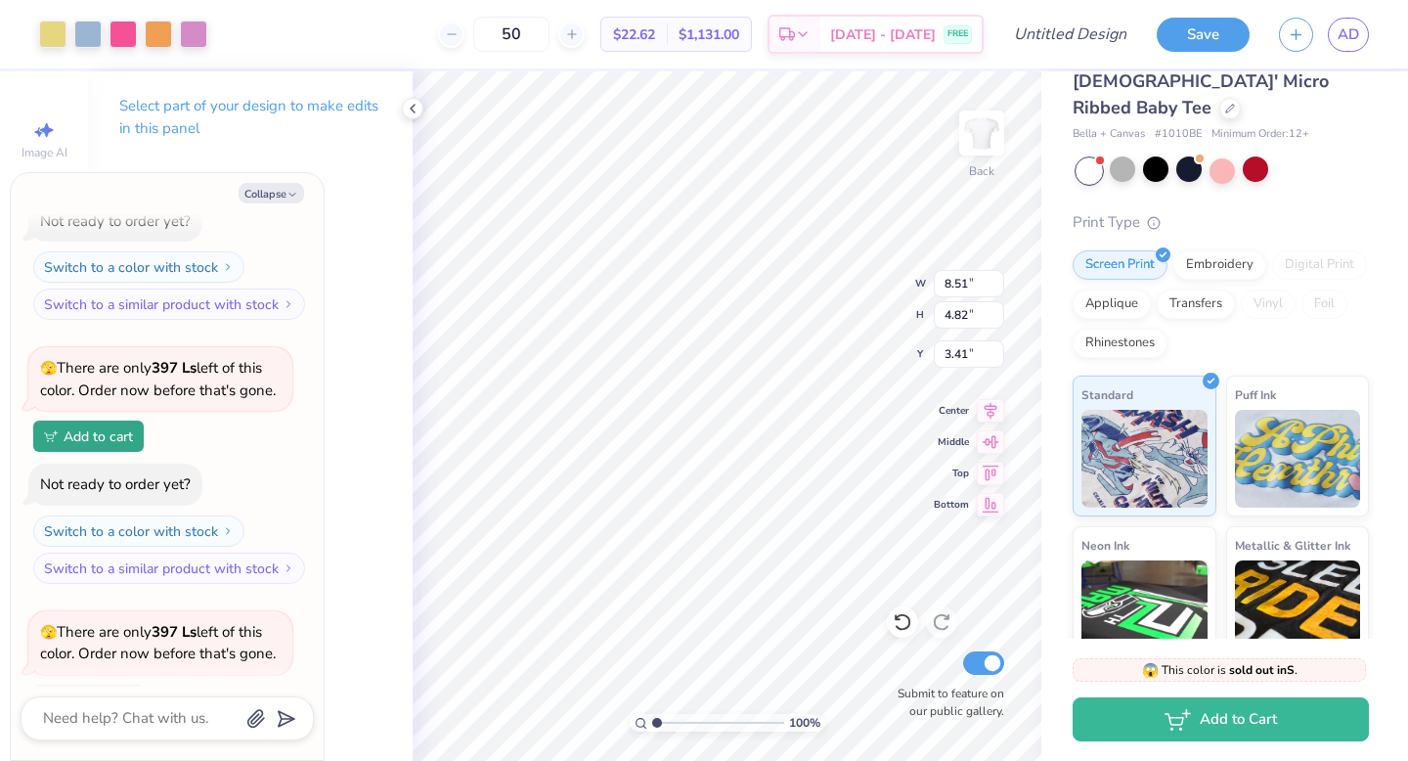
scroll to position [2942, 0]
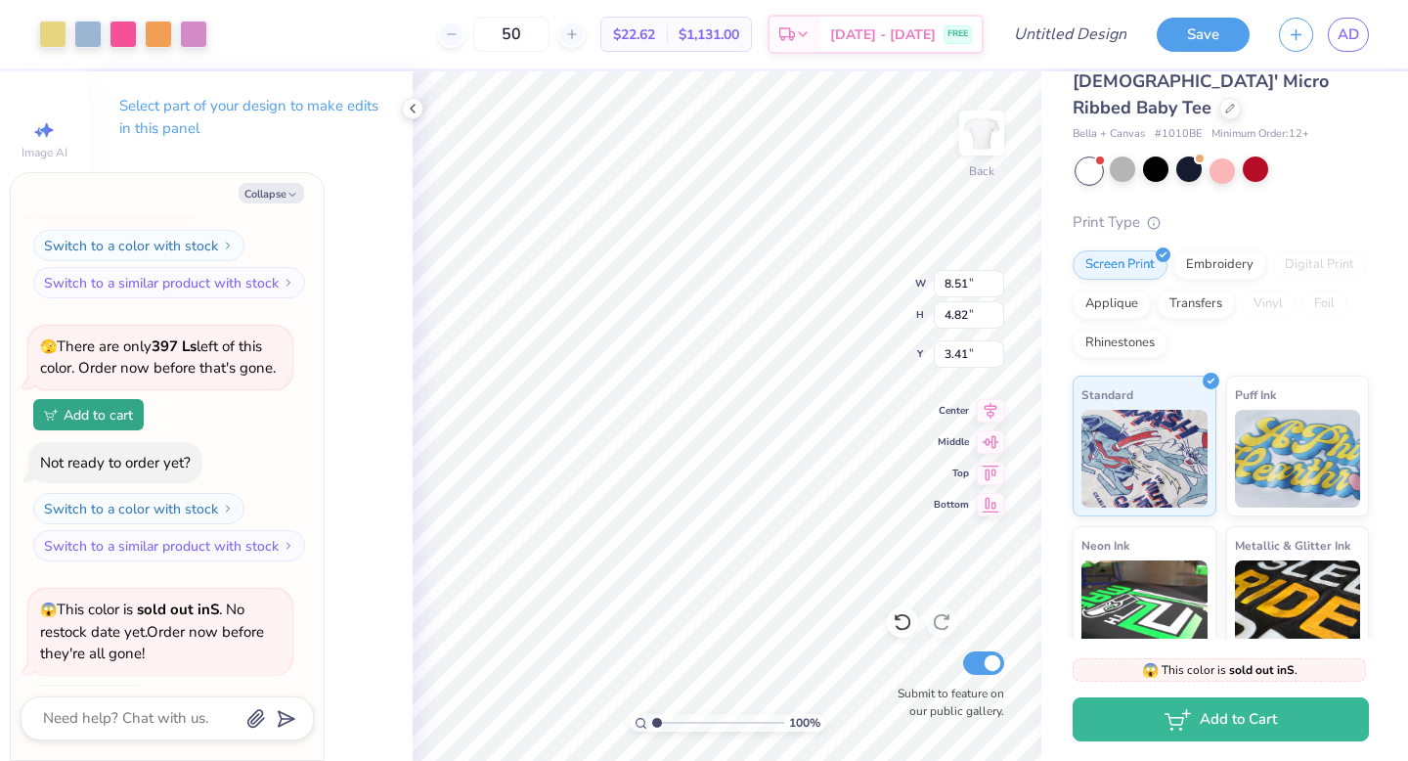
click at [1207, 158] on div at bounding box center [1222, 170] width 292 height 25
click at [1216, 156] on div at bounding box center [1221, 168] width 25 height 25
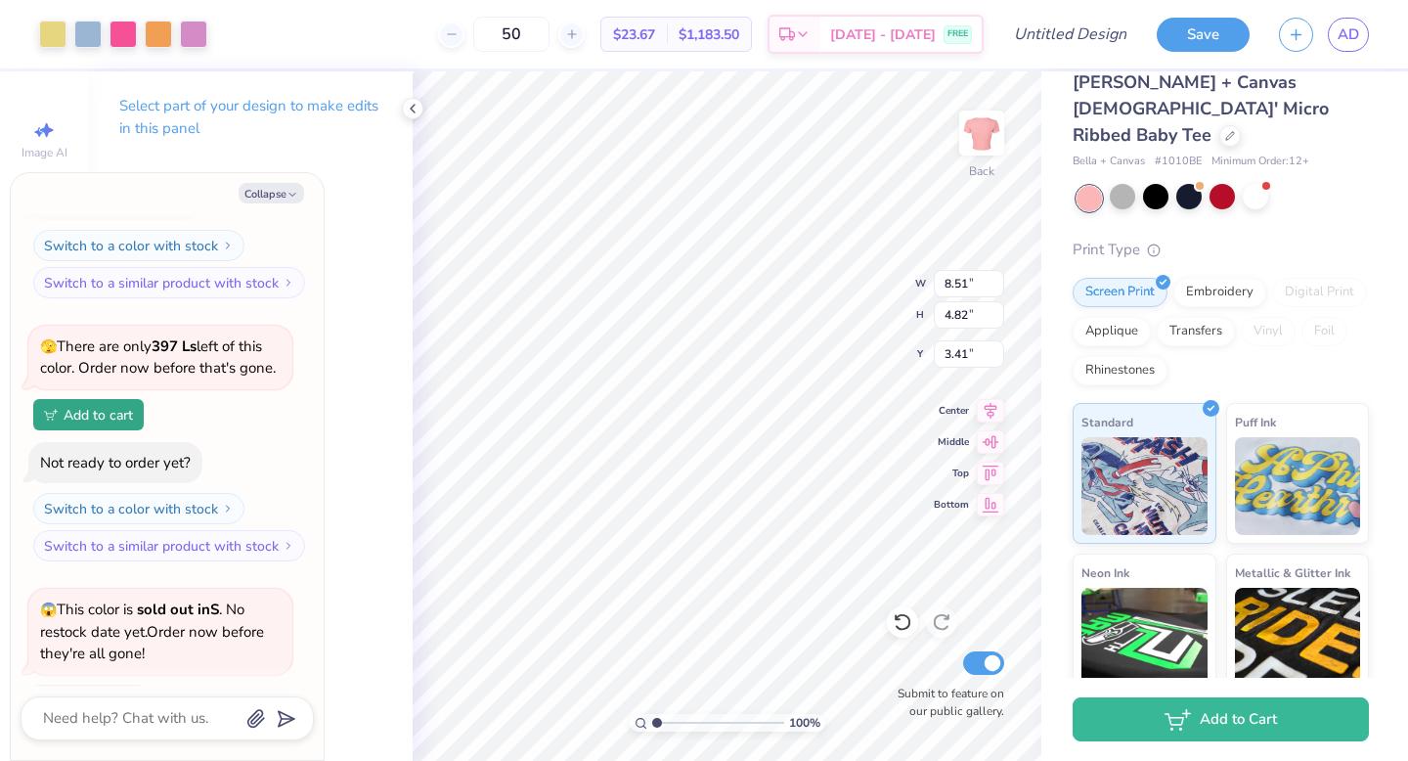
scroll to position [0, 0]
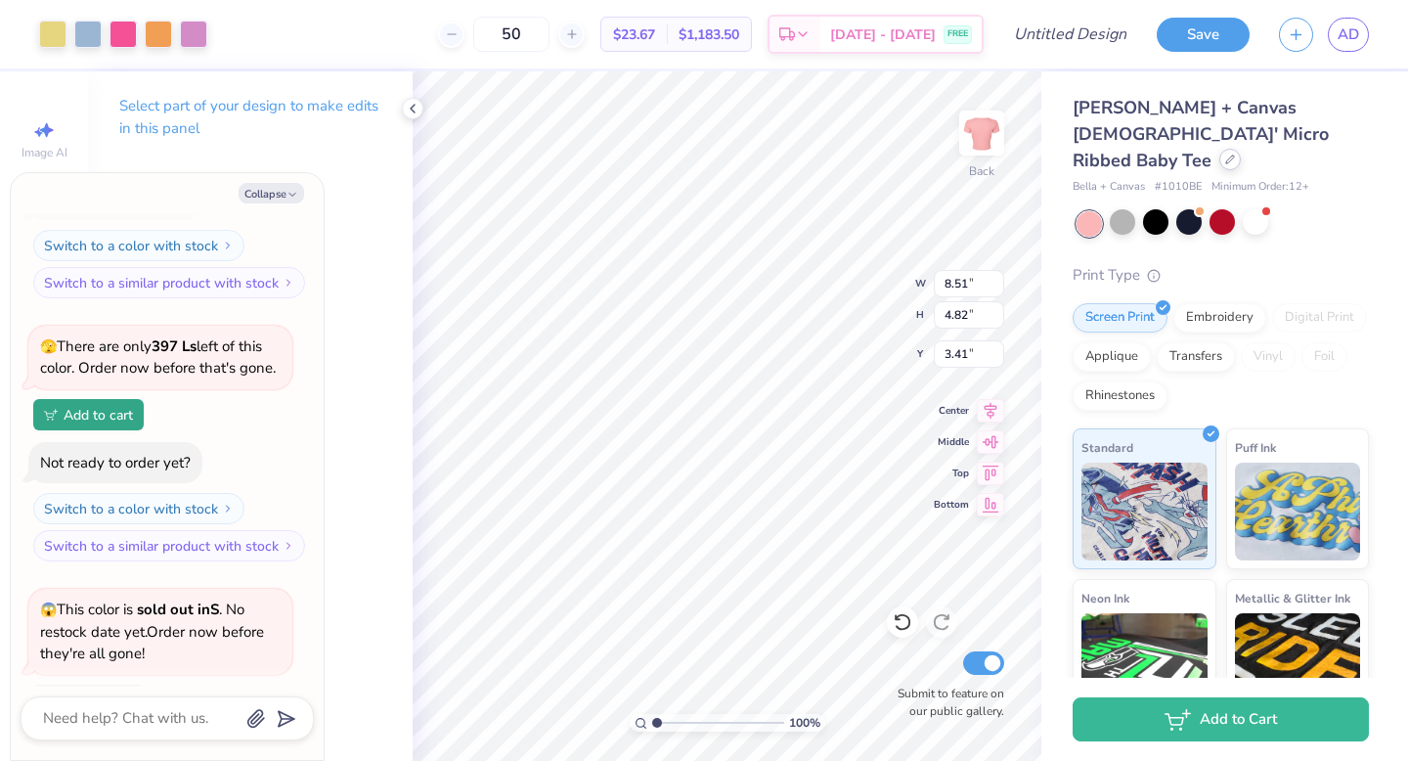
click at [1225, 154] on icon at bounding box center [1230, 159] width 10 height 10
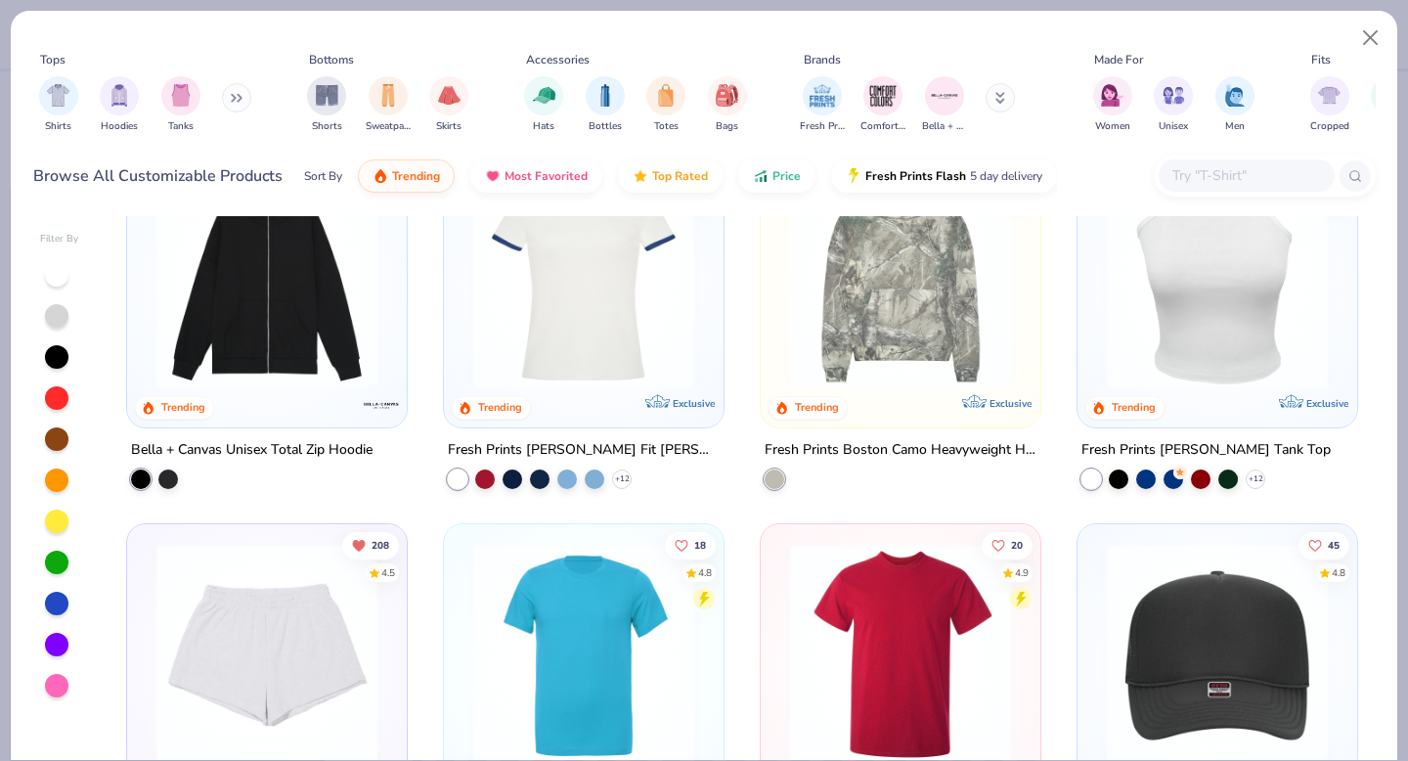
scroll to position [2670, 0]
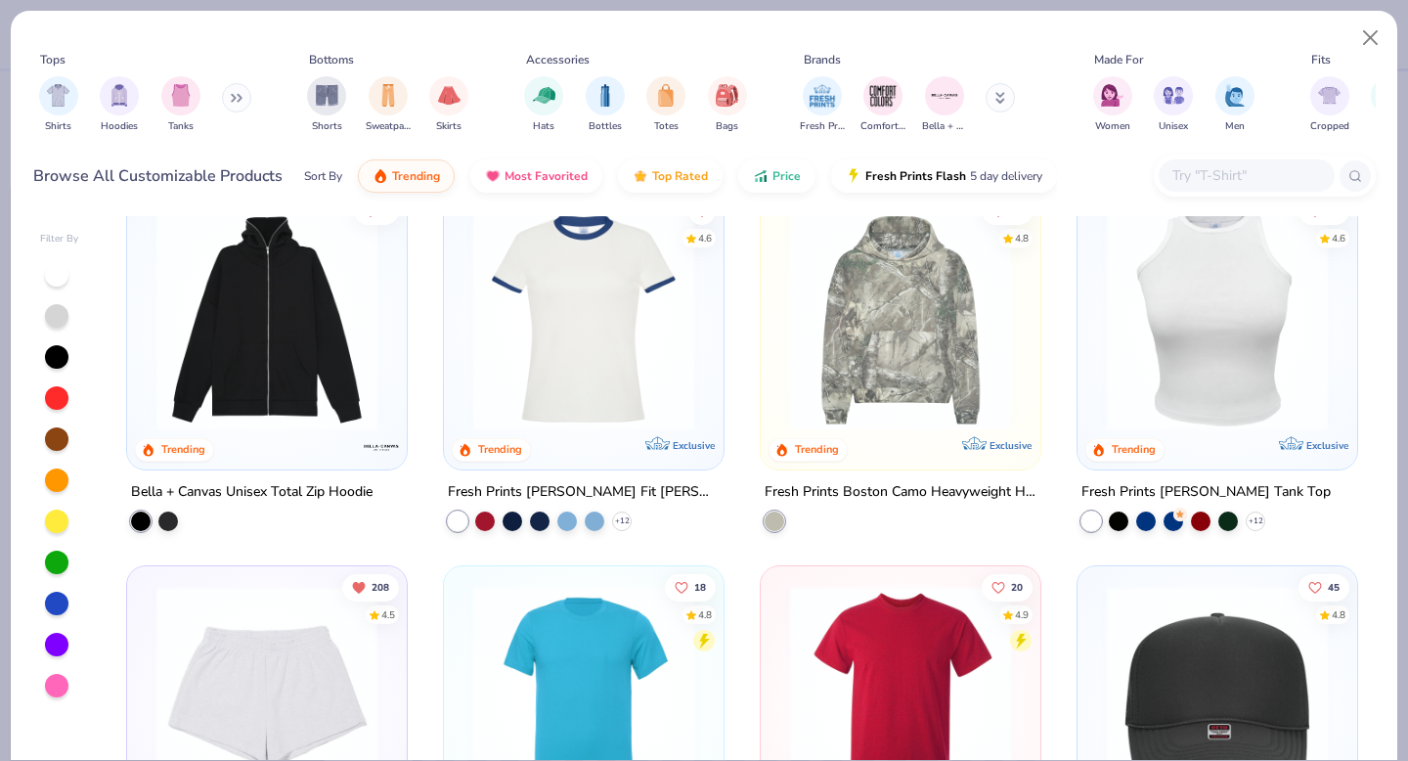
type textarea "x"
